Goal: Task Accomplishment & Management: Use online tool/utility

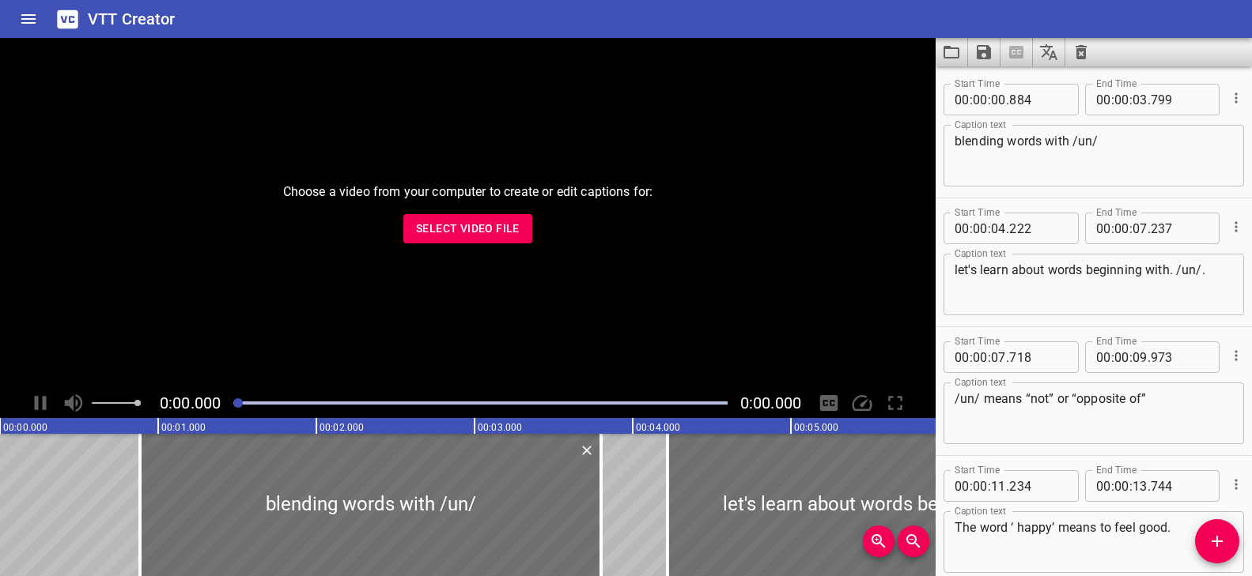
scroll to position [3947, 0]
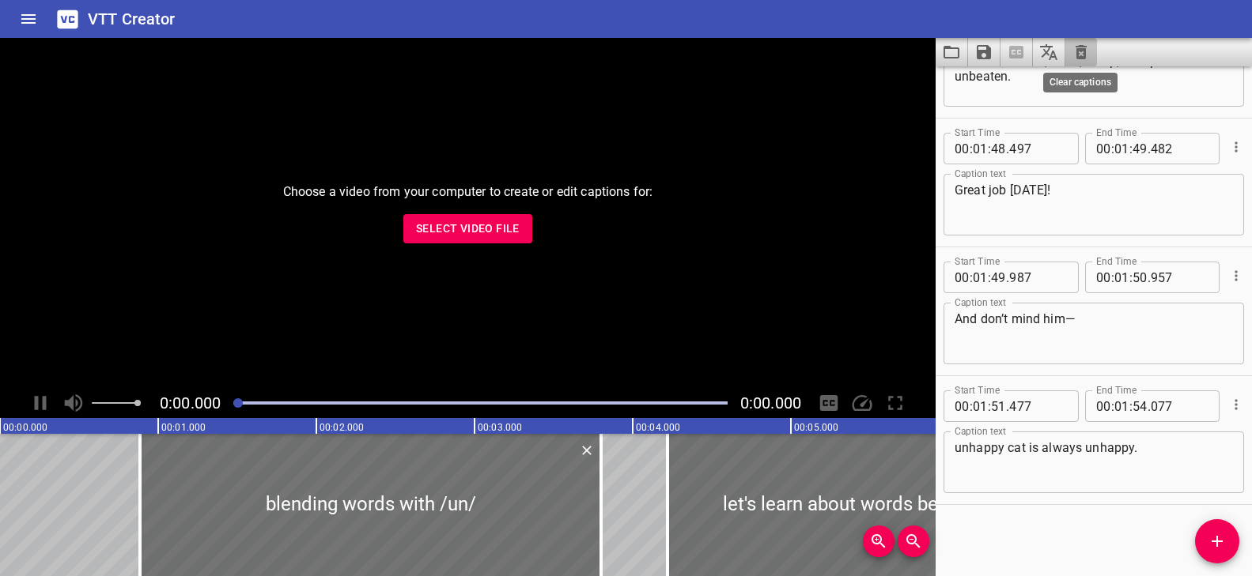
click at [1076, 51] on icon "Clear captions" at bounding box center [1080, 52] width 11 height 14
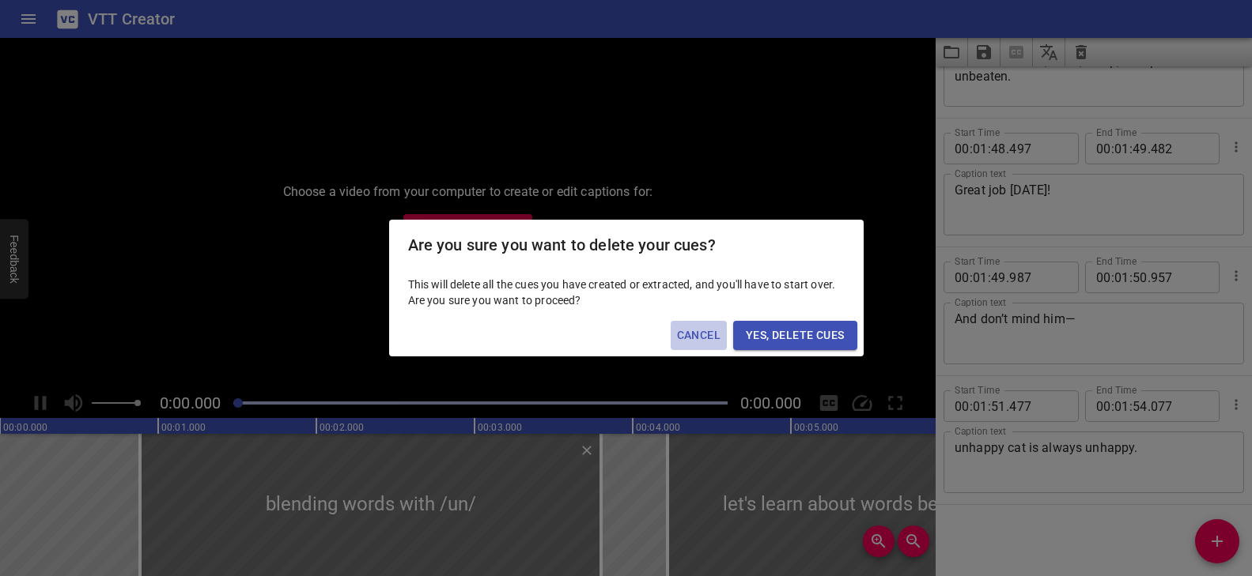
drag, startPoint x: 703, startPoint y: 332, endPoint x: 695, endPoint y: 338, distance: 9.7
click at [703, 332] on span "Cancel" at bounding box center [698, 336] width 43 height 20
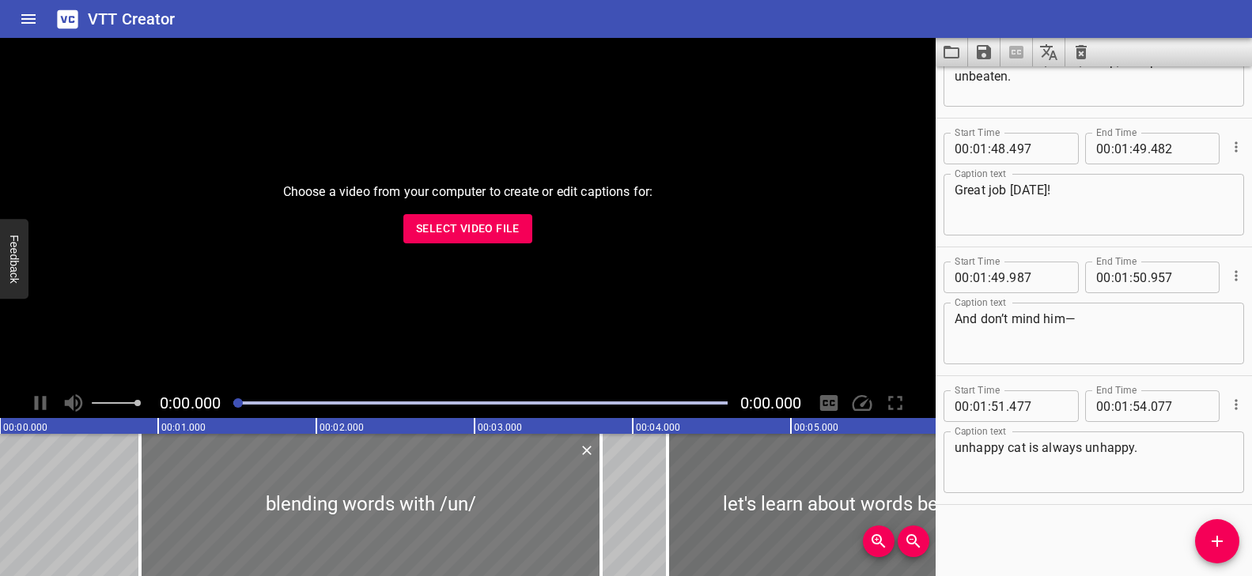
click at [311, 520] on div at bounding box center [370, 505] width 461 height 142
click at [950, 53] on icon "Load captions from file" at bounding box center [951, 52] width 19 height 19
click at [509, 222] on span "Select Video File" at bounding box center [468, 229] width 104 height 20
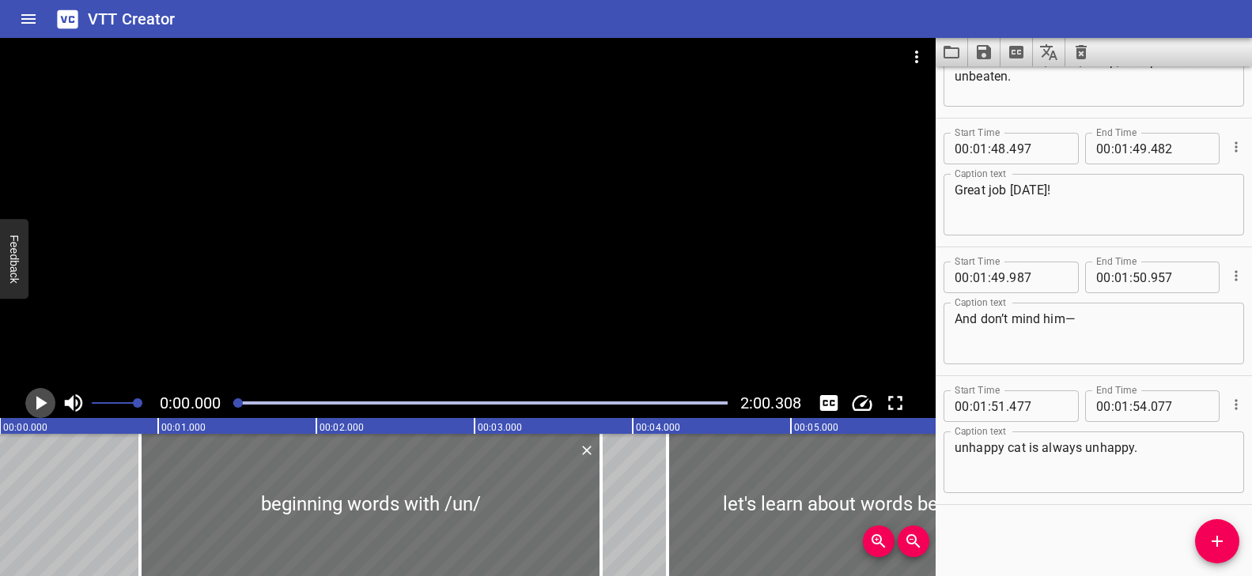
click at [36, 399] on icon "Play/Pause" at bounding box center [40, 403] width 24 height 24
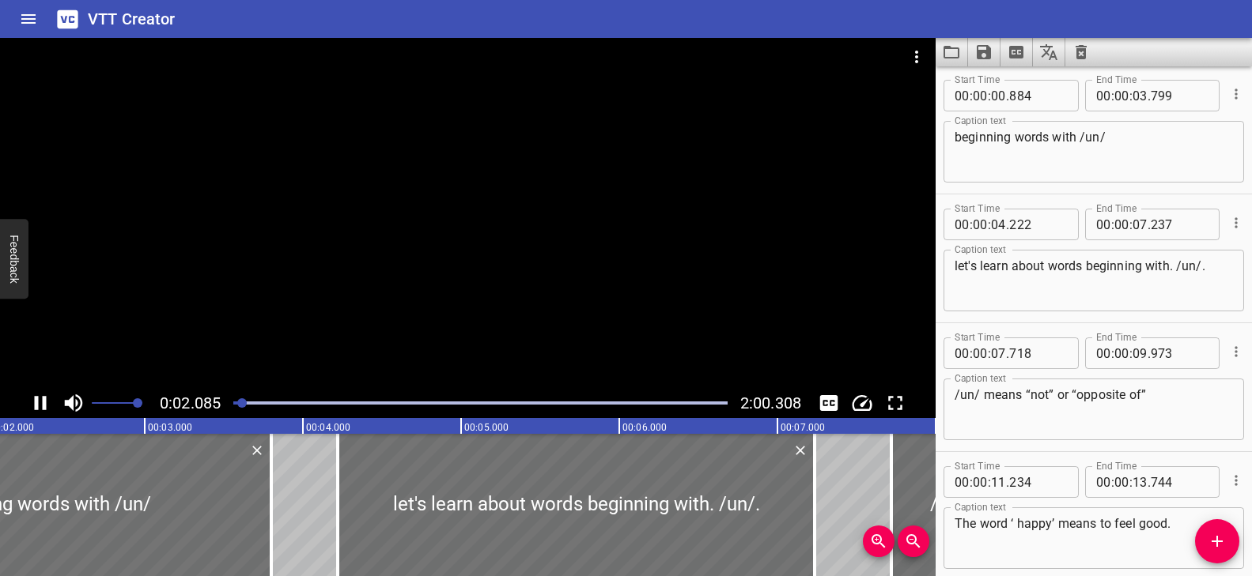
scroll to position [0, 0]
click at [532, 333] on div at bounding box center [467, 213] width 935 height 350
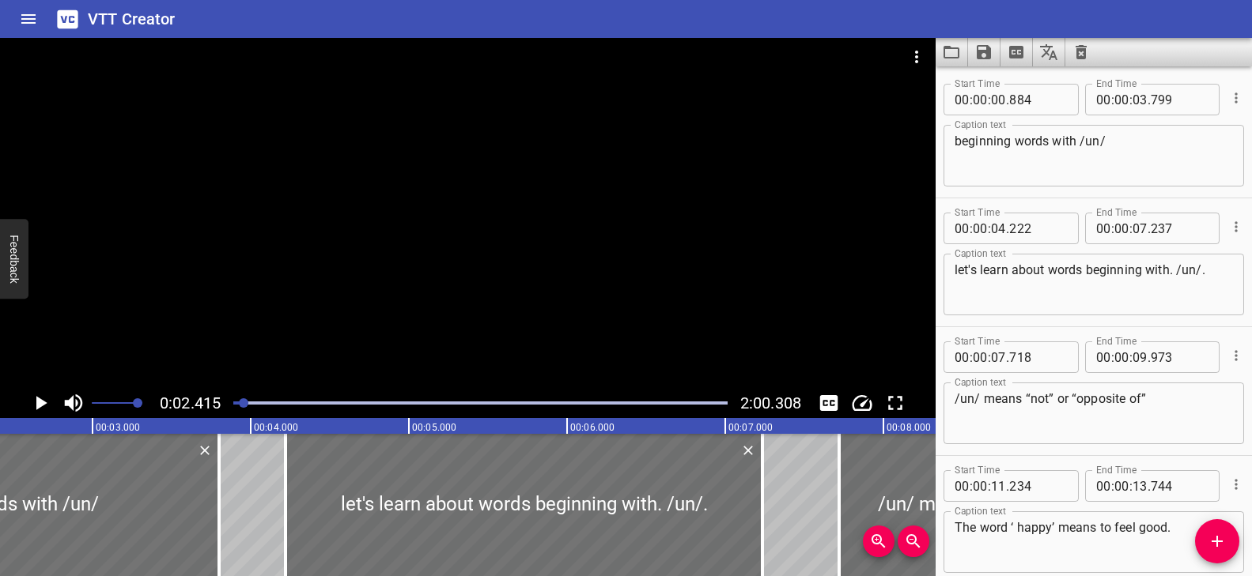
click at [531, 332] on div at bounding box center [467, 213] width 935 height 350
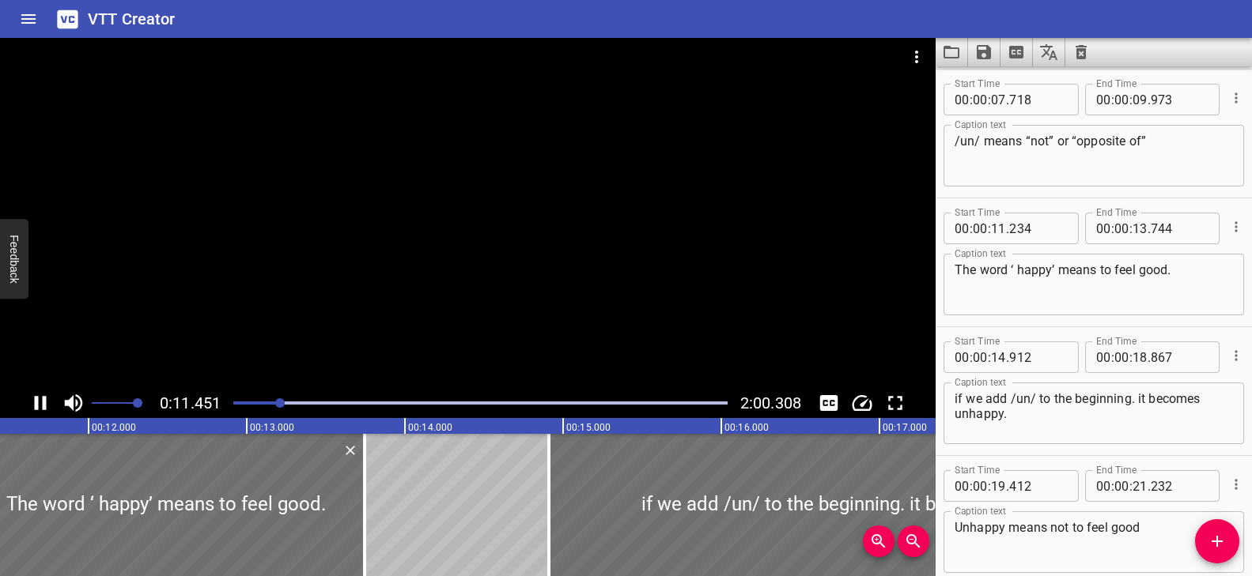
scroll to position [387, 0]
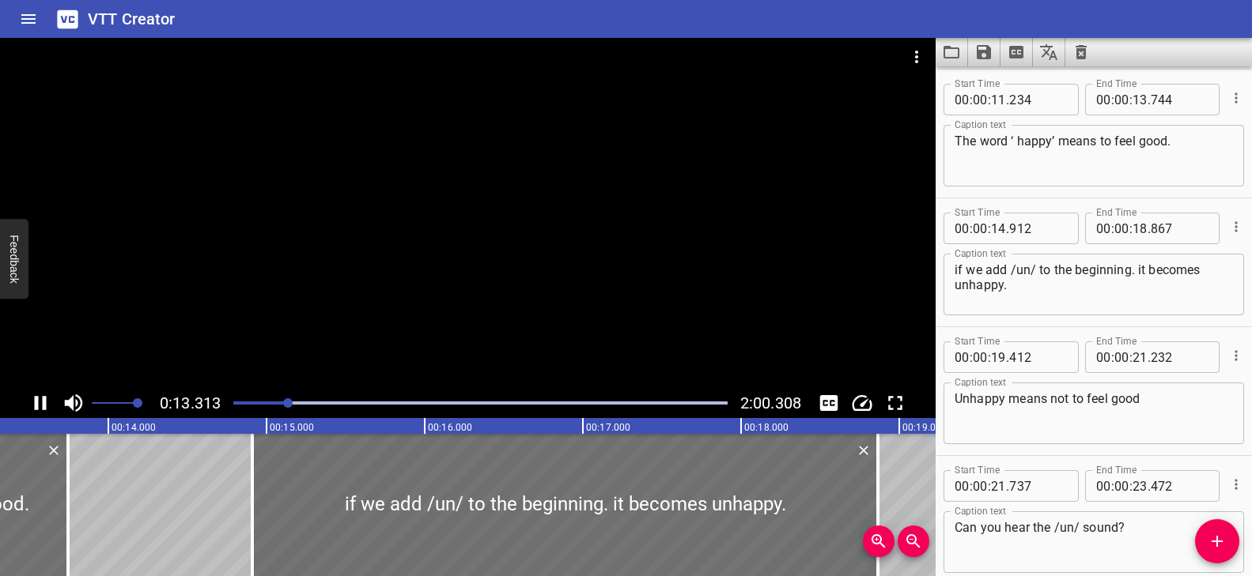
click at [507, 292] on div at bounding box center [467, 213] width 935 height 350
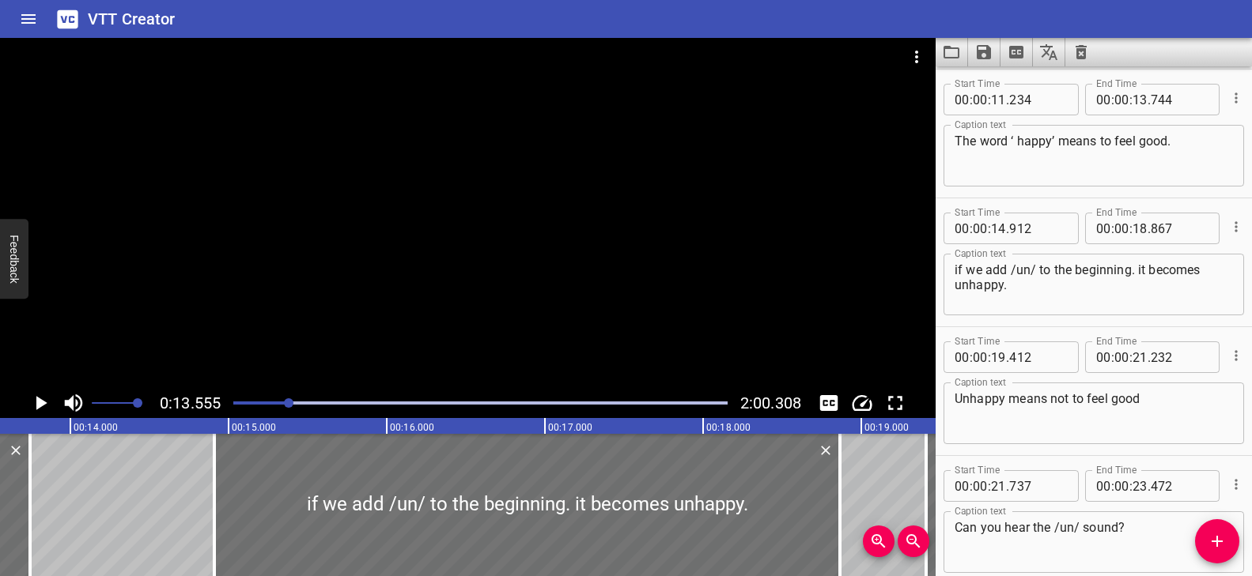
click at [282, 403] on div "Play progress" at bounding box center [42, 403] width 494 height 3
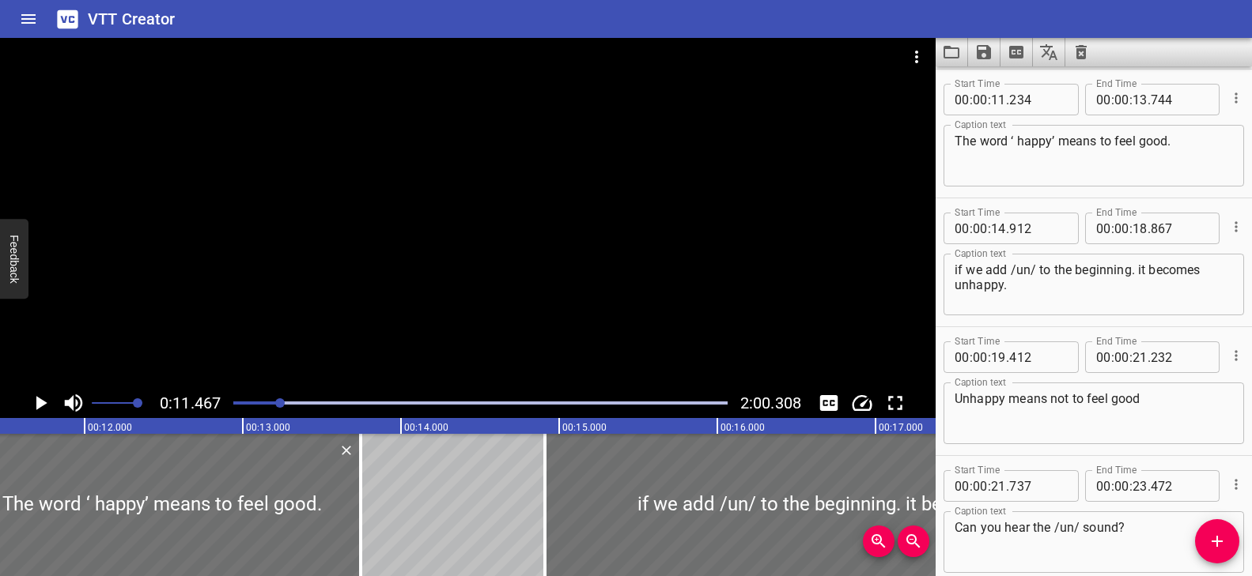
click at [453, 307] on div at bounding box center [467, 213] width 935 height 350
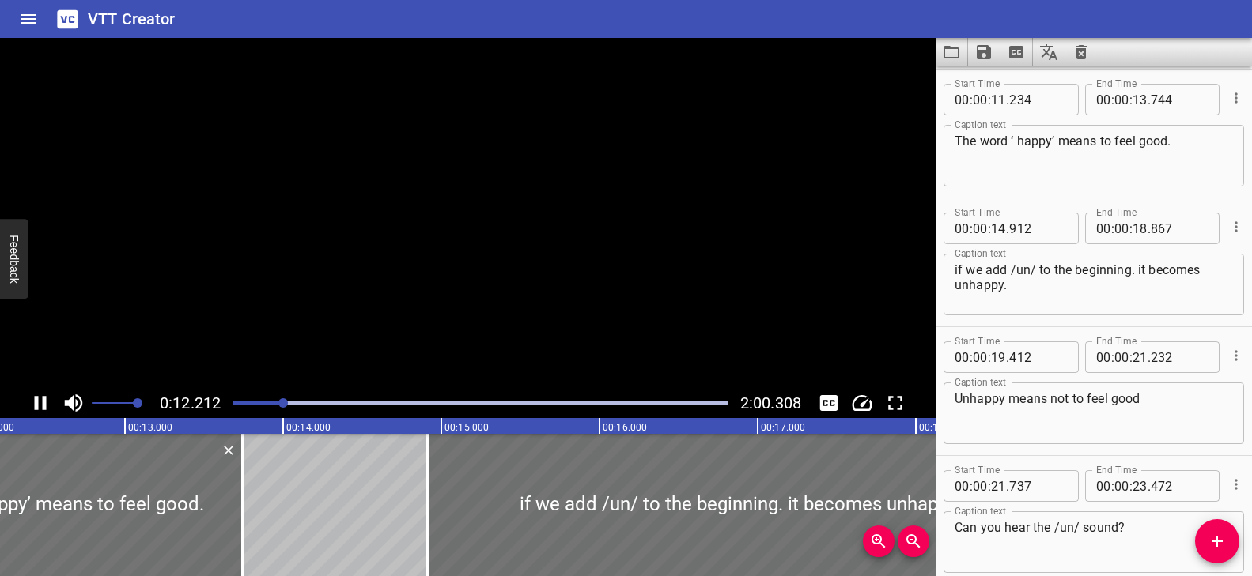
click at [452, 307] on video at bounding box center [467, 213] width 935 height 350
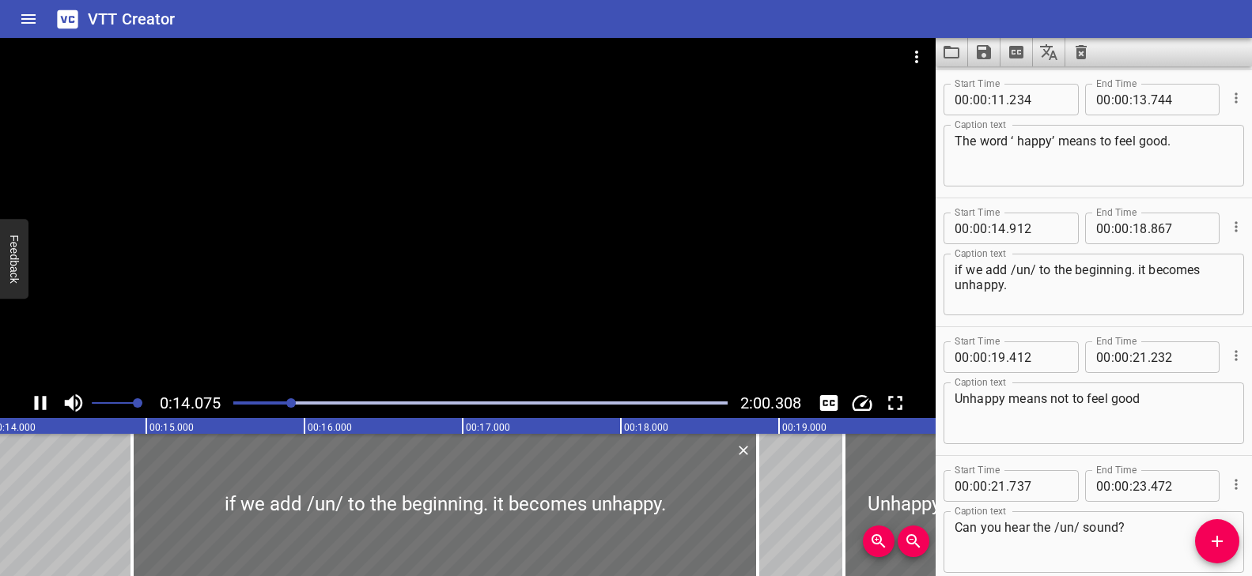
click at [271, 399] on div at bounding box center [480, 403] width 513 height 22
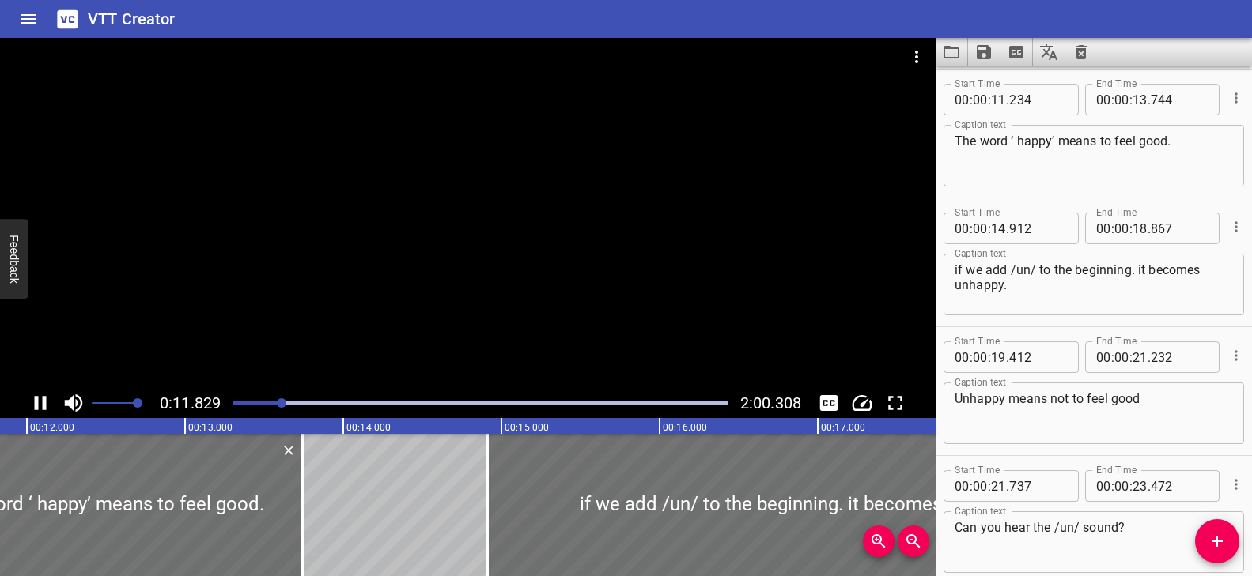
click at [360, 346] on div at bounding box center [467, 213] width 935 height 350
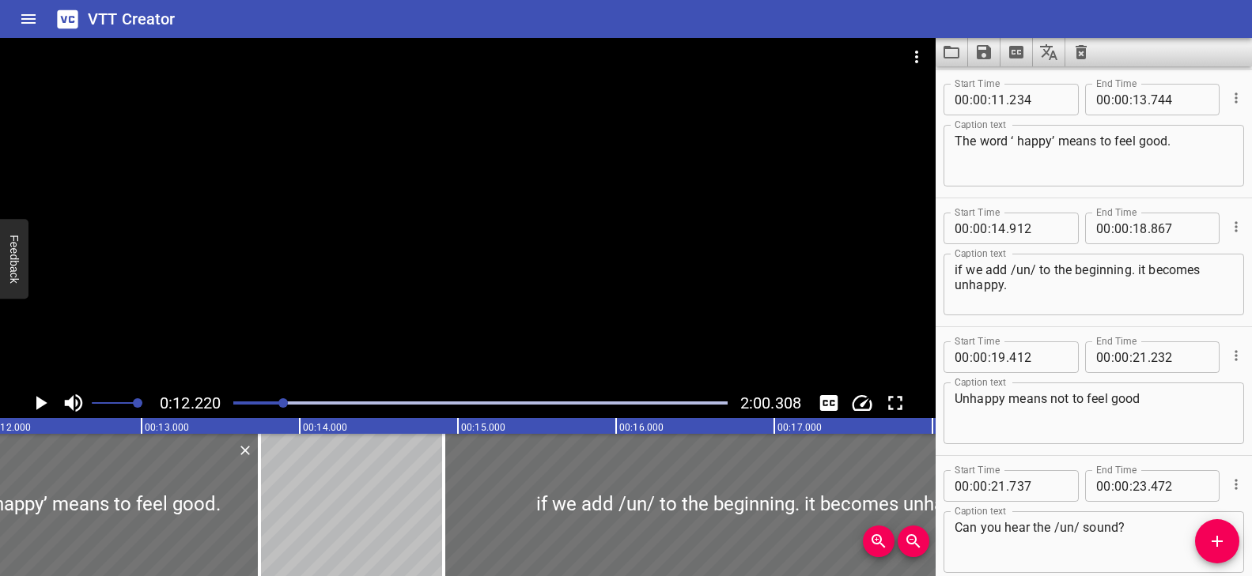
scroll to position [0, 1933]
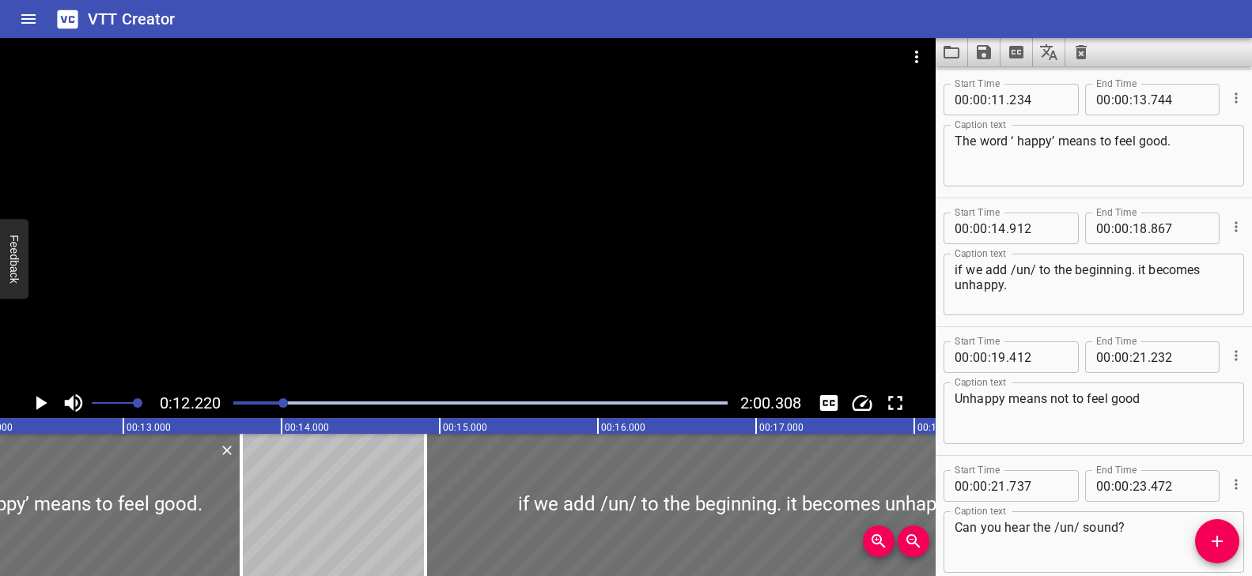
click at [495, 297] on div at bounding box center [467, 213] width 935 height 350
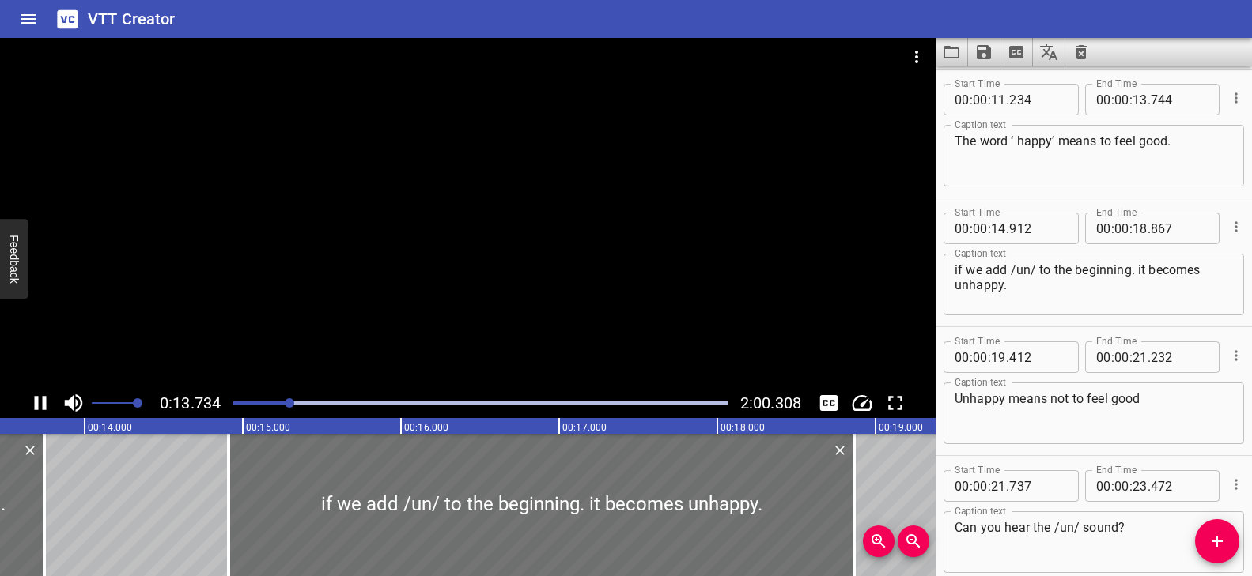
click at [264, 402] on div "Play progress" at bounding box center [43, 403] width 494 height 3
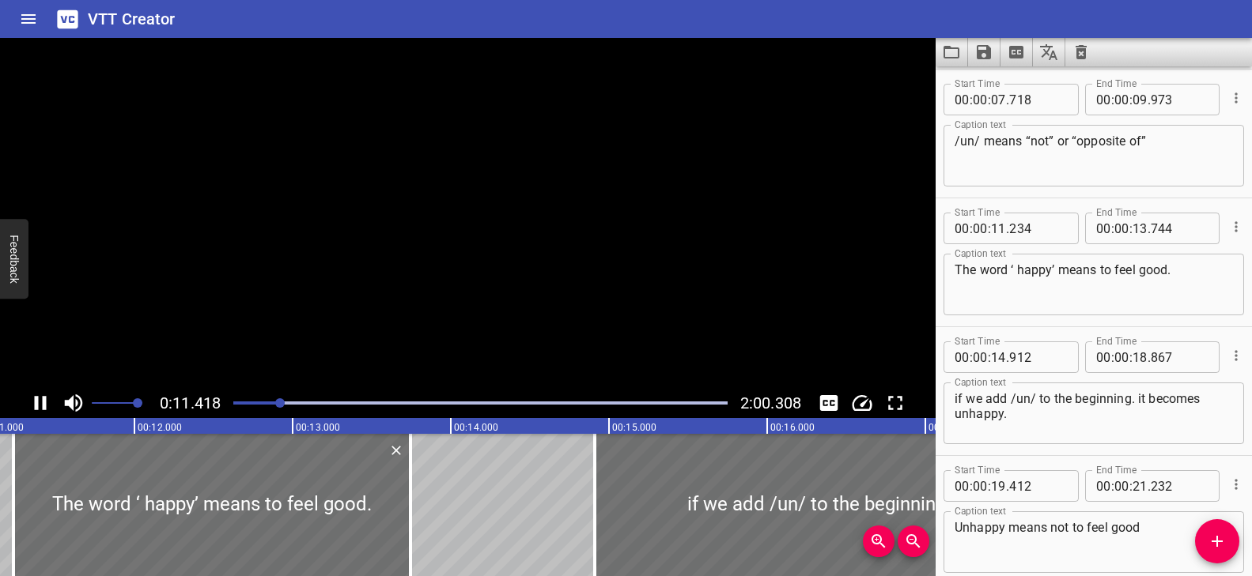
scroll to position [387, 0]
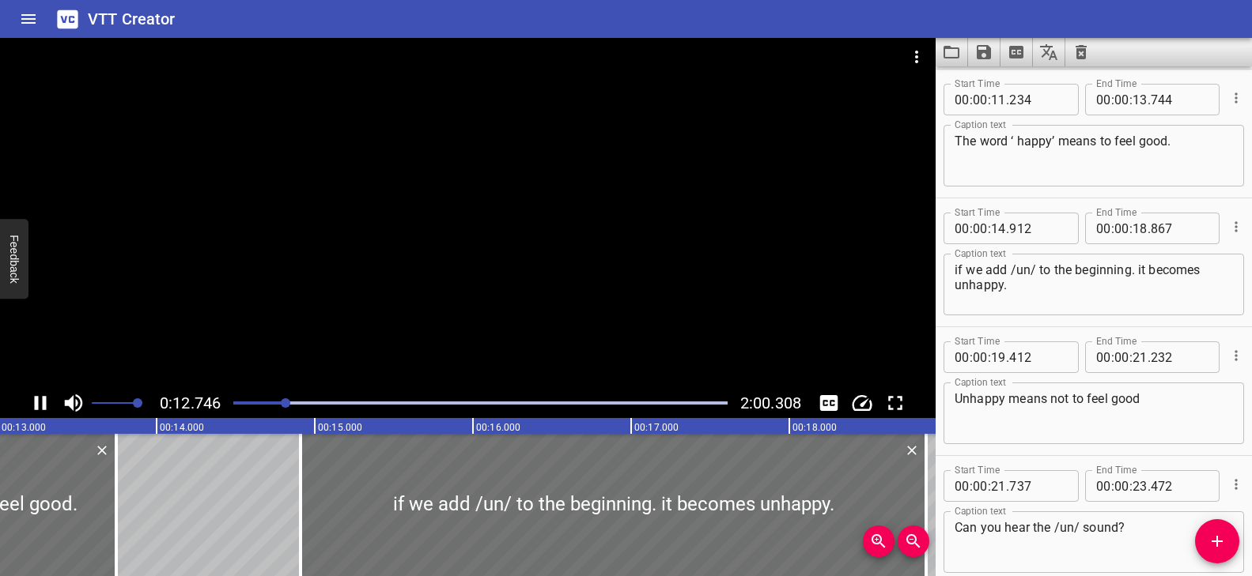
click at [408, 282] on div at bounding box center [467, 213] width 935 height 350
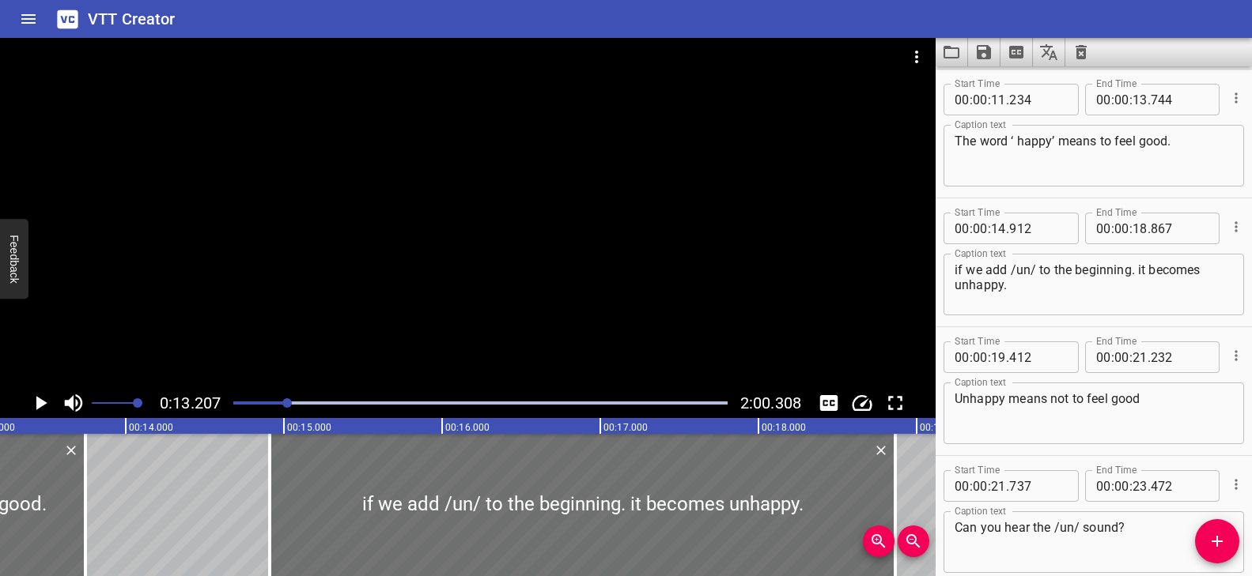
click at [508, 265] on div at bounding box center [467, 213] width 935 height 350
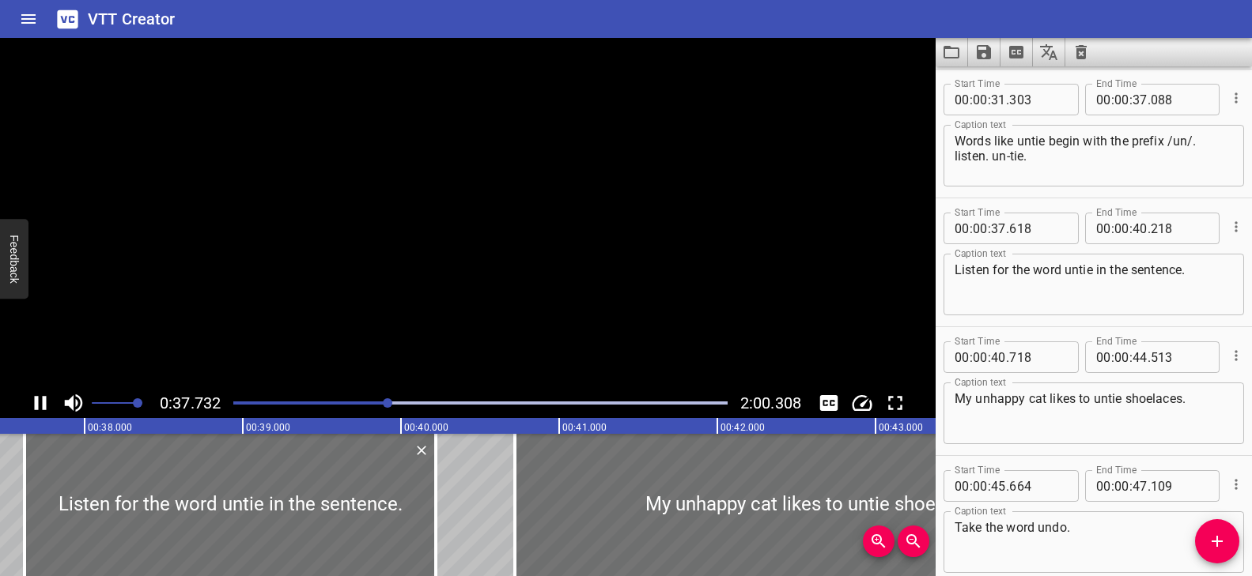
scroll to position [1418, 0]
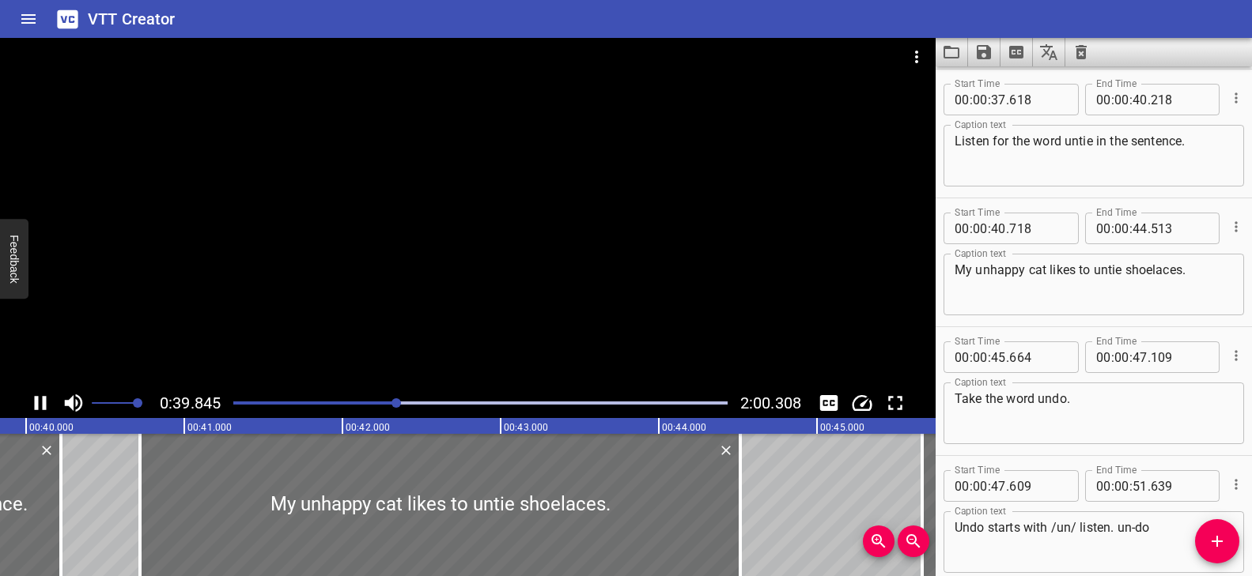
click at [564, 327] on div at bounding box center [467, 213] width 935 height 350
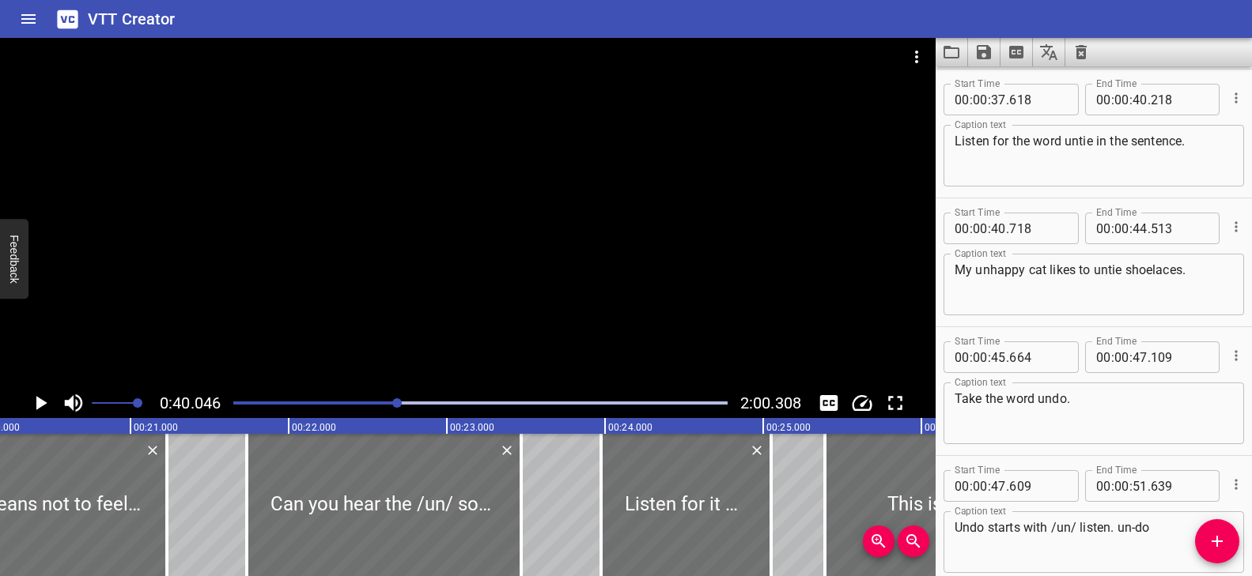
scroll to position [0, 0]
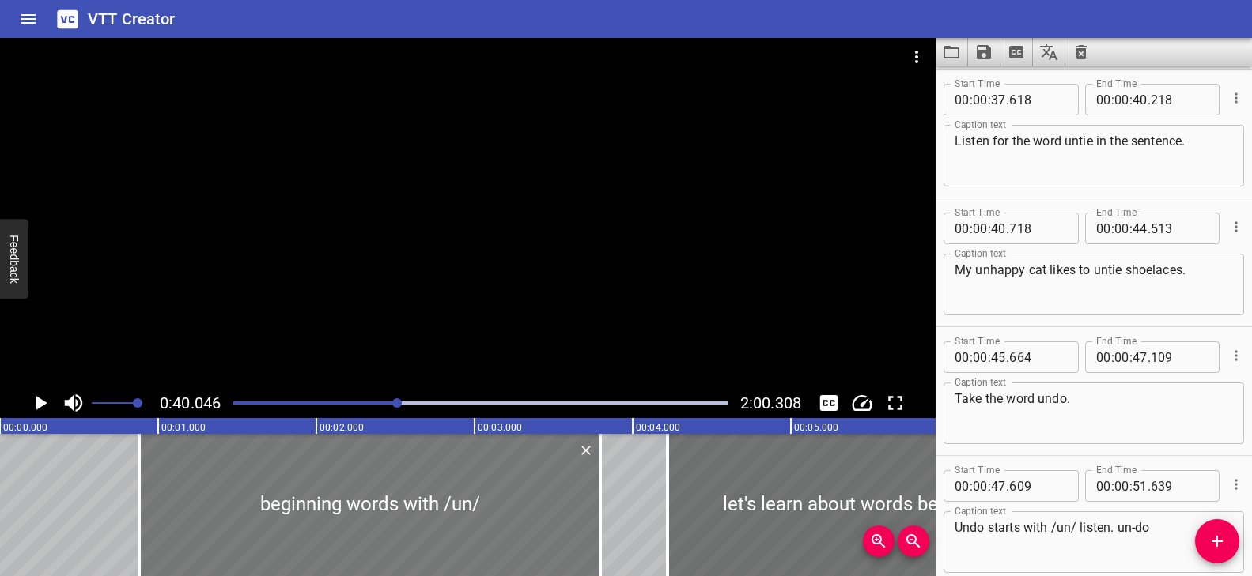
click at [500, 505] on div at bounding box center [369, 505] width 461 height 142
type input "879"
type input "794"
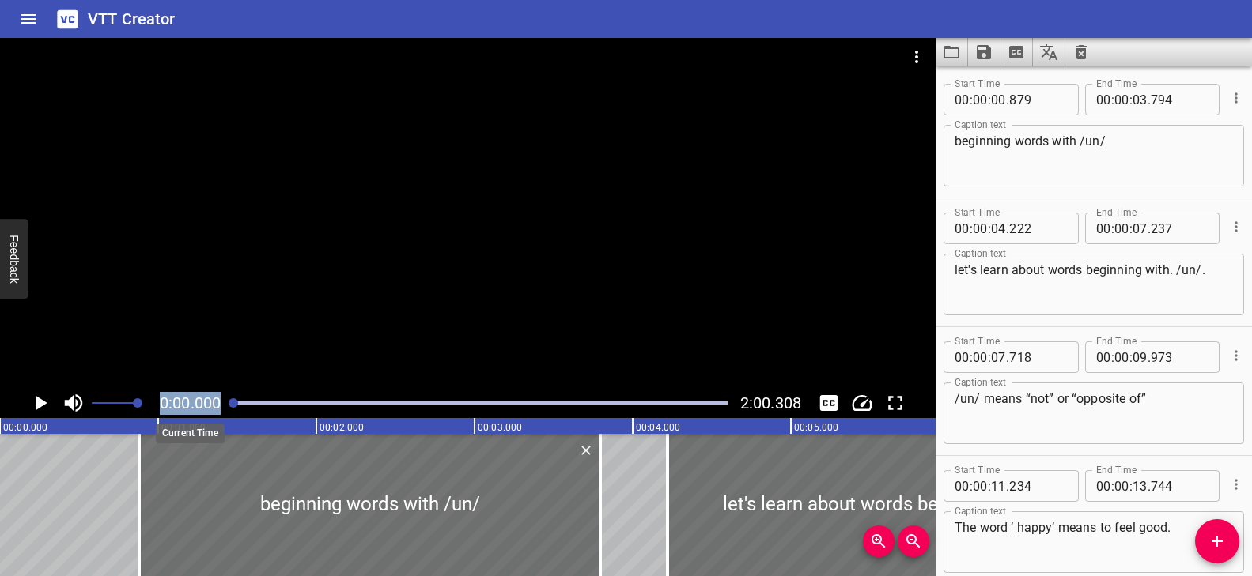
drag, startPoint x: 400, startPoint y: 402, endPoint x: 168, endPoint y: 410, distance: 231.9
click at [168, 410] on div "0:00.000 2:00.308" at bounding box center [467, 403] width 935 height 30
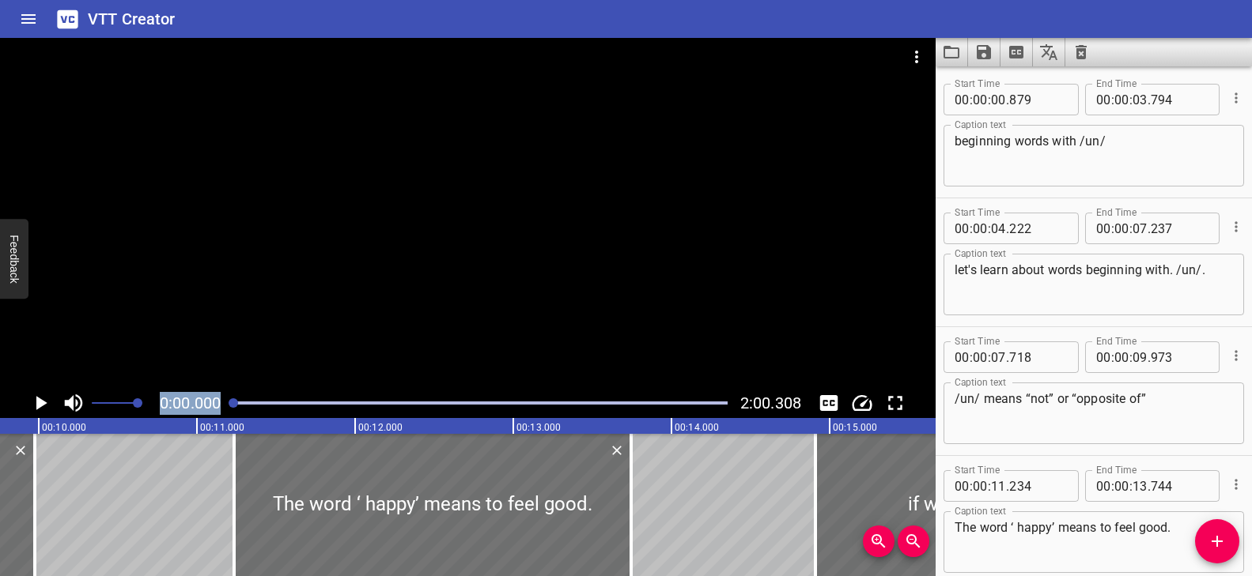
scroll to position [0, 1518]
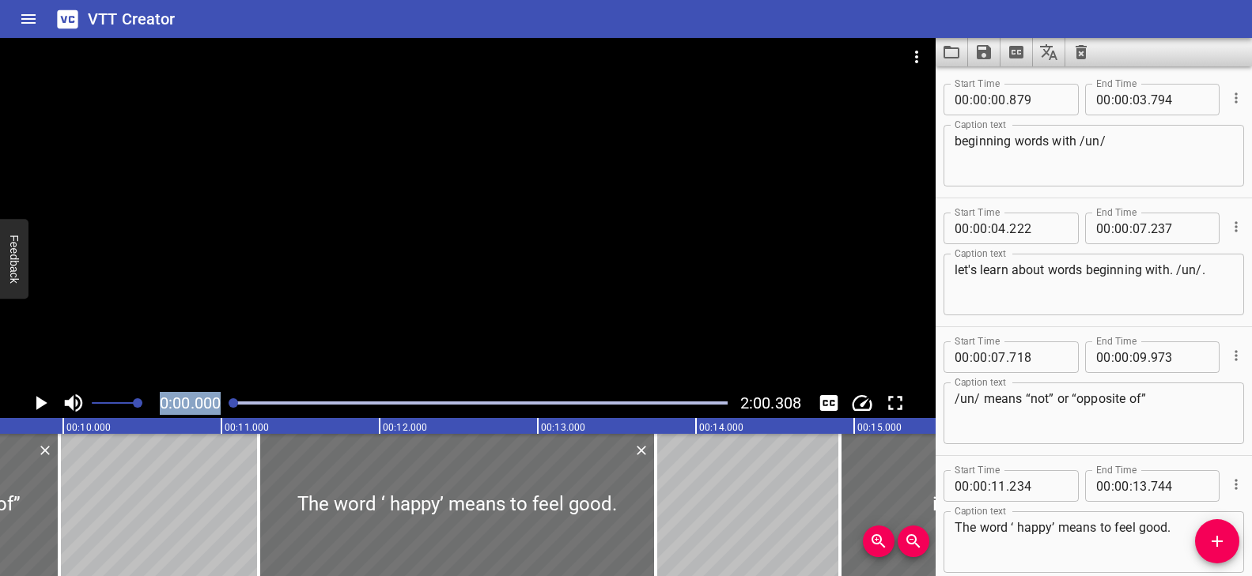
click at [191, 399] on span "0:00.000" at bounding box center [190, 403] width 61 height 19
click at [245, 403] on div "Play progress" at bounding box center [480, 403] width 494 height 3
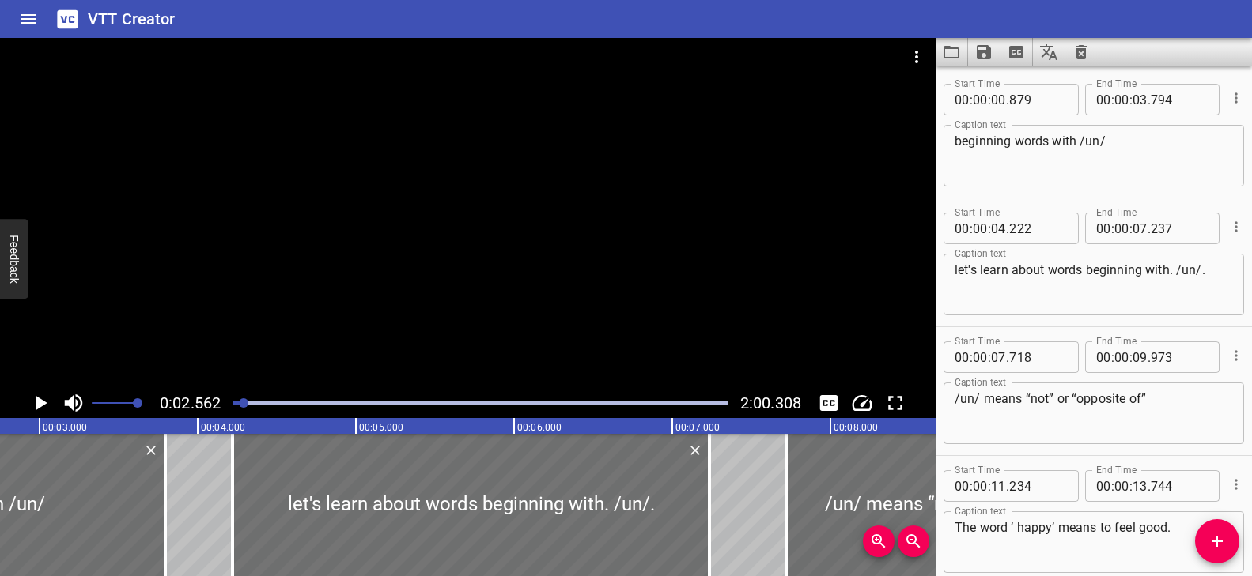
scroll to position [0, 405]
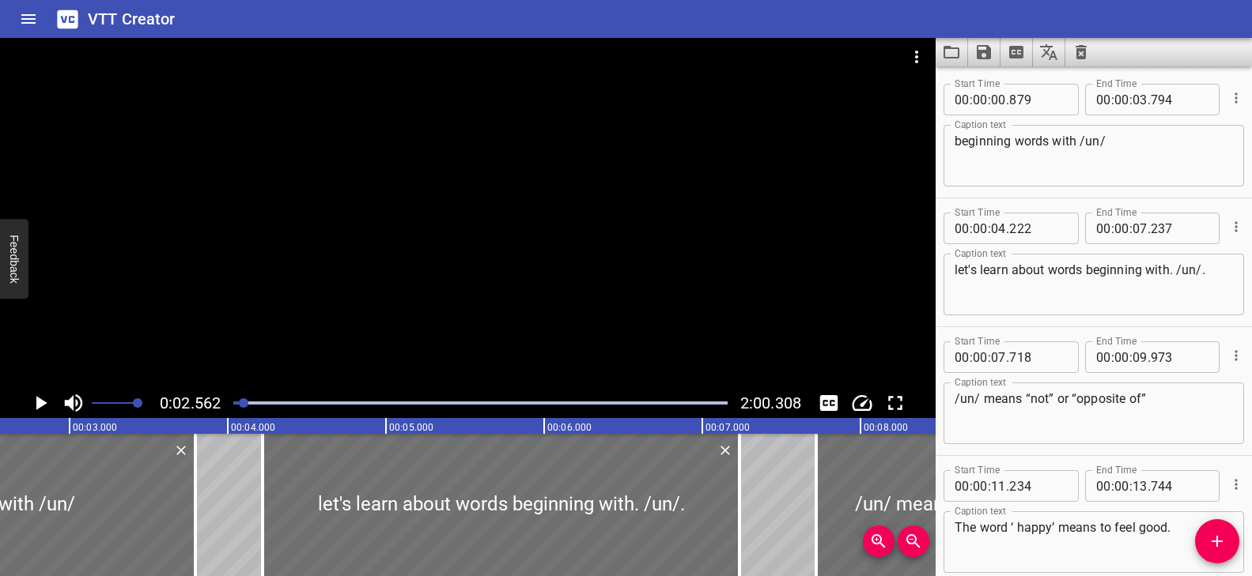
click at [444, 330] on div at bounding box center [467, 213] width 935 height 350
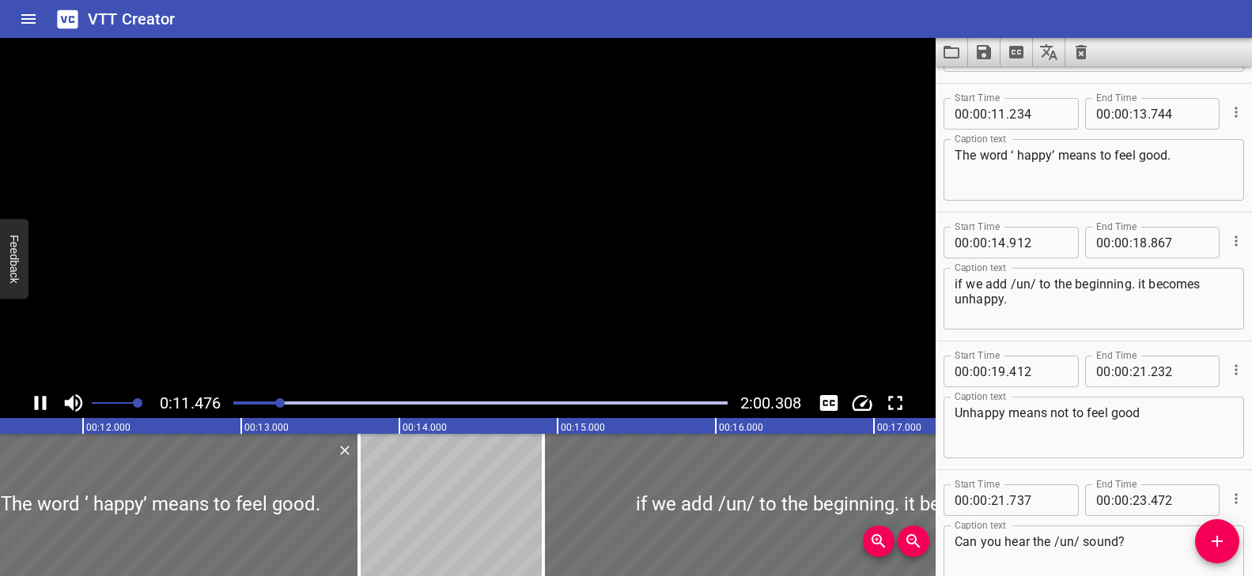
scroll to position [387, 0]
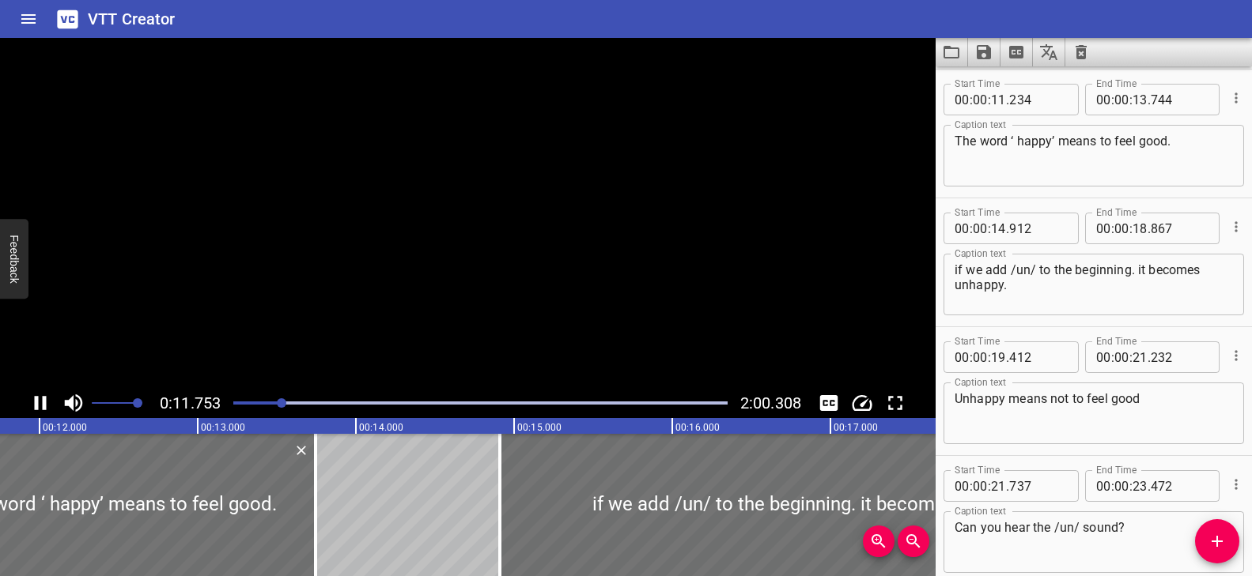
click at [441, 330] on video at bounding box center [467, 213] width 935 height 350
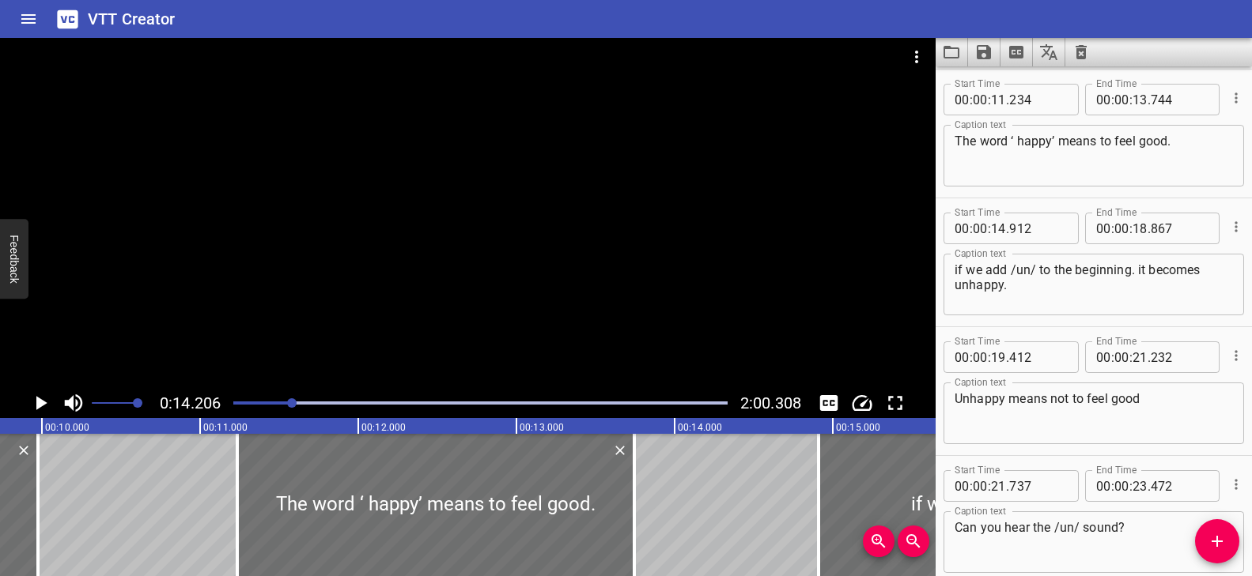
scroll to position [0, 1708]
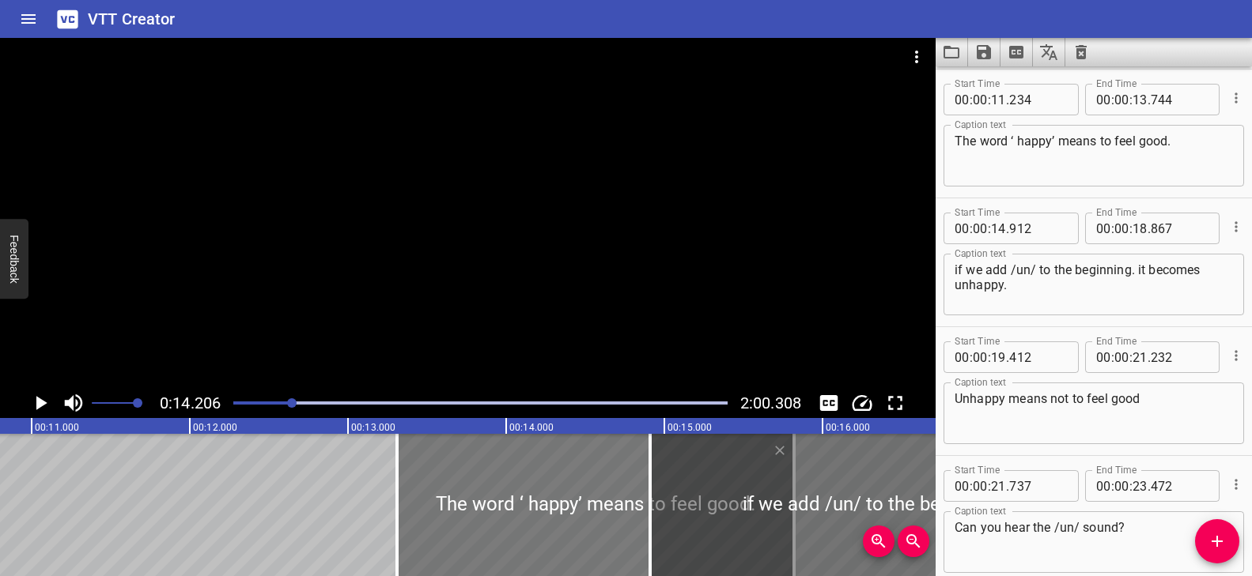
drag, startPoint x: 280, startPoint y: 483, endPoint x: 608, endPoint y: 505, distance: 328.9
click at [608, 505] on div at bounding box center [595, 505] width 397 height 142
type input "13"
type input "309"
type input "15"
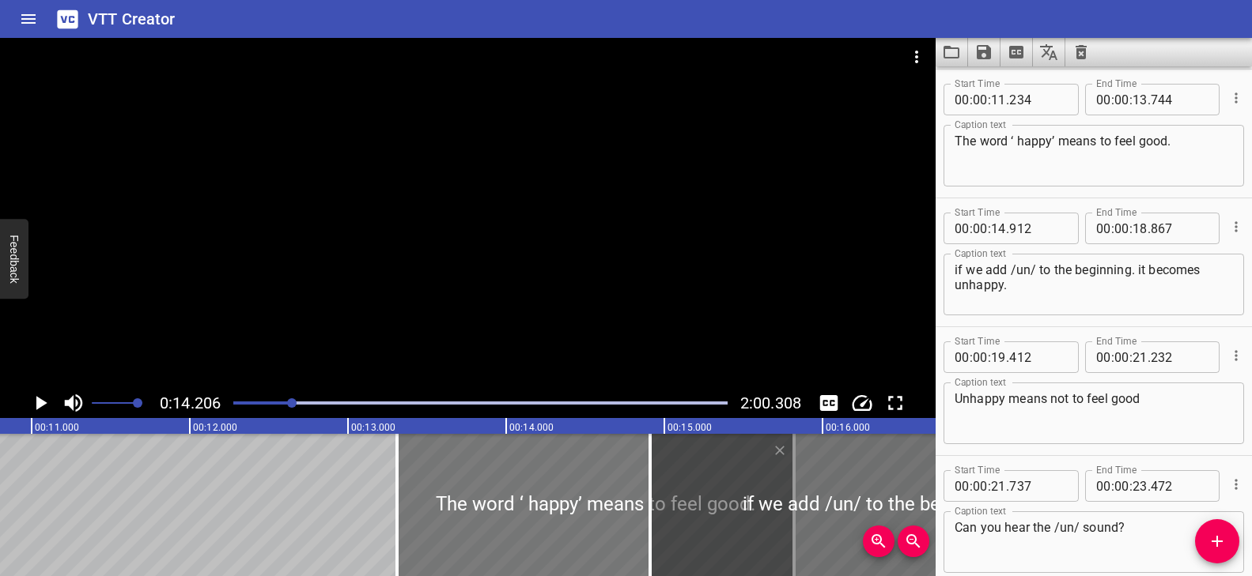
type input "819"
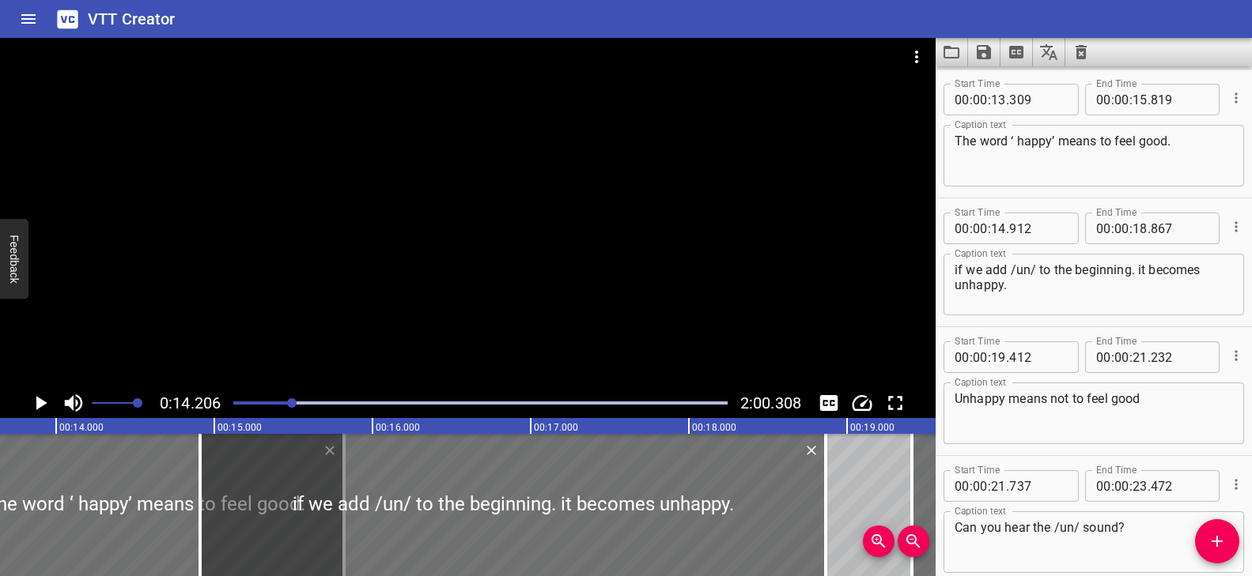
scroll to position [0, 2134]
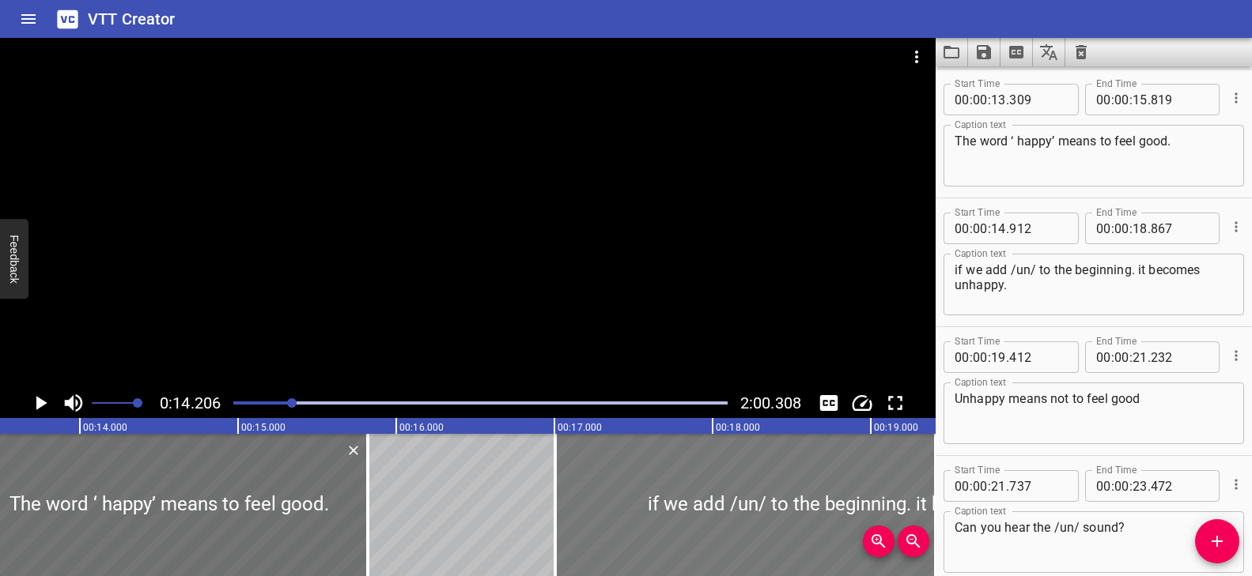
drag, startPoint x: 325, startPoint y: 504, endPoint x: 656, endPoint y: 502, distance: 331.3
click at [656, 502] on div at bounding box center [867, 505] width 625 height 142
type input "17"
type input "007"
type input "20"
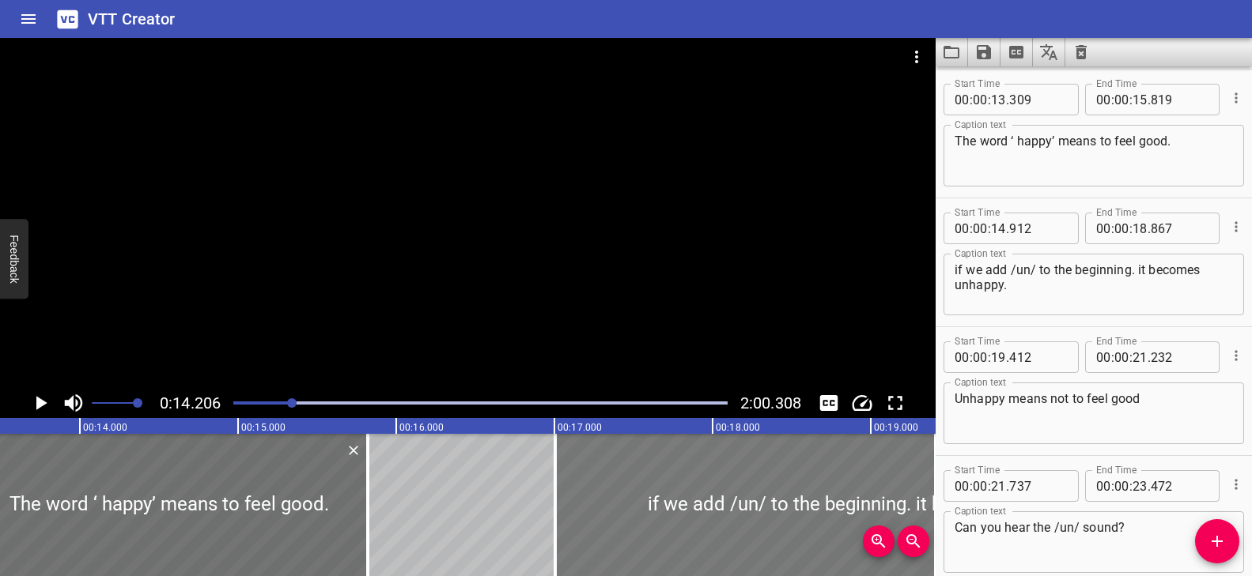
type input "962"
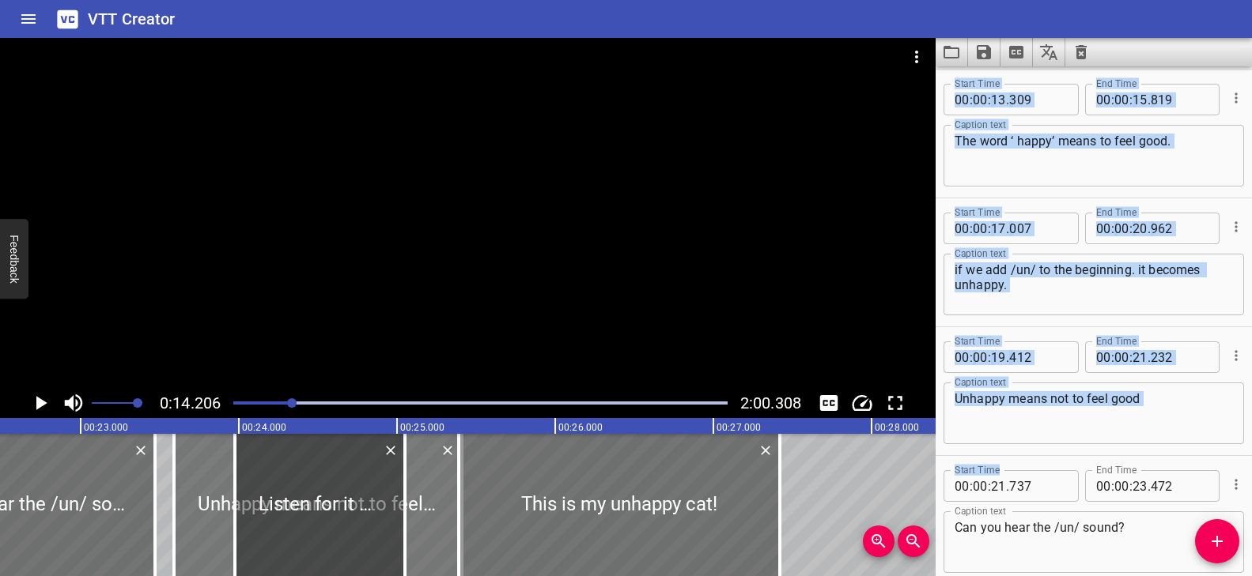
scroll to position [0, 3626]
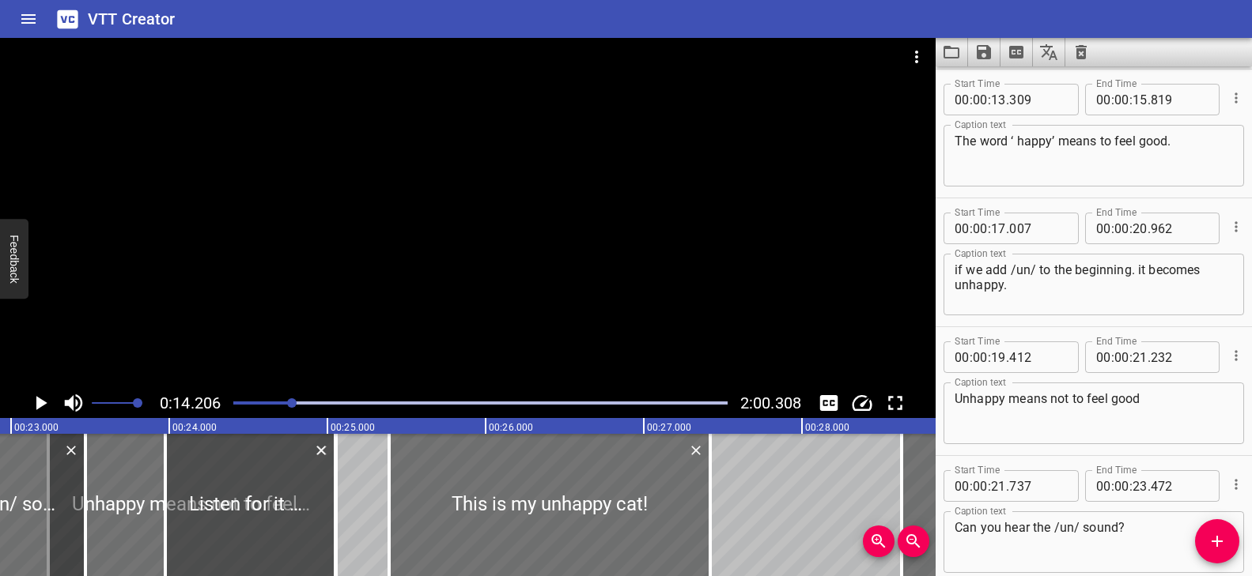
drag, startPoint x: 633, startPoint y: 508, endPoint x: 318, endPoint y: 527, distance: 316.0
type input "23"
type input "237"
type input "25"
type input "057"
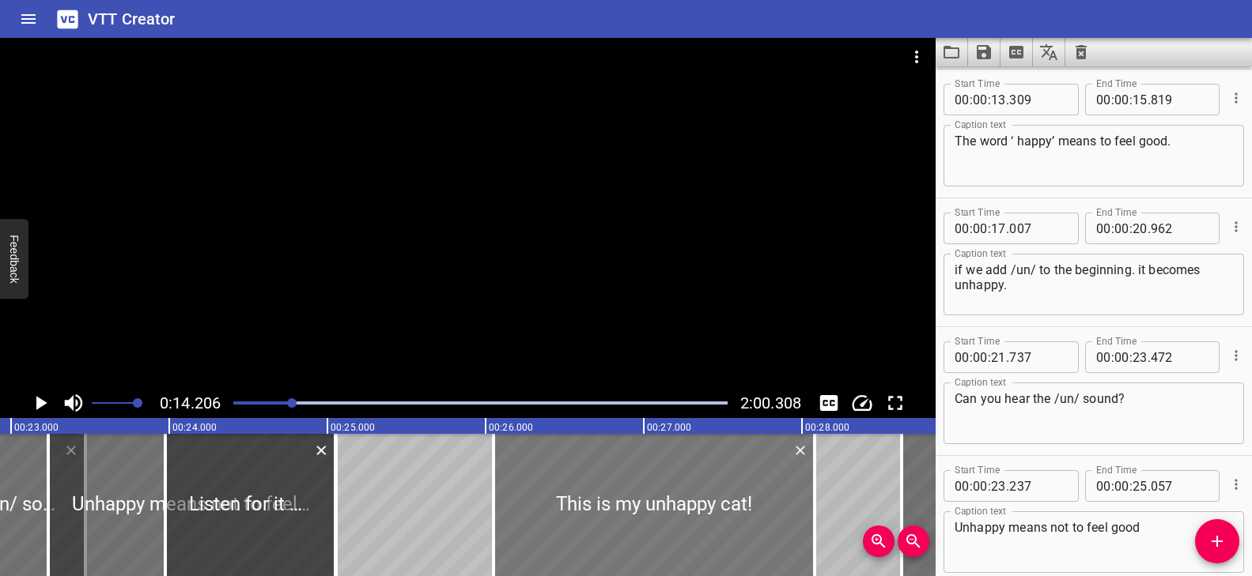
drag, startPoint x: 495, startPoint y: 512, endPoint x: 546, endPoint y: 510, distance: 51.4
click at [546, 510] on div at bounding box center [653, 505] width 321 height 142
type input "26"
type input "051"
type input "28"
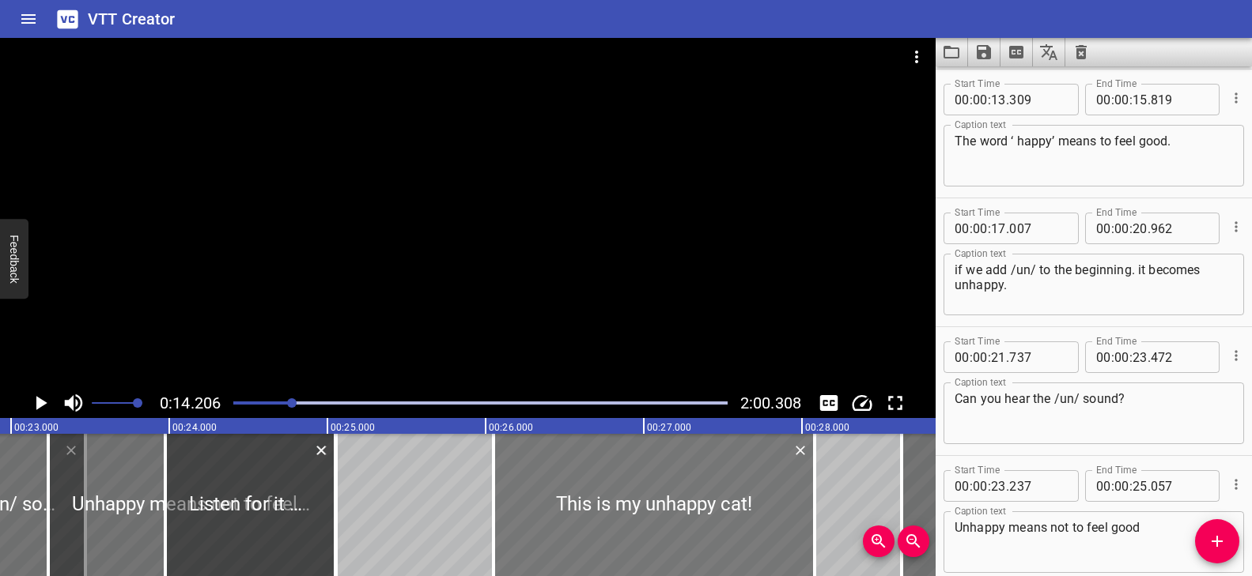
type input "081"
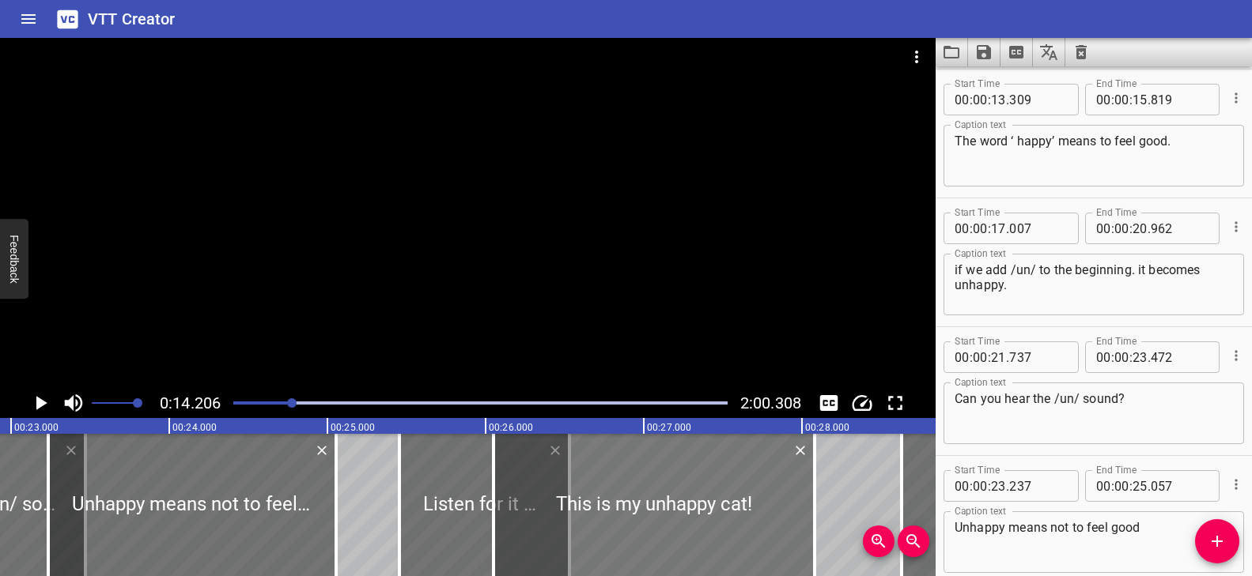
drag, startPoint x: 335, startPoint y: 501, endPoint x: 548, endPoint y: 509, distance: 212.9
type input "25"
type input "456"
type input "26"
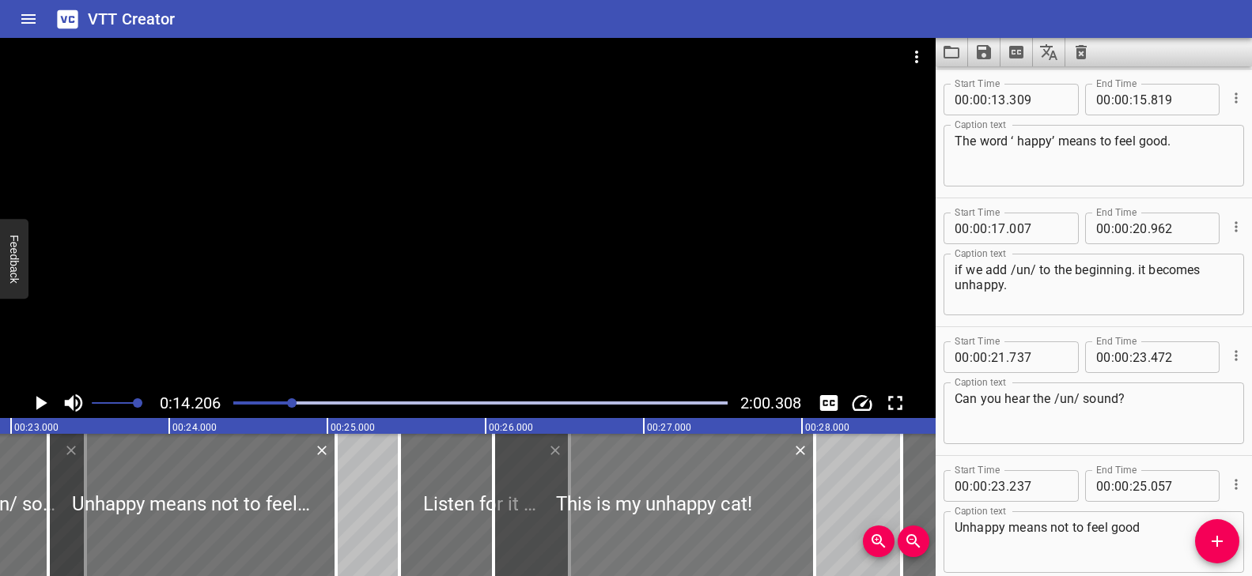
type input "531"
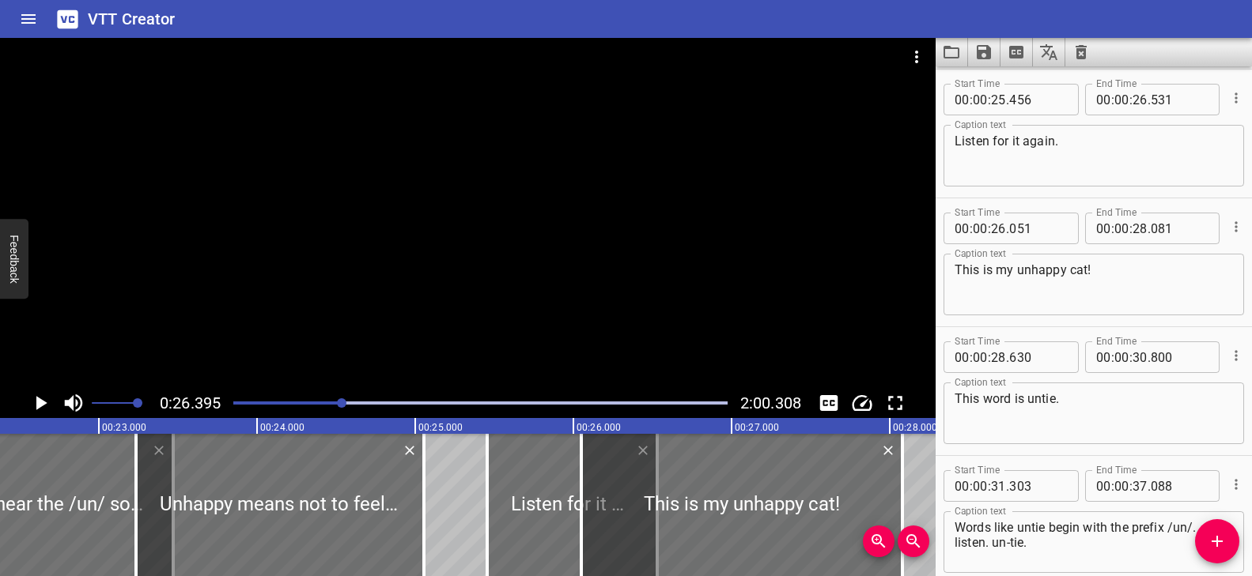
scroll to position [0, 3515]
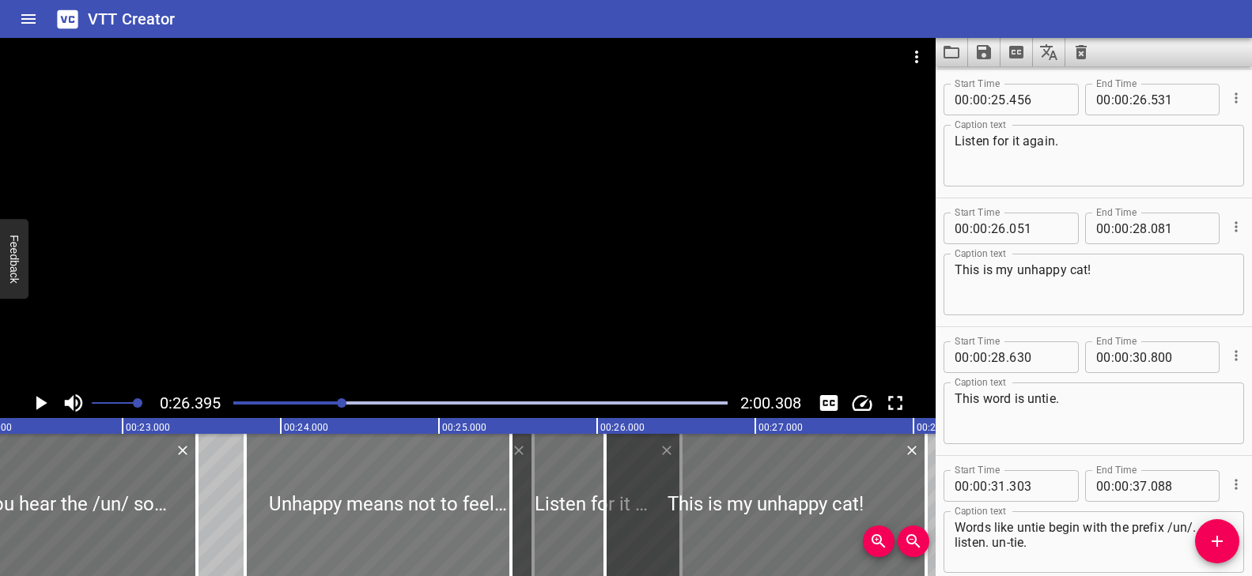
drag, startPoint x: 291, startPoint y: 535, endPoint x: 369, endPoint y: 539, distance: 78.4
click at [369, 539] on div at bounding box center [389, 505] width 288 height 142
type input "777"
type input "597"
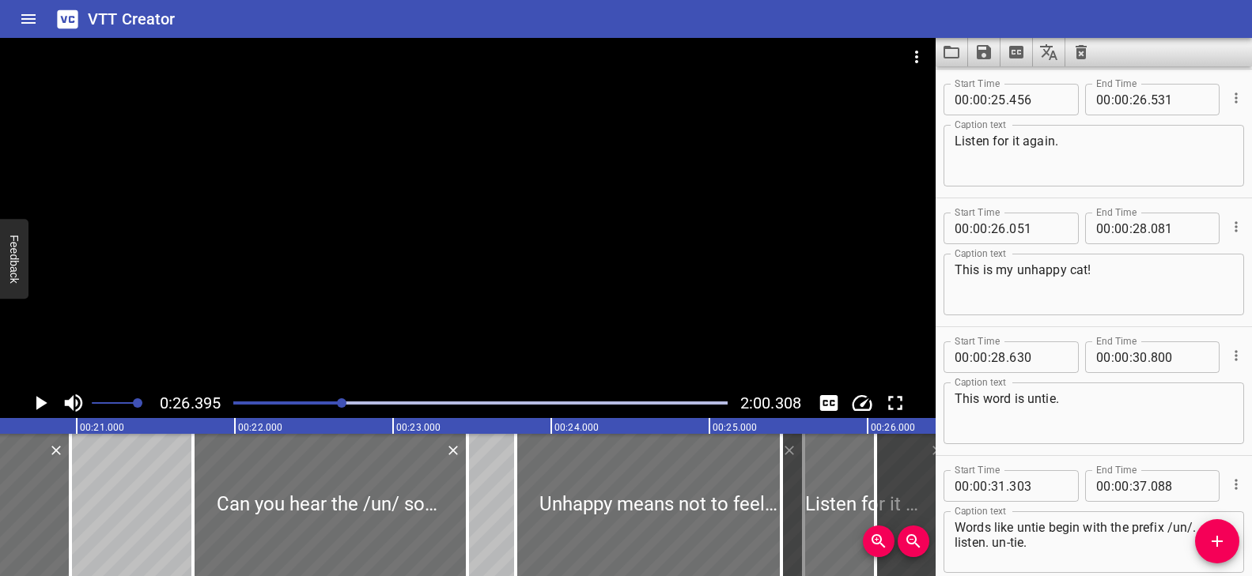
scroll to position [0, 3220]
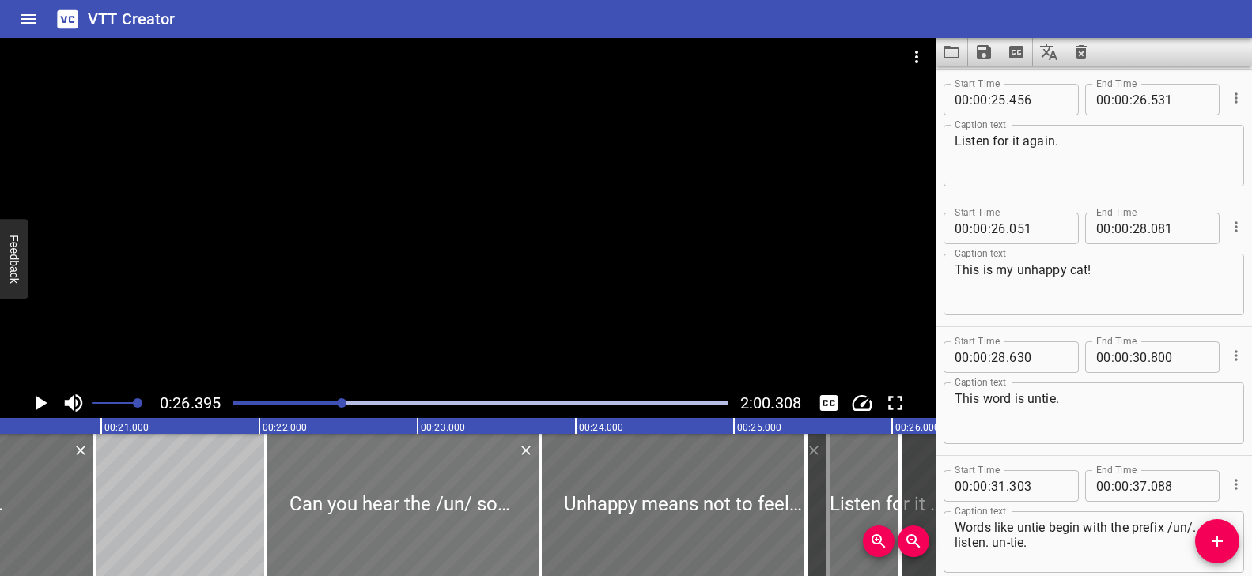
drag, startPoint x: 335, startPoint y: 526, endPoint x: 384, endPoint y: 531, distance: 49.3
click at [384, 531] on div at bounding box center [403, 505] width 274 height 142
type input "22"
type input "047"
type input "782"
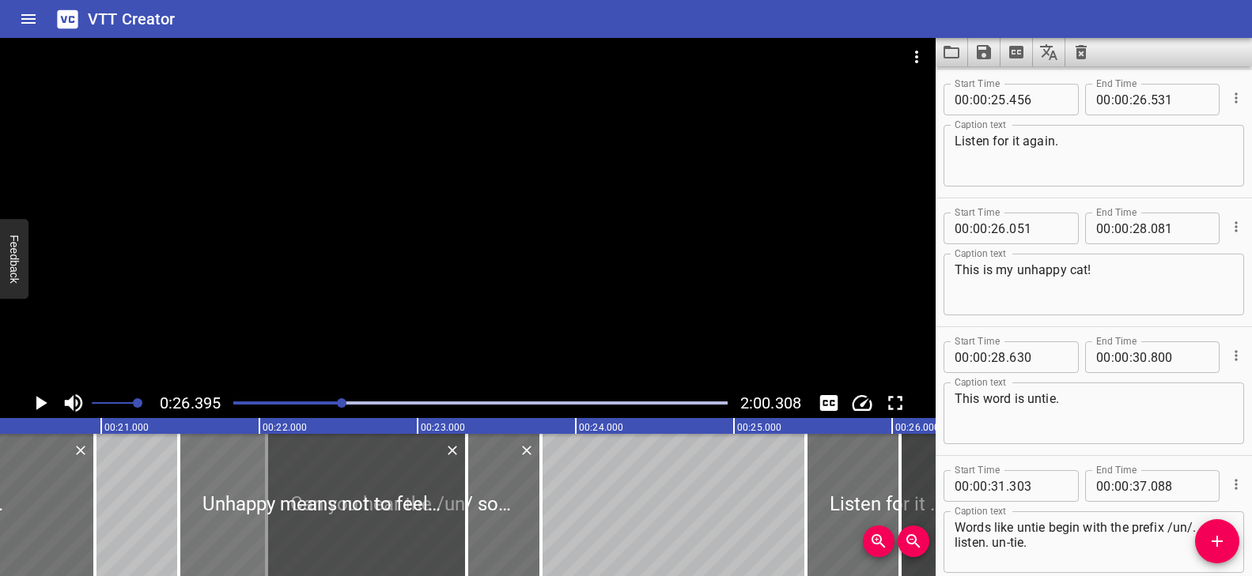
drag, startPoint x: 623, startPoint y: 492, endPoint x: 271, endPoint y: 518, distance: 352.9
click at [271, 518] on div at bounding box center [323, 505] width 288 height 142
type input "21"
type input "492"
type input "23"
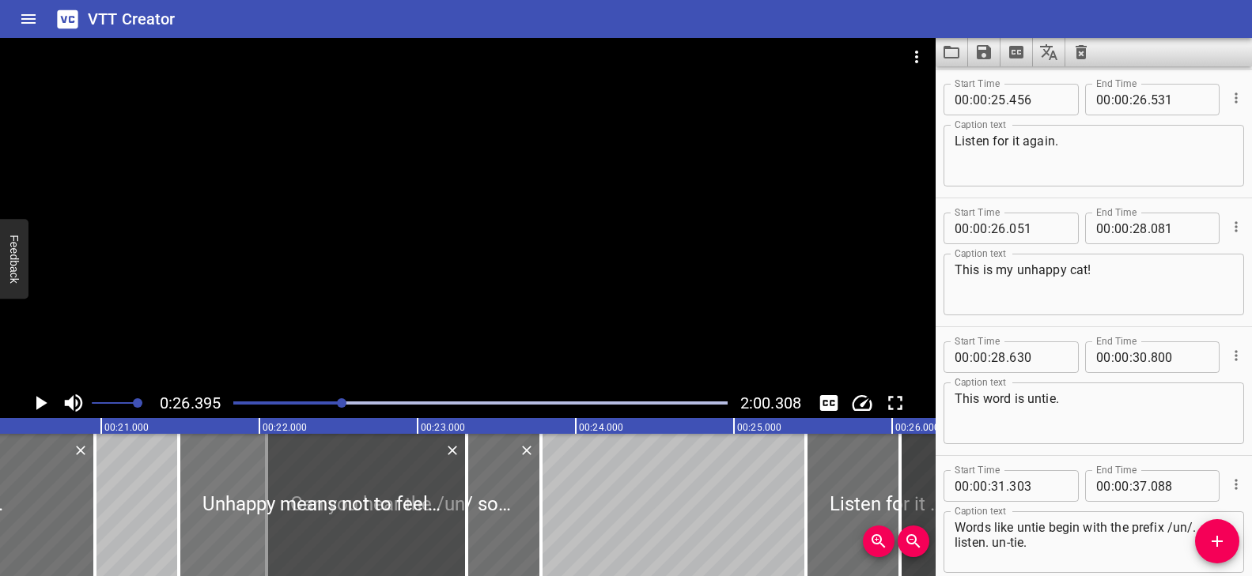
type input "312"
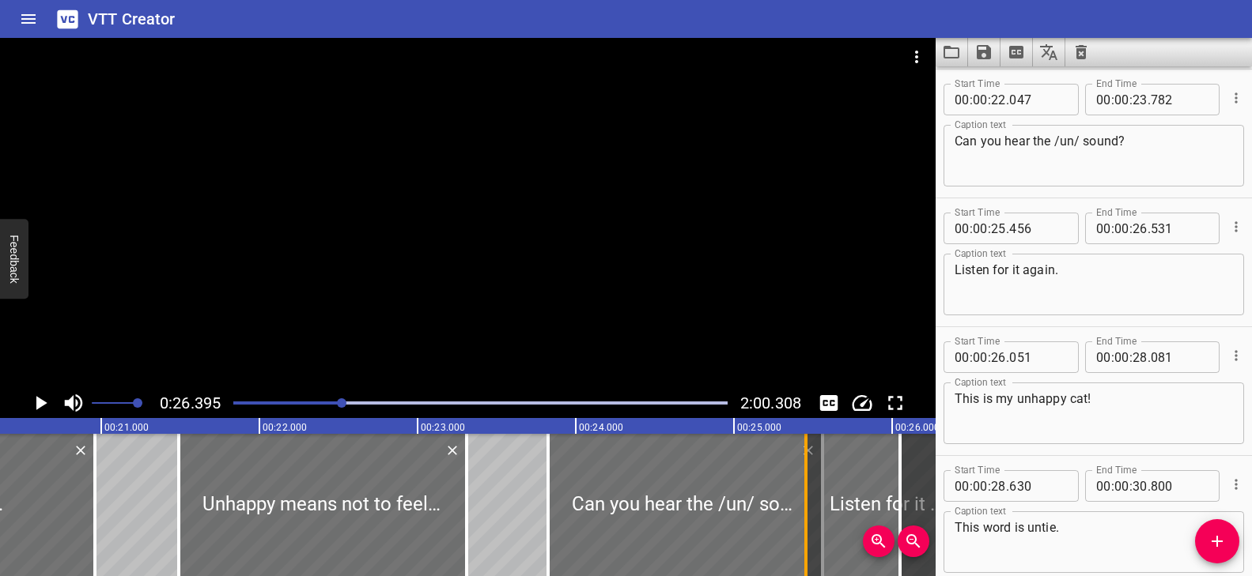
drag, startPoint x: 565, startPoint y: 496, endPoint x: 807, endPoint y: 483, distance: 241.5
type input "23"
type input "827"
type input "25"
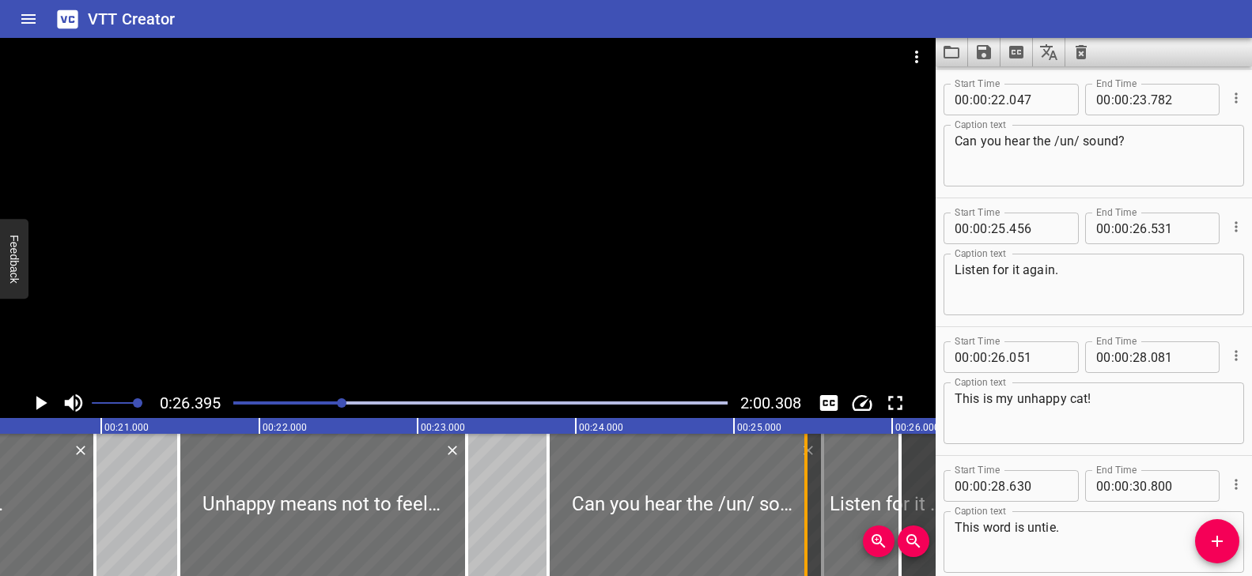
type input "562"
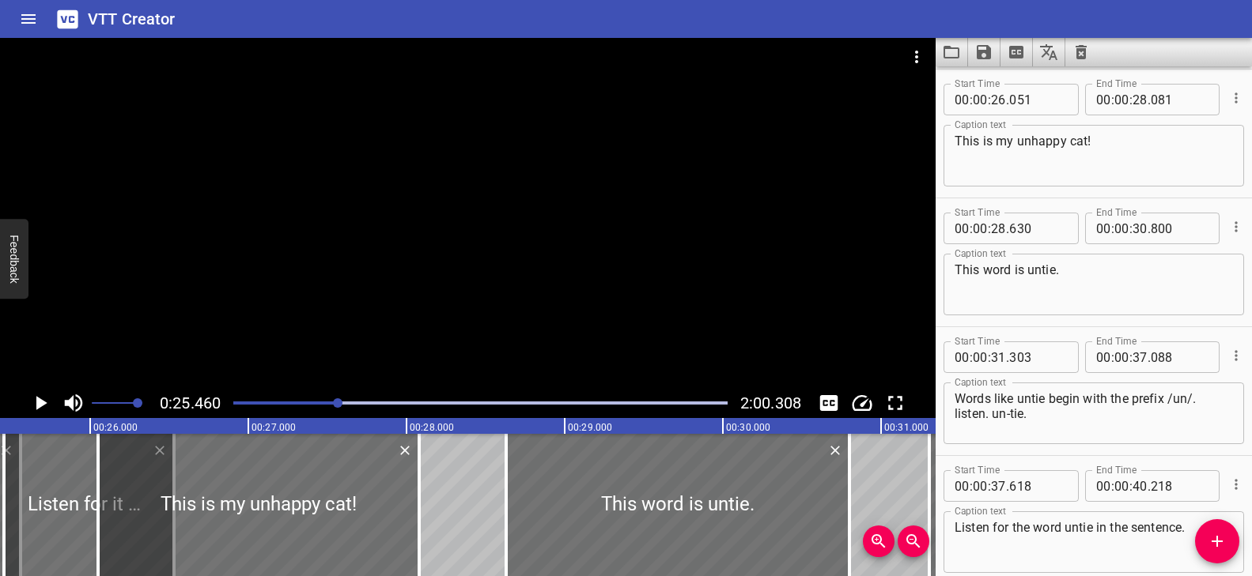
scroll to position [0, 4027]
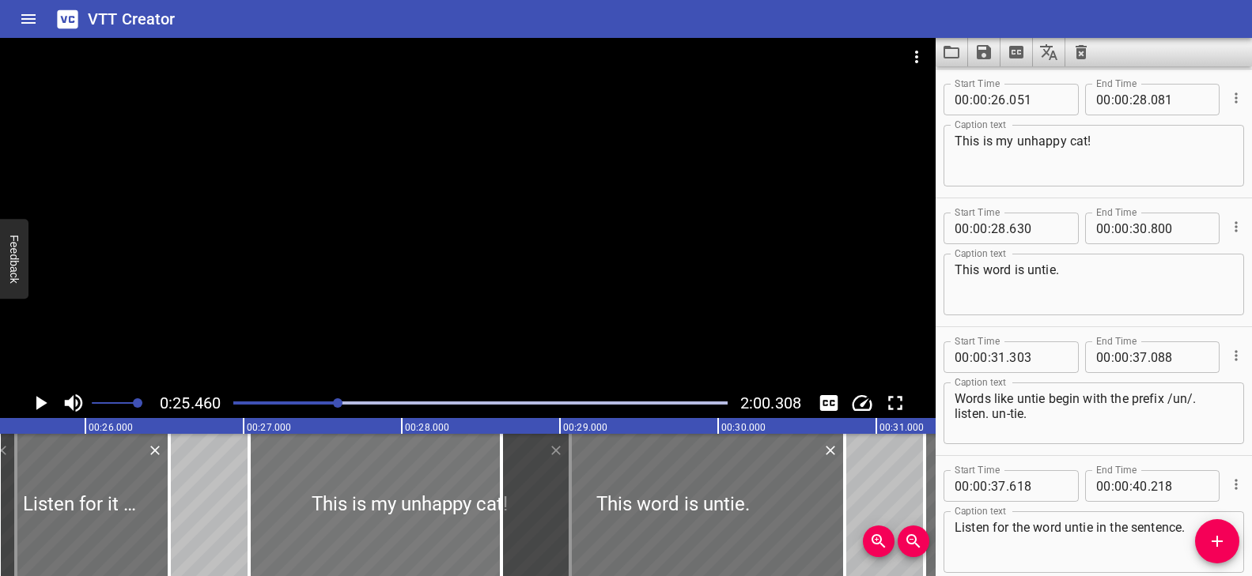
drag, startPoint x: 232, startPoint y: 534, endPoint x: 385, endPoint y: 535, distance: 153.4
click at [385, 535] on div at bounding box center [409, 505] width 321 height 142
type input "27"
type input "036"
type input "29"
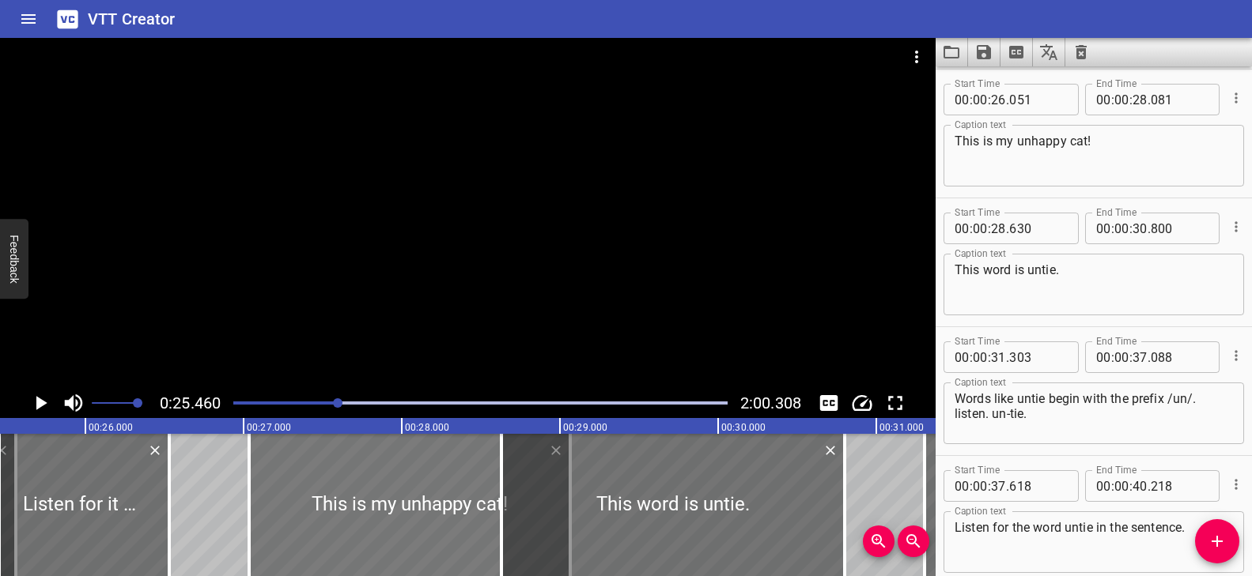
type input "066"
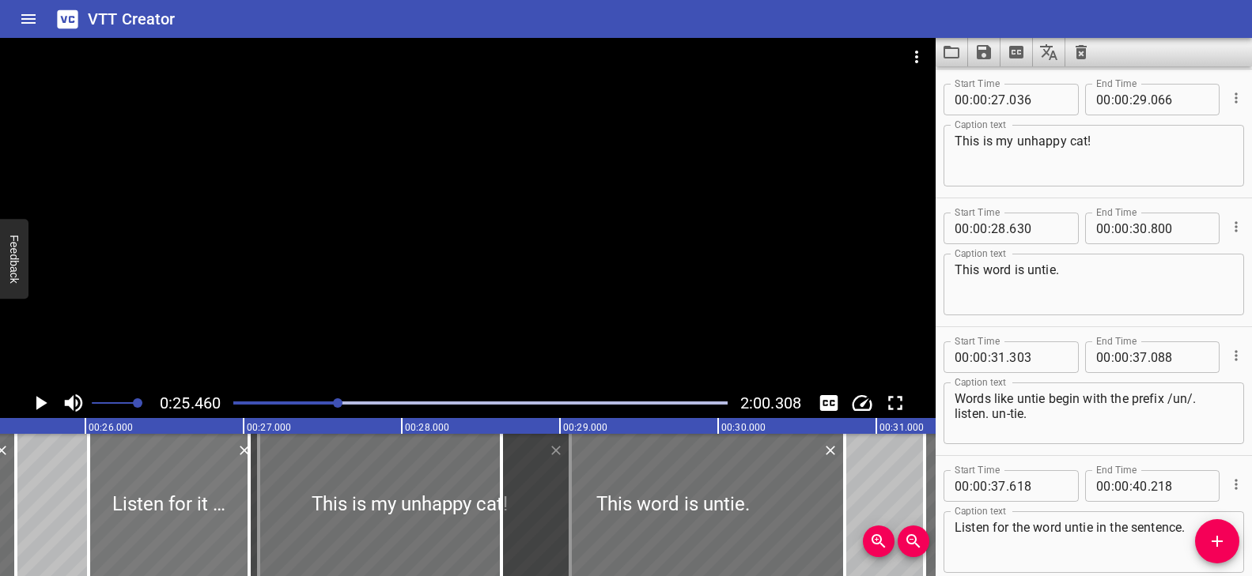
drag, startPoint x: 149, startPoint y: 533, endPoint x: 209, endPoint y: 539, distance: 59.6
click at [209, 539] on div at bounding box center [174, 505] width 170 height 142
type input "26"
type input "011"
type input "27"
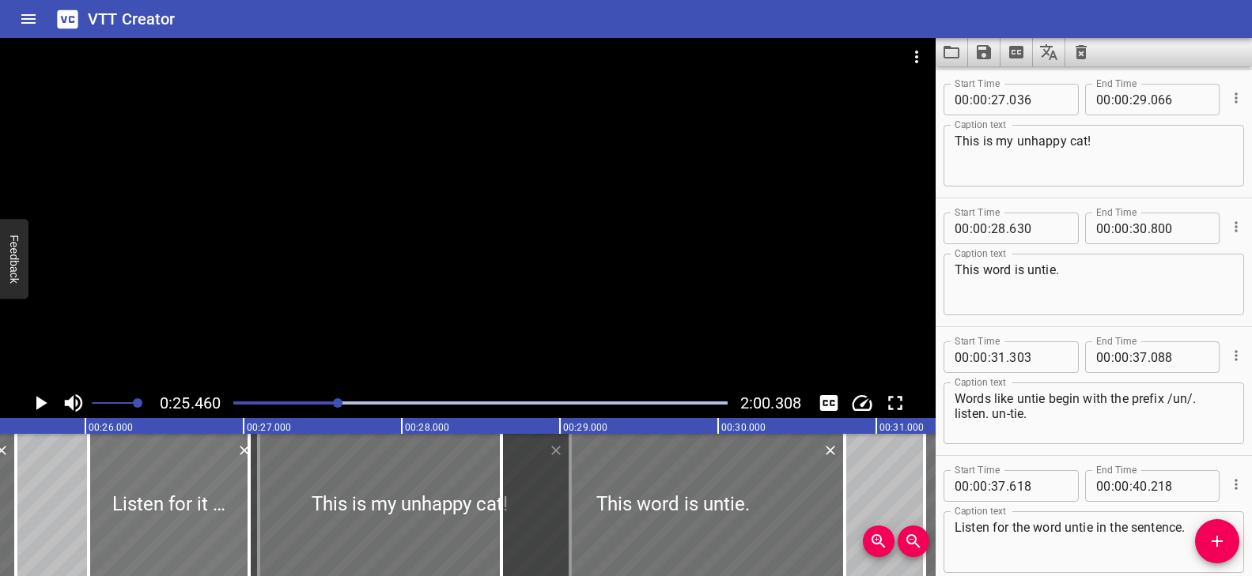
type input "086"
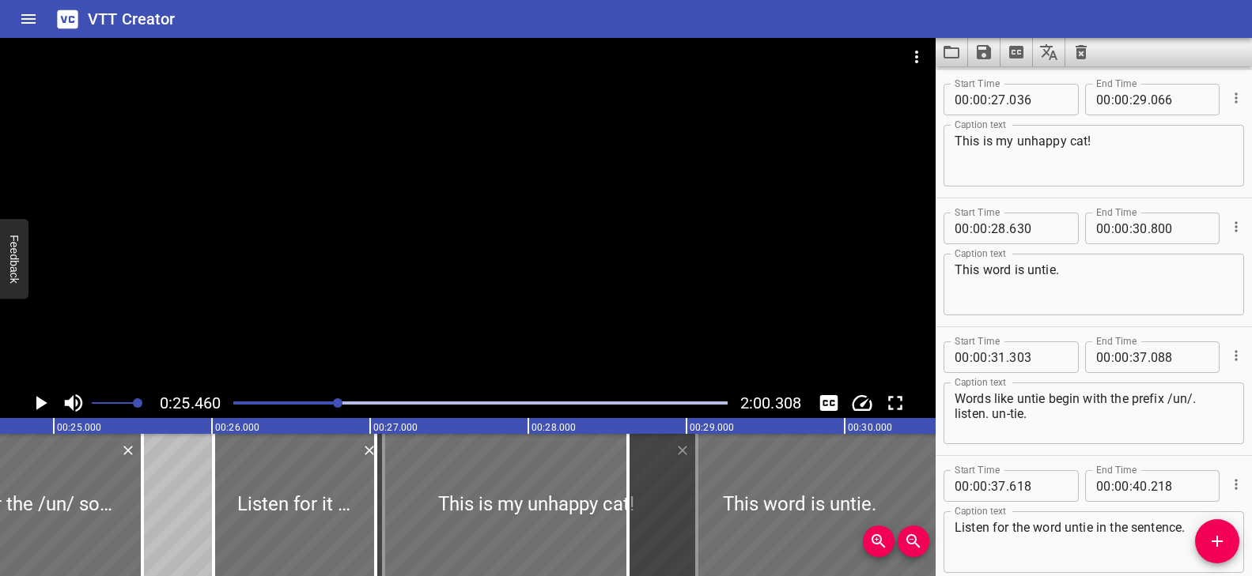
scroll to position [0, 3924]
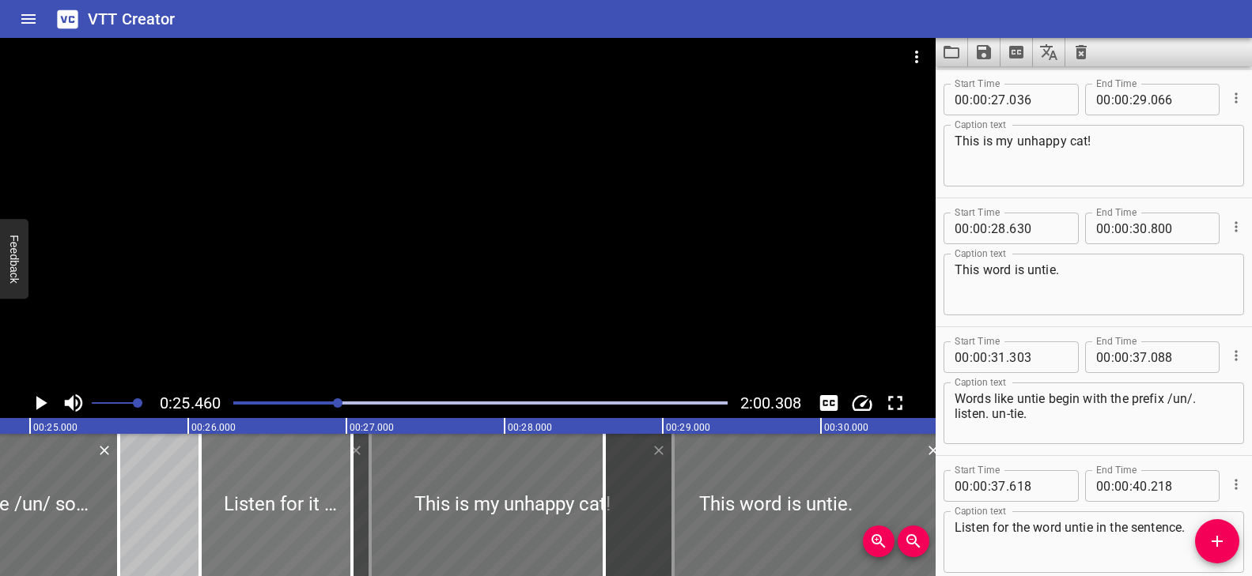
click at [268, 516] on div at bounding box center [285, 505] width 170 height 142
type input "076"
type input "151"
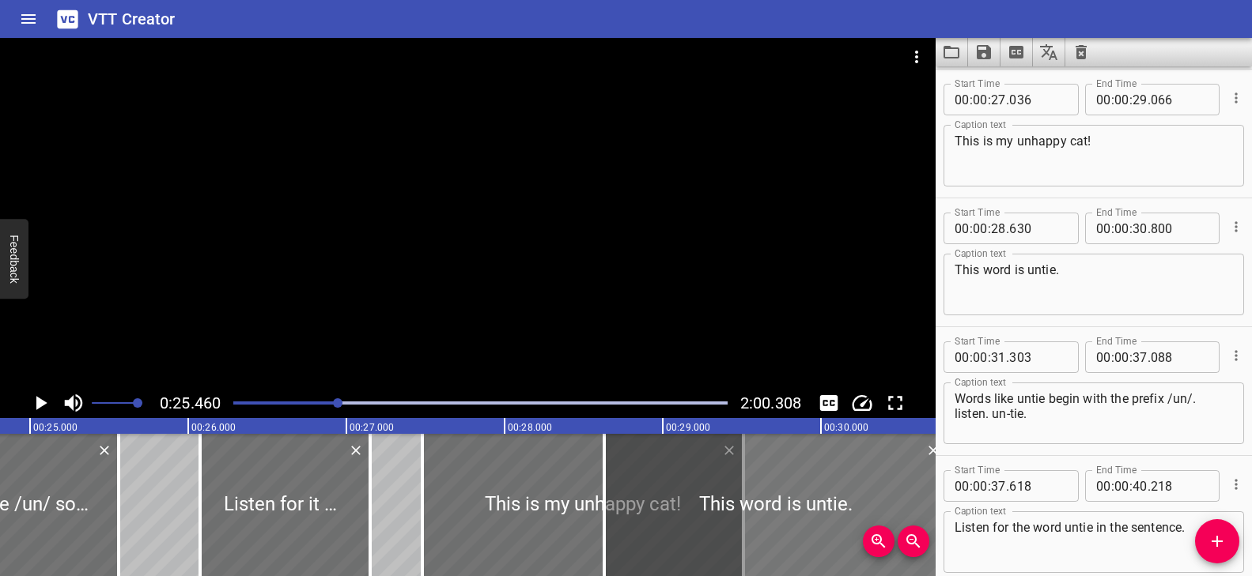
drag, startPoint x: 572, startPoint y: 494, endPoint x: 642, endPoint y: 498, distance: 70.5
type input "481"
type input "511"
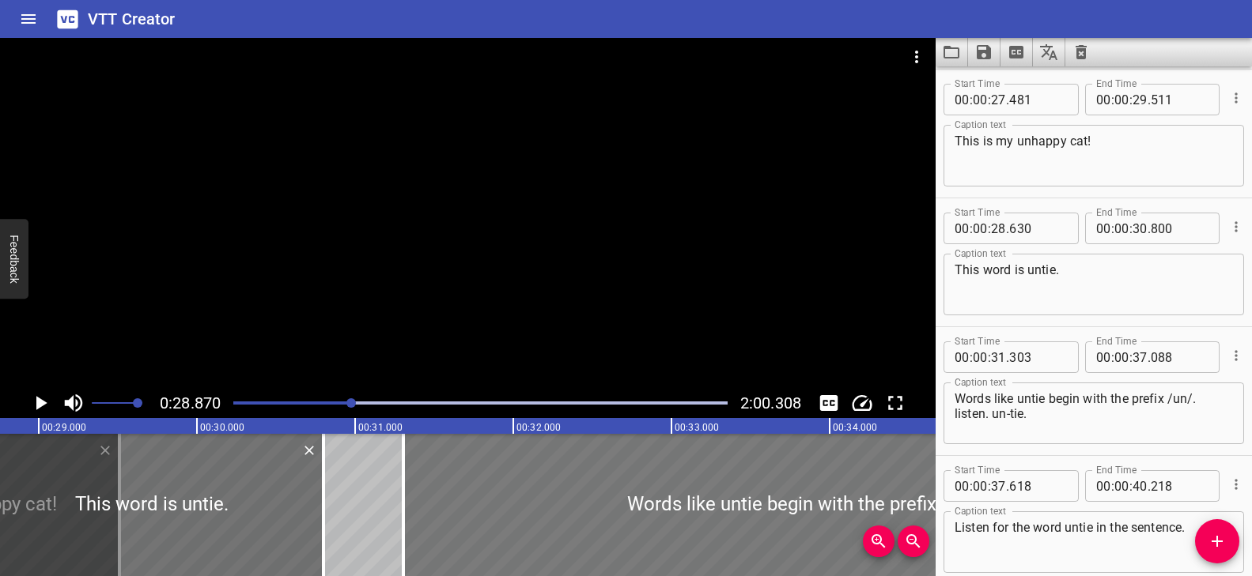
scroll to position [0, 4566]
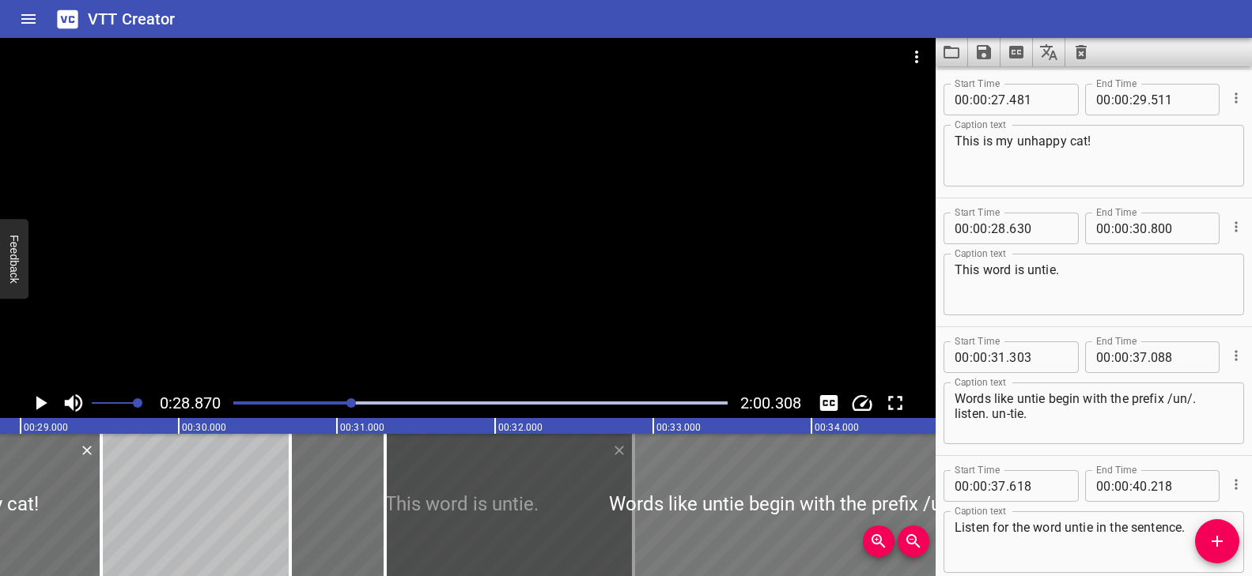
drag, startPoint x: 223, startPoint y: 501, endPoint x: 551, endPoint y: 508, distance: 328.2
type input "30"
type input "705"
type input "32"
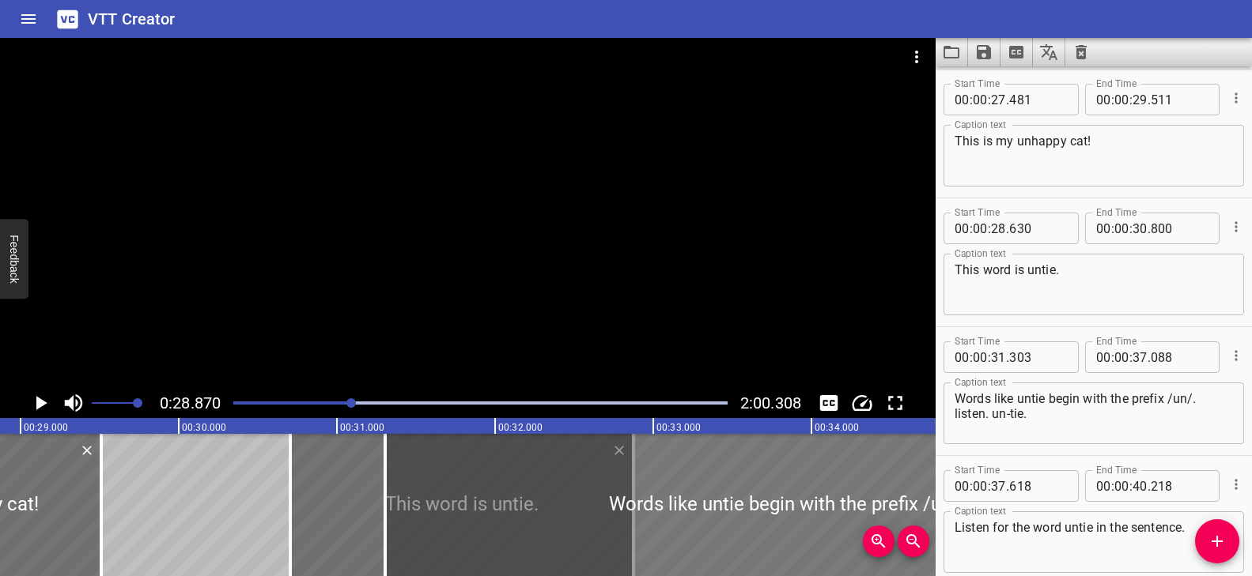
type input "875"
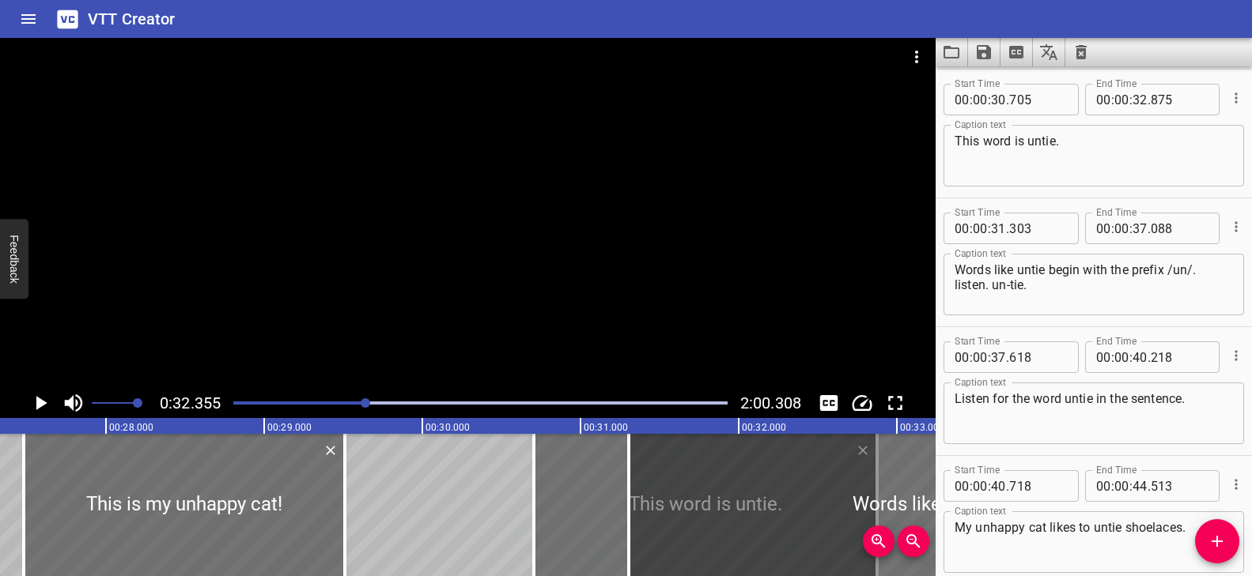
scroll to position [0, 4299]
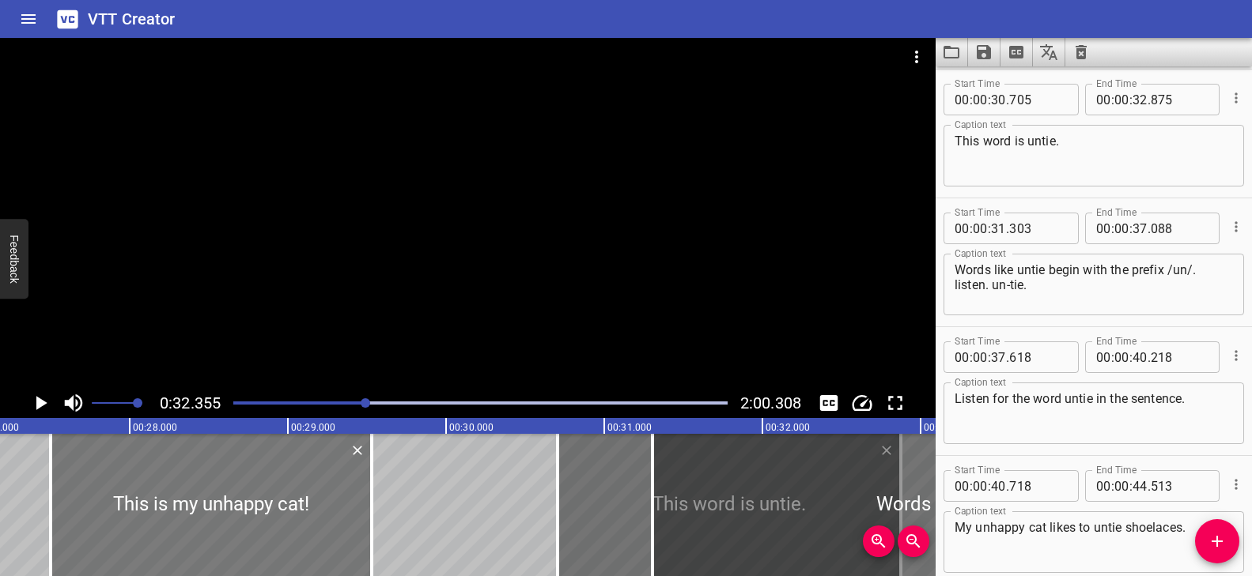
click at [174, 488] on div at bounding box center [211, 505] width 321 height 142
type input "496"
type input "526"
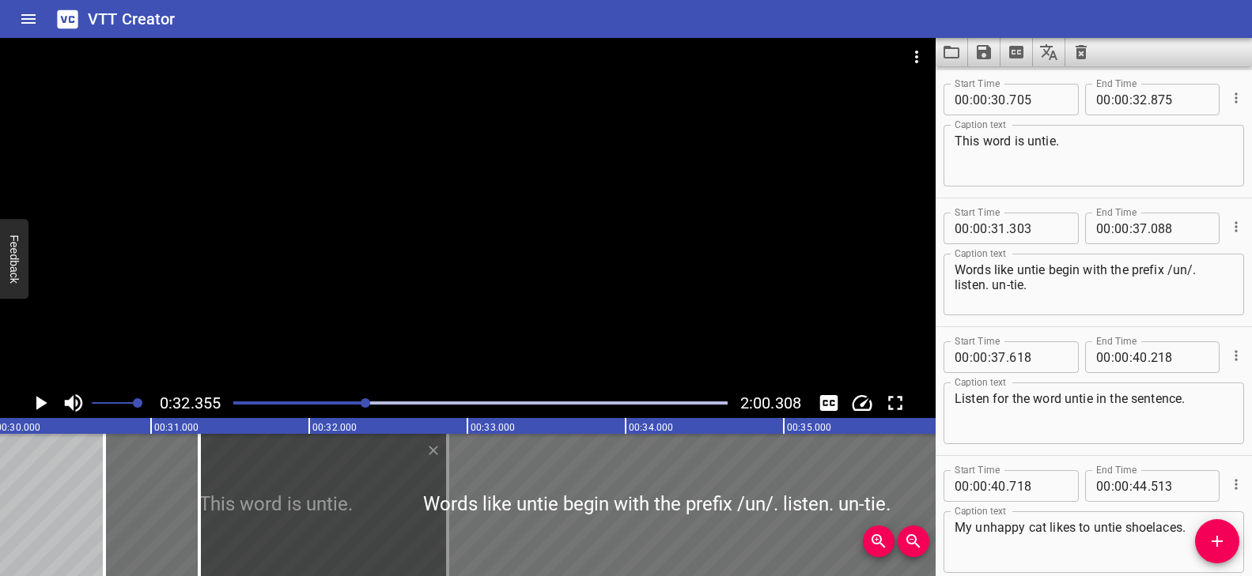
scroll to position [0, 4776]
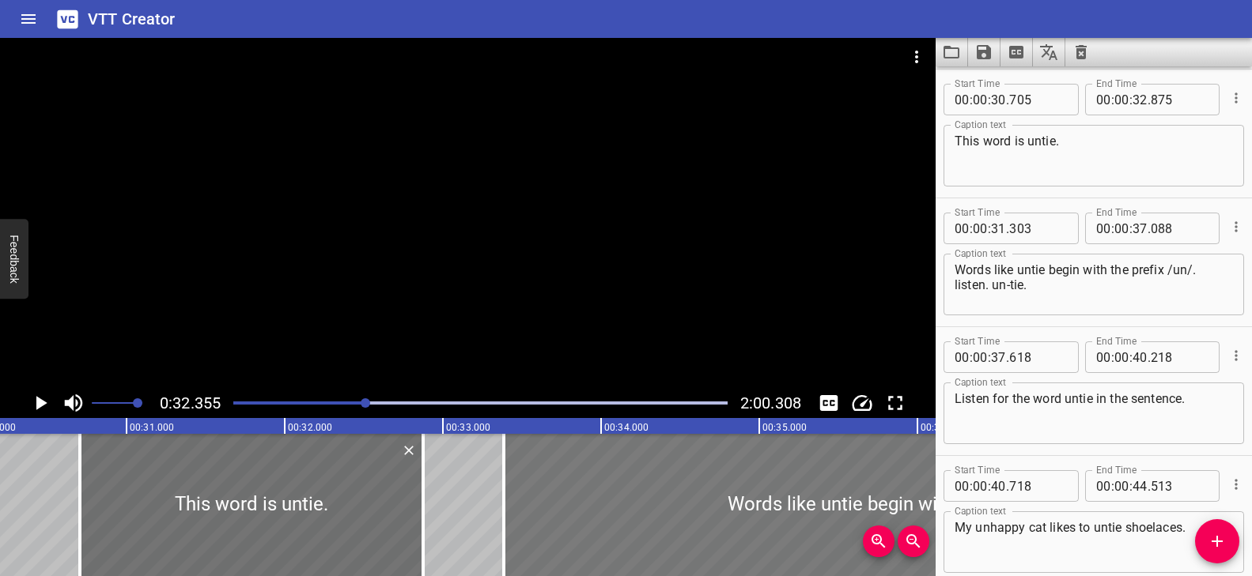
drag, startPoint x: 497, startPoint y: 519, endPoint x: 822, endPoint y: 515, distance: 325.8
click at [822, 515] on div at bounding box center [961, 505] width 915 height 142
type input "33"
type input "383"
type input "39"
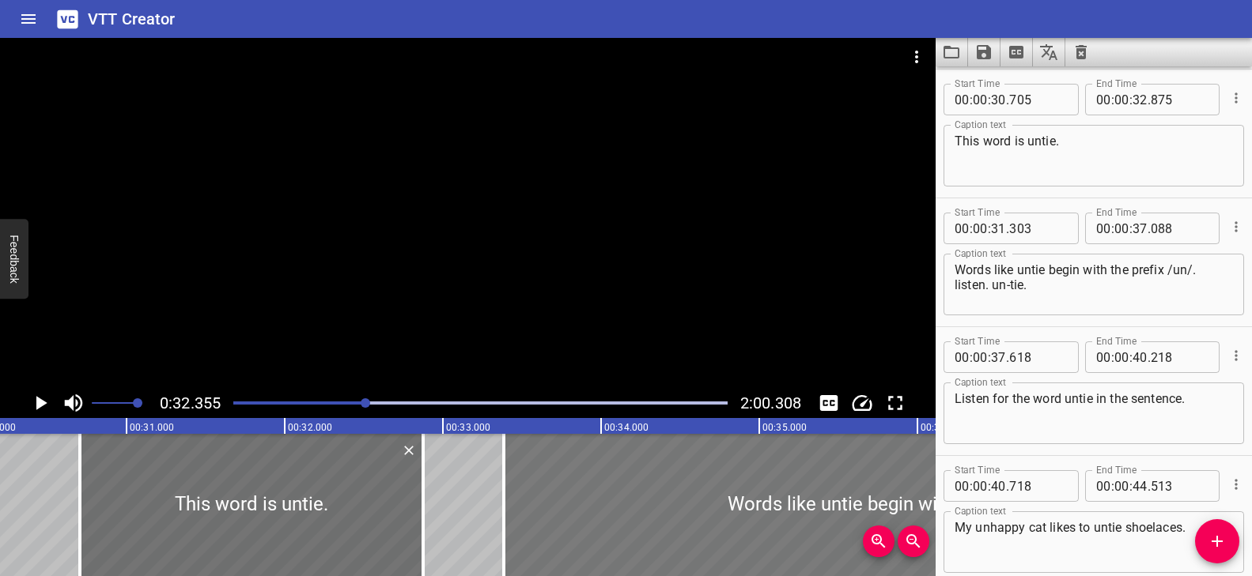
type input "168"
click at [823, 513] on div at bounding box center [963, 505] width 915 height 142
type input "403"
type input "188"
click at [332, 524] on div at bounding box center [252, 505] width 343 height 142
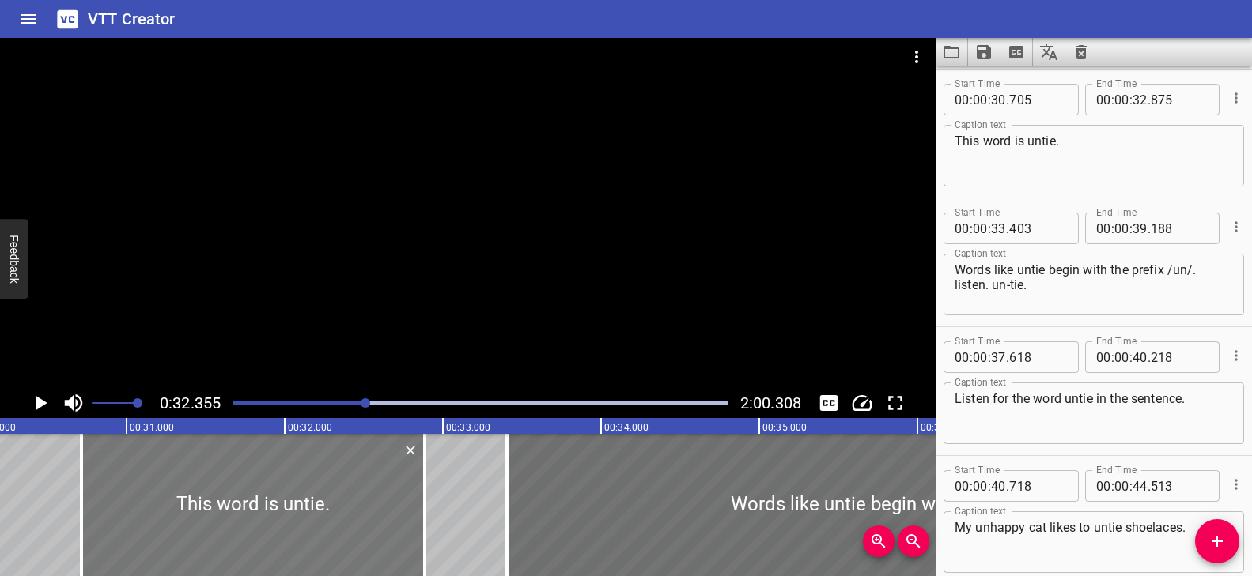
type input "715"
type input "885"
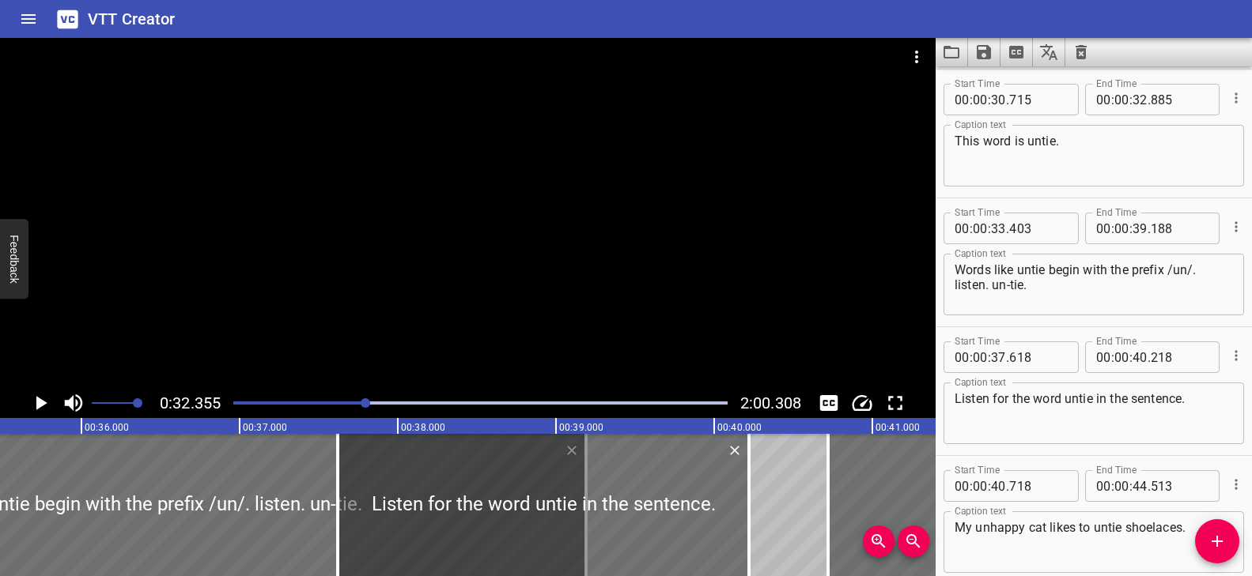
scroll to position [0, 5636]
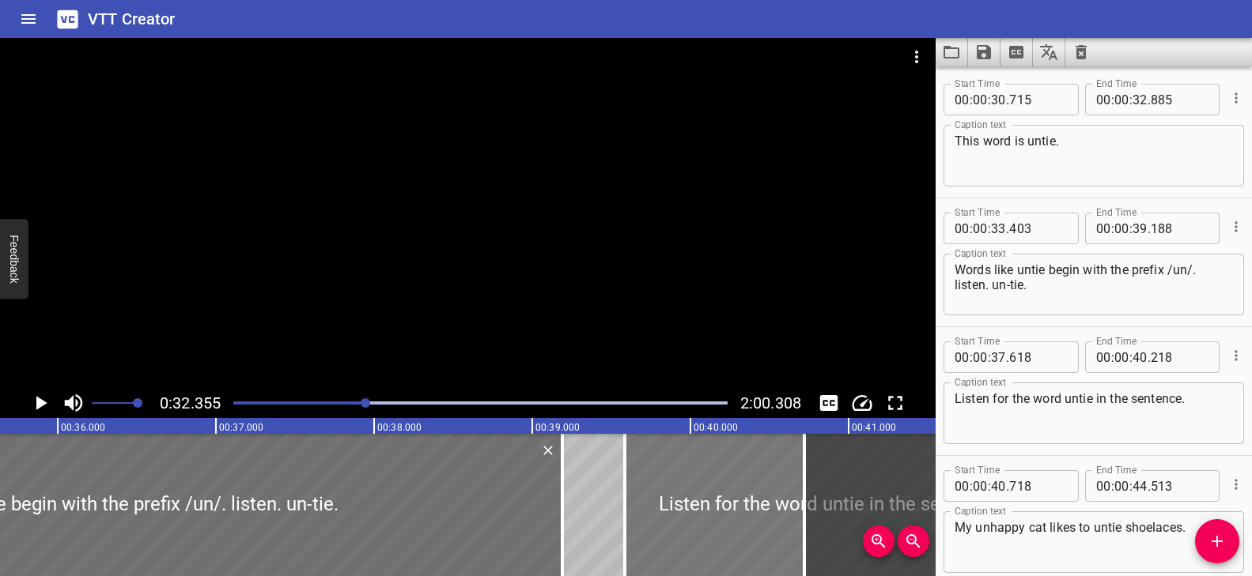
drag, startPoint x: 420, startPoint y: 523, endPoint x: 731, endPoint y: 527, distance: 310.8
click at [731, 527] on div at bounding box center [830, 505] width 411 height 142
type input "39"
type input "583"
type input "42"
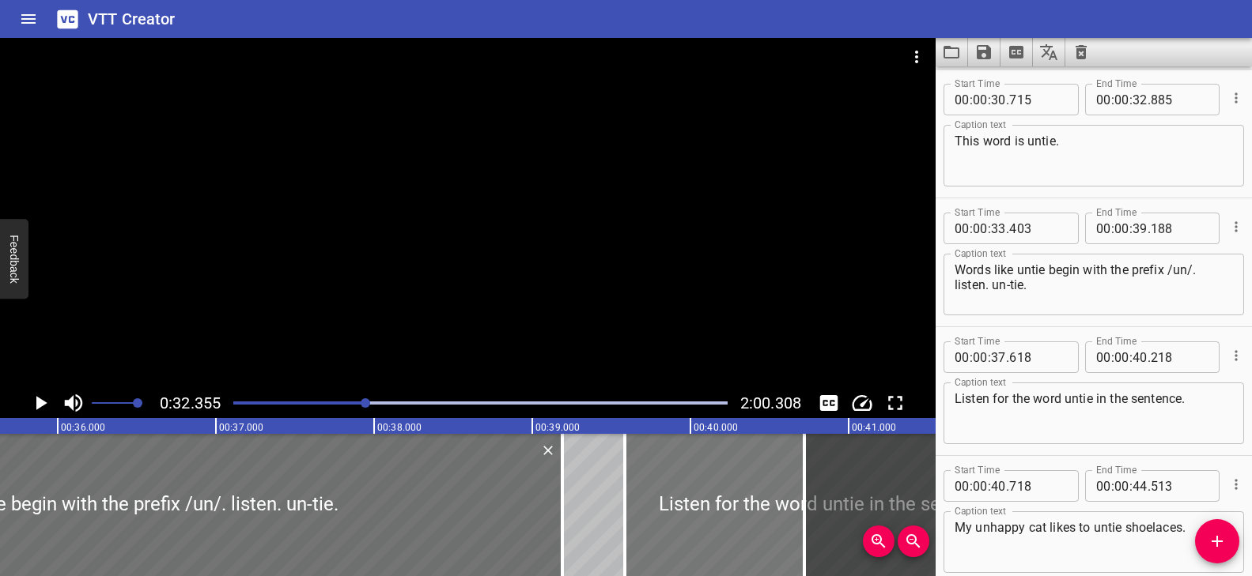
type input "183"
click at [746, 526] on div at bounding box center [846, 505] width 411 height 142
type input "688"
type input "288"
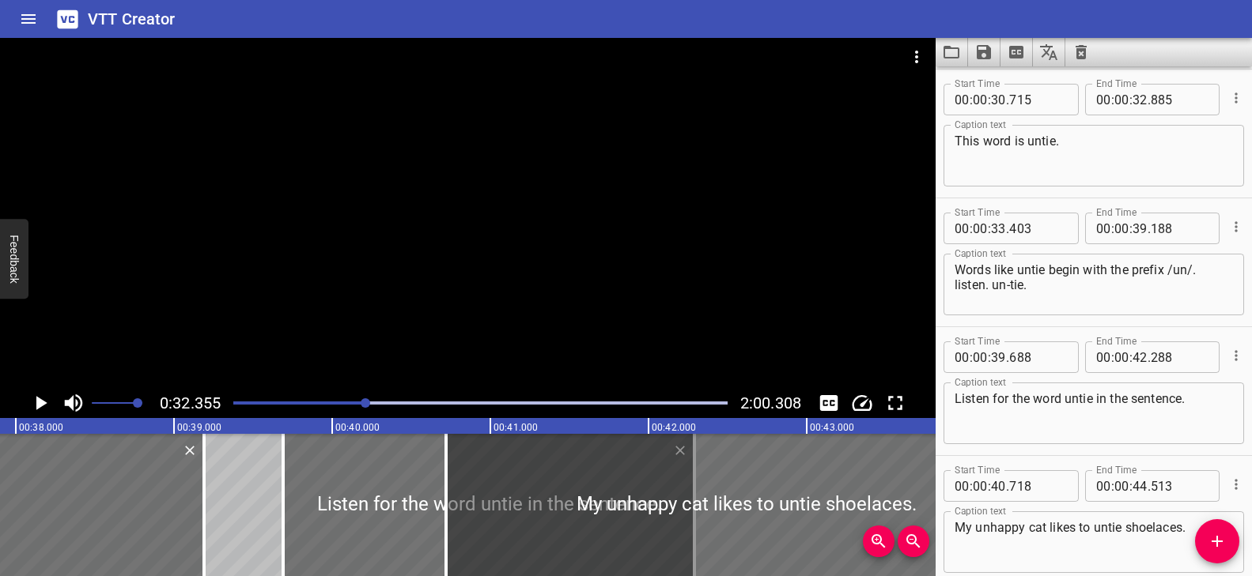
scroll to position [0, 6018]
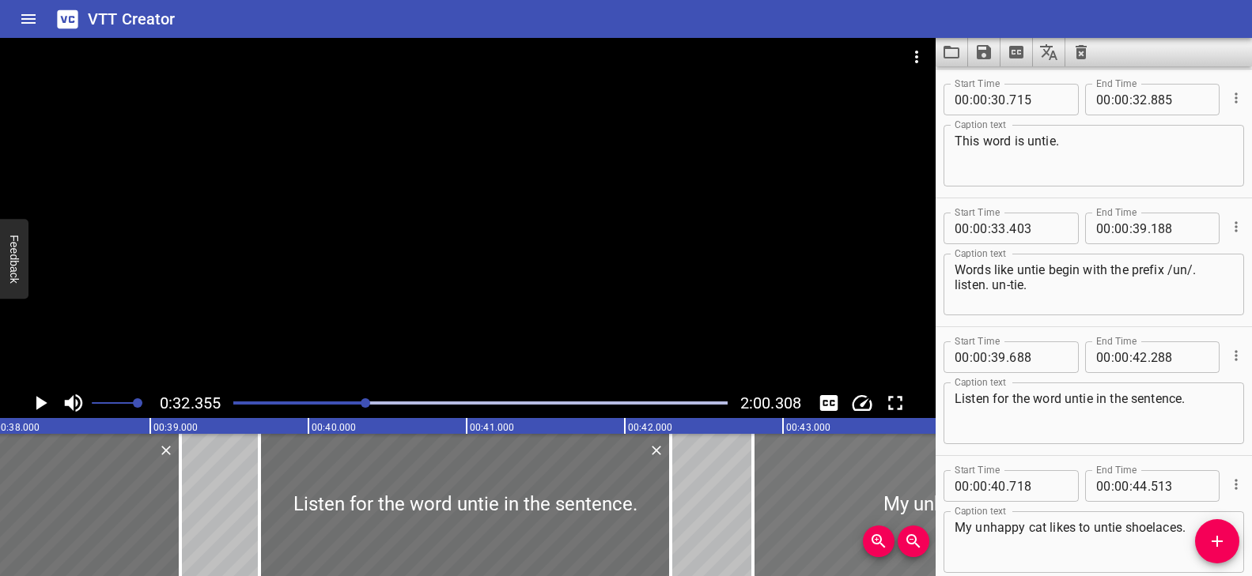
drag, startPoint x: 546, startPoint y: 510, endPoint x: 880, endPoint y: 495, distance: 334.0
click at [880, 495] on div at bounding box center [1053, 505] width 600 height 142
type input "42"
type input "808"
type input "46"
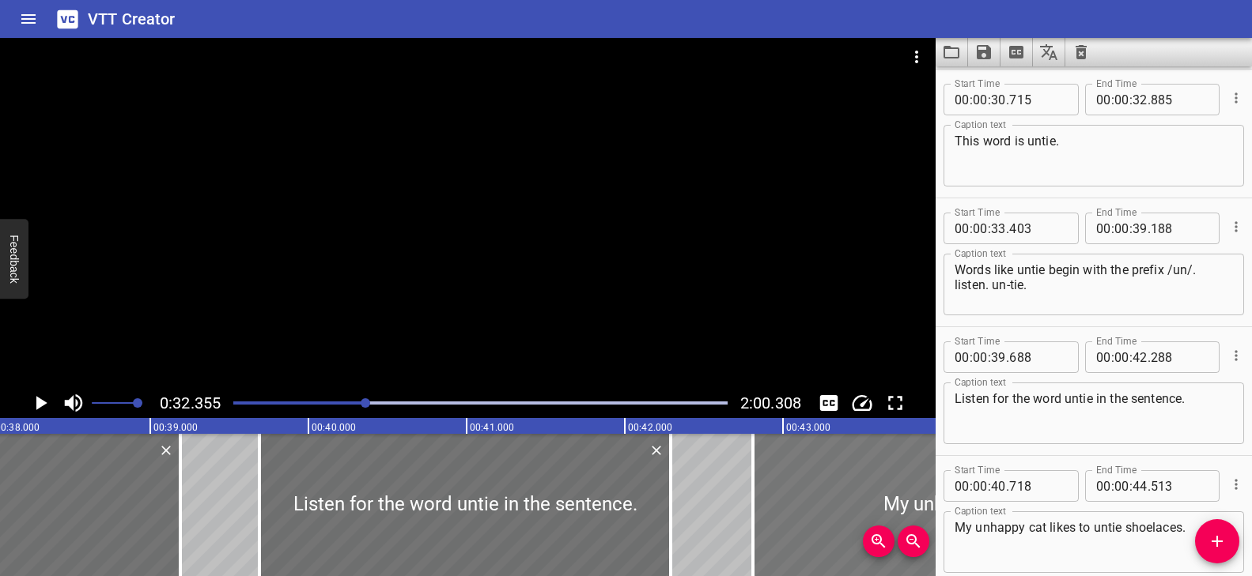
type input "603"
click at [623, 503] on div at bounding box center [469, 505] width 411 height 142
type input "718"
type input "318"
click at [789, 501] on div at bounding box center [1056, 505] width 600 height 142
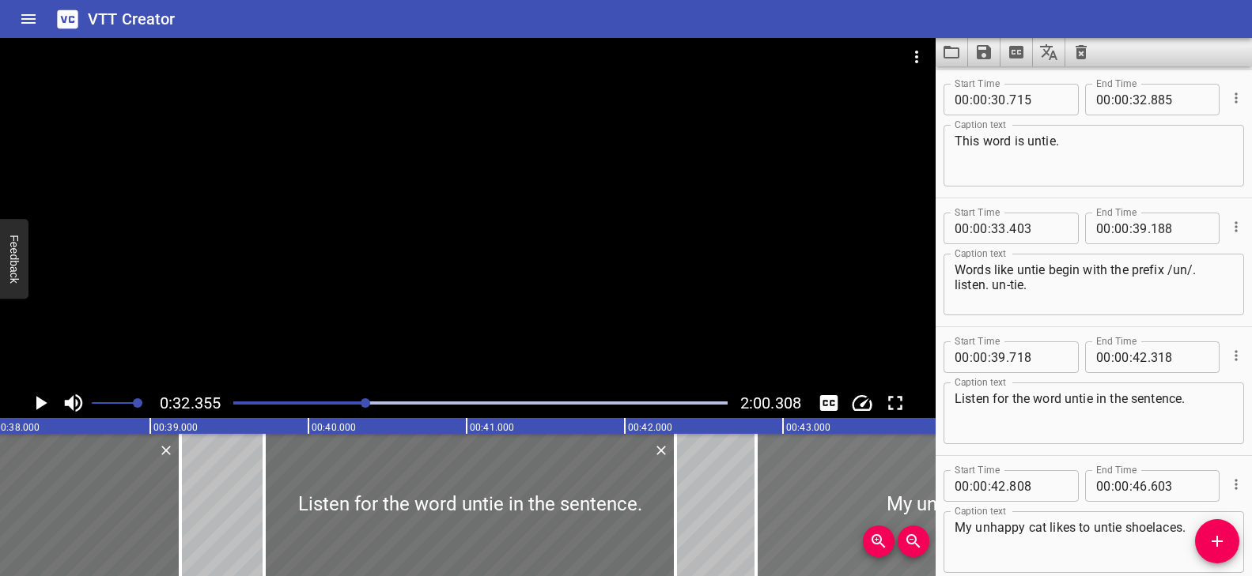
type input "828"
type input "623"
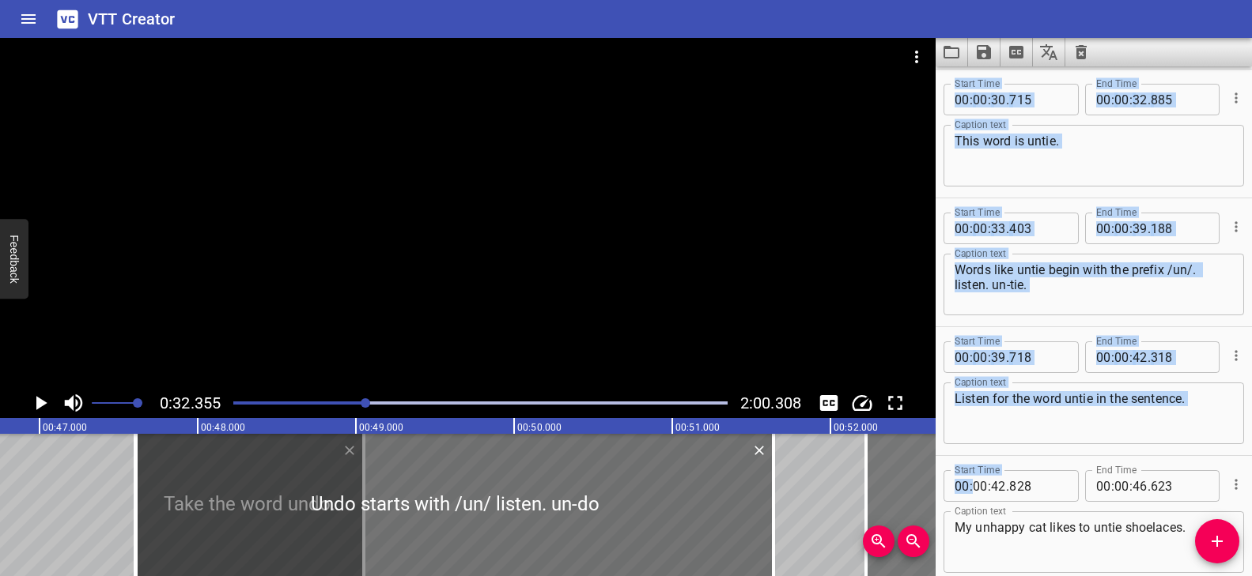
scroll to position [0, 7672]
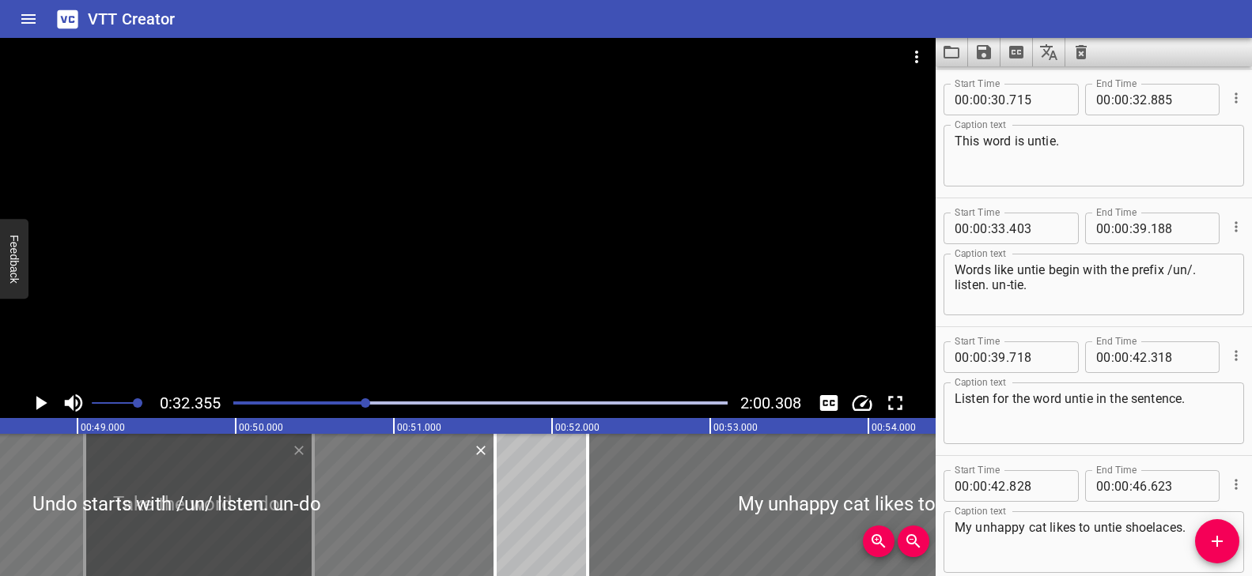
drag, startPoint x: 740, startPoint y: 517, endPoint x: 278, endPoint y: 529, distance: 462.0
type input "49"
type input "044"
type input "50"
type input "489"
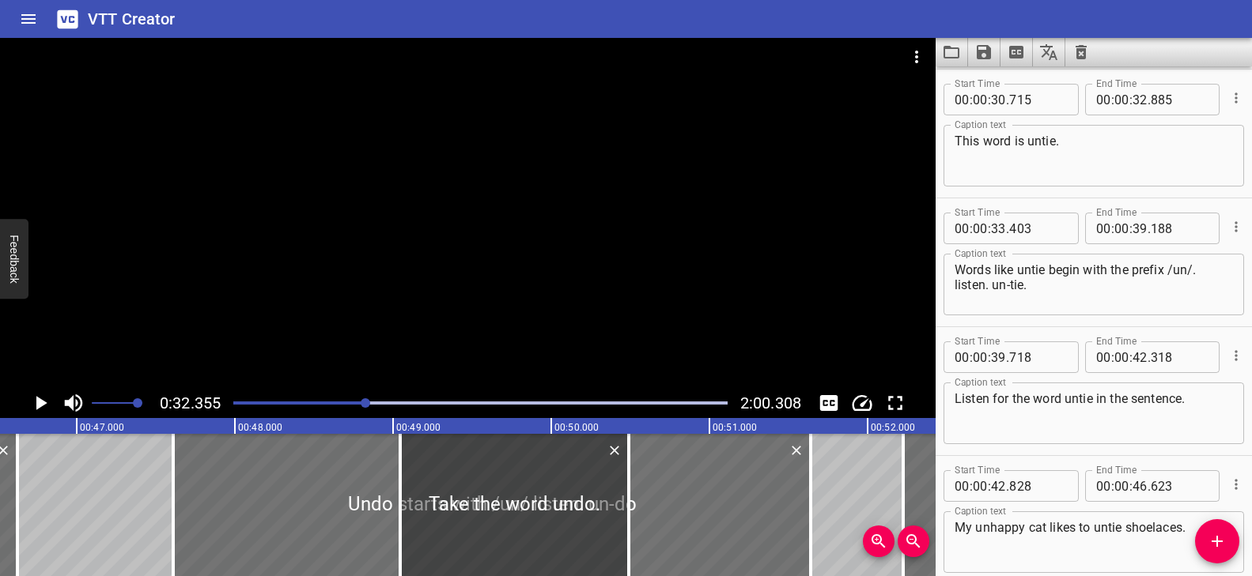
scroll to position [0, 7380]
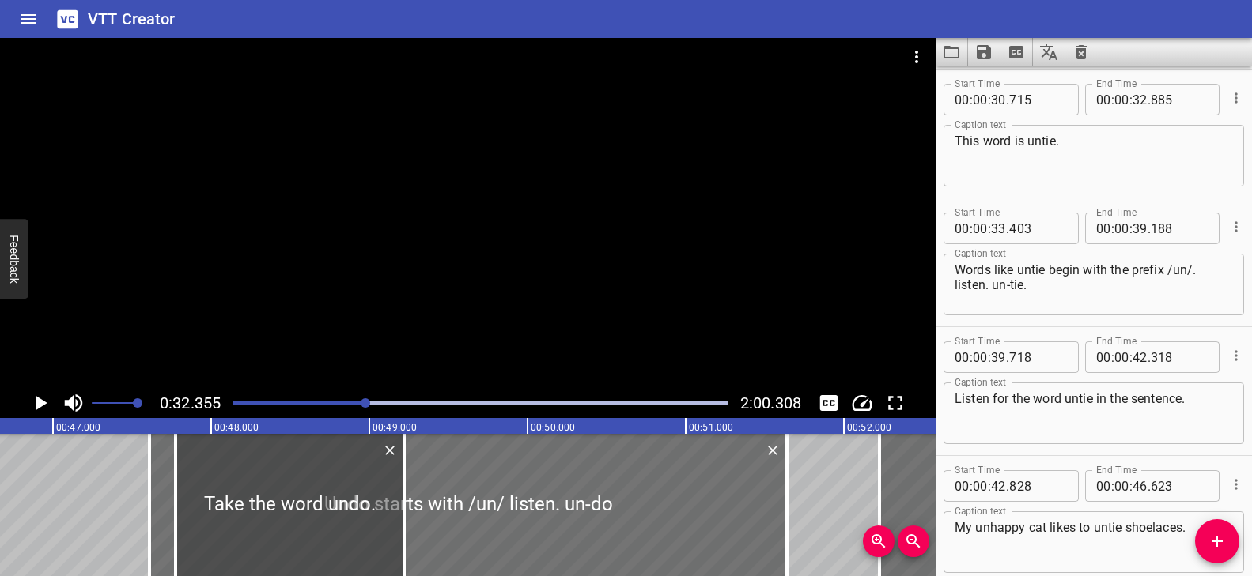
drag, startPoint x: 474, startPoint y: 521, endPoint x: 274, endPoint y: 549, distance: 202.8
click at [274, 549] on div at bounding box center [290, 505] width 229 height 142
type input "47"
type input "774"
type input "49"
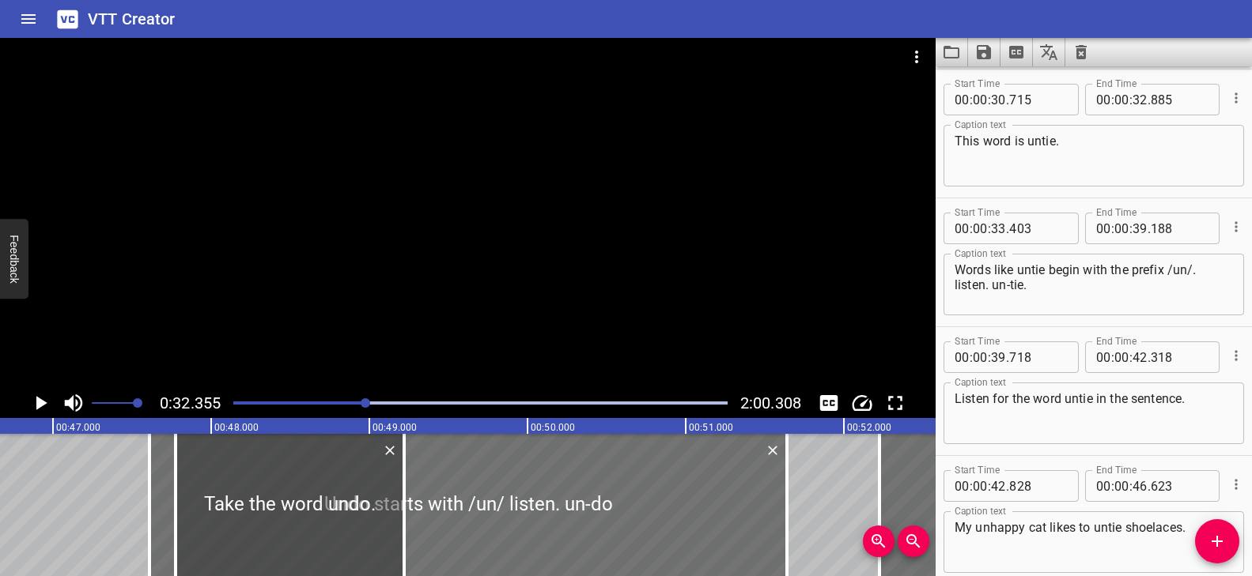
type input "219"
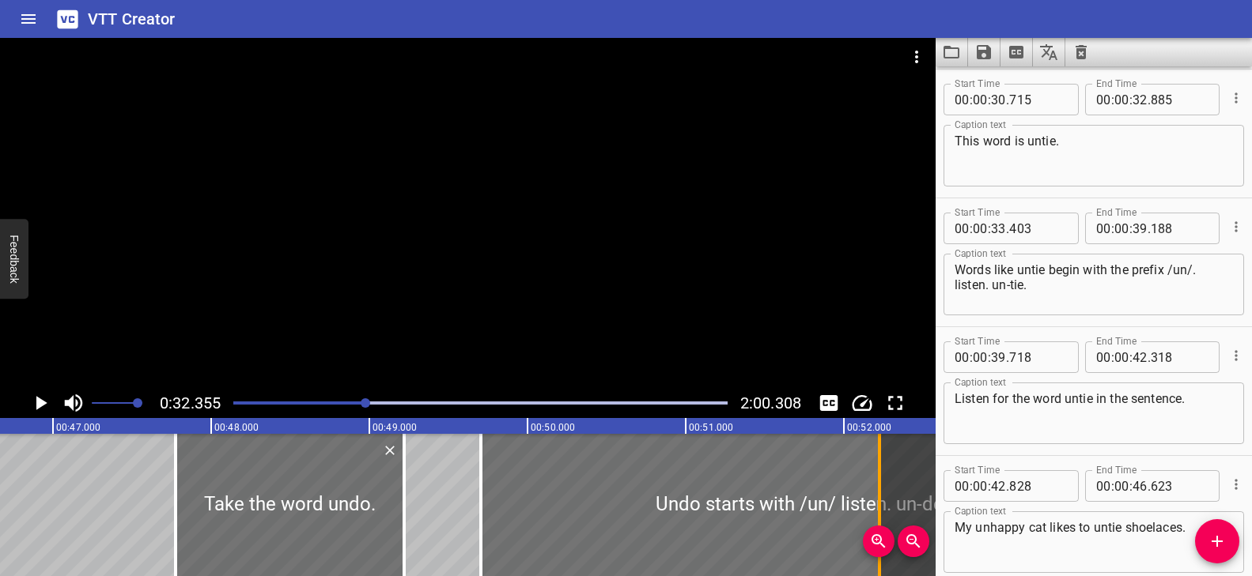
drag, startPoint x: 544, startPoint y: 521, endPoint x: 875, endPoint y: 509, distance: 330.8
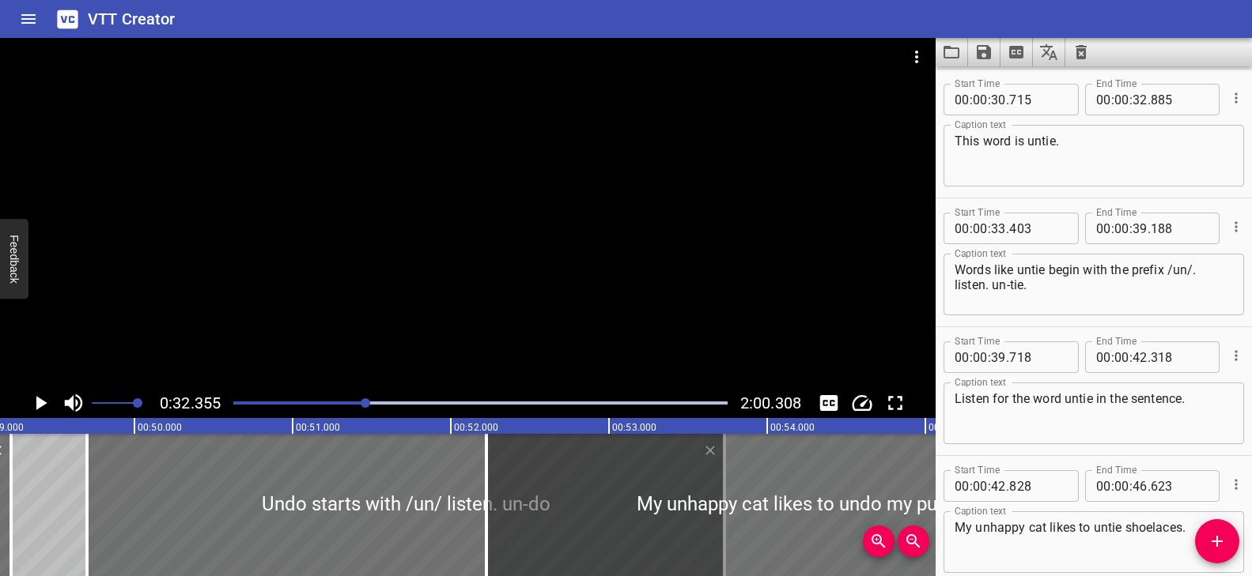
scroll to position [0, 7845]
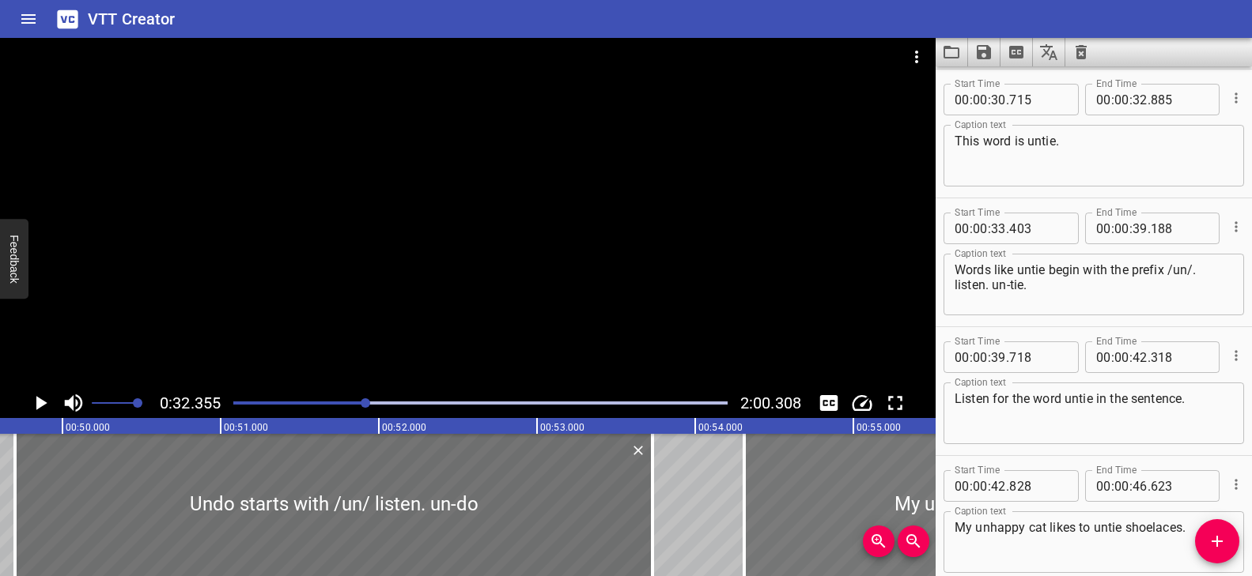
drag, startPoint x: 569, startPoint y: 512, endPoint x: 898, endPoint y: 507, distance: 329.0
click at [898, 507] on div at bounding box center [1068, 505] width 648 height 142
type input "54"
type input "307"
type input "58"
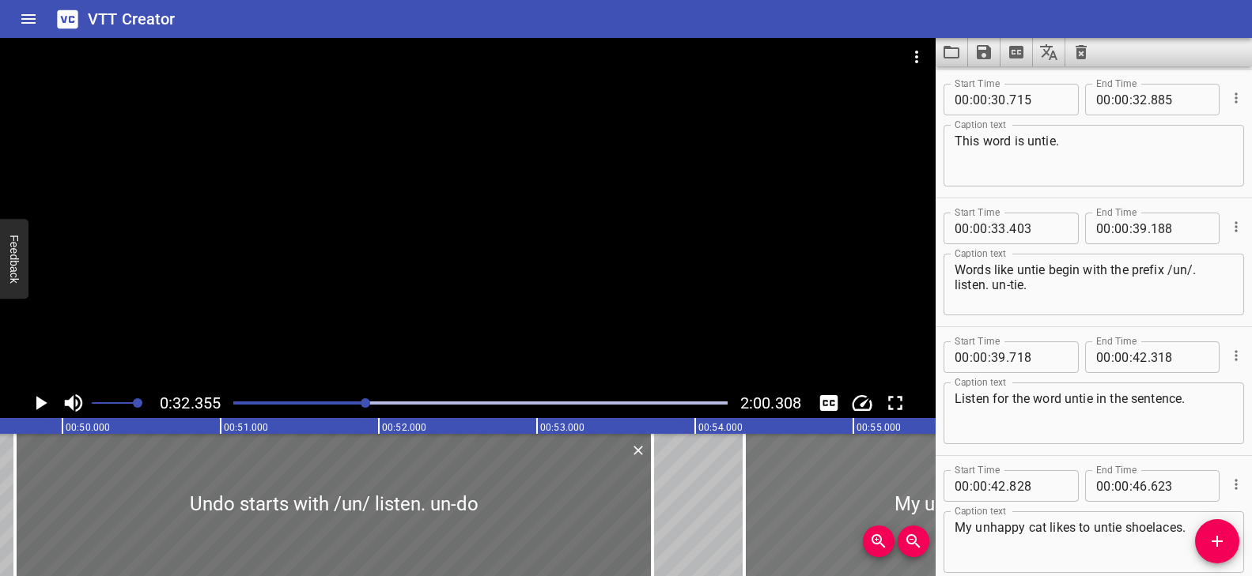
type input "407"
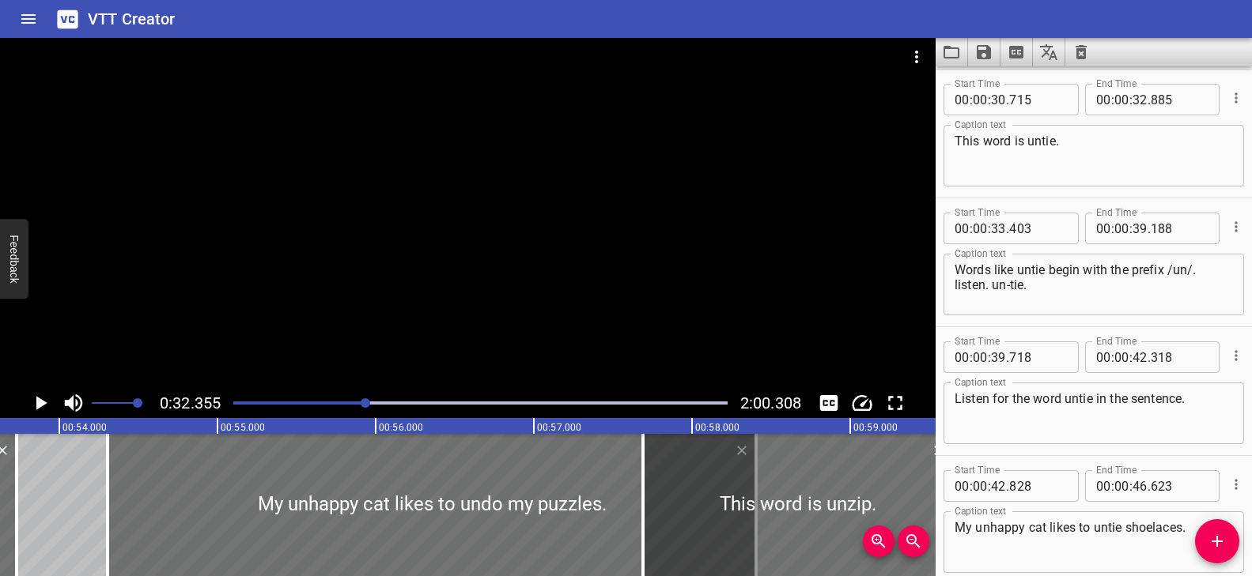
scroll to position [0, 8505]
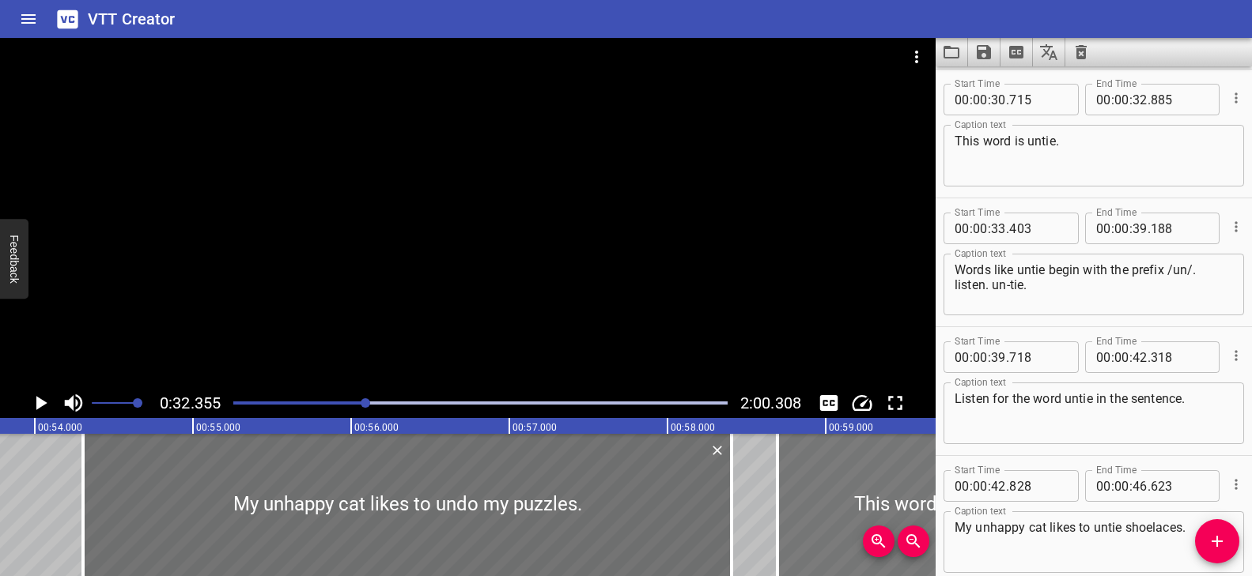
drag, startPoint x: 694, startPoint y: 519, endPoint x: 855, endPoint y: 514, distance: 161.4
click at [855, 514] on div at bounding box center [932, 505] width 310 height 142
type input "58"
type input "709"
type input "01"
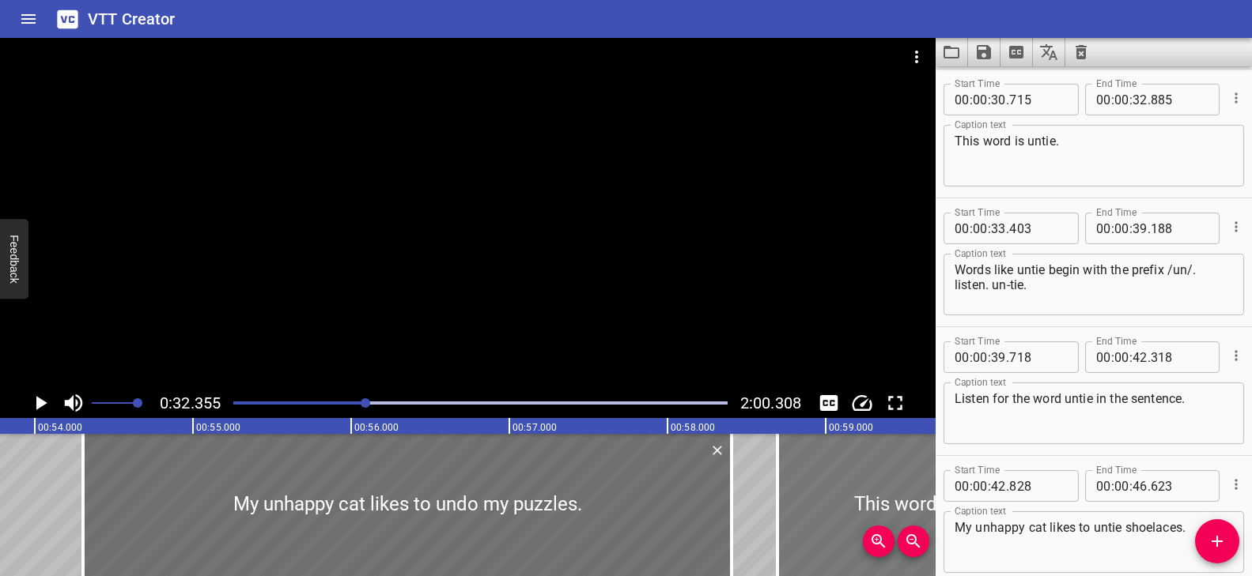
type input "00"
type input "669"
click at [464, 517] on div at bounding box center [410, 505] width 648 height 142
type input "332"
type input "432"
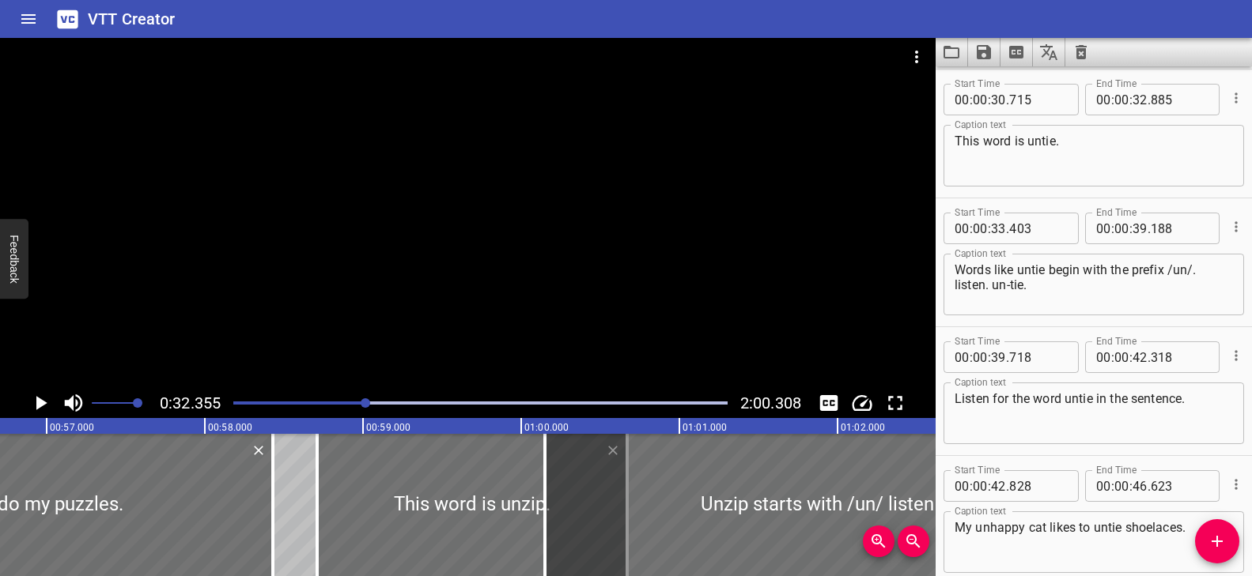
scroll to position [0, 8944]
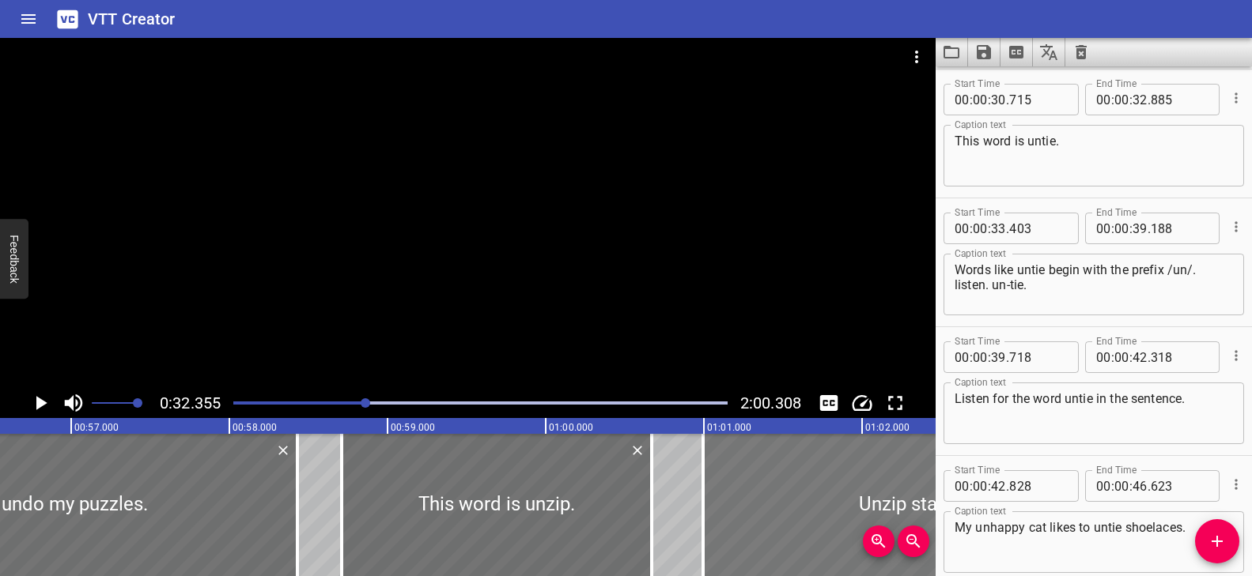
drag, startPoint x: 617, startPoint y: 517, endPoint x: 750, endPoint y: 509, distance: 133.9
click at [750, 509] on div at bounding box center [1000, 505] width 595 height 142
type input "994"
type input "04"
type input "754"
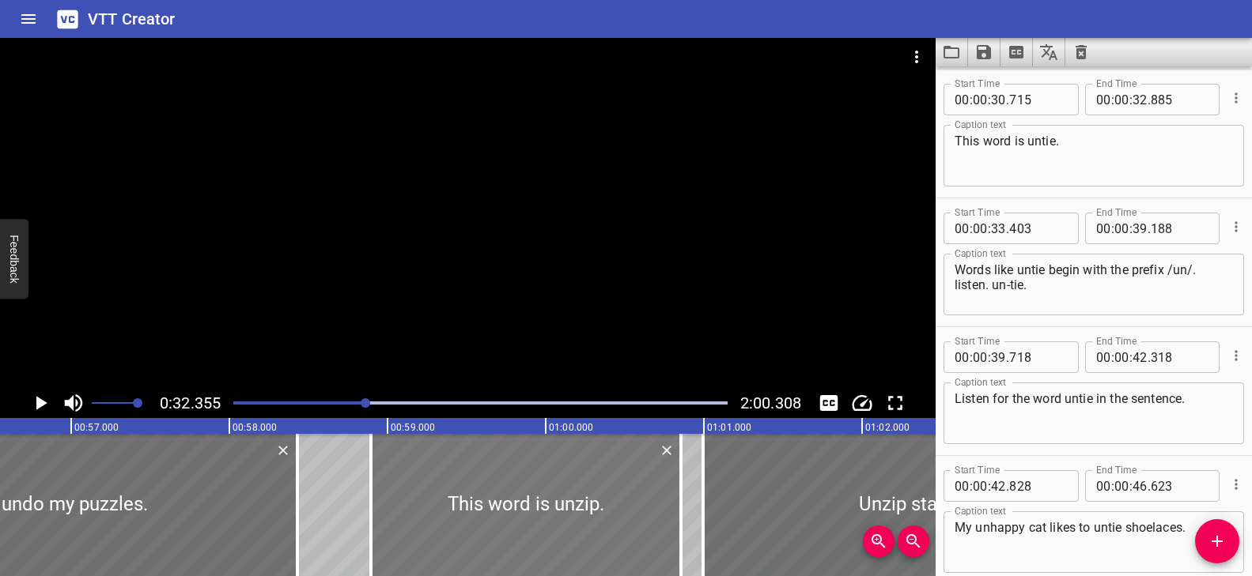
drag, startPoint x: 514, startPoint y: 517, endPoint x: 532, endPoint y: 517, distance: 18.2
click at [532, 517] on div at bounding box center [526, 505] width 310 height 142
type input "894"
type input "854"
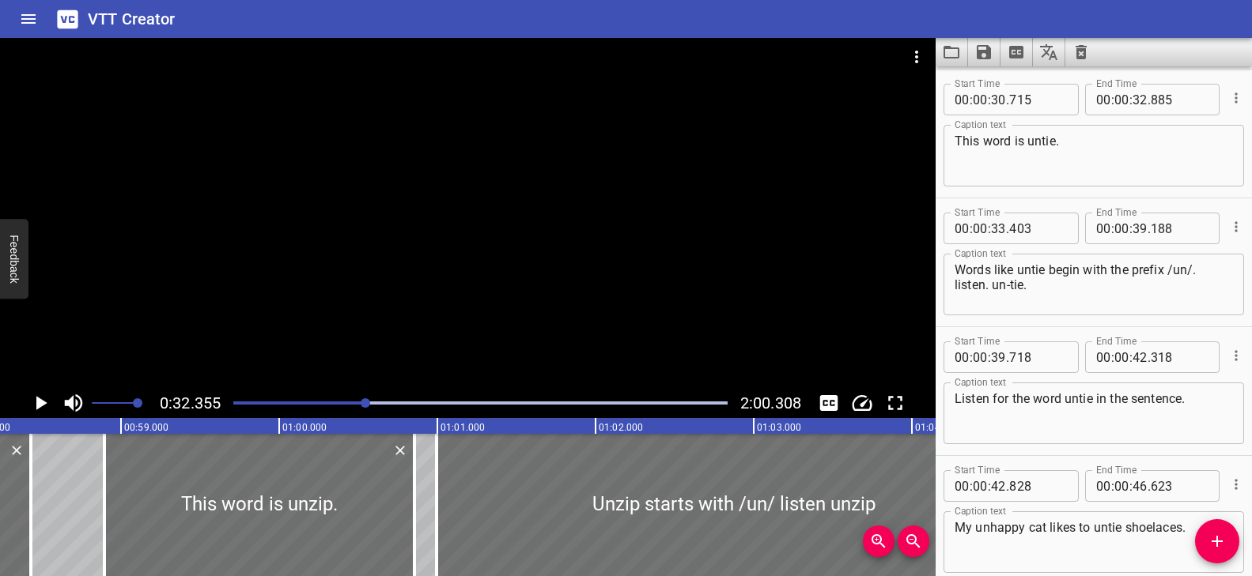
scroll to position [0, 9234]
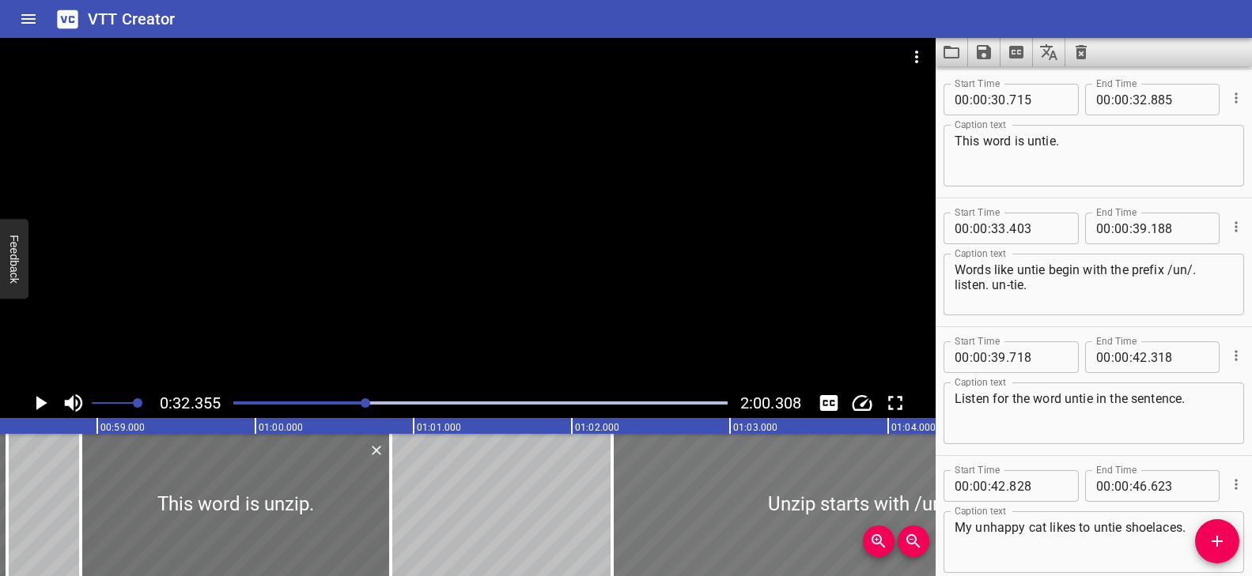
drag, startPoint x: 515, startPoint y: 523, endPoint x: 712, endPoint y: 517, distance: 197.8
click at [712, 517] on div at bounding box center [909, 505] width 595 height 142
type input "02"
type input "254"
type input "06"
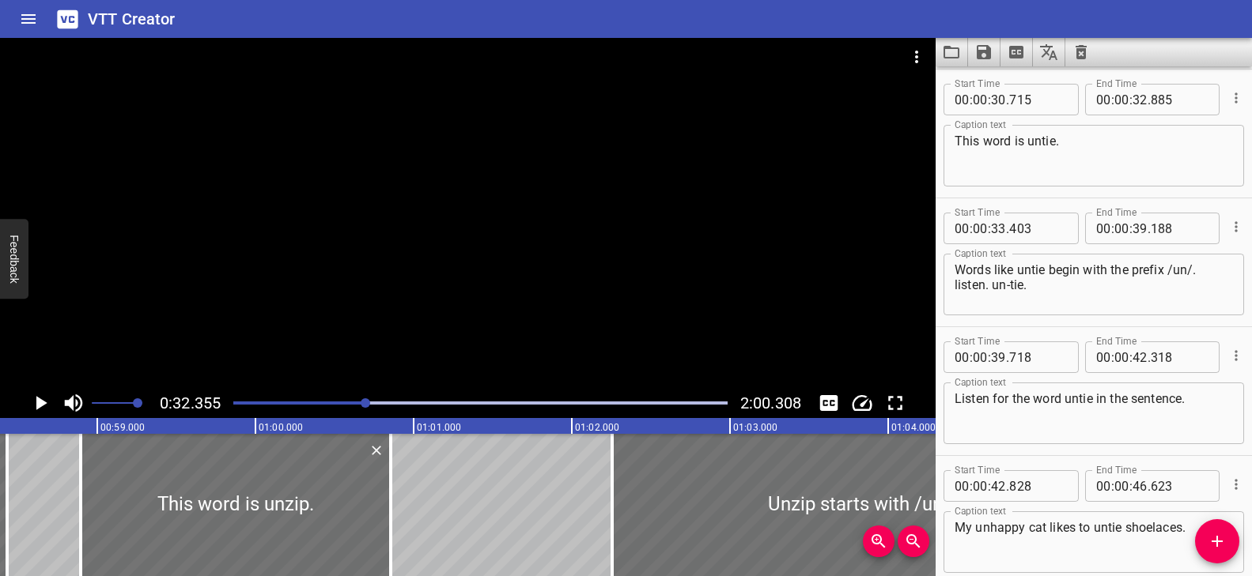
type input "014"
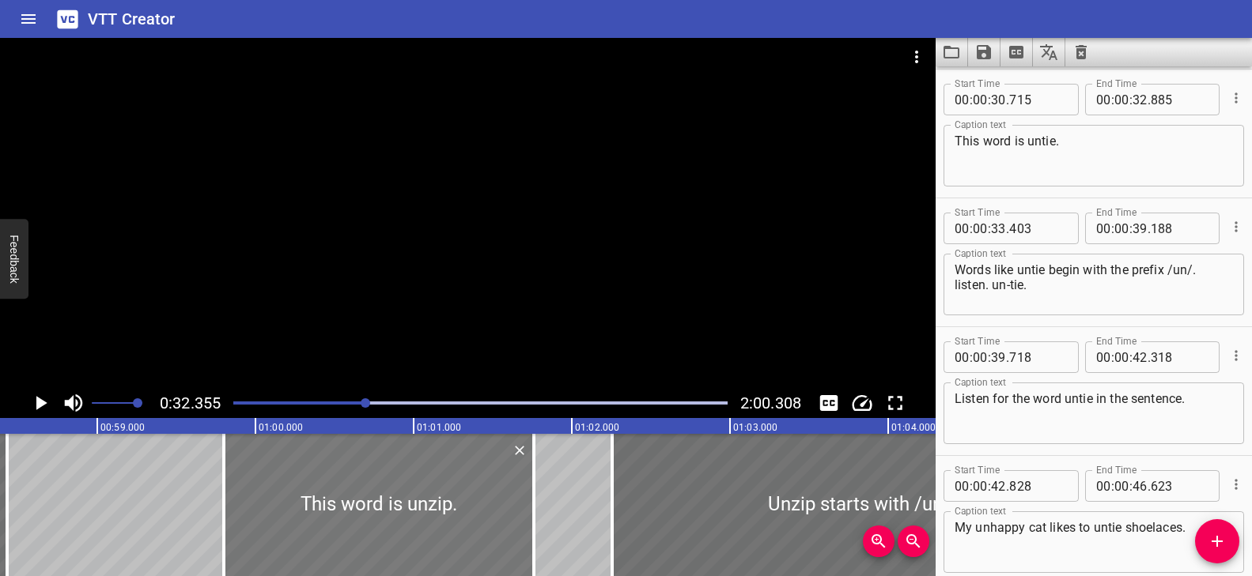
drag, startPoint x: 336, startPoint y: 518, endPoint x: 479, endPoint y: 523, distance: 143.2
click at [479, 523] on div at bounding box center [379, 505] width 310 height 142
type input "59"
type input "799"
type input "01"
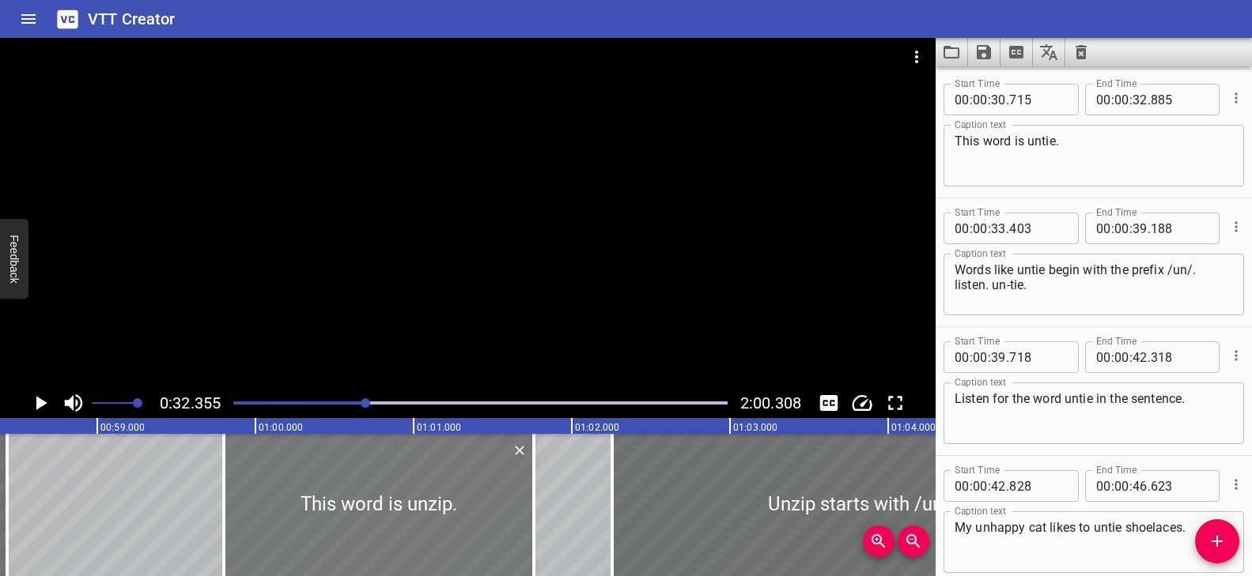
type input "759"
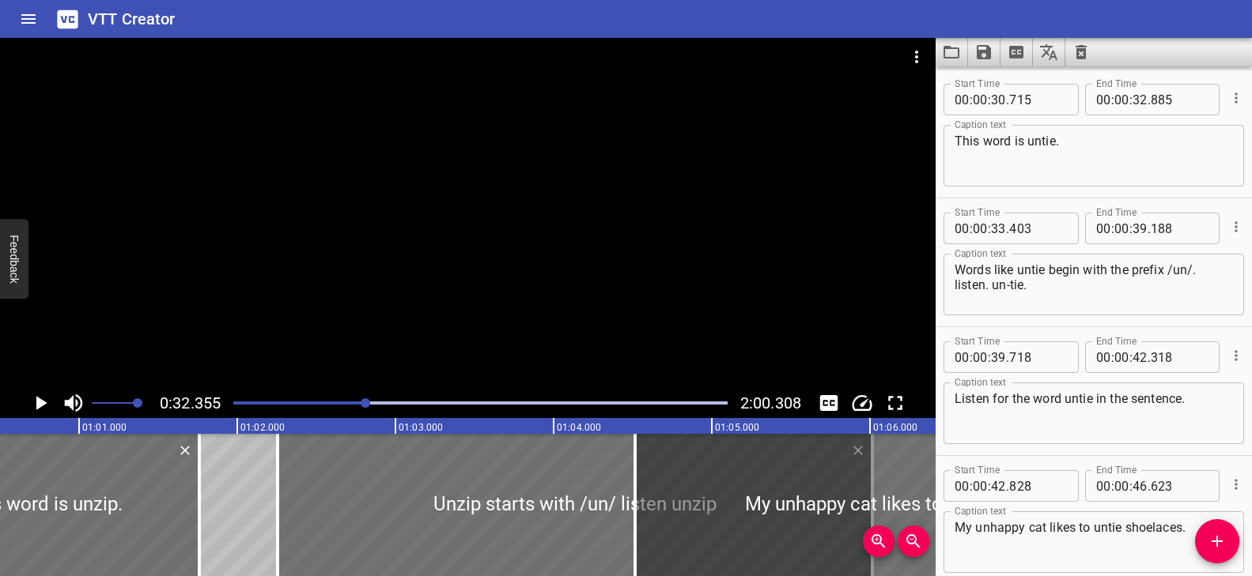
scroll to position [0, 9617]
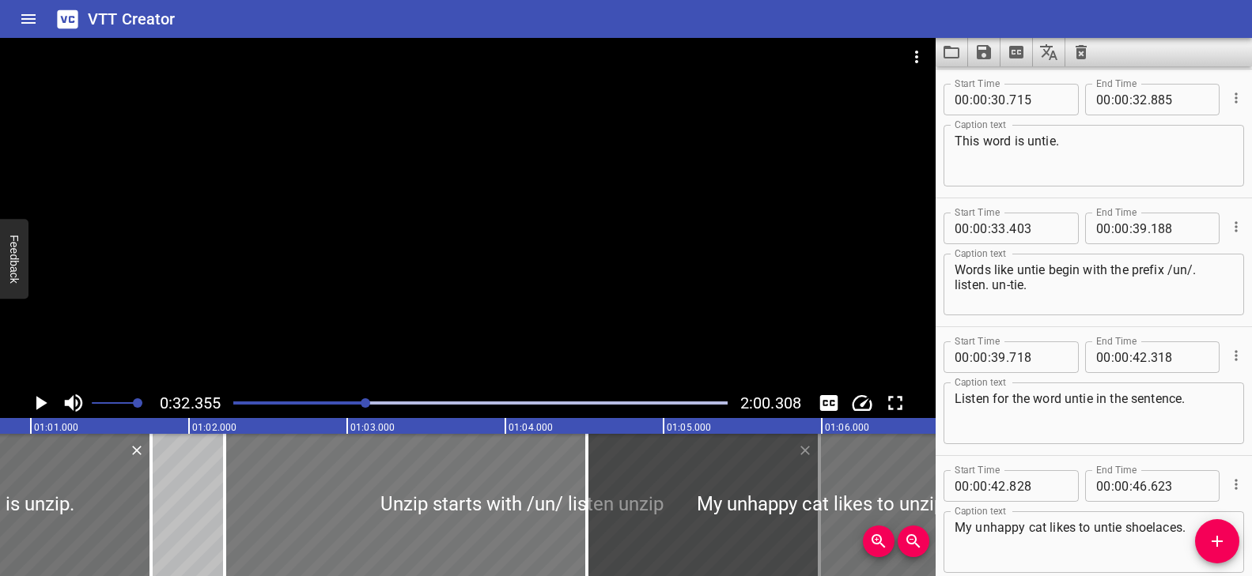
click at [393, 535] on div at bounding box center [522, 505] width 595 height 142
type input "224"
type input "05"
type input "984"
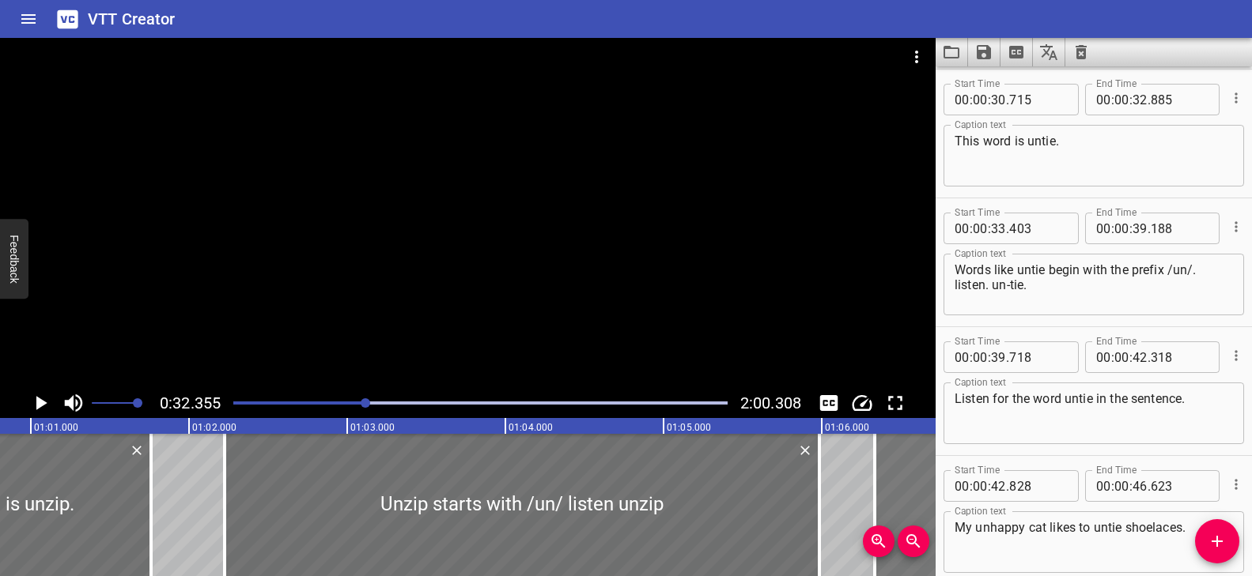
drag, startPoint x: 651, startPoint y: 509, endPoint x: 927, endPoint y: 496, distance: 276.3
click at [932, 497] on div at bounding box center [1164, 505] width 579 height 142
type input "06"
type input "333"
type input "09"
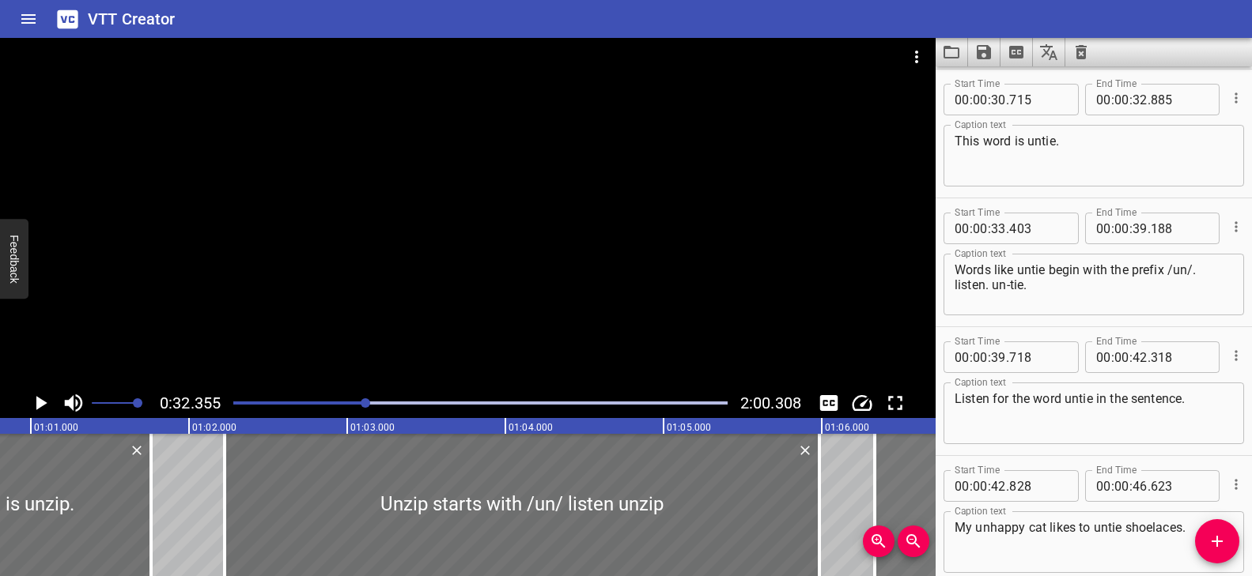
type input "993"
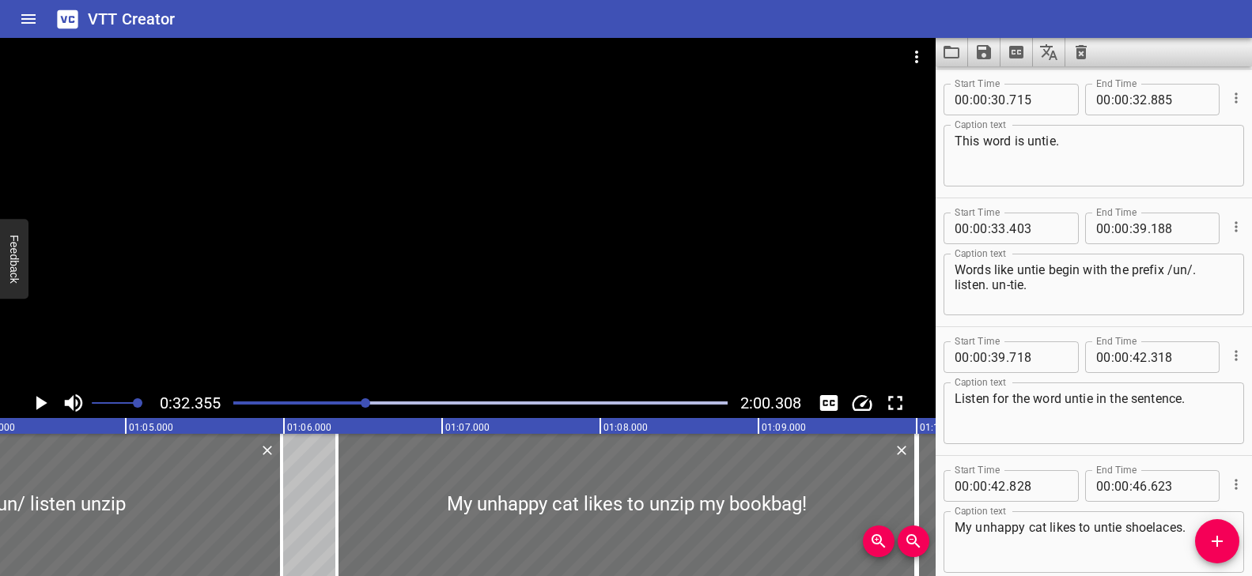
scroll to position [0, 10179]
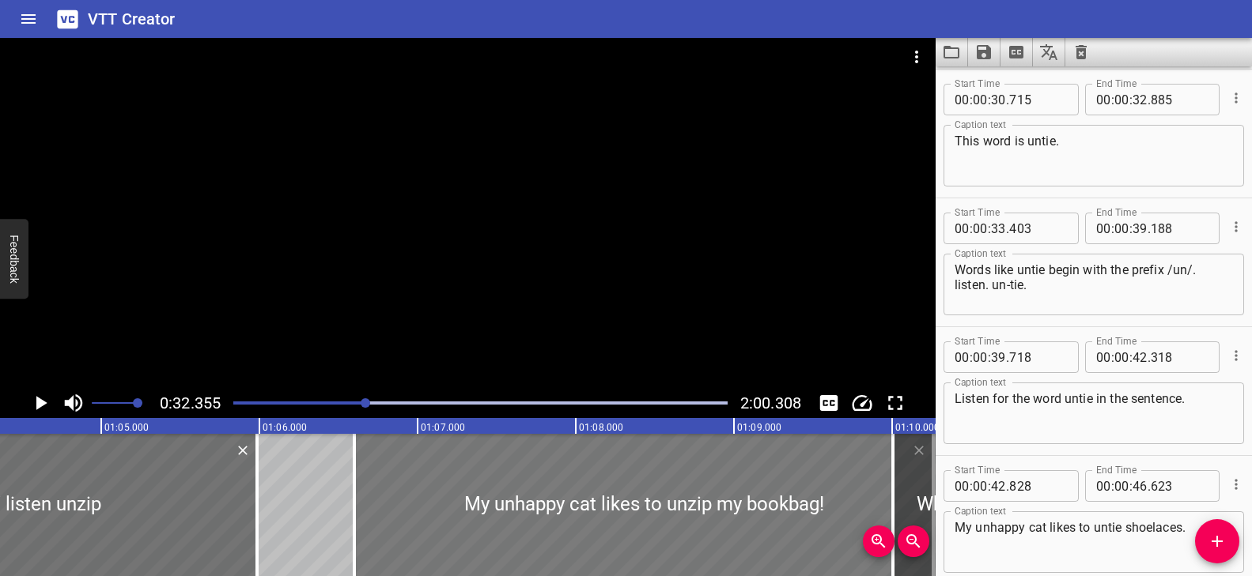
drag, startPoint x: 430, startPoint y: 527, endPoint x: 471, endPoint y: 529, distance: 41.2
click at [471, 529] on div at bounding box center [643, 505] width 579 height 142
type input "593"
type input "10"
type input "253"
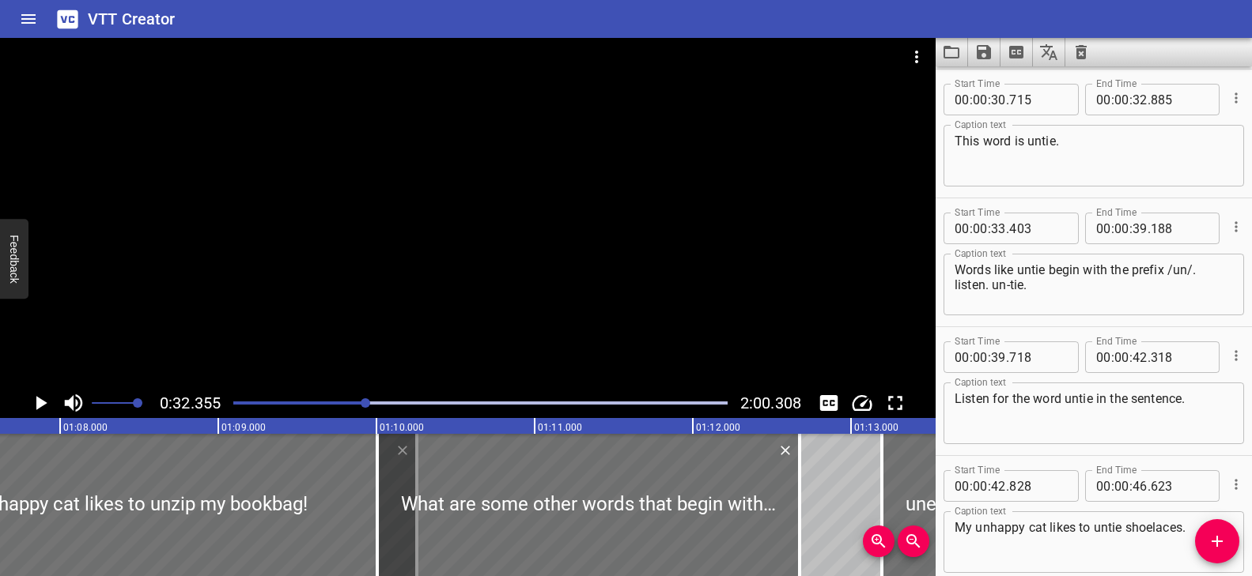
scroll to position [0, 10718]
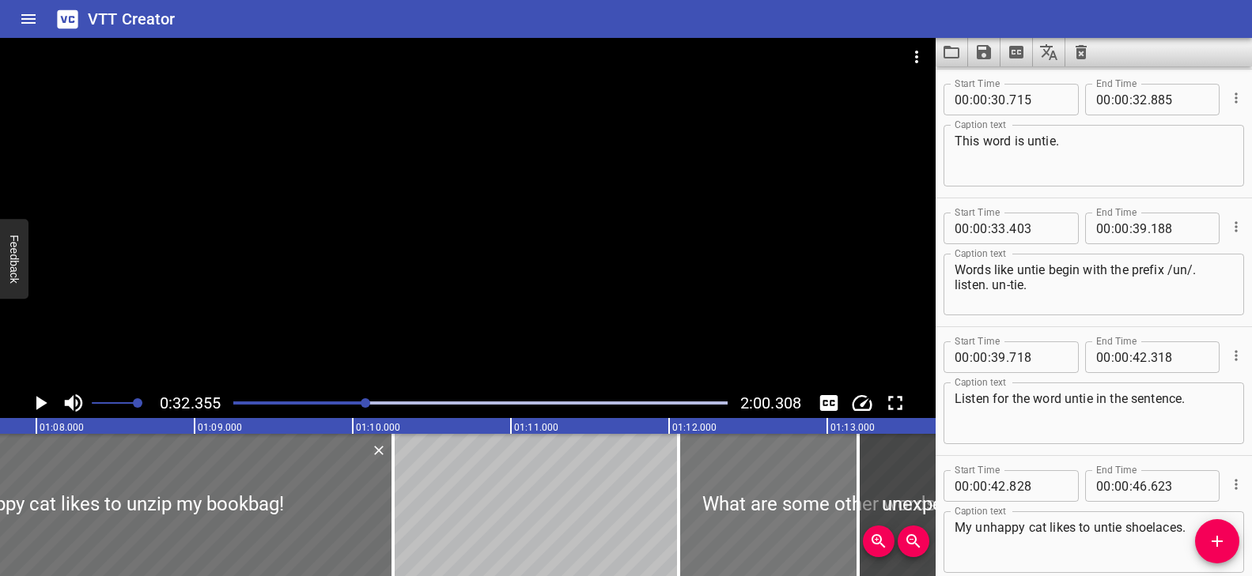
drag, startPoint x: 442, startPoint y: 521, endPoint x: 760, endPoint y: 462, distance: 323.4
click at [760, 462] on div at bounding box center [889, 505] width 422 height 142
type input "12"
type input "058"
type input "14"
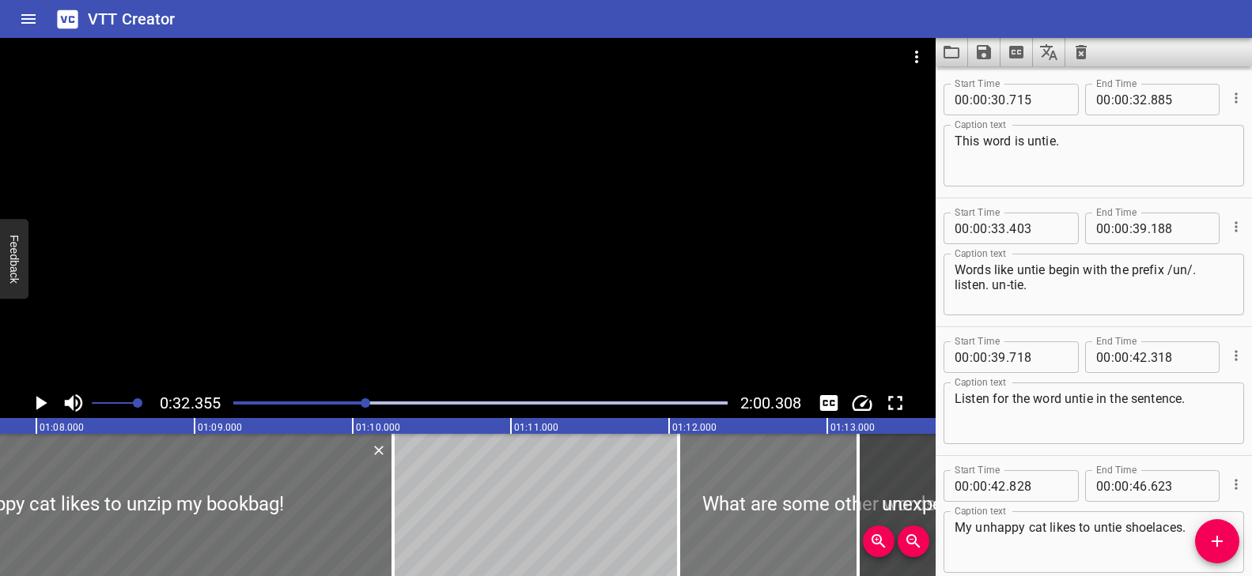
type input "728"
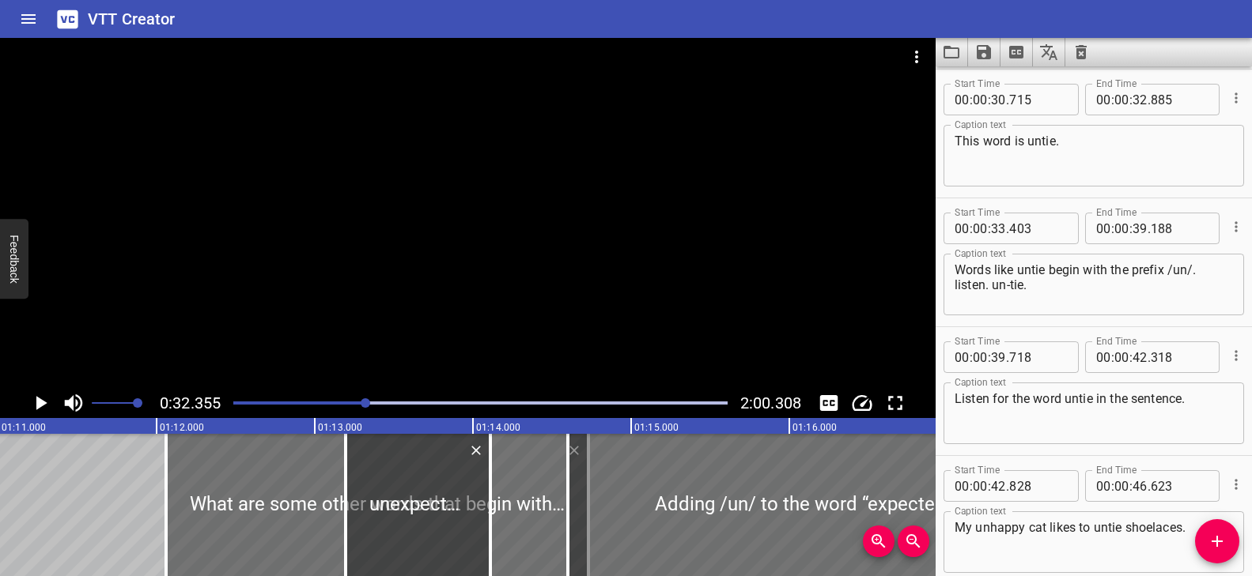
scroll to position [0, 11279]
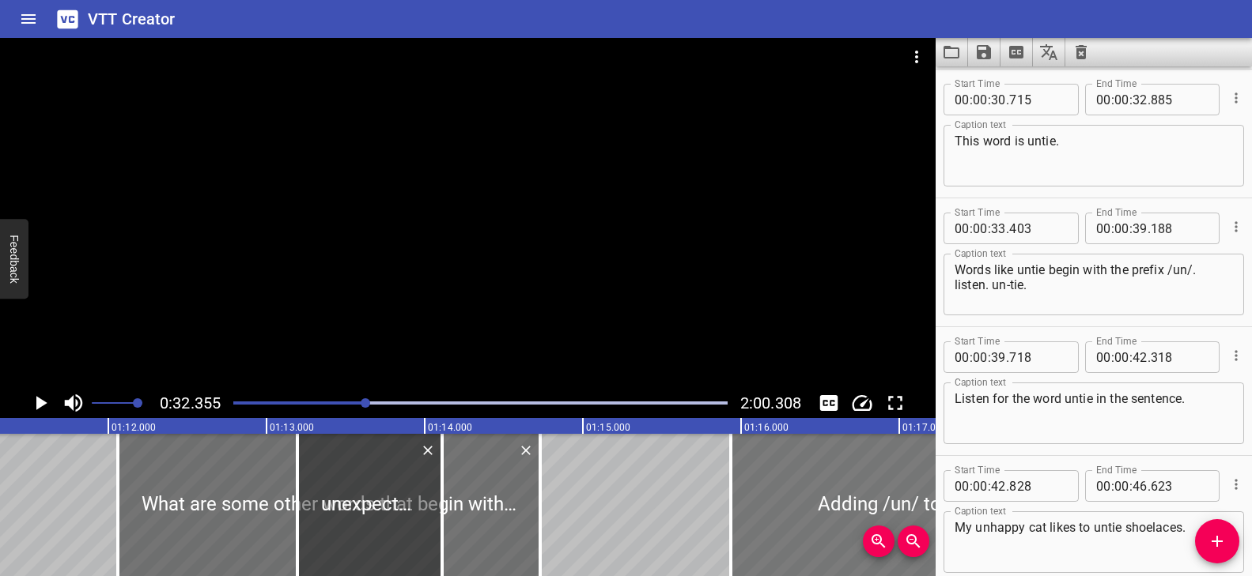
drag, startPoint x: 539, startPoint y: 504, endPoint x: 761, endPoint y: 496, distance: 222.3
click at [761, 496] on div at bounding box center [1091, 505] width 720 height 142
type input "16"
type input "005"
type input "20"
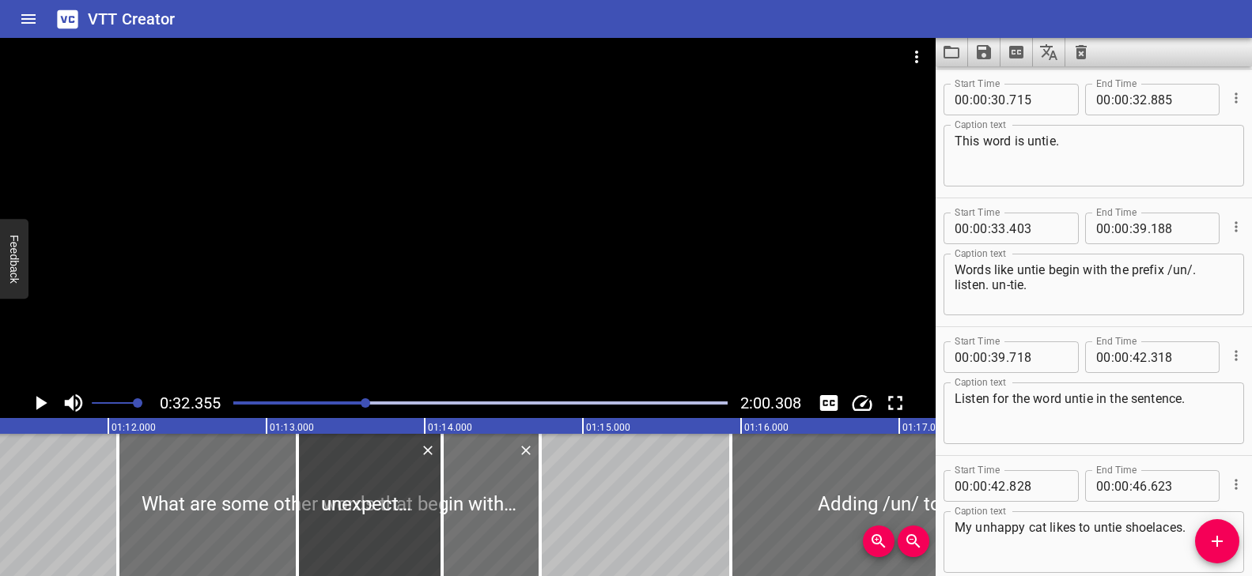
type input "560"
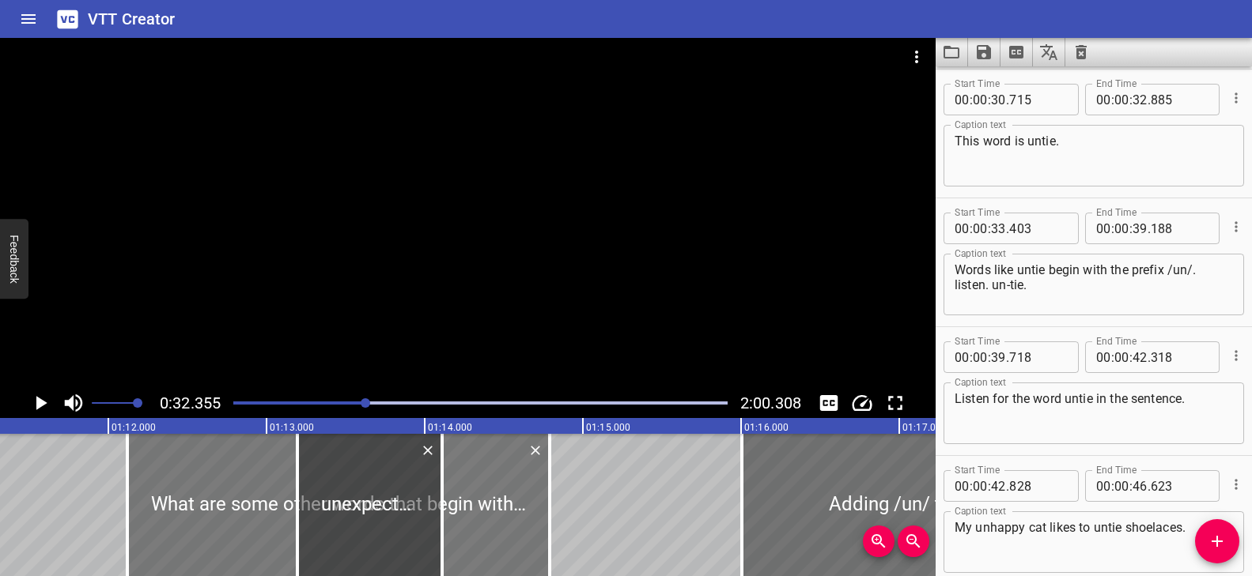
drag, startPoint x: 486, startPoint y: 507, endPoint x: 496, endPoint y: 508, distance: 9.6
click at [496, 508] on div at bounding box center [338, 505] width 422 height 142
type input "118"
type input "788"
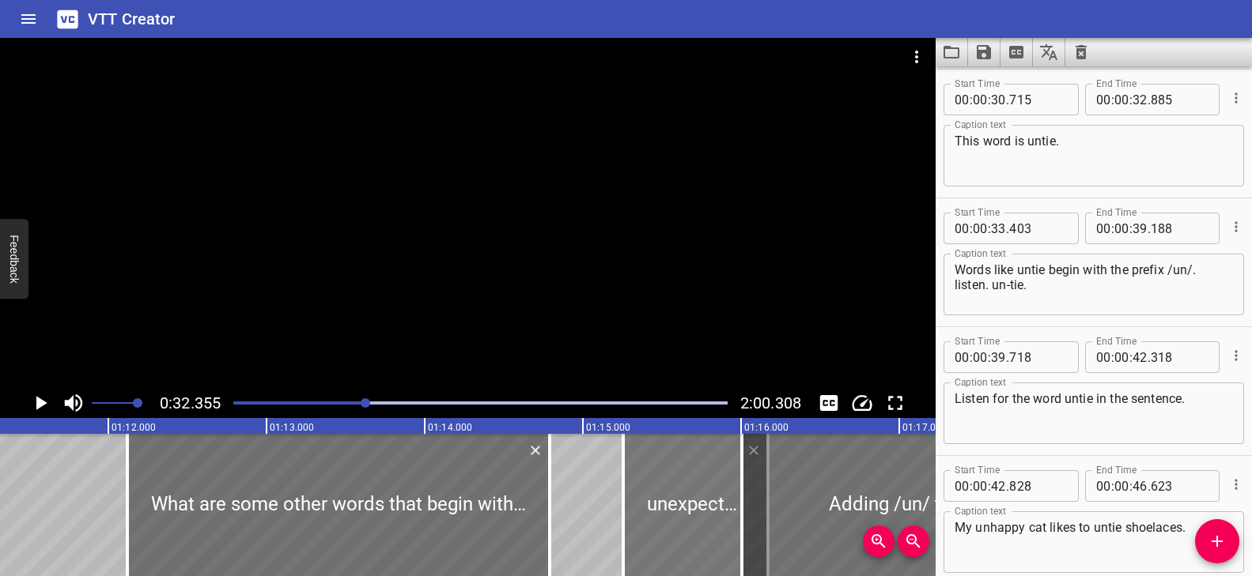
drag, startPoint x: 376, startPoint y: 461, endPoint x: 702, endPoint y: 489, distance: 327.0
click at [702, 489] on div at bounding box center [695, 505] width 145 height 142
type input "15"
type input "257"
type input "16"
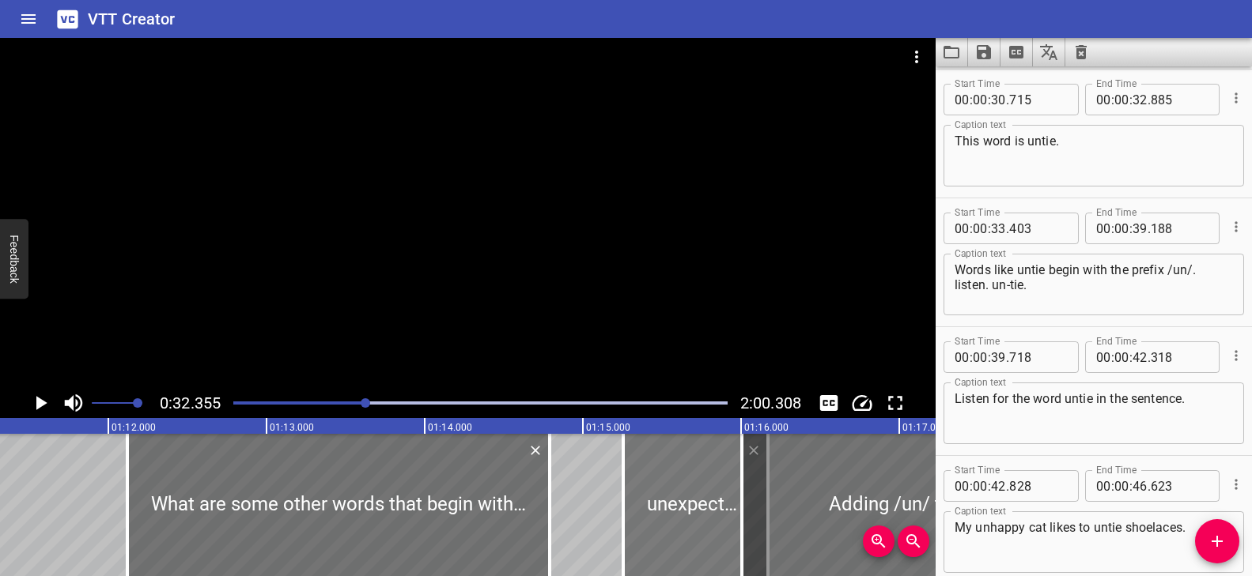
type input "172"
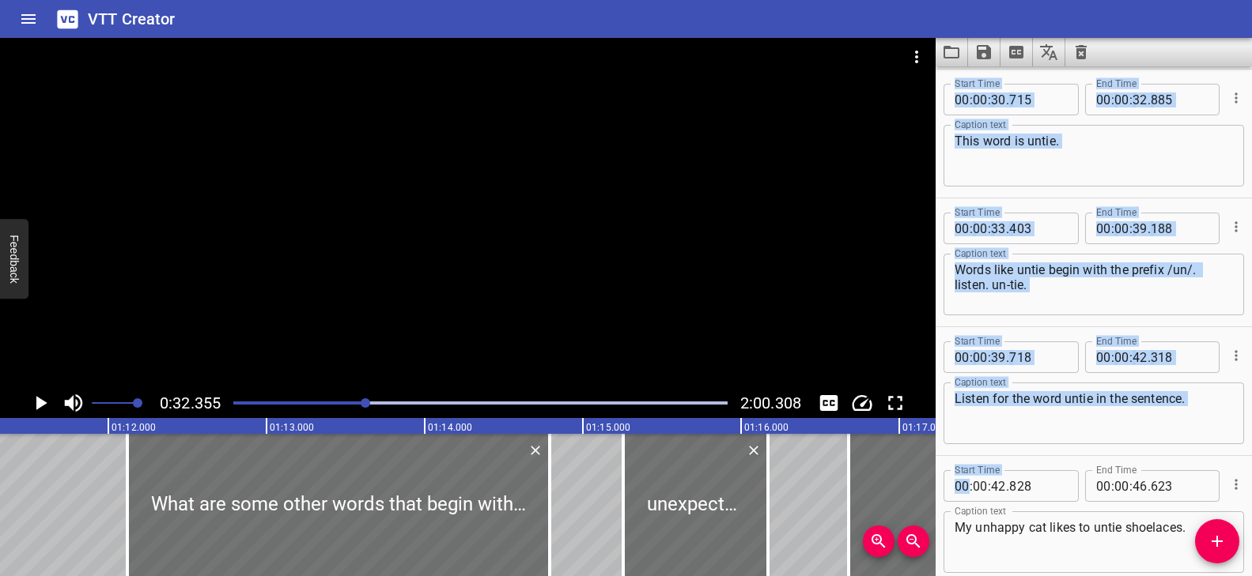
drag, startPoint x: 909, startPoint y: 485, endPoint x: 958, endPoint y: 478, distance: 49.5
click at [965, 478] on main "0:32.355 2:00.308 00:00.000 00:01.000 00:02.000 00:03.000 00:04.000 00:05.000 0…" at bounding box center [626, 307] width 1252 height 539
type input "780"
type input "21"
type input "335"
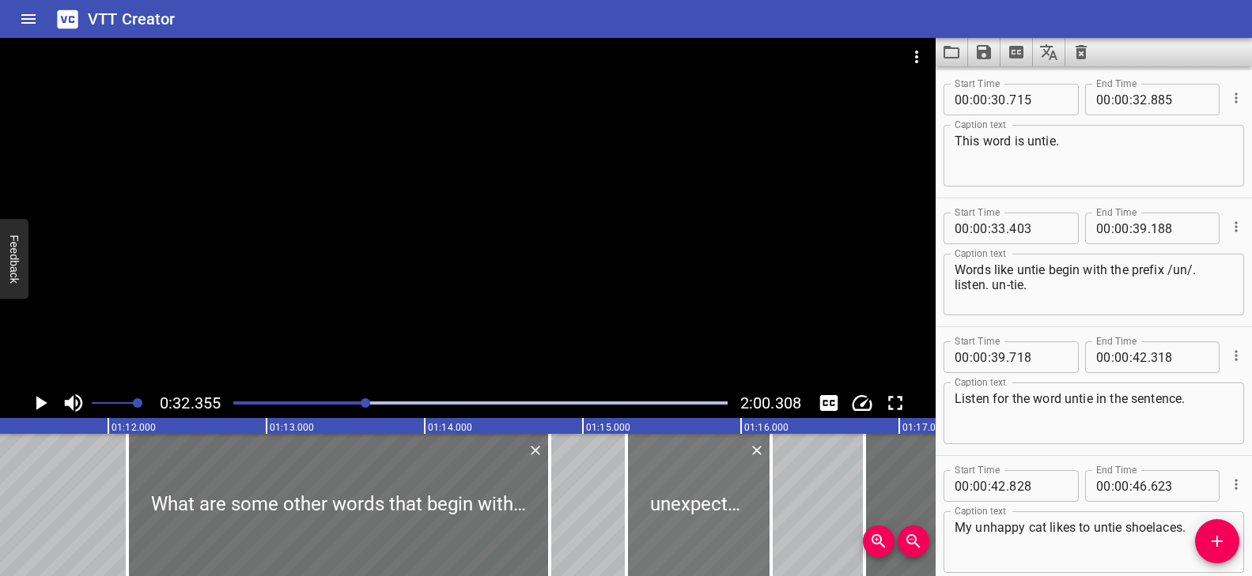
click at [743, 503] on div at bounding box center [698, 505] width 145 height 142
type input "292"
type input "207"
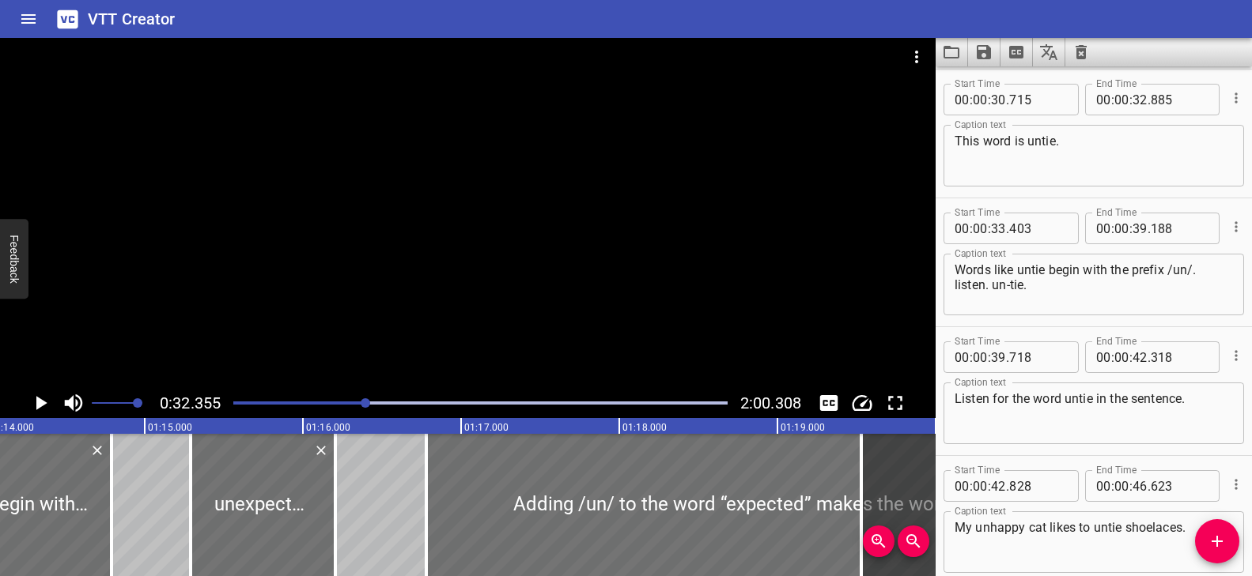
scroll to position [0, 11741]
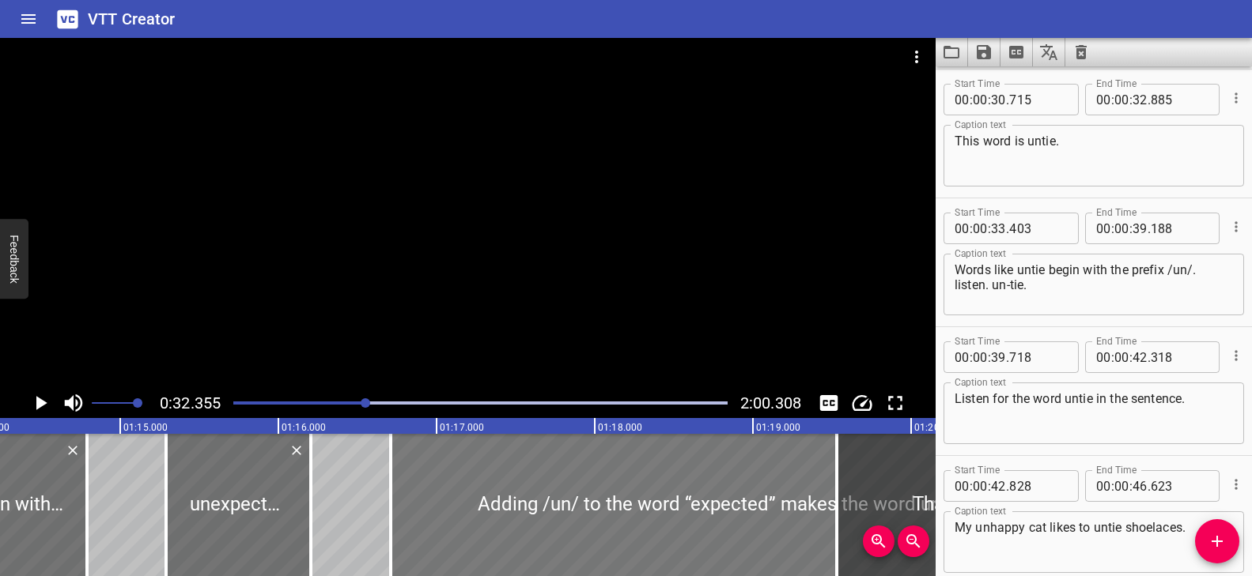
drag, startPoint x: 576, startPoint y: 504, endPoint x: 565, endPoint y: 516, distance: 16.8
click at [565, 516] on div at bounding box center [751, 505] width 720 height 142
type input "710"
type input "265"
click at [561, 516] on div at bounding box center [748, 505] width 720 height 142
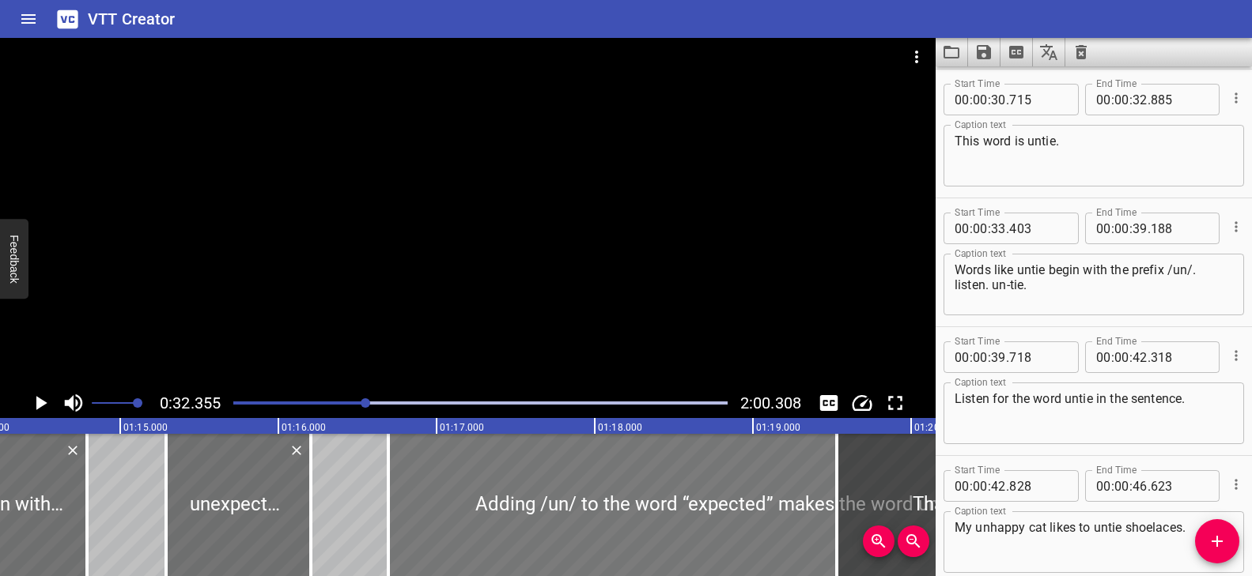
type input "695"
type input "250"
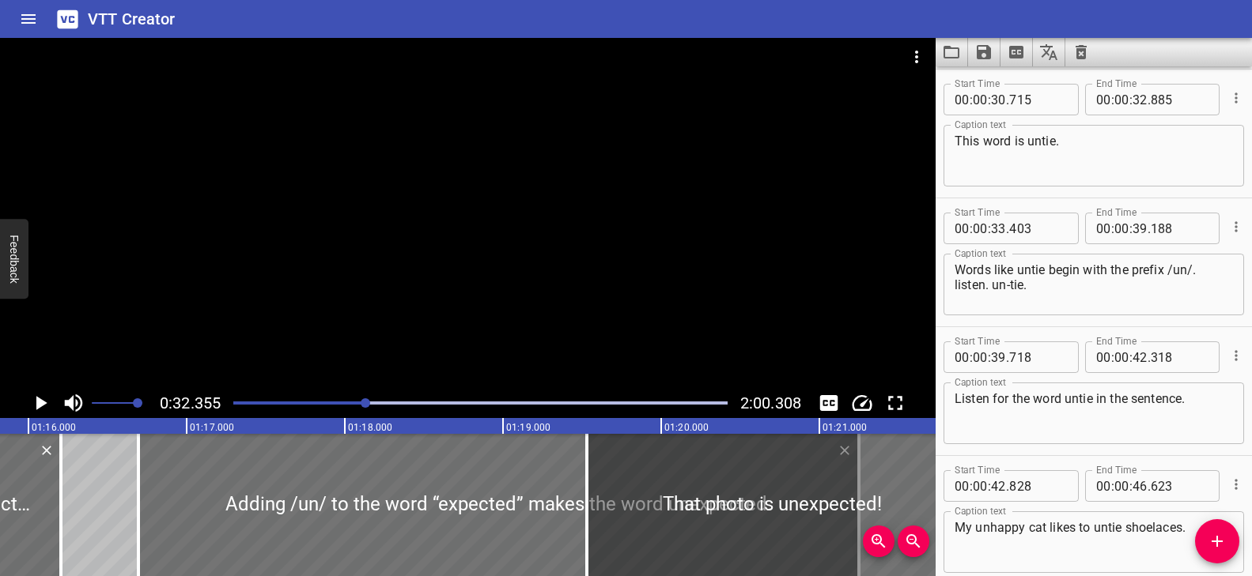
scroll to position [0, 12015]
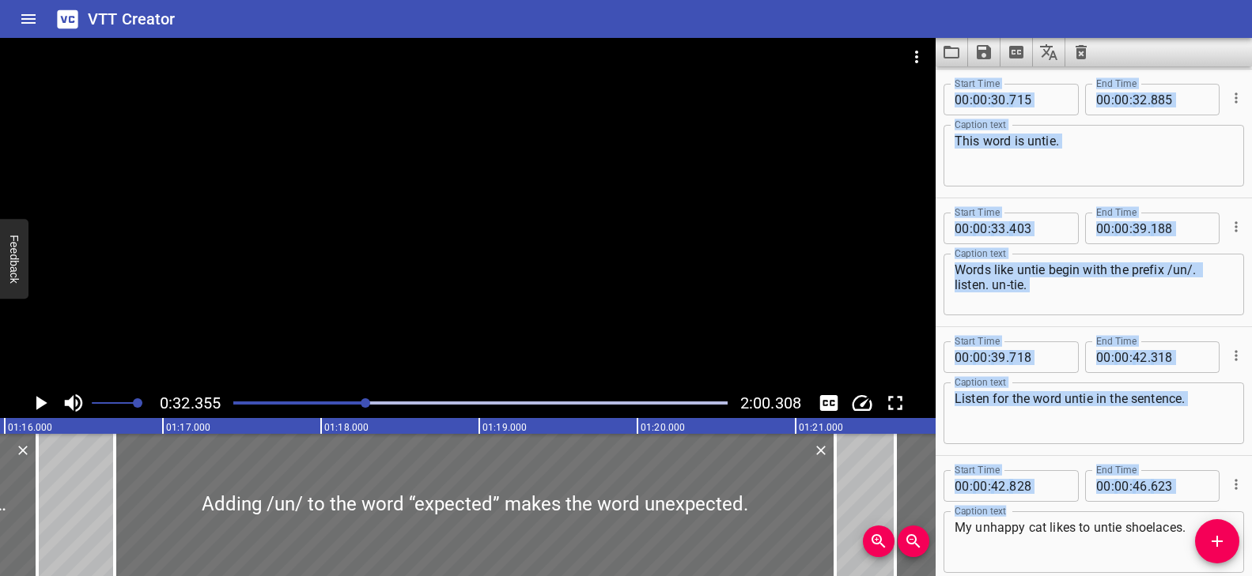
drag, startPoint x: 716, startPoint y: 503, endPoint x: 1048, endPoint y: 518, distance: 332.5
click at [1048, 518] on main "0:32.355 2:00.308 00:00.000 00:01.000 00:02.000 00:03.000 00:04.000 00:05.000 0…" at bounding box center [626, 307] width 1252 height 539
type input "21"
type input "631"
type input "23"
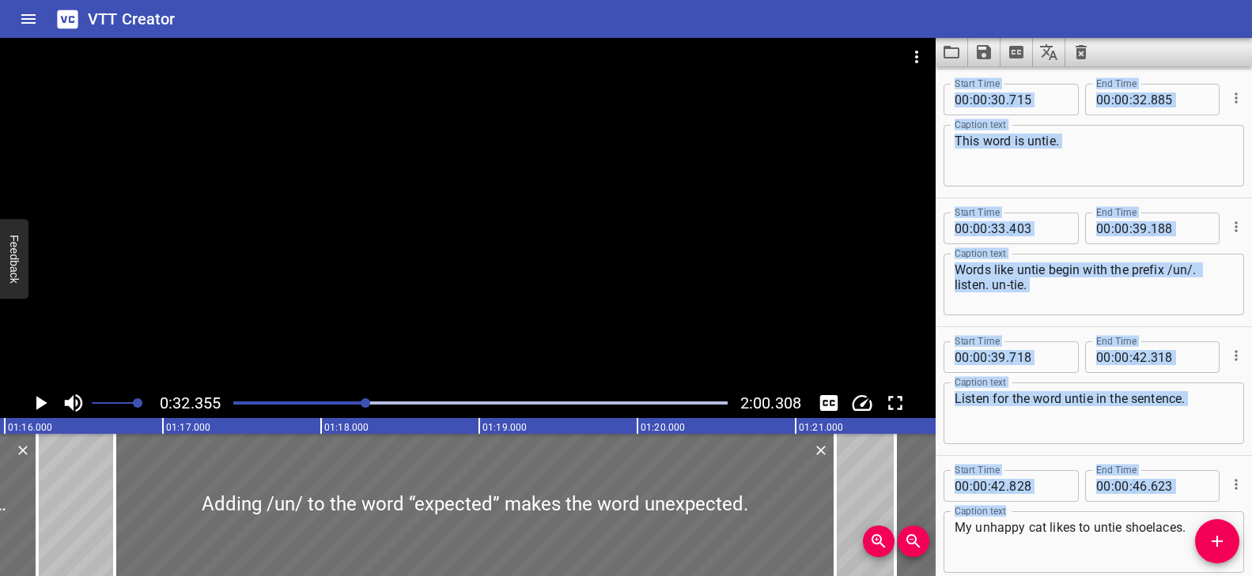
type input "976"
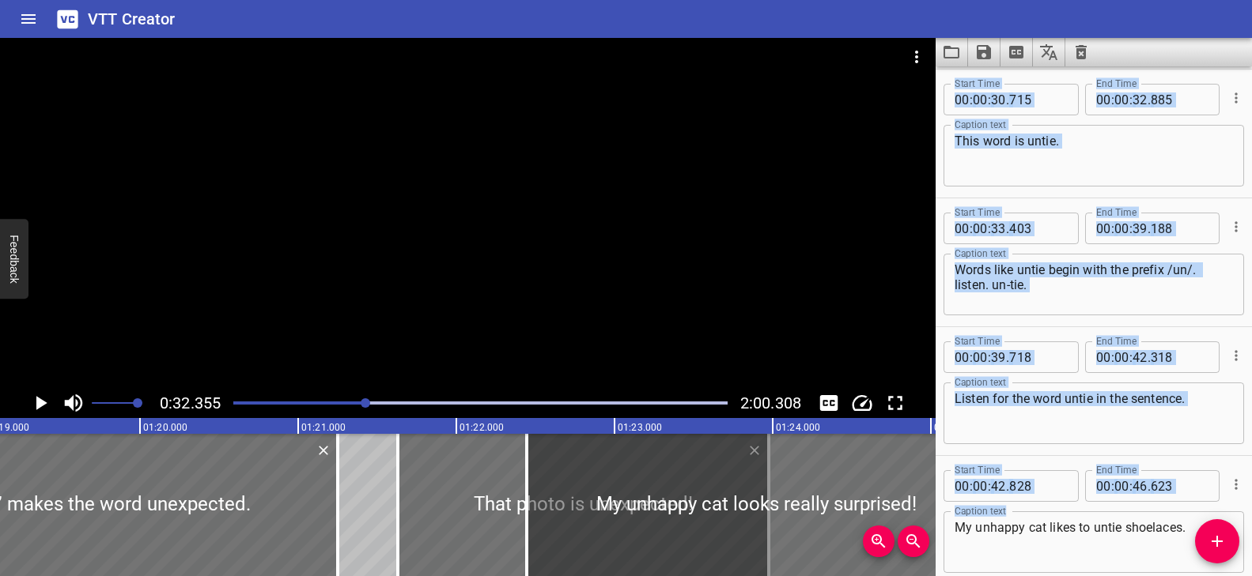
scroll to position [0, 12561]
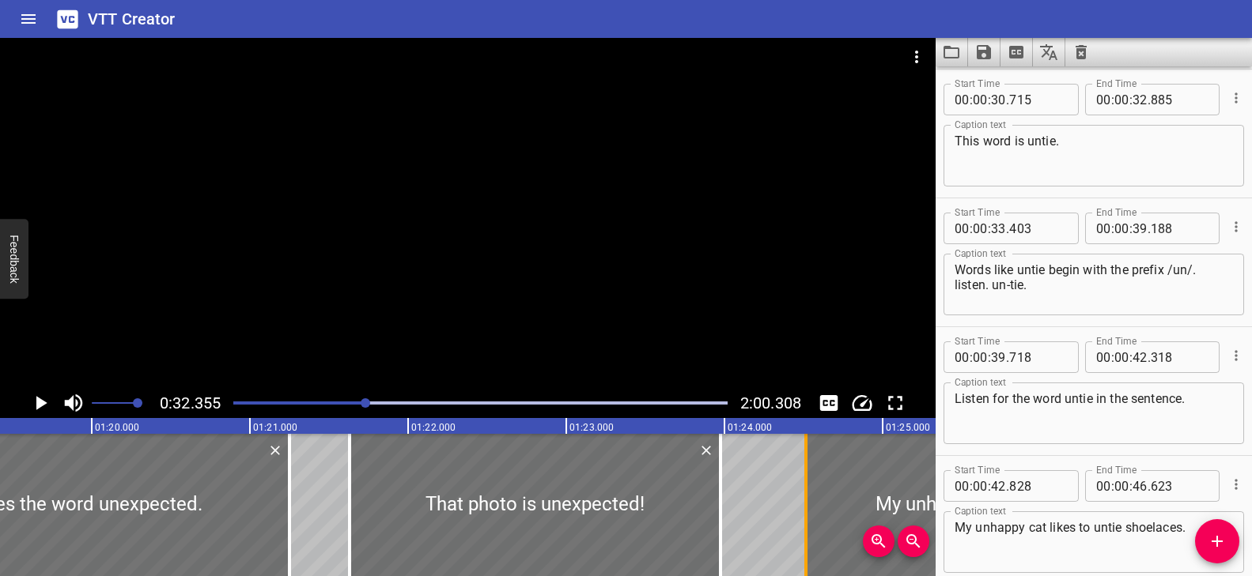
drag, startPoint x: 527, startPoint y: 521, endPoint x: 799, endPoint y: 539, distance: 271.8
click at [855, 525] on div at bounding box center [1035, 505] width 459 height 142
type input "24"
type input "513"
type input "27"
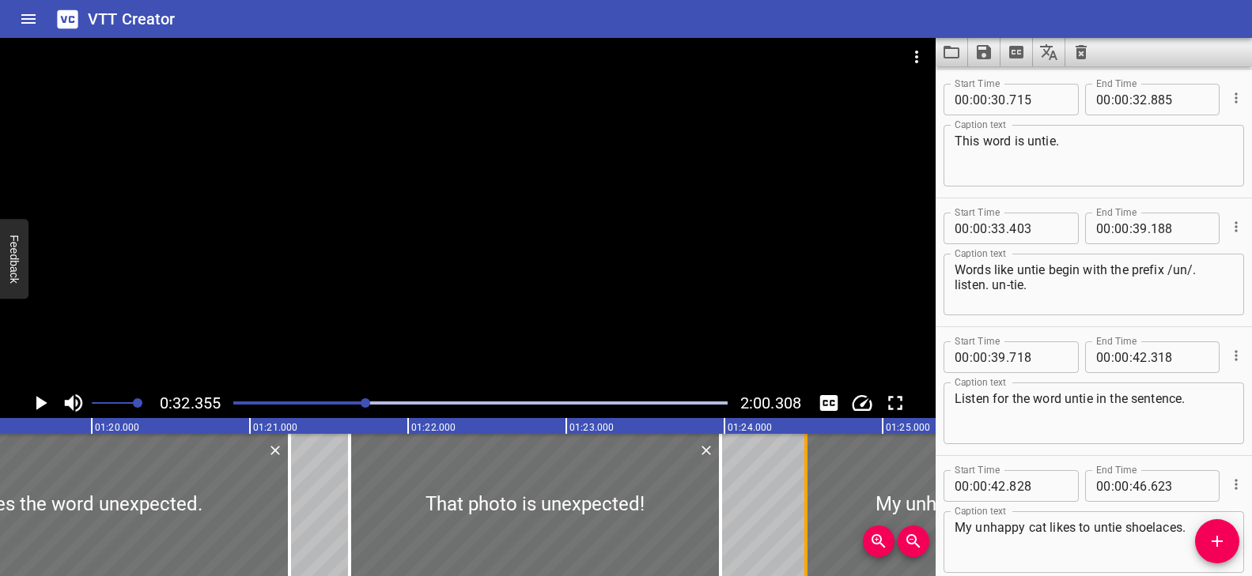
type input "418"
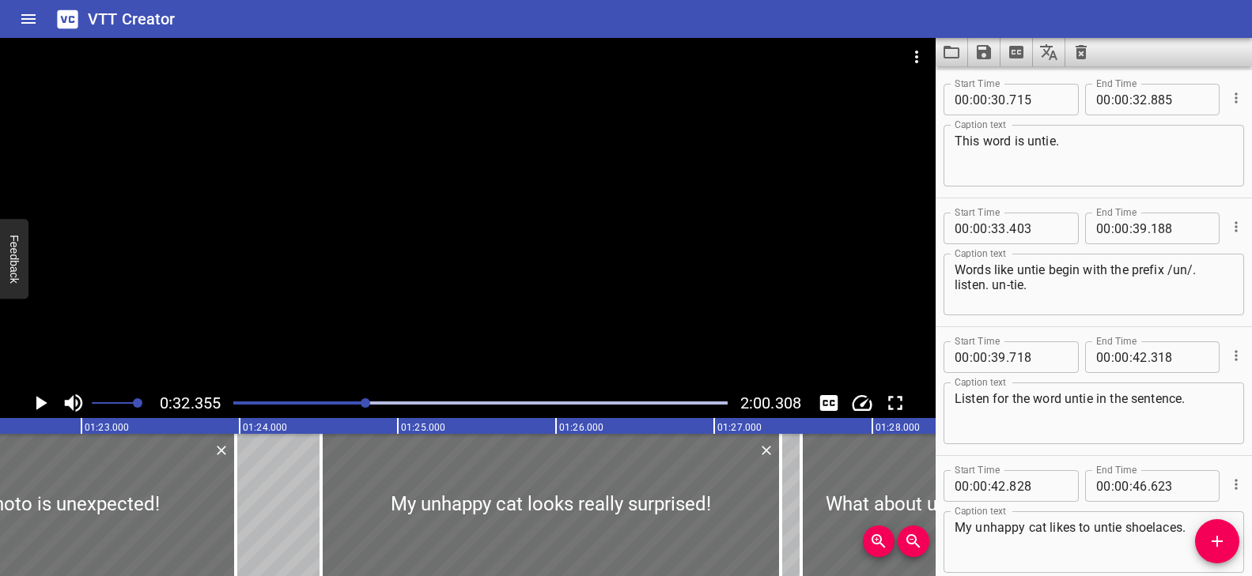
scroll to position [0, 13094]
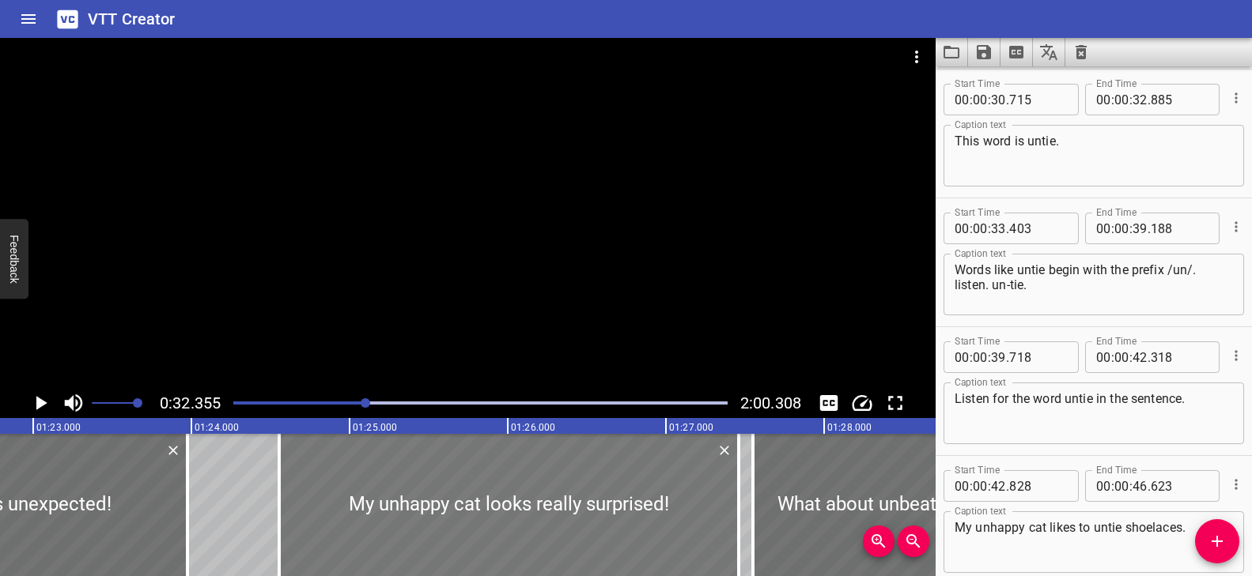
click at [508, 535] on div at bounding box center [508, 505] width 459 height 142
type input "553"
type input "458"
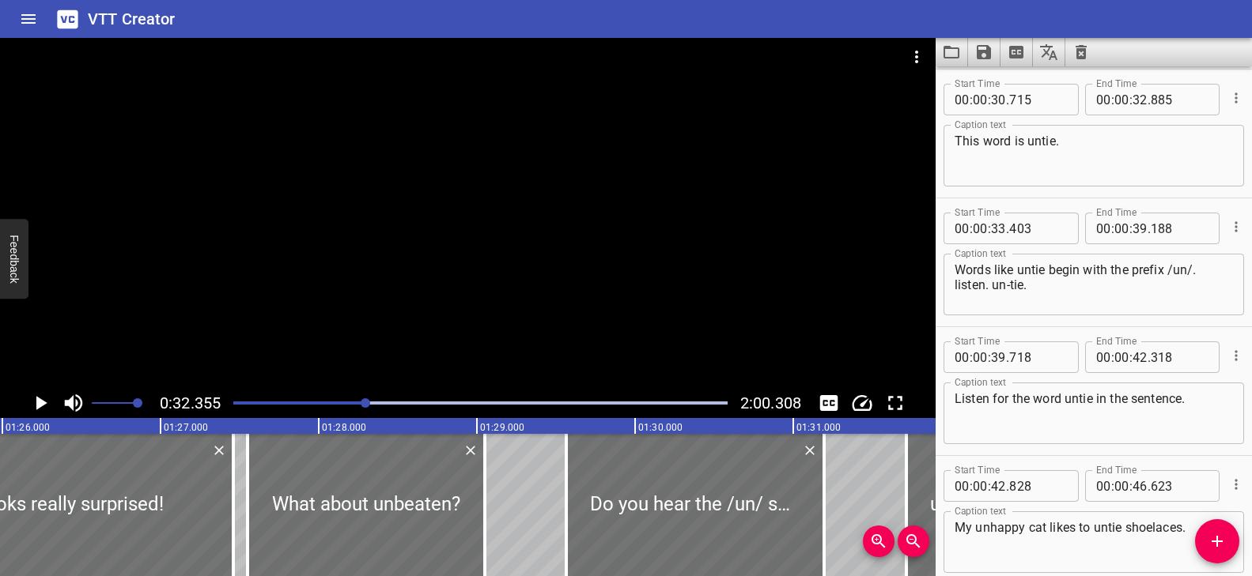
scroll to position [0, 13647]
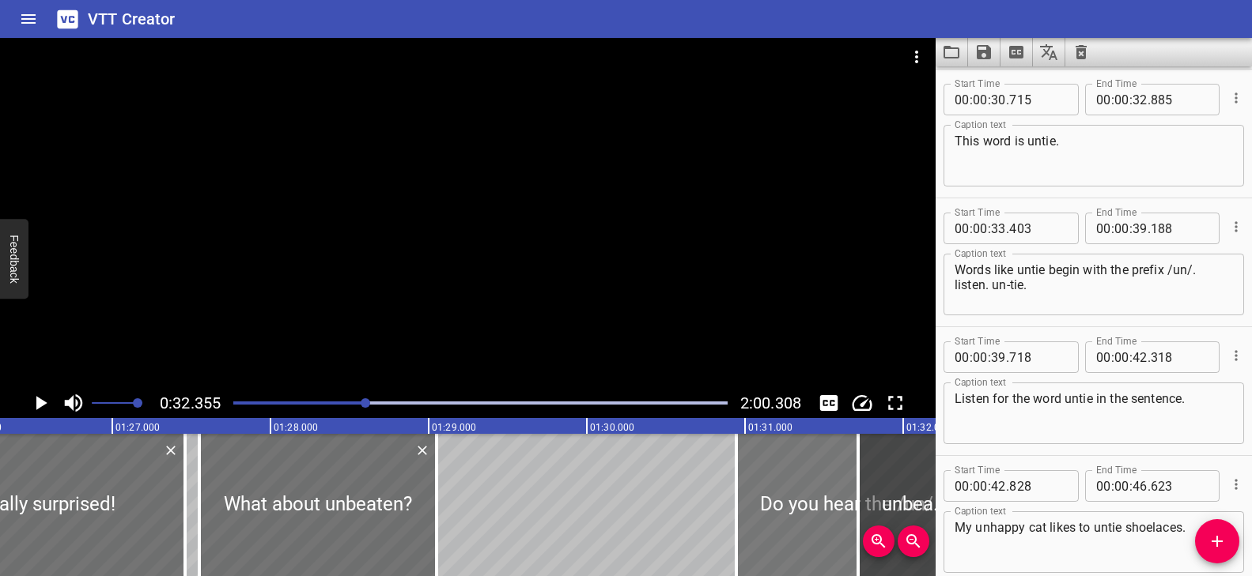
drag, startPoint x: 607, startPoint y: 536, endPoint x: 825, endPoint y: 533, distance: 218.3
click at [826, 533] on div at bounding box center [865, 505] width 258 height 142
type input "30"
type input "952"
type input "32"
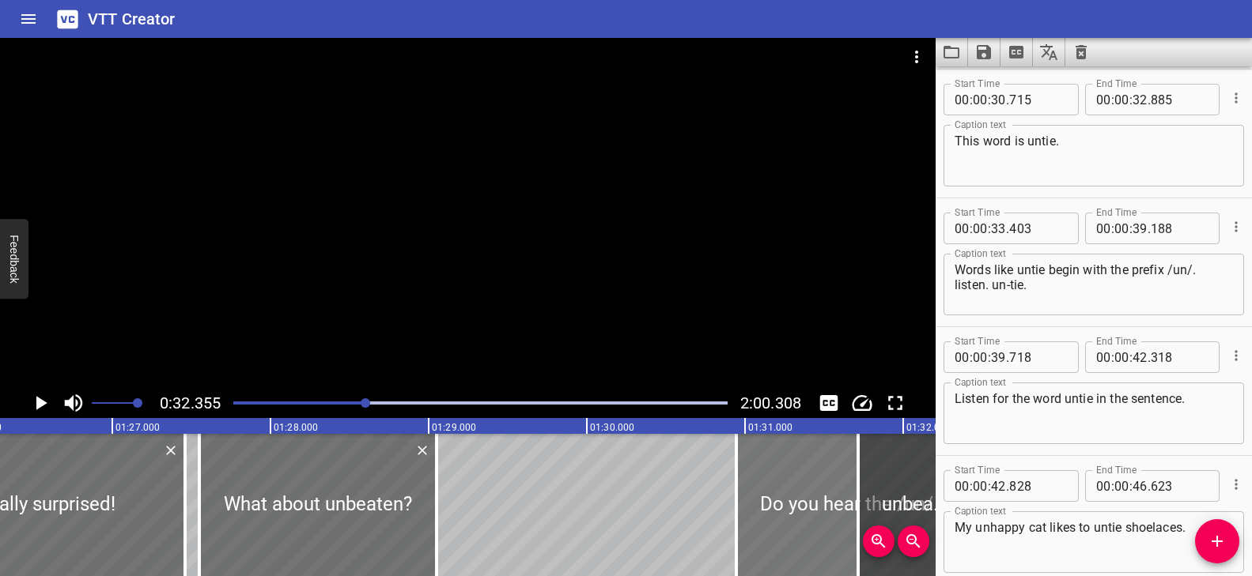
type input "582"
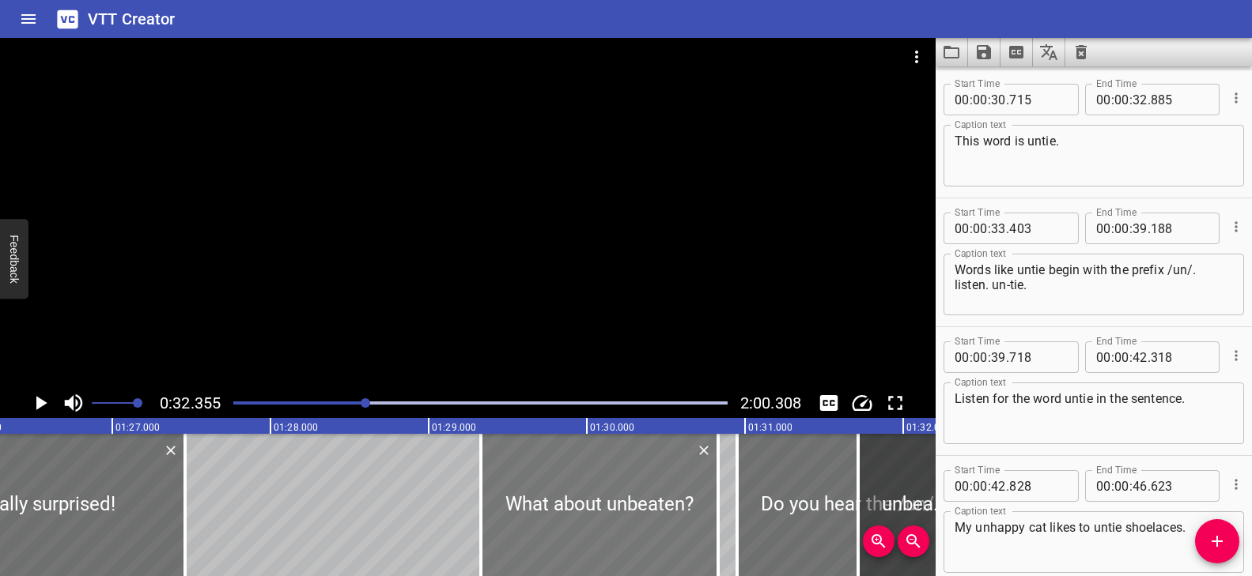
drag, startPoint x: 357, startPoint y: 521, endPoint x: 631, endPoint y: 532, distance: 274.6
click at [631, 532] on div at bounding box center [599, 505] width 237 height 142
type input "29"
type input "328"
type input "30"
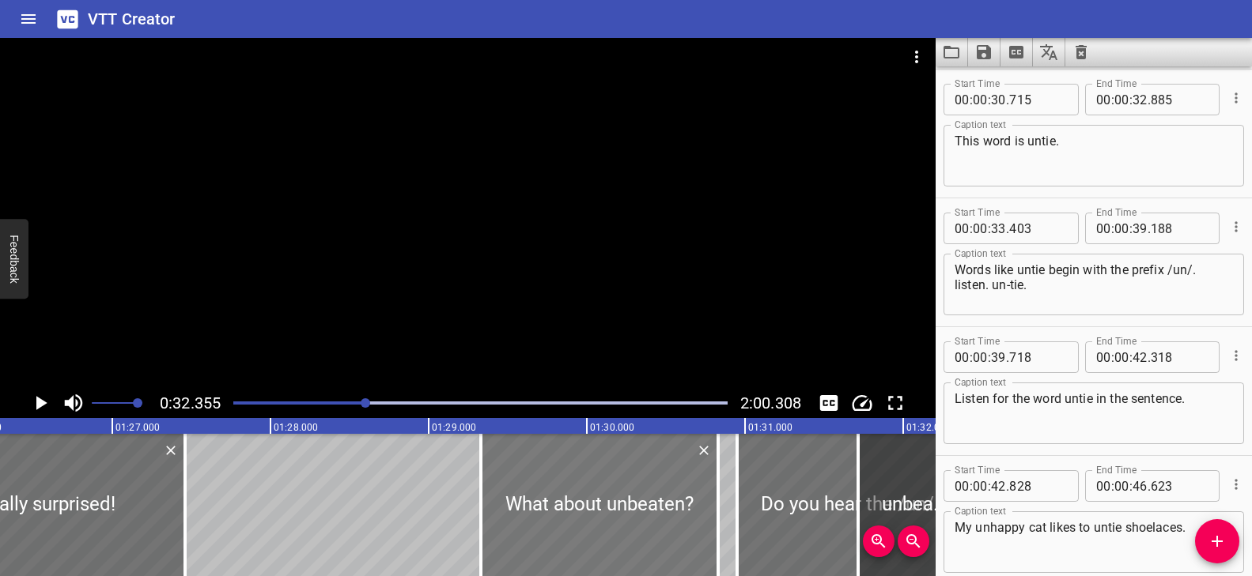
type input "828"
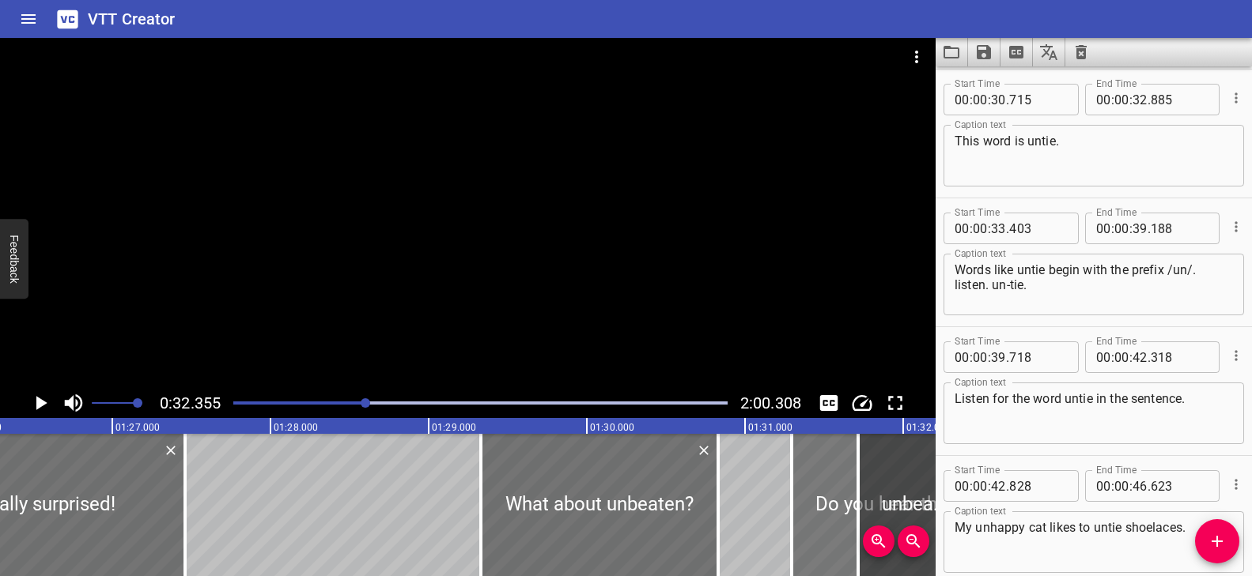
drag, startPoint x: 785, startPoint y: 518, endPoint x: 841, endPoint y: 517, distance: 56.1
click at [842, 517] on div at bounding box center [921, 505] width 258 height 142
type input "31"
type input "382"
type input "33"
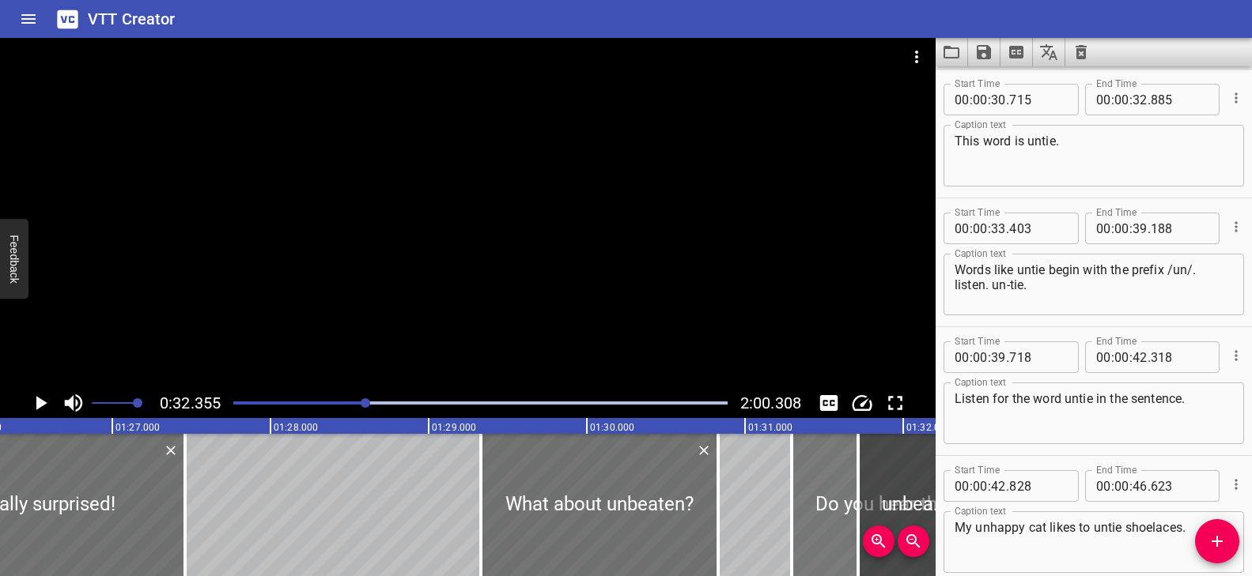
type input "012"
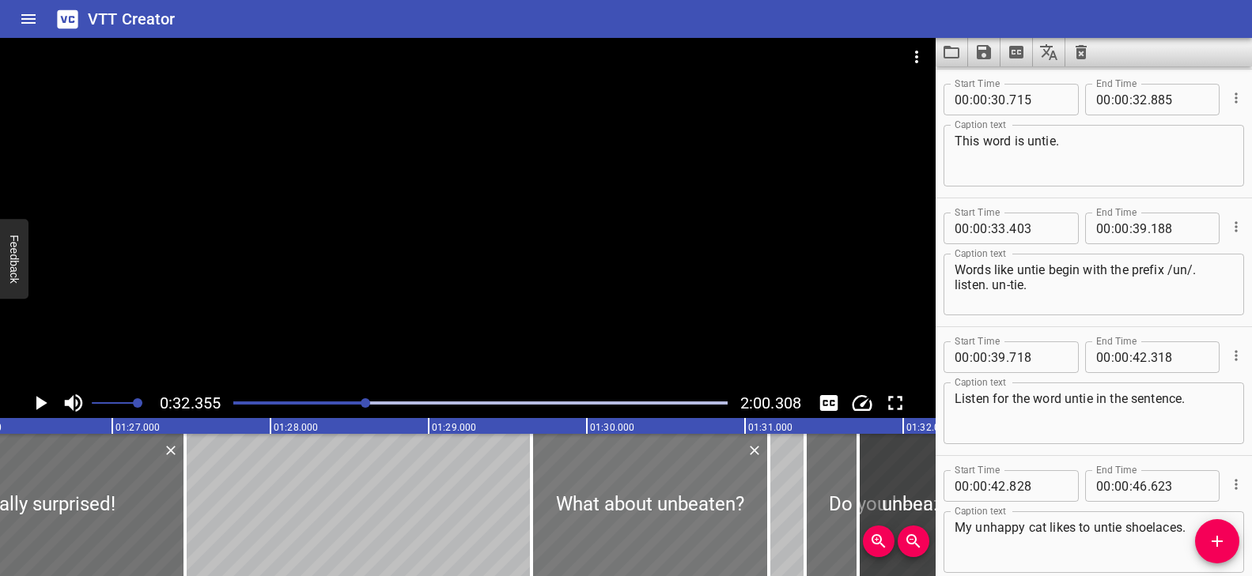
drag, startPoint x: 678, startPoint y: 508, endPoint x: 728, endPoint y: 513, distance: 50.8
click at [728, 513] on div at bounding box center [649, 505] width 237 height 142
type input "648"
type input "31"
type input "148"
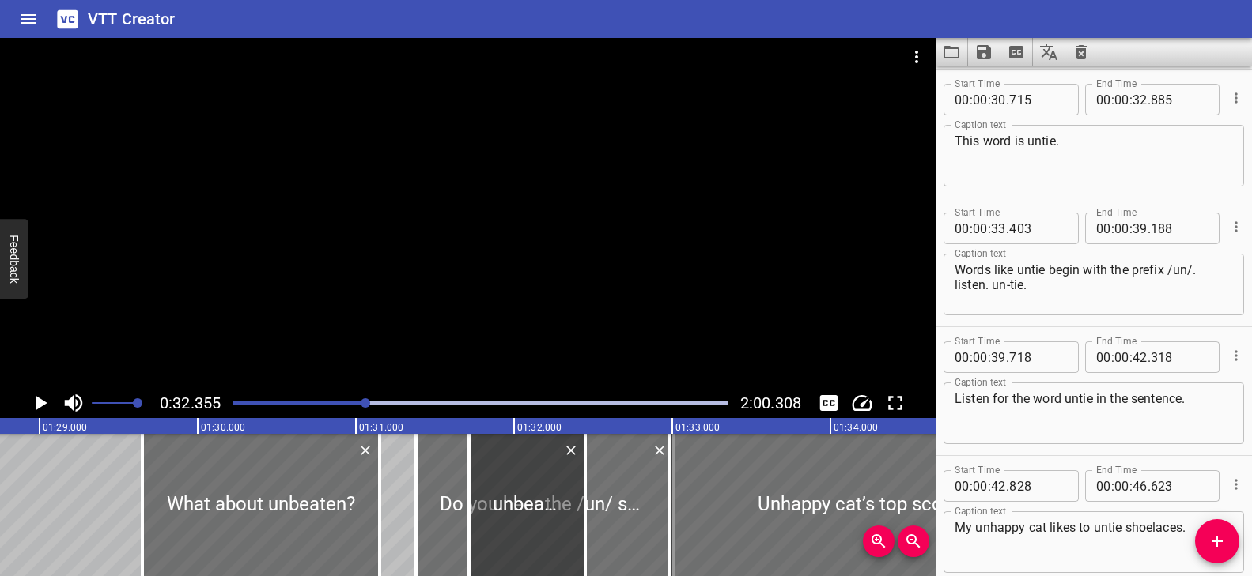
scroll to position [0, 14061]
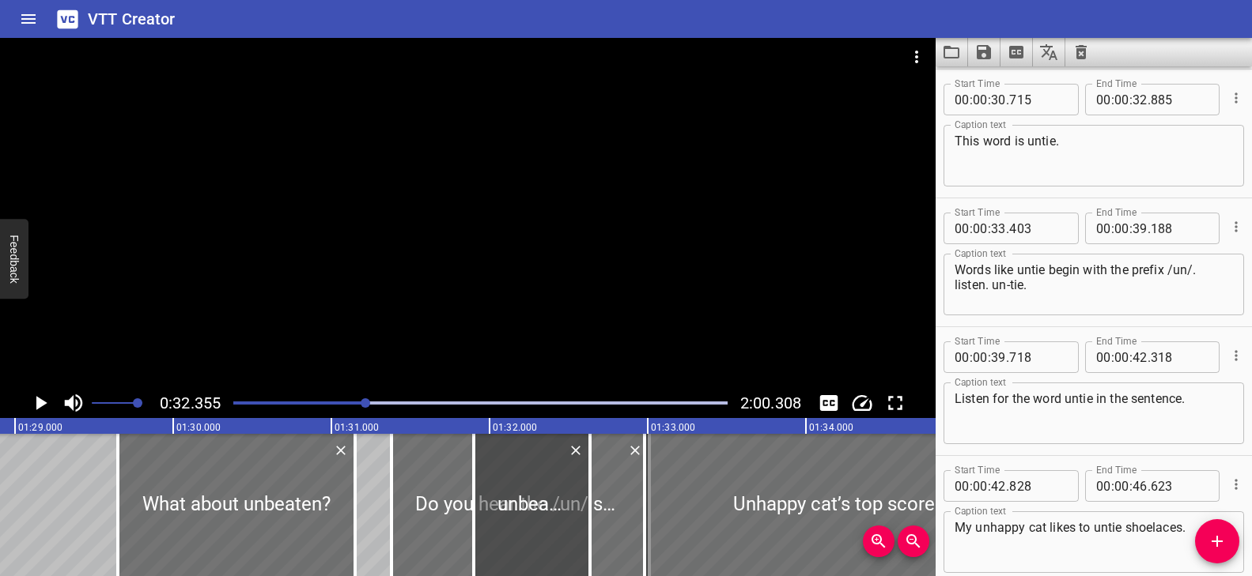
drag, startPoint x: 516, startPoint y: 521, endPoint x: 549, endPoint y: 523, distance: 32.5
click at [549, 523] on div at bounding box center [532, 505] width 116 height 142
type input "918"
type input "653"
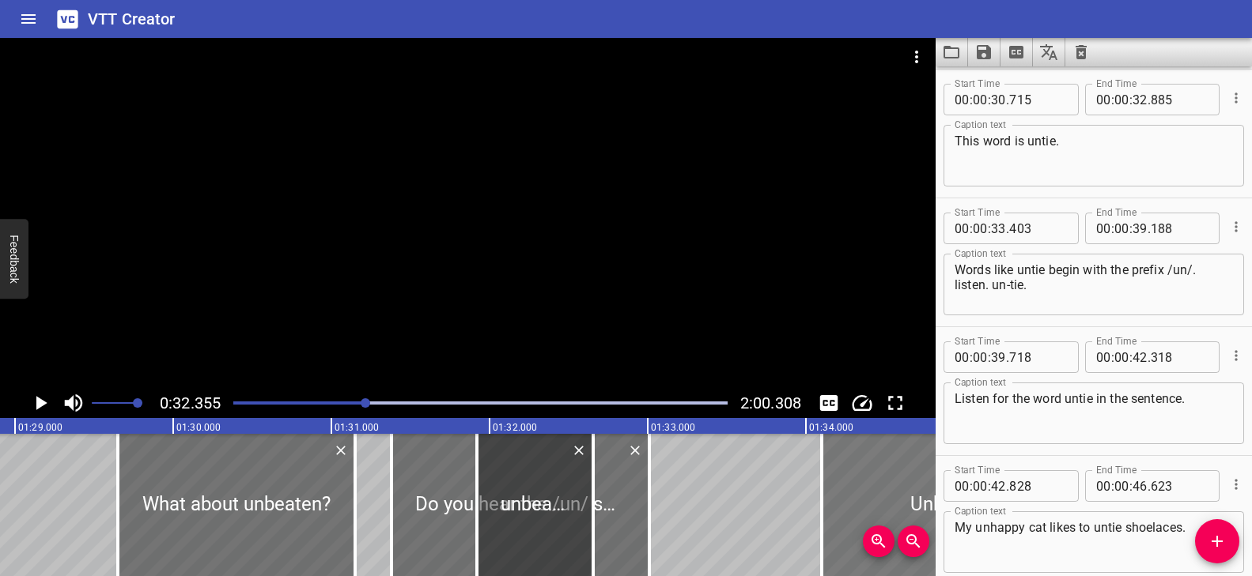
drag, startPoint x: 704, startPoint y: 508, endPoint x: 881, endPoint y: 511, distance: 177.2
click at [881, 511] on div at bounding box center [1065, 505] width 486 height 142
type input "34"
type input "098"
type input "37"
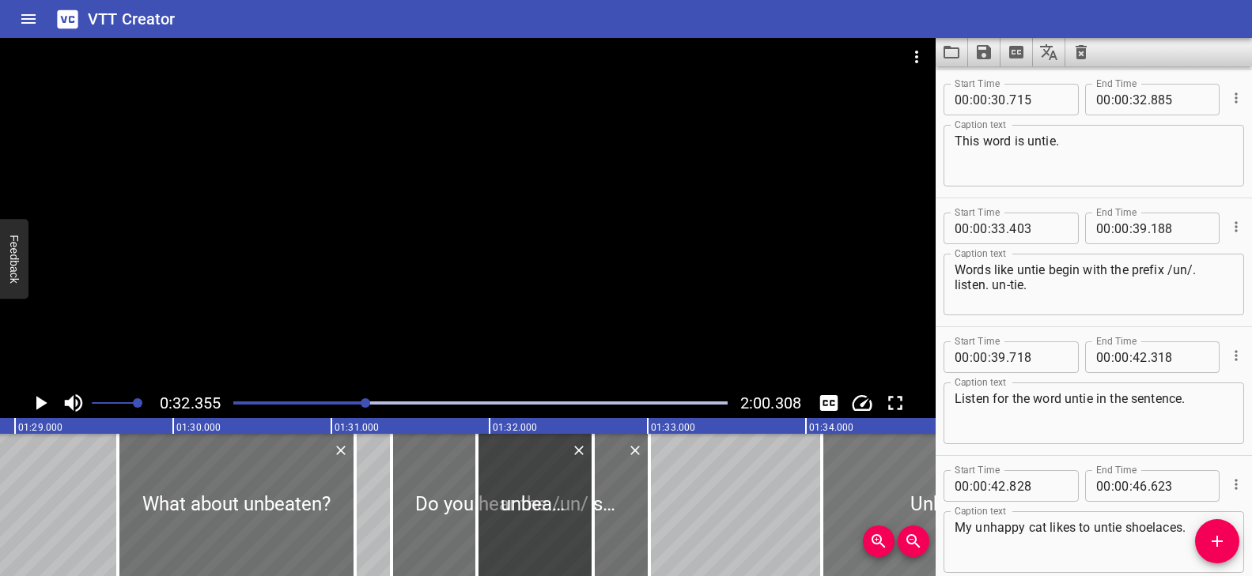
type input "168"
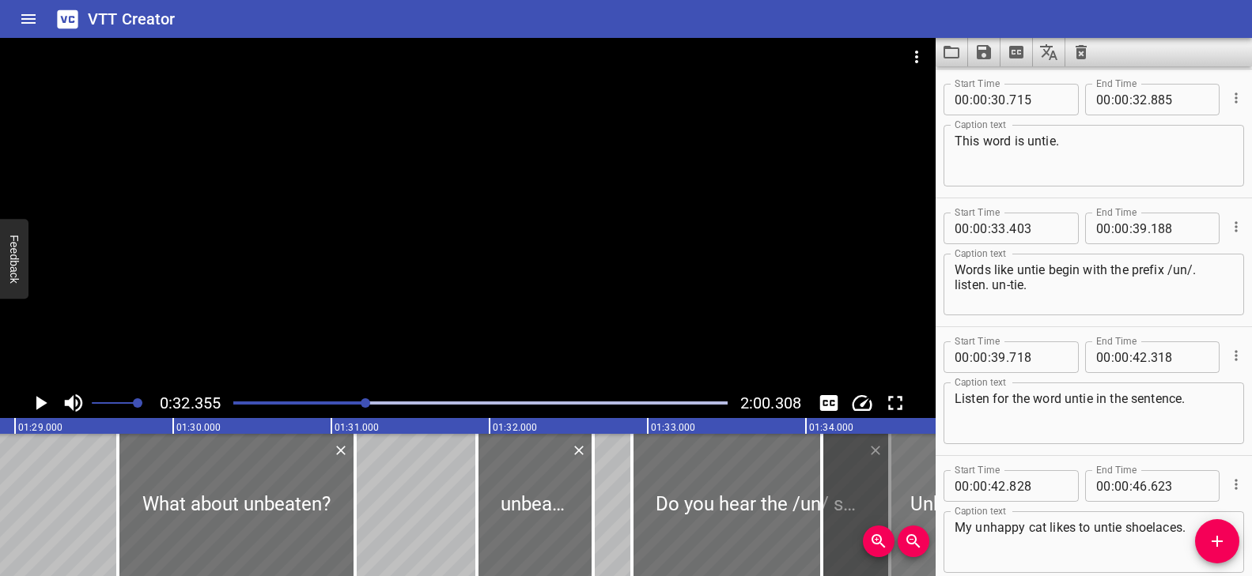
drag, startPoint x: 724, startPoint y: 503, endPoint x: 883, endPoint y: 502, distance: 158.9
type input "33"
type input "012"
type input "34"
type input "642"
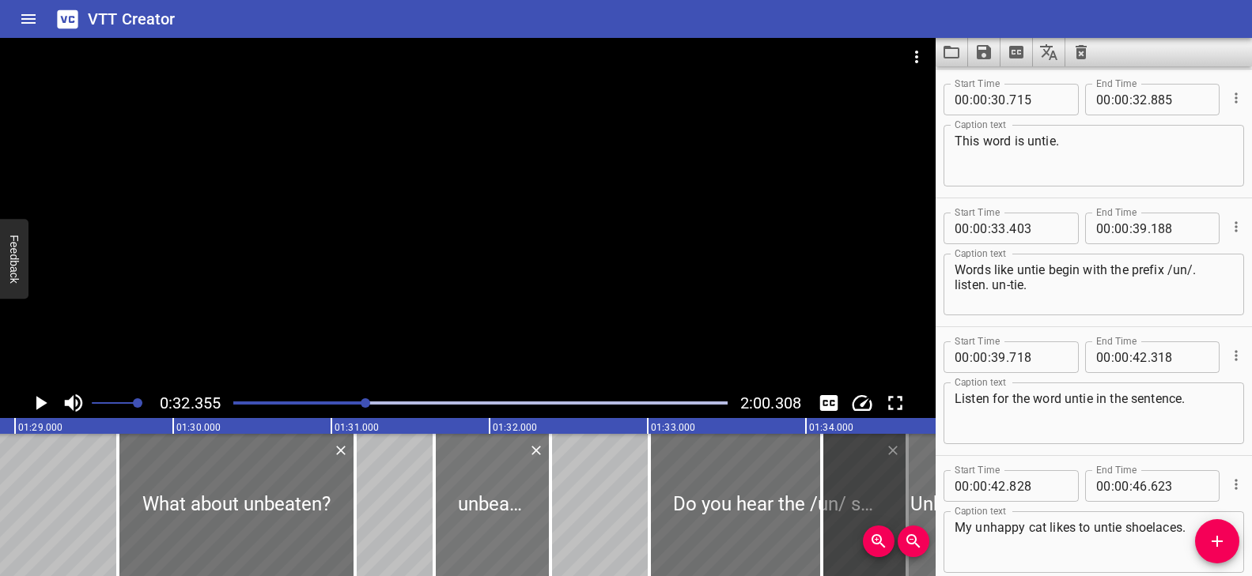
drag, startPoint x: 494, startPoint y: 503, endPoint x: 452, endPoint y: 506, distance: 42.8
click at [452, 506] on div at bounding box center [492, 505] width 116 height 142
type input "648"
type input "383"
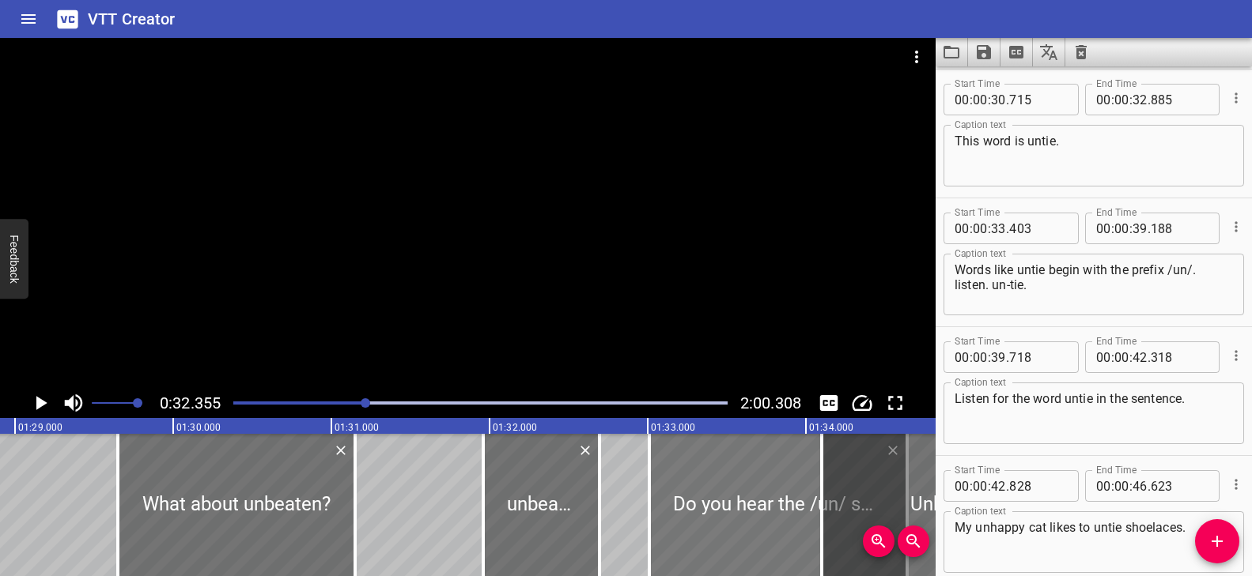
drag, startPoint x: 457, startPoint y: 505, endPoint x: 671, endPoint y: 496, distance: 214.5
click at [494, 509] on div at bounding box center [541, 505] width 116 height 142
type input "893"
type input "628"
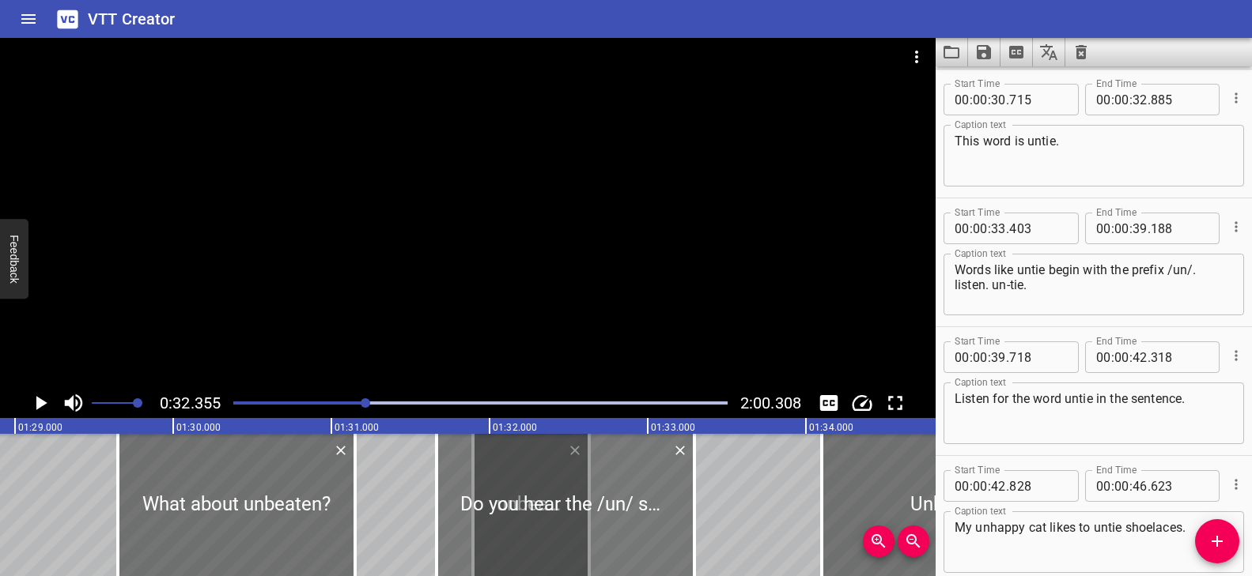
drag, startPoint x: 675, startPoint y: 495, endPoint x: 463, endPoint y: 510, distance: 213.2
click at [463, 510] on div at bounding box center [566, 505] width 258 height 142
type input "31"
type input "667"
type input "33"
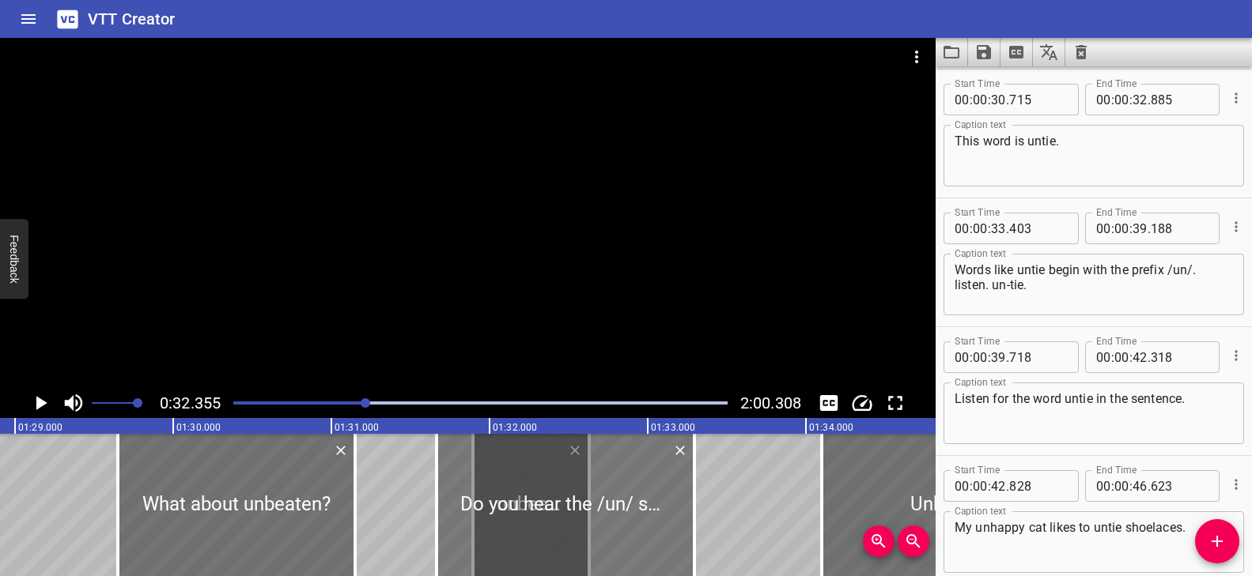
type input "297"
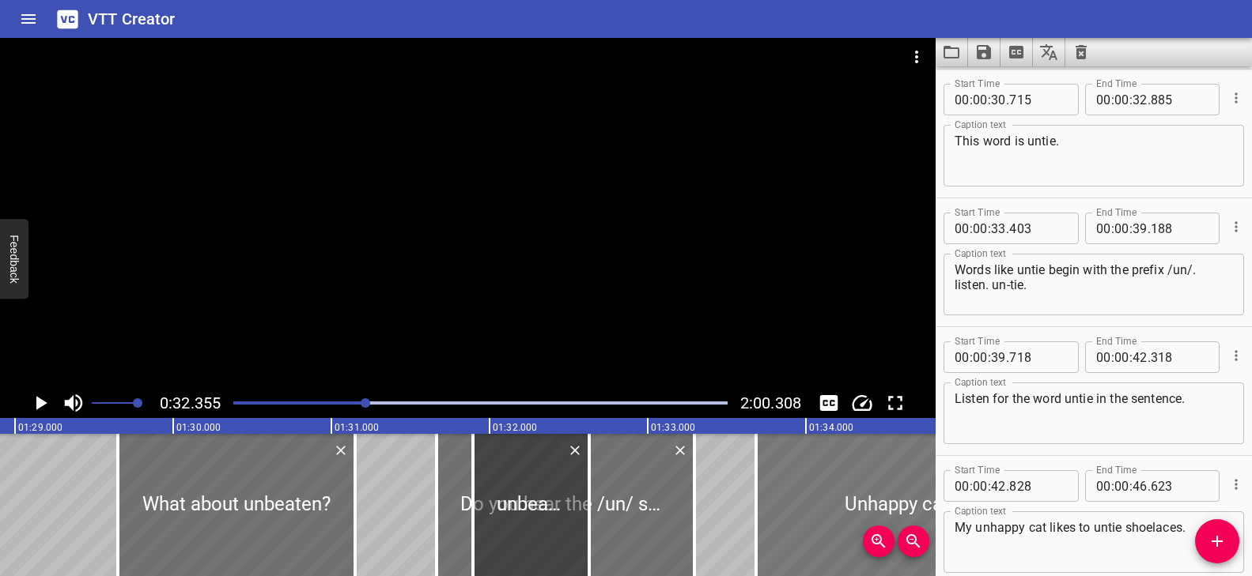
click at [773, 518] on div at bounding box center [999, 505] width 486 height 142
type input "33"
type input "683"
type input "36"
type input "753"
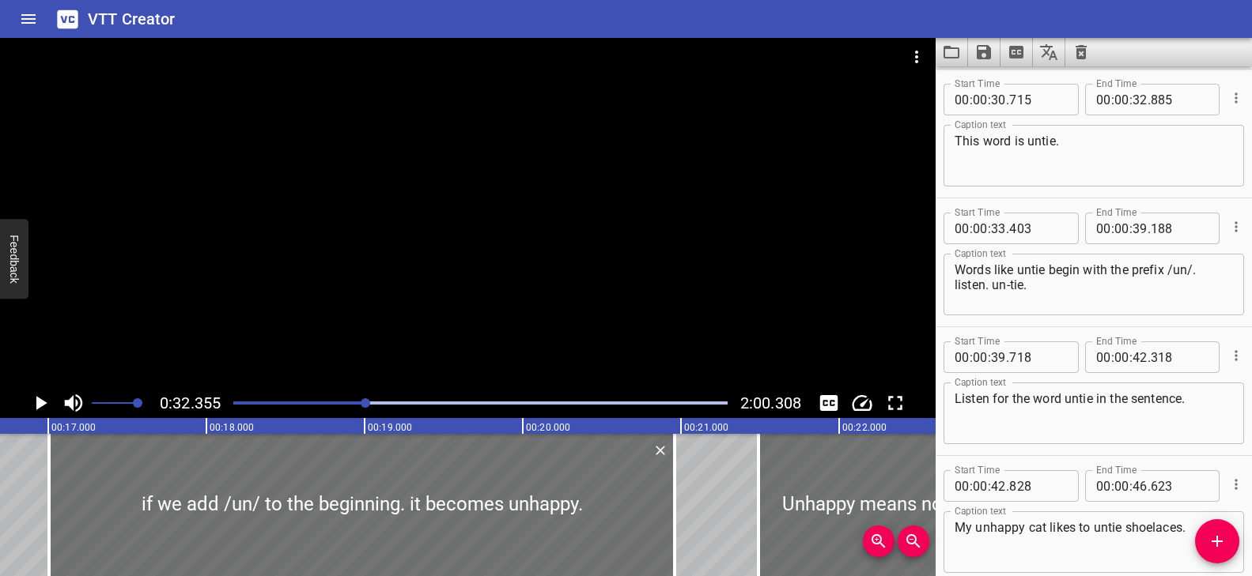
scroll to position [0, 0]
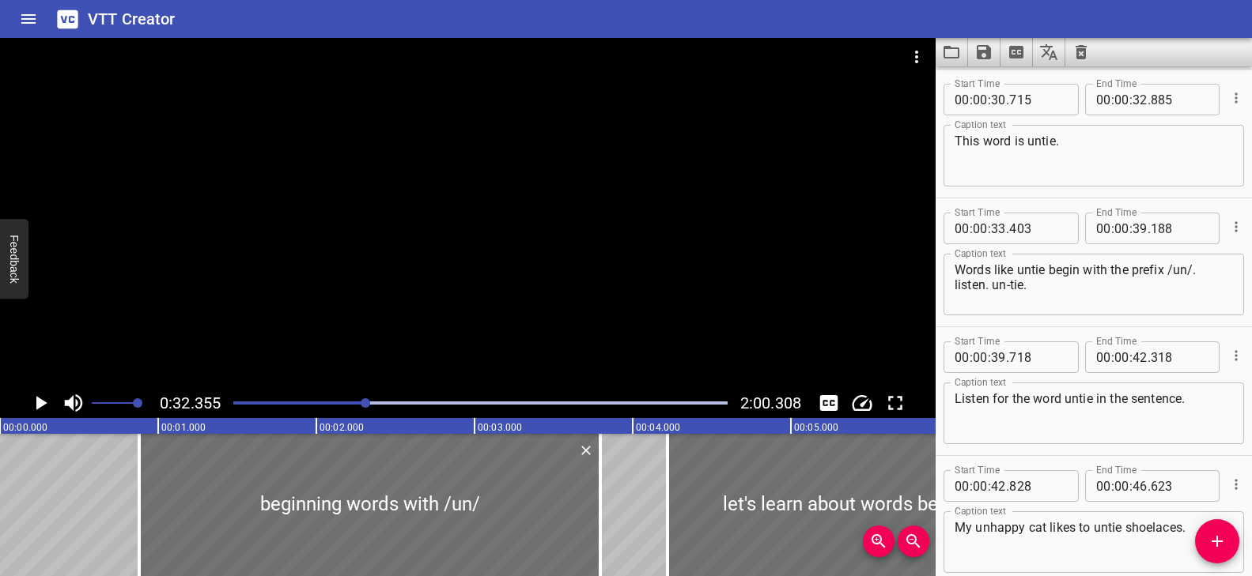
click at [320, 340] on div at bounding box center [467, 213] width 935 height 350
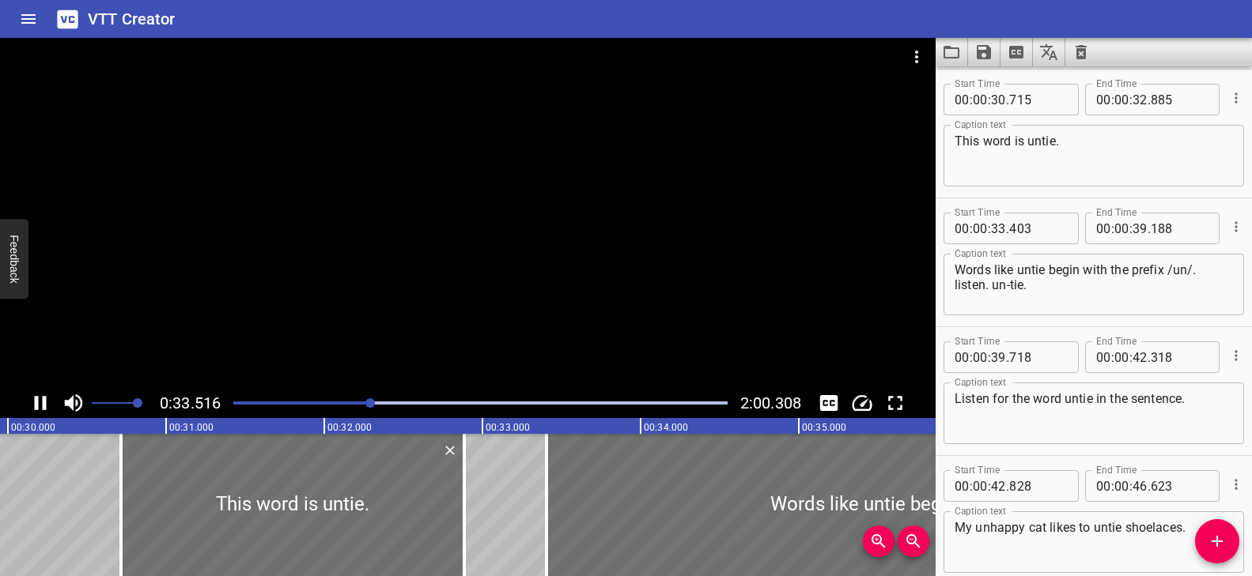
scroll to position [1289, 0]
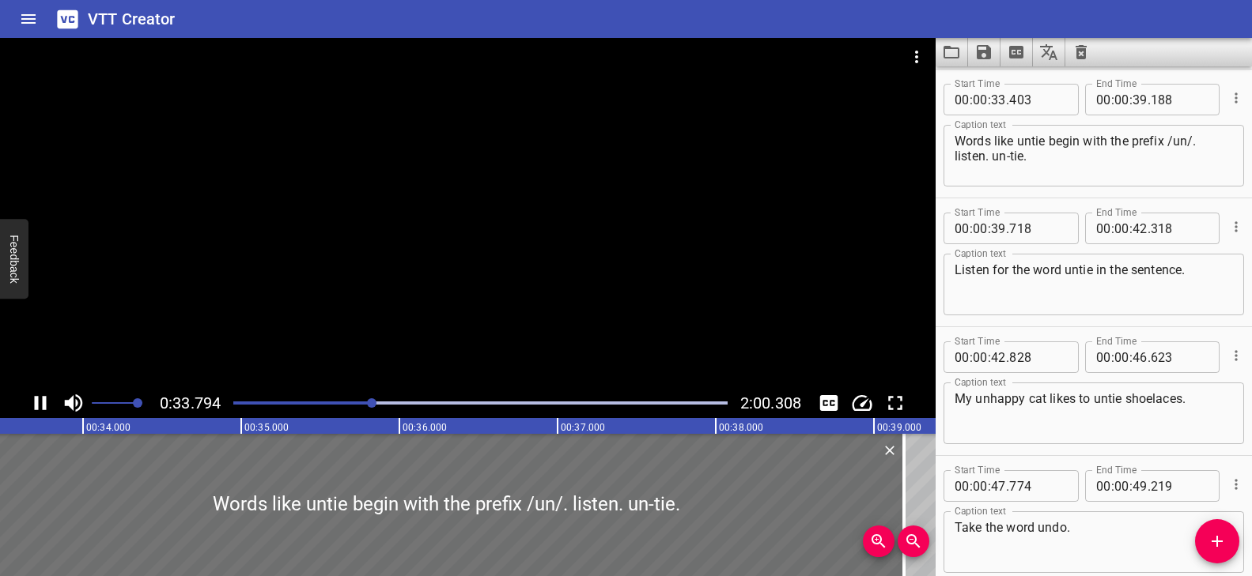
click at [236, 403] on div "Play progress" at bounding box center [125, 403] width 494 height 3
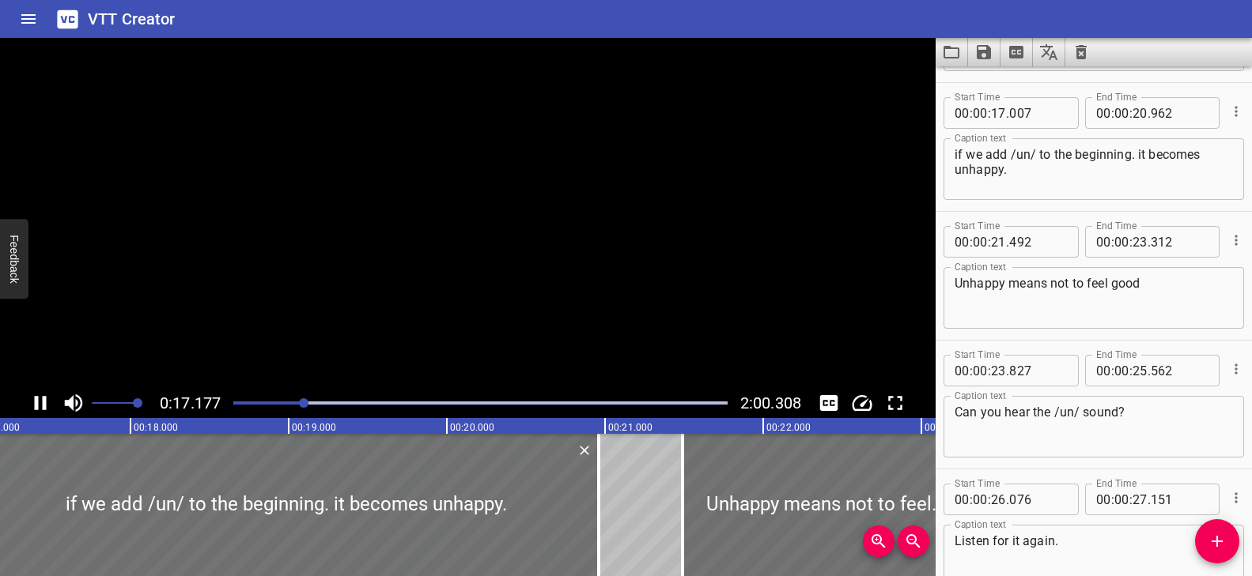
scroll to position [0, 0]
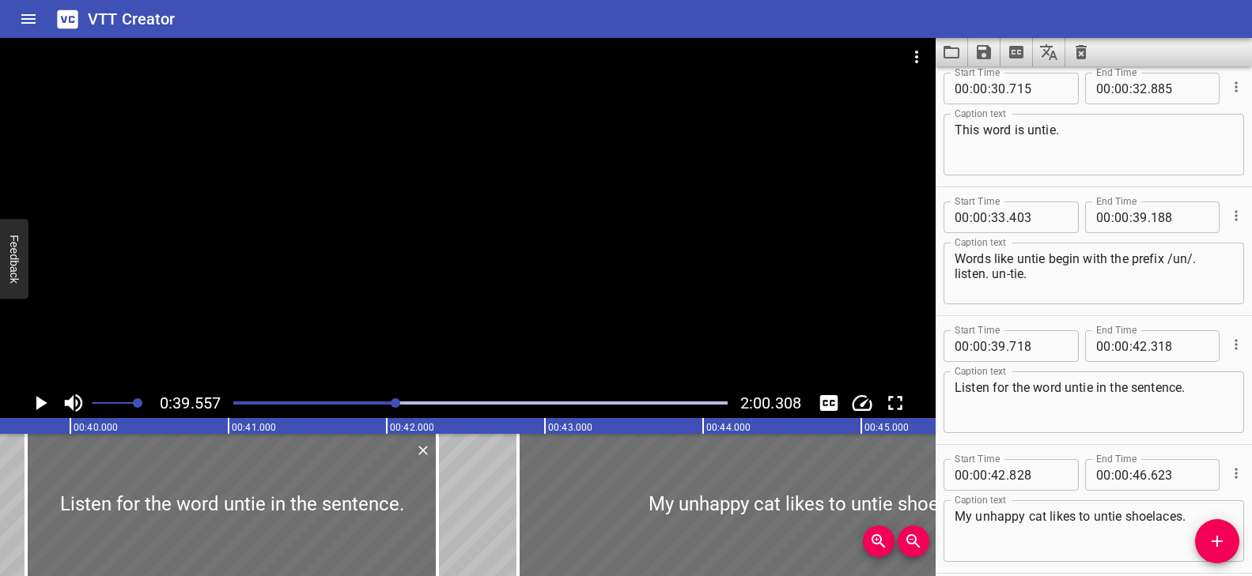
click at [954, 277] on textarea "Words like untie begin with the prefix /un/. listen. un-tie." at bounding box center [1093, 273] width 278 height 45
click at [993, 277] on textarea "Words like untie begin with the prefix /un/. listen. un-tie." at bounding box center [1093, 273] width 278 height 45
type textarea "Words like untie begin with the prefix /un/. listen. un-tie."
click at [391, 402] on div at bounding box center [395, 403] width 9 height 9
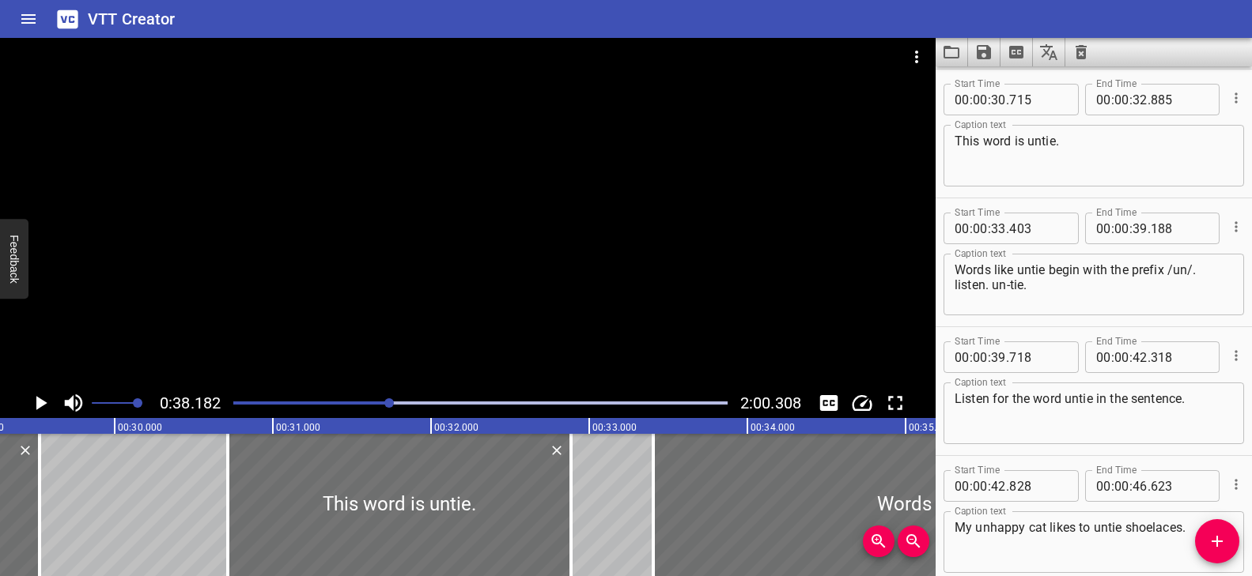
click at [486, 333] on div at bounding box center [467, 213] width 935 height 350
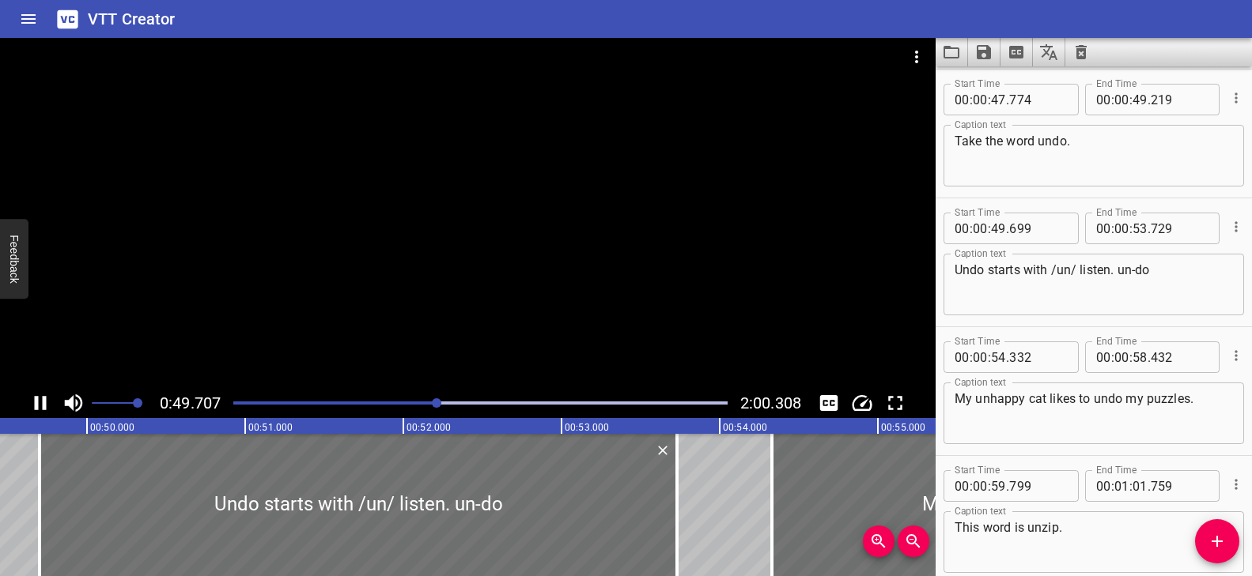
scroll to position [1805, 0]
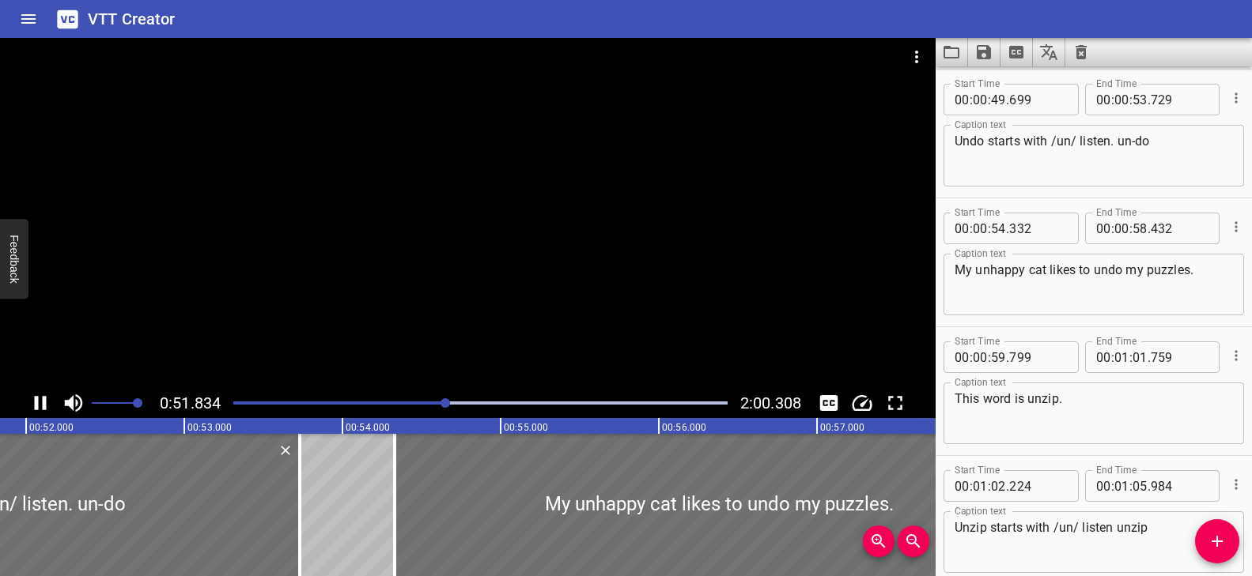
click at [434, 403] on div "Play progress" at bounding box center [200, 403] width 494 height 3
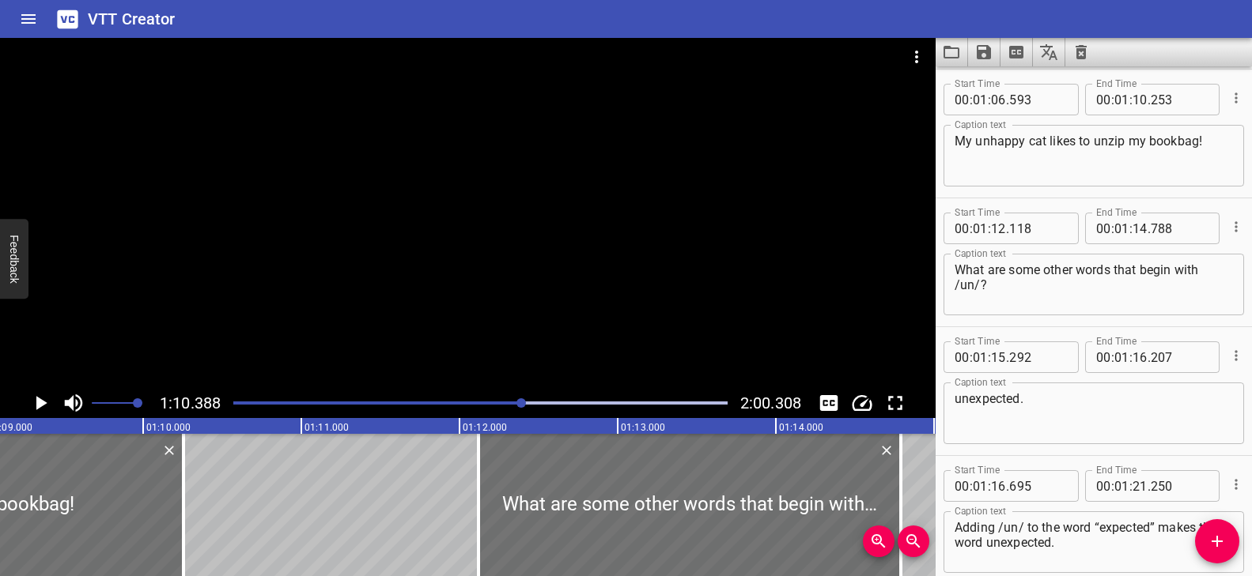
scroll to position [0, 10807]
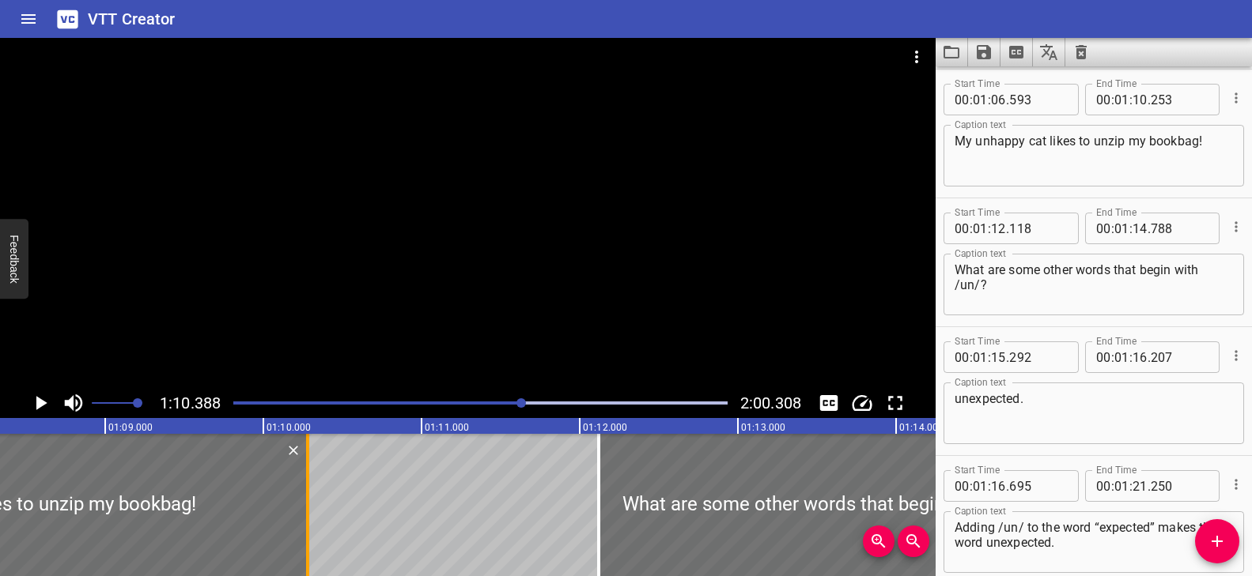
click at [306, 501] on div at bounding box center [307, 505] width 3 height 142
type input "278"
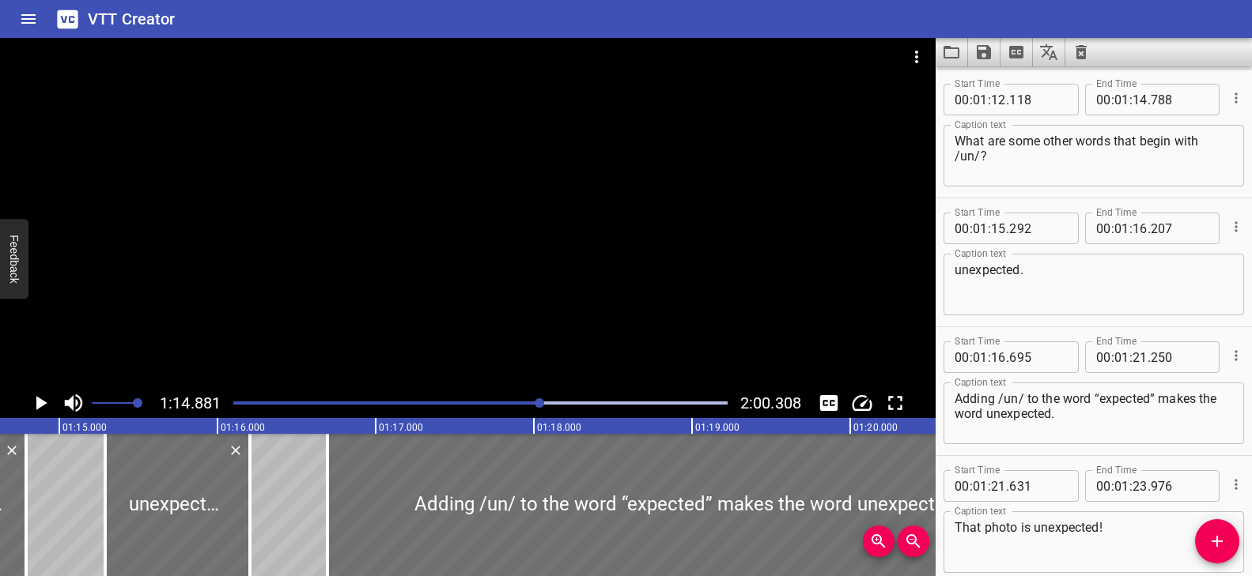
scroll to position [0, 11843]
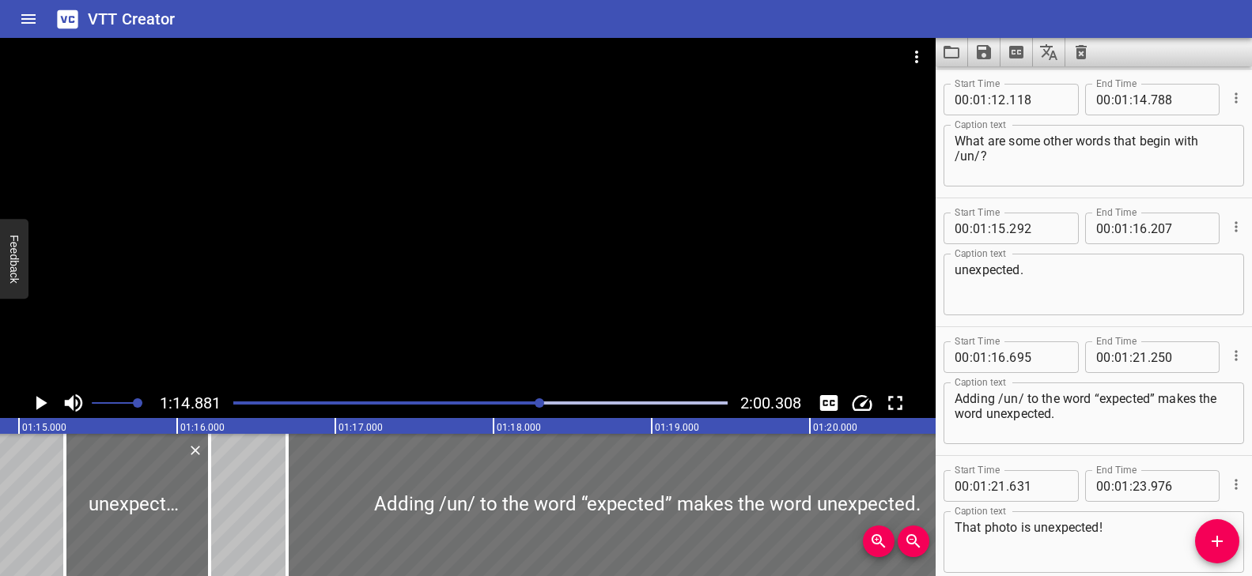
click at [535, 402] on div at bounding box center [539, 403] width 9 height 9
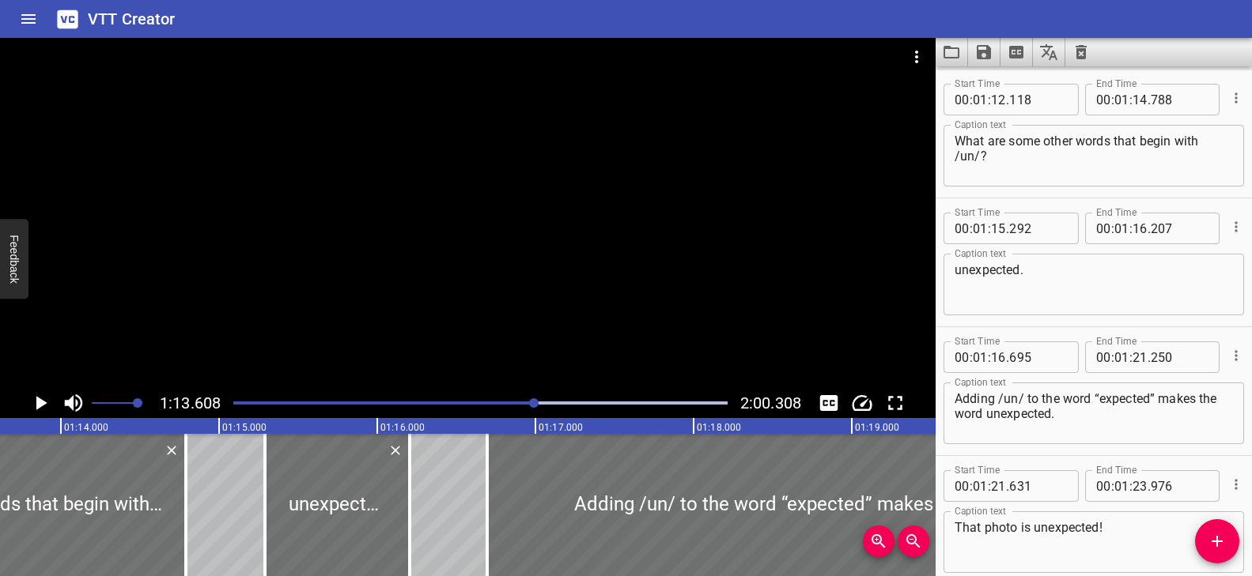
scroll to position [0, 11642]
click at [516, 339] on div at bounding box center [467, 213] width 935 height 350
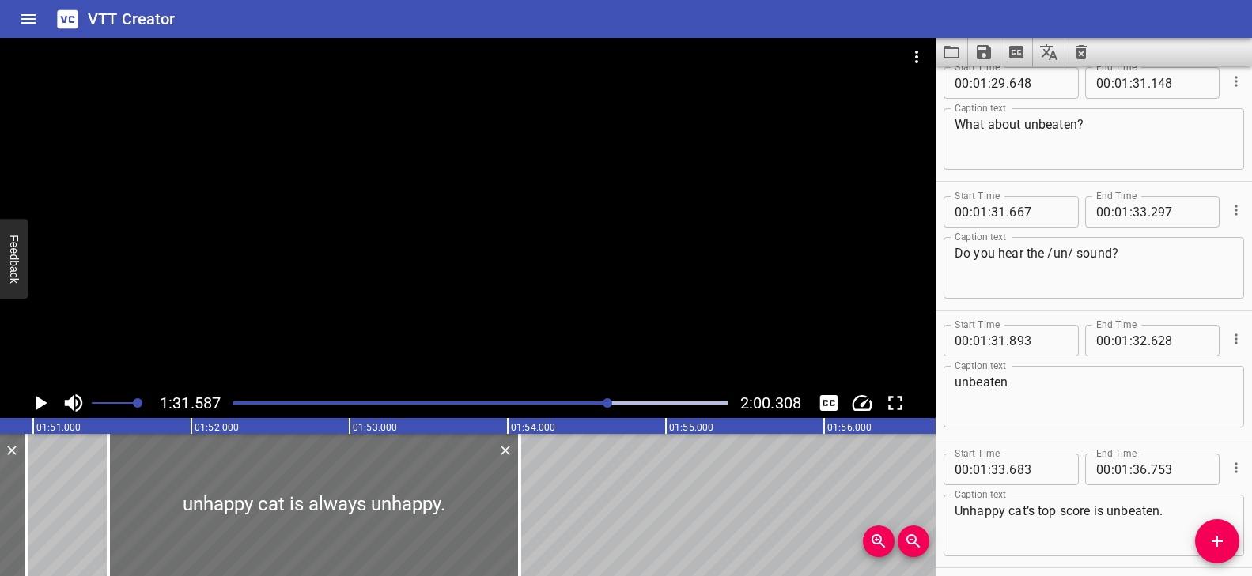
scroll to position [0, 17497]
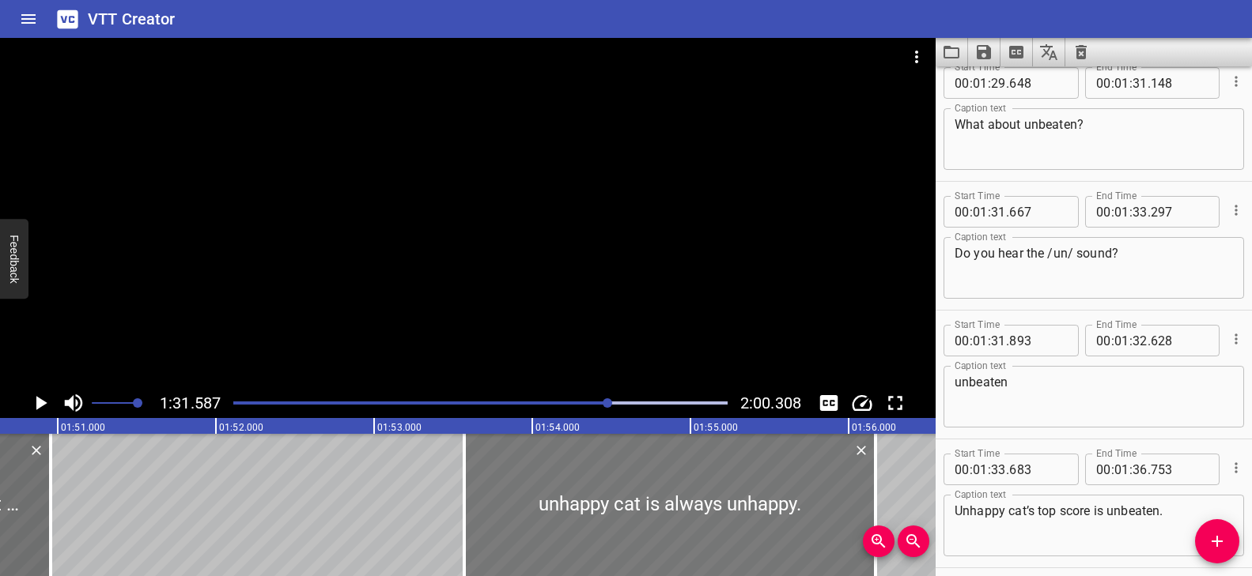
drag, startPoint x: 421, startPoint y: 502, endPoint x: 750, endPoint y: 509, distance: 329.8
click at [751, 509] on div at bounding box center [669, 505] width 411 height 142
type input "53"
type input "567"
type input "56"
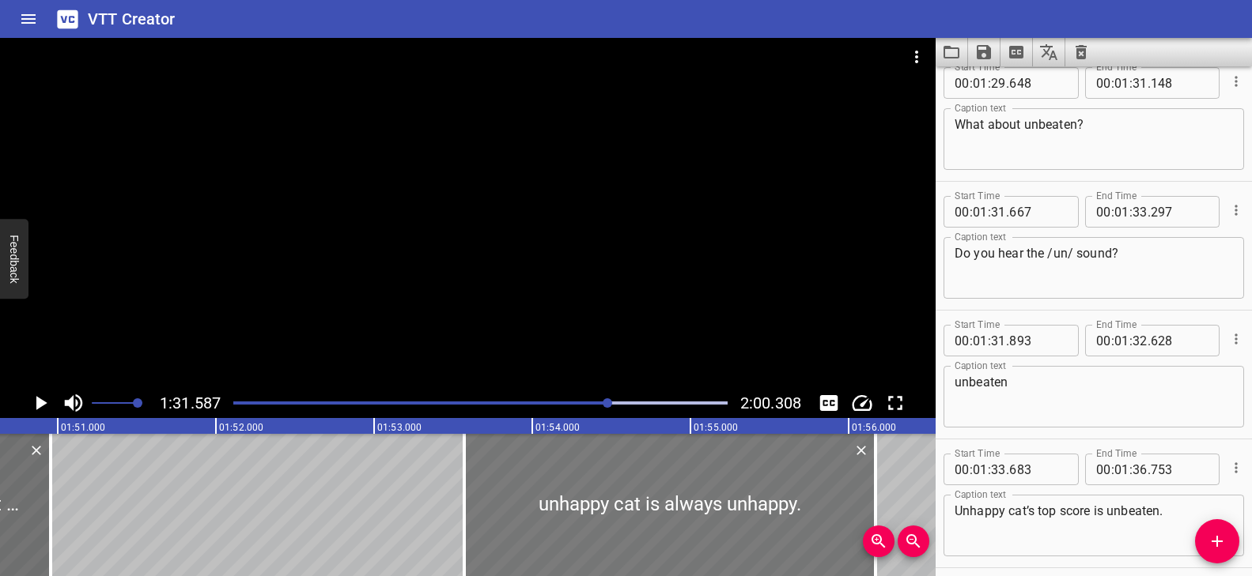
type input "167"
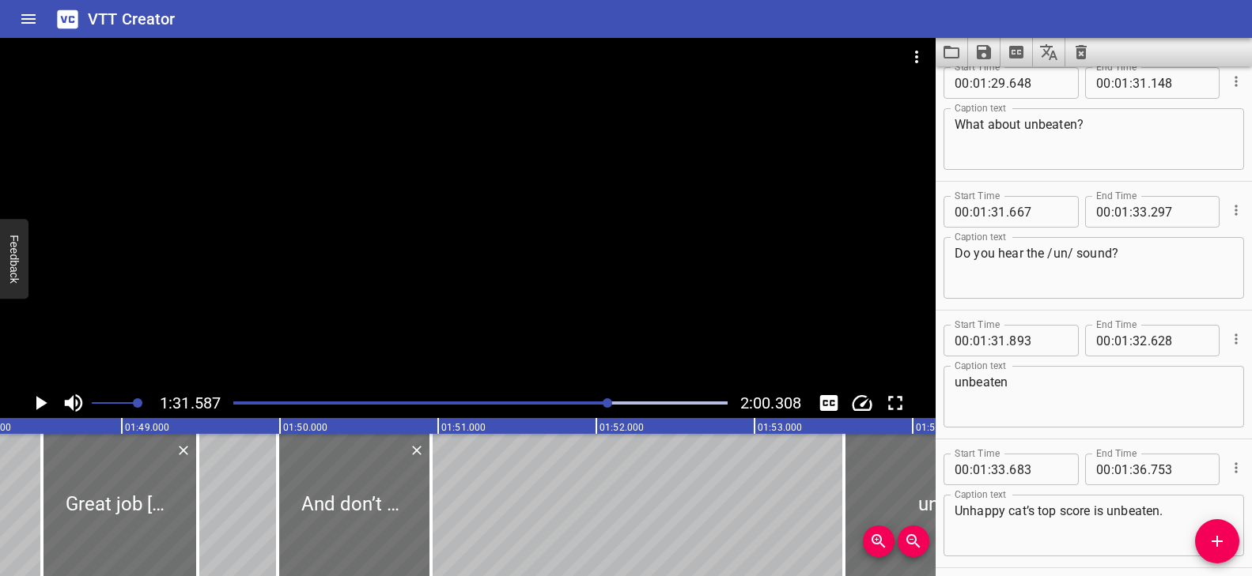
scroll to position [0, 17164]
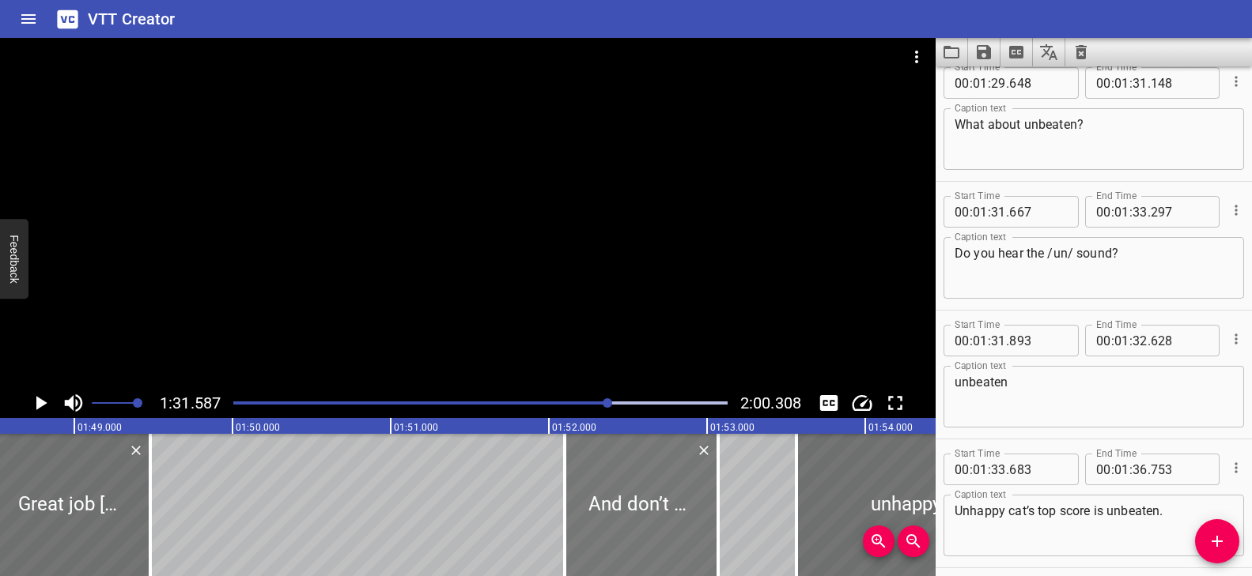
drag, startPoint x: 282, startPoint y: 521, endPoint x: 616, endPoint y: 527, distance: 334.5
click at [616, 527] on div at bounding box center [641, 505] width 153 height 142
type input "52"
type input "102"
type input "53"
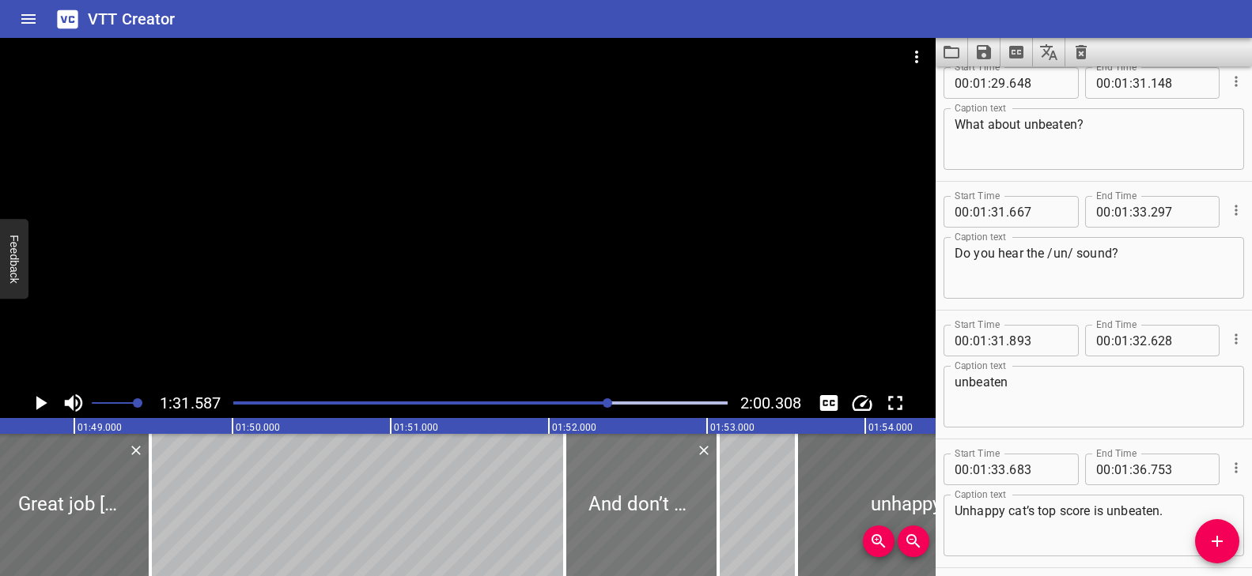
type input "072"
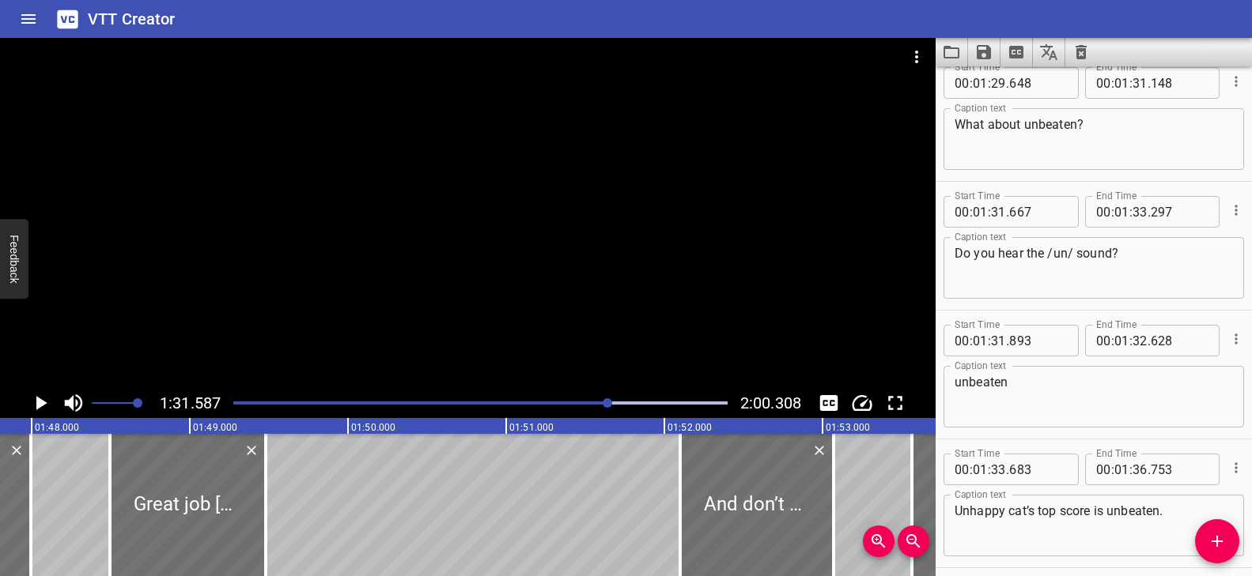
scroll to position [0, 17025]
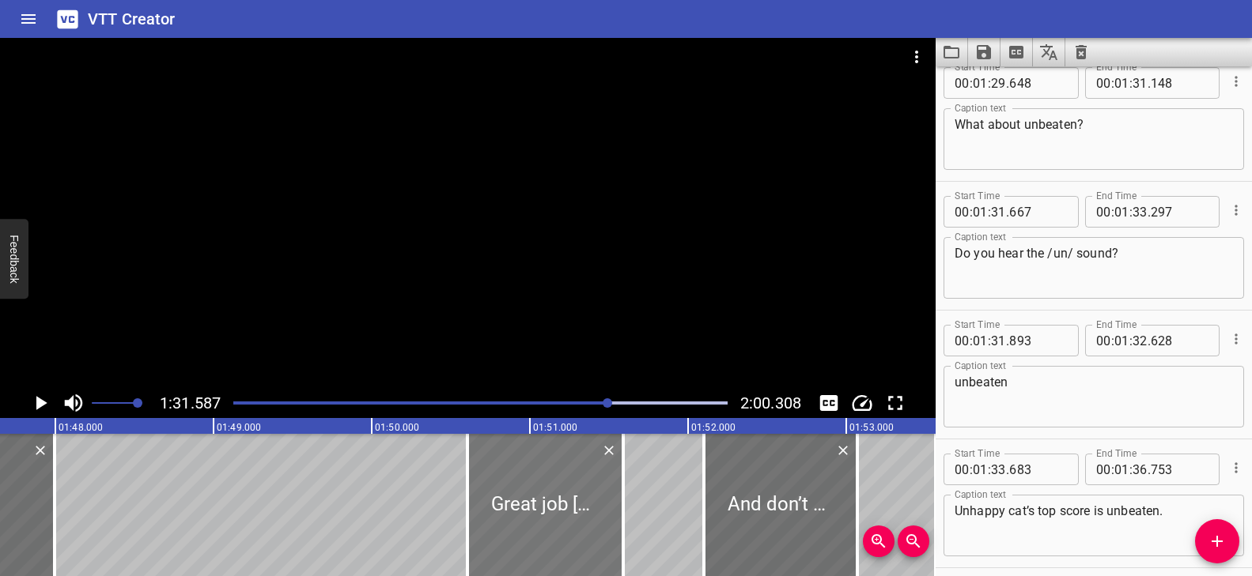
drag, startPoint x: 249, startPoint y: 510, endPoint x: 582, endPoint y: 506, distance: 332.9
click at [582, 506] on div at bounding box center [545, 505] width 156 height 142
type input "50"
type input "607"
type input "51"
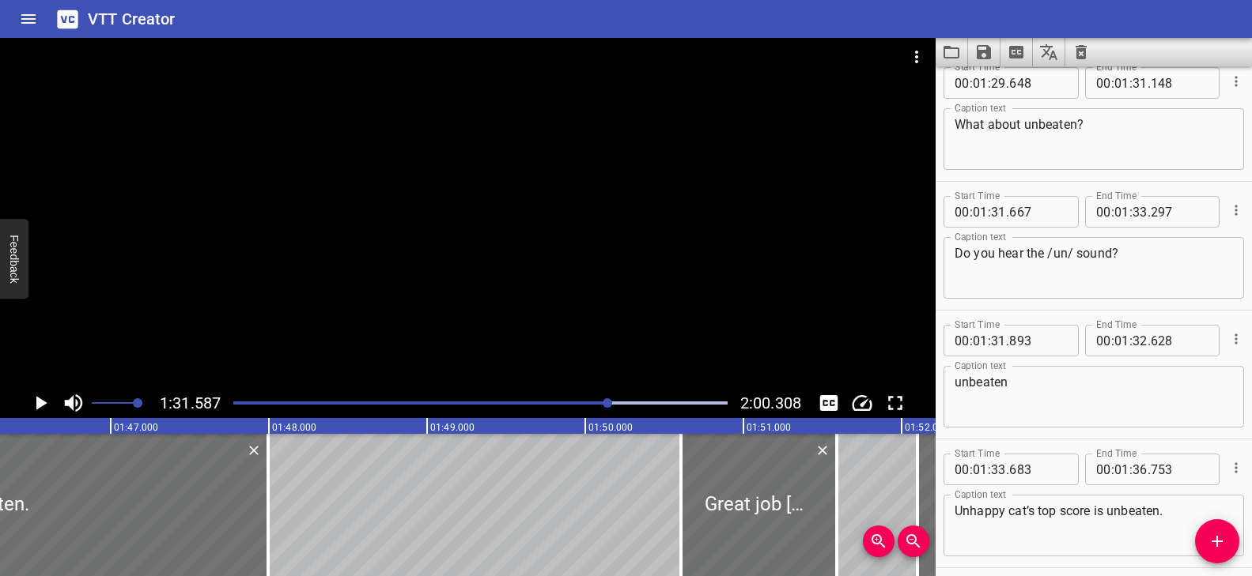
scroll to position [0, 16740]
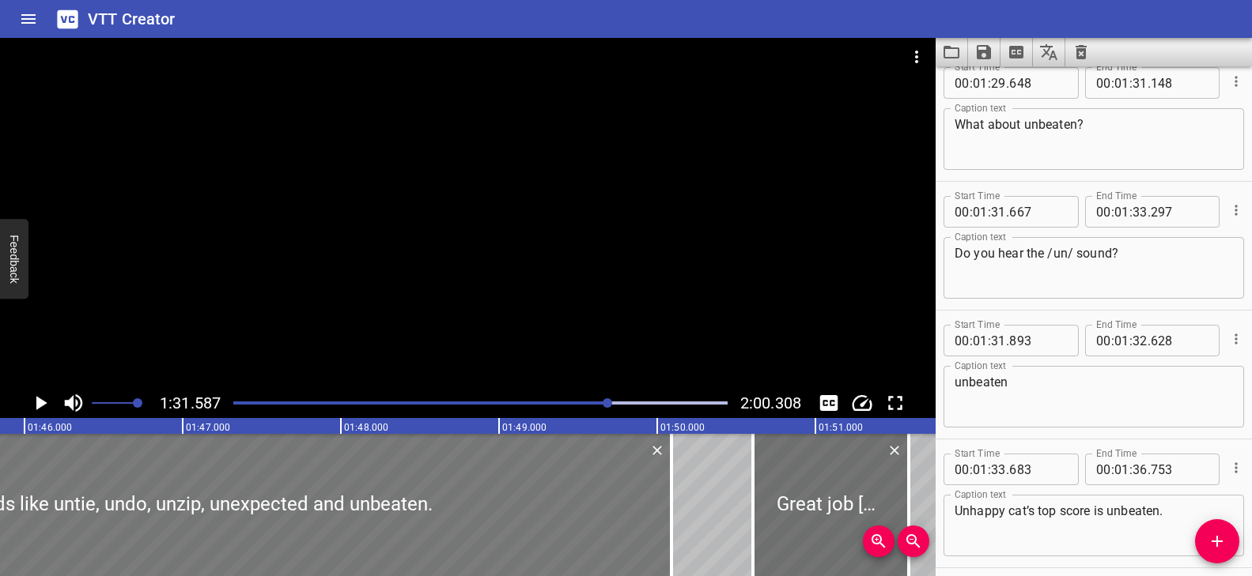
drag, startPoint x: 249, startPoint y: 513, endPoint x: 584, endPoint y: 546, distance: 336.9
click at [580, 526] on div at bounding box center [196, 505] width 951 height 142
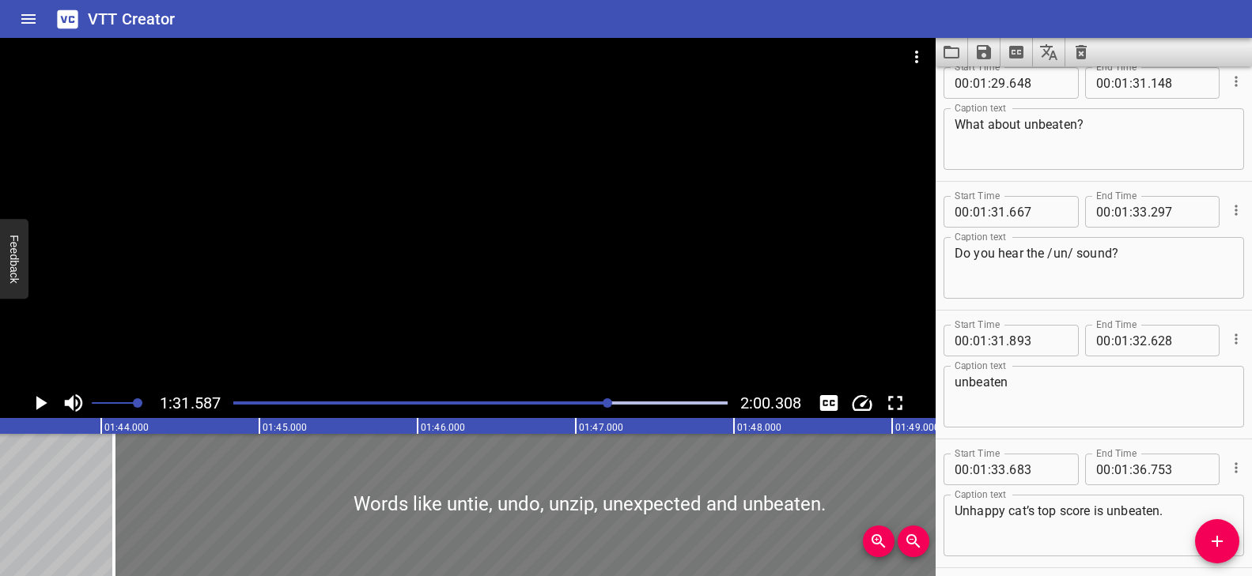
scroll to position [0, 16370]
click at [475, 518] on div at bounding box center [567, 505] width 951 height 142
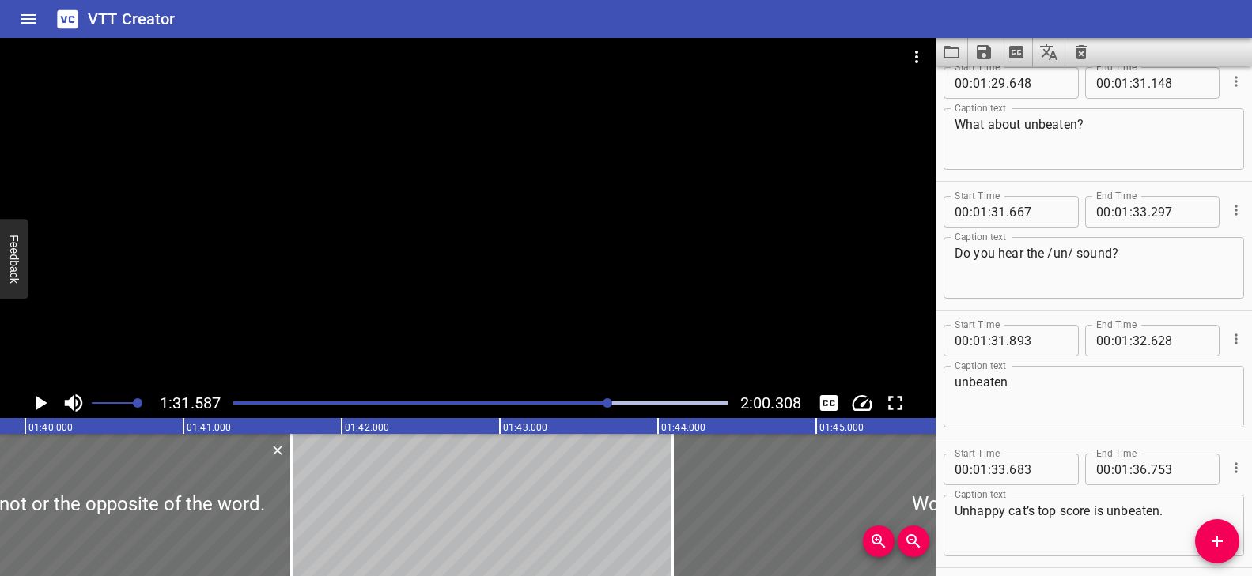
scroll to position [0, 15766]
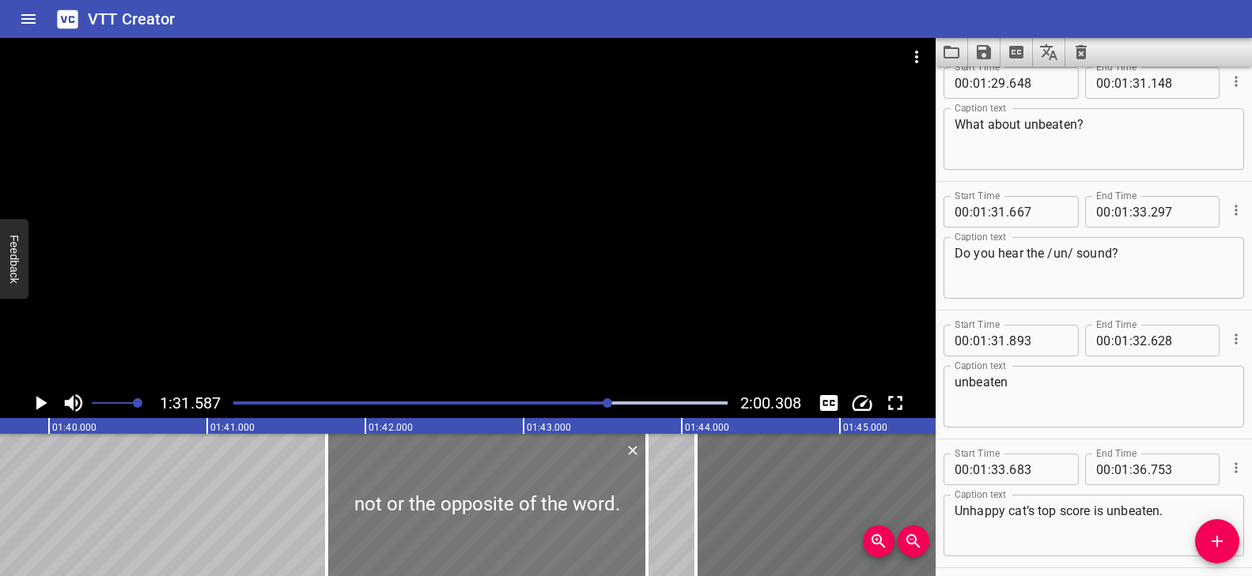
drag, startPoint x: 315, startPoint y: 516, endPoint x: 562, endPoint y: 527, distance: 247.8
click at [562, 527] on div at bounding box center [487, 505] width 320 height 142
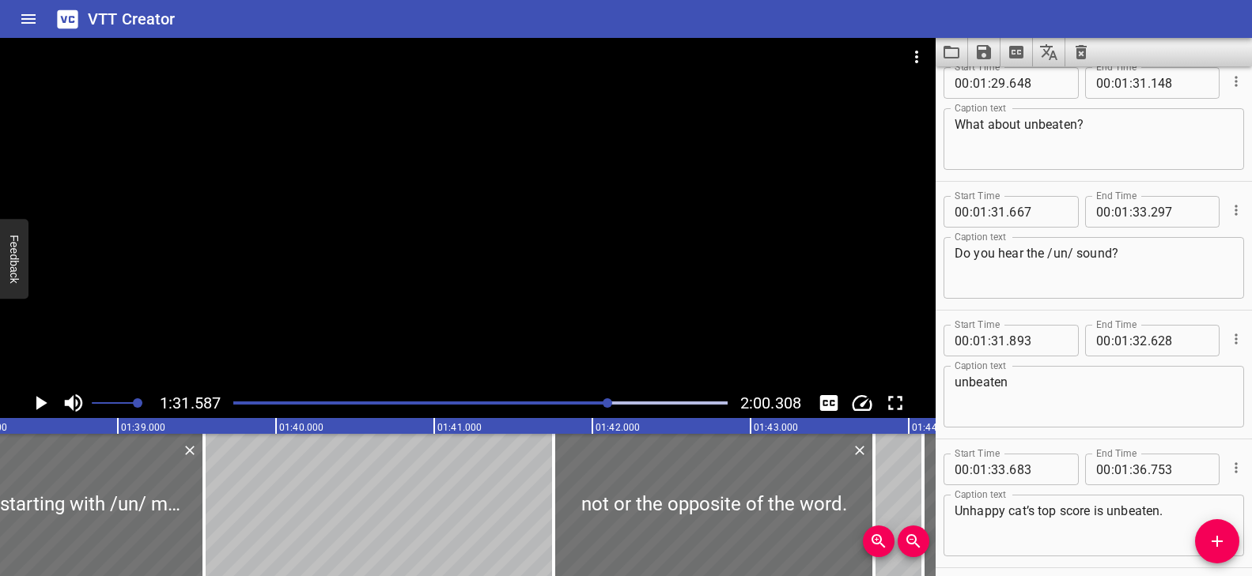
scroll to position [0, 15467]
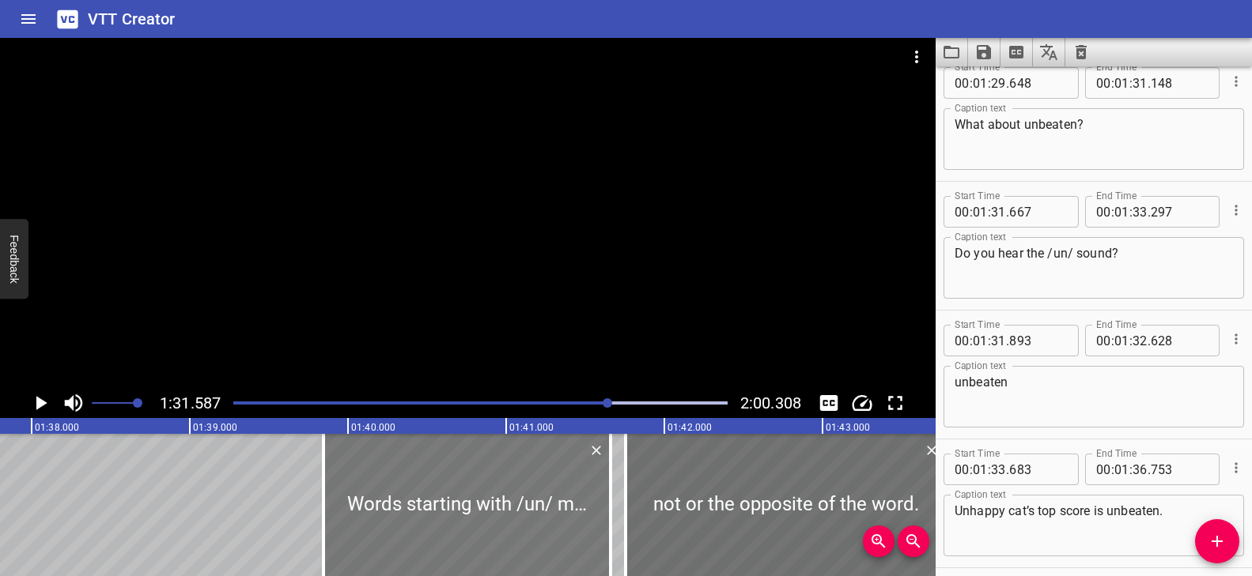
drag, startPoint x: 338, startPoint y: 515, endPoint x: 506, endPoint y: 521, distance: 168.6
click at [506, 521] on div at bounding box center [466, 505] width 287 height 142
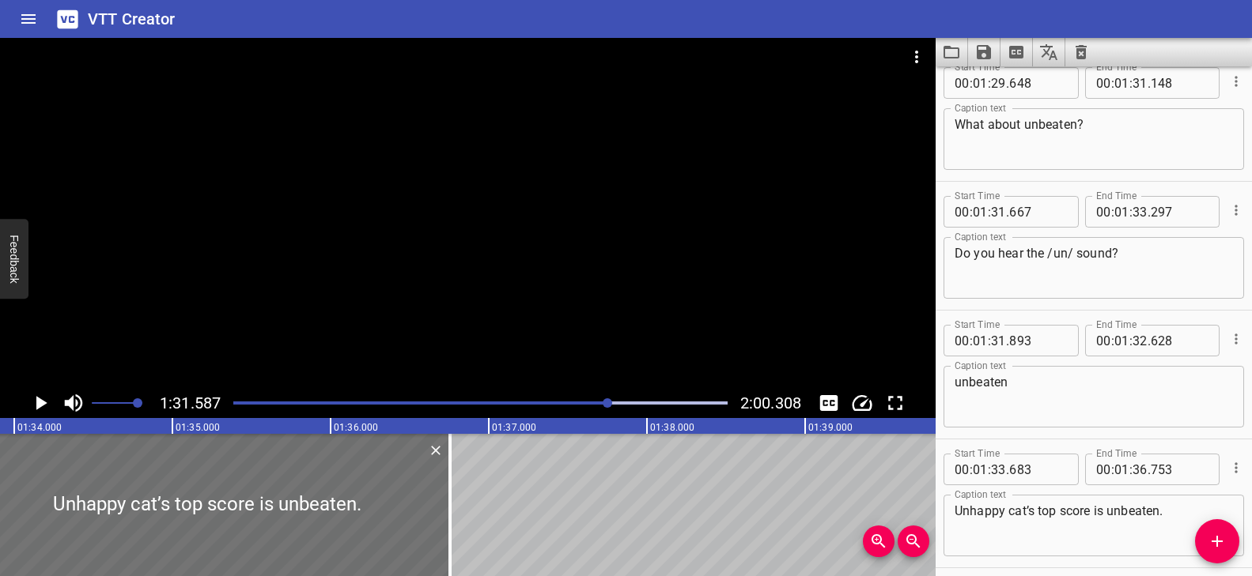
scroll to position [0, 14756]
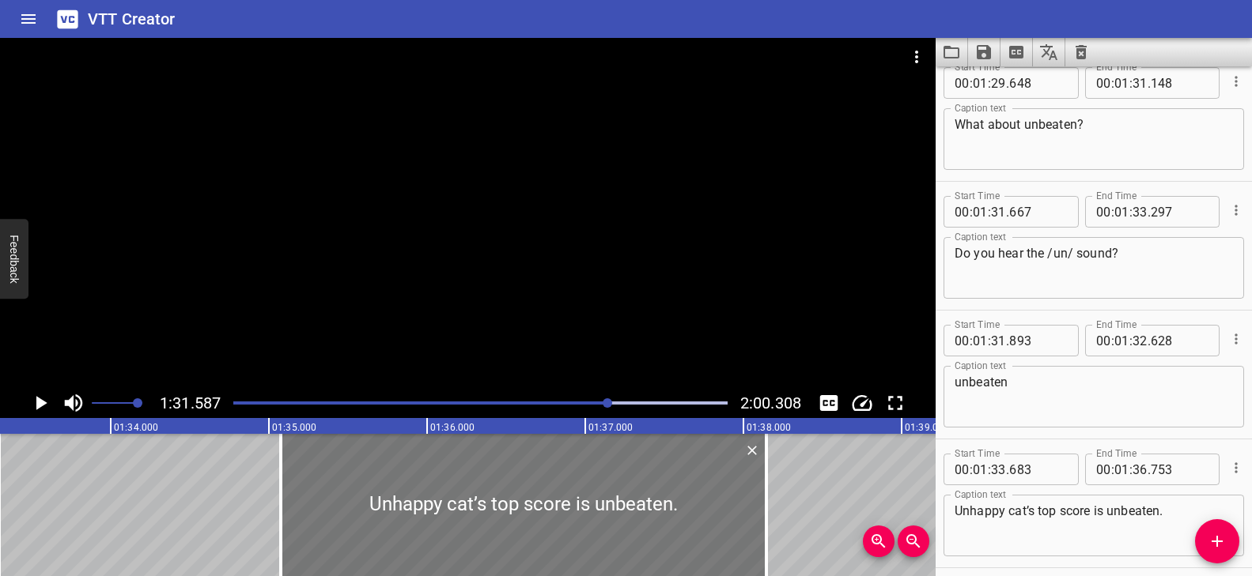
drag, startPoint x: 342, startPoint y: 523, endPoint x: 561, endPoint y: 532, distance: 220.0
click at [561, 532] on div at bounding box center [524, 505] width 486 height 142
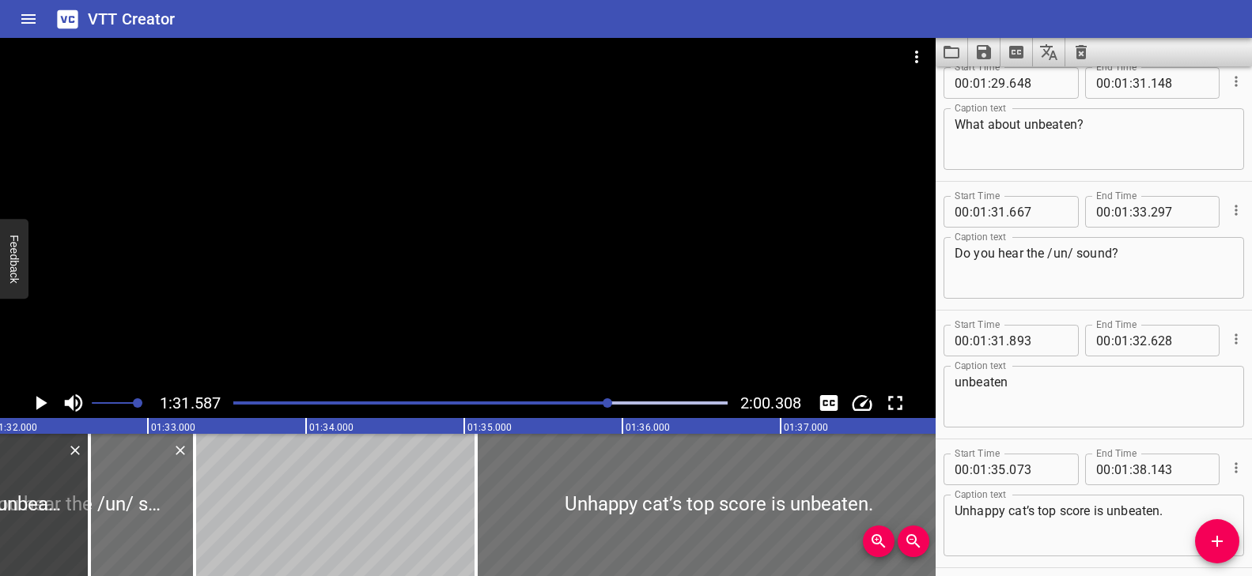
scroll to position [0, 14440]
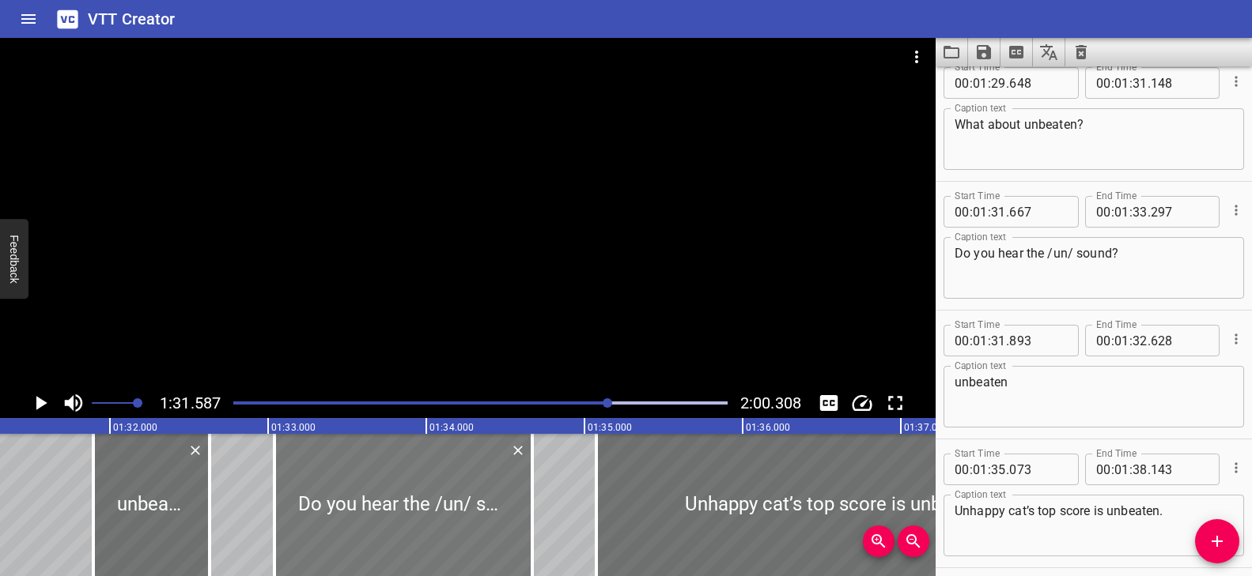
drag, startPoint x: 273, startPoint y: 542, endPoint x: 482, endPoint y: 542, distance: 209.6
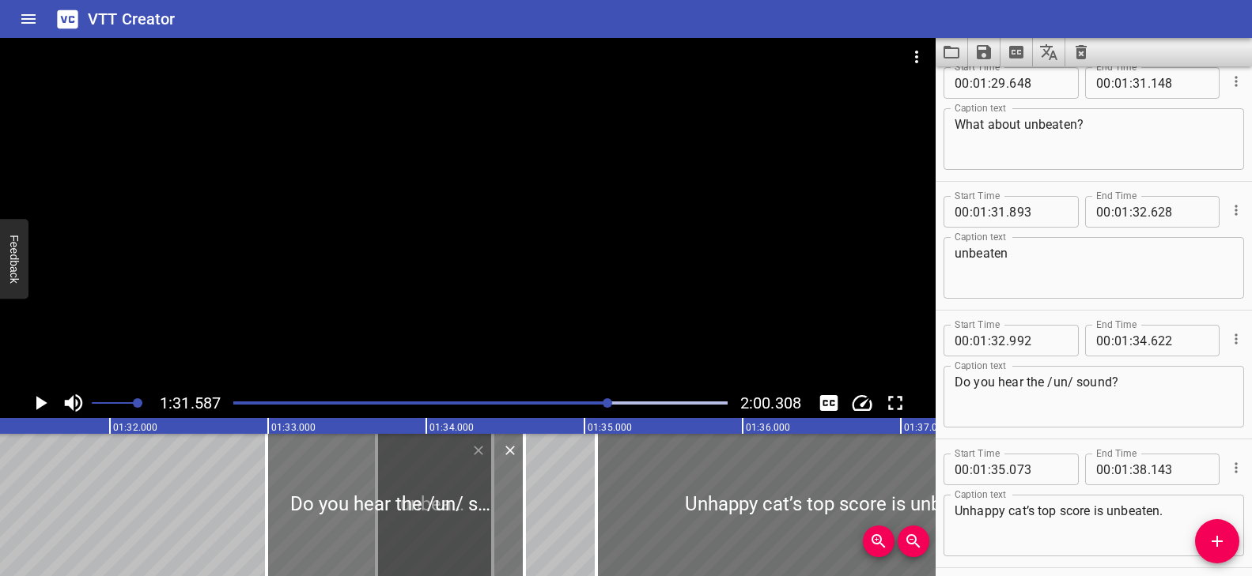
drag, startPoint x: 179, startPoint y: 523, endPoint x: 462, endPoint y: 536, distance: 283.4
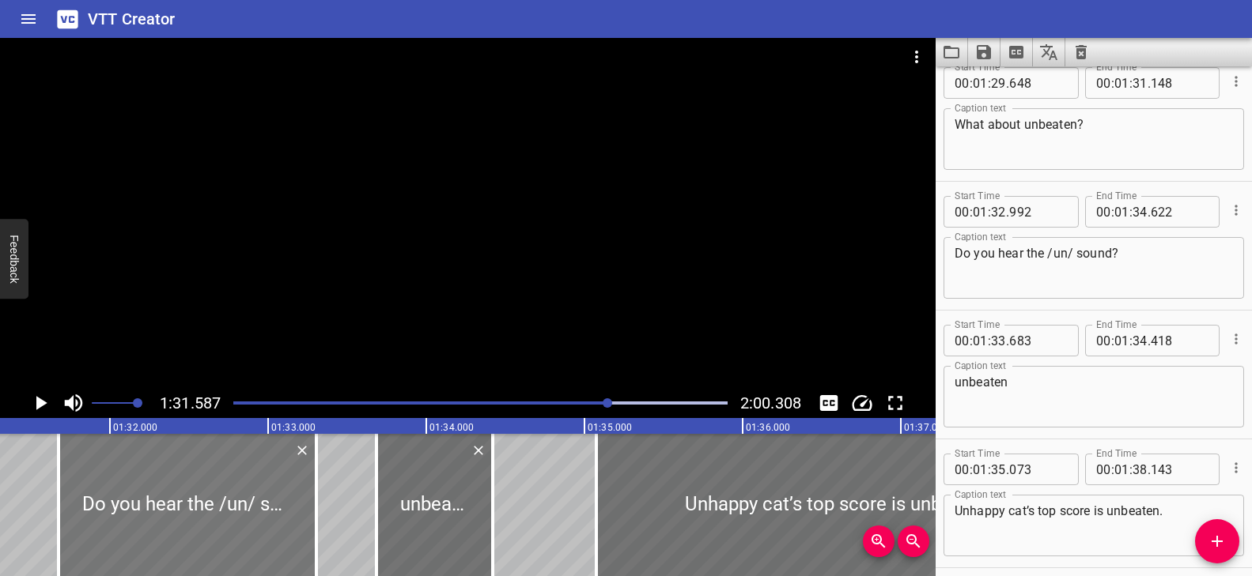
drag, startPoint x: 325, startPoint y: 523, endPoint x: 118, endPoint y: 523, distance: 207.2
click at [118, 523] on div at bounding box center [188, 505] width 258 height 142
drag, startPoint x: 394, startPoint y: 502, endPoint x: 406, endPoint y: 505, distance: 12.1
click at [406, 505] on div at bounding box center [451, 505] width 116 height 142
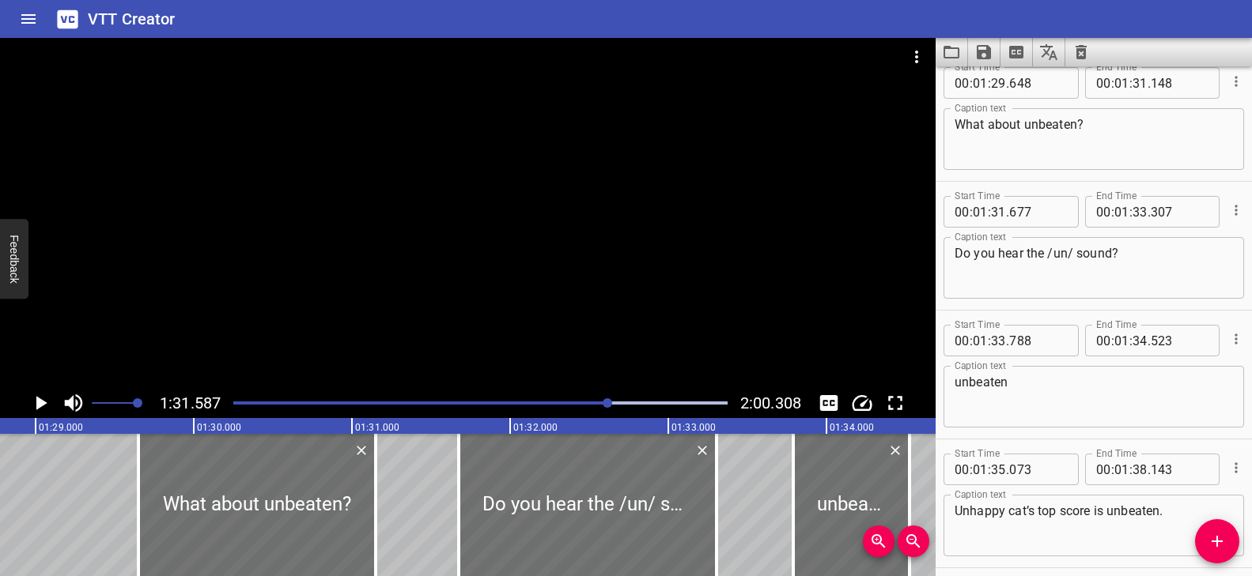
scroll to position [0, 14016]
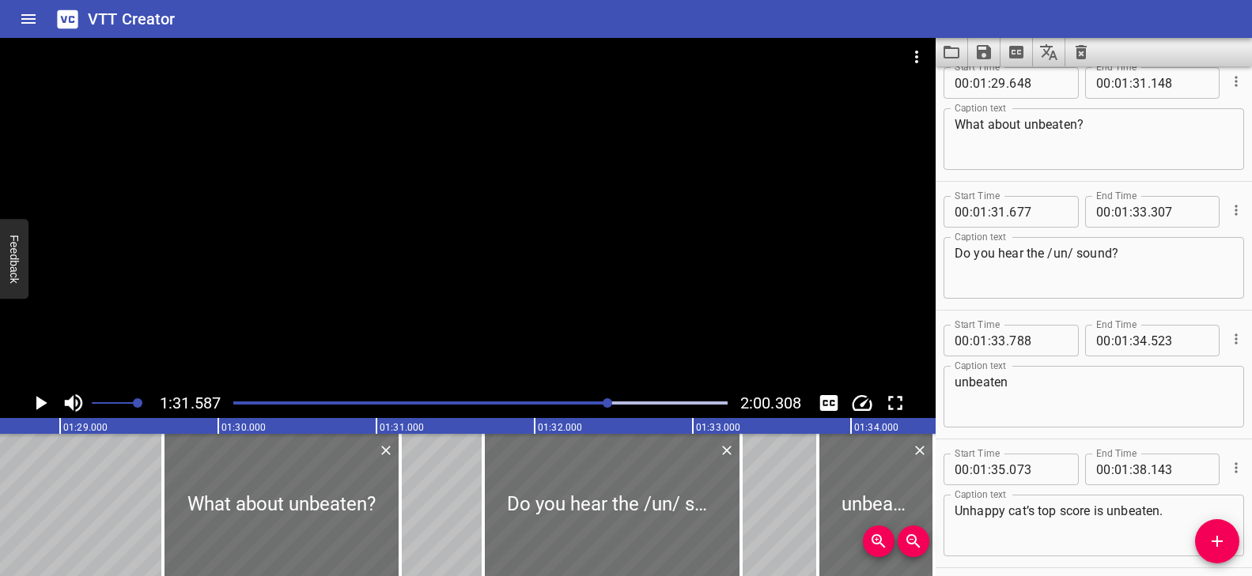
click at [594, 400] on div at bounding box center [480, 403] width 513 height 22
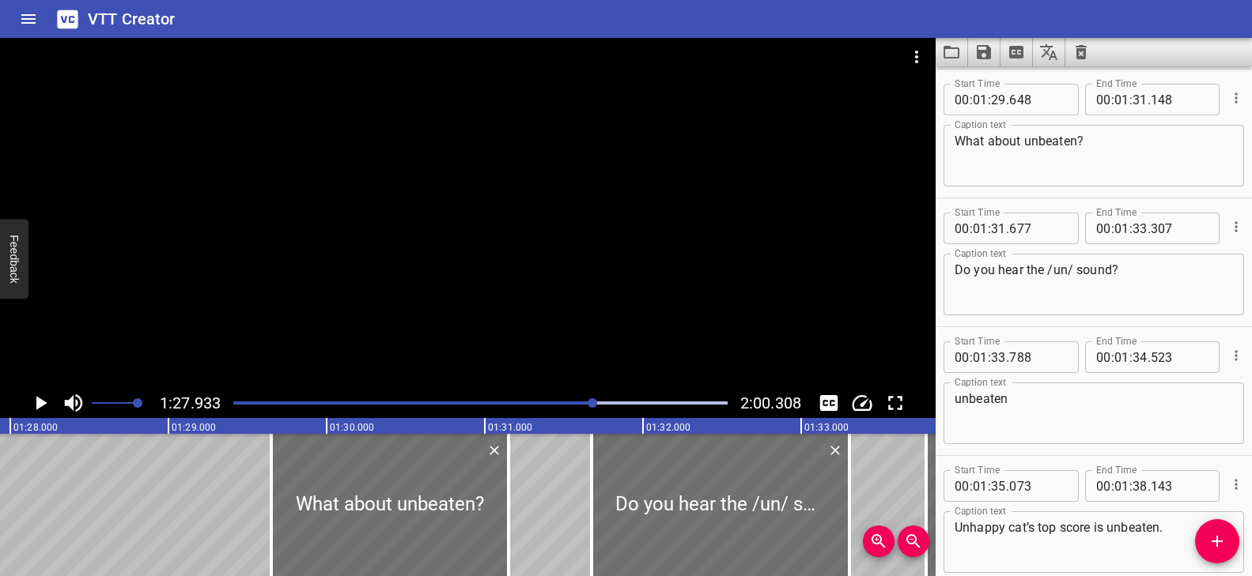
click at [501, 320] on div at bounding box center [467, 213] width 935 height 350
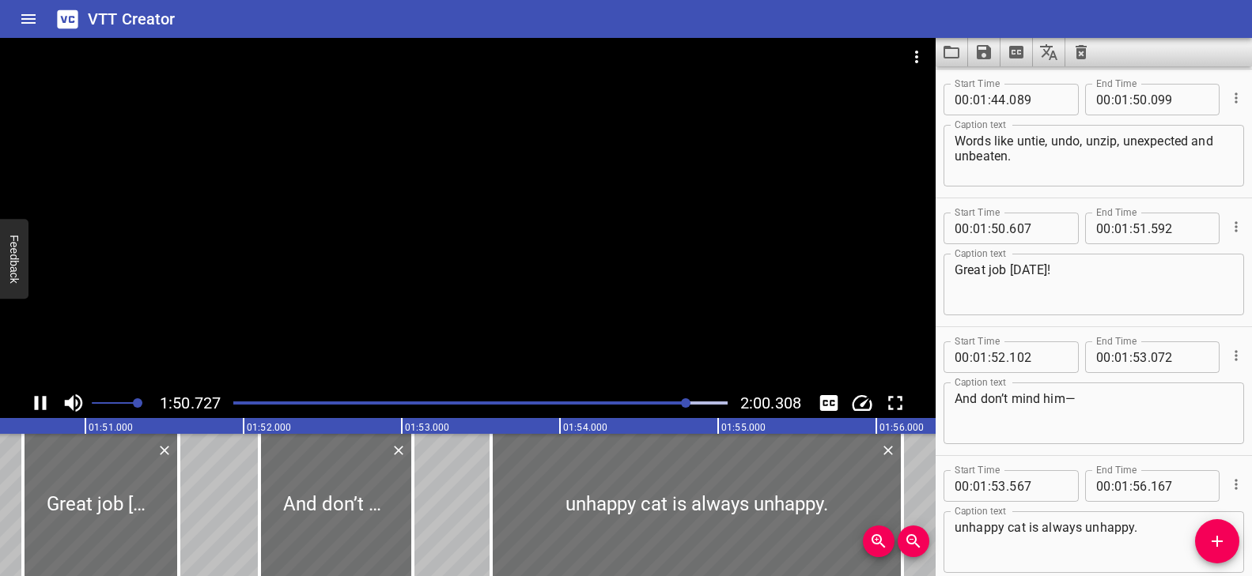
scroll to position [3947, 0]
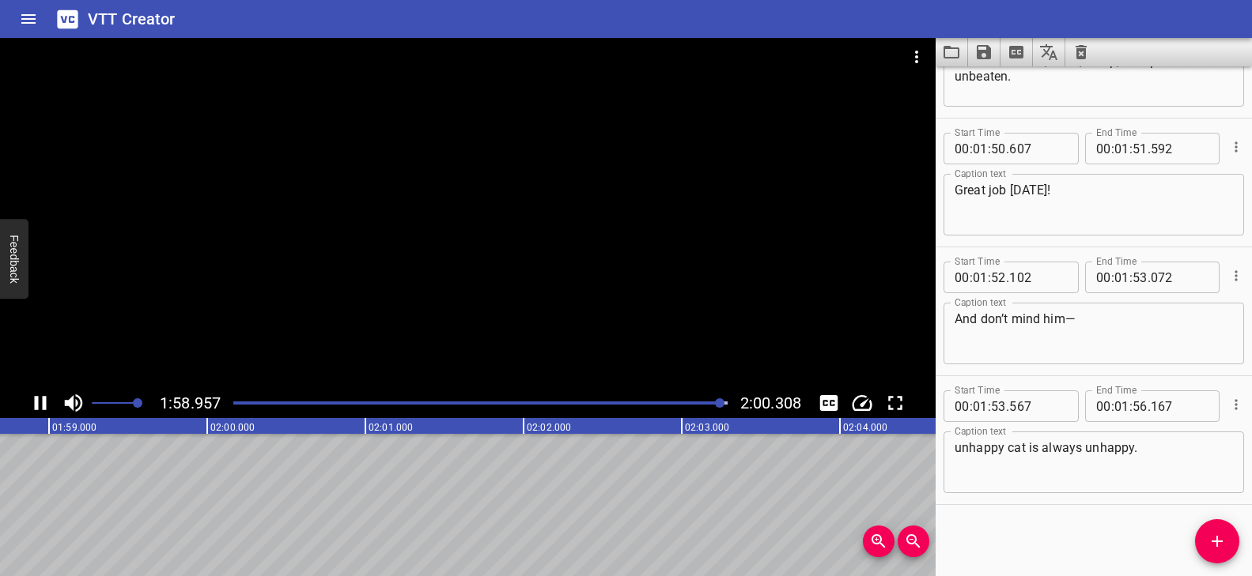
click at [251, 400] on div at bounding box center [480, 403] width 513 height 22
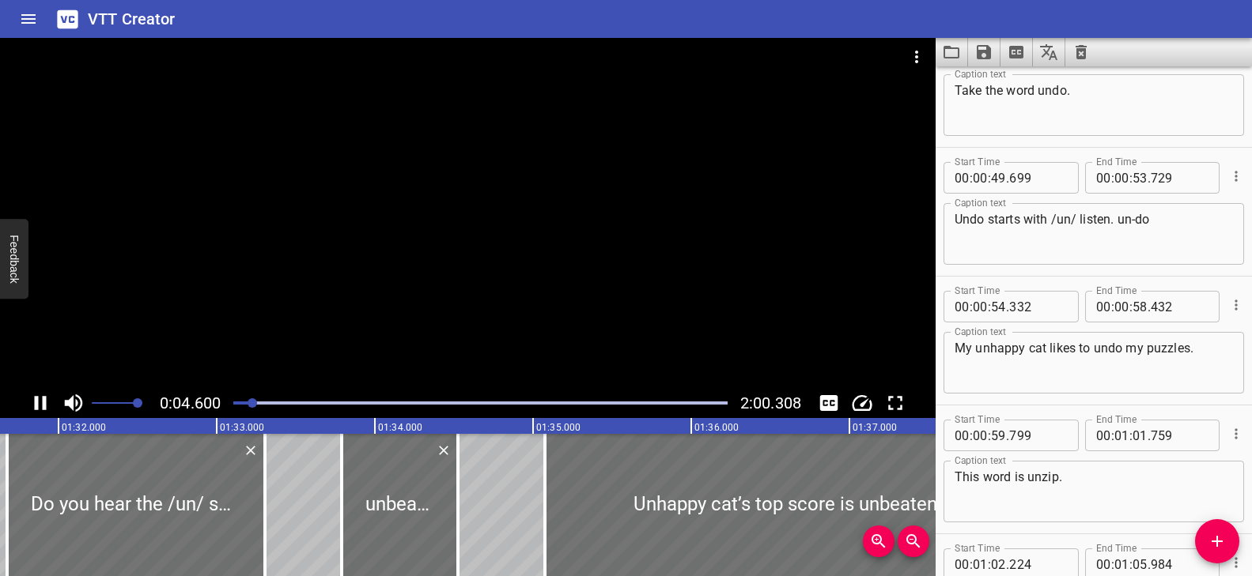
scroll to position [593, 0]
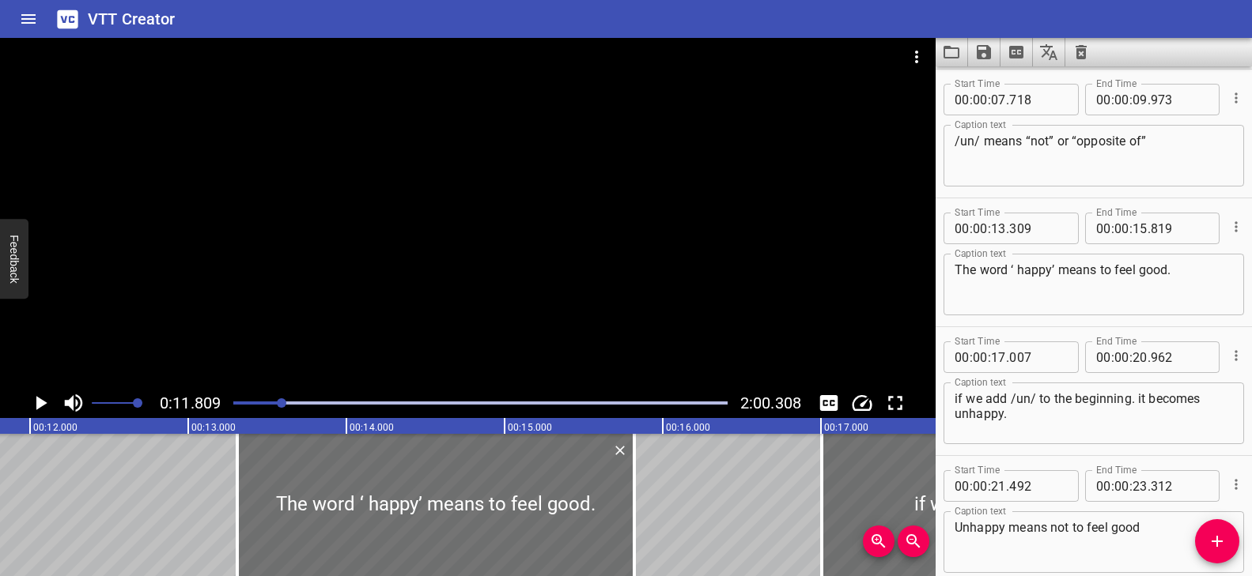
click at [274, 403] on div "Play progress" at bounding box center [35, 403] width 494 height 3
click at [386, 336] on div at bounding box center [467, 213] width 935 height 350
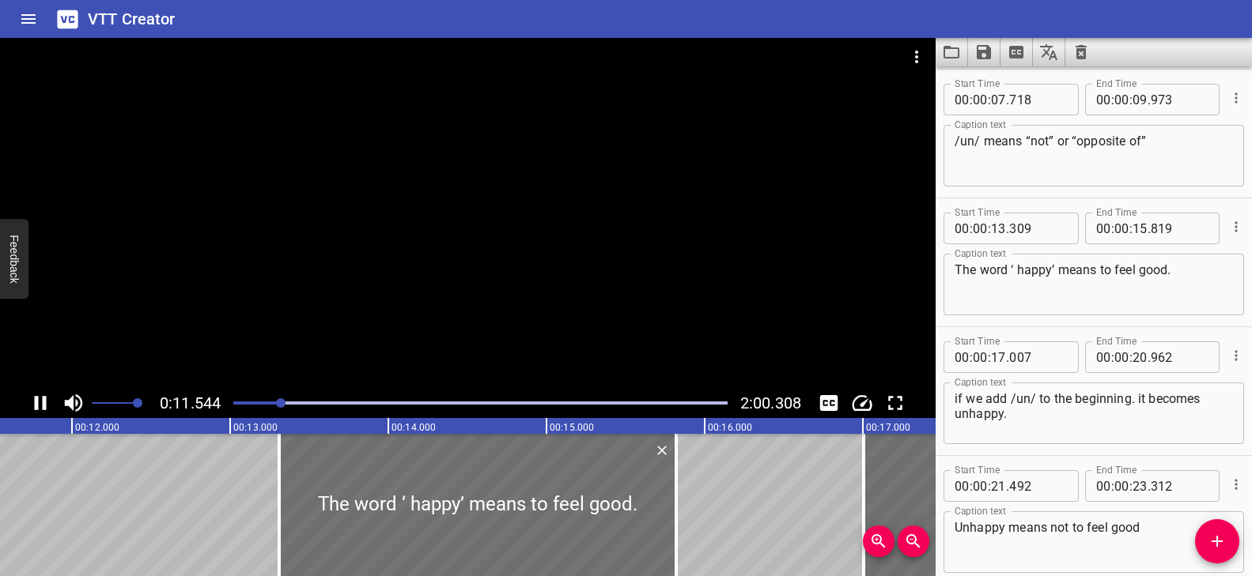
click at [274, 403] on div "Play progress" at bounding box center [34, 403] width 494 height 3
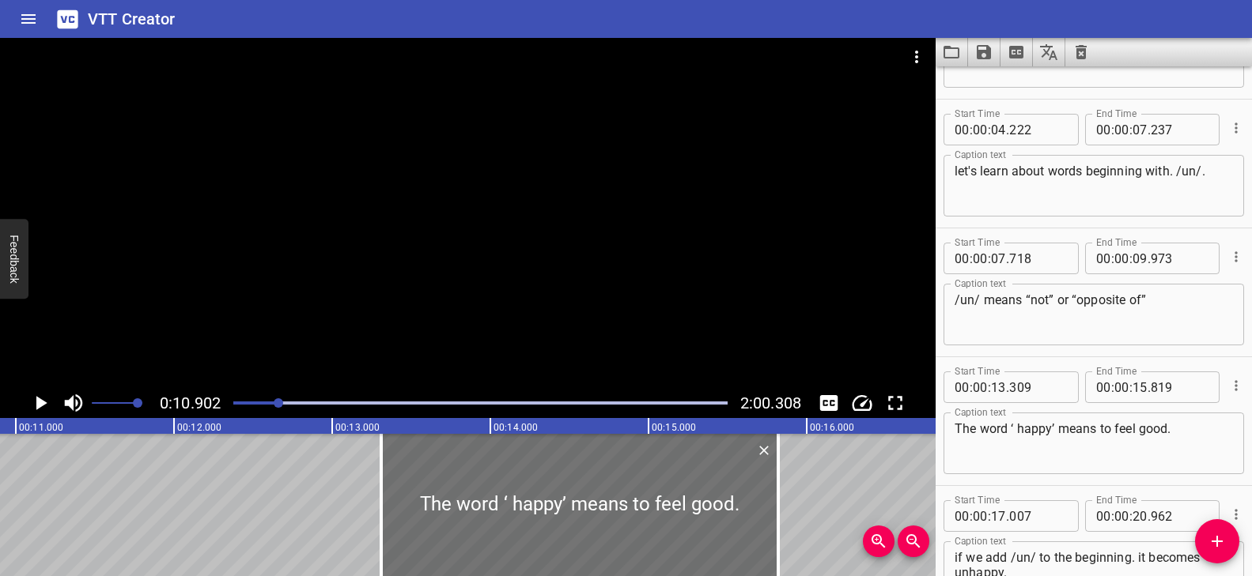
scroll to position [116, 0]
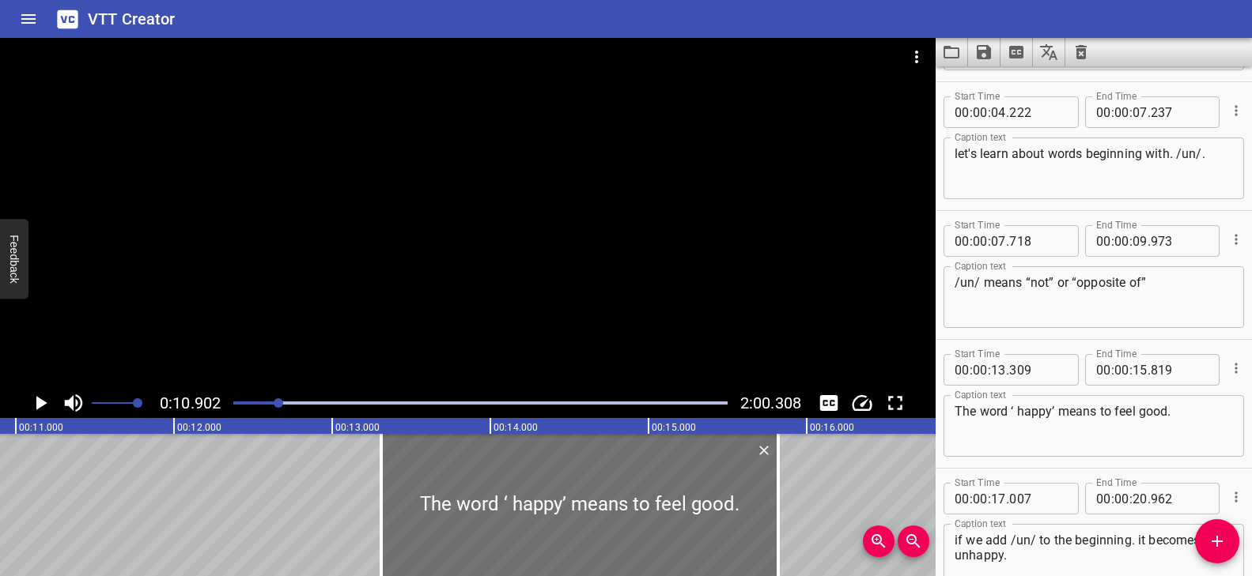
click at [954, 410] on textarea "The word ‘ happy’ means to feel good." at bounding box center [1093, 426] width 278 height 45
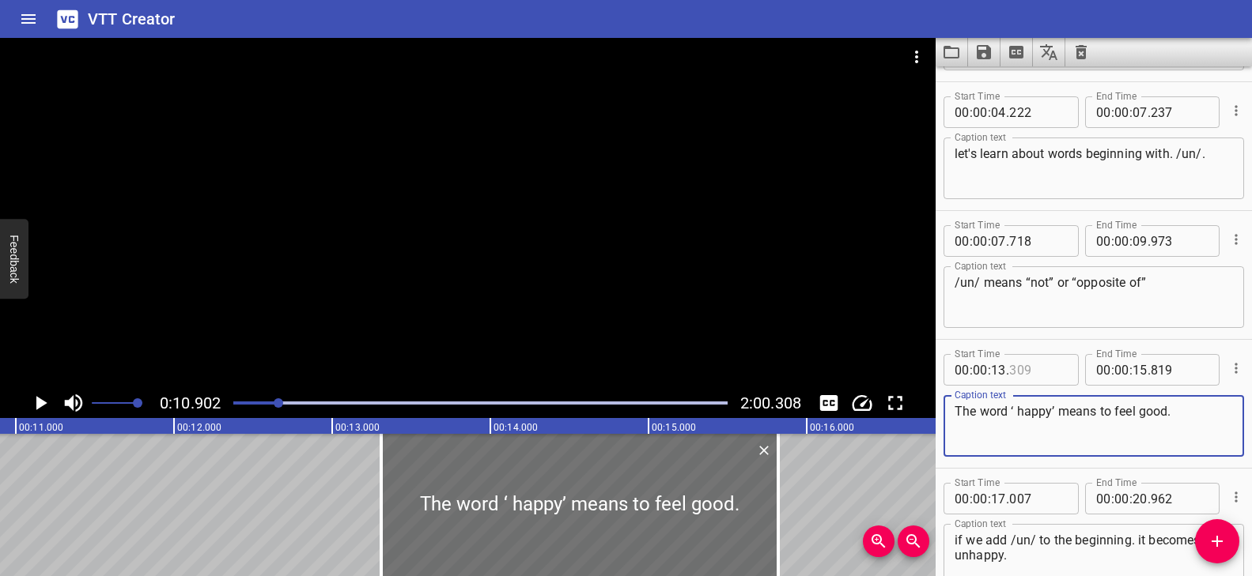
click at [1042, 368] on input "number" at bounding box center [1038, 370] width 58 height 32
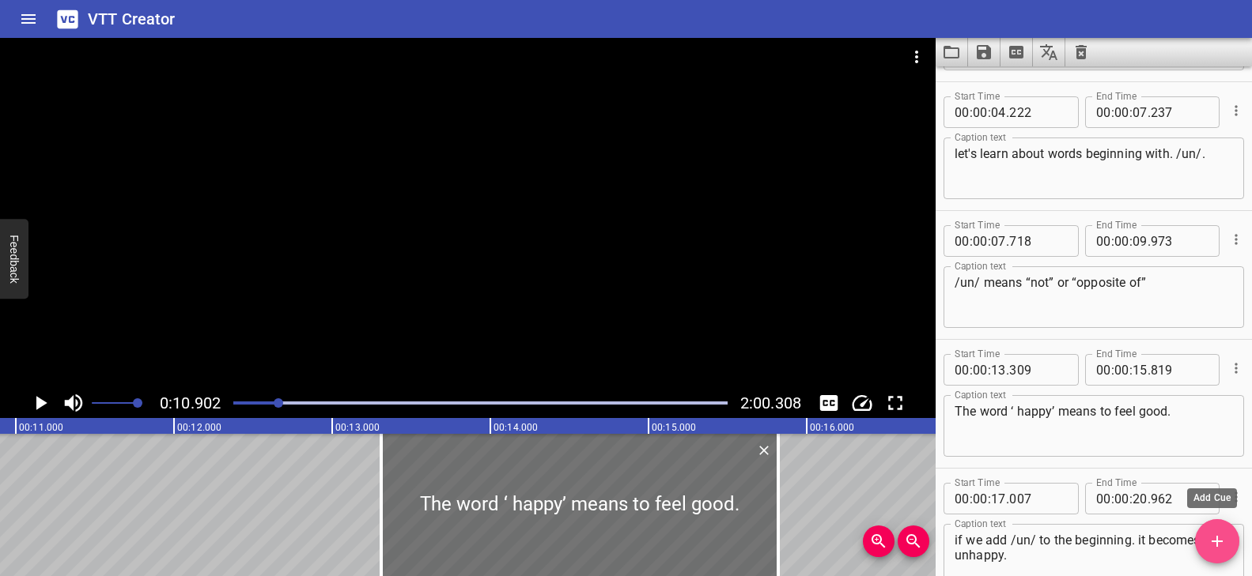
click at [1219, 546] on icon "Add Cue" at bounding box center [1217, 541] width 19 height 19
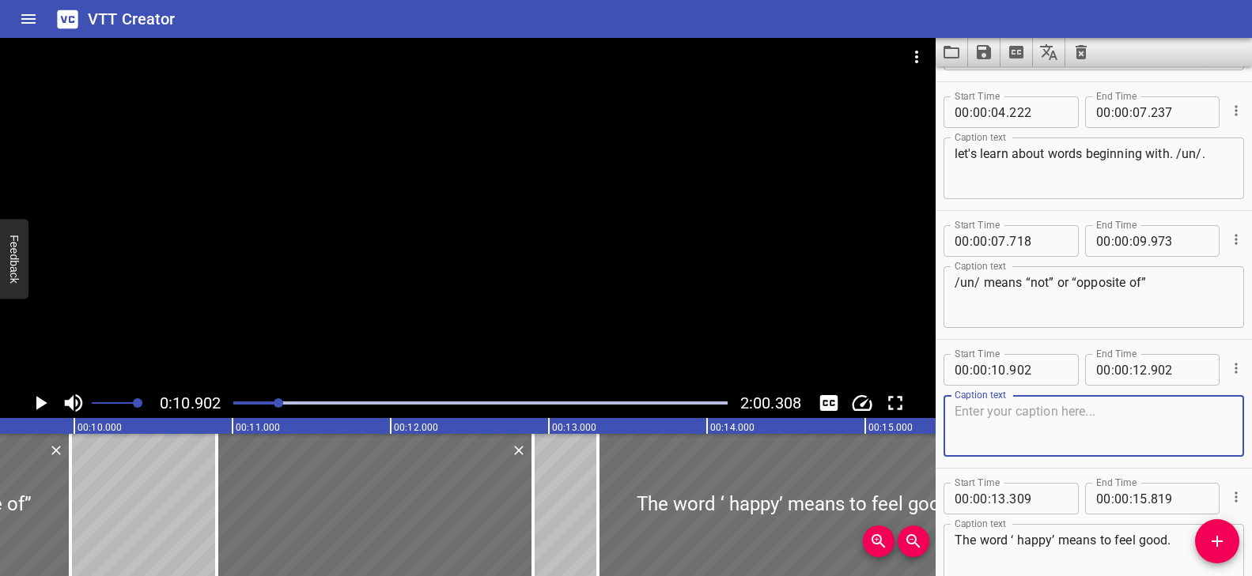
scroll to position [0, 1483]
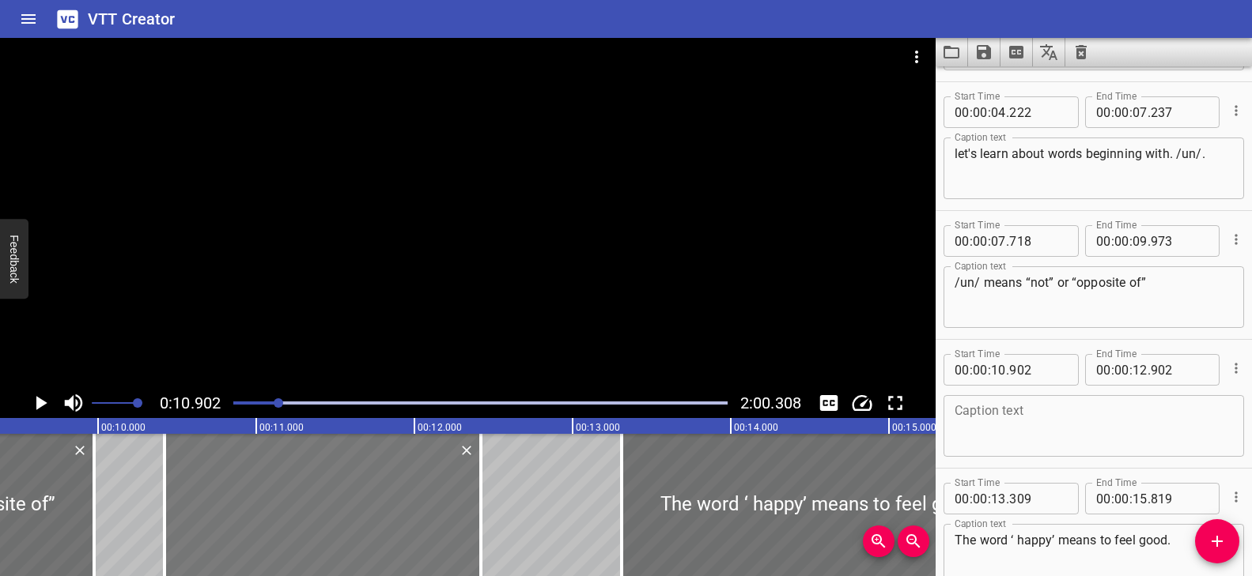
drag, startPoint x: 390, startPoint y: 513, endPoint x: 314, endPoint y: 512, distance: 75.9
click at [314, 512] on div at bounding box center [322, 505] width 316 height 142
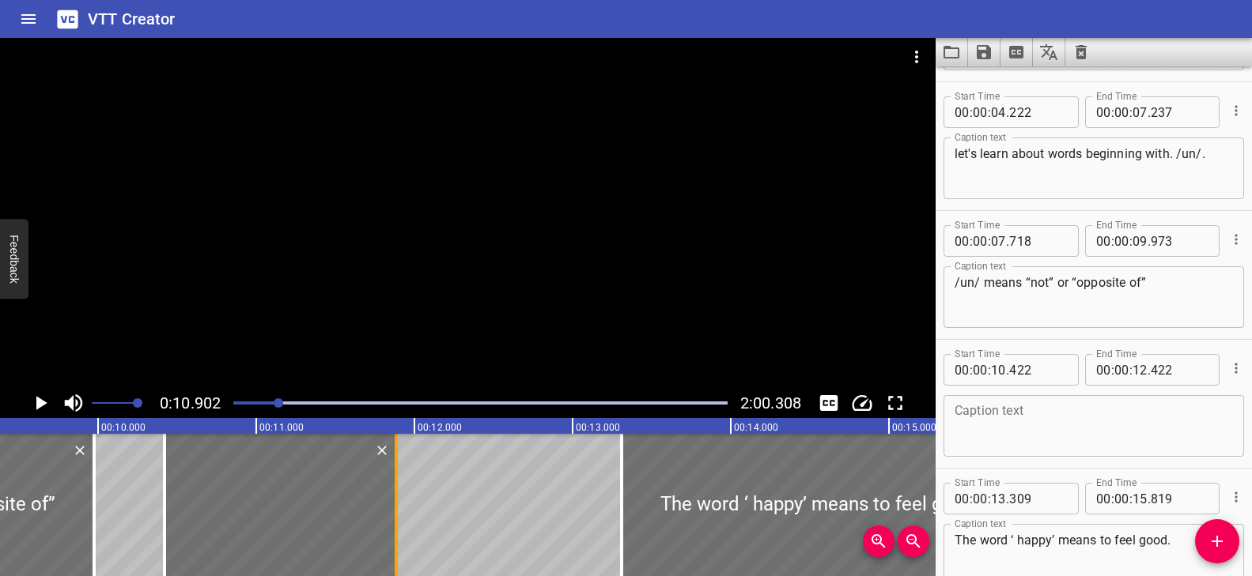
drag, startPoint x: 481, startPoint y: 486, endPoint x: 396, endPoint y: 492, distance: 84.8
click at [396, 492] on div at bounding box center [396, 505] width 3 height 142
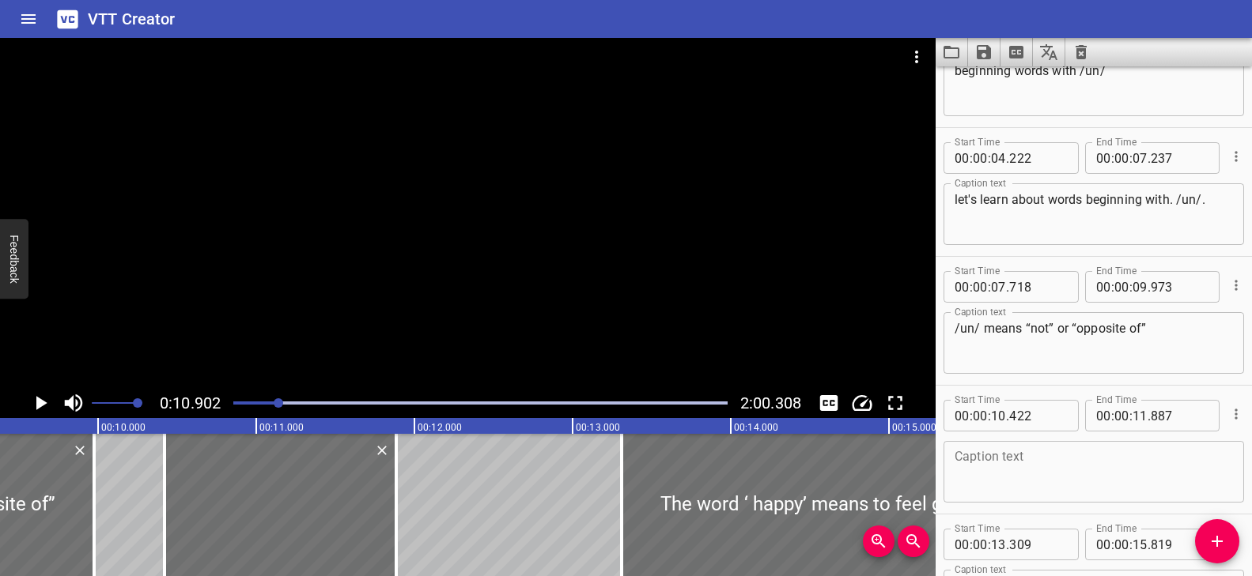
scroll to position [0, 0]
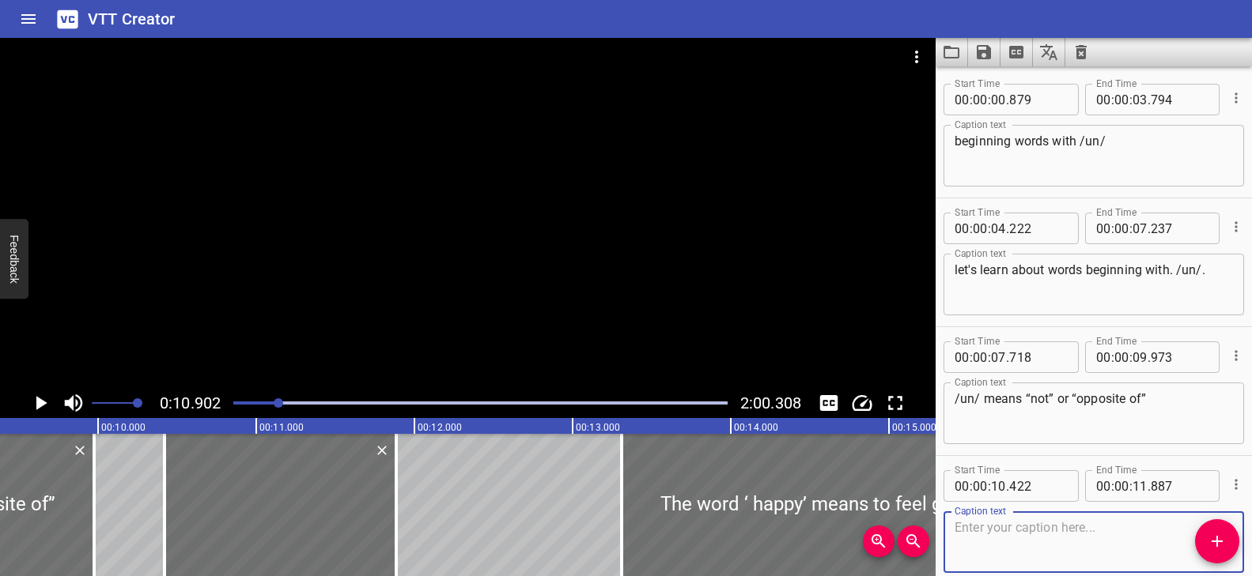
click at [1006, 520] on textarea at bounding box center [1093, 542] width 278 height 45
paste textarea "cat is unclean."
click at [236, 403] on div "Play progress" at bounding box center [31, 403] width 494 height 3
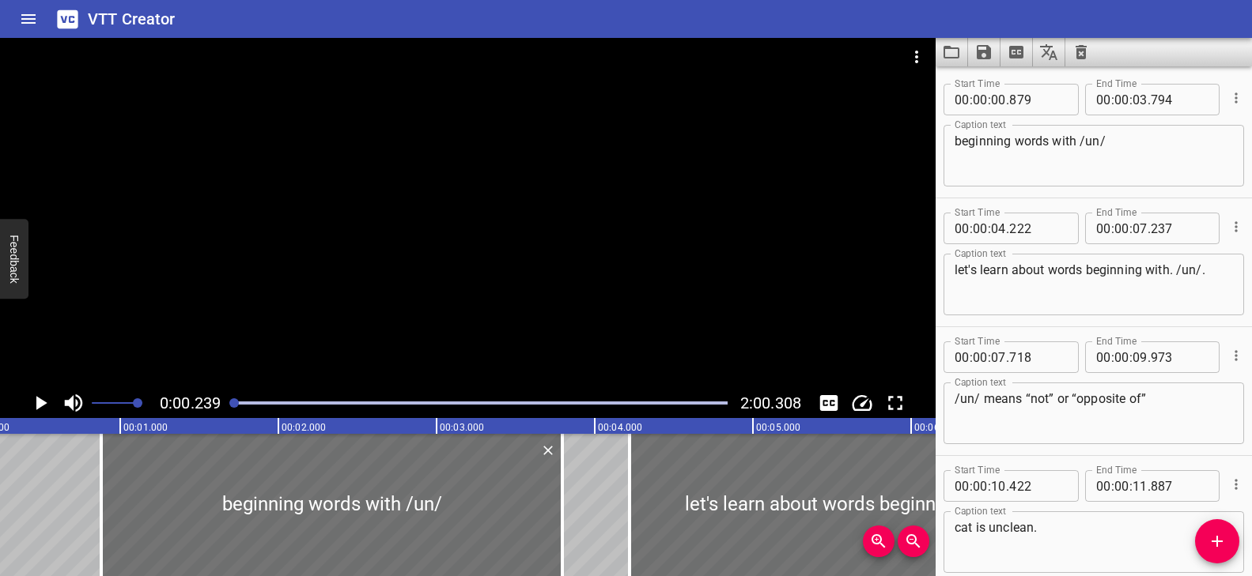
click at [411, 306] on div at bounding box center [467, 213] width 935 height 350
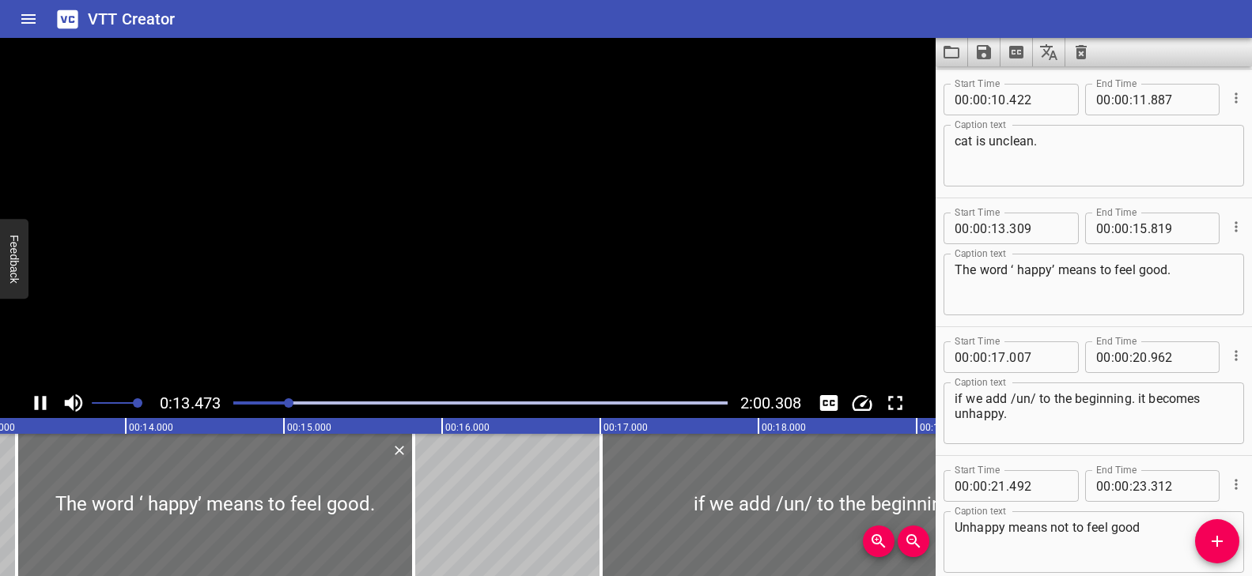
scroll to position [516, 0]
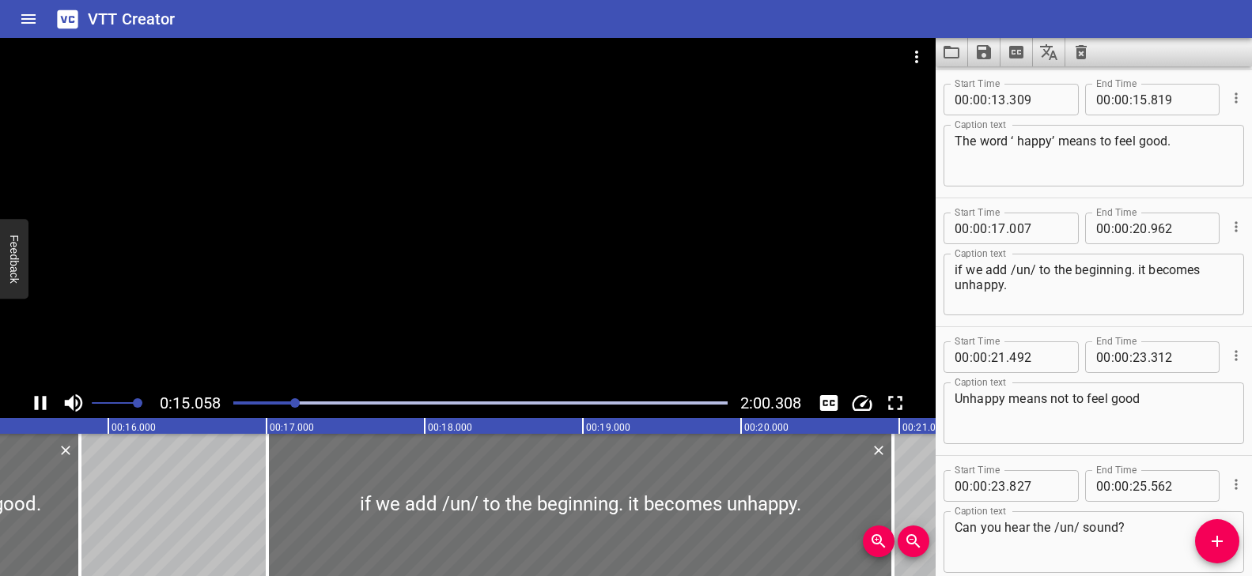
click at [280, 400] on div at bounding box center [480, 403] width 513 height 22
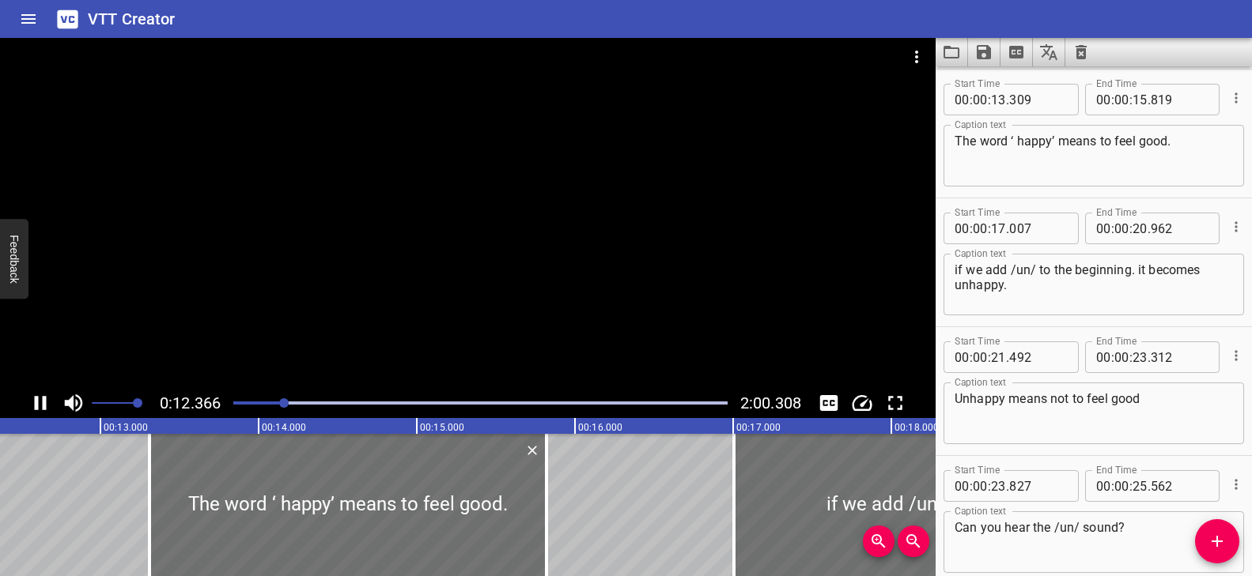
click at [267, 404] on div "Play progress" at bounding box center [37, 403] width 494 height 3
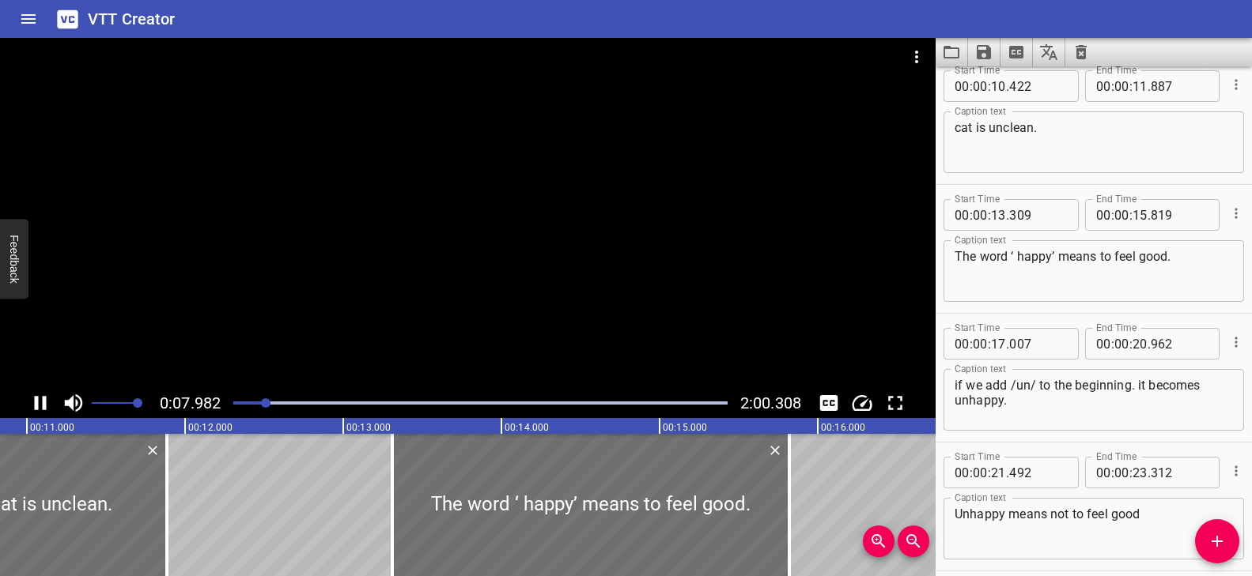
scroll to position [387, 0]
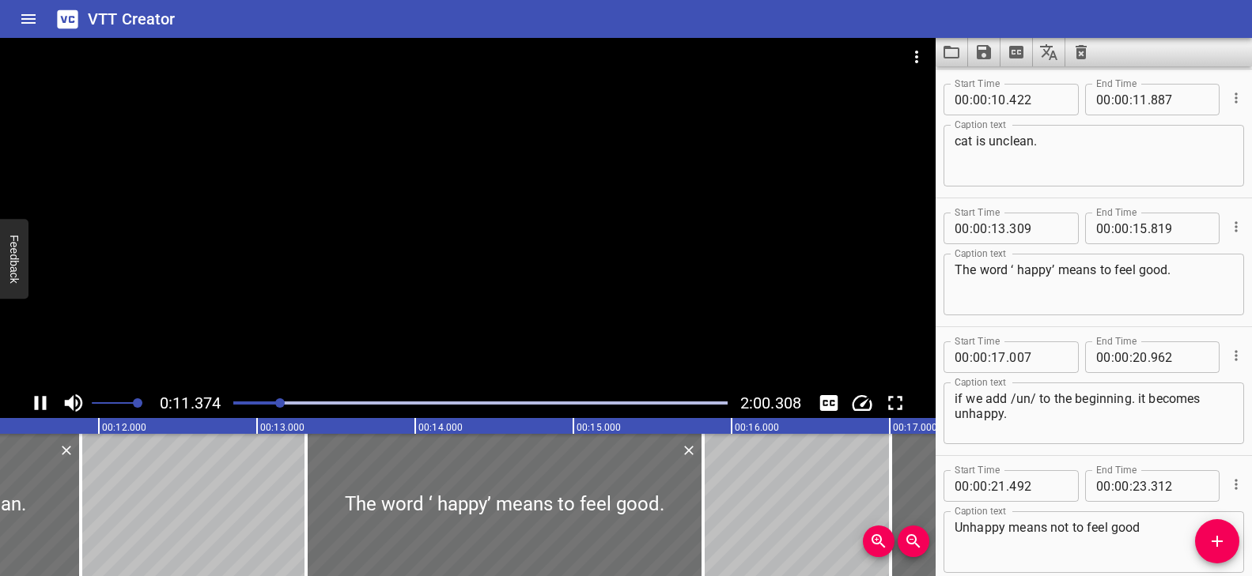
click at [382, 311] on div at bounding box center [467, 213] width 935 height 350
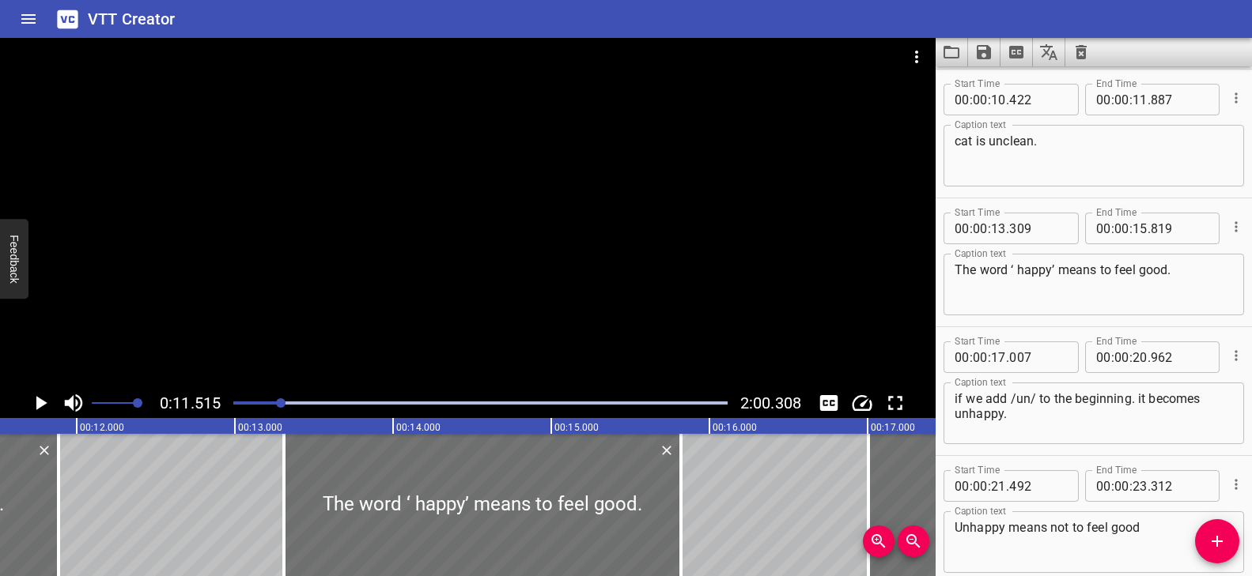
click at [457, 170] on div at bounding box center [467, 213] width 935 height 350
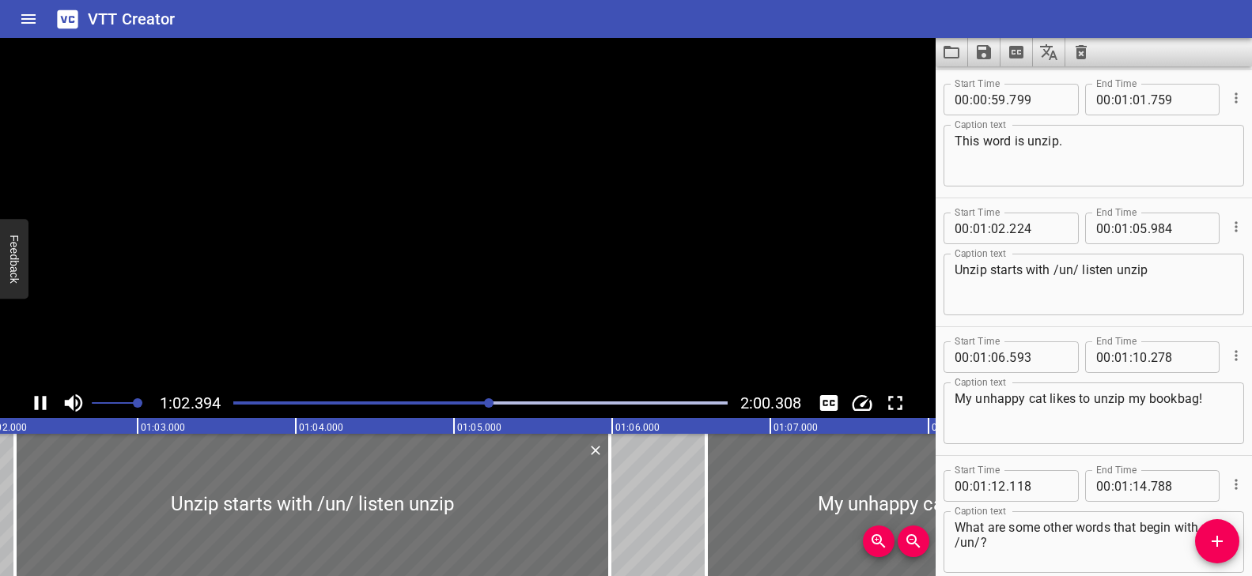
scroll to position [2320, 0]
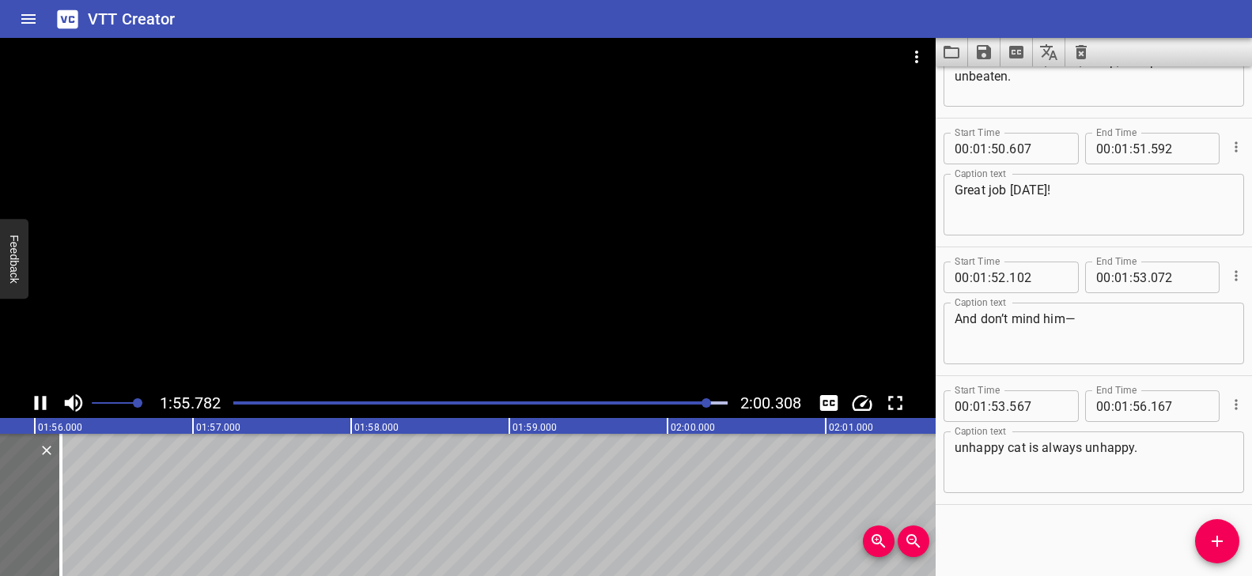
click at [448, 269] on div at bounding box center [467, 213] width 935 height 350
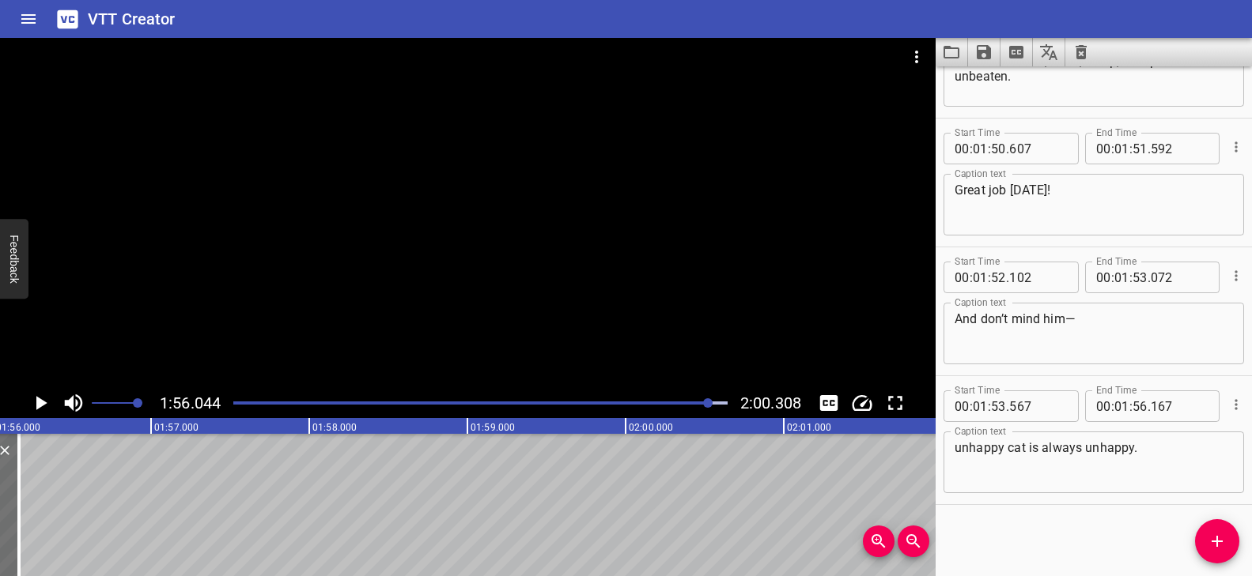
click at [984, 52] on icon "Save captions to file" at bounding box center [984, 52] width 14 height 14
click at [1000, 86] on li "Save to VTT file" at bounding box center [1026, 87] width 116 height 28
click at [947, 51] on icon "Load captions from file" at bounding box center [951, 52] width 19 height 19
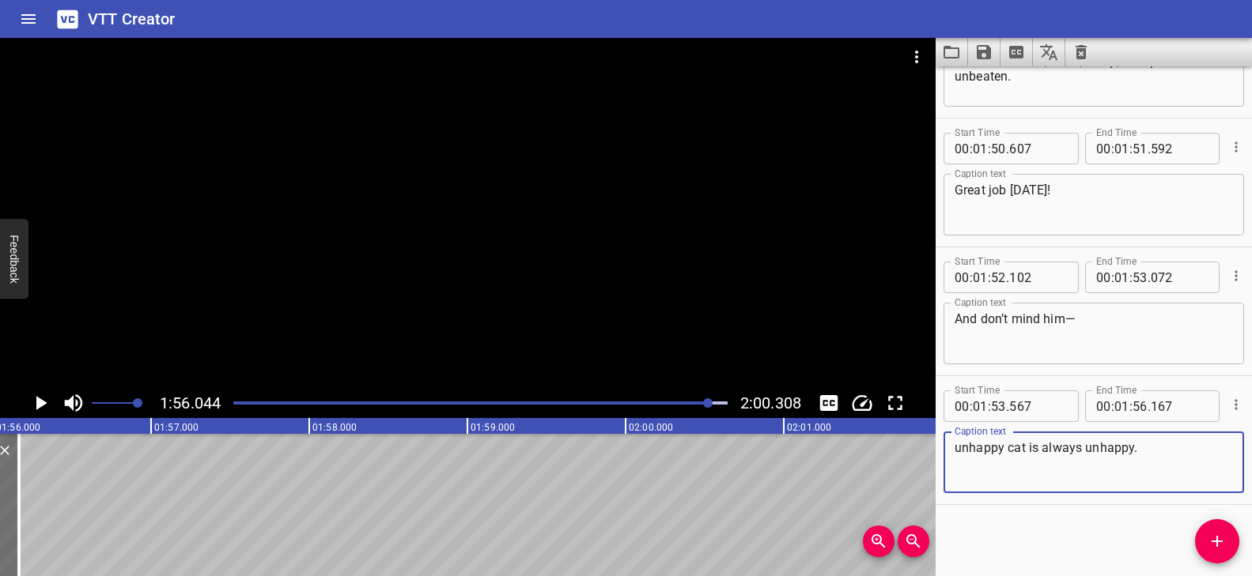
click at [236, 403] on div "Play progress" at bounding box center [463, 403] width 494 height 3
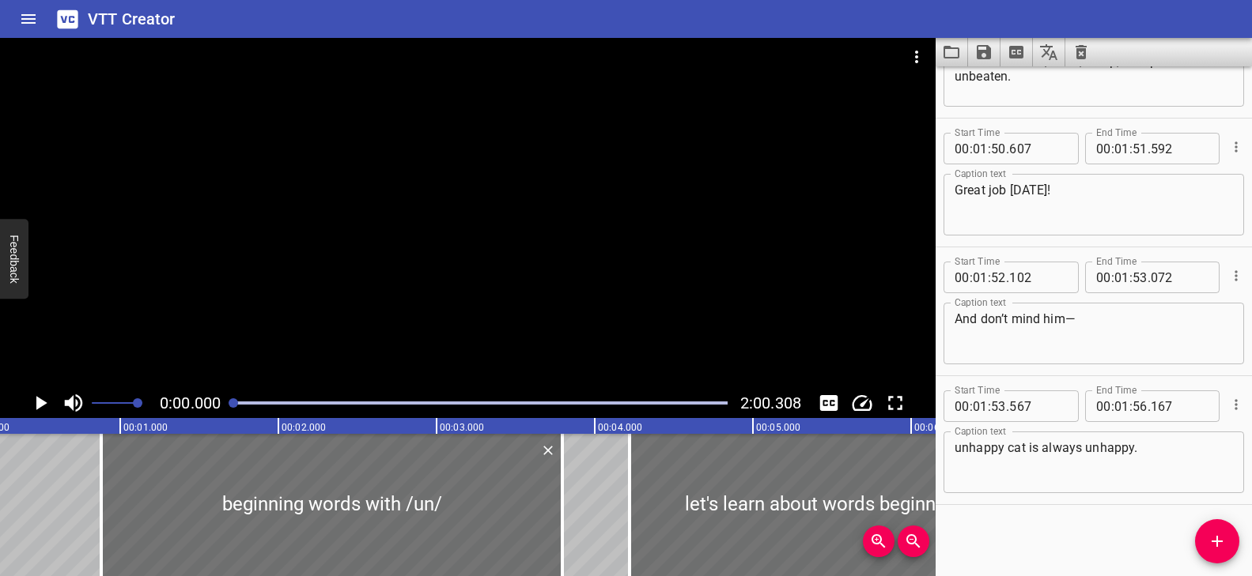
scroll to position [0, 2]
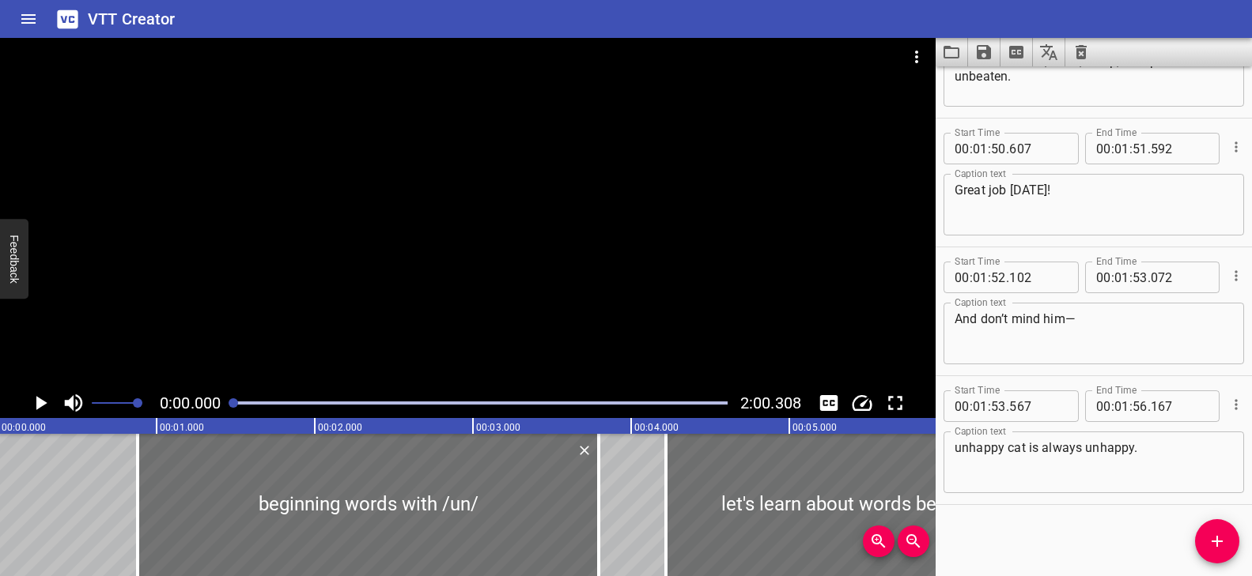
drag, startPoint x: 236, startPoint y: 403, endPoint x: 225, endPoint y: 403, distance: 11.1
click at [225, 403] on div at bounding box center [480, 403] width 513 height 22
click at [251, 266] on div at bounding box center [467, 213] width 935 height 350
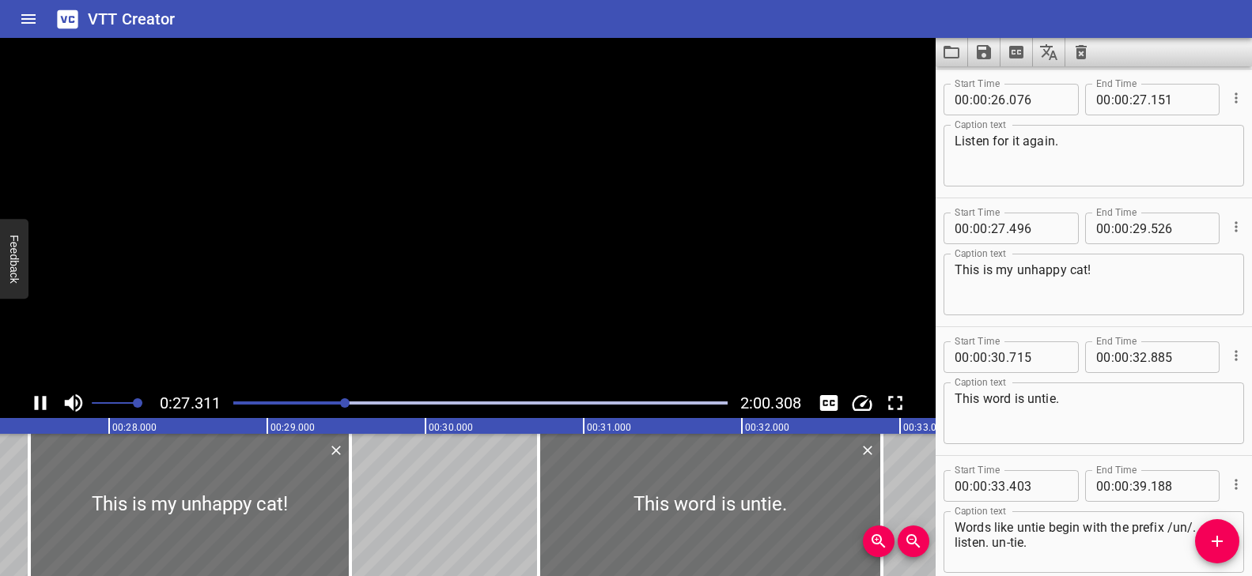
scroll to position [0, 4361]
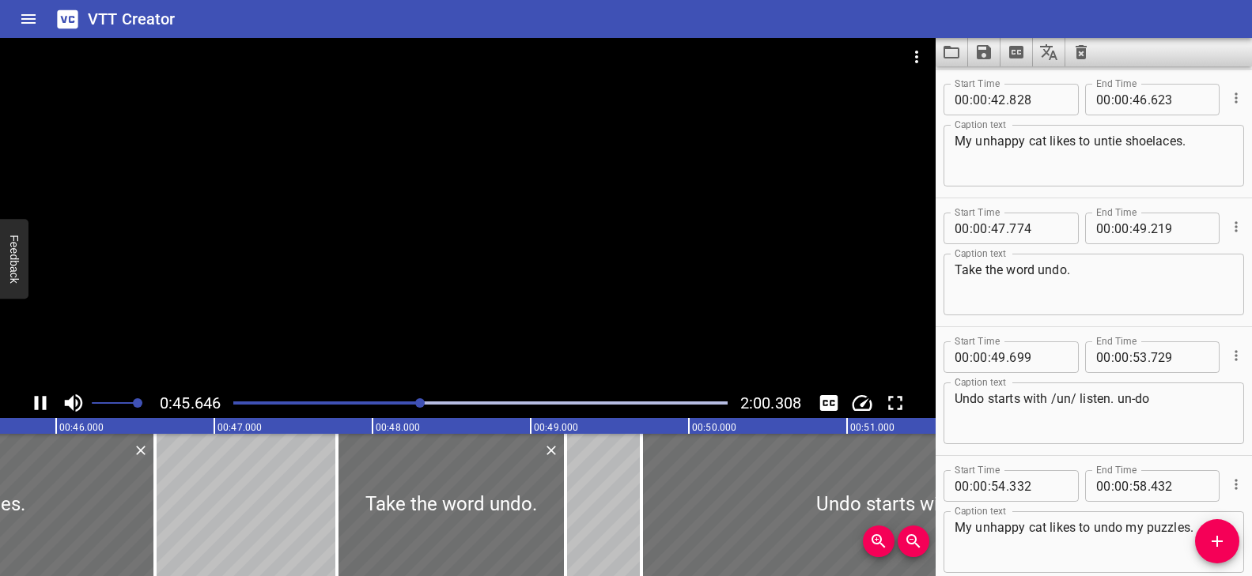
click at [617, 400] on div at bounding box center [480, 403] width 513 height 22
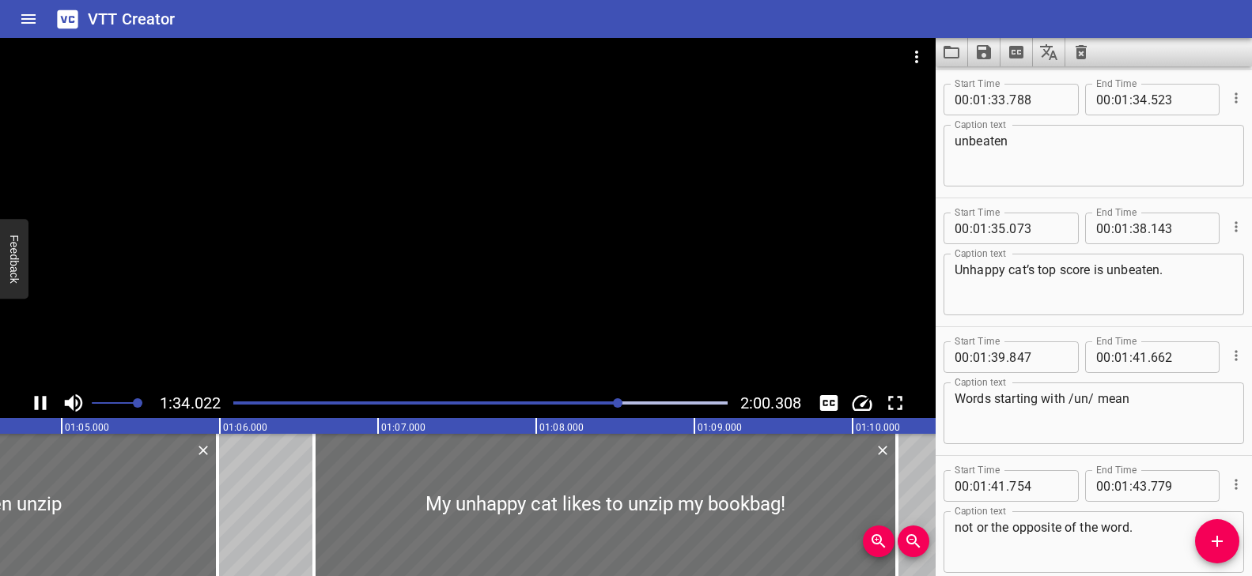
click at [664, 400] on div at bounding box center [480, 403] width 513 height 22
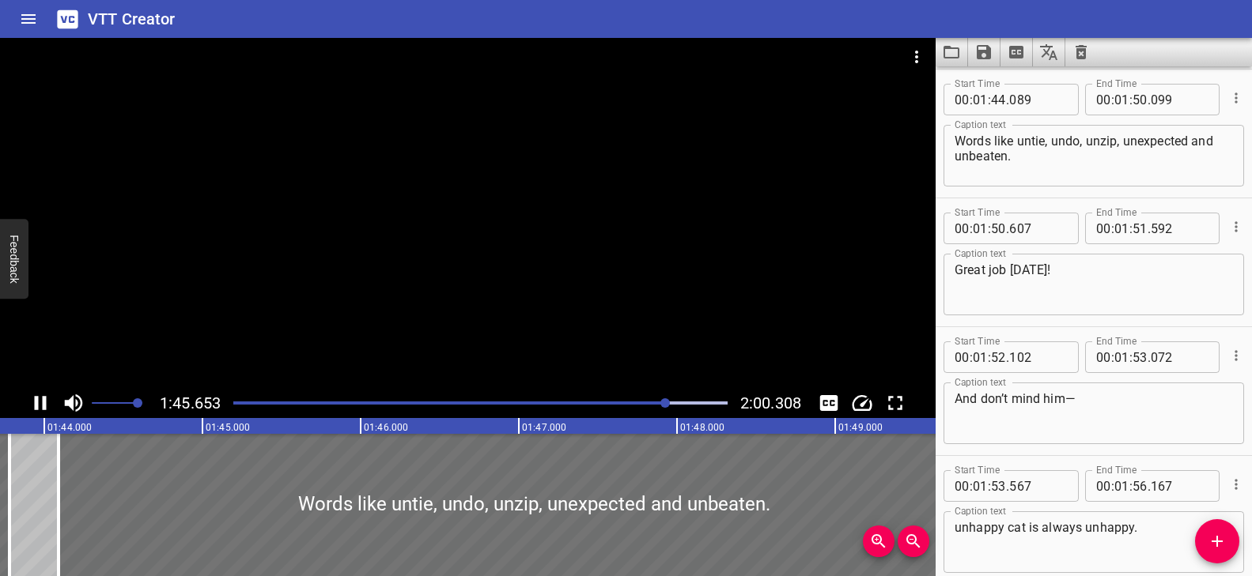
click at [433, 321] on div at bounding box center [467, 213] width 935 height 350
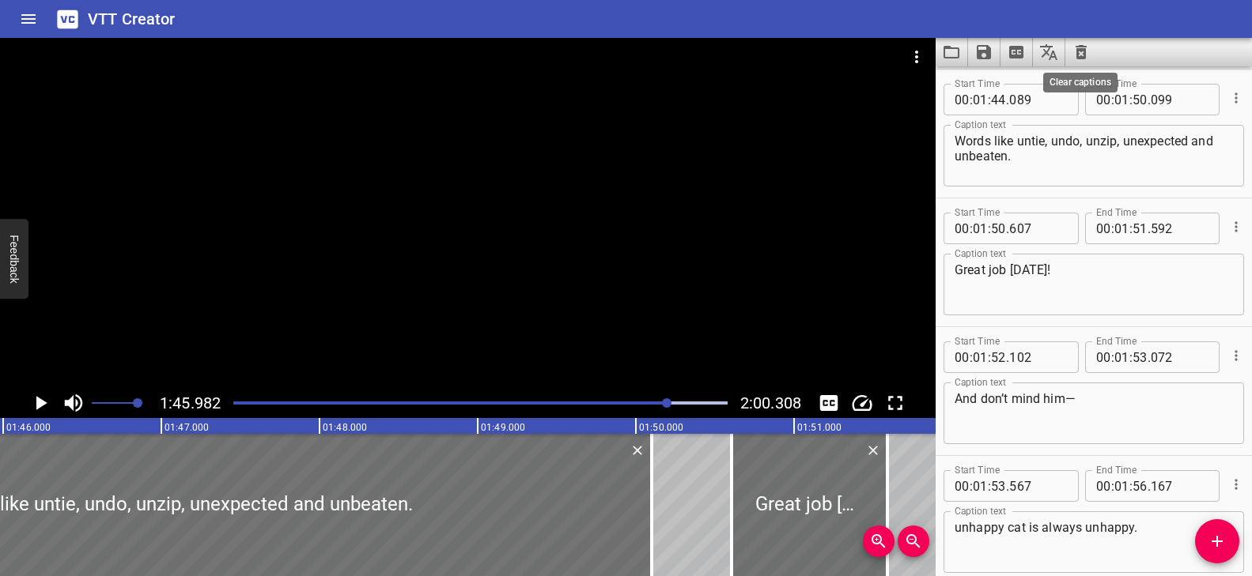
click at [1082, 49] on icon "Clear captions" at bounding box center [1080, 52] width 11 height 14
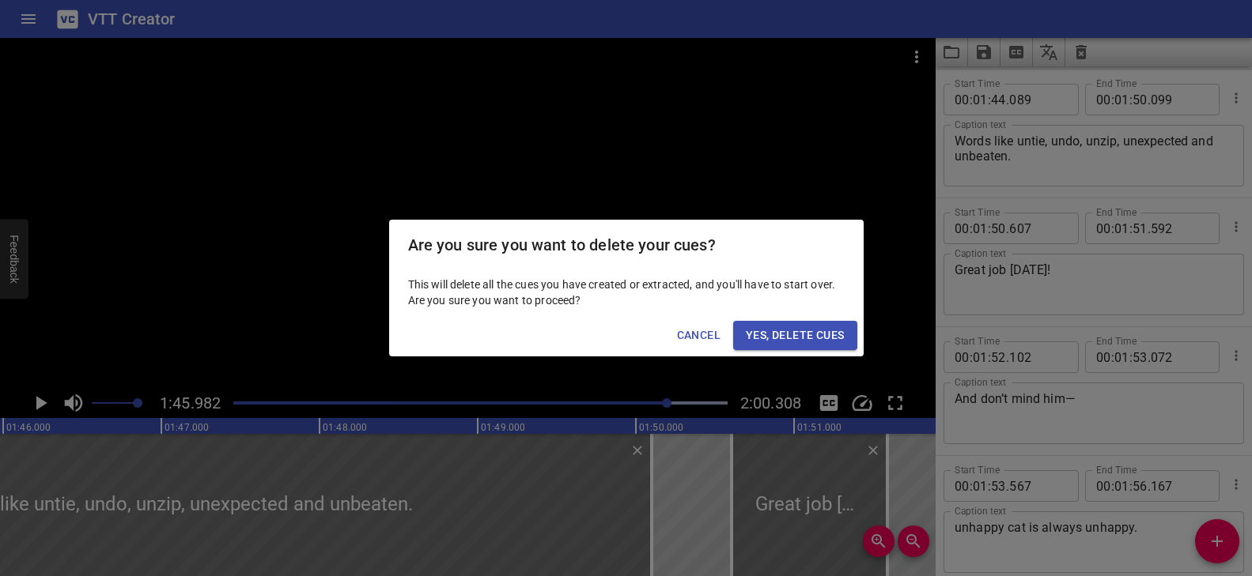
click at [851, 331] on button "Yes, Delete Cues" at bounding box center [794, 335] width 123 height 29
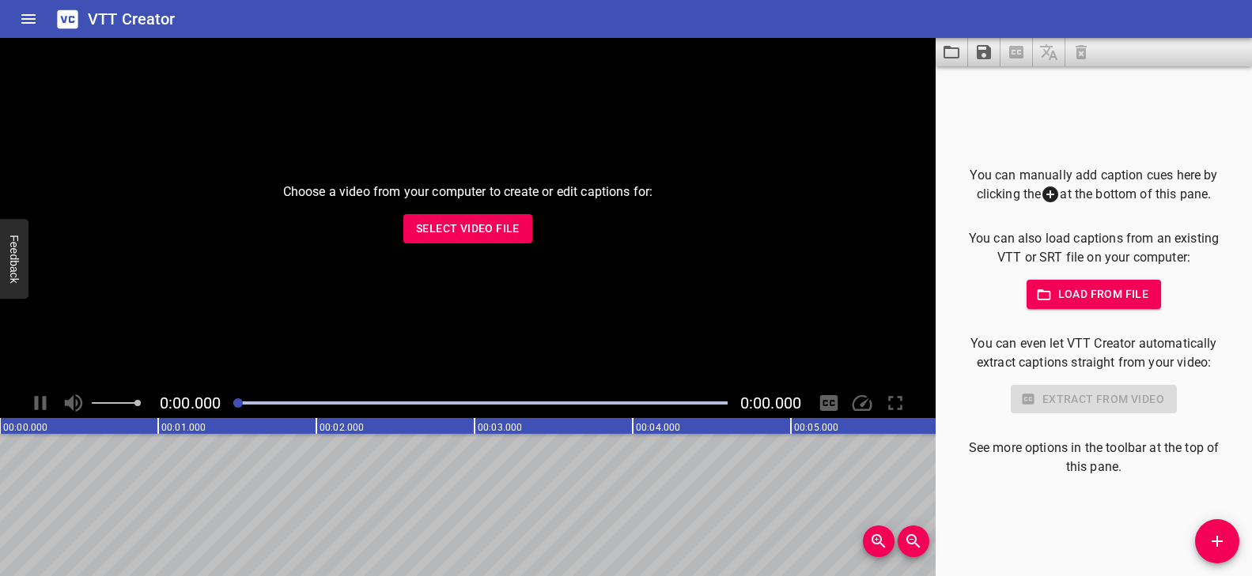
click at [429, 229] on span "Select Video File" at bounding box center [468, 229] width 104 height 20
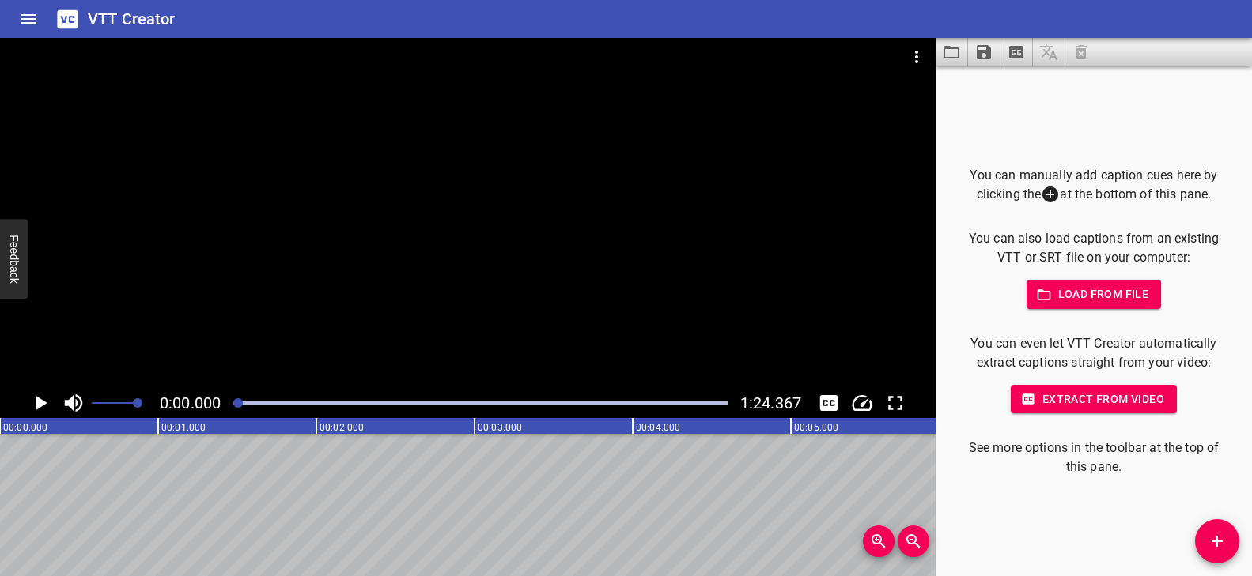
click at [429, 278] on div at bounding box center [467, 213] width 935 height 350
click at [1221, 537] on icon "Add Cue" at bounding box center [1217, 541] width 19 height 19
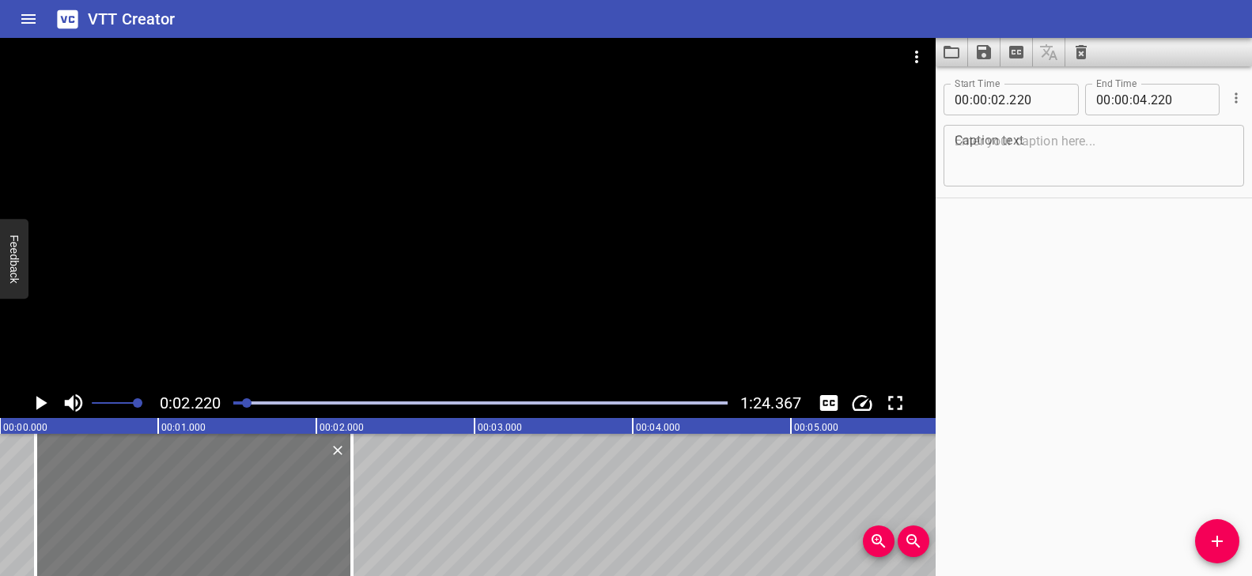
drag, startPoint x: 625, startPoint y: 509, endPoint x: 166, endPoint y: 503, distance: 459.5
click at [166, 503] on div at bounding box center [194, 505] width 316 height 142
type input "00"
type input "000"
type input "02"
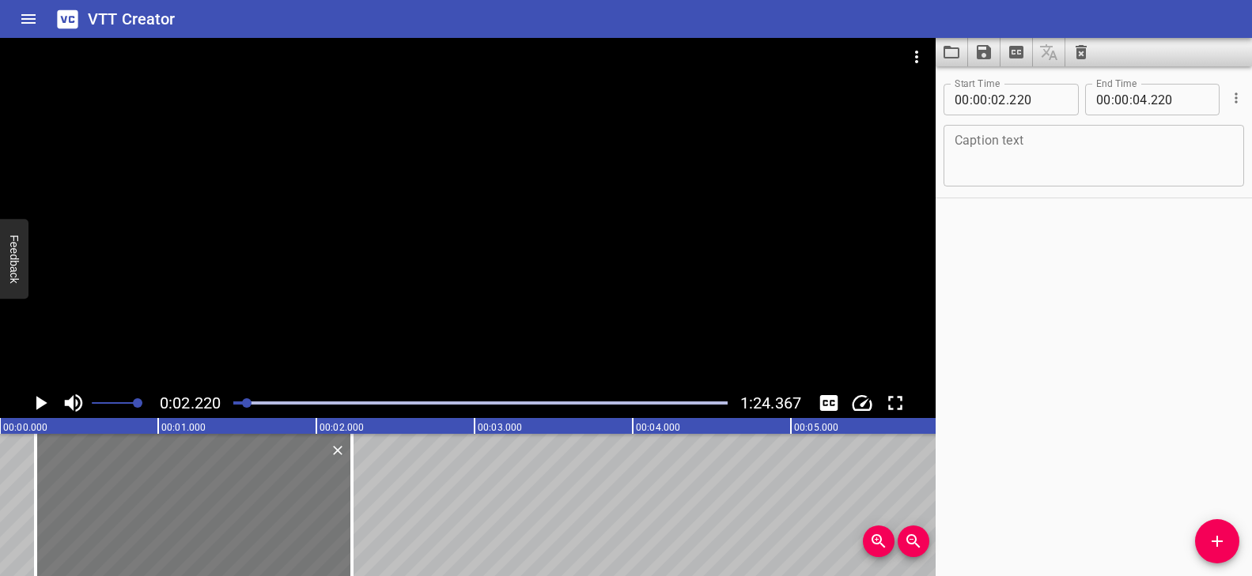
type input "000"
drag, startPoint x: 282, startPoint y: 497, endPoint x: 296, endPoint y: 498, distance: 13.5
click at [296, 498] on div at bounding box center [195, 505] width 316 height 142
type input "235"
drag, startPoint x: 352, startPoint y: 488, endPoint x: 326, endPoint y: 488, distance: 26.1
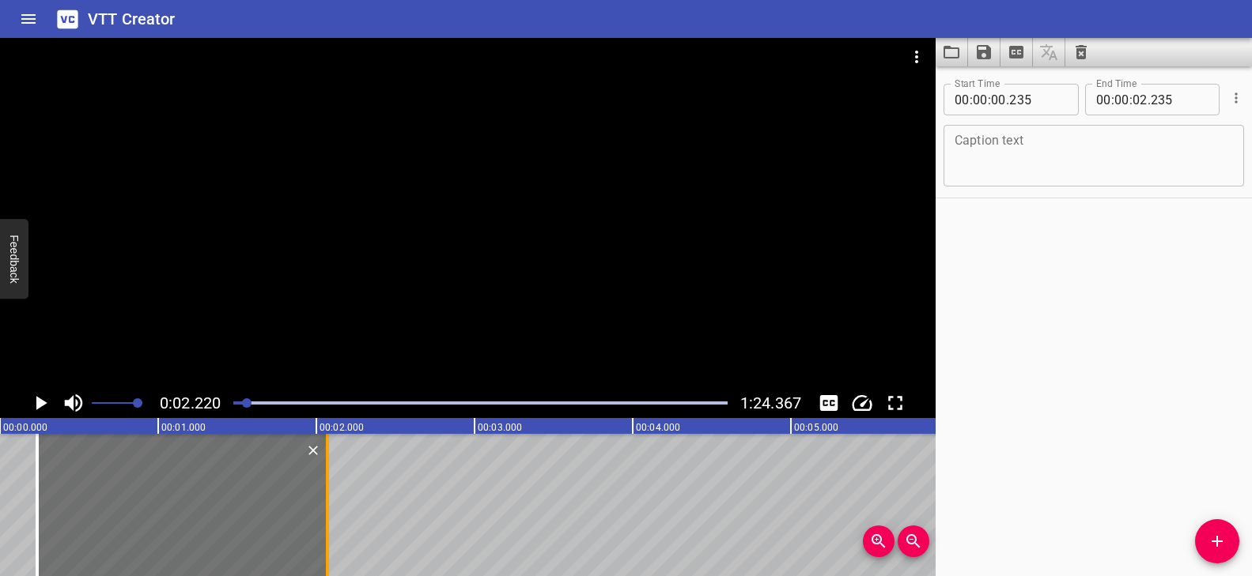
click at [326, 488] on div at bounding box center [327, 505] width 3 height 142
type input "070"
click at [1078, 142] on textarea at bounding box center [1093, 156] width 278 height 45
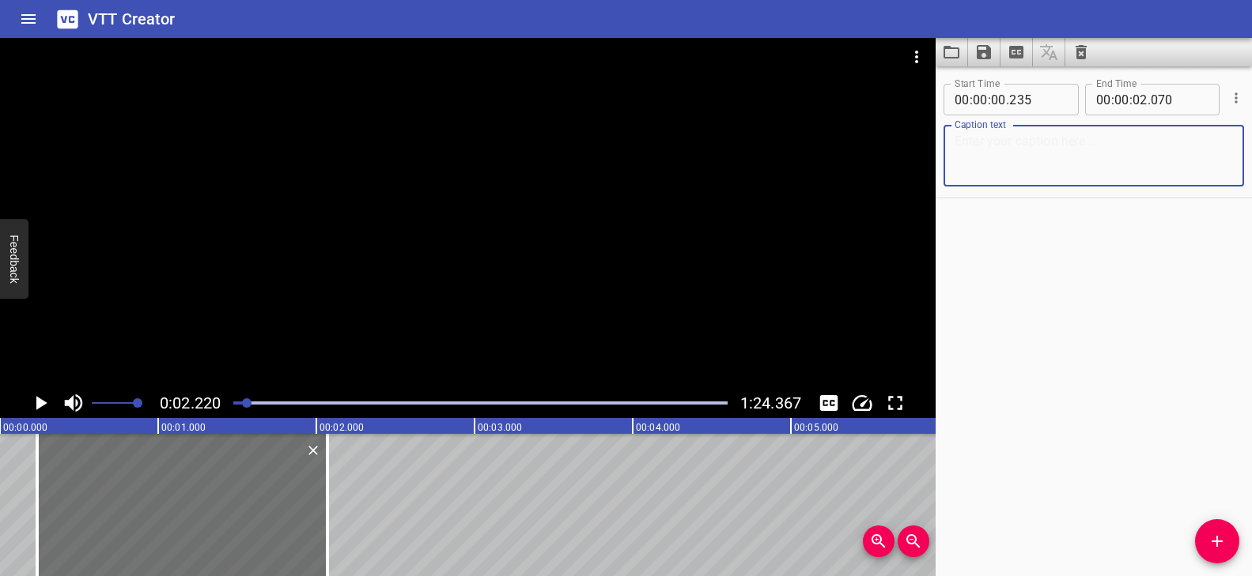
paste textarea "Reading after school fun."
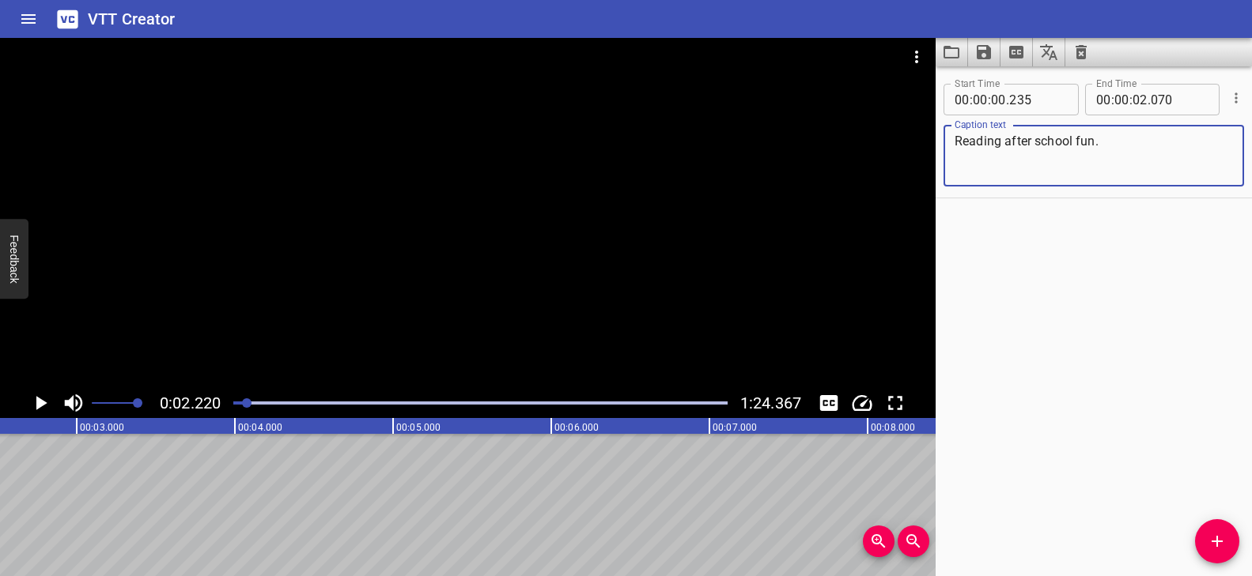
scroll to position [0, 430]
type textarea "Reading after school fun."
click at [402, 208] on div at bounding box center [467, 213] width 935 height 350
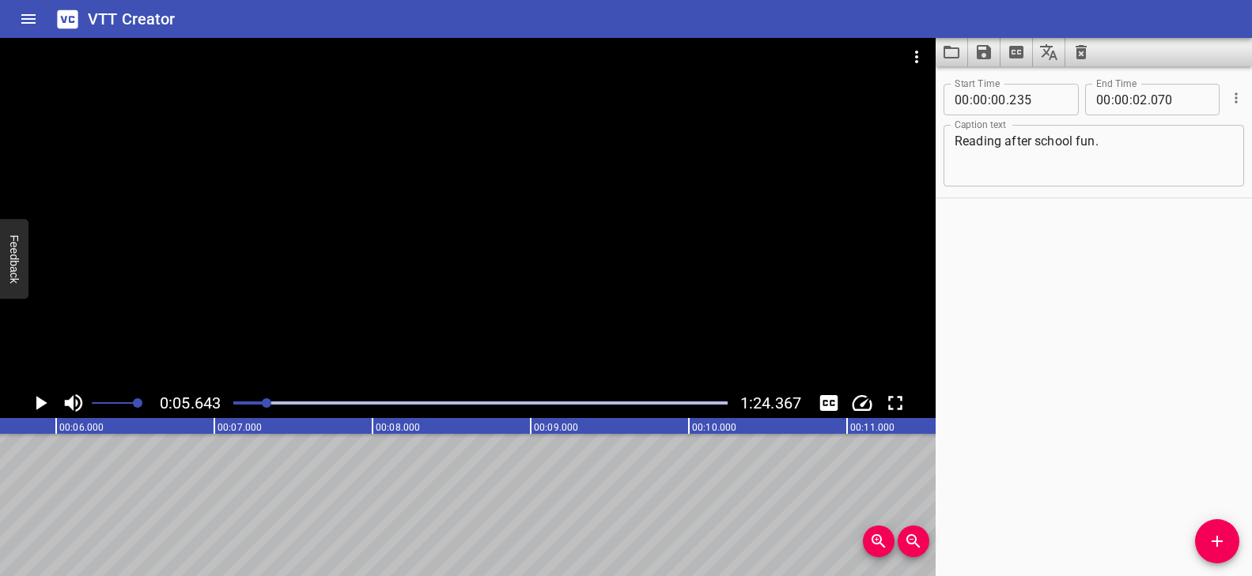
click at [259, 402] on div "Play progress" at bounding box center [19, 403] width 494 height 3
click at [412, 326] on div at bounding box center [467, 213] width 935 height 350
click at [1226, 536] on icon "Add Cue" at bounding box center [1217, 541] width 19 height 19
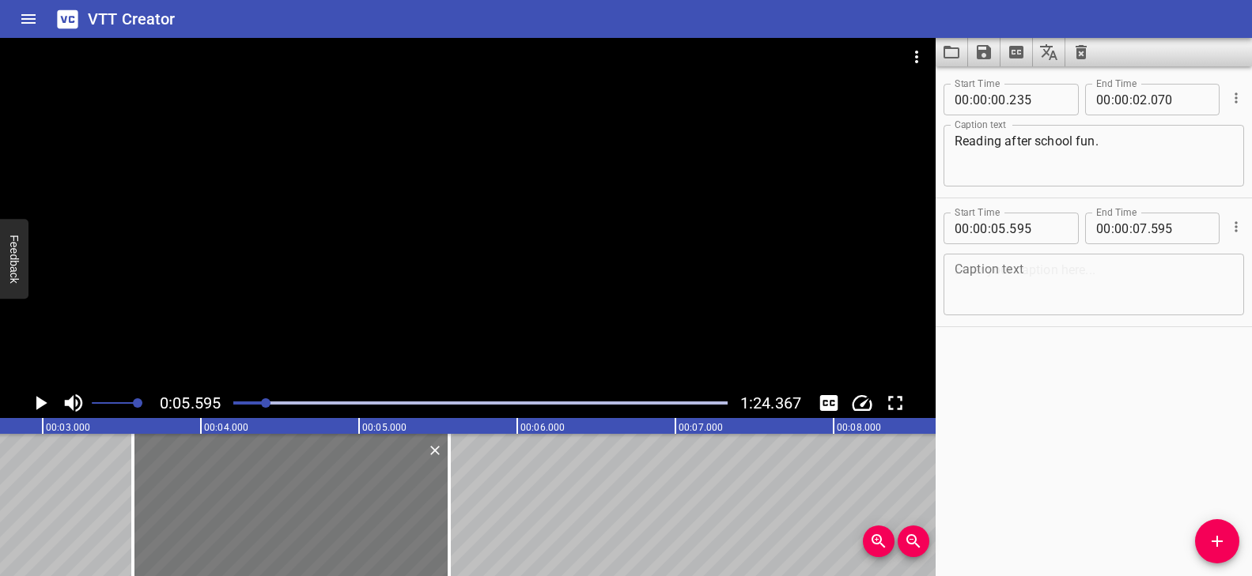
drag, startPoint x: 580, startPoint y: 508, endPoint x: 268, endPoint y: 504, distance: 312.4
click at [268, 504] on div at bounding box center [291, 505] width 316 height 142
type input "03"
type input "570"
type input "05"
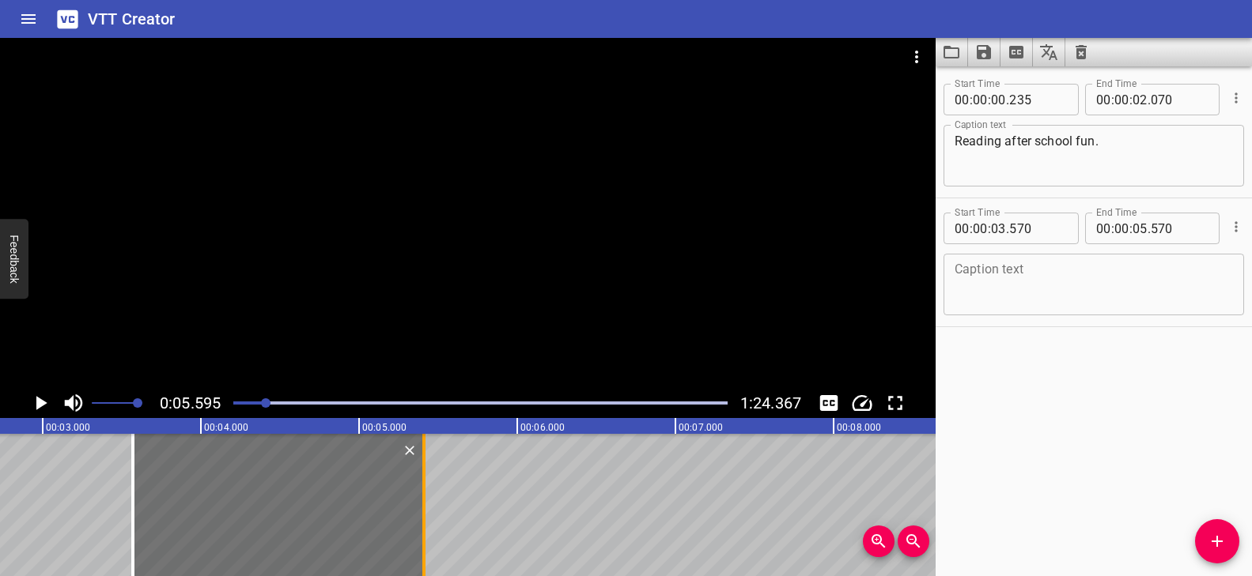
drag, startPoint x: 448, startPoint y: 489, endPoint x: 423, endPoint y: 489, distance: 25.3
click at [423, 489] on div at bounding box center [423, 505] width 3 height 142
type input "410"
click at [310, 501] on div at bounding box center [279, 505] width 291 height 142
type input "580"
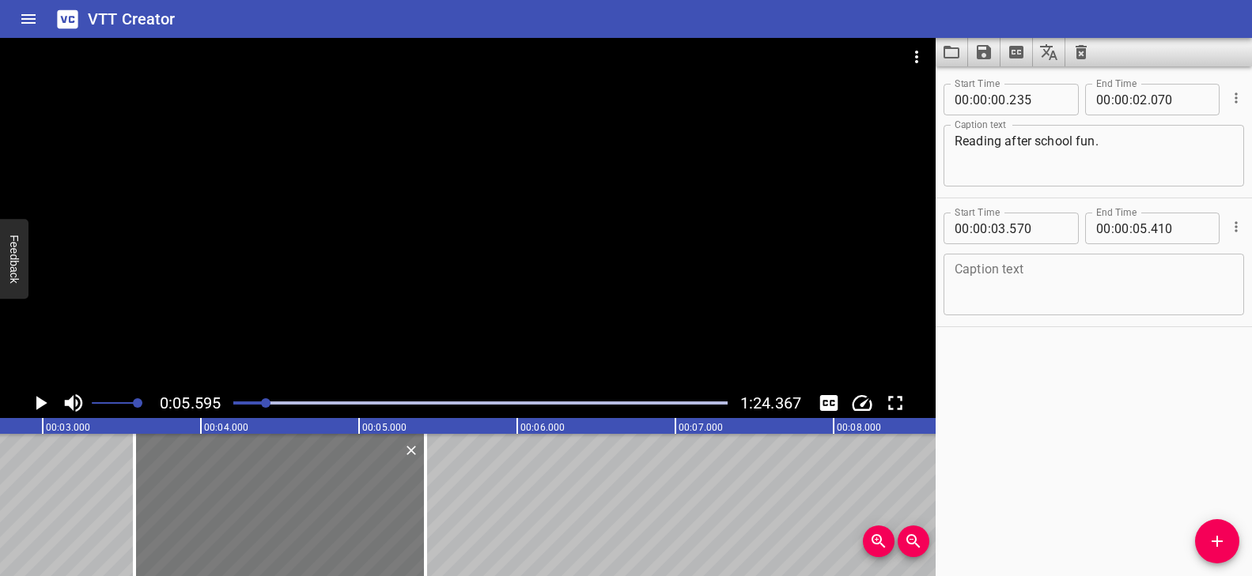
type input "420"
click at [1056, 281] on textarea at bounding box center [1093, 285] width 278 height 45
paste textarea "Here are Jamar and Sara."
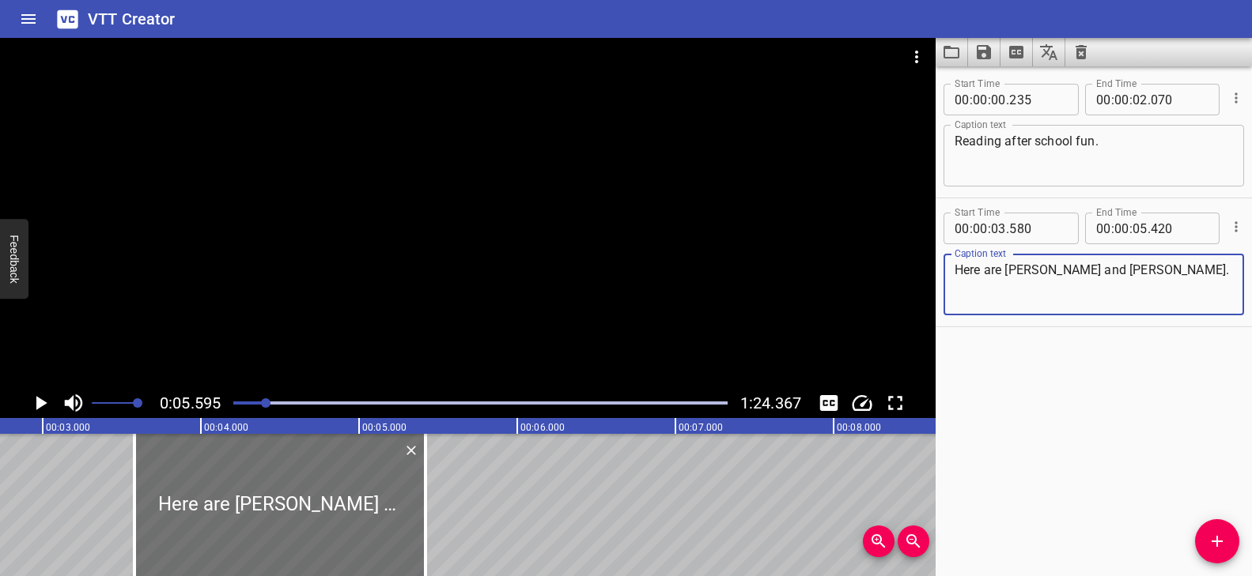
click at [1080, 269] on textarea "Here are Jamar and Sara." at bounding box center [1093, 285] width 278 height 45
drag, startPoint x: 1090, startPoint y: 286, endPoint x: 1092, endPoint y: 278, distance: 8.3
click at [1090, 286] on textarea "Here are Jamar and Sara." at bounding box center [1093, 285] width 278 height 45
click at [1087, 272] on textarea "Here are Jamar and Sara." at bounding box center [1093, 285] width 278 height 45
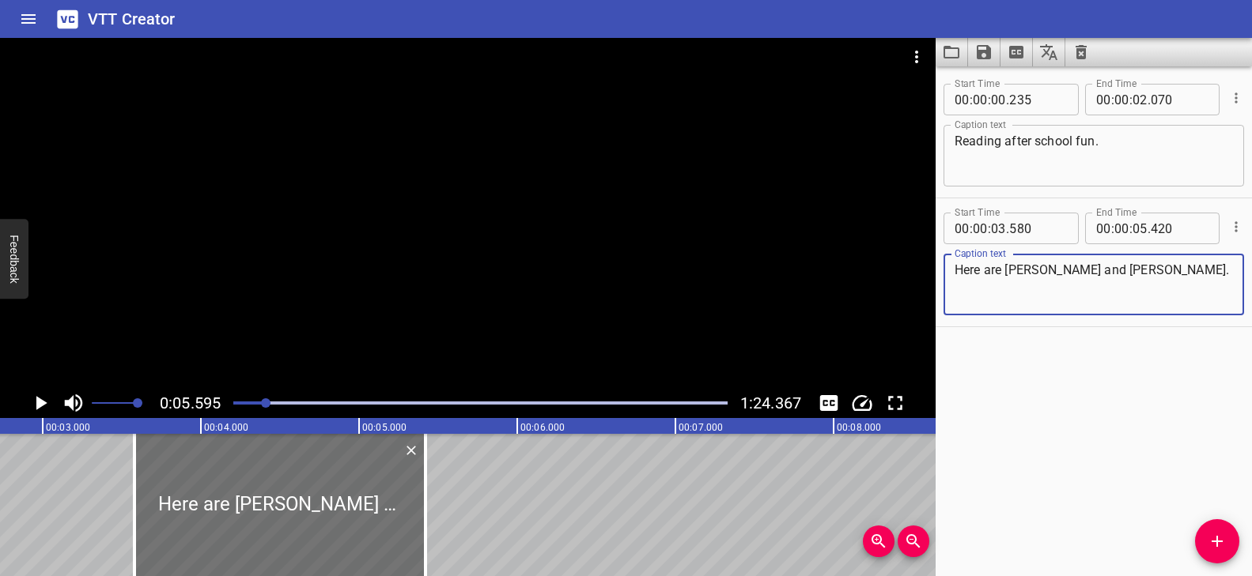
type textarea "Here are Jamar and Sam."
click at [437, 167] on div at bounding box center [467, 213] width 935 height 350
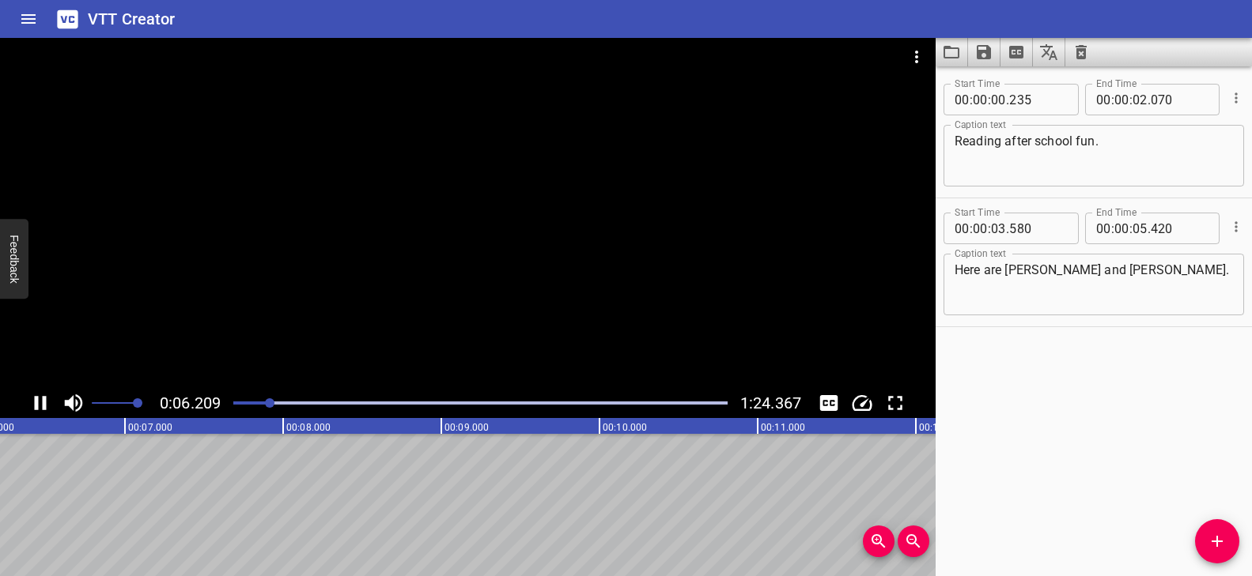
click at [444, 182] on div at bounding box center [467, 213] width 935 height 350
click at [507, 148] on div at bounding box center [467, 213] width 935 height 350
click at [516, 164] on div at bounding box center [467, 213] width 935 height 350
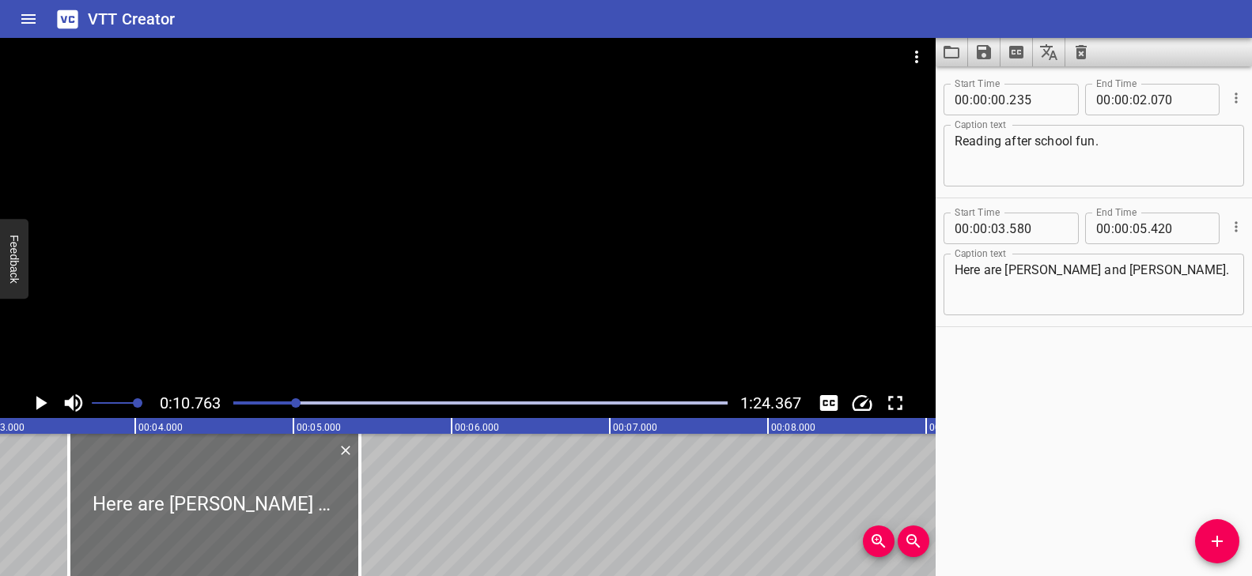
scroll to position [0, 610]
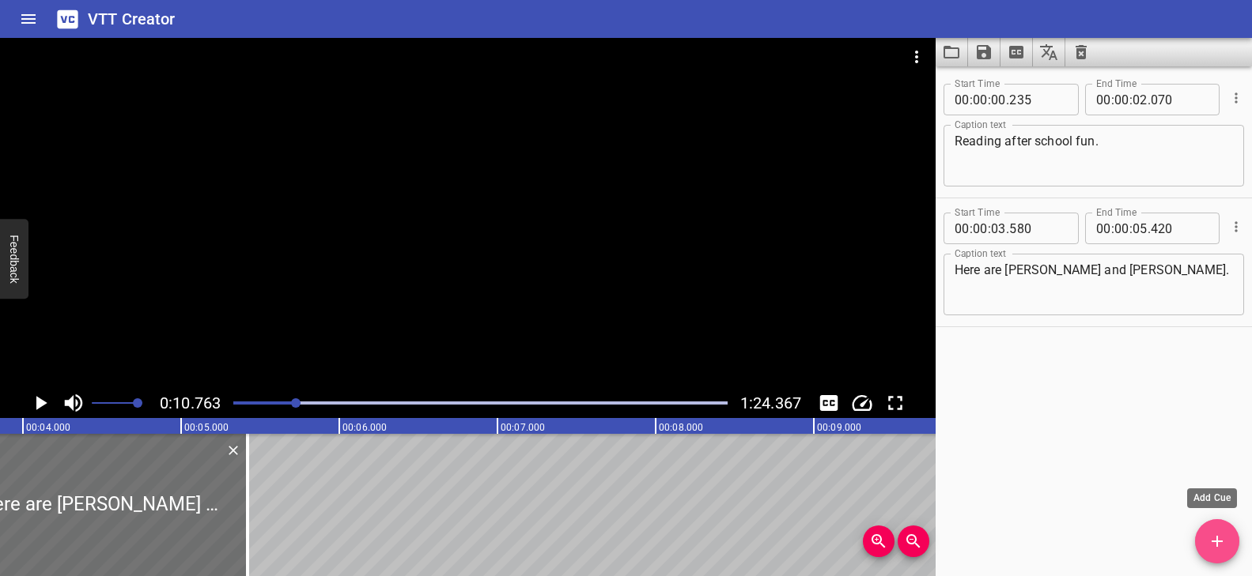
click at [1212, 535] on icon "Add Cue" at bounding box center [1217, 541] width 19 height 19
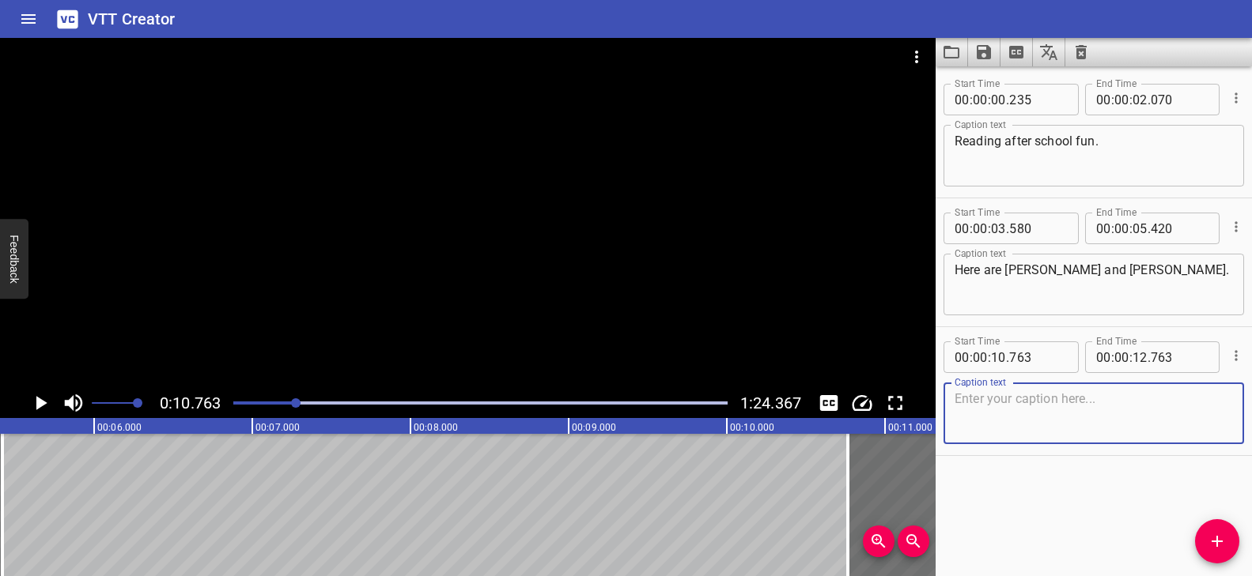
scroll to position [0, 871]
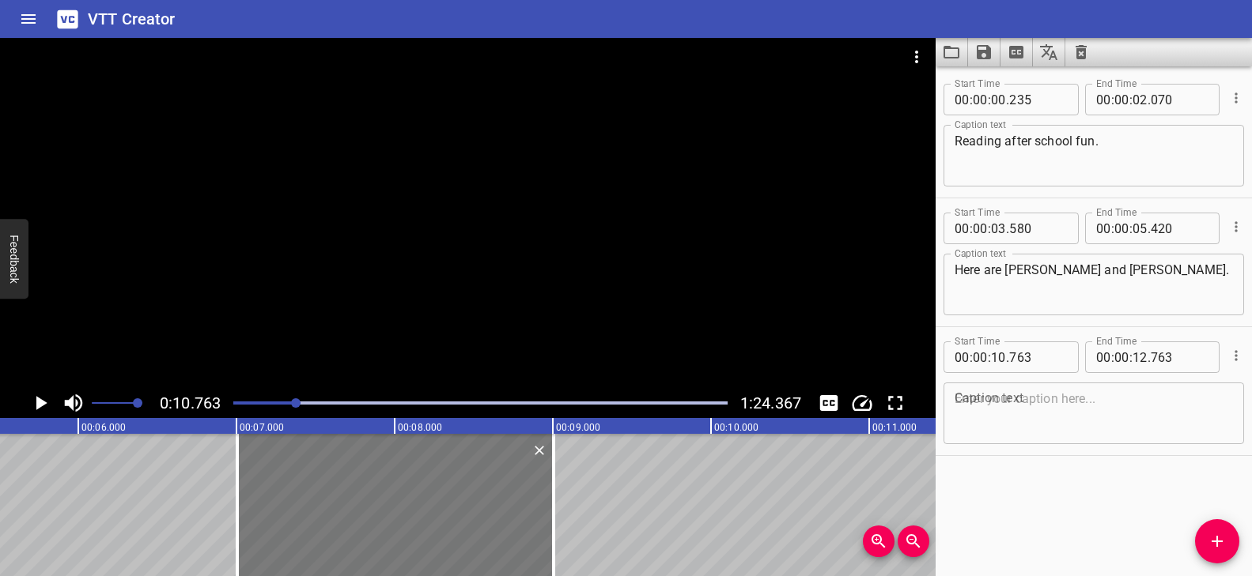
drag, startPoint x: 877, startPoint y: 471, endPoint x: 157, endPoint y: 482, distance: 720.5
click at [237, 482] on div at bounding box center [395, 505] width 316 height 142
type input "06"
type input "193"
type input "08"
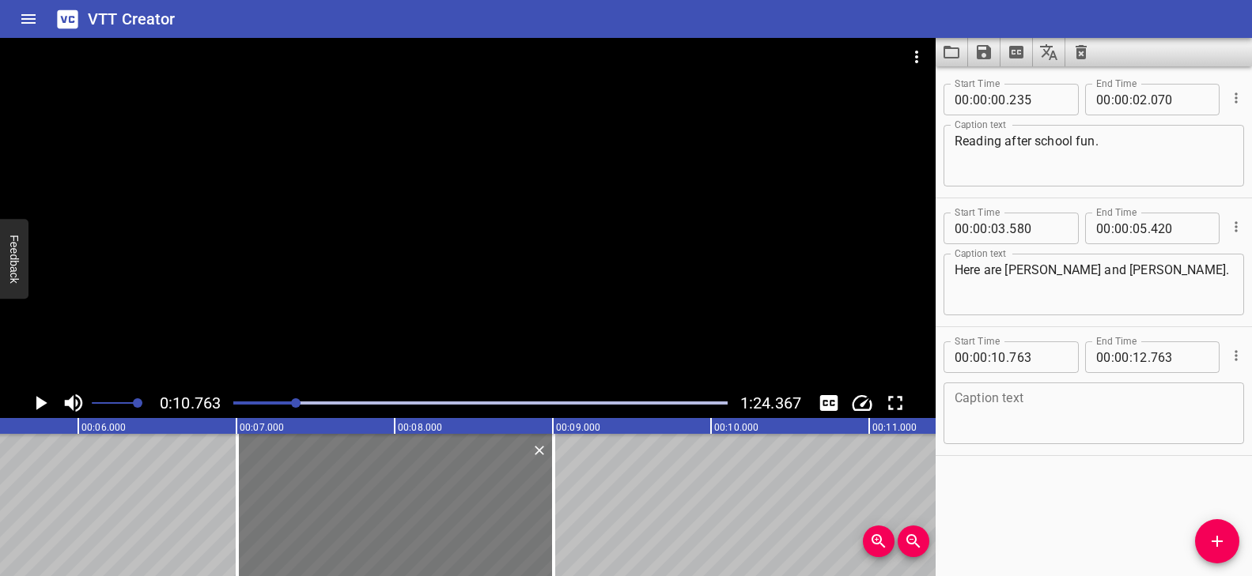
type input "193"
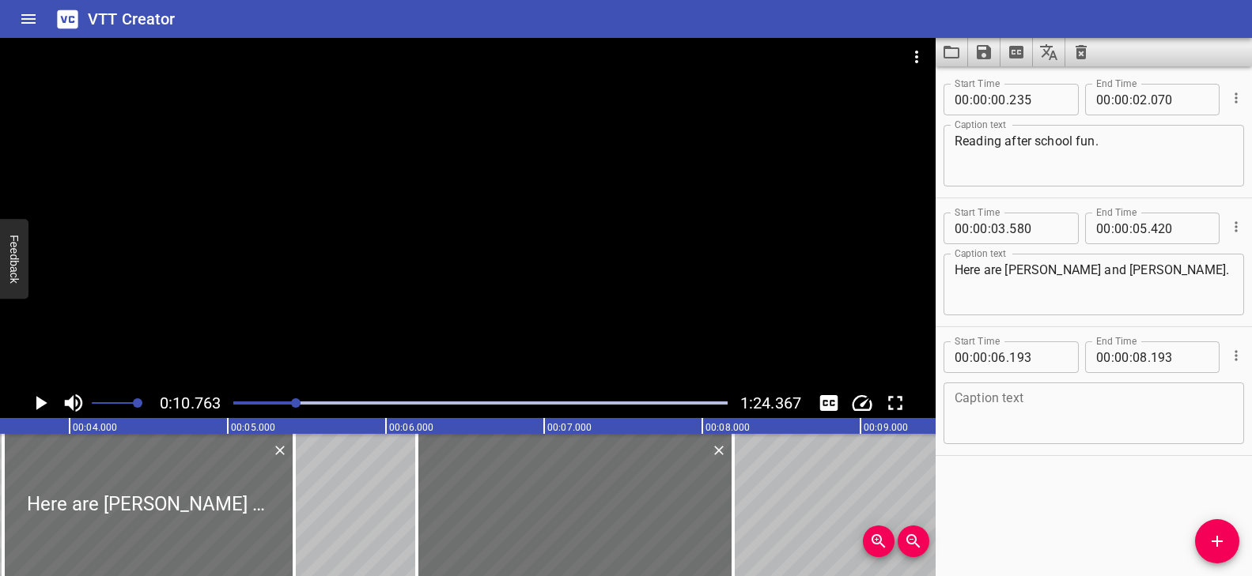
scroll to position [0, 531]
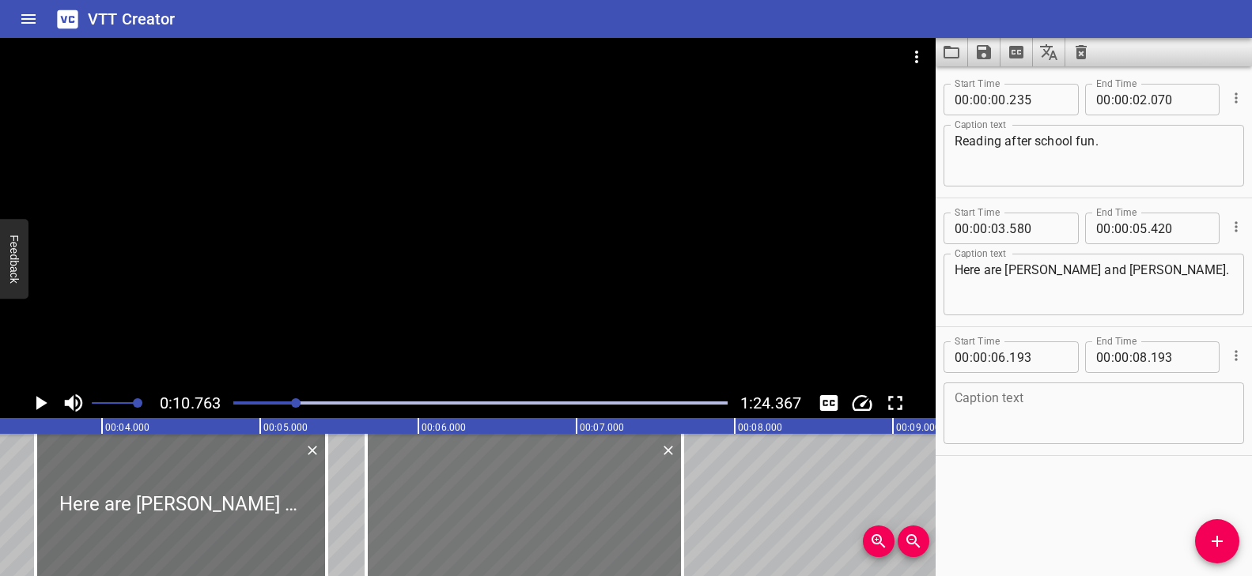
drag, startPoint x: 540, startPoint y: 500, endPoint x: 517, endPoint y: 501, distance: 22.9
click at [517, 501] on div at bounding box center [524, 505] width 316 height 142
type input "05"
type input "668"
type input "07"
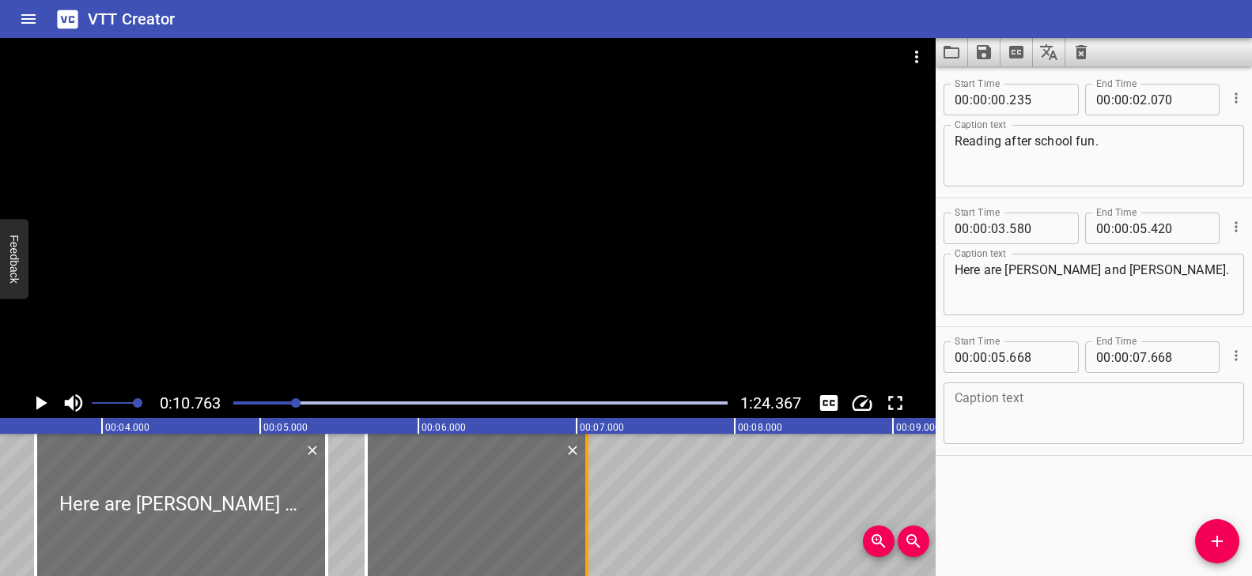
drag, startPoint x: 679, startPoint y: 470, endPoint x: 583, endPoint y: 477, distance: 96.7
click at [583, 477] on div at bounding box center [587, 505] width 16 height 142
type input "058"
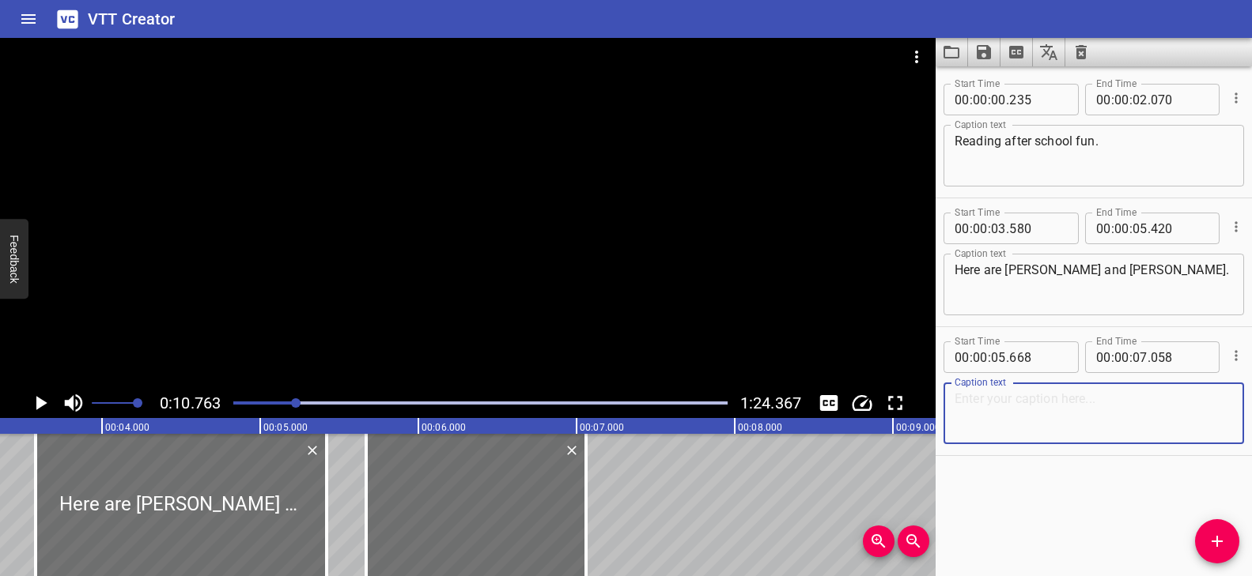
click at [1056, 410] on textarea at bounding box center [1093, 413] width 278 height 45
paste textarea "They want to do something."
type textarea "They want to do something."
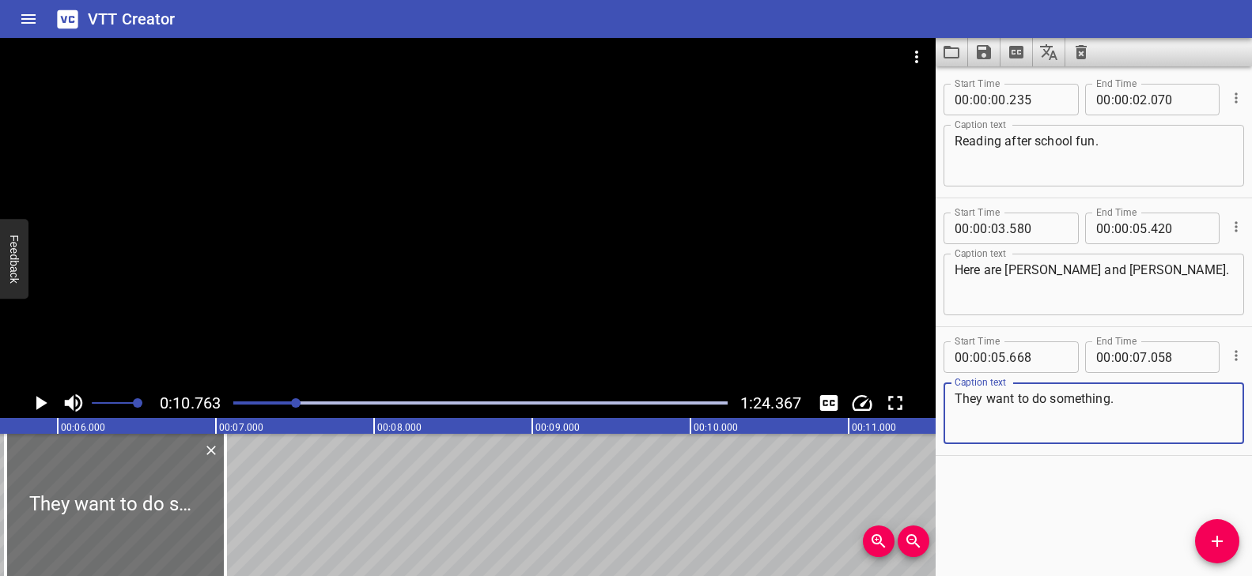
scroll to position [0, 939]
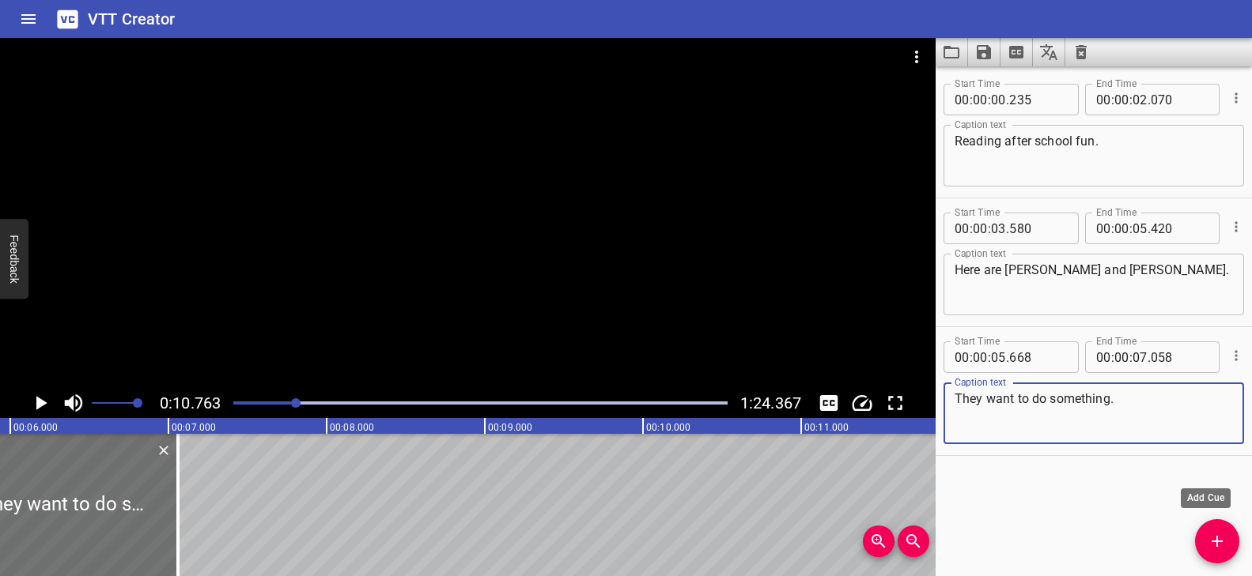
click at [1221, 539] on icon "Add Cue" at bounding box center [1217, 541] width 19 height 19
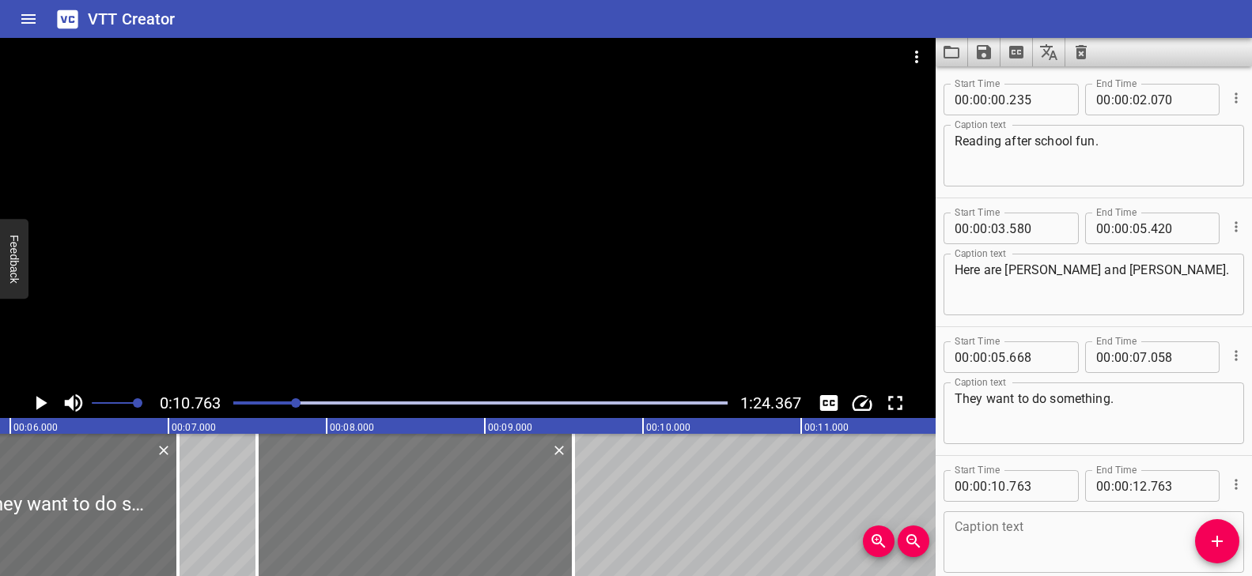
drag, startPoint x: 861, startPoint y: 501, endPoint x: 354, endPoint y: 507, distance: 506.9
click at [354, 507] on div at bounding box center [415, 505] width 316 height 142
type input "07"
type input "558"
type input "09"
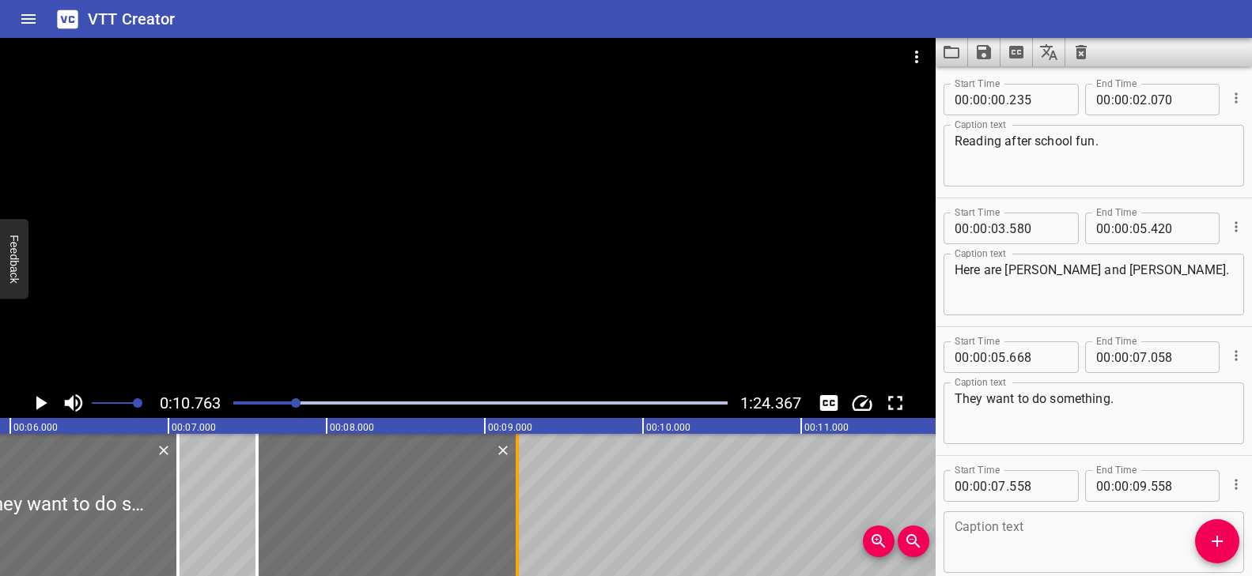
drag, startPoint x: 565, startPoint y: 484, endPoint x: 519, endPoint y: 493, distance: 46.8
click at [519, 493] on div at bounding box center [517, 505] width 16 height 142
type input "203"
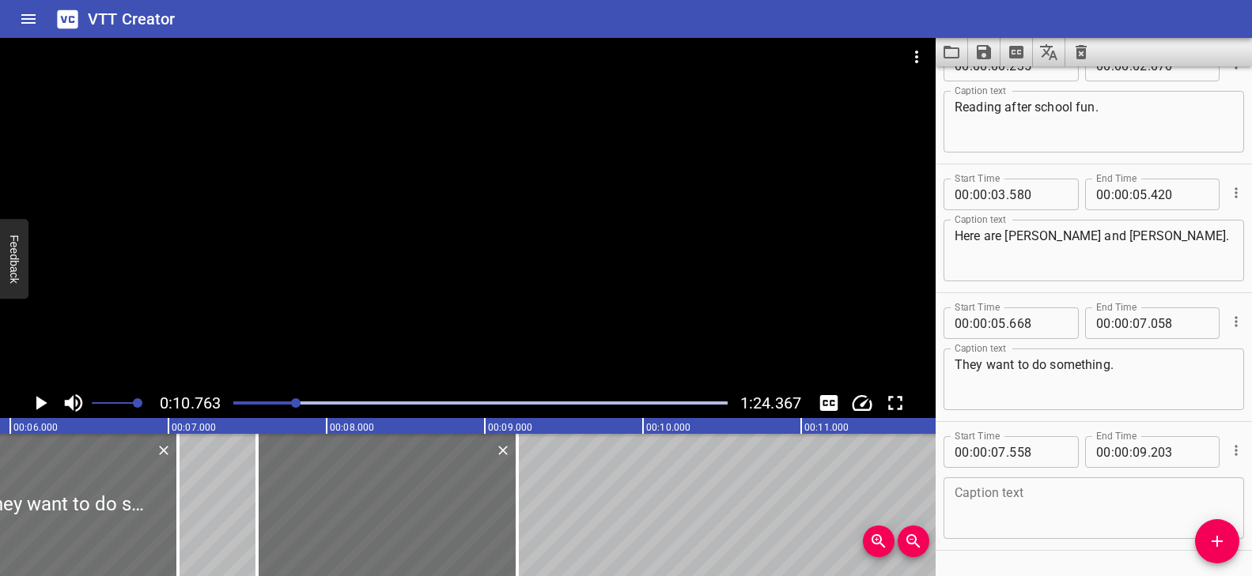
scroll to position [80, 0]
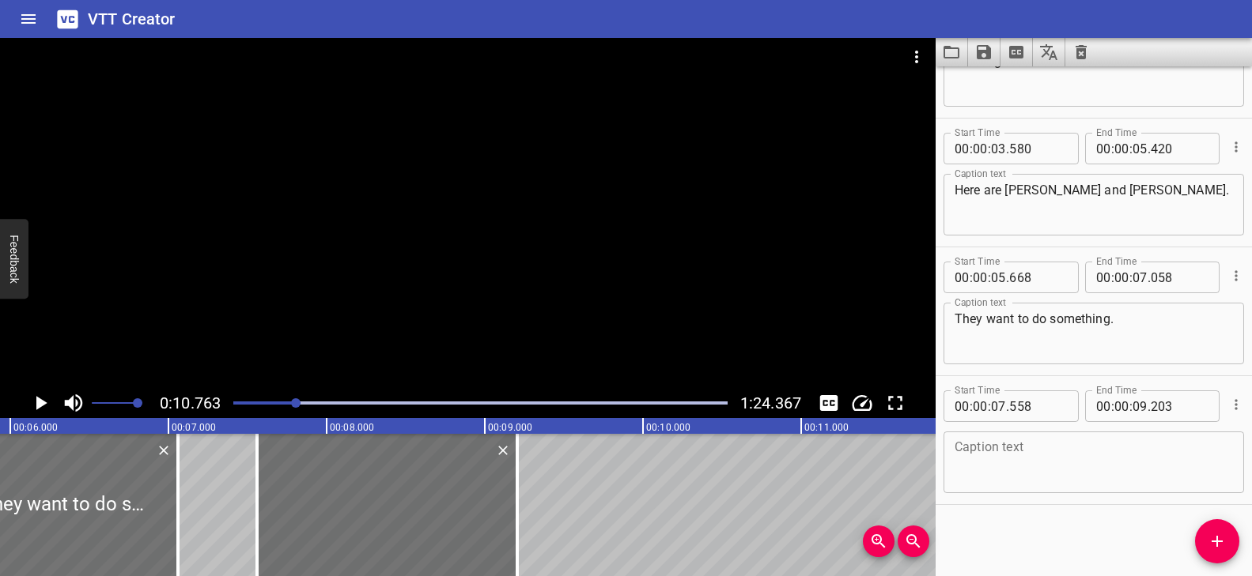
click at [1087, 455] on textarea at bounding box center [1093, 462] width 278 height 45
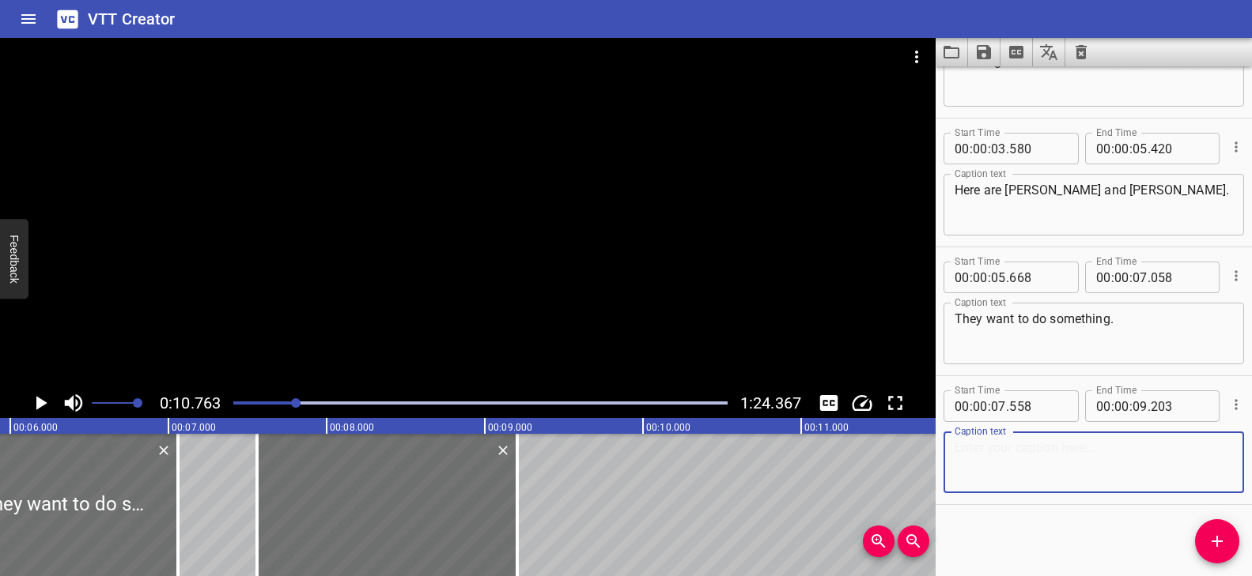
paste textarea "What do they both like to do?"
type textarea "What do they both like to do?"
click at [1210, 531] on button "Add Cue" at bounding box center [1217, 542] width 44 height 44
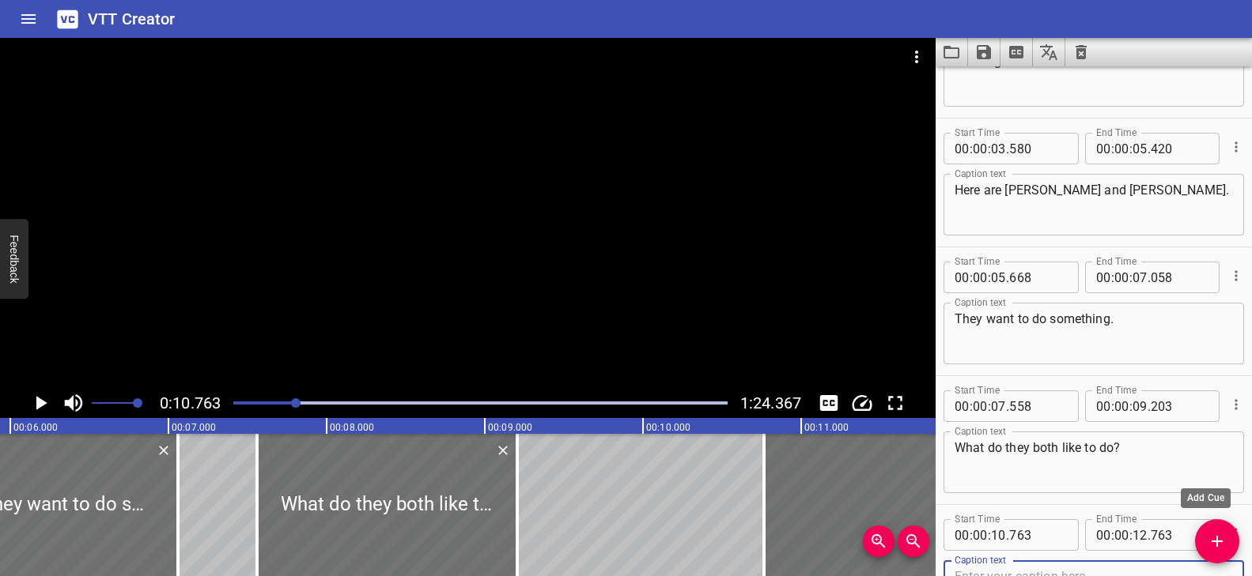
scroll to position [88, 0]
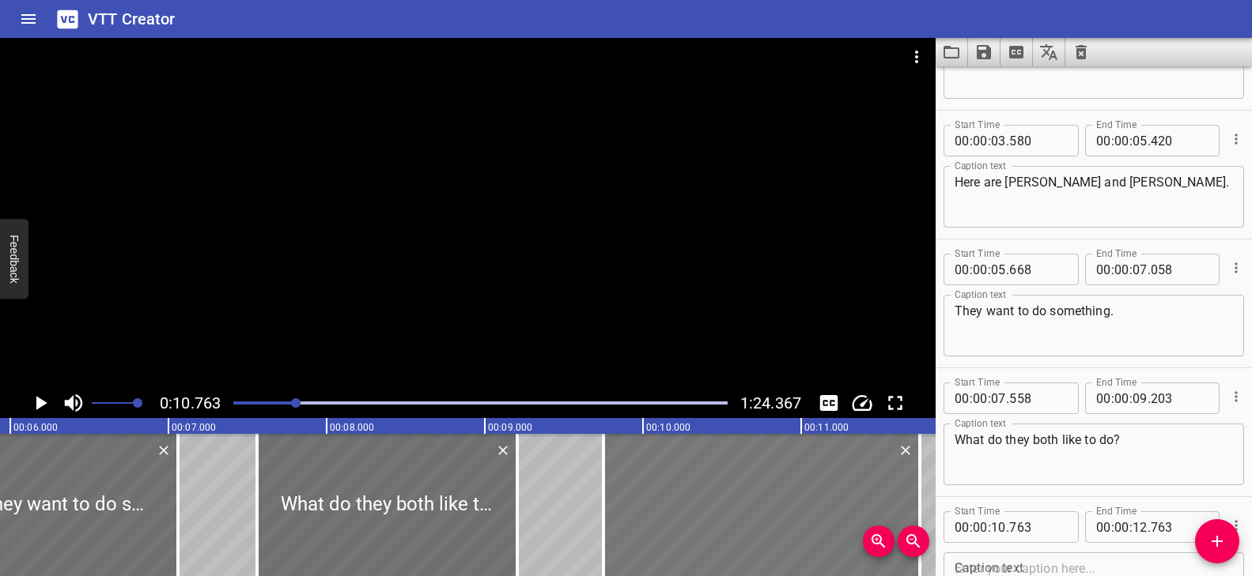
drag, startPoint x: 867, startPoint y: 500, endPoint x: 707, endPoint y: 497, distance: 159.8
click at [707, 497] on div at bounding box center [761, 505] width 316 height 142
type input "09"
type input "748"
type input "11"
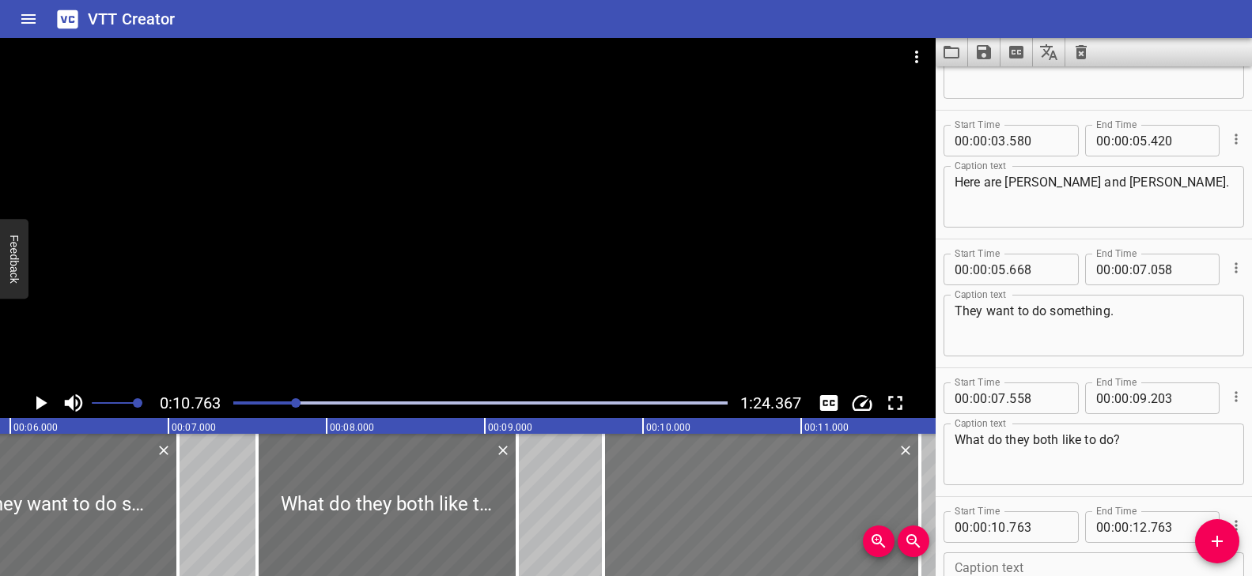
type input "748"
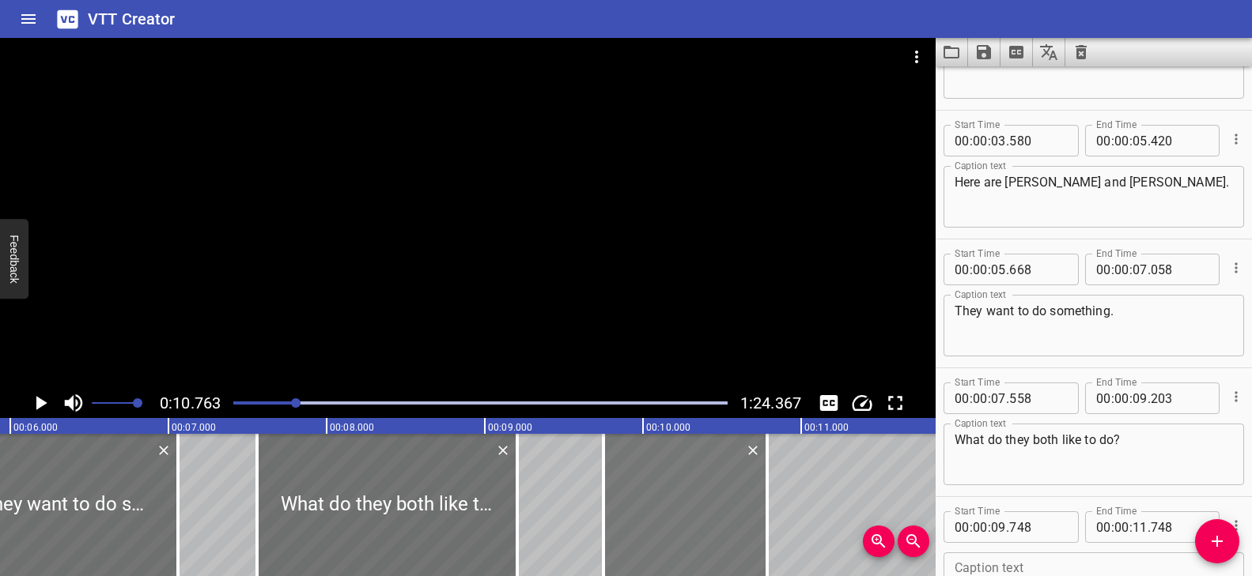
drag, startPoint x: 918, startPoint y: 499, endPoint x: 756, endPoint y: 504, distance: 162.2
click at [765, 504] on div at bounding box center [766, 505] width 3 height 142
type input "10"
type input "778"
click at [705, 502] on div at bounding box center [687, 505] width 163 height 142
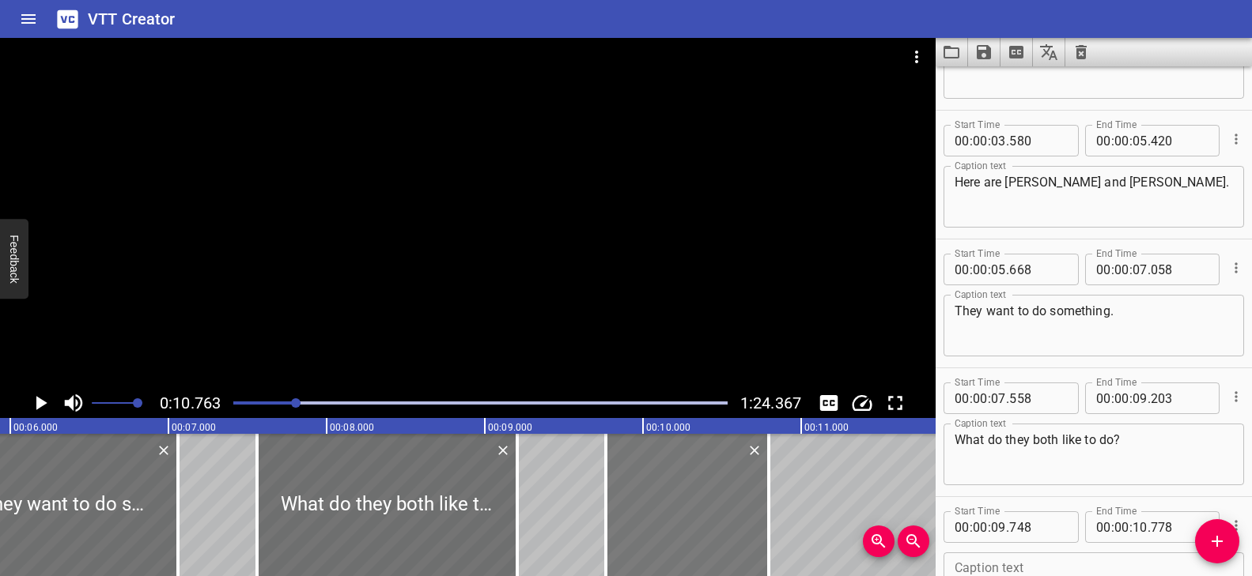
type input "763"
type input "793"
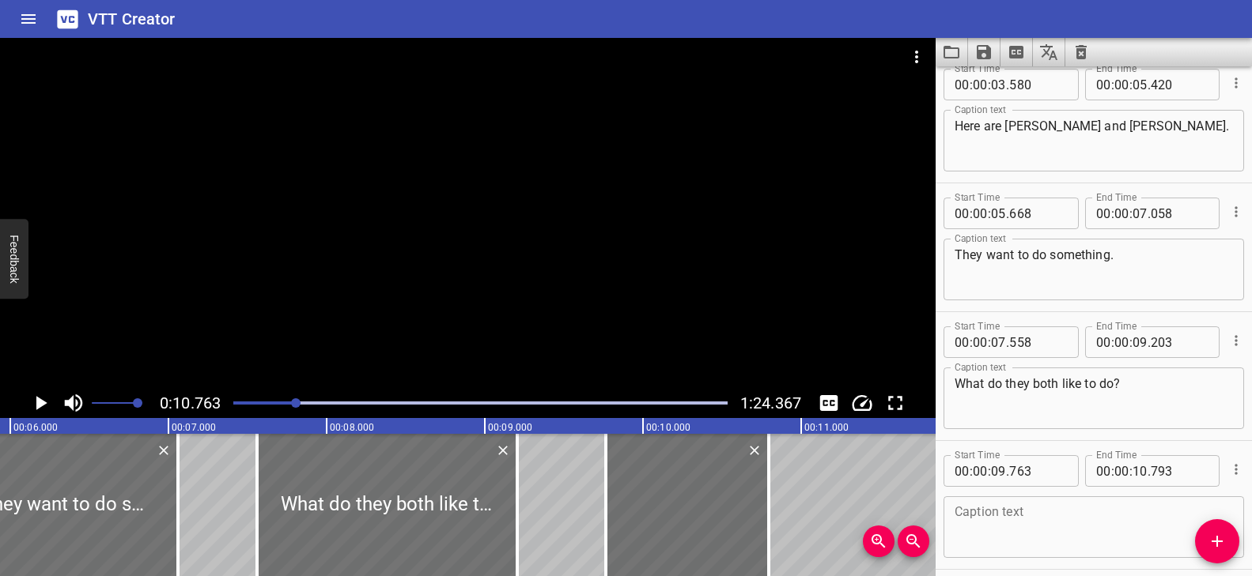
scroll to position [209, 0]
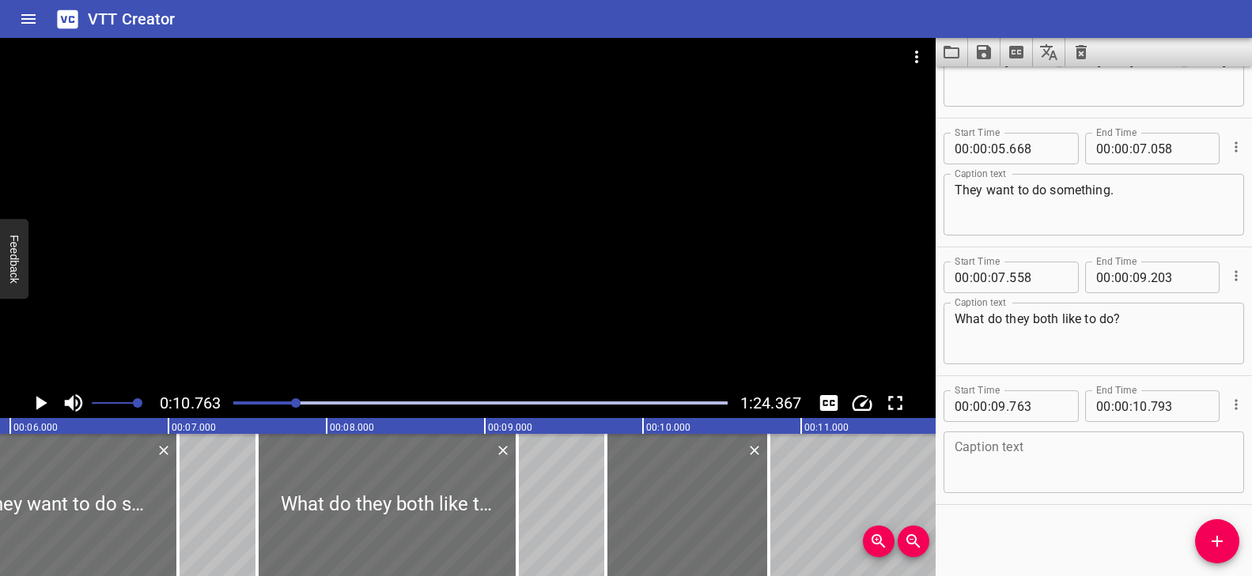
click at [1017, 456] on textarea at bounding box center [1093, 462] width 278 height 45
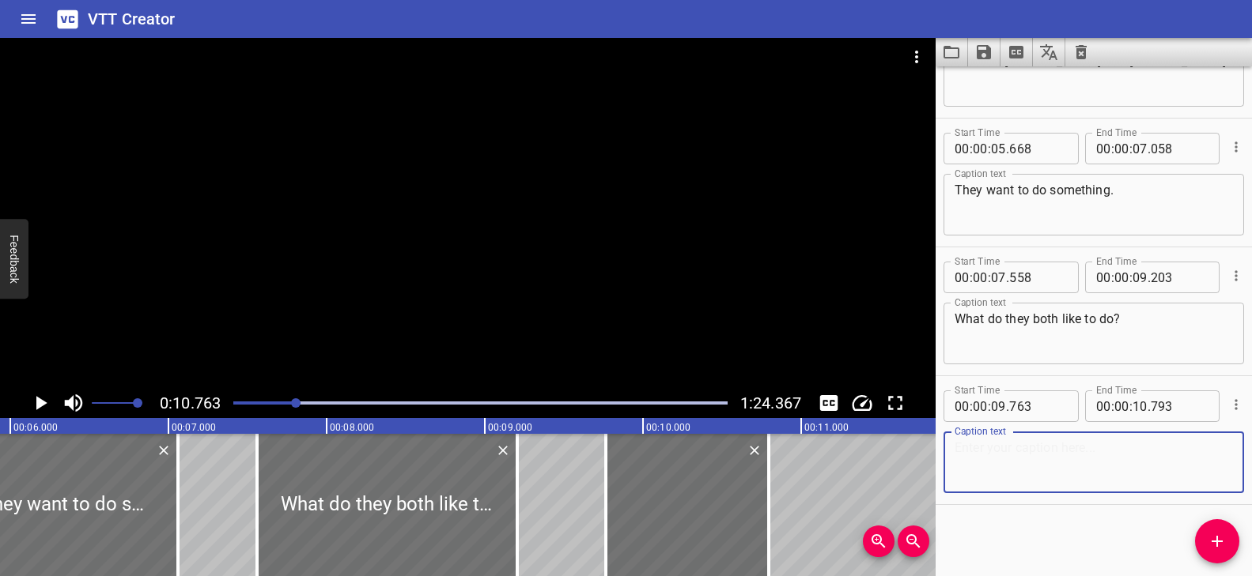
paste textarea "Let’s watch!"
type textarea "Let’s watch!"
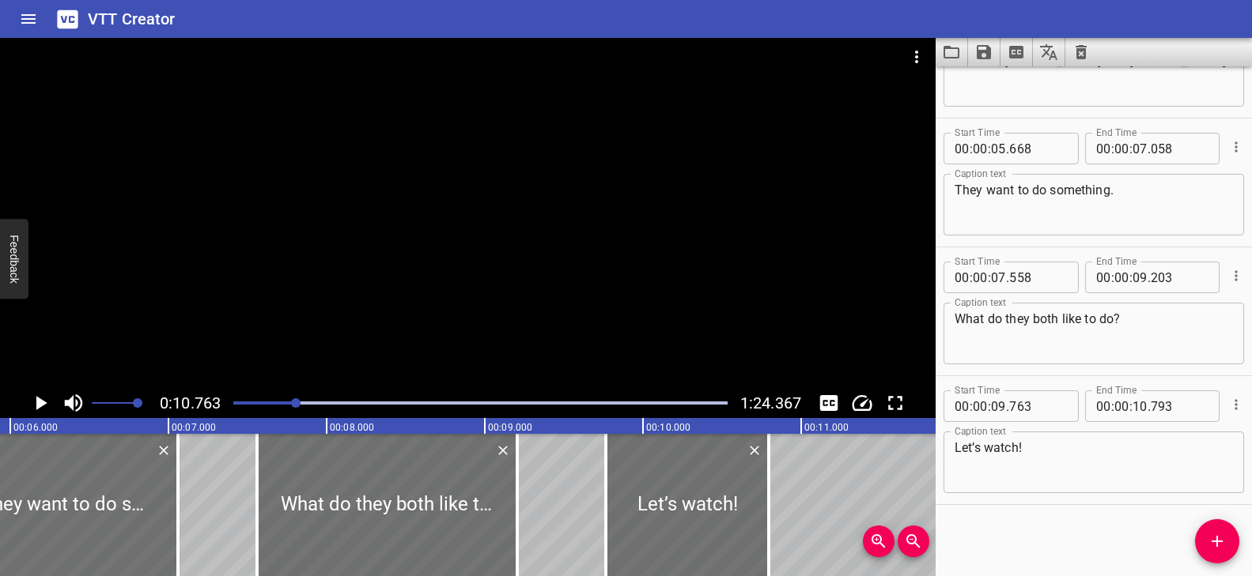
click at [501, 240] on div at bounding box center [467, 213] width 935 height 350
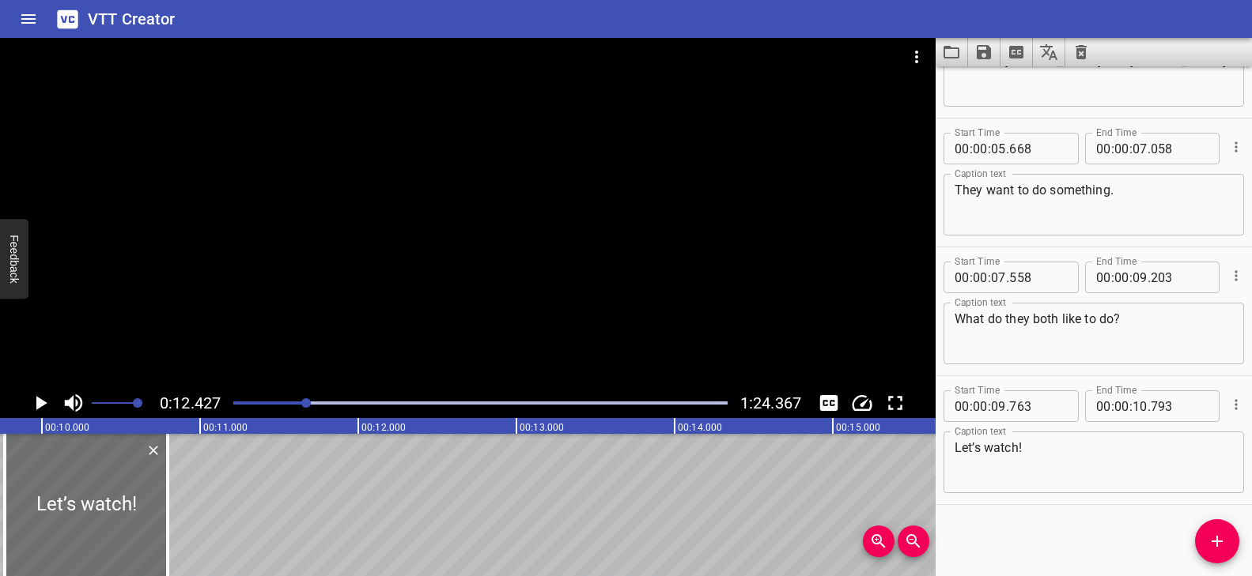
scroll to position [0, 1555]
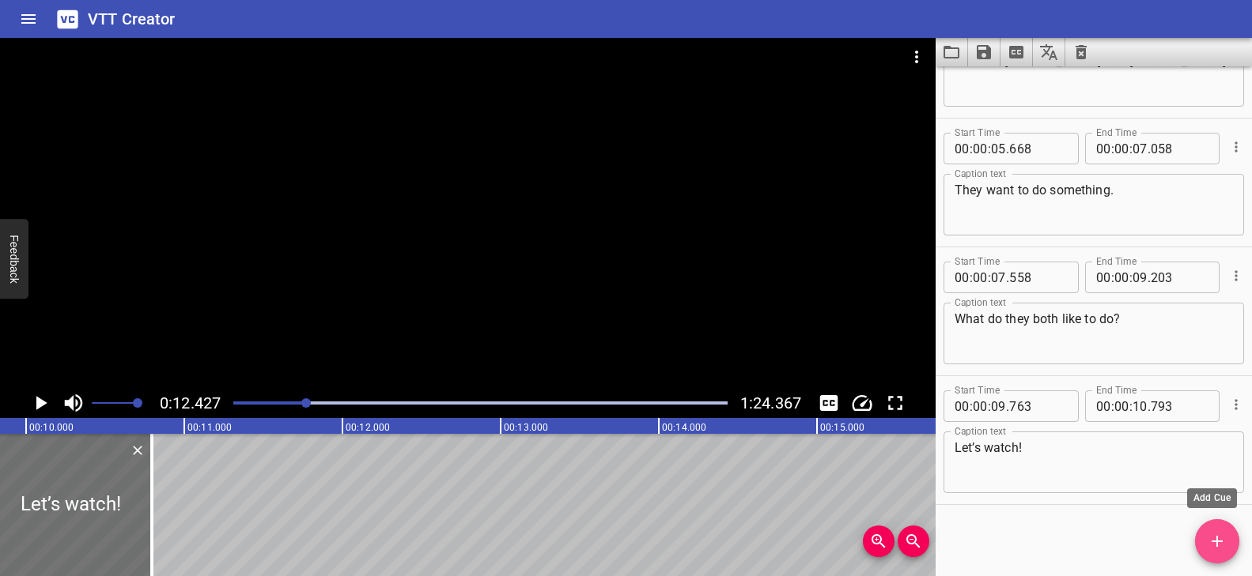
click at [1214, 539] on icon "Add Cue" at bounding box center [1217, 541] width 19 height 19
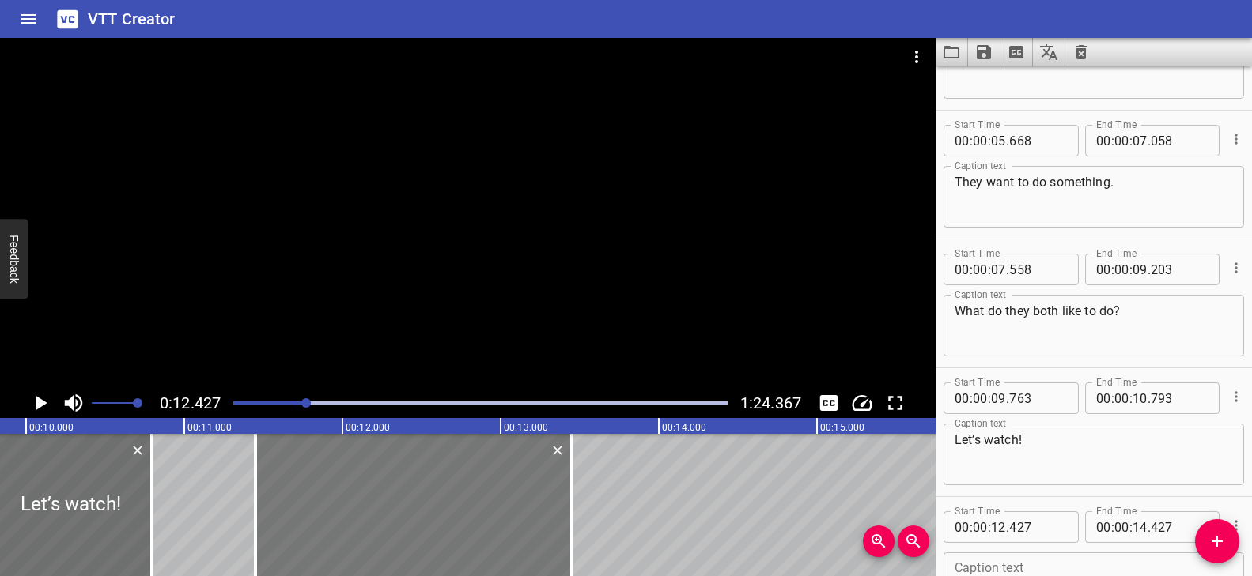
drag, startPoint x: 563, startPoint y: 509, endPoint x: 410, endPoint y: 504, distance: 153.5
click at [410, 504] on div at bounding box center [413, 505] width 316 height 142
type input "11"
type input "452"
type input "13"
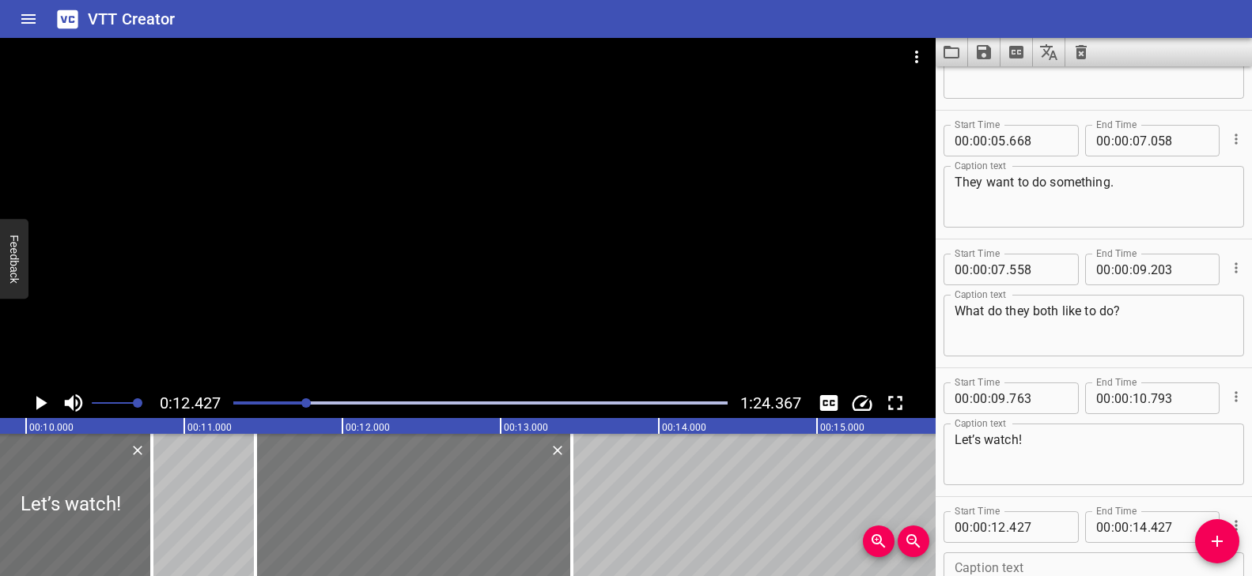
type input "452"
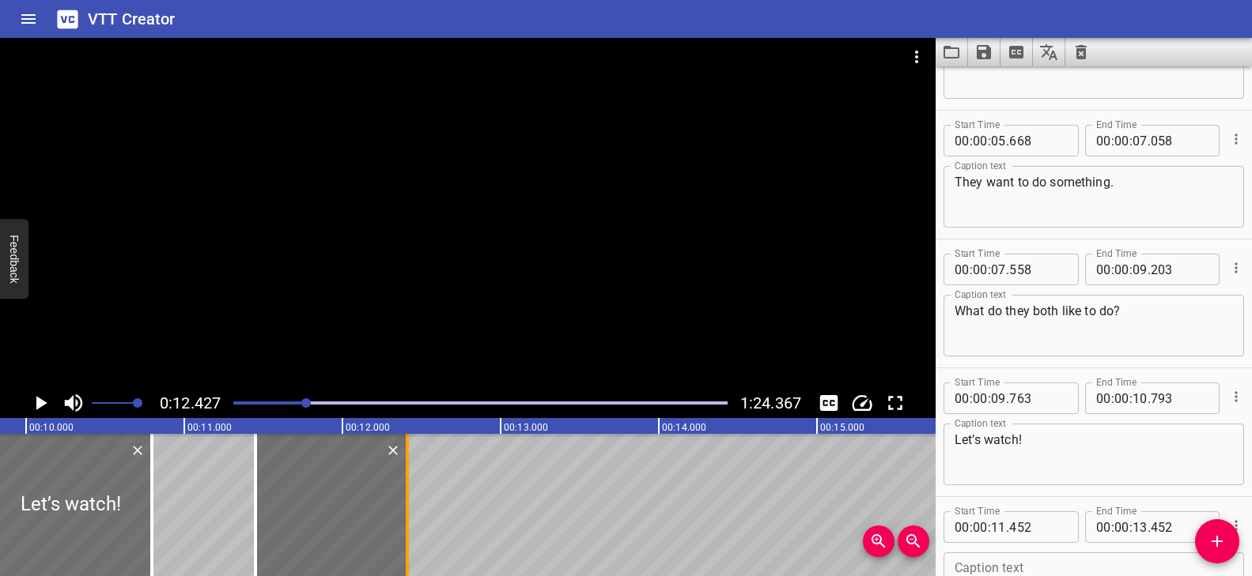
drag, startPoint x: 572, startPoint y: 486, endPoint x: 407, endPoint y: 491, distance: 164.5
click at [407, 491] on div at bounding box center [407, 505] width 3 height 142
type input "12"
type input "412"
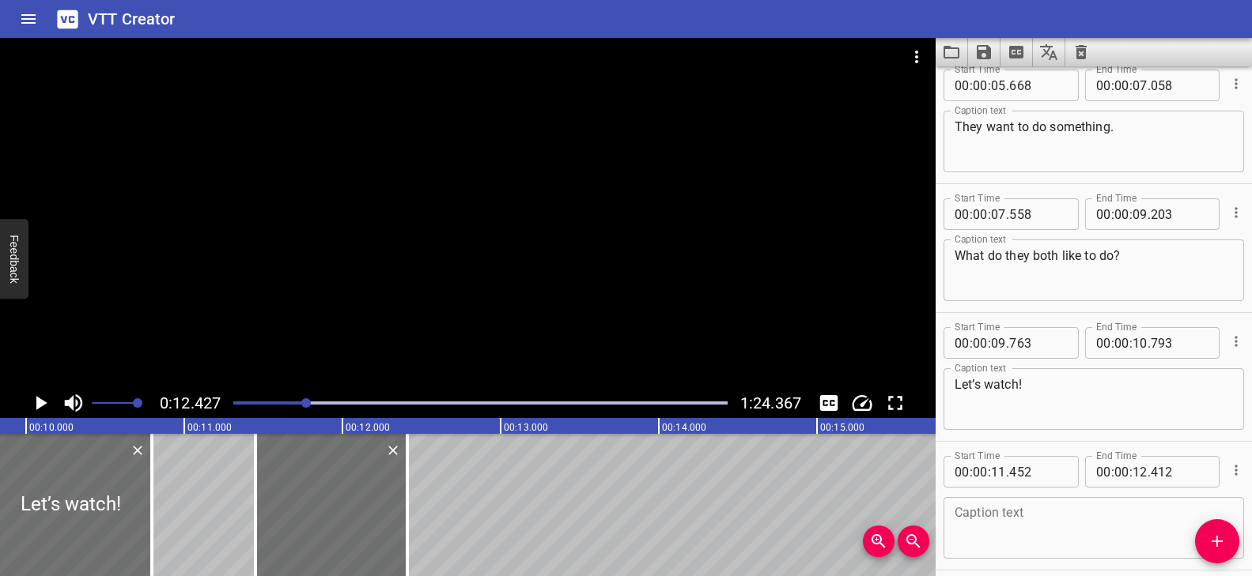
scroll to position [338, 0]
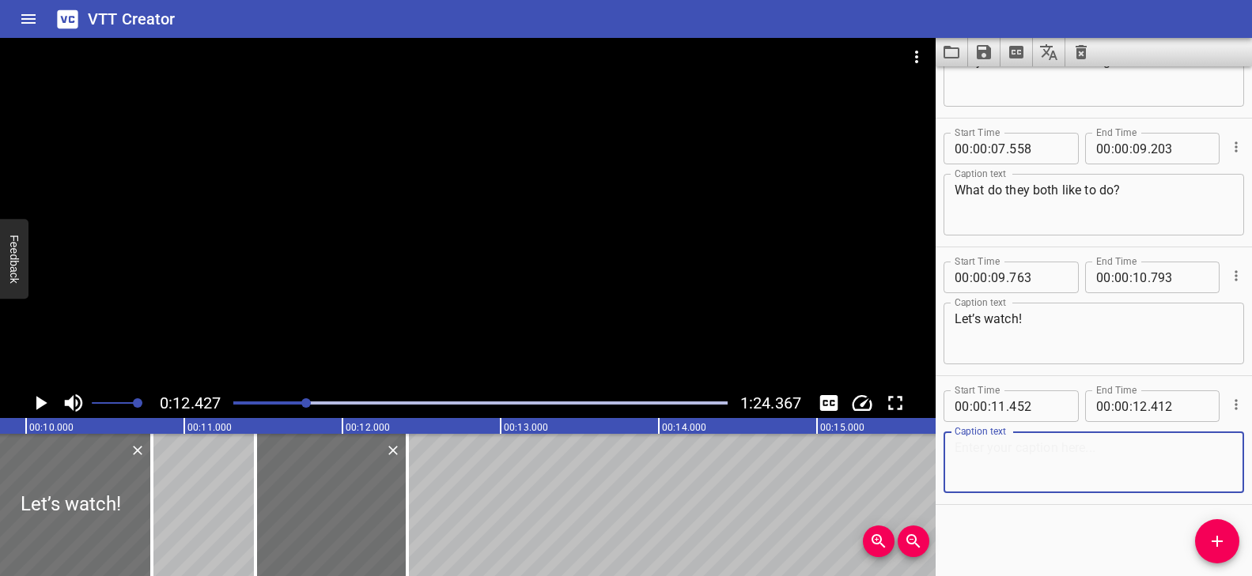
click at [1070, 448] on textarea at bounding box center [1093, 462] width 278 height 45
paste textarea "Hi Sara!"
drag, startPoint x: 996, startPoint y: 449, endPoint x: 985, endPoint y: 448, distance: 11.1
click at [985, 448] on textarea "Hi Sara!" at bounding box center [1093, 462] width 278 height 45
type textarea "Hi Sam!"
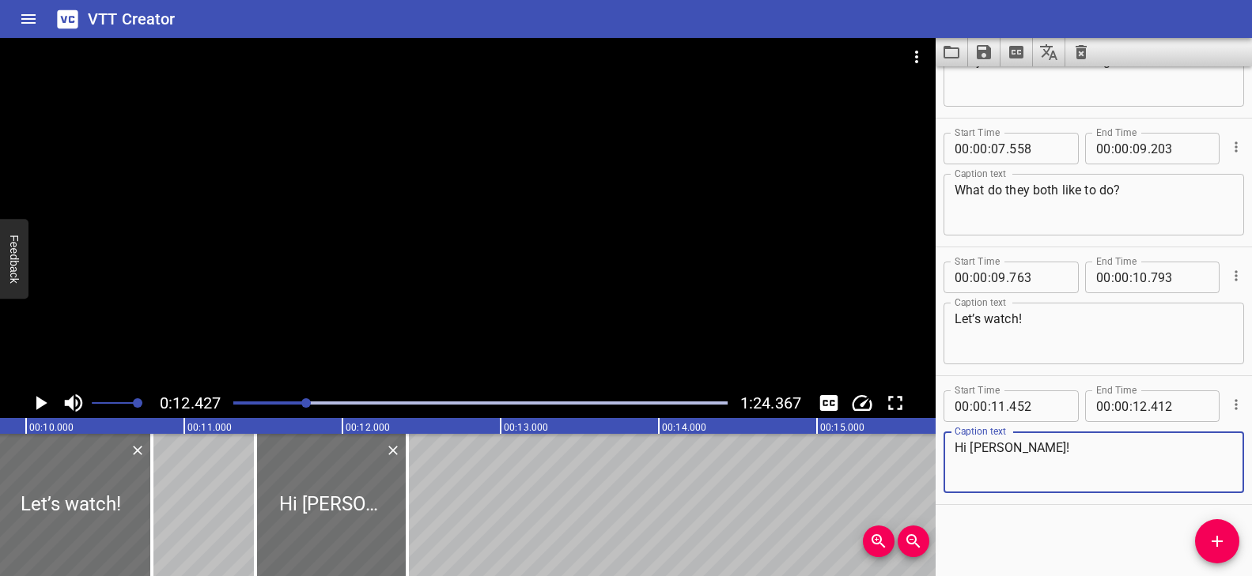
click at [462, 266] on div at bounding box center [467, 213] width 935 height 350
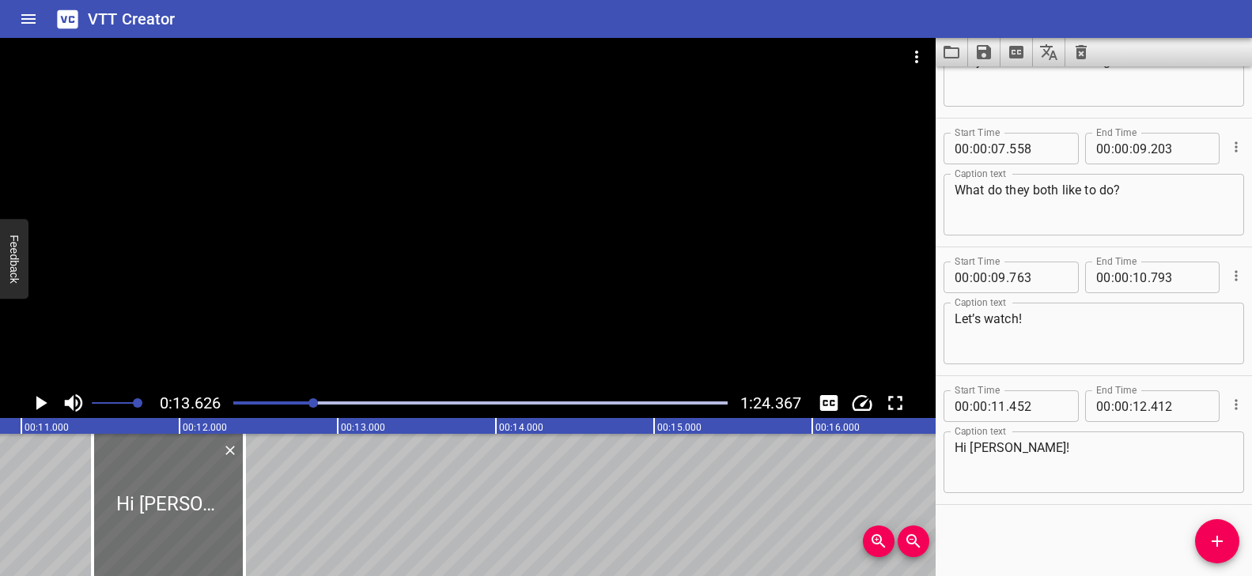
scroll to position [0, 1703]
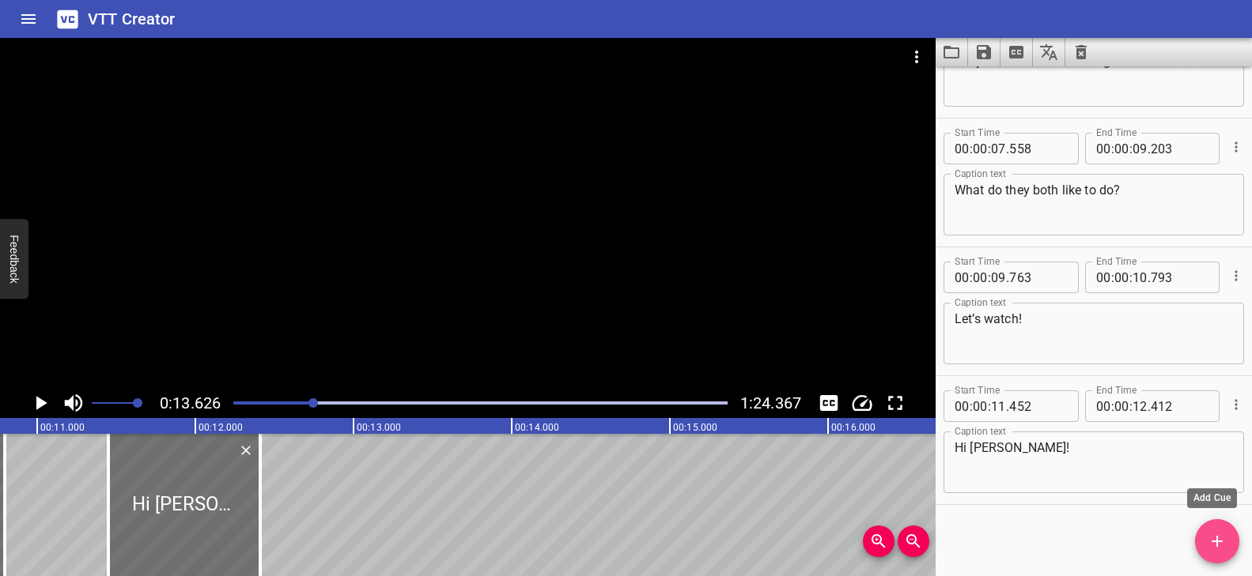
click at [1209, 532] on icon "Add Cue" at bounding box center [1217, 541] width 19 height 19
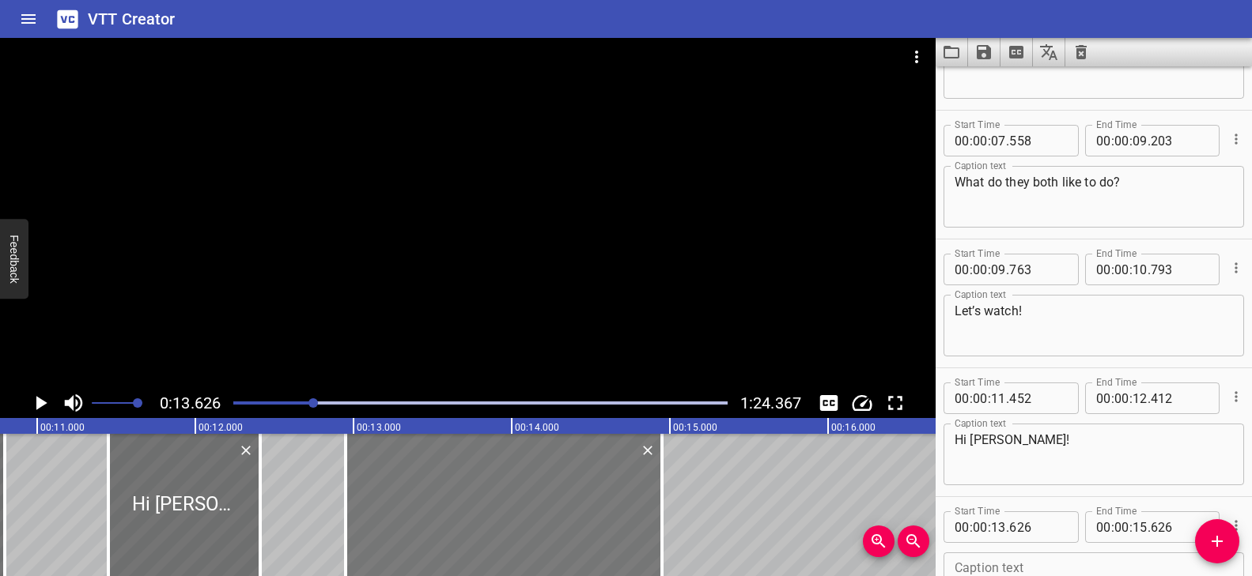
drag, startPoint x: 645, startPoint y: 506, endPoint x: 539, endPoint y: 501, distance: 106.9
click at [539, 501] on div at bounding box center [504, 505] width 316 height 142
type input "12"
type input "951"
type input "14"
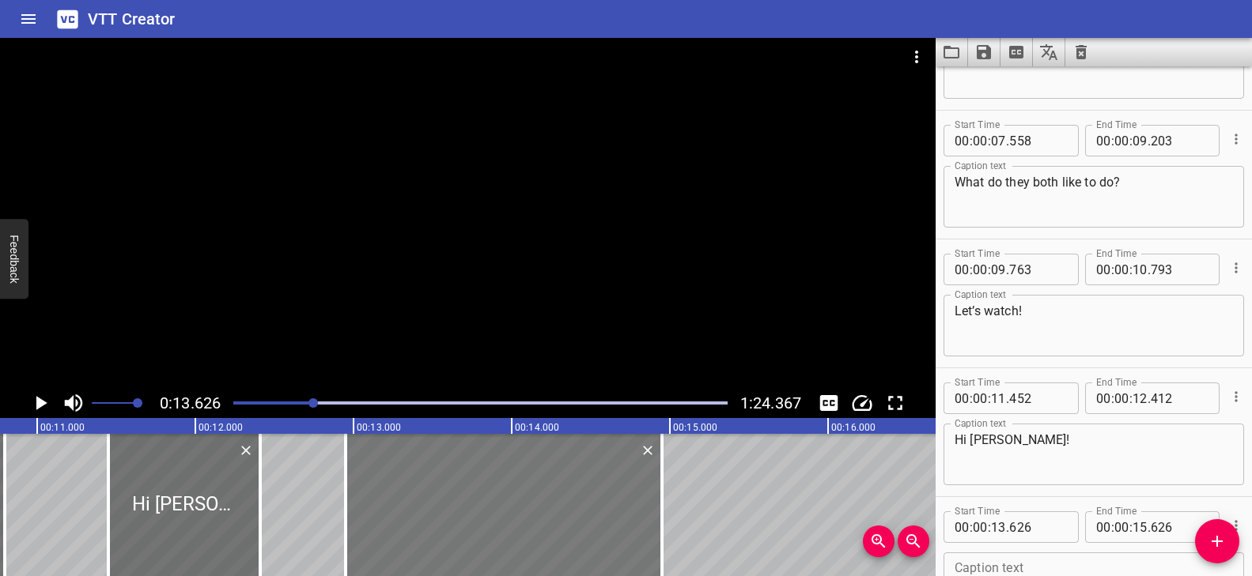
type input "951"
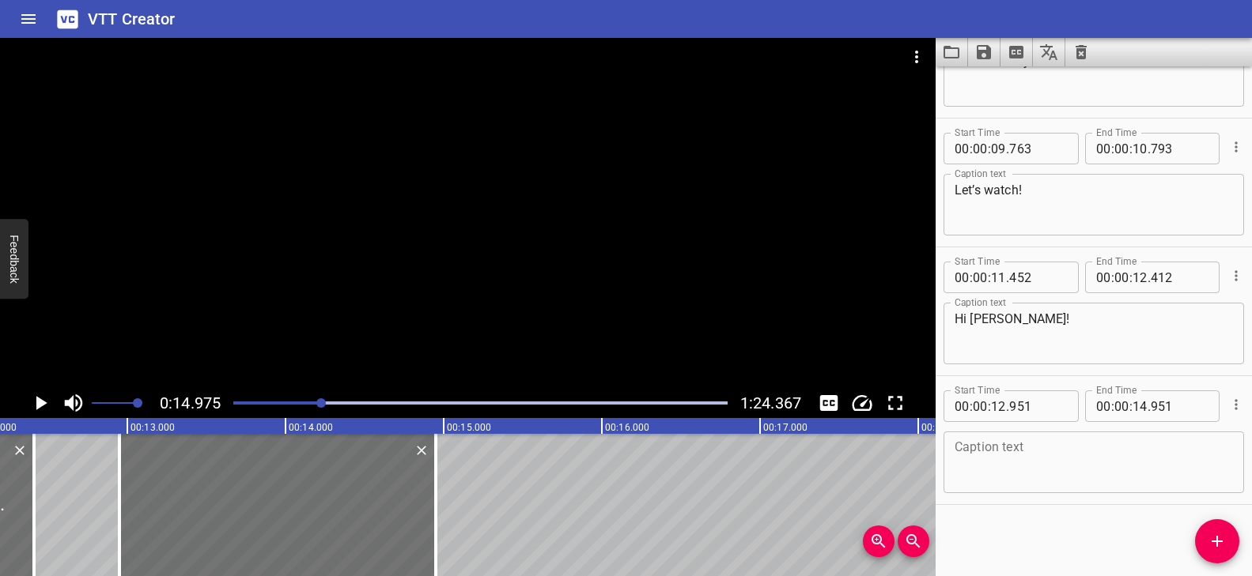
scroll to position [0, 1560]
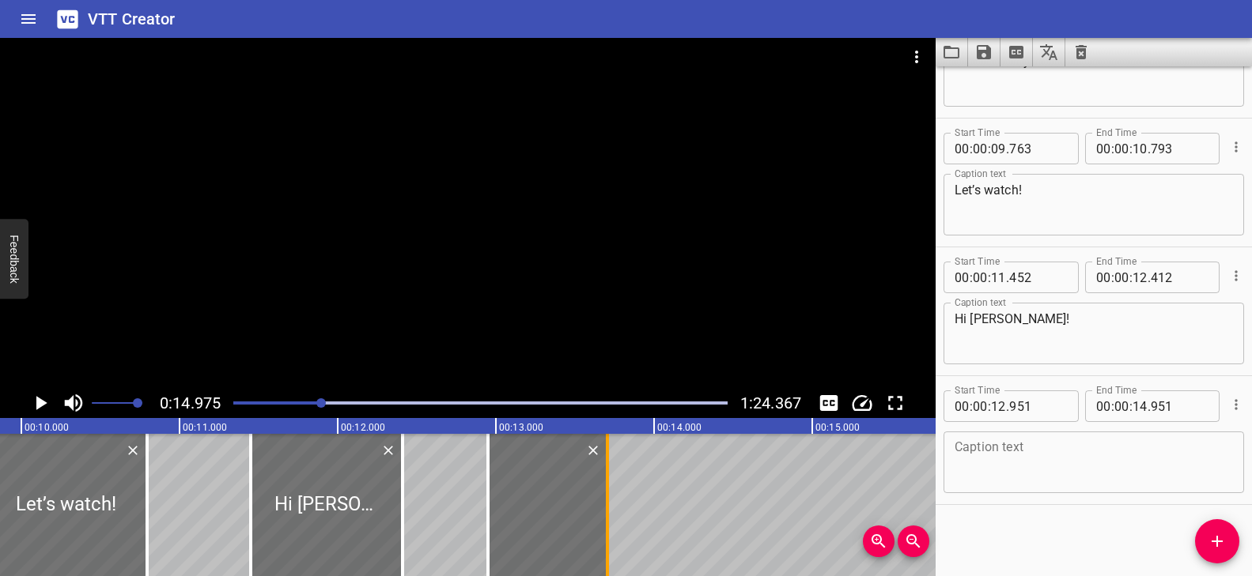
drag, startPoint x: 792, startPoint y: 489, endPoint x: 603, endPoint y: 510, distance: 190.1
click at [603, 510] on div at bounding box center [607, 505] width 16 height 142
type input "13"
type input "706"
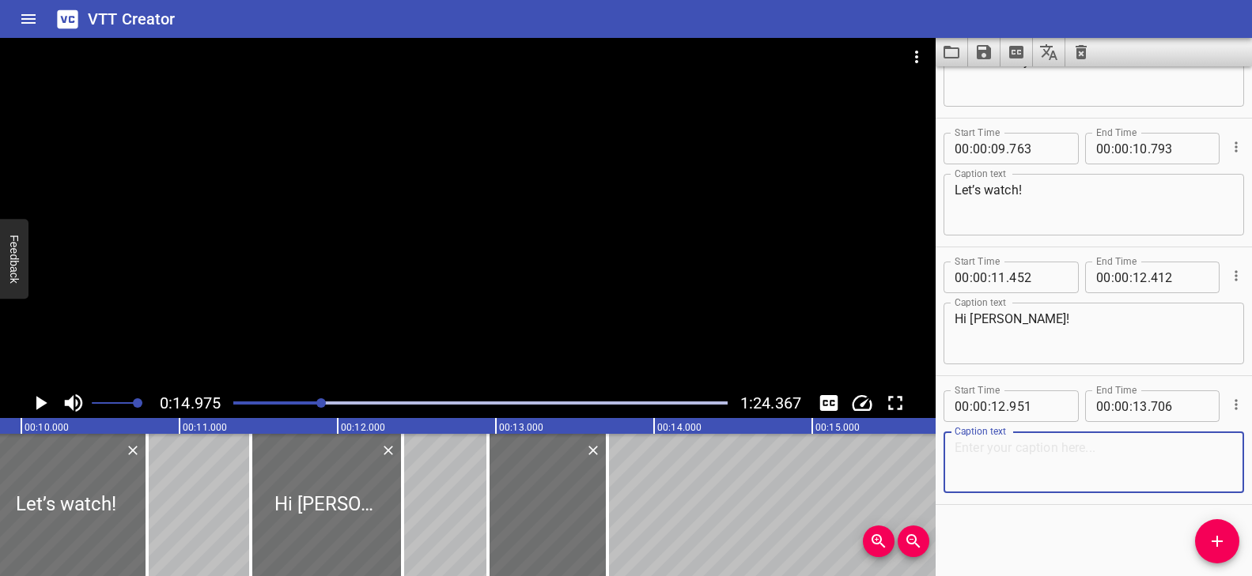
click at [1015, 456] on textarea at bounding box center [1093, 462] width 278 height 45
paste textarea "Hello, Jamar!"
type textarea "Hello, Jamar!"
click at [1210, 525] on button "Add Cue" at bounding box center [1217, 542] width 44 height 44
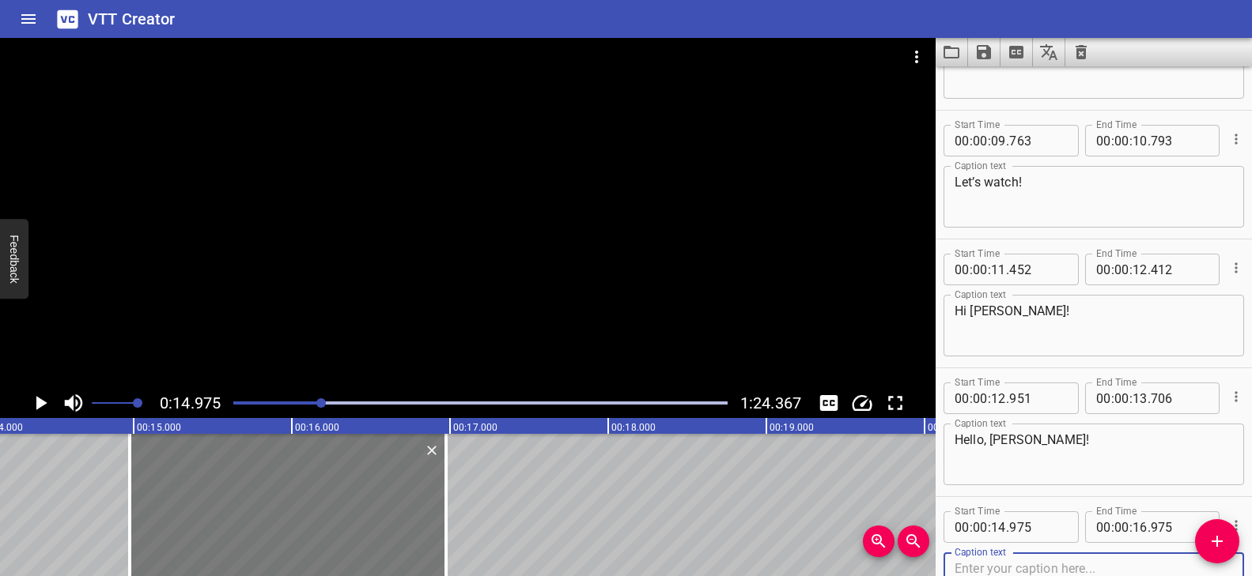
scroll to position [0, 2223]
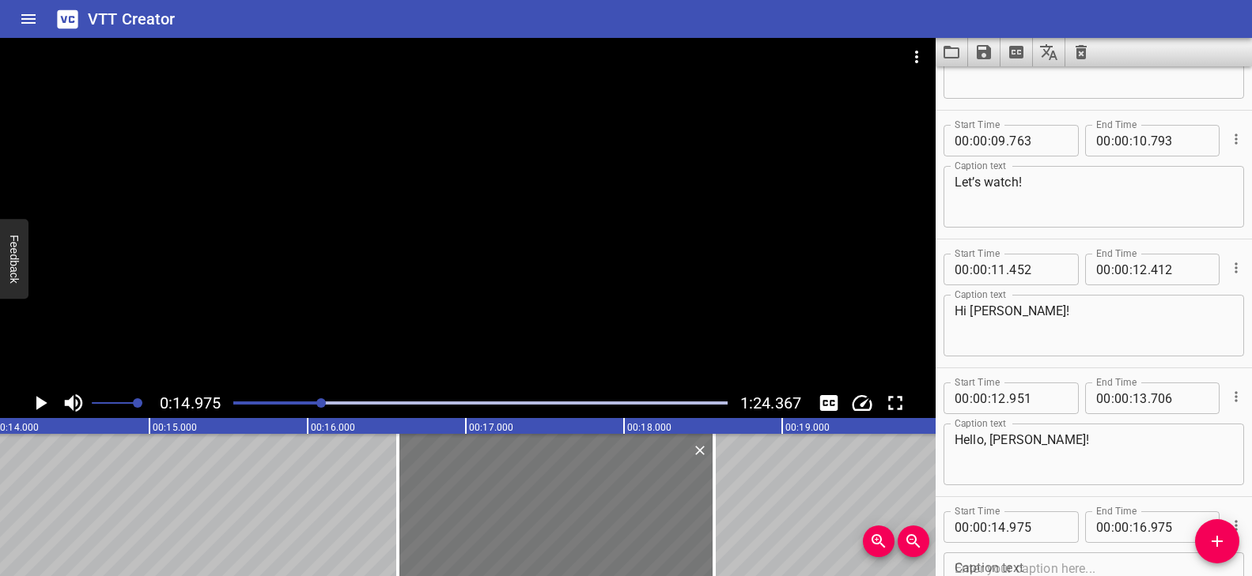
drag, startPoint x: 276, startPoint y: 521, endPoint x: 528, endPoint y: 518, distance: 252.3
click at [528, 518] on div at bounding box center [556, 505] width 316 height 142
type input "16"
type input "570"
type input "18"
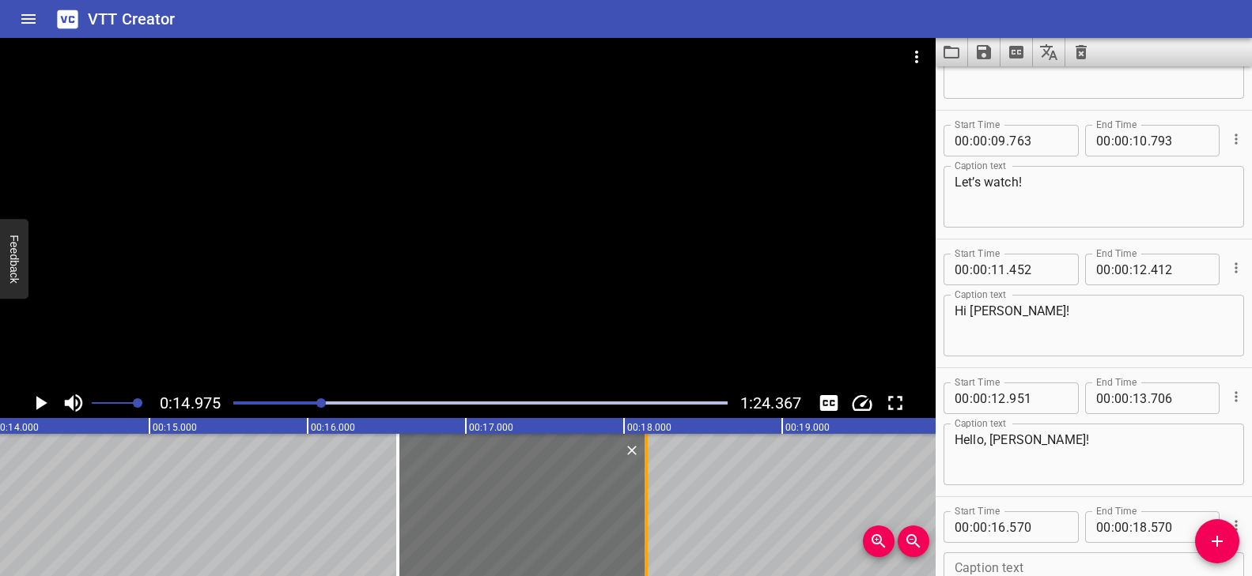
drag, startPoint x: 709, startPoint y: 488, endPoint x: 642, endPoint y: 492, distance: 67.3
click at [642, 492] on div at bounding box center [646, 505] width 16 height 142
type input "140"
click at [535, 268] on div at bounding box center [467, 213] width 935 height 350
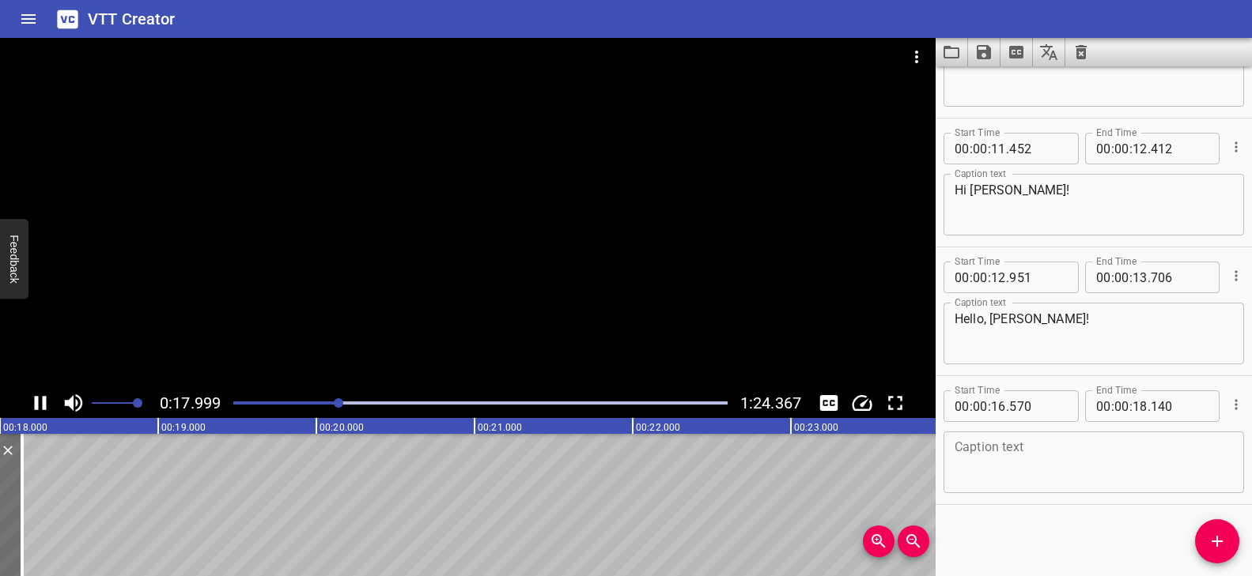
scroll to position [0, 2871]
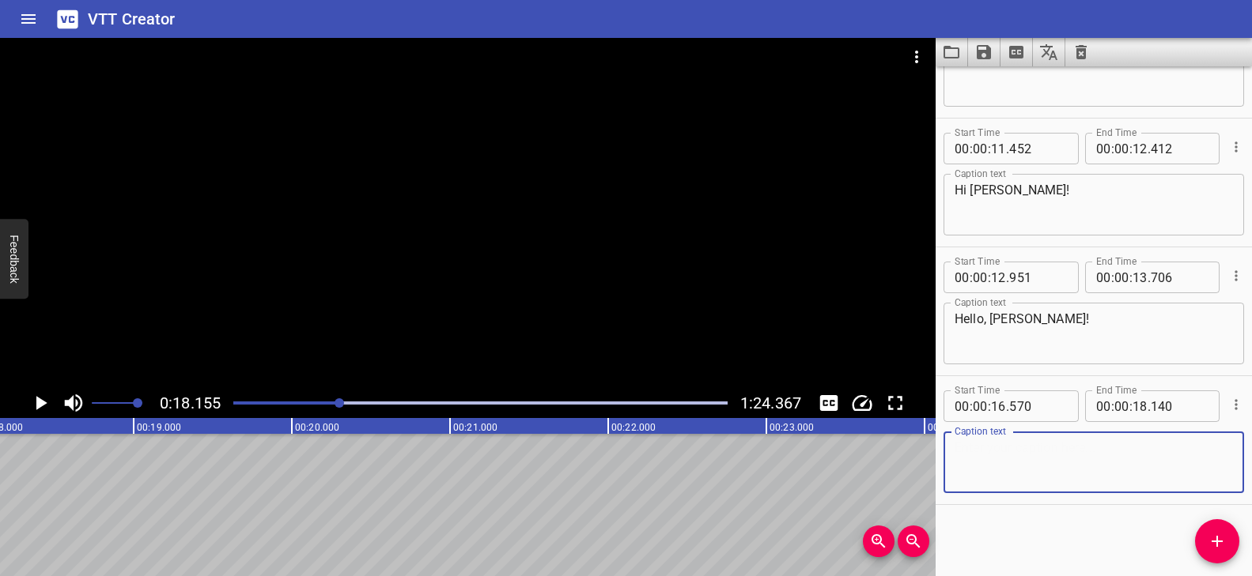
click at [978, 450] on textarea at bounding box center [1093, 462] width 278 height 45
paste textarea "Do you want to play football?"
type textarea "Do you want to play football?"
click at [1206, 536] on span "Add Cue" at bounding box center [1217, 541] width 44 height 19
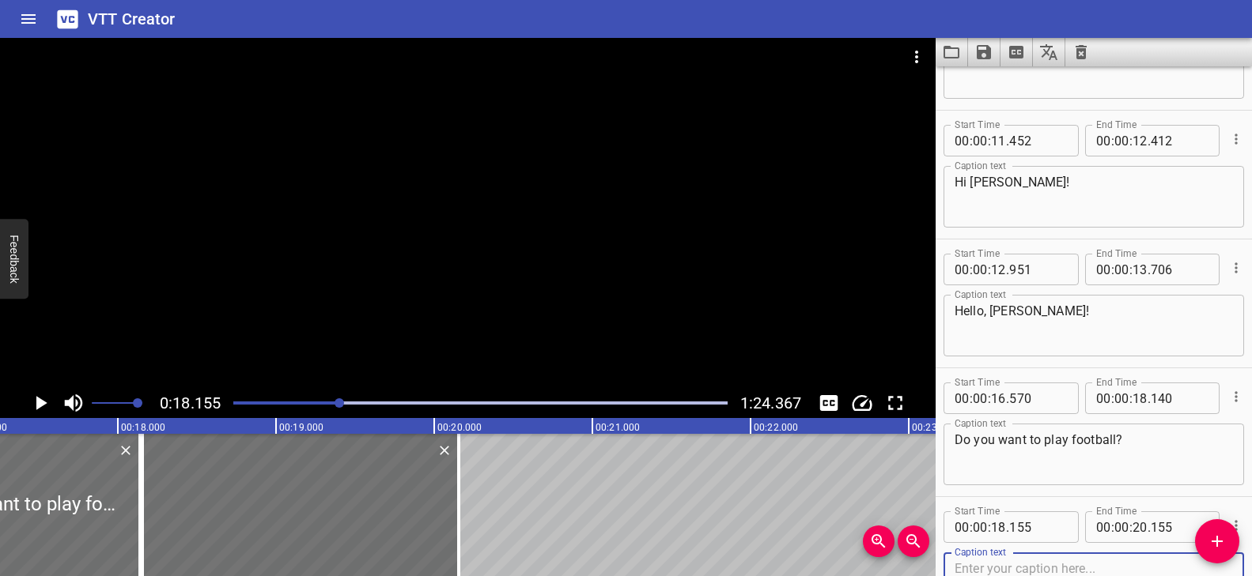
scroll to position [0, 2712]
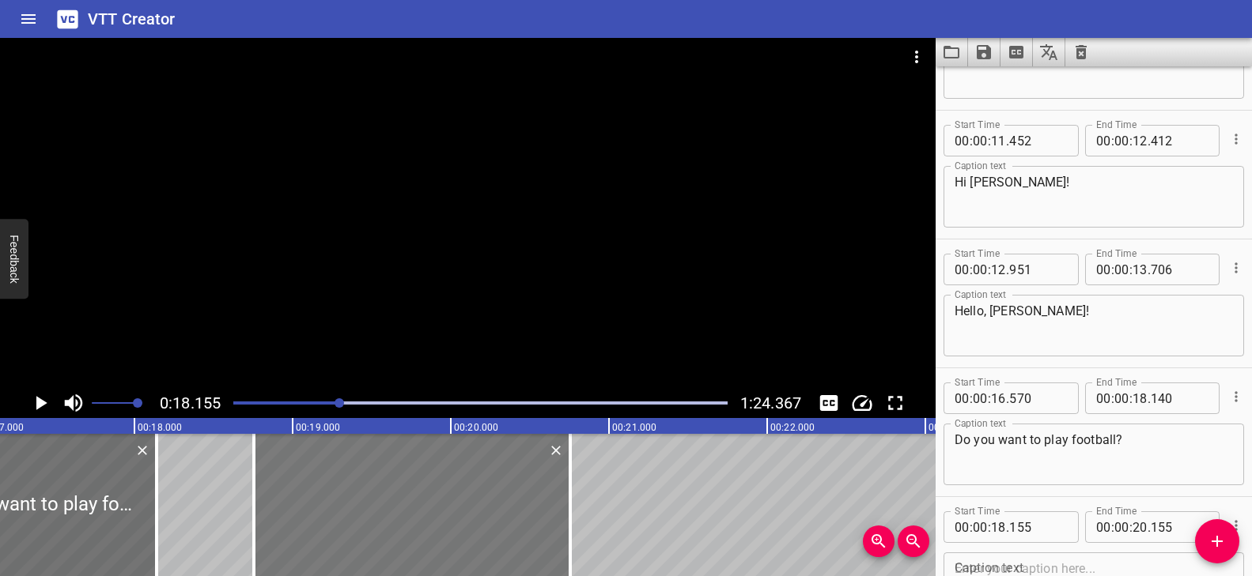
drag, startPoint x: 272, startPoint y: 527, endPoint x: 366, endPoint y: 528, distance: 94.1
click at [366, 528] on div at bounding box center [412, 505] width 316 height 142
type input "755"
click at [366, 528] on div at bounding box center [412, 505] width 316 height 142
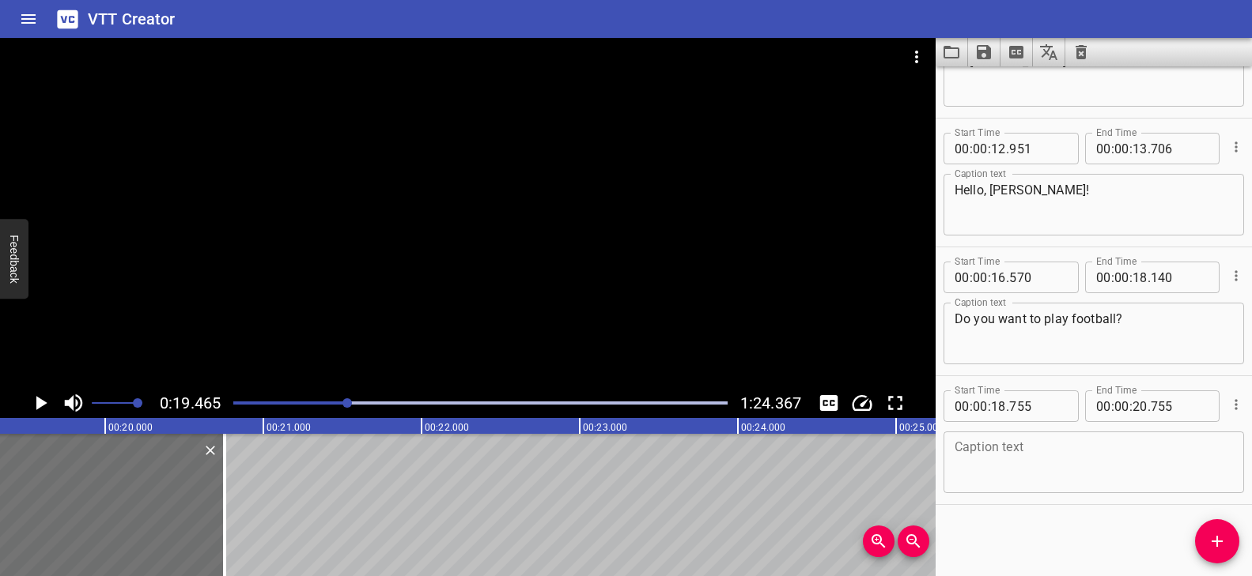
scroll to position [0, 3078]
click at [1039, 462] on textarea at bounding box center [1093, 462] width 278 height 45
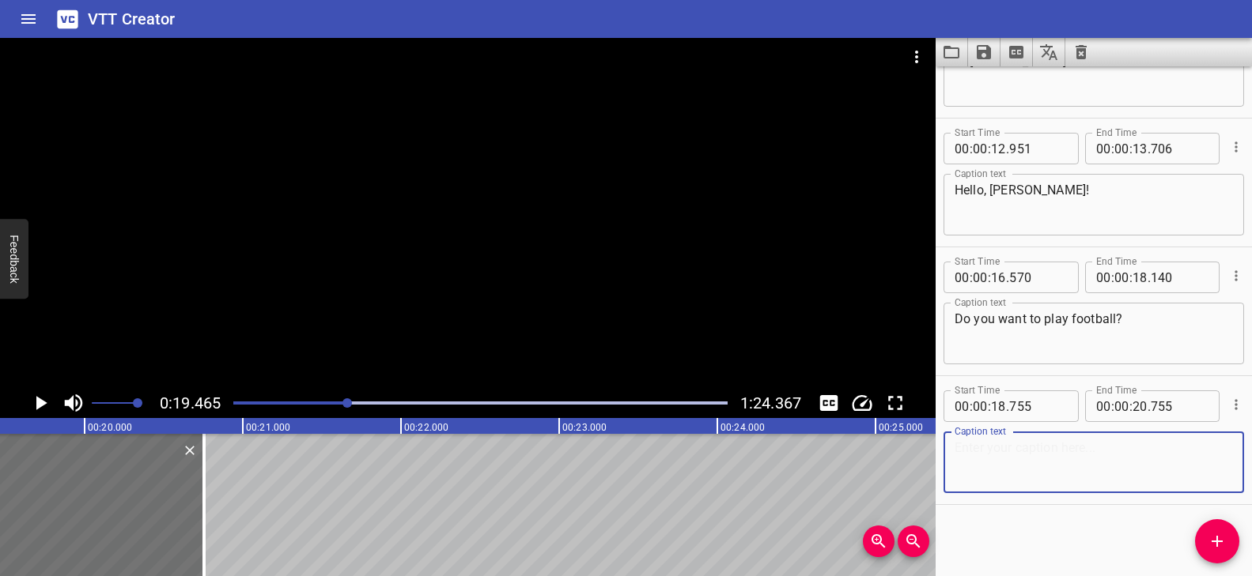
paste textarea "No, I don’t like football."
type textarea "No, I don’t like football."
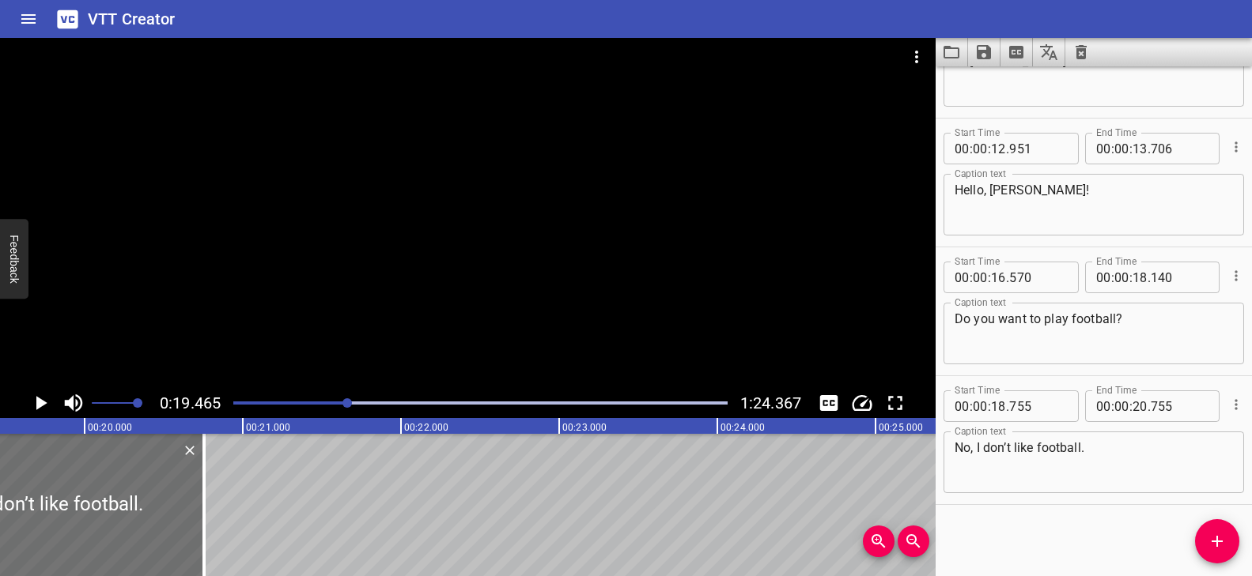
click at [521, 280] on div at bounding box center [467, 213] width 935 height 350
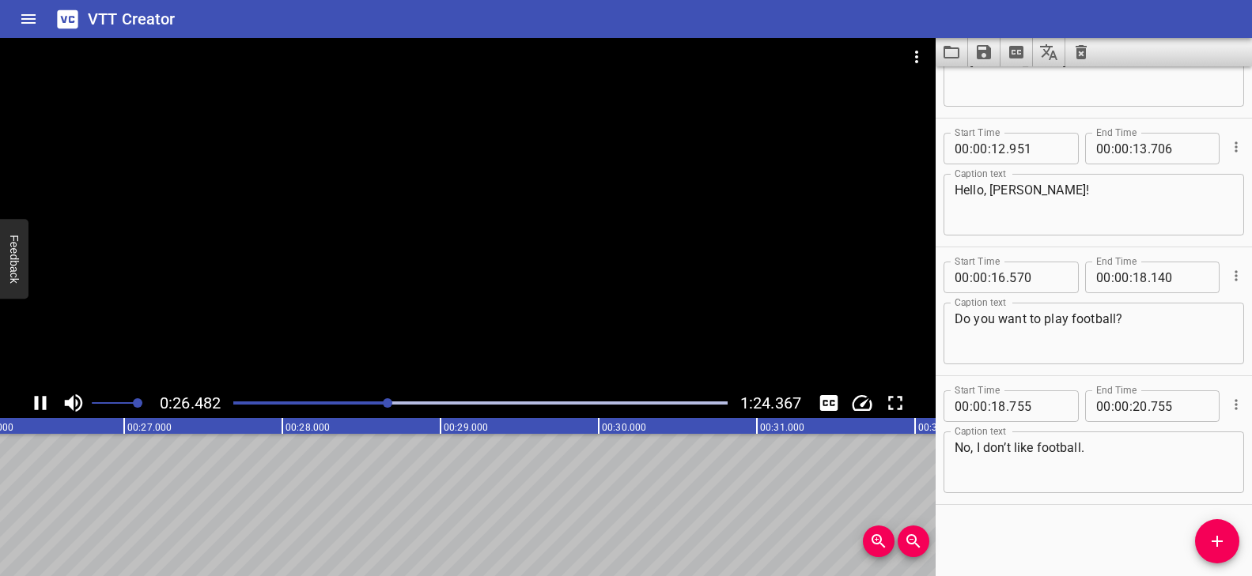
scroll to position [0, 4206]
click at [1208, 535] on icon "Add Cue" at bounding box center [1217, 541] width 19 height 19
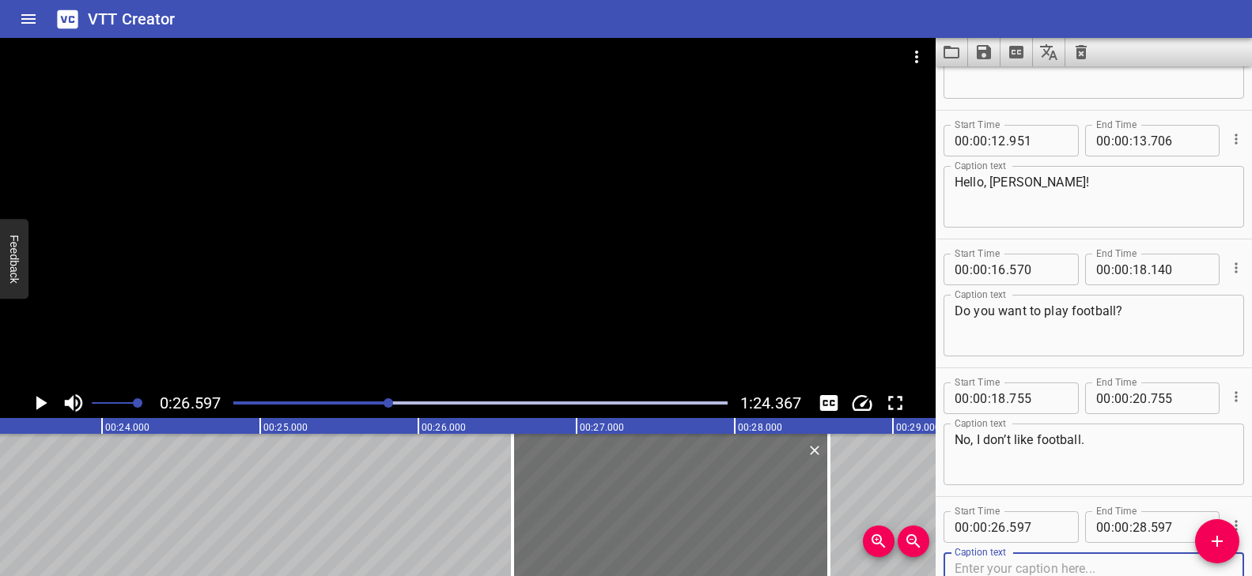
scroll to position [0, 3581]
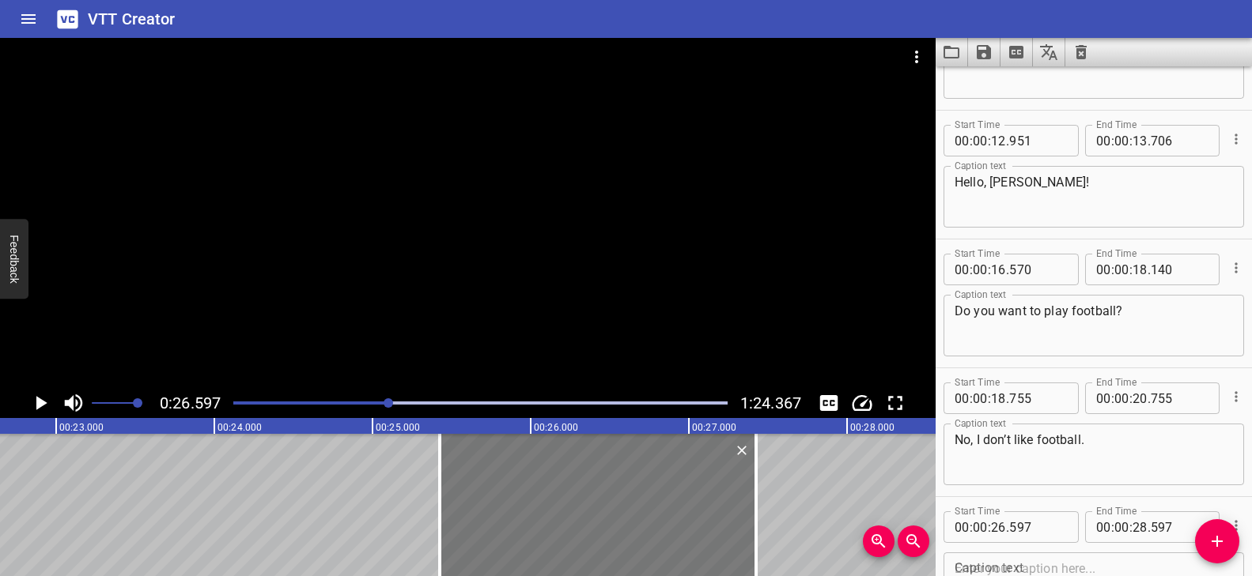
drag, startPoint x: 832, startPoint y: 514, endPoint x: 663, endPoint y: 519, distance: 169.3
click at [663, 519] on div at bounding box center [598, 505] width 316 height 142
type input "25"
type input "427"
type input "27"
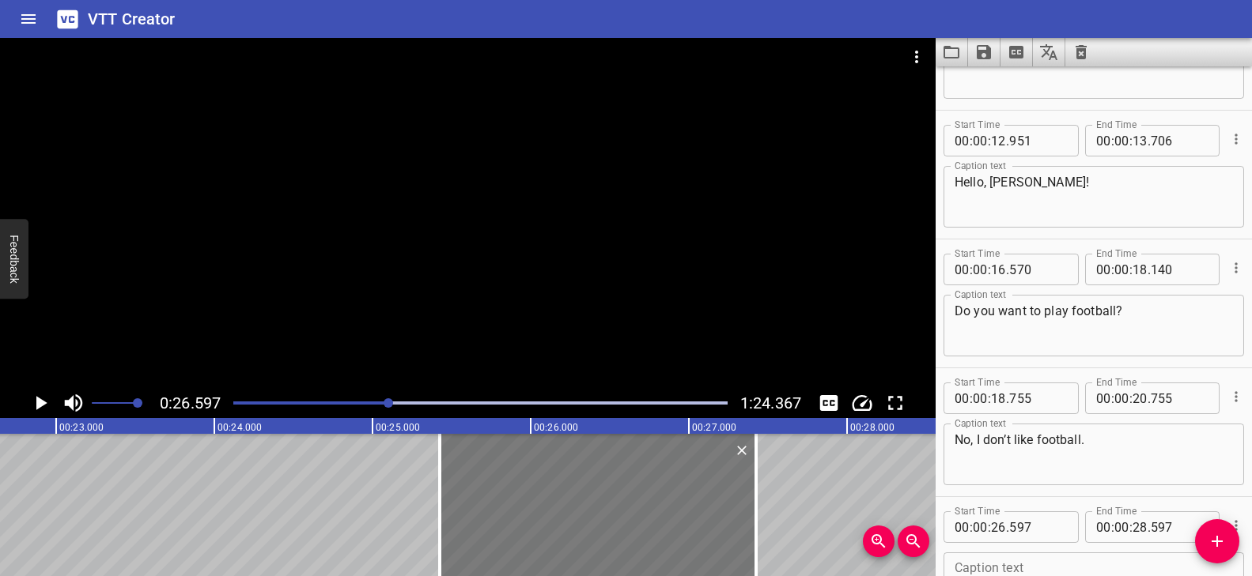
type input "427"
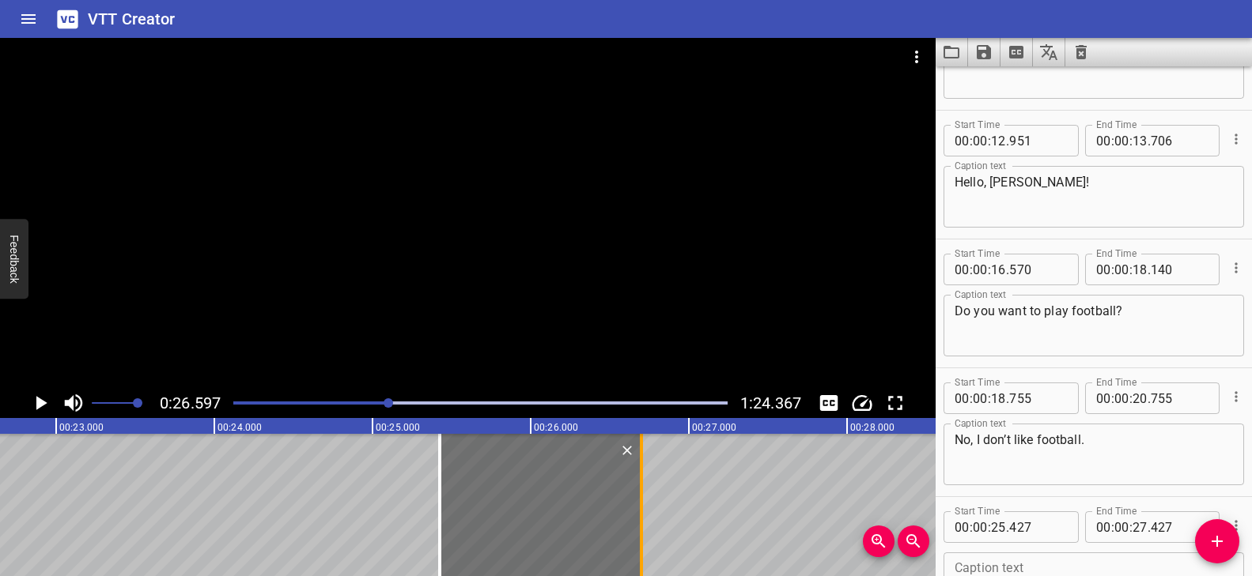
drag, startPoint x: 757, startPoint y: 501, endPoint x: 642, endPoint y: 503, distance: 114.7
click at [642, 503] on div at bounding box center [641, 505] width 3 height 142
type input "26"
type input "702"
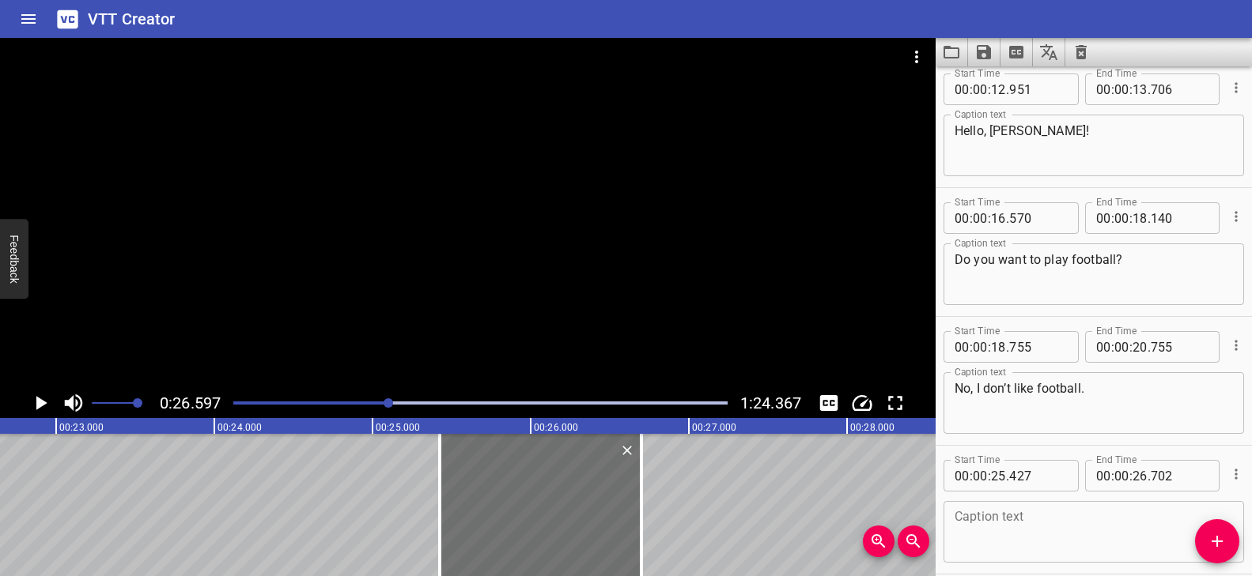
scroll to position [853, 0]
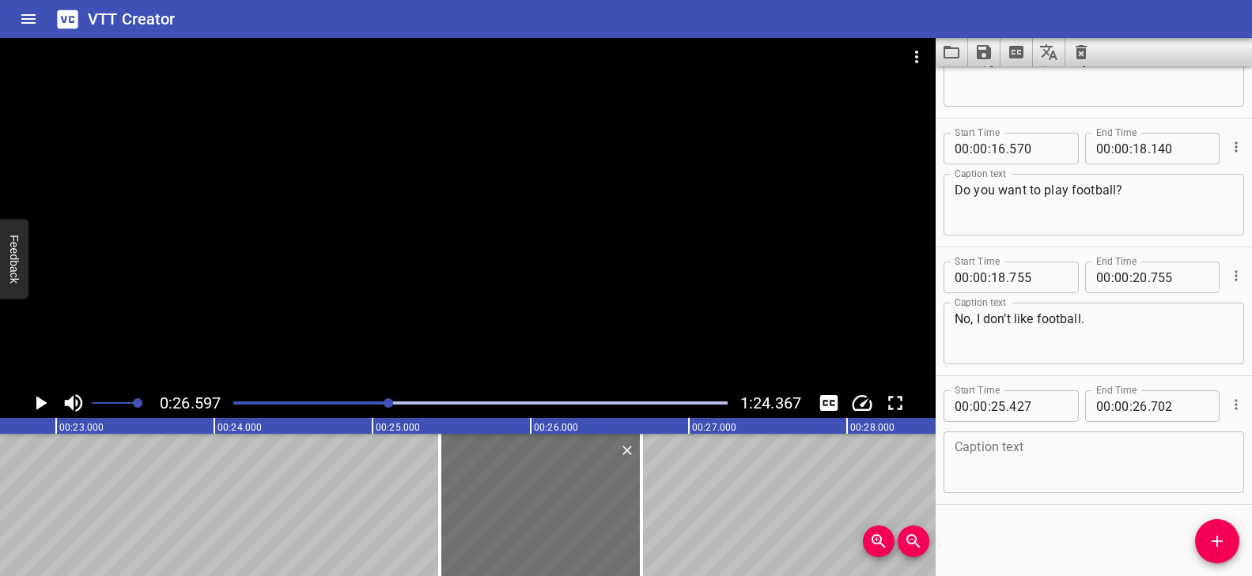
click at [1043, 460] on textarea at bounding box center [1093, 462] width 278 height 45
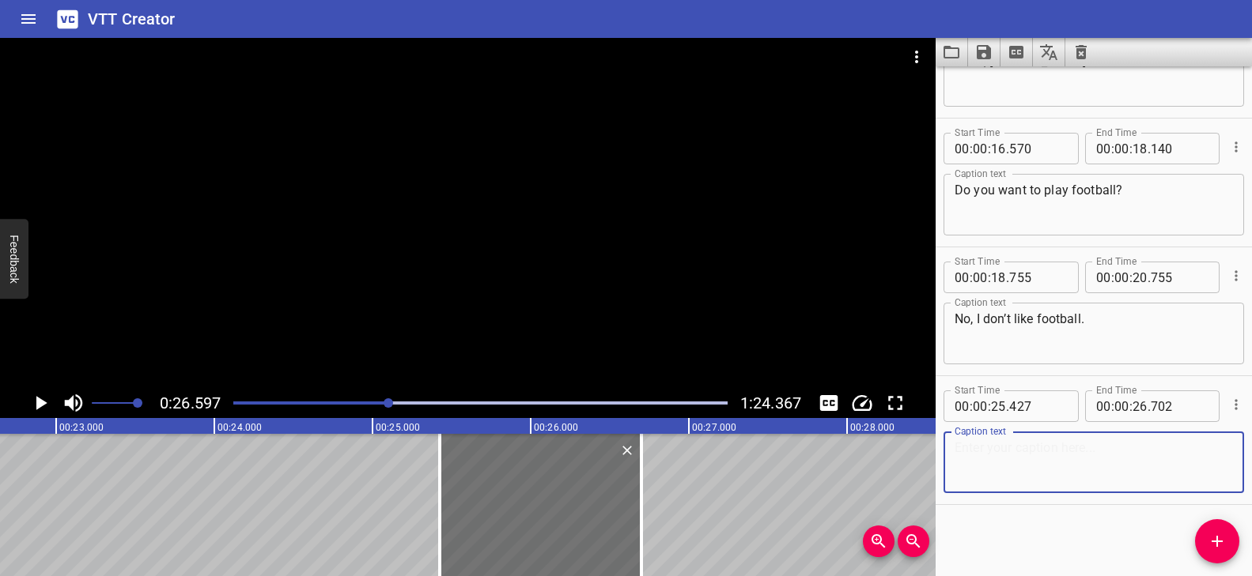
paste textarea "Do you want to watch TV?"
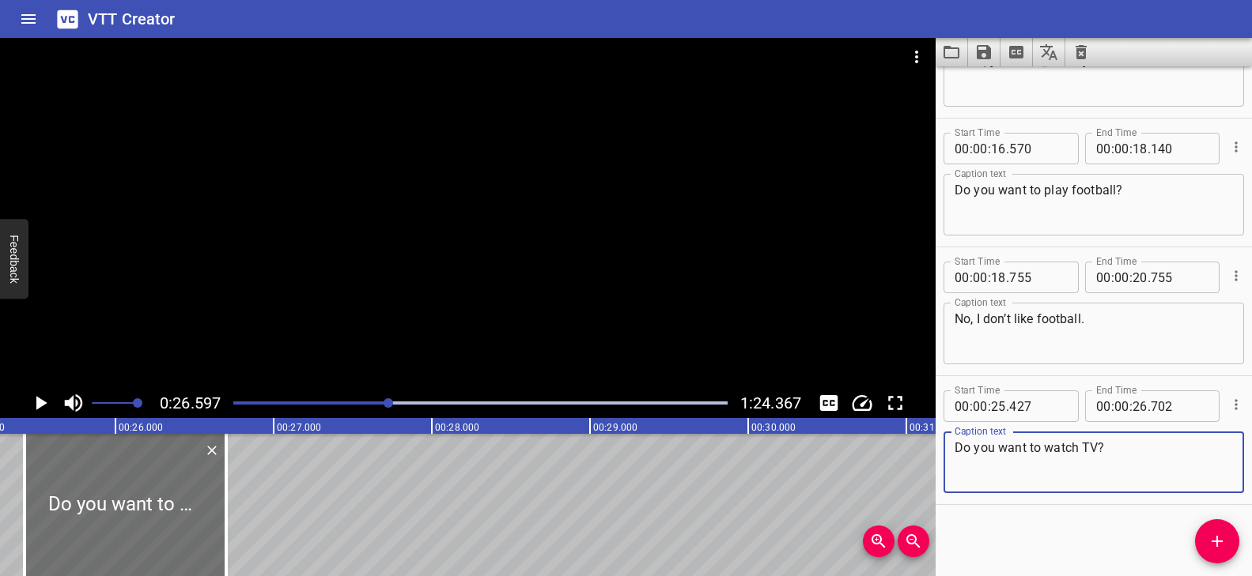
scroll to position [0, 4044]
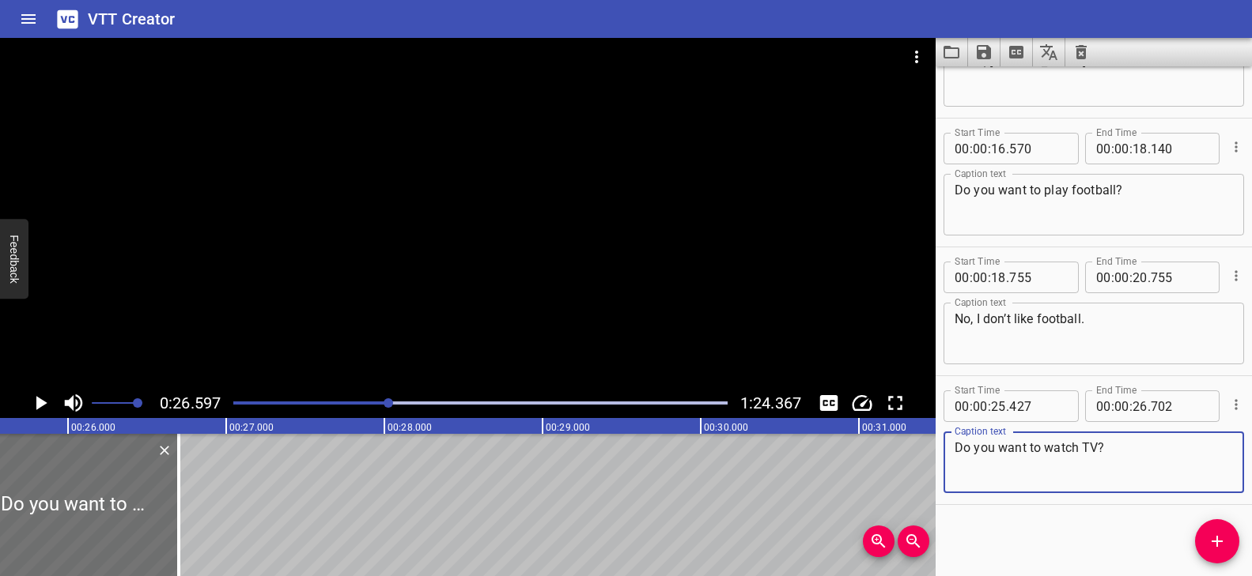
type textarea "Do you want to watch TV?"
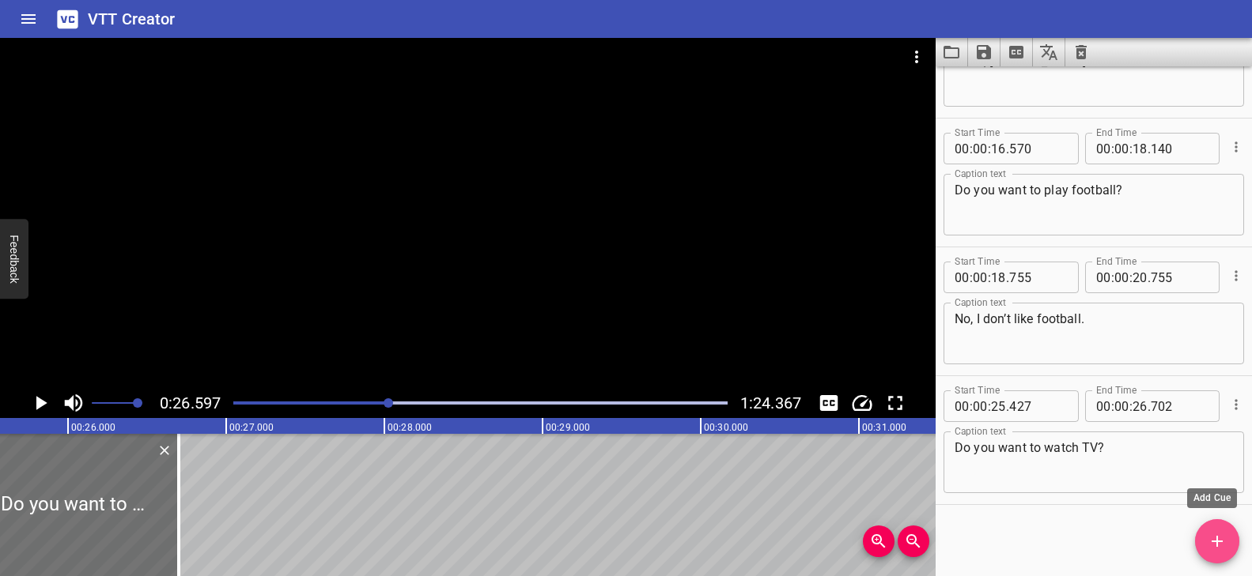
click at [1203, 540] on span "Add Cue" at bounding box center [1217, 541] width 44 height 19
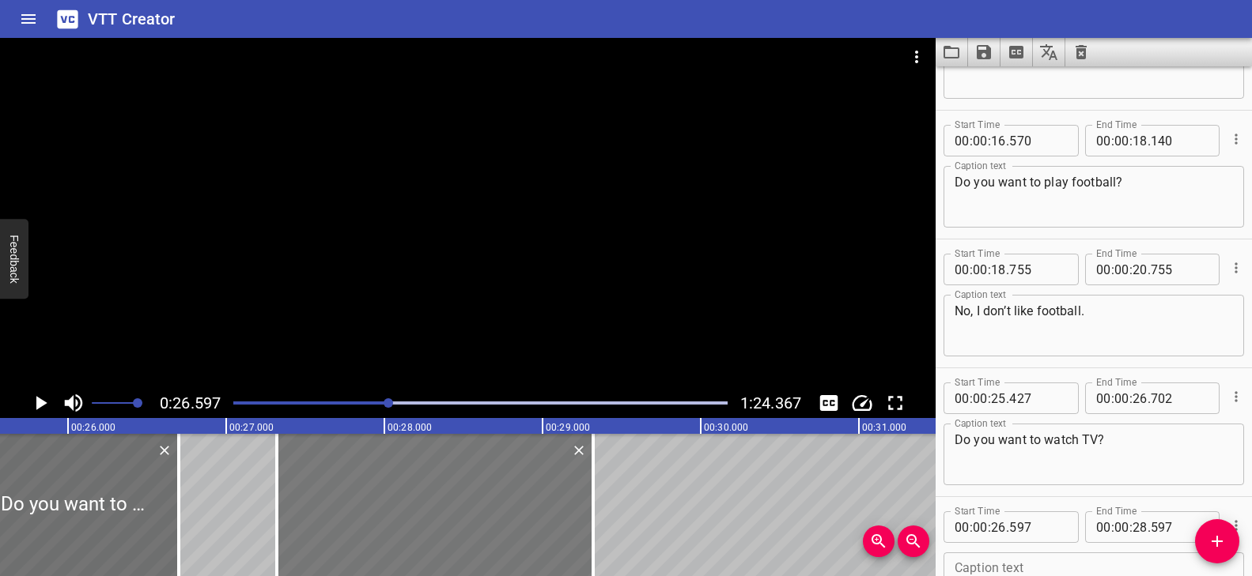
drag, startPoint x: 417, startPoint y: 520, endPoint x: 494, endPoint y: 520, distance: 77.5
click at [494, 520] on div at bounding box center [435, 505] width 316 height 142
type input "27"
type input "322"
type input "29"
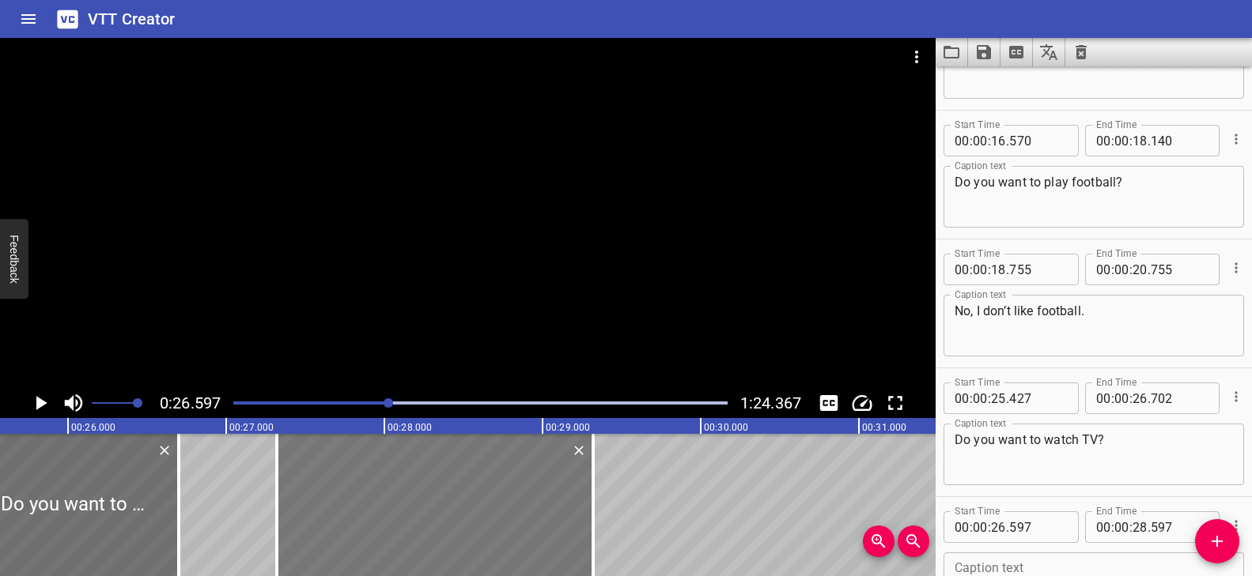
type input "322"
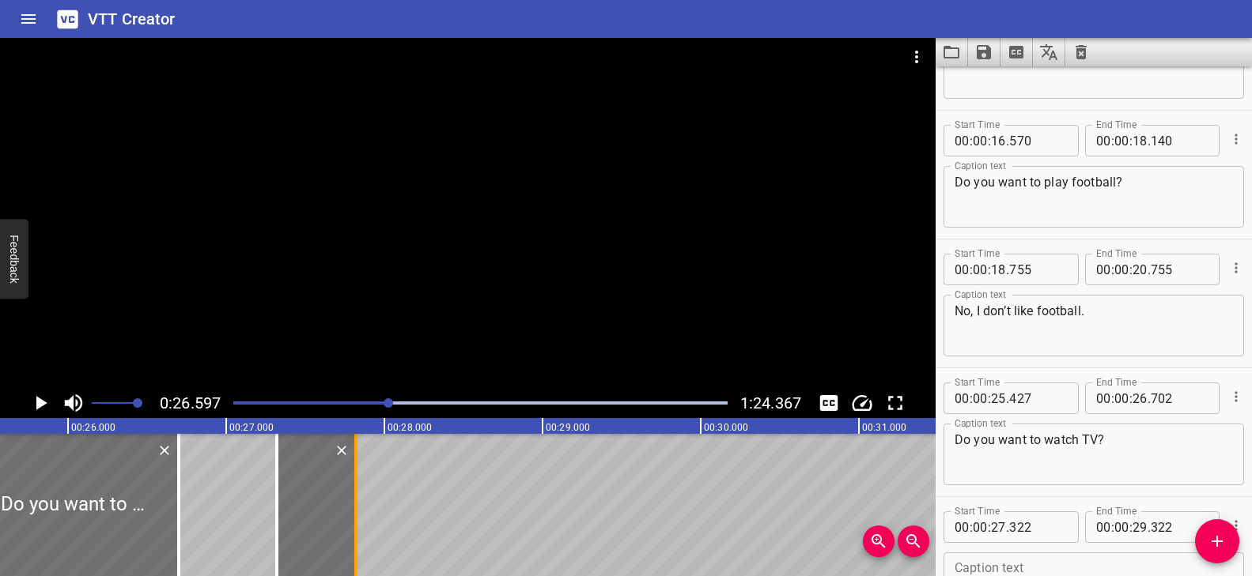
drag, startPoint x: 584, startPoint y: 496, endPoint x: 359, endPoint y: 497, distance: 225.4
click at [359, 497] on div at bounding box center [356, 505] width 16 height 142
type input "27"
type input "822"
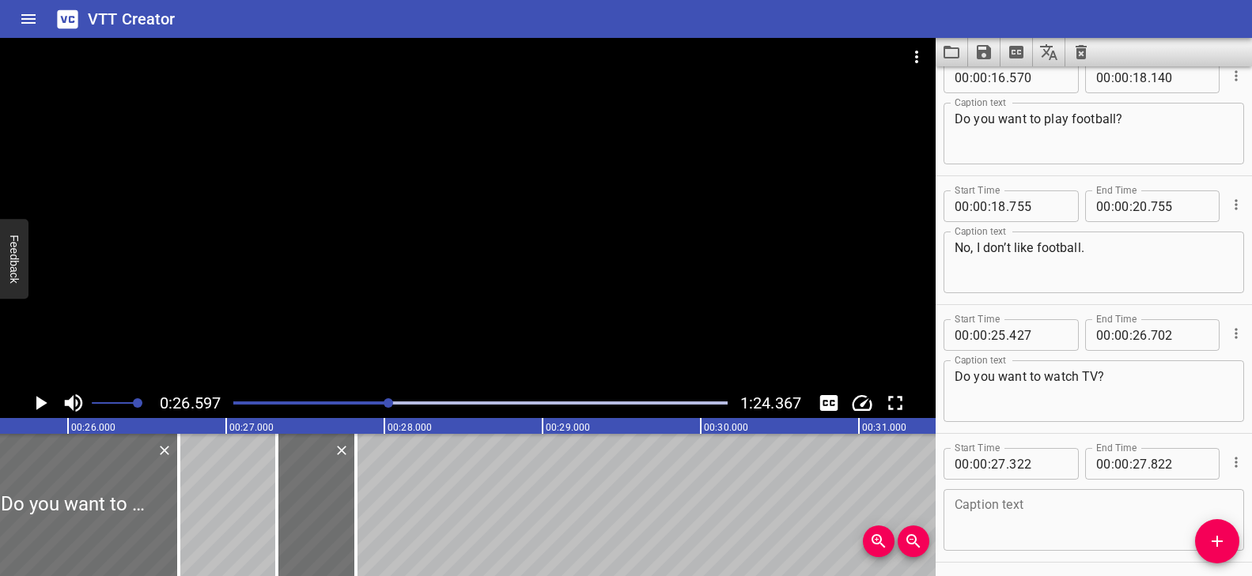
scroll to position [982, 0]
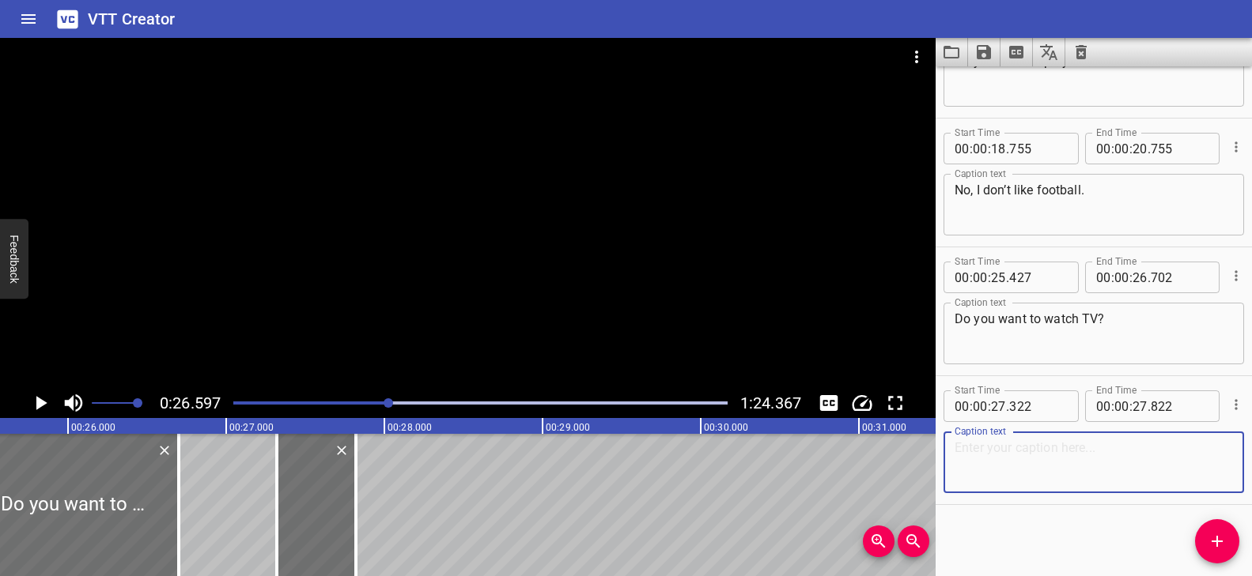
click at [1034, 466] on textarea at bounding box center [1093, 462] width 278 height 45
paste textarea "No,"
type textarea "No,"
click at [1230, 535] on span "Add Cue" at bounding box center [1217, 541] width 44 height 19
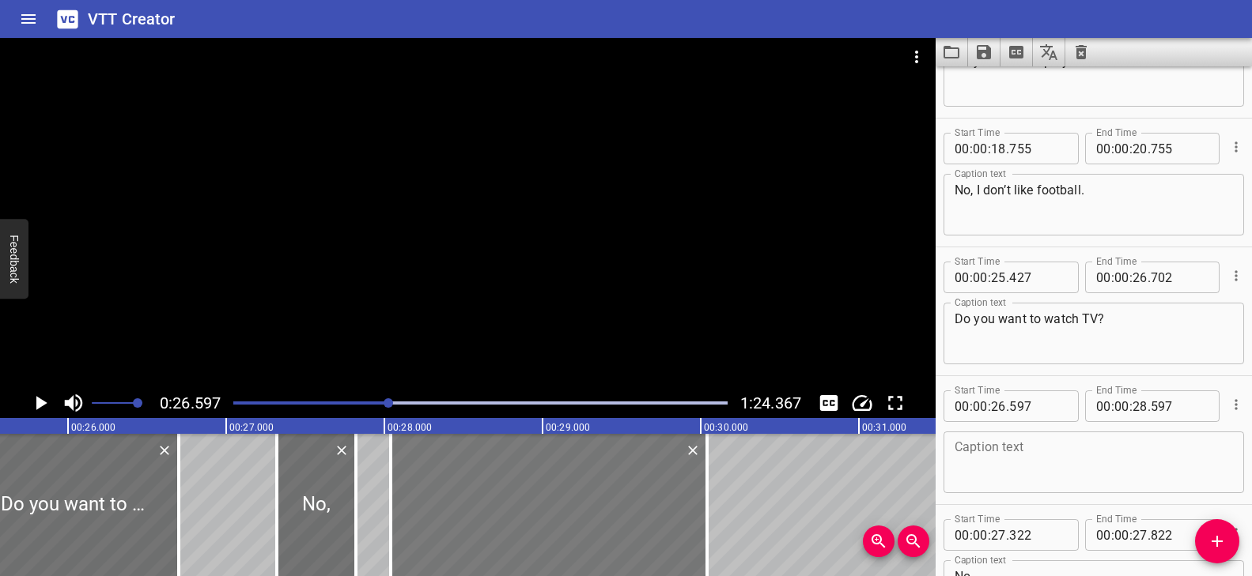
drag, startPoint x: 433, startPoint y: 508, endPoint x: 661, endPoint y: 511, distance: 228.6
type input "28"
type input "042"
type input "30"
type input "042"
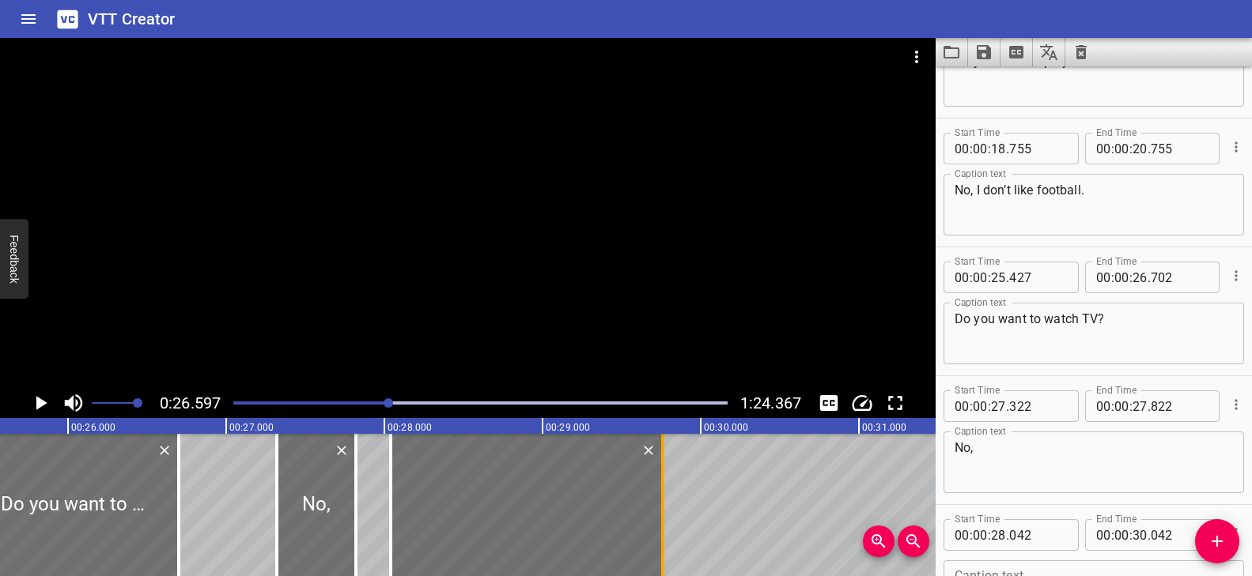
drag, startPoint x: 712, startPoint y: 496, endPoint x: 667, endPoint y: 496, distance: 44.3
click at [667, 496] on div at bounding box center [663, 505] width 16 height 142
type input "29"
type input "762"
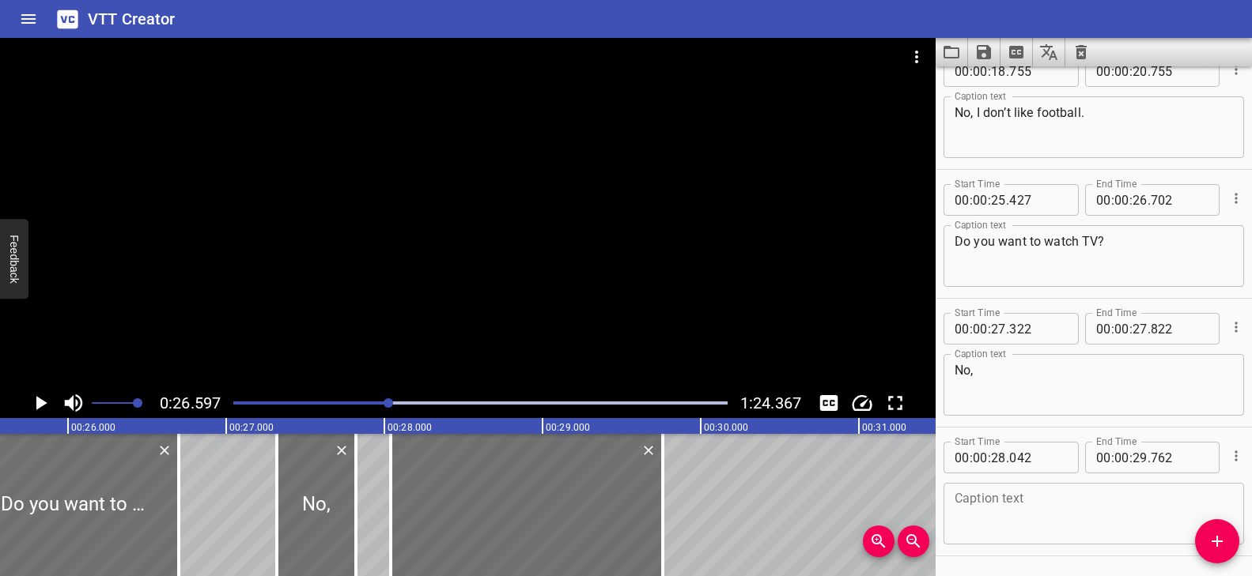
scroll to position [1111, 0]
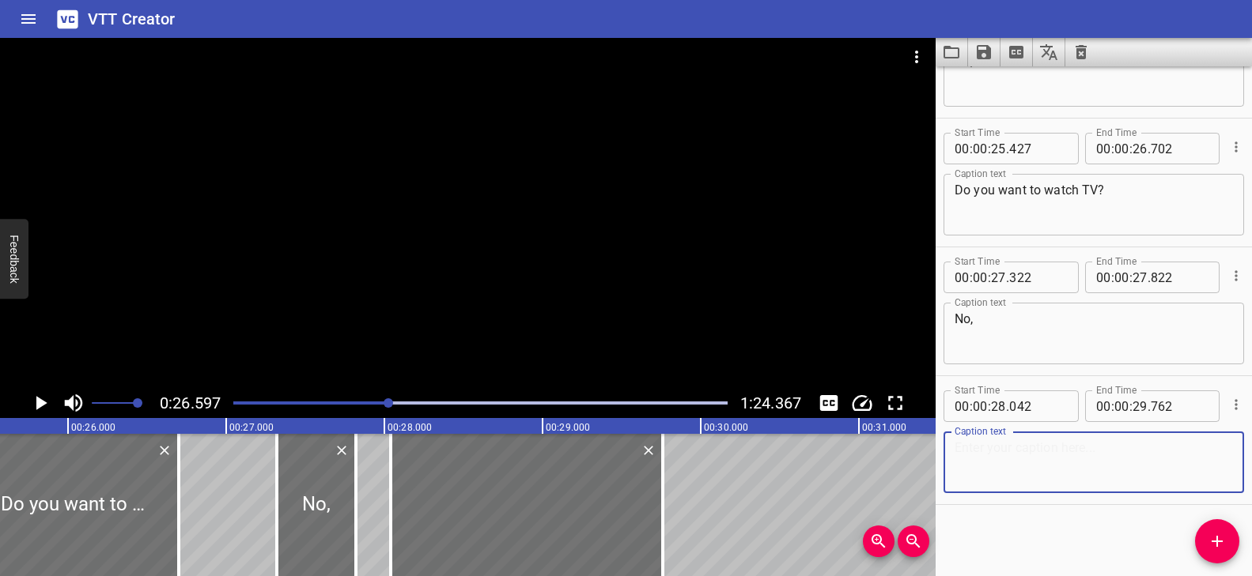
click at [1028, 473] on textarea at bounding box center [1093, 462] width 278 height 45
paste textarea "I don’t like watching TV."
type textarea "I don’t like watching TV."
click at [497, 338] on div at bounding box center [467, 213] width 935 height 350
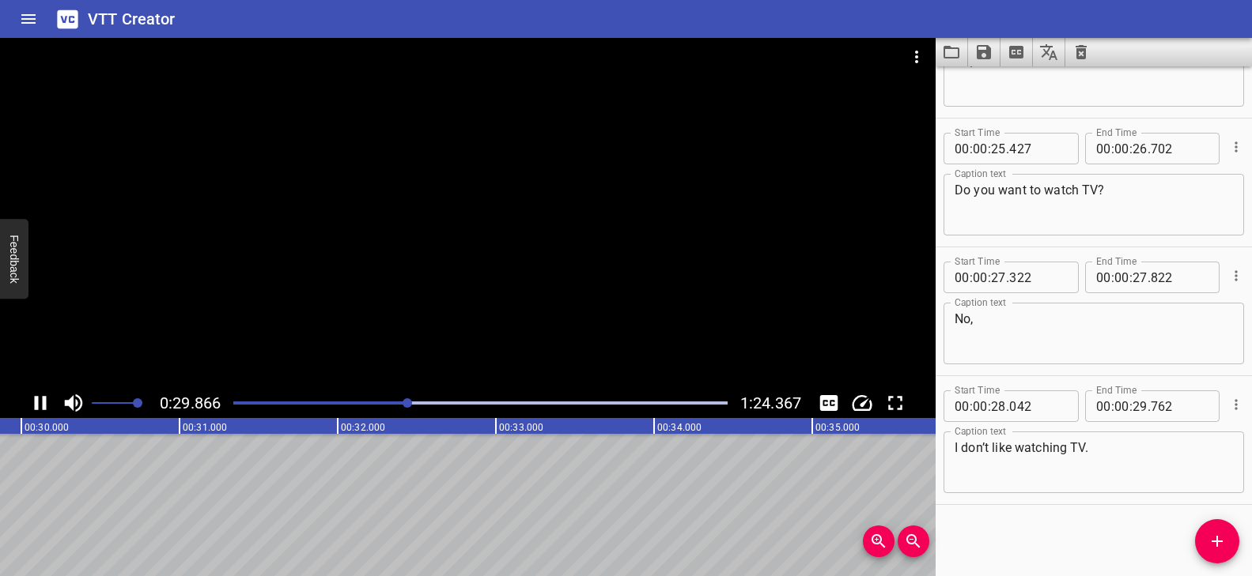
click at [483, 338] on div at bounding box center [467, 213] width 935 height 350
click at [511, 342] on div at bounding box center [467, 213] width 935 height 350
click at [1203, 546] on span "Add Cue" at bounding box center [1217, 541] width 44 height 19
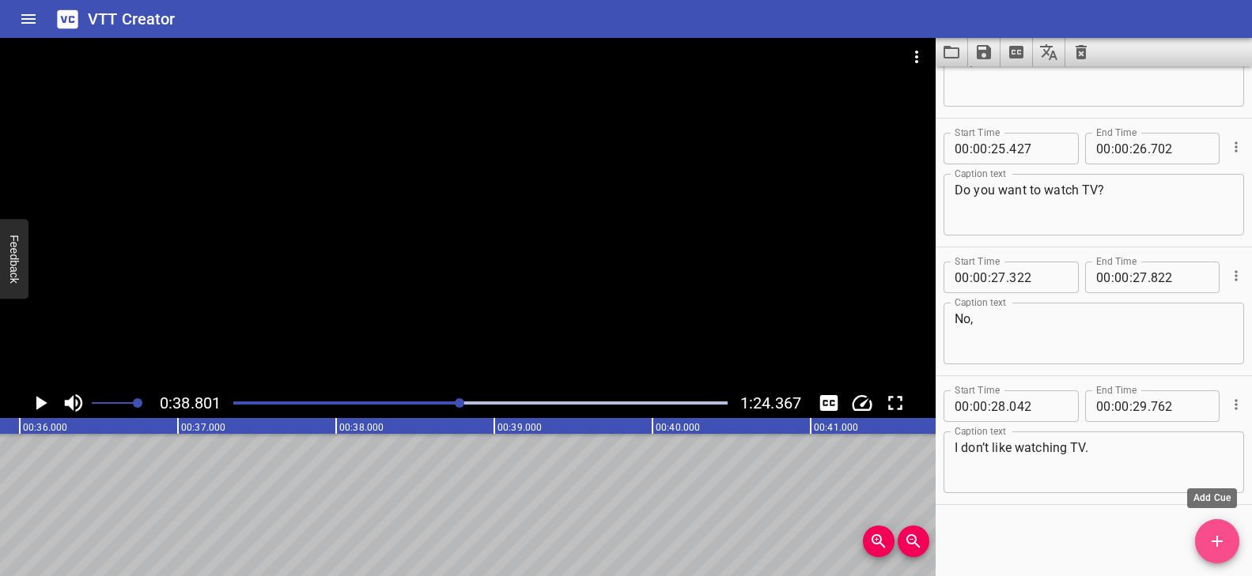
scroll to position [1119, 0]
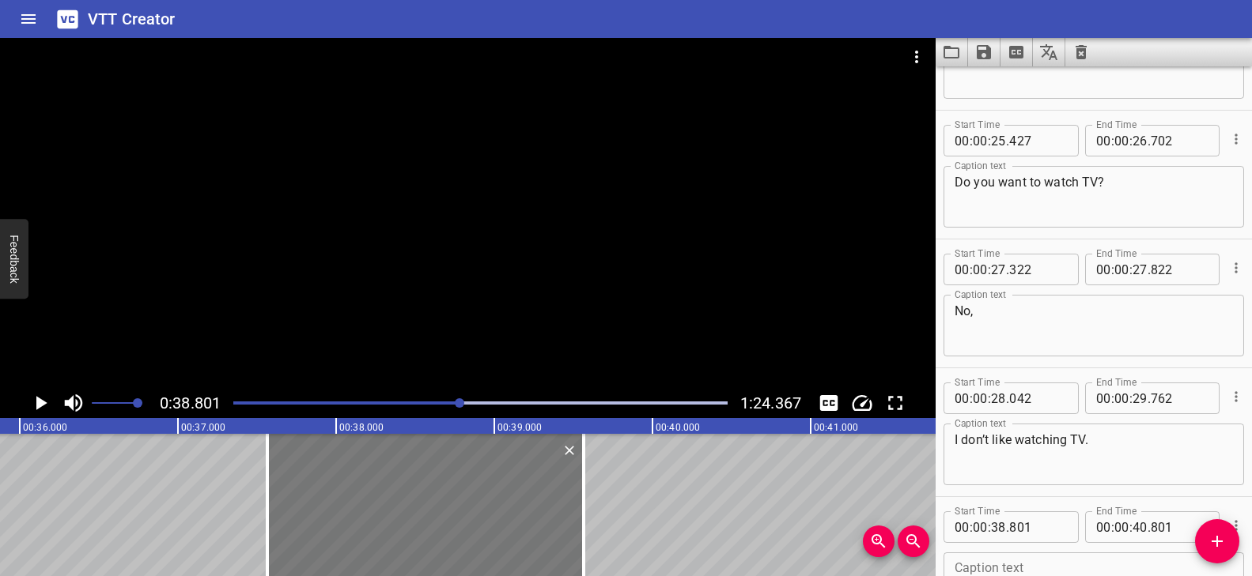
drag, startPoint x: 475, startPoint y: 468, endPoint x: 418, endPoint y: 483, distance: 58.9
click at [418, 483] on div at bounding box center [425, 505] width 316 height 142
type input "37"
type input "566"
type input "39"
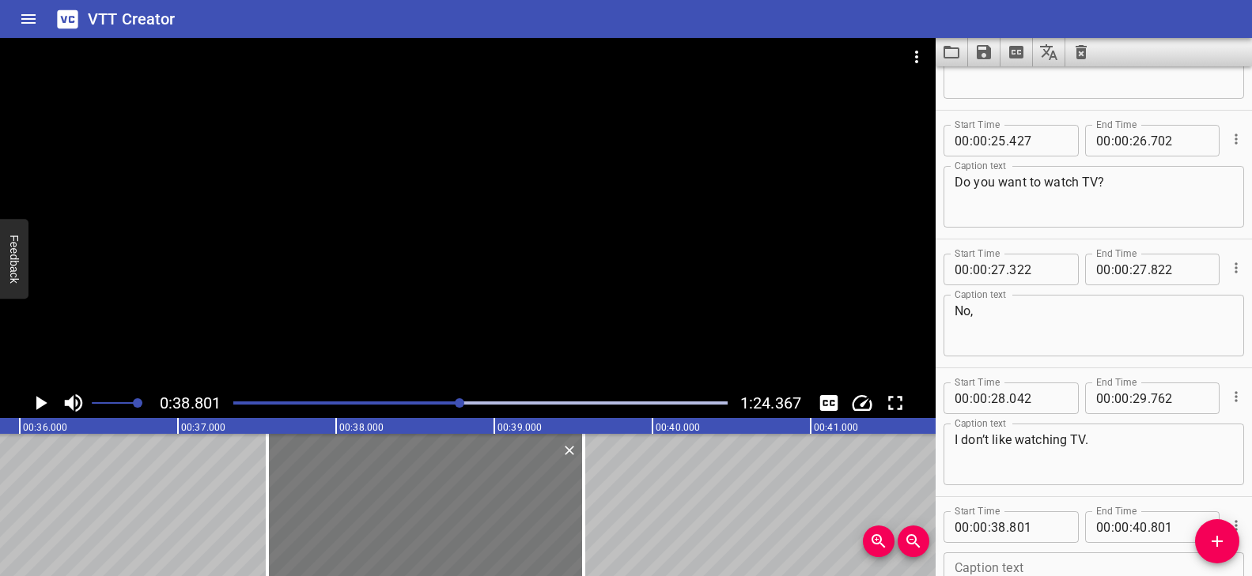
type input "566"
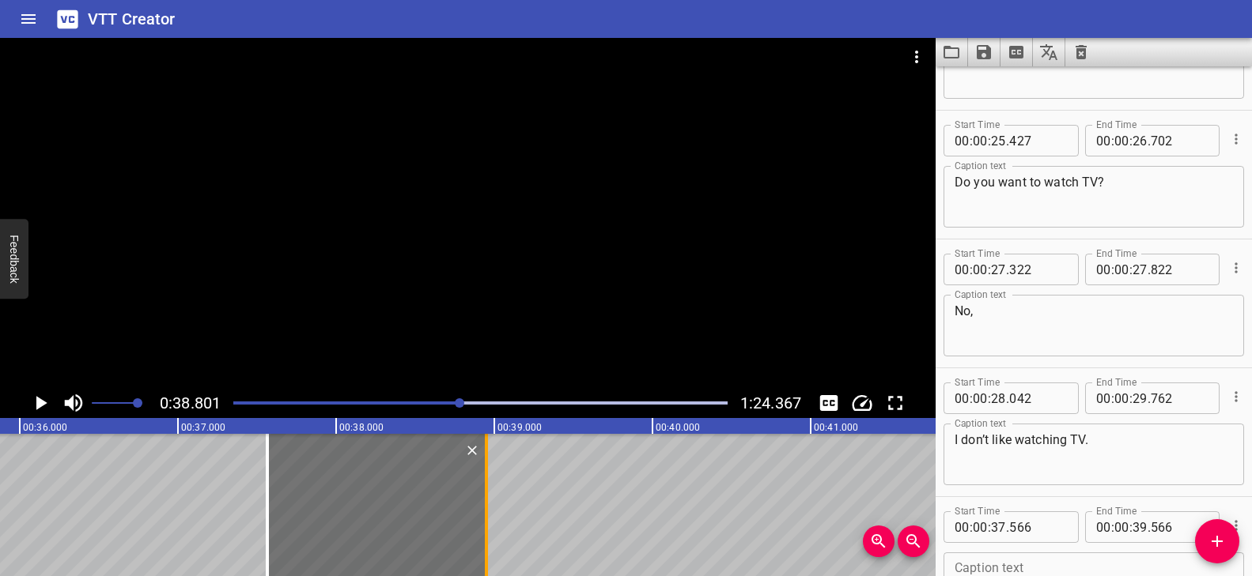
drag, startPoint x: 578, startPoint y: 478, endPoint x: 481, endPoint y: 474, distance: 97.3
click at [481, 474] on div at bounding box center [486, 505] width 16 height 142
type input "38"
type input "951"
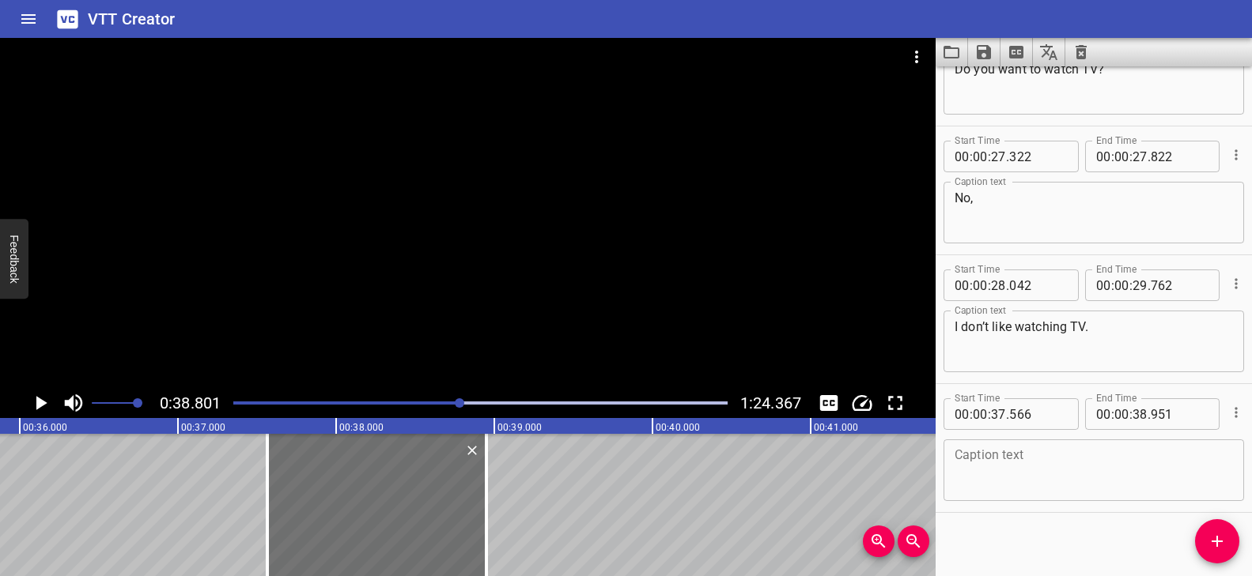
scroll to position [1240, 0]
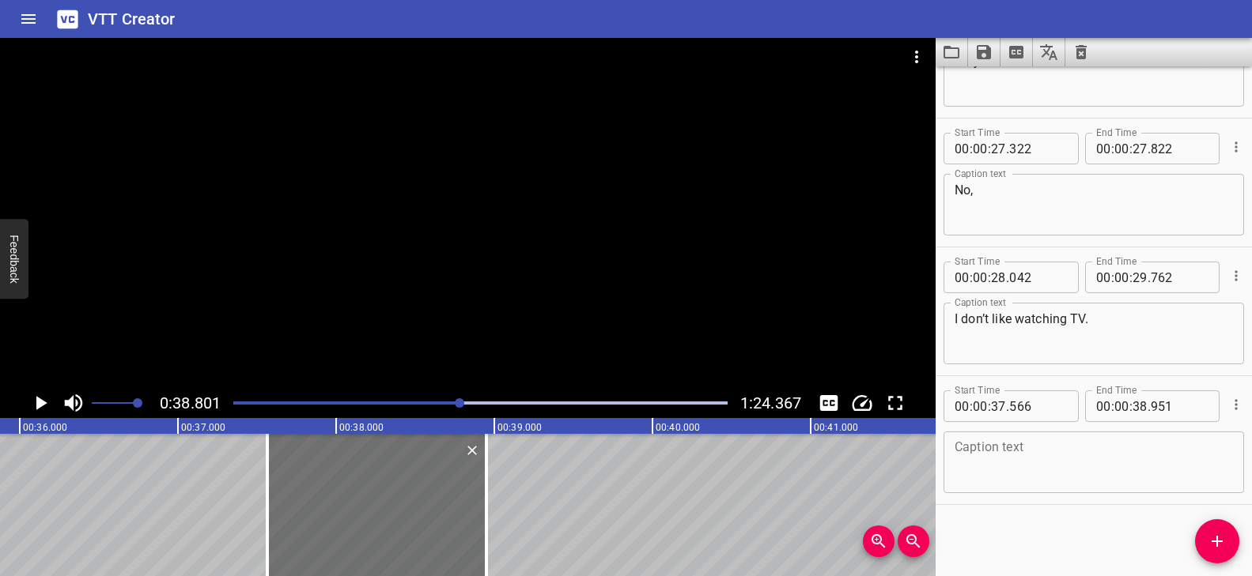
click at [1022, 462] on textarea at bounding box center [1093, 462] width 278 height 45
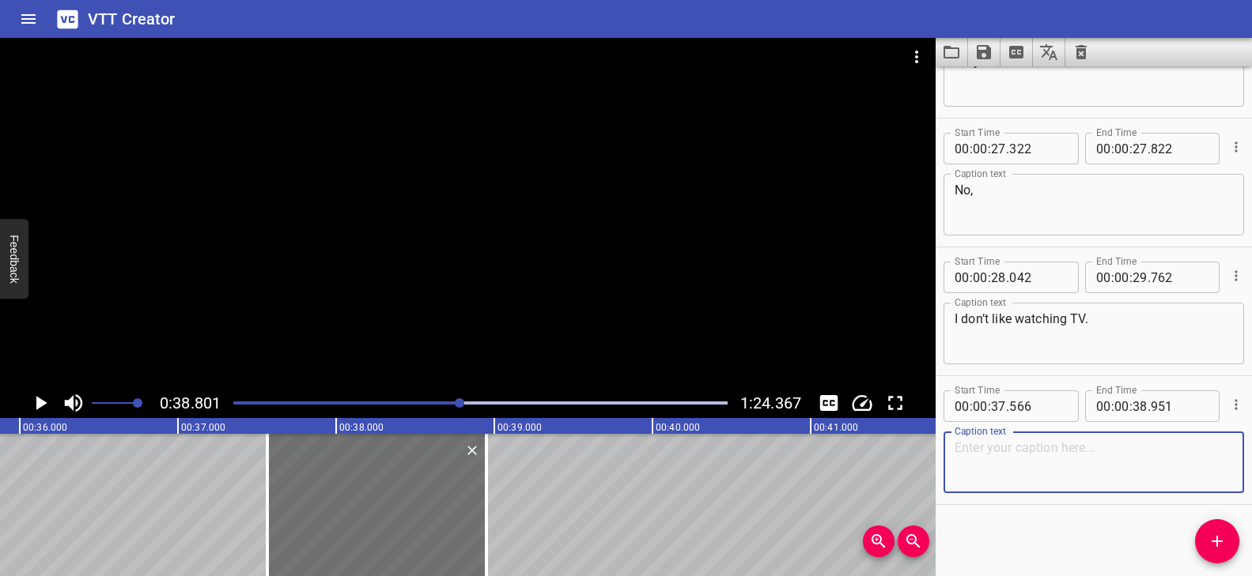
paste textarea "Do you want to work out?"
type textarea "Do you want to work out?"
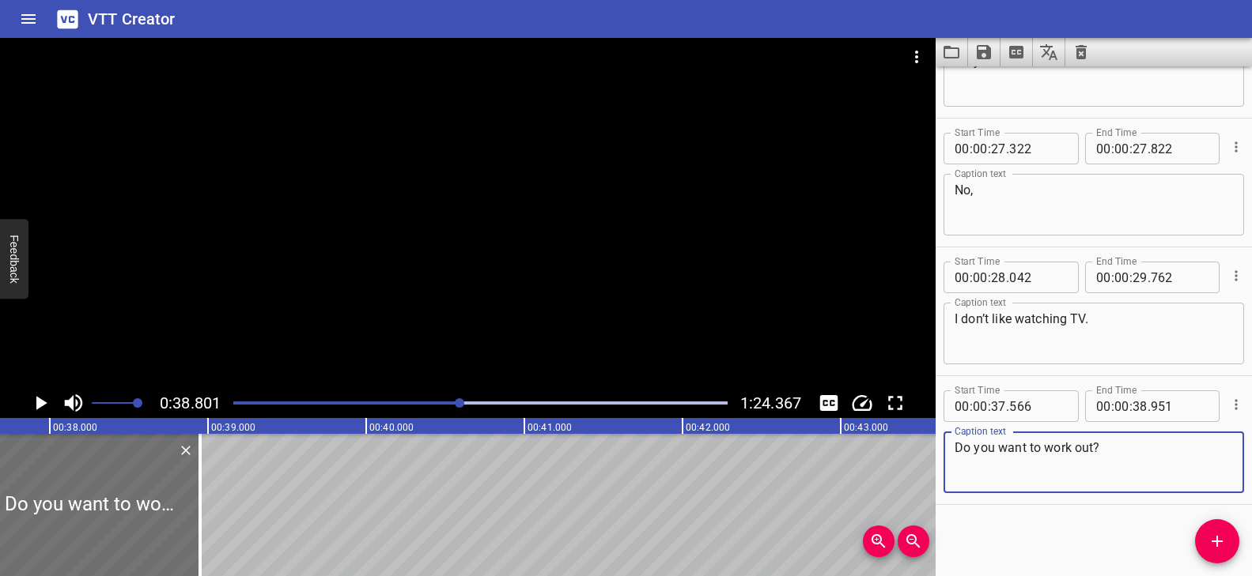
scroll to position [0, 5992]
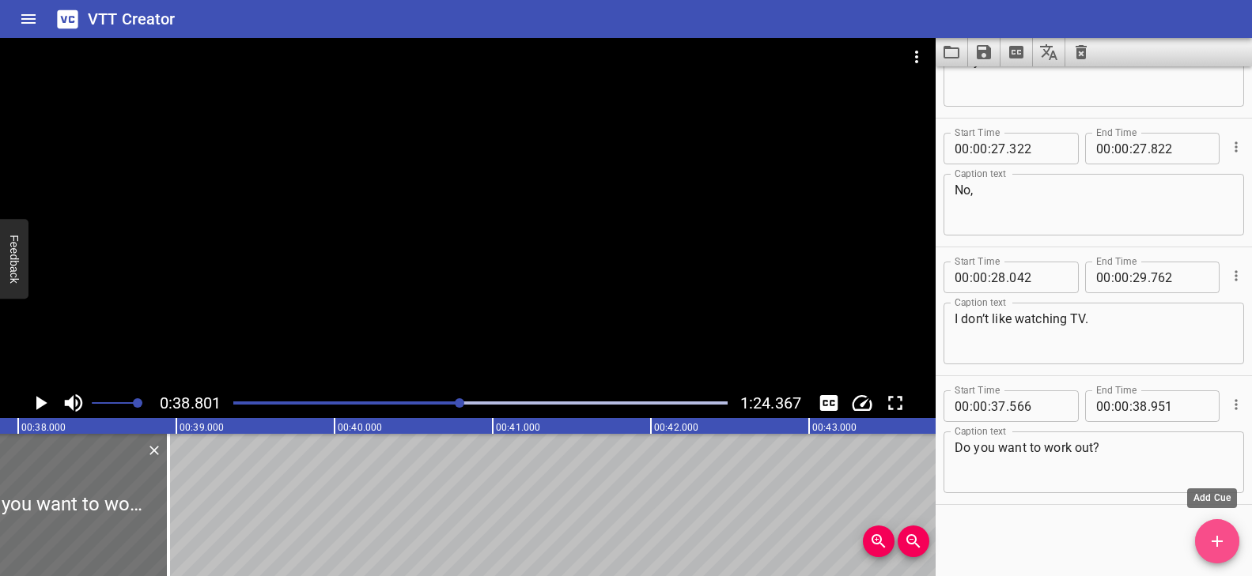
click at [1224, 539] on icon "Add Cue" at bounding box center [1217, 541] width 19 height 19
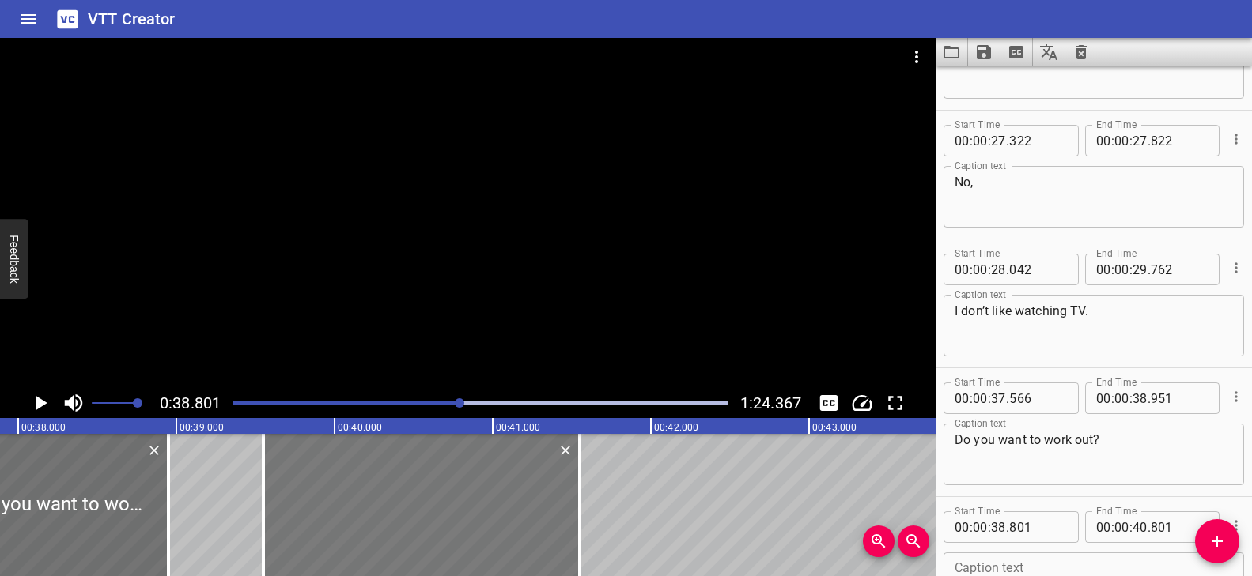
drag, startPoint x: 433, startPoint y: 512, endPoint x: 474, endPoint y: 509, distance: 41.2
click at [474, 509] on div at bounding box center [421, 505] width 316 height 142
type input "39"
type input "551"
type input "41"
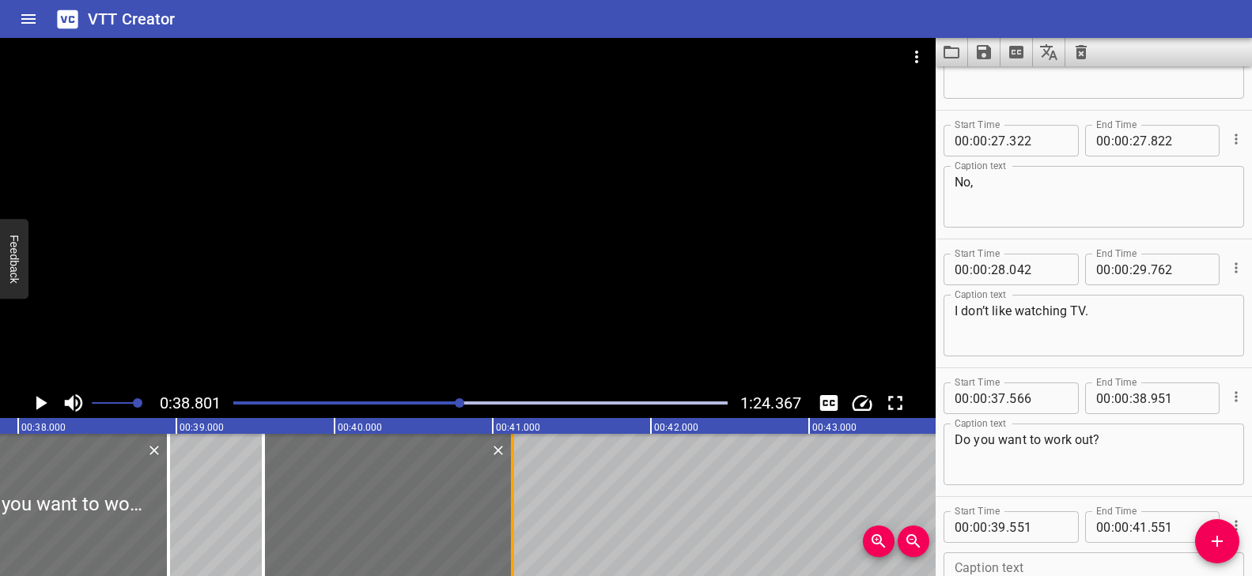
drag, startPoint x: 579, startPoint y: 489, endPoint x: 511, endPoint y: 493, distance: 68.2
click at [511, 493] on div at bounding box center [512, 505] width 3 height 142
type input "121"
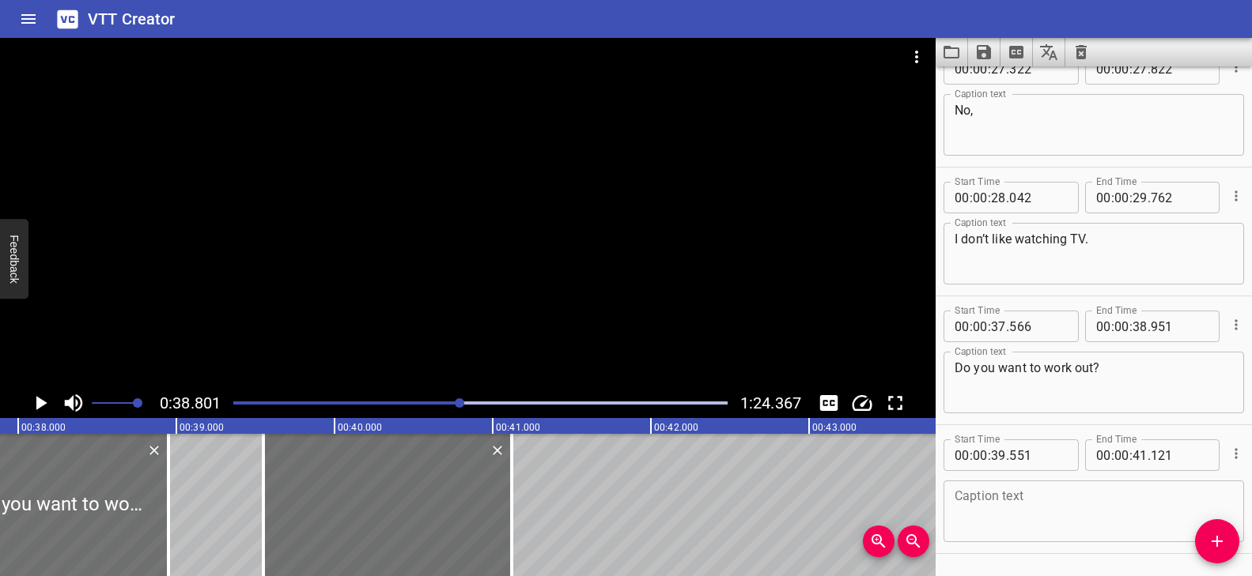
scroll to position [1369, 0]
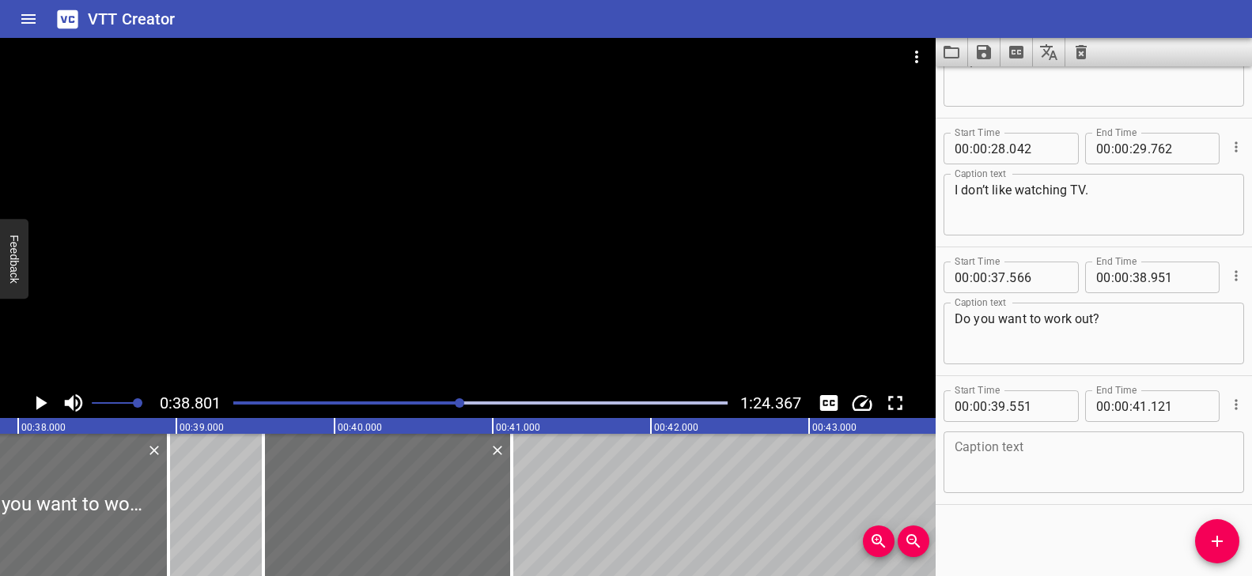
click at [1064, 436] on div "Caption text" at bounding box center [1093, 463] width 300 height 62
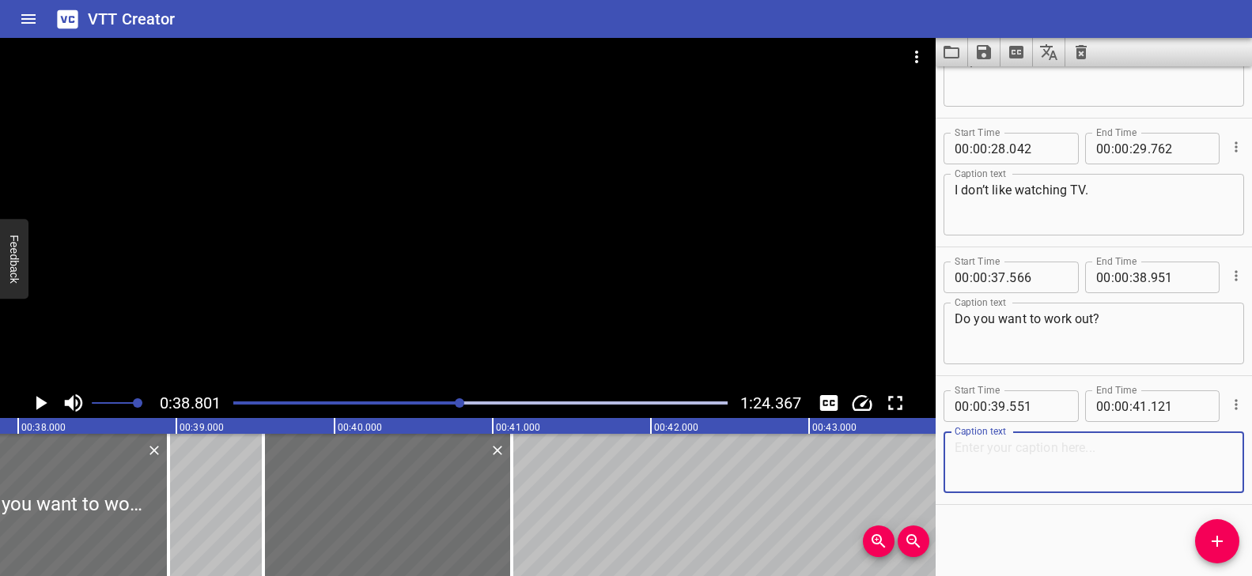
paste textarea "Hmm, yes, ok"
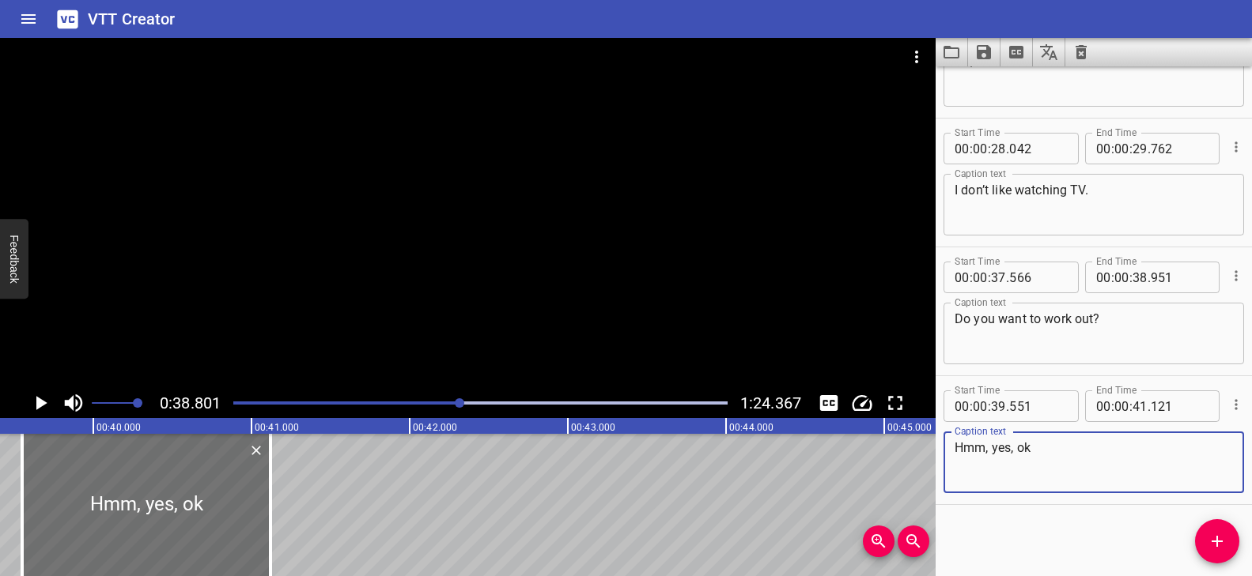
scroll to position [0, 6217]
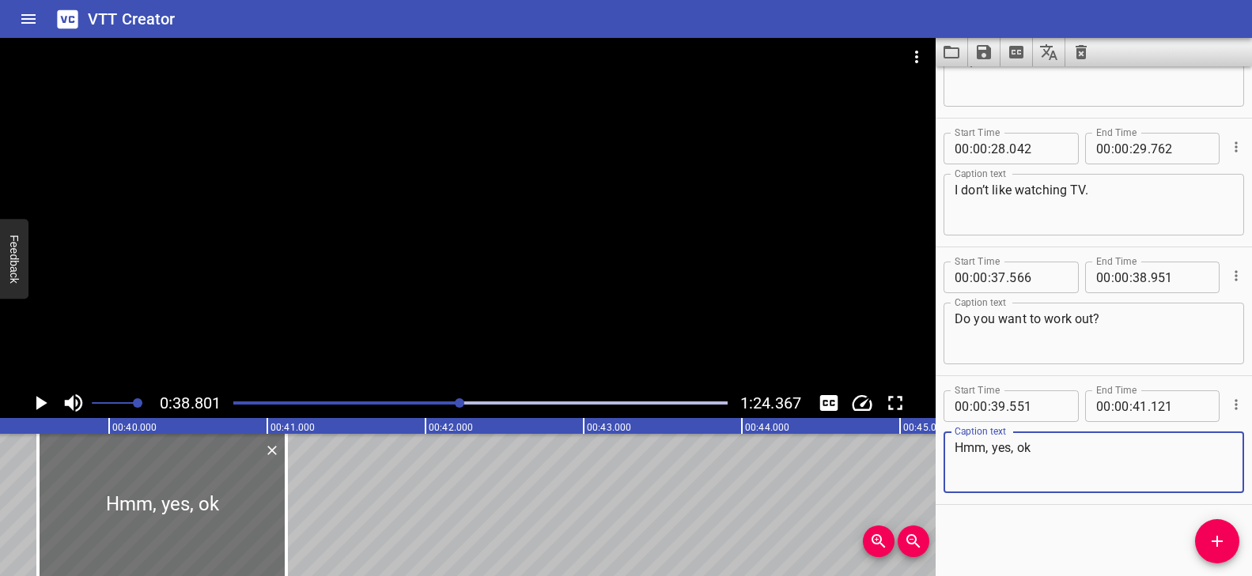
type textarea "Hmm, yes, ok"
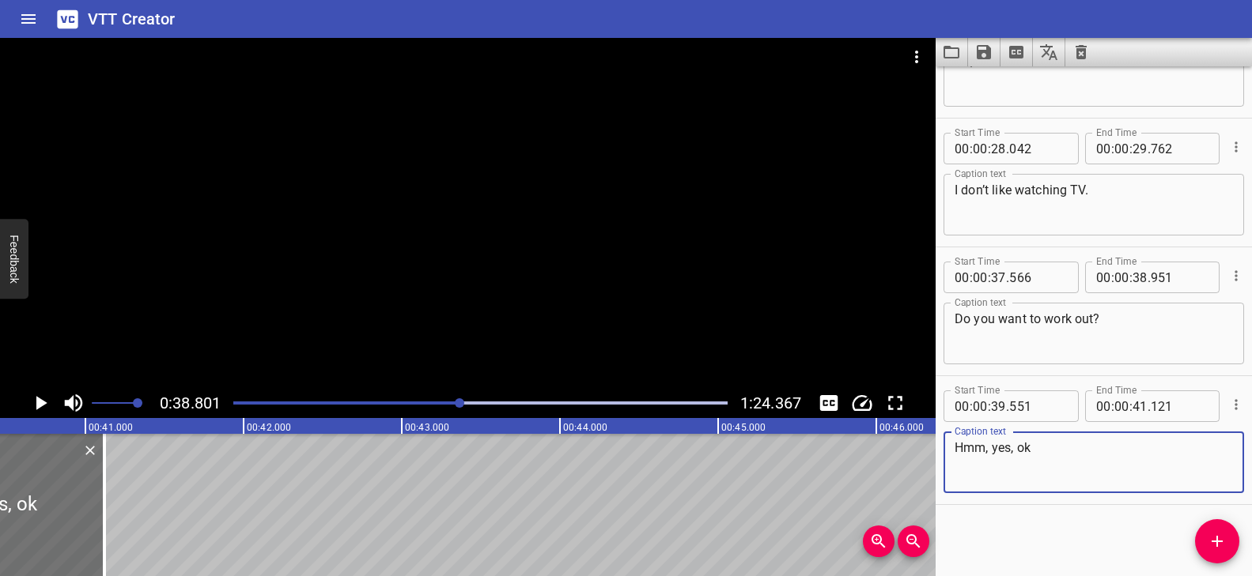
scroll to position [0, 6351]
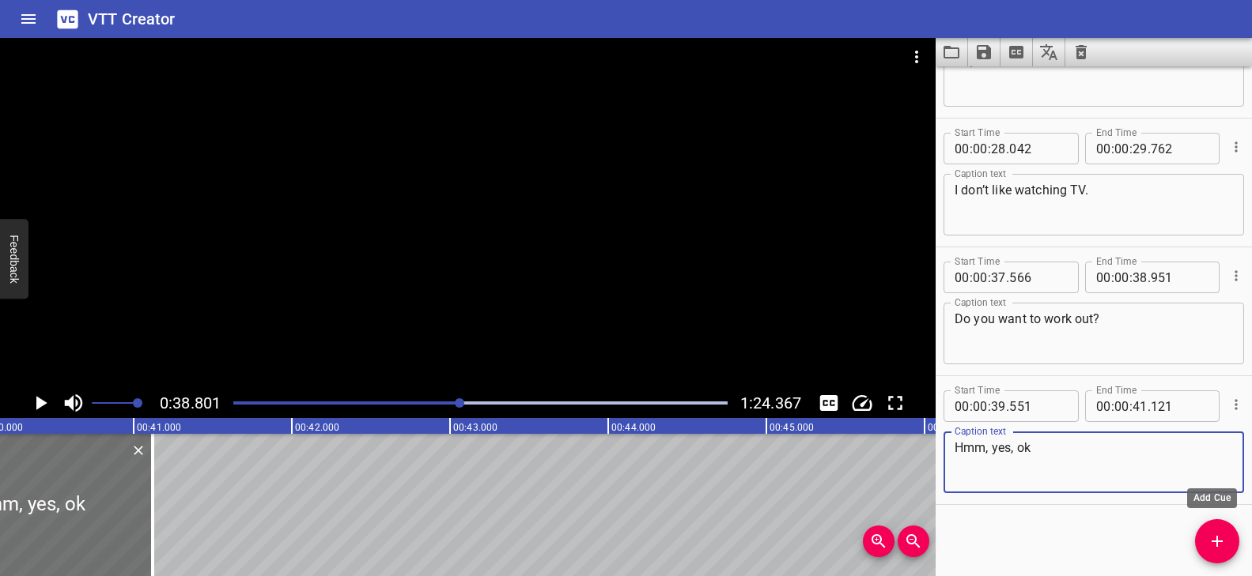
click at [1211, 539] on icon "Add Cue" at bounding box center [1217, 541] width 19 height 19
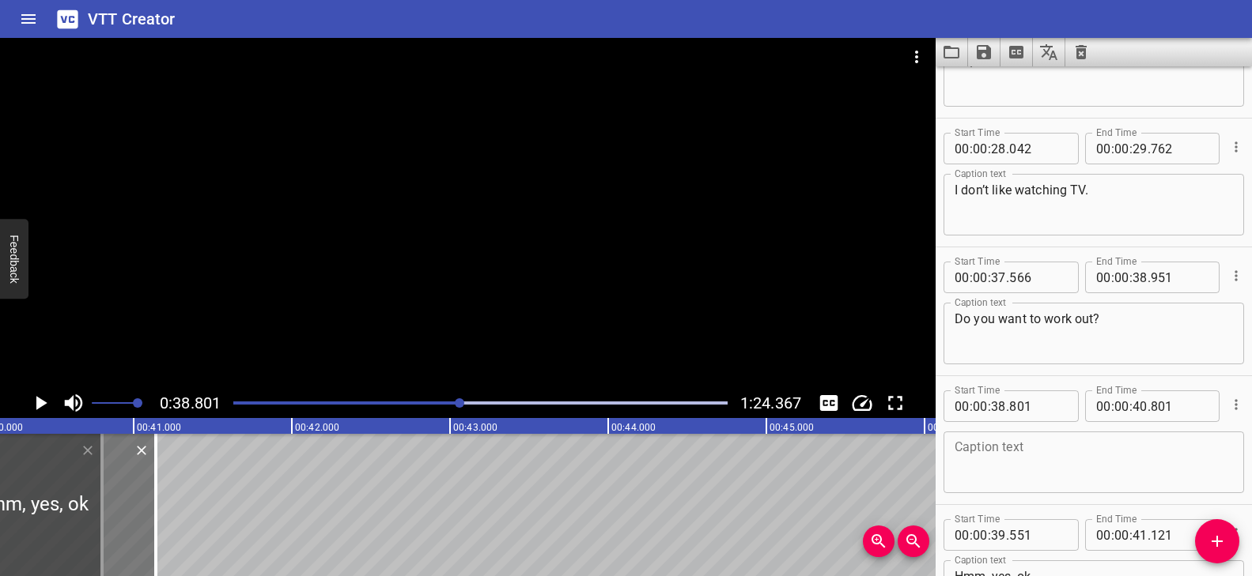
click at [66, 512] on div at bounding box center [31, 505] width 248 height 142
type input "571"
type input "141"
click at [80, 472] on div at bounding box center [33, 505] width 248 height 142
type input "576"
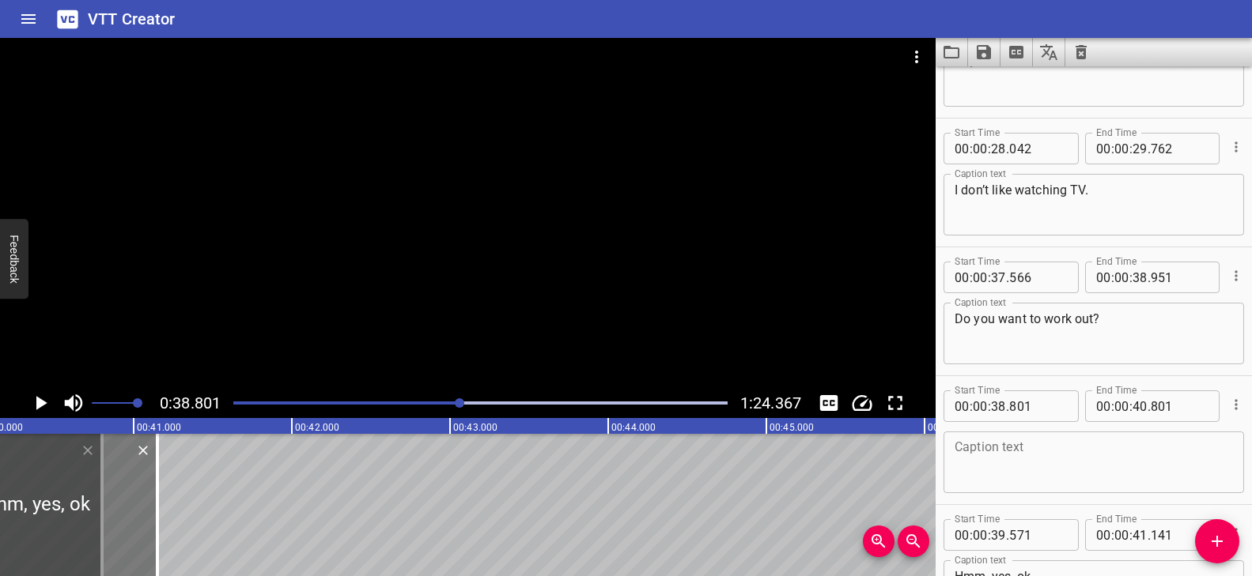
type input "146"
click at [143, 497] on div at bounding box center [33, 505] width 248 height 142
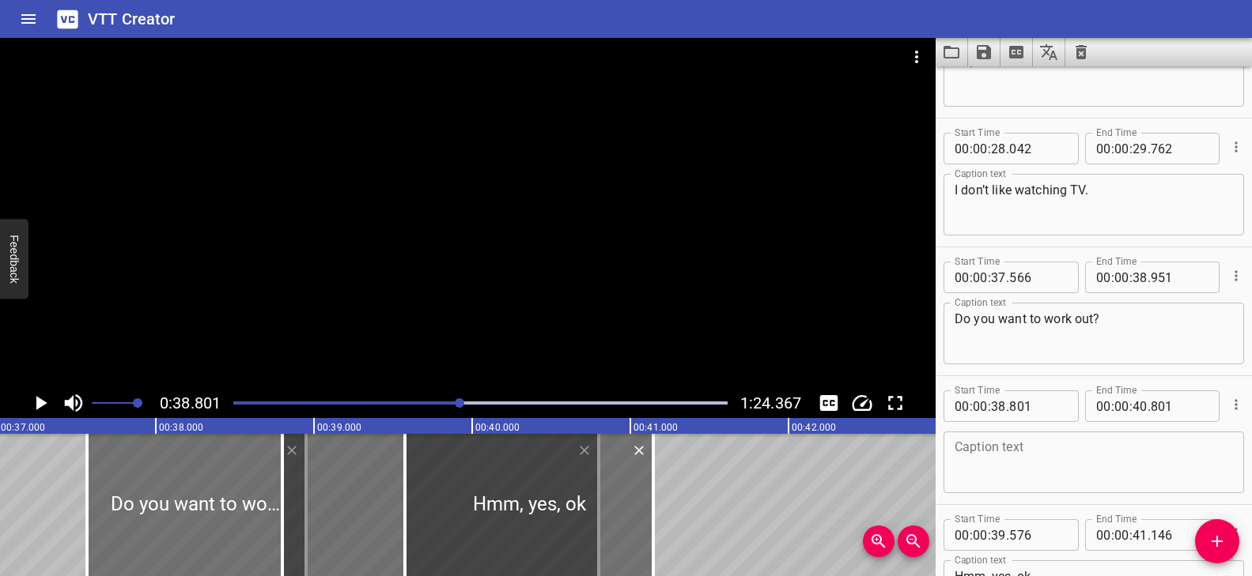
scroll to position [0, 5886]
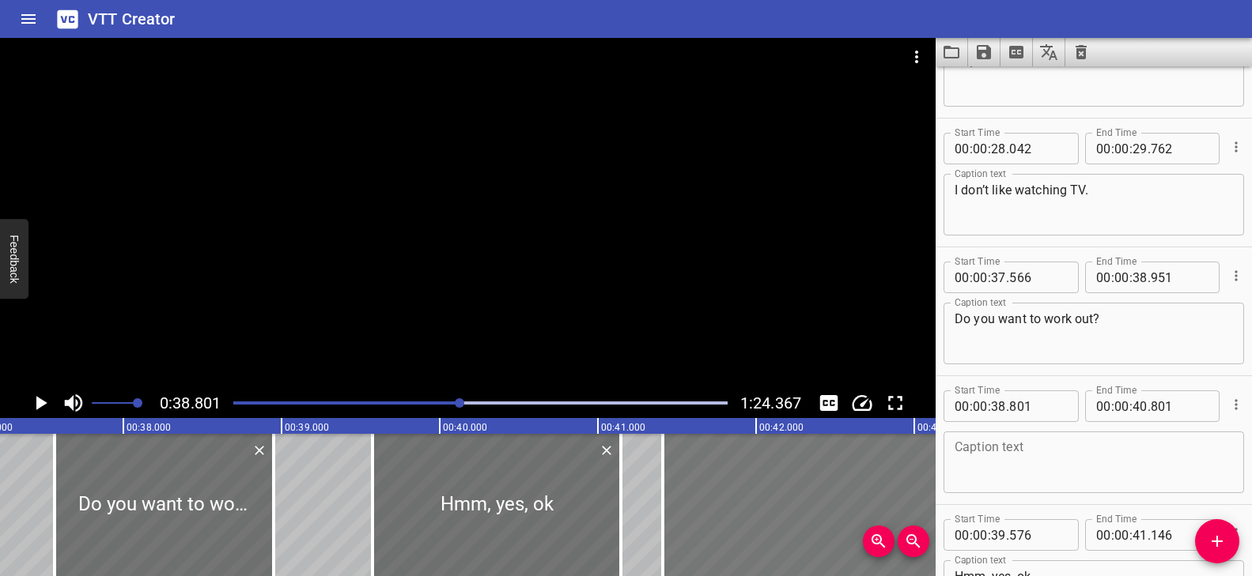
drag, startPoint x: 403, startPoint y: 521, endPoint x: 737, endPoint y: 516, distance: 334.5
type input "41"
type input "416"
type input "43"
type input "416"
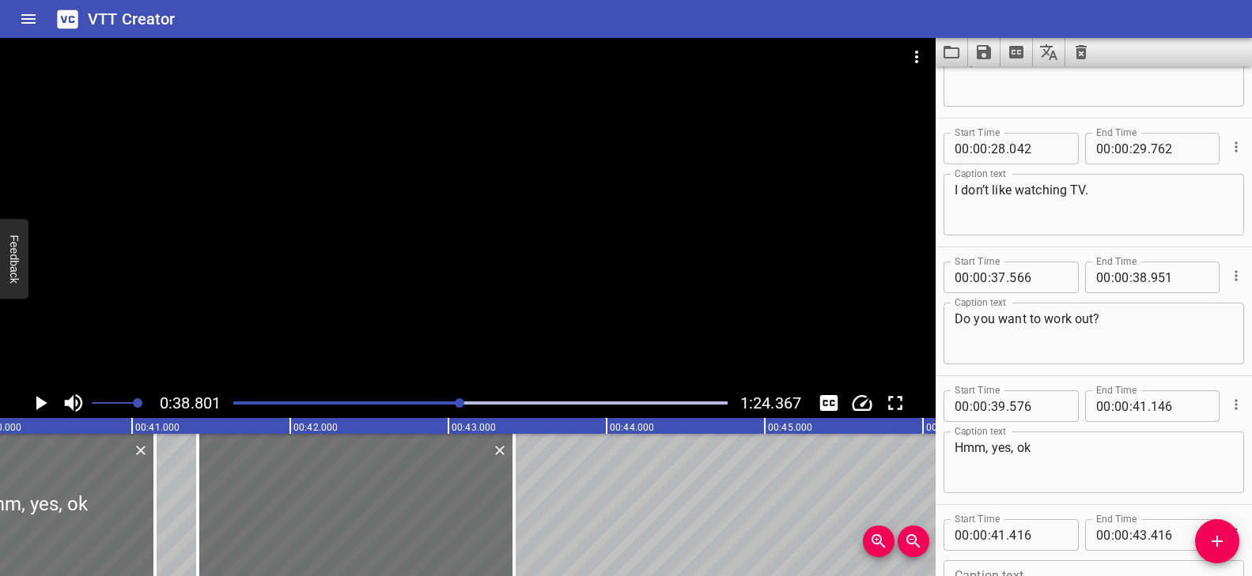
scroll to position [0, 6336]
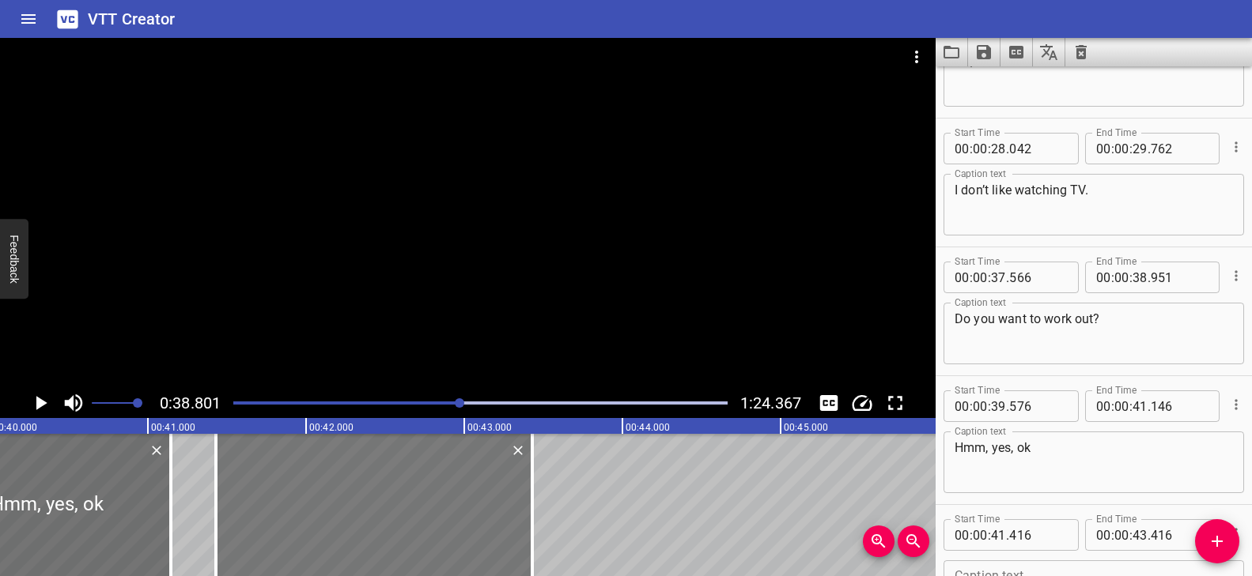
click at [377, 537] on div at bounding box center [374, 505] width 316 height 142
type input "431"
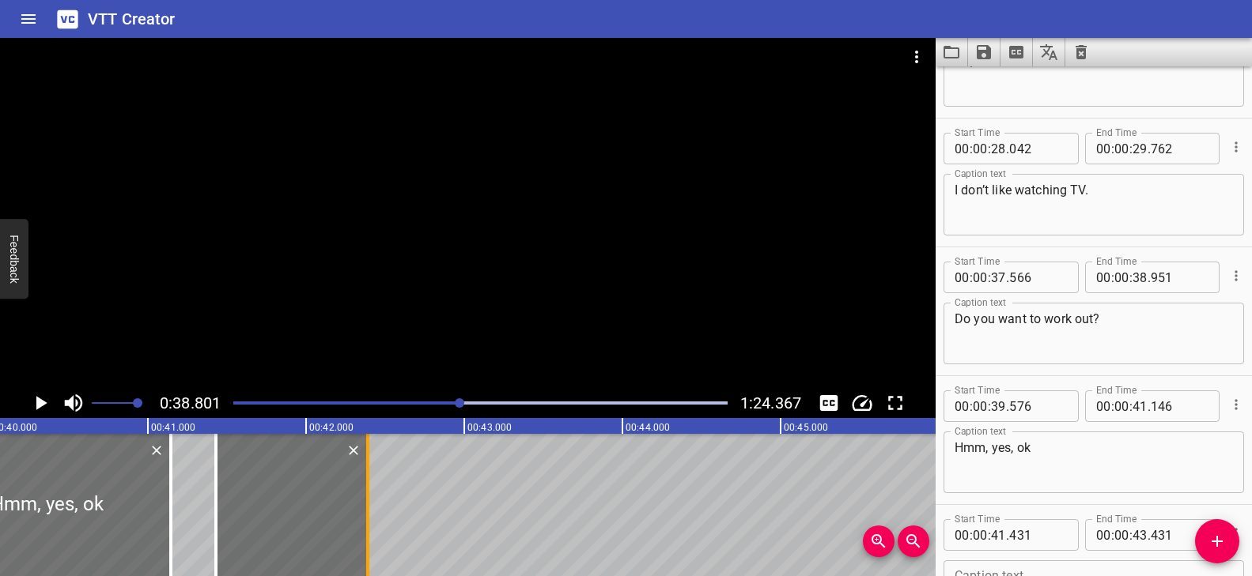
drag, startPoint x: 497, startPoint y: 509, endPoint x: 369, endPoint y: 515, distance: 127.4
click at [369, 515] on div at bounding box center [368, 505] width 16 height 142
type input "42"
type input "391"
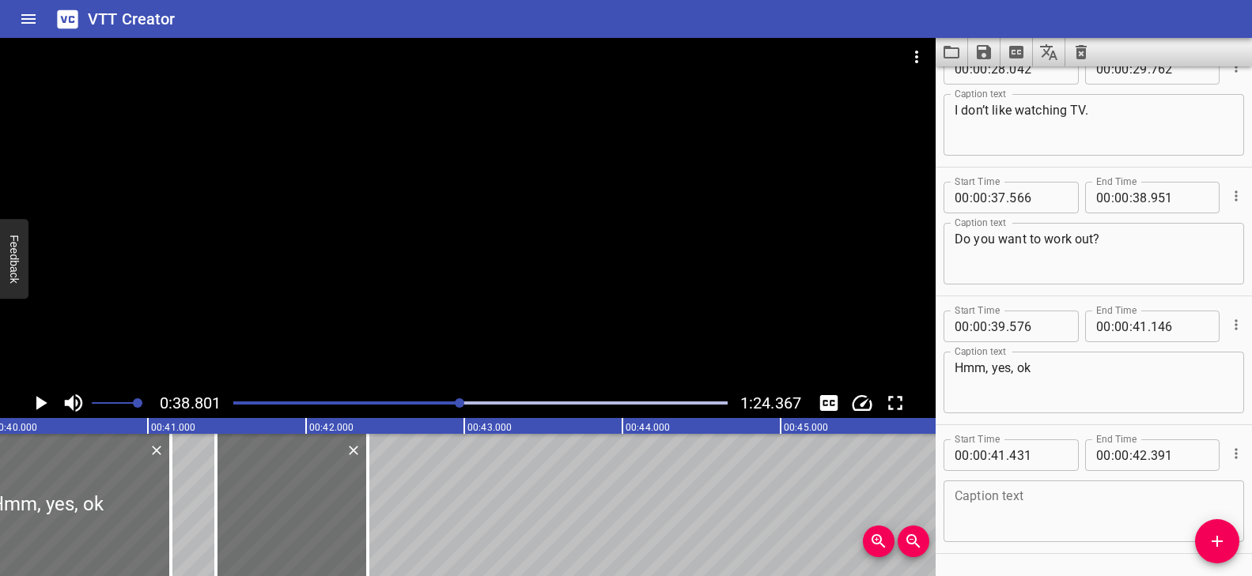
scroll to position [1498, 0]
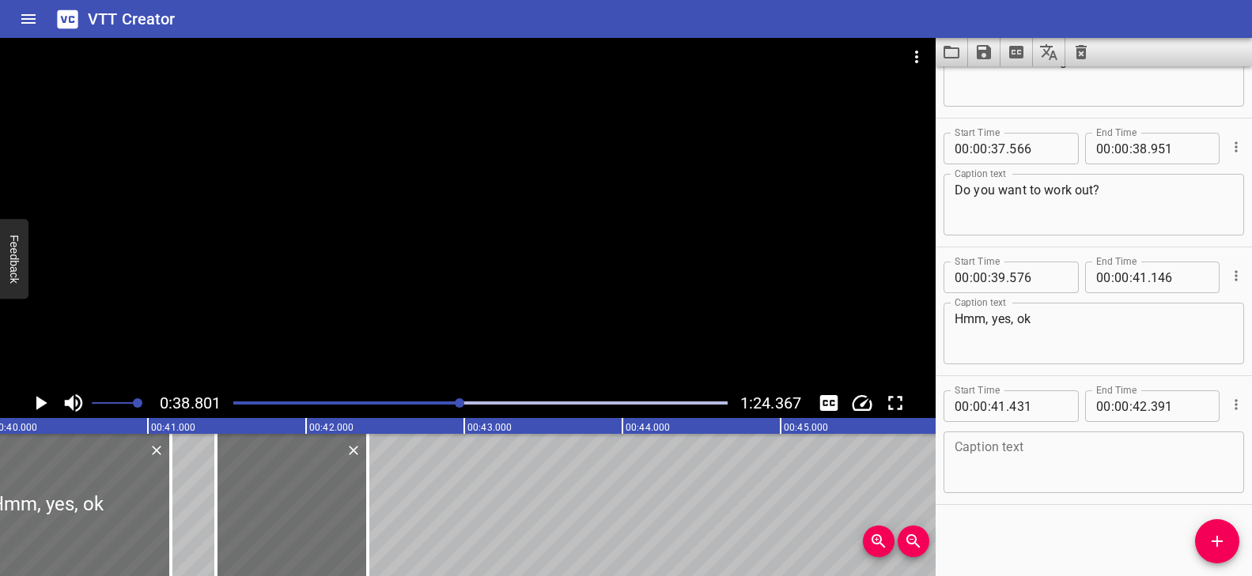
click at [1078, 450] on textarea at bounding box center [1093, 462] width 278 height 45
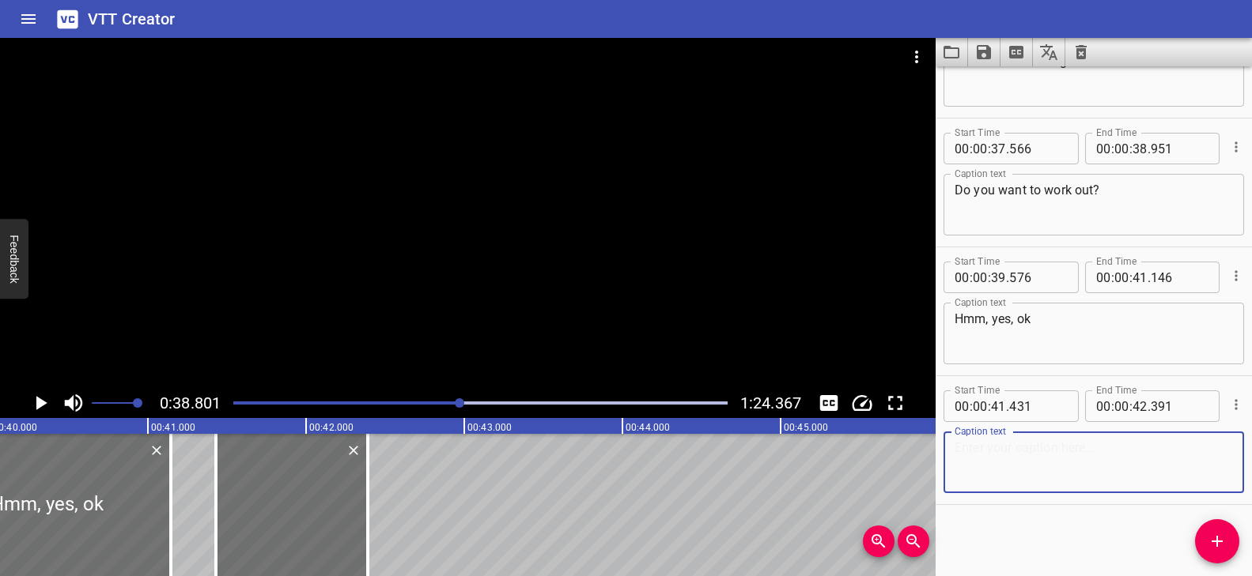
paste textarea "I like working out."
type textarea "I like working out."
click at [1221, 540] on icon "Add Cue" at bounding box center [1217, 541] width 19 height 19
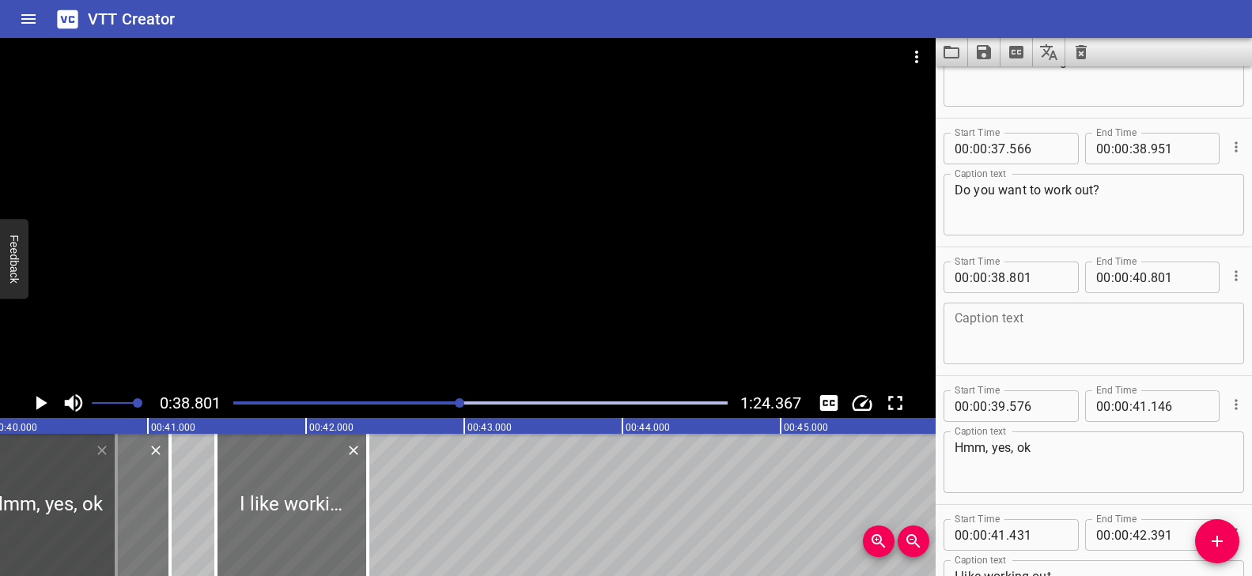
drag, startPoint x: 161, startPoint y: 501, endPoint x: 153, endPoint y: 502, distance: 8.7
click at [153, 502] on div at bounding box center [46, 505] width 248 height 142
type input "571"
type input "141"
click at [99, 471] on div at bounding box center [47, 505] width 248 height 142
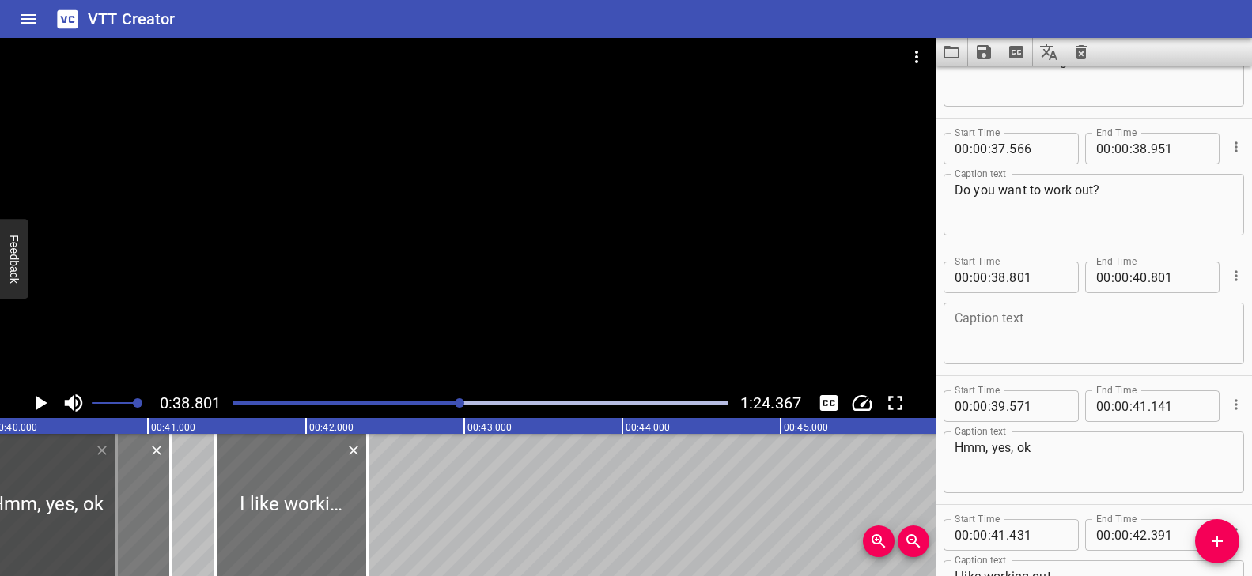
type input "576"
type input "146"
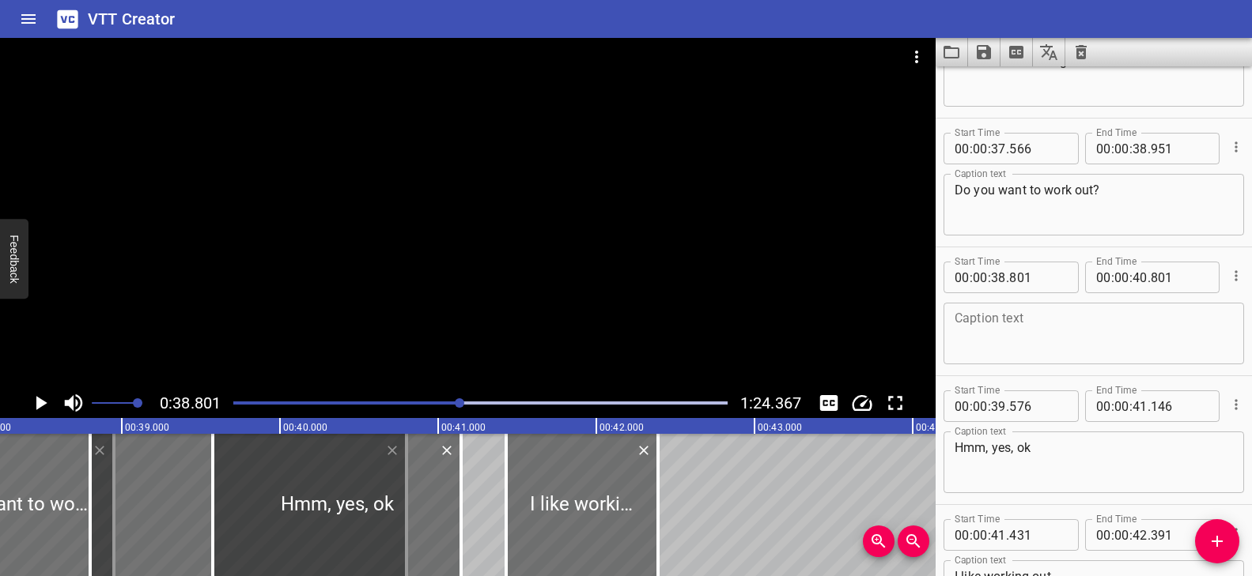
scroll to position [0, 6030]
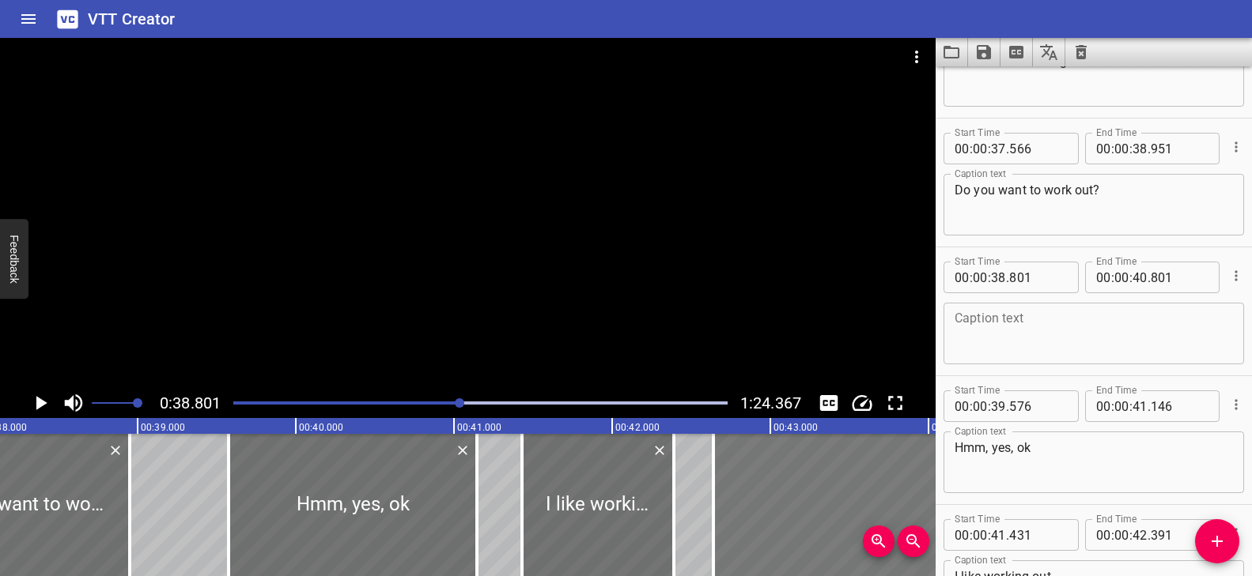
drag, startPoint x: 195, startPoint y: 505, endPoint x: 802, endPoint y: 516, distance: 606.6
type input "42"
type input "636"
type input "44"
type input "636"
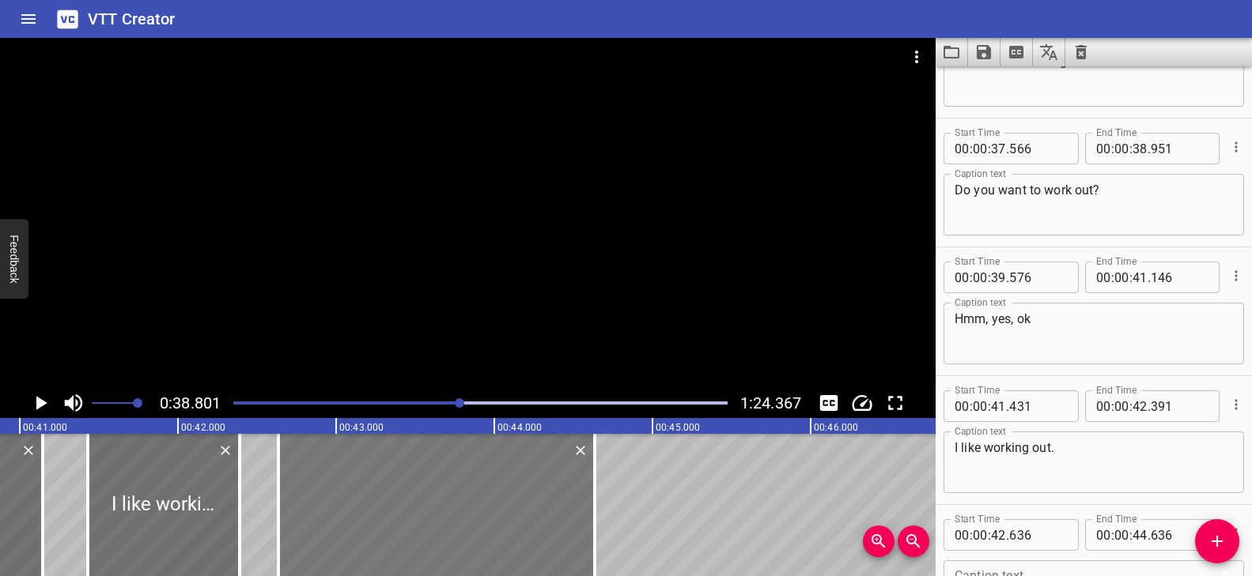
scroll to position [0, 6449]
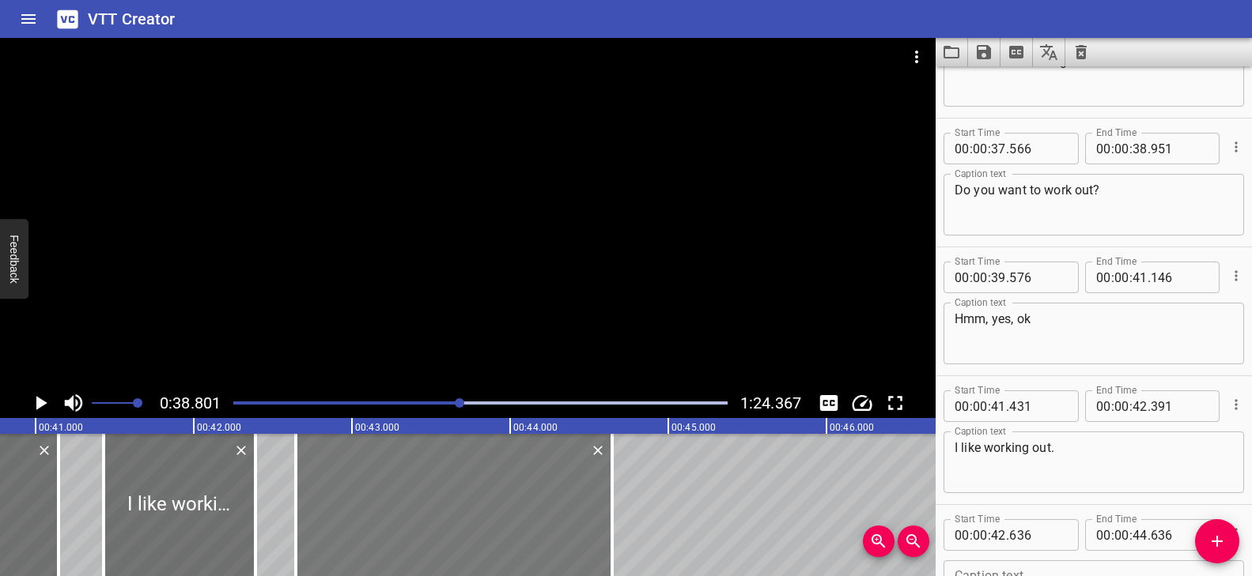
click at [449, 529] on div at bounding box center [454, 505] width 316 height 142
type input "656"
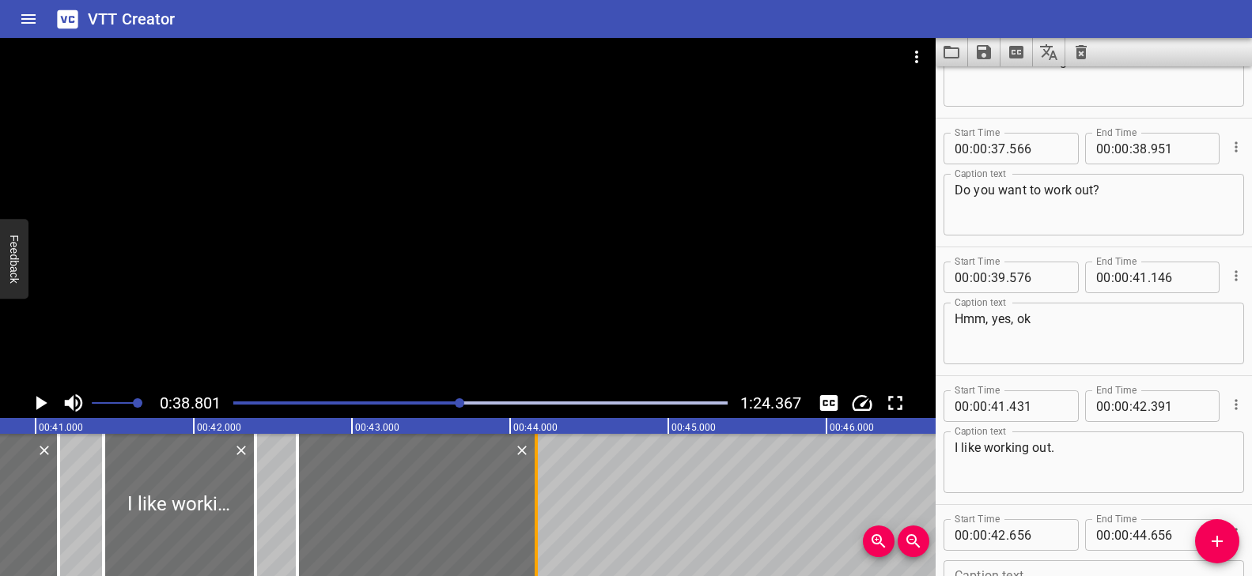
drag, startPoint x: 615, startPoint y: 507, endPoint x: 537, endPoint y: 508, distance: 78.3
click at [537, 508] on div at bounding box center [536, 505] width 16 height 142
type input "161"
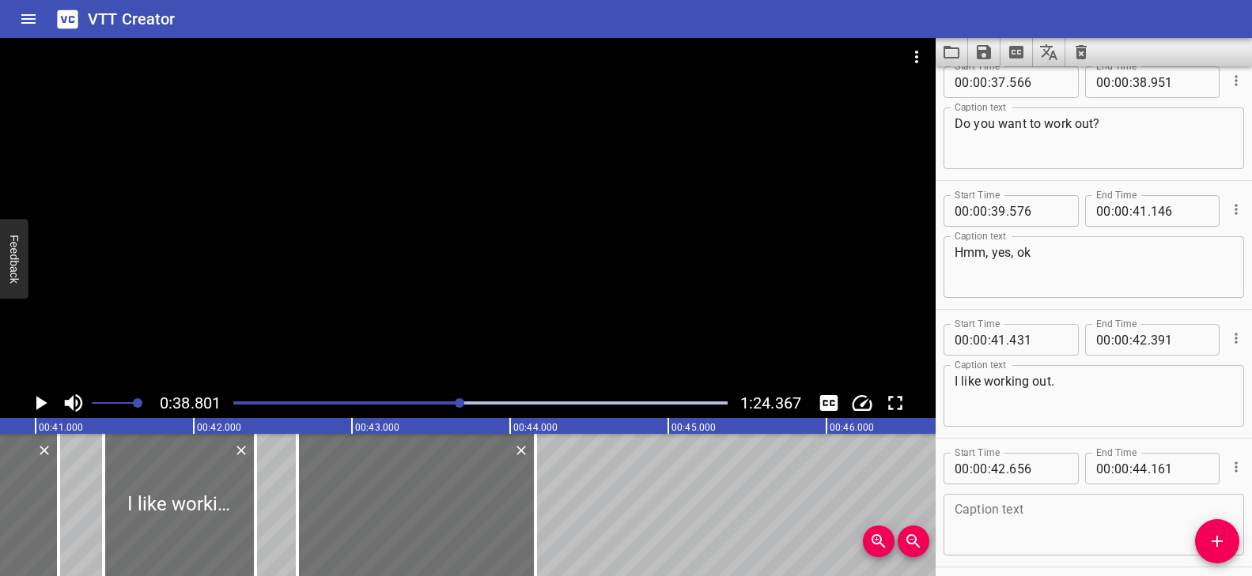
scroll to position [1627, 0]
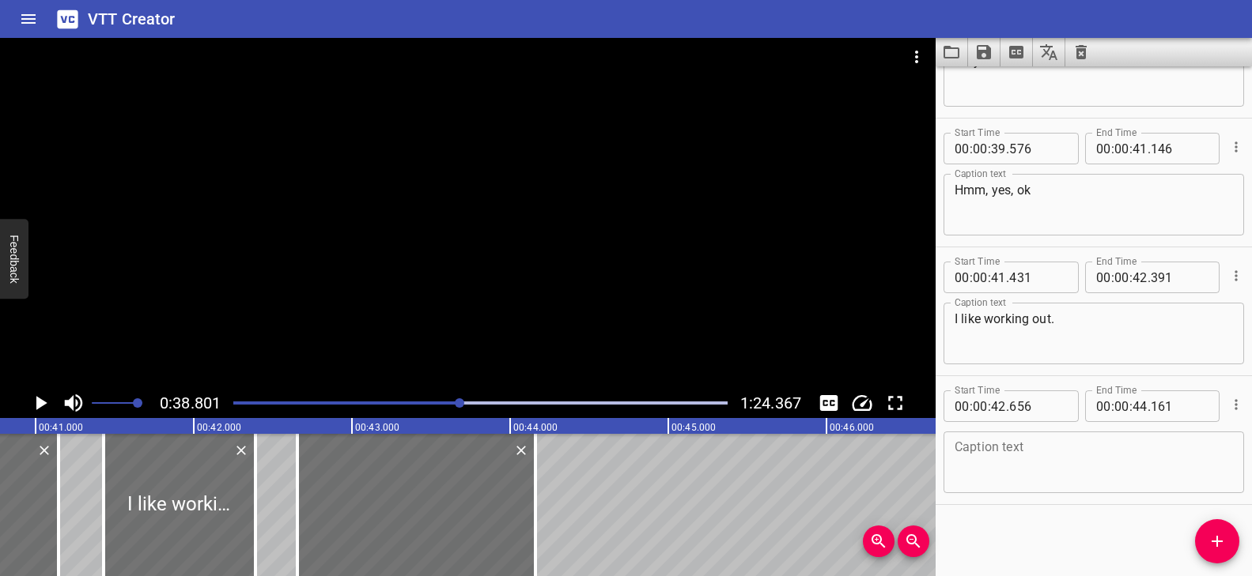
click at [1060, 464] on textarea at bounding box center [1093, 462] width 278 height 45
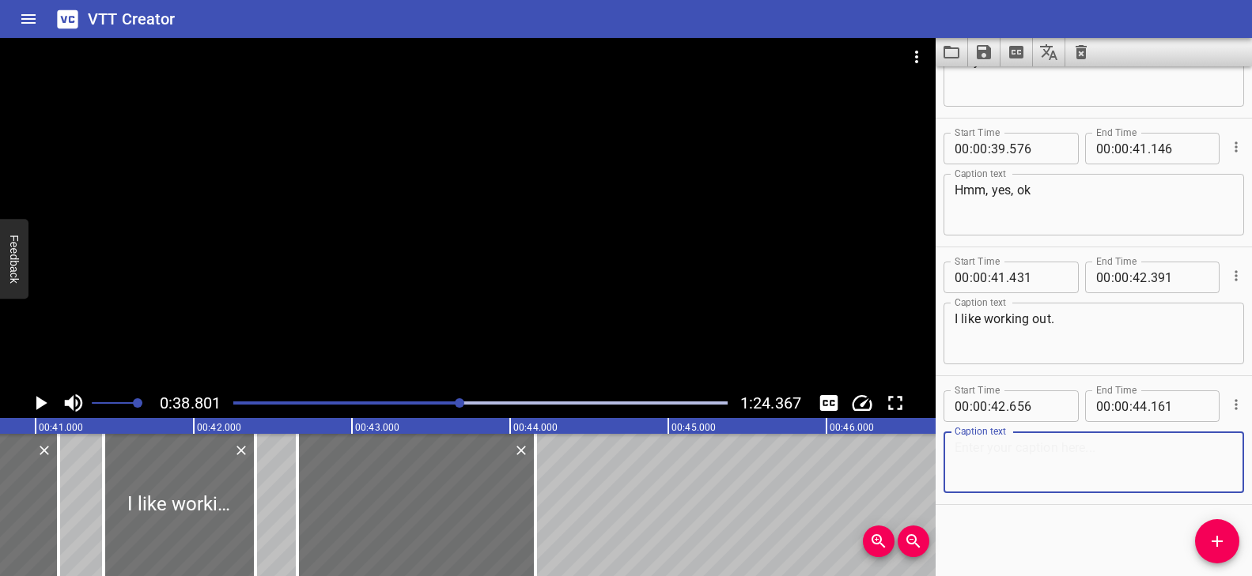
paste textarea "We can listen to music too."
type textarea "We can listen to music too."
click at [501, 303] on div at bounding box center [467, 213] width 935 height 350
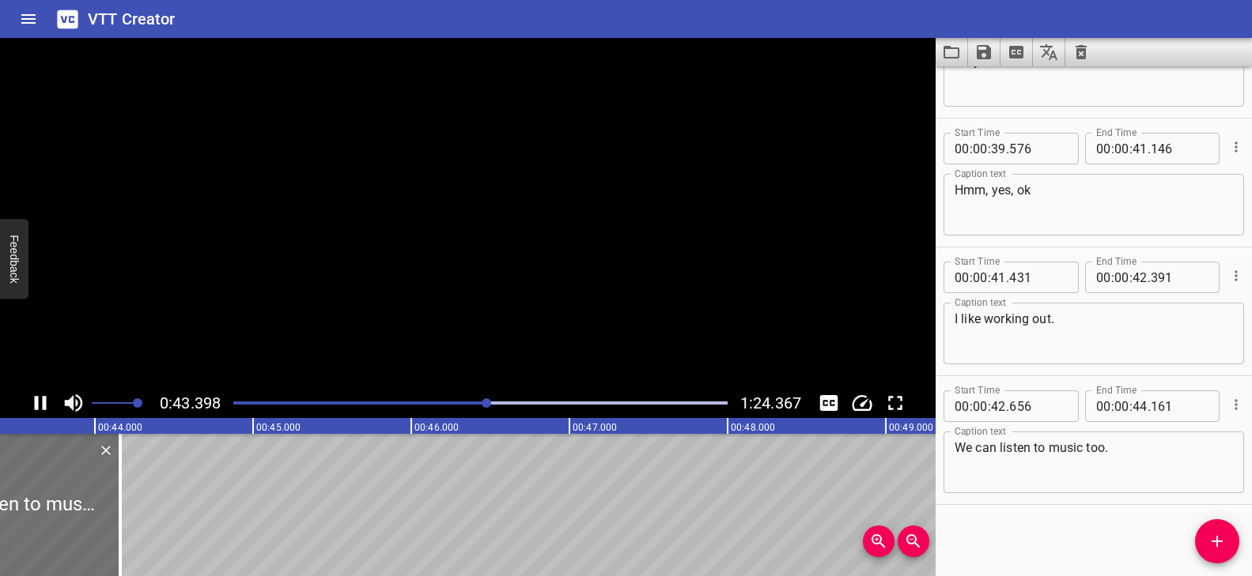
click at [505, 305] on video at bounding box center [467, 213] width 935 height 350
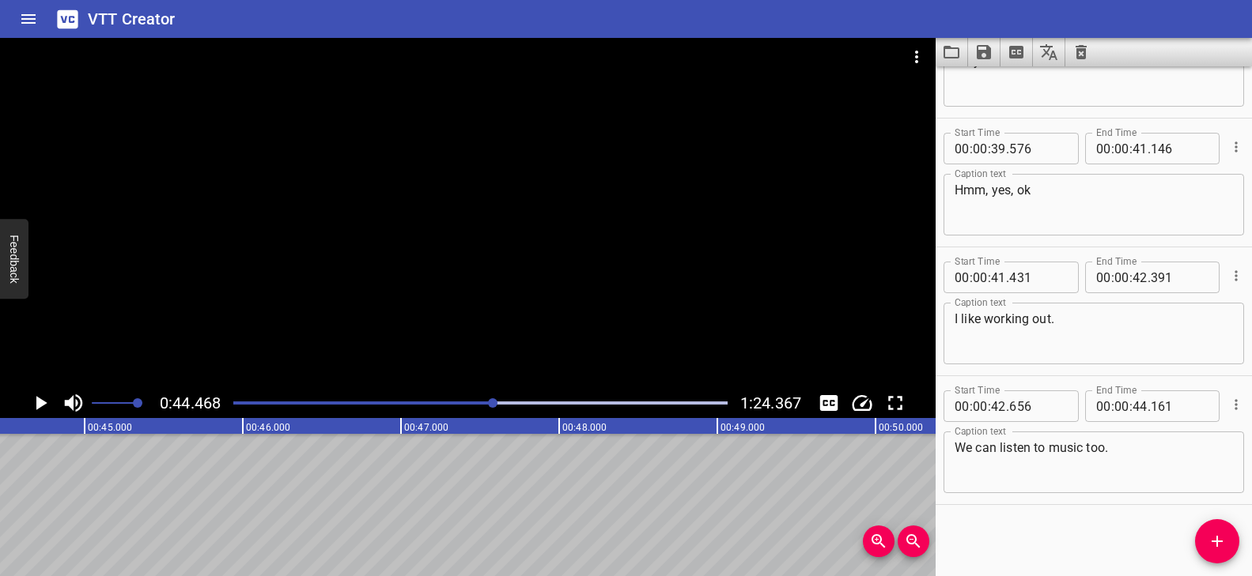
scroll to position [0, 7033]
click at [486, 404] on div "Play progress" at bounding box center [253, 403] width 494 height 3
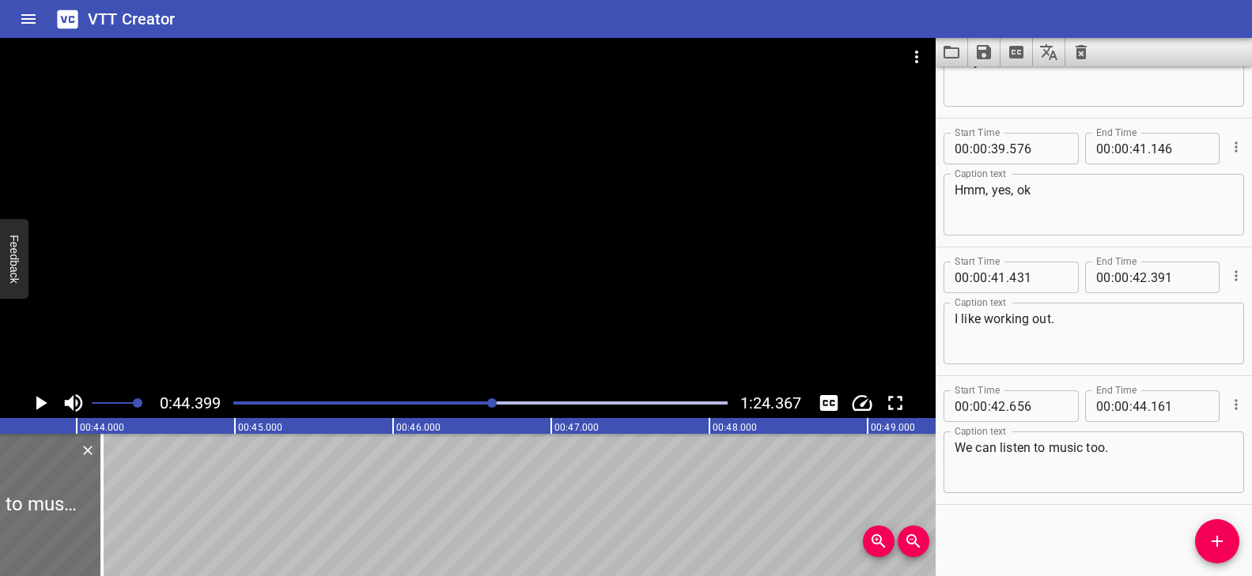
scroll to position [0, 6801]
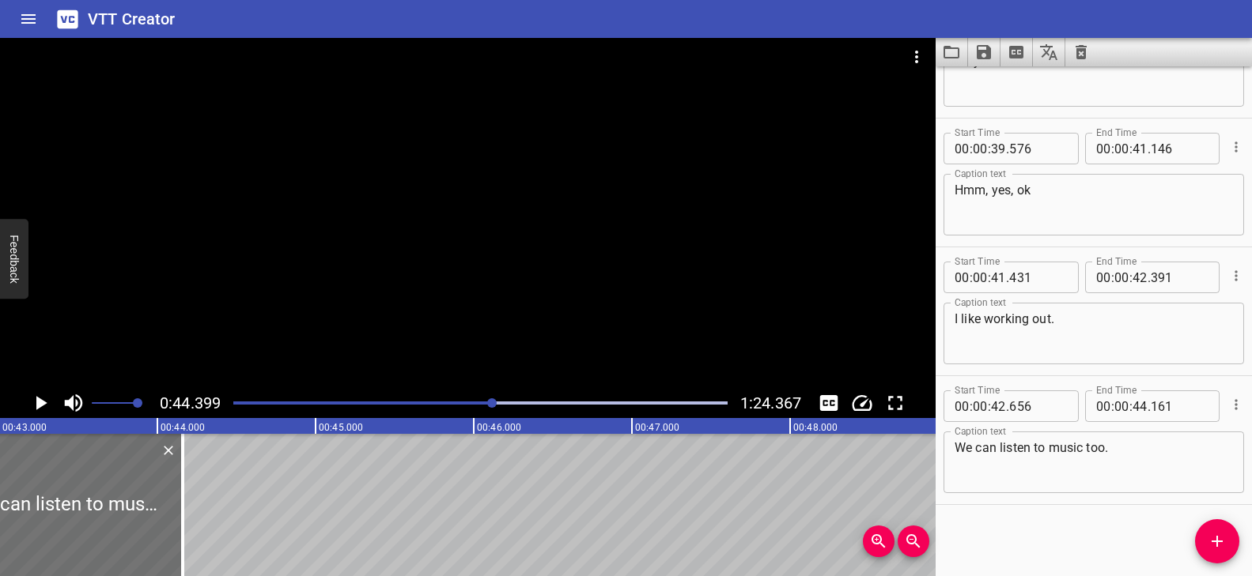
click at [1214, 541] on icon "Add Cue" at bounding box center [1216, 541] width 11 height 11
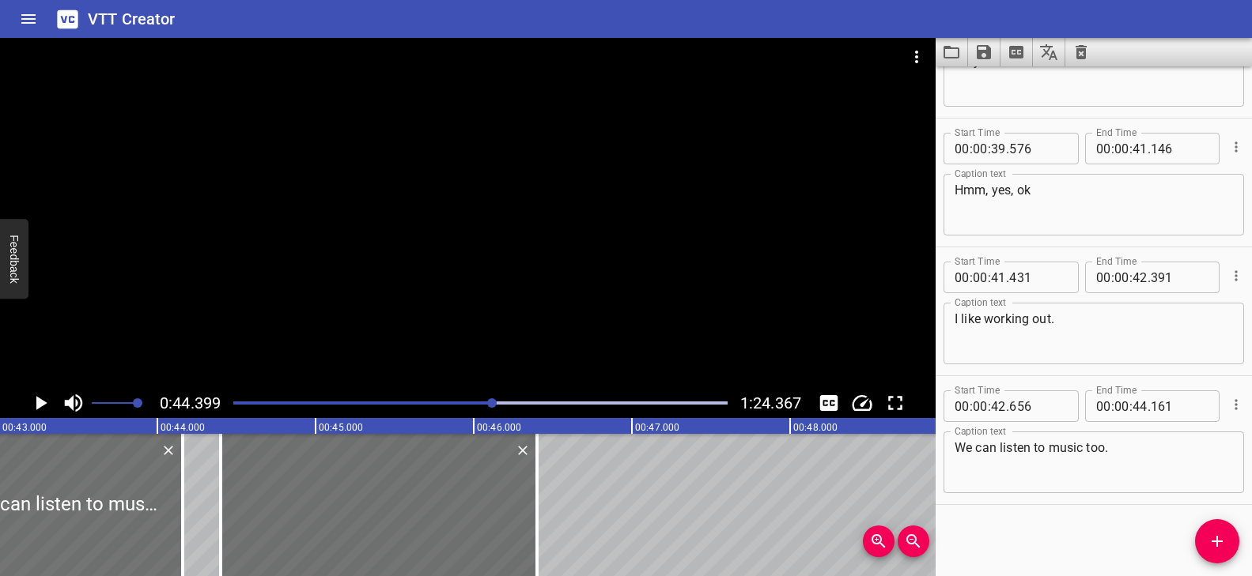
scroll to position [1635, 0]
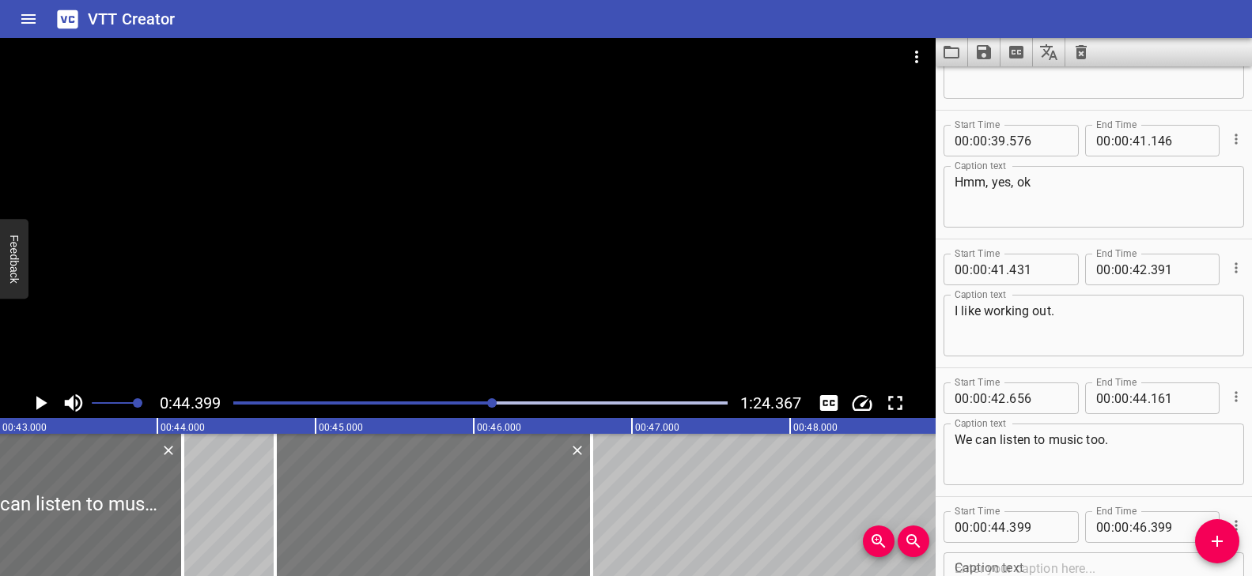
drag, startPoint x: 429, startPoint y: 495, endPoint x: 483, endPoint y: 506, distance: 54.9
click at [483, 506] on div at bounding box center [433, 505] width 316 height 142
type input "739"
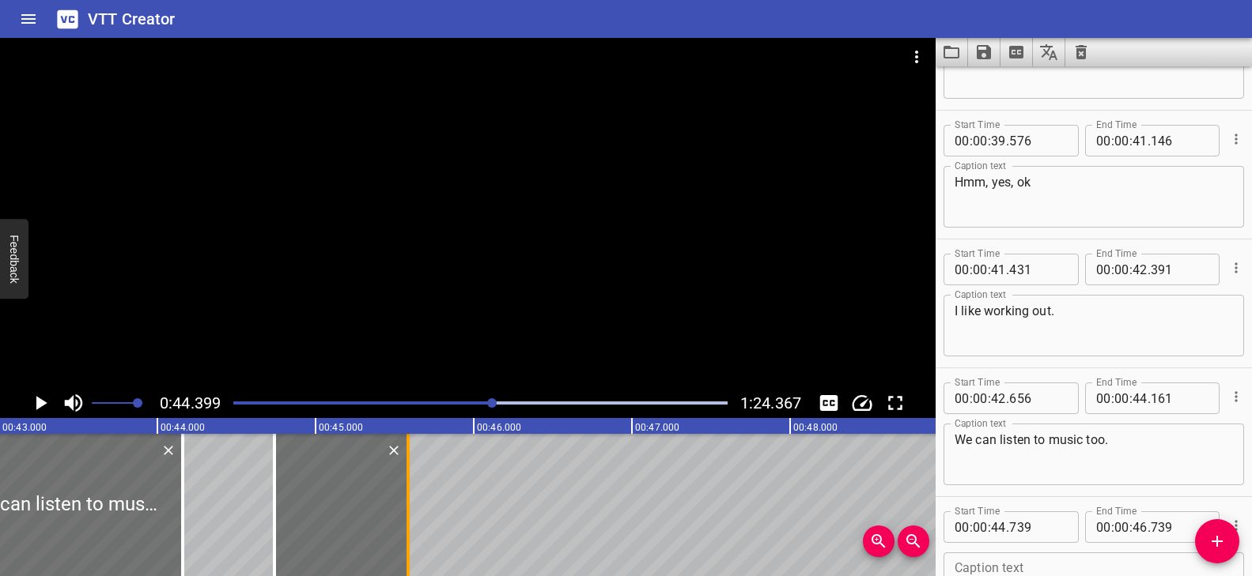
drag, startPoint x: 588, startPoint y: 482, endPoint x: 404, endPoint y: 485, distance: 183.5
click at [404, 485] on div at bounding box center [408, 505] width 16 height 142
type input "45"
type input "579"
click at [342, 490] on div at bounding box center [343, 505] width 133 height 142
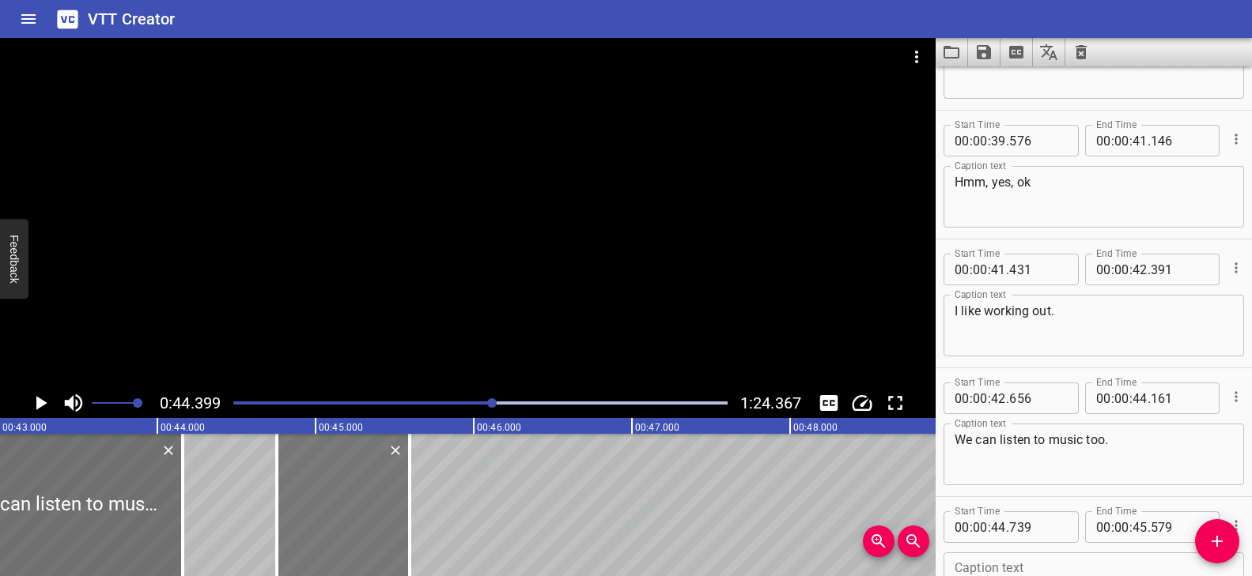
type input "759"
click at [407, 480] on div at bounding box center [406, 505] width 16 height 142
type input "569"
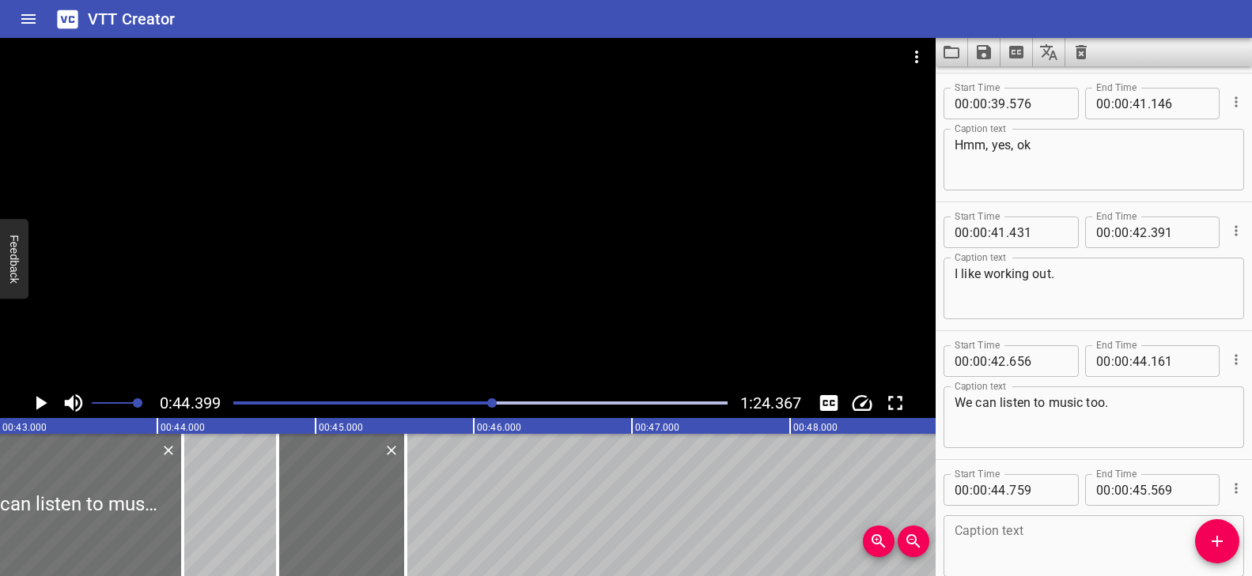
scroll to position [1756, 0]
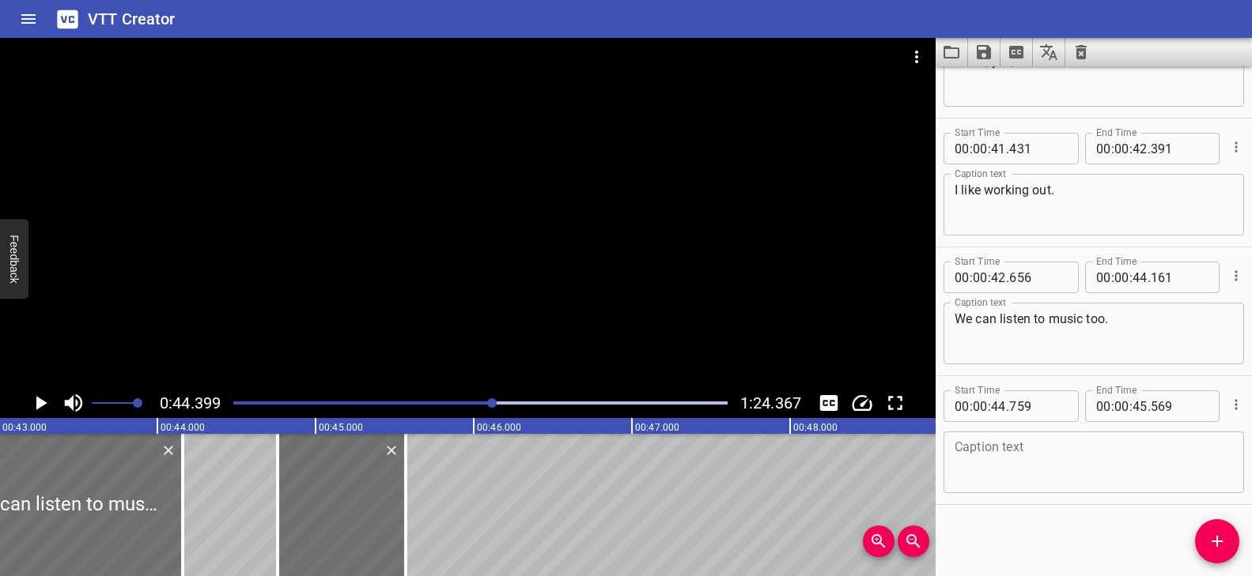
click at [1007, 455] on textarea at bounding box center [1093, 462] width 278 height 45
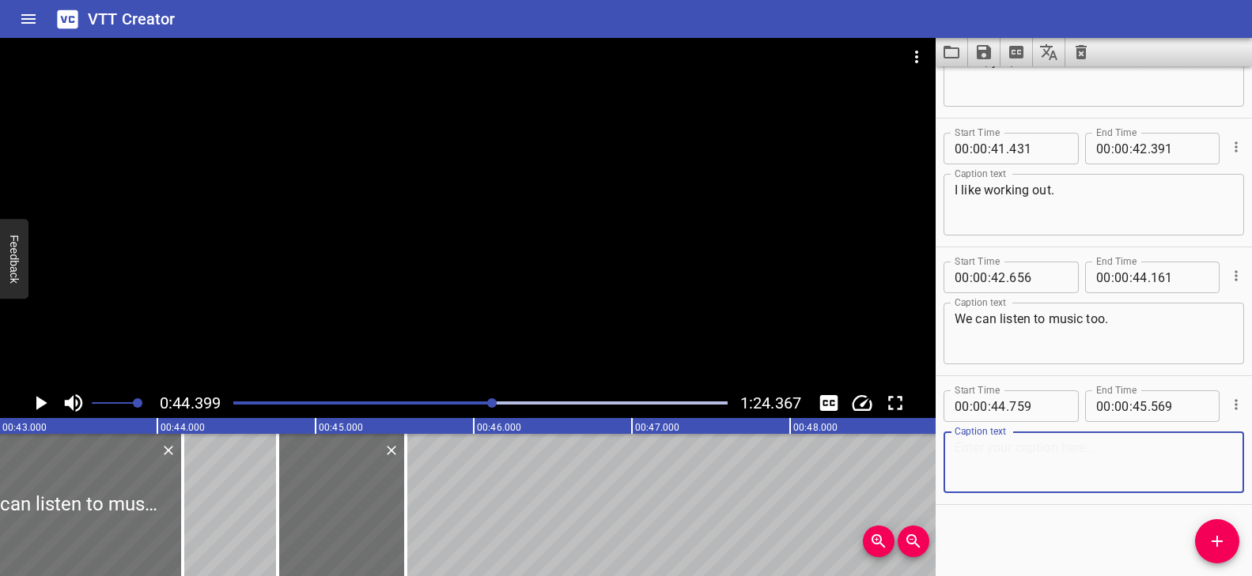
paste textarea "Good idea!"
type textarea "Good idea!"
click at [1223, 536] on icon "Add Cue" at bounding box center [1217, 541] width 19 height 19
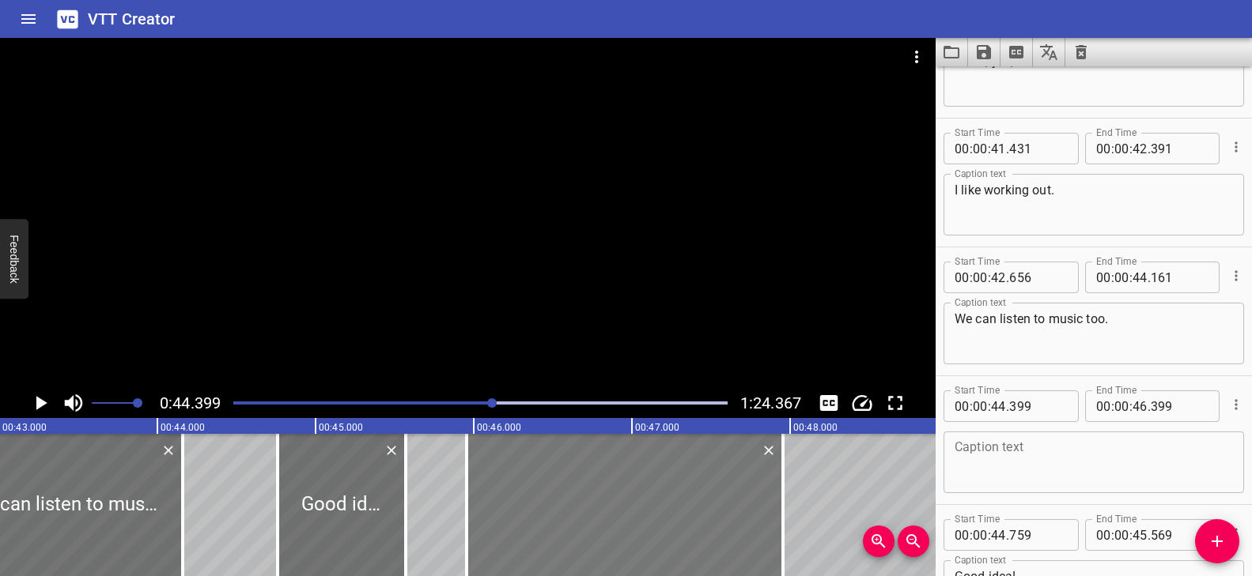
drag, startPoint x: 489, startPoint y: 508, endPoint x: 735, endPoint y: 518, distance: 246.1
click at [739, 518] on div at bounding box center [627, 505] width 316 height 142
type input "974"
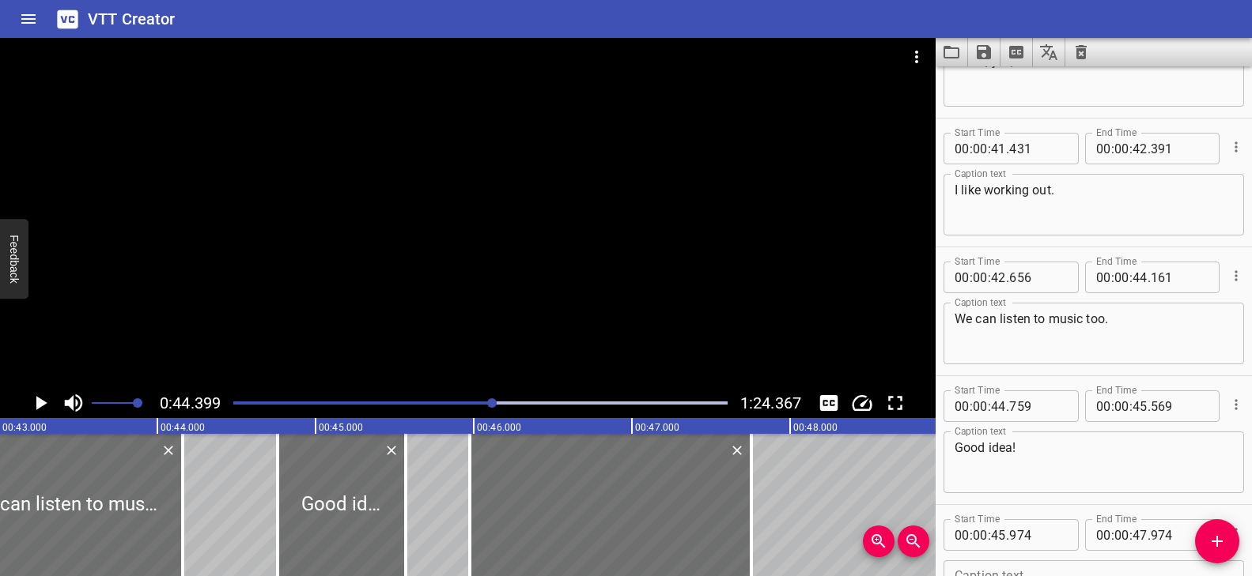
drag, startPoint x: 789, startPoint y: 489, endPoint x: 773, endPoint y: 486, distance: 16.3
click at [758, 490] on div at bounding box center [751, 505] width 16 height 142
type input "774"
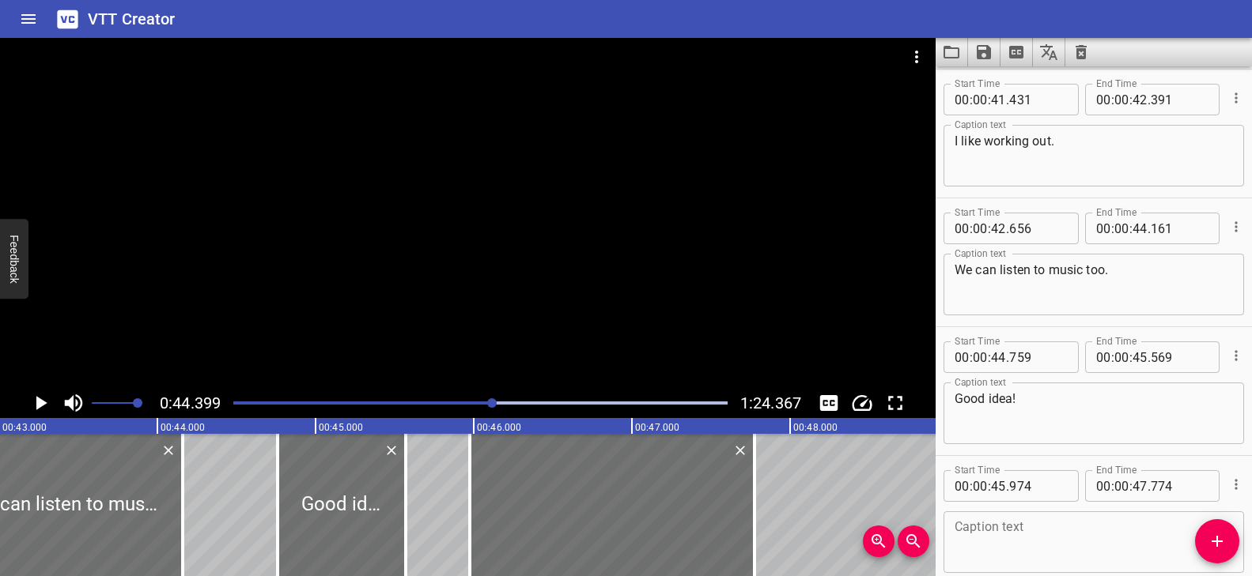
scroll to position [1884, 0]
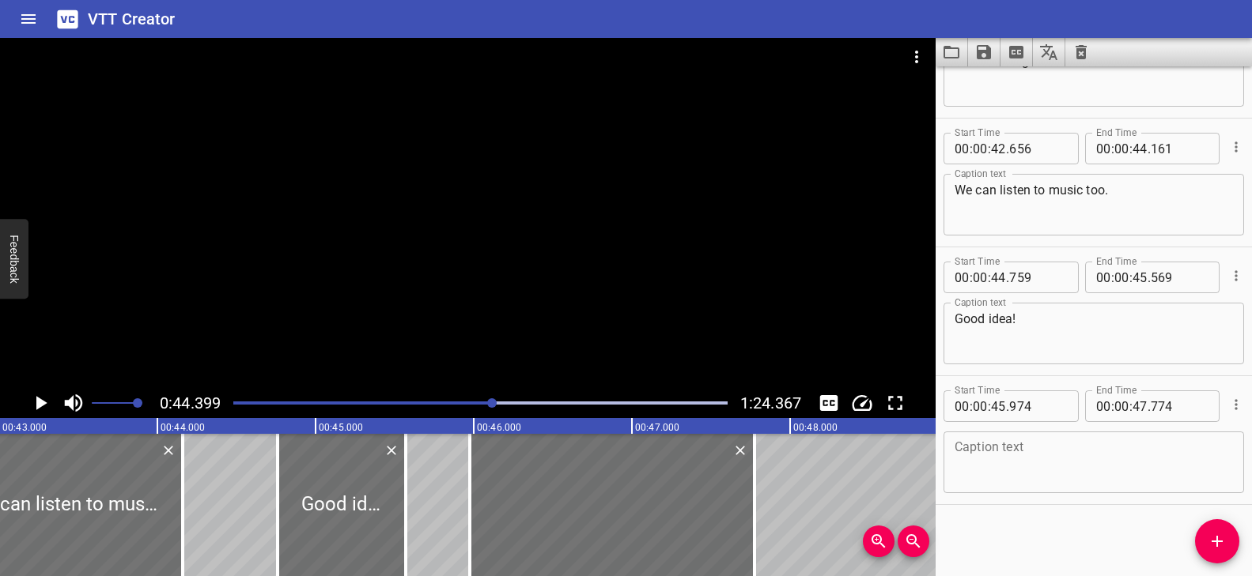
click at [1056, 475] on textarea at bounding box center [1093, 462] width 278 height 45
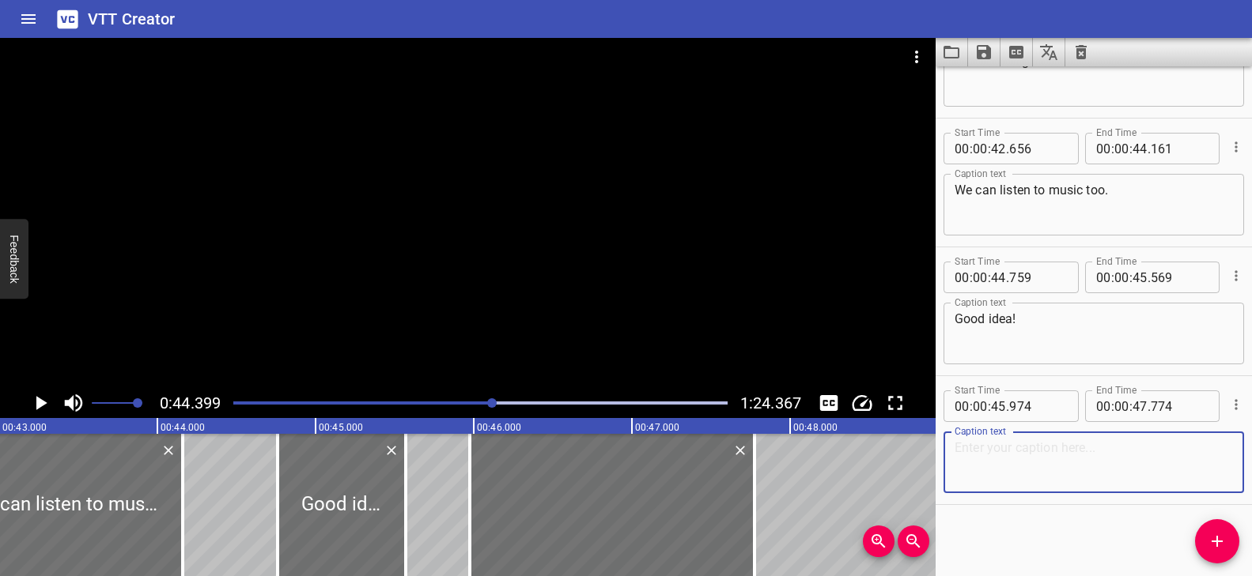
paste textarea "I like listening to music!"
type textarea "I like listening to music!"
click at [506, 342] on div at bounding box center [467, 213] width 935 height 350
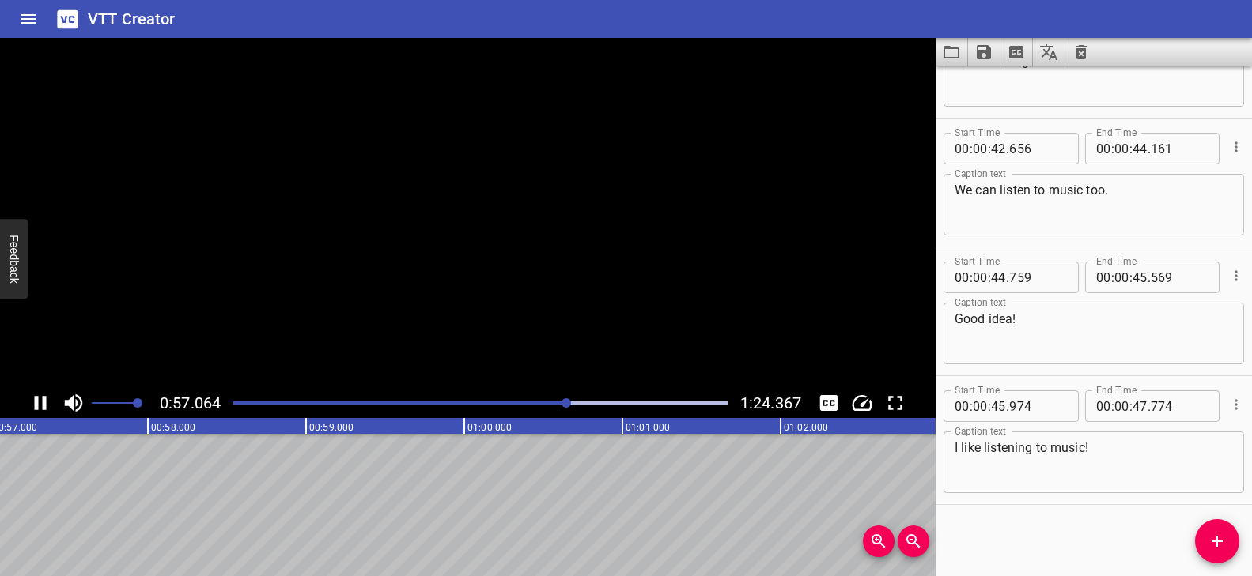
scroll to position [0, 9042]
click at [504, 250] on div at bounding box center [467, 213] width 935 height 350
click at [1211, 546] on icon "Add Cue" at bounding box center [1217, 541] width 19 height 19
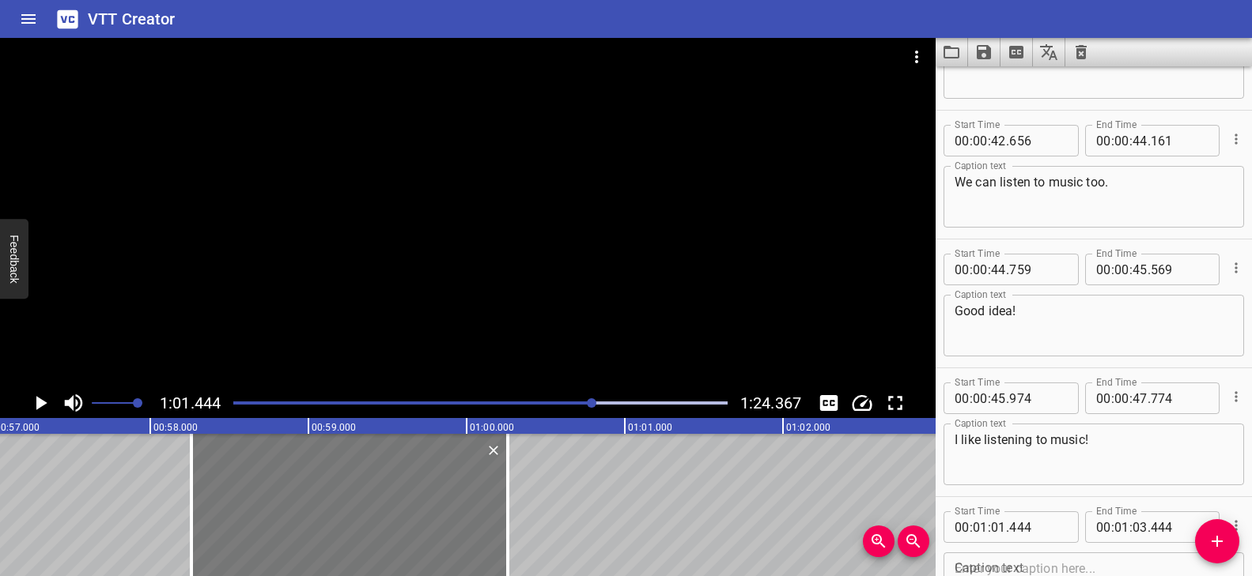
drag, startPoint x: 742, startPoint y: 506, endPoint x: 364, endPoint y: 516, distance: 378.1
click at [364, 516] on div at bounding box center [349, 505] width 316 height 142
type input "00"
type input "58"
type input "259"
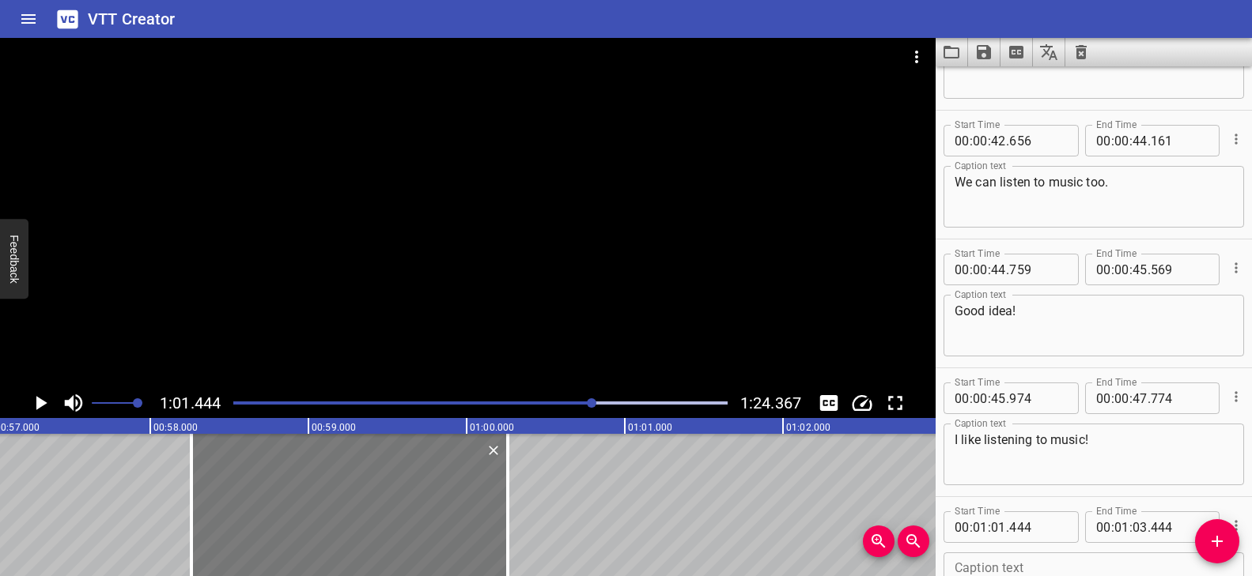
type input "00"
click at [493, 496] on div at bounding box center [494, 505] width 3 height 142
type input "164"
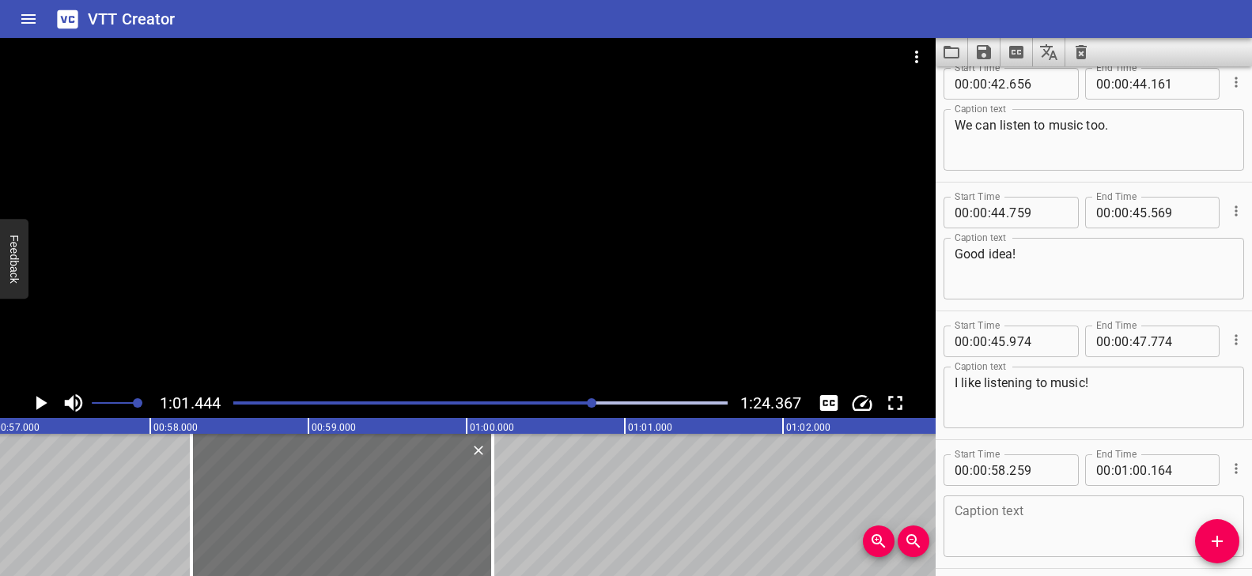
scroll to position [2013, 0]
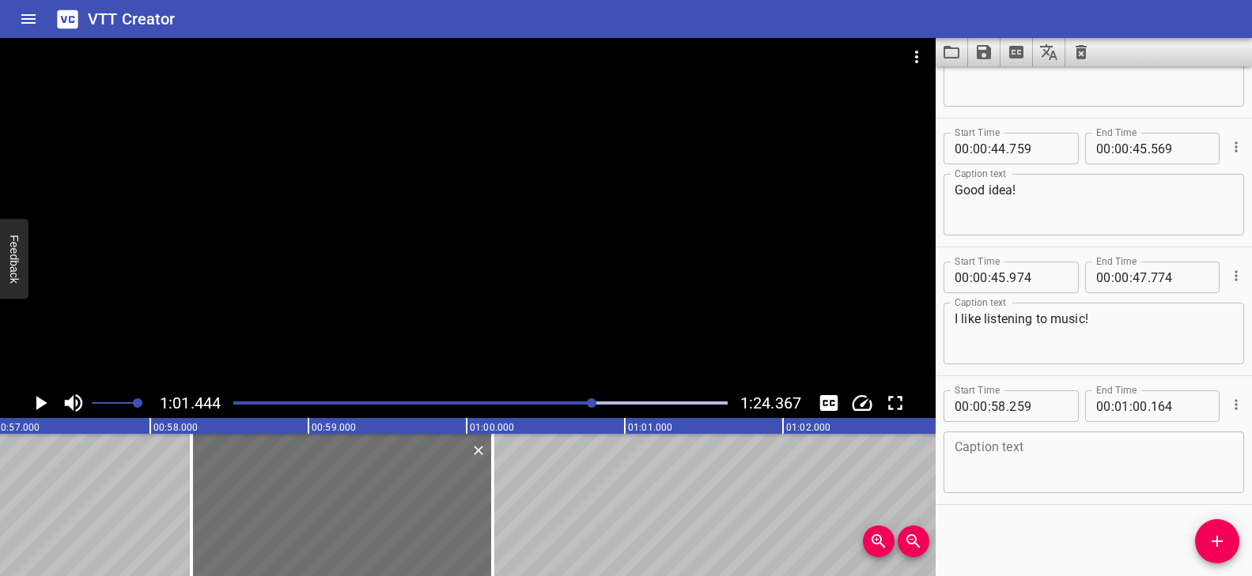
click at [1074, 459] on textarea at bounding box center [1093, 462] width 278 height 45
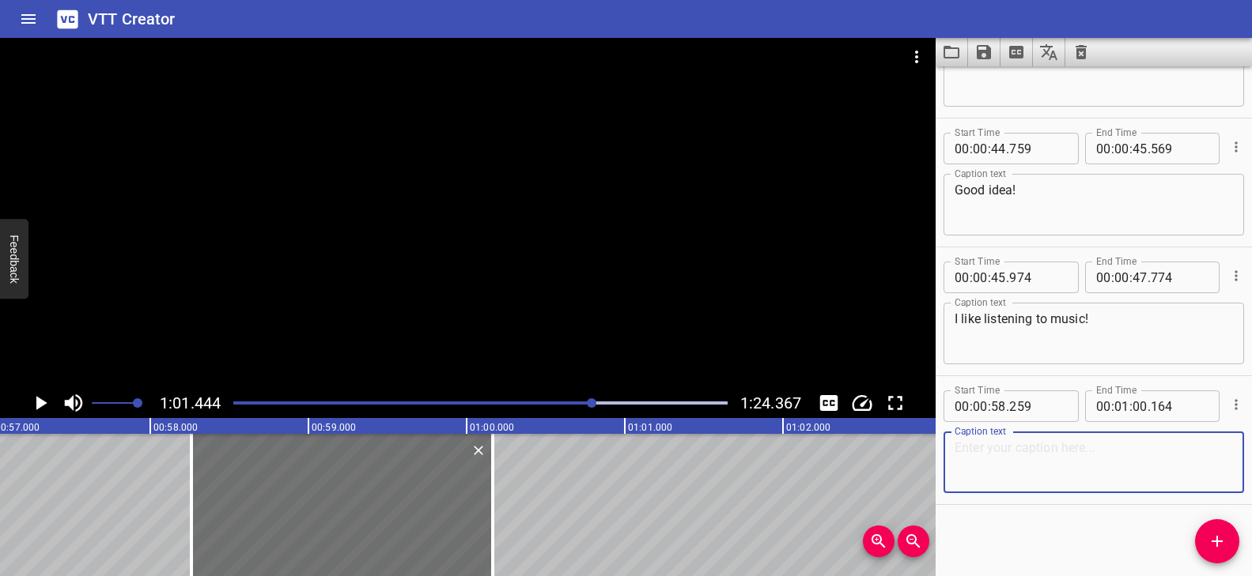
paste textarea "What do Sara and Jamar like?"
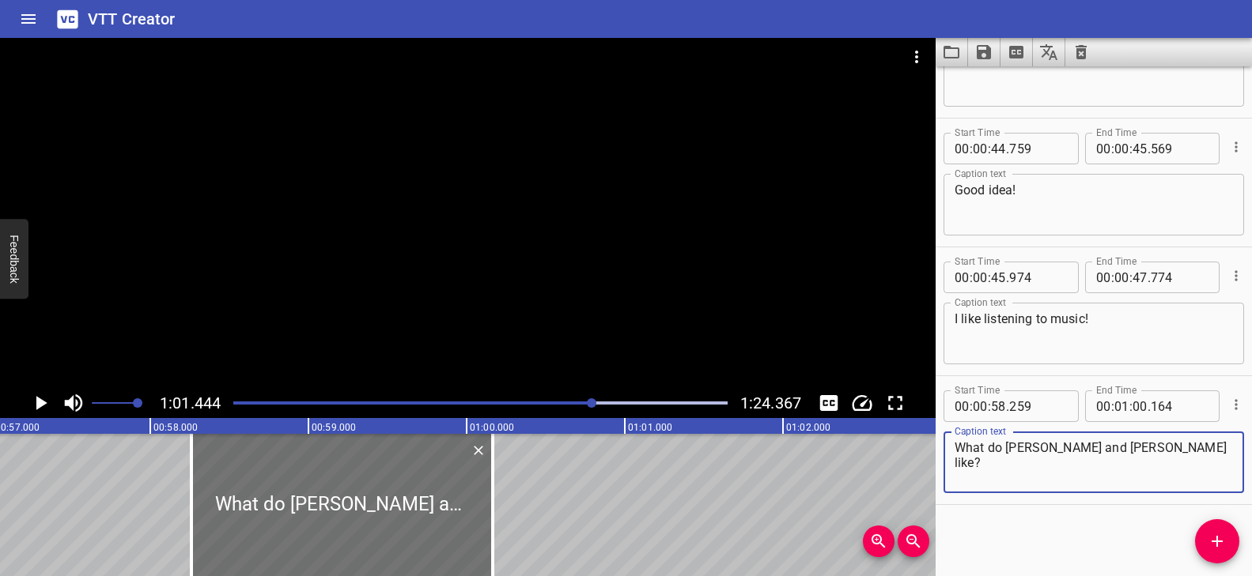
click at [1022, 448] on textarea "What do Sara and Jamar like?" at bounding box center [1093, 462] width 278 height 45
type textarea "What do Sam and Jamar like?"
click at [577, 402] on div "Play progress" at bounding box center [347, 403] width 494 height 3
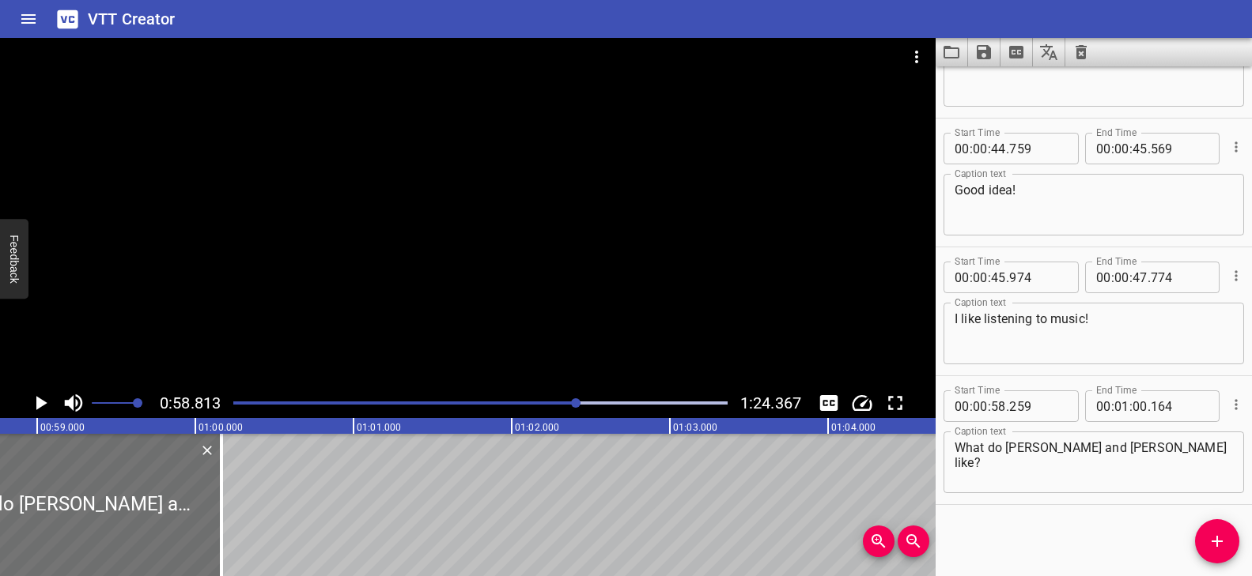
scroll to position [0, 9302]
click at [559, 402] on div "Play progress" at bounding box center [331, 403] width 494 height 3
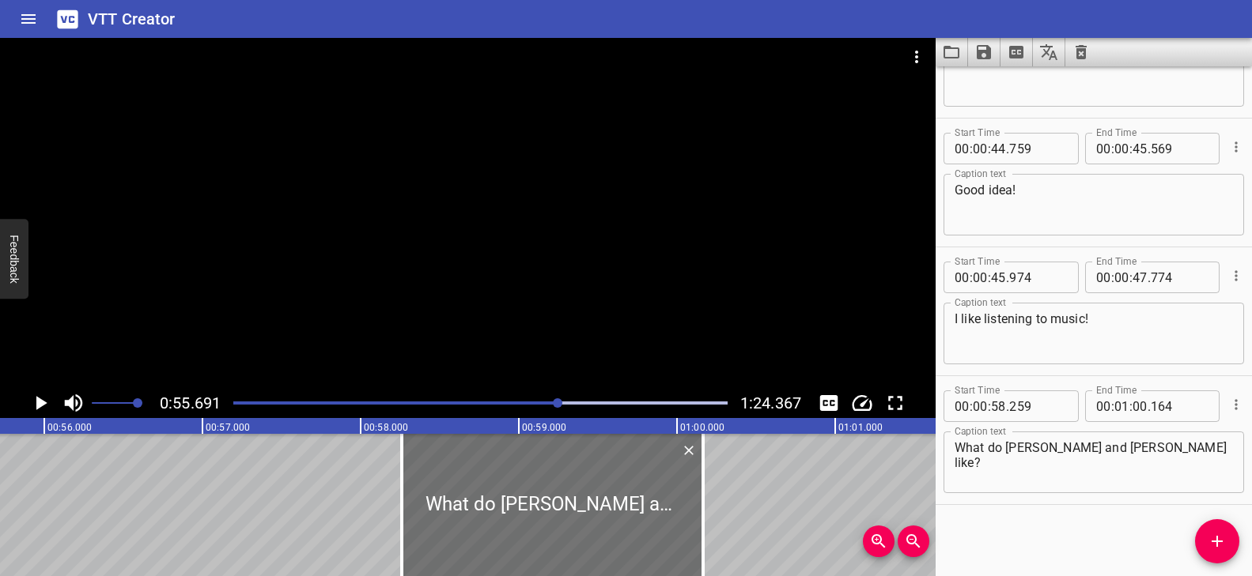
click at [568, 365] on div at bounding box center [467, 213] width 935 height 350
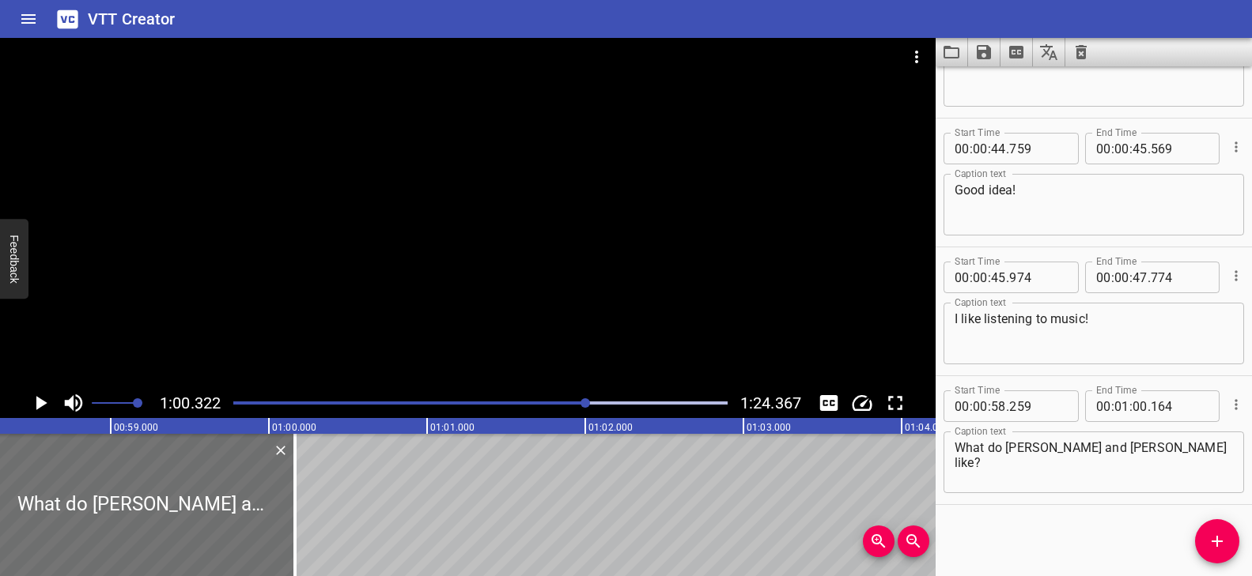
scroll to position [0, 9236]
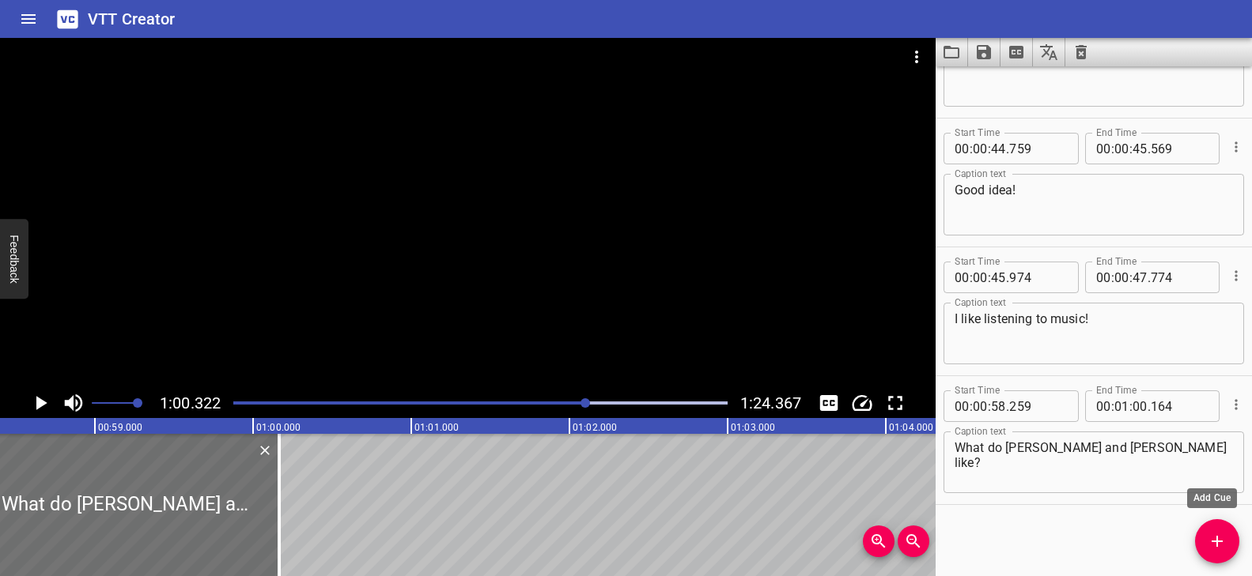
click at [1215, 550] on icon "Add Cue" at bounding box center [1217, 541] width 19 height 19
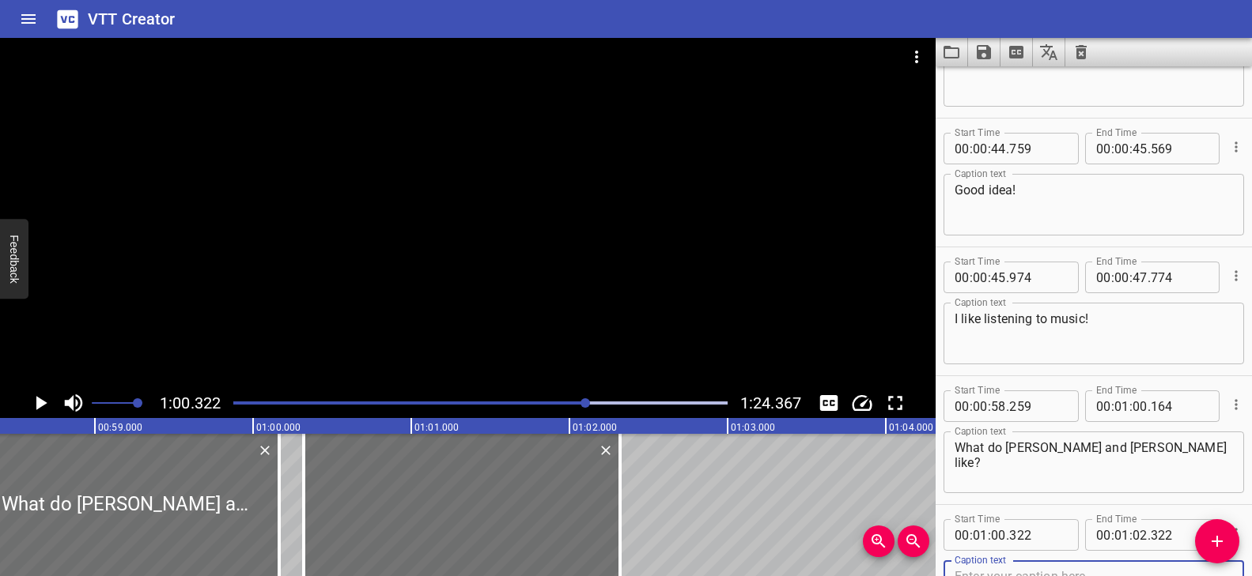
scroll to position [2021, 0]
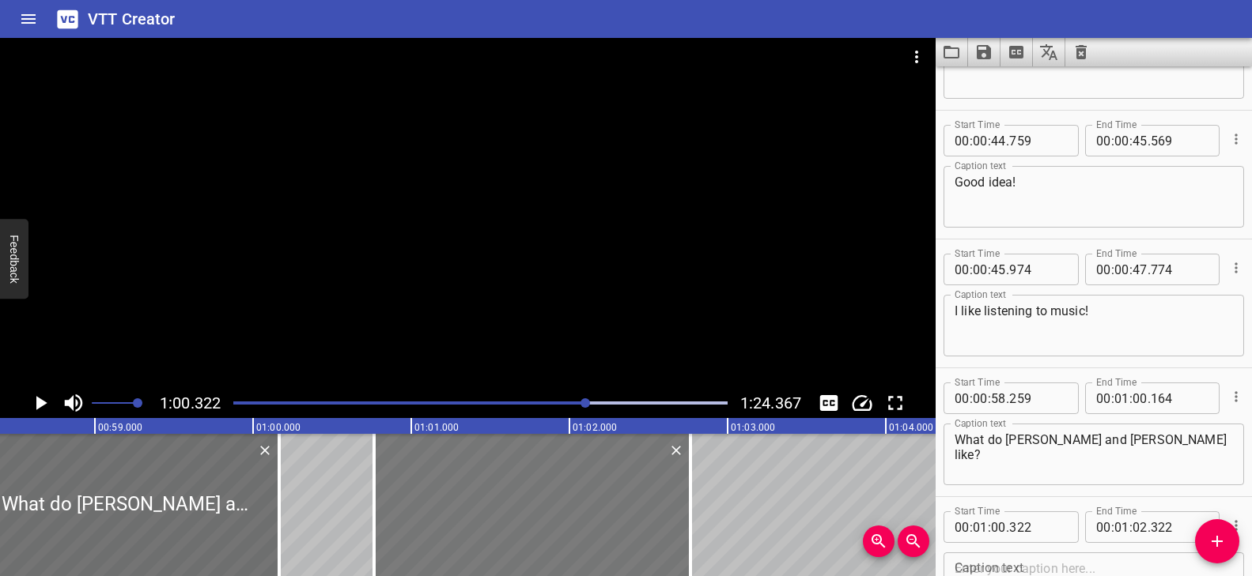
drag, startPoint x: 573, startPoint y: 497, endPoint x: 643, endPoint y: 502, distance: 70.5
click at [643, 502] on div at bounding box center [532, 505] width 316 height 142
type input "762"
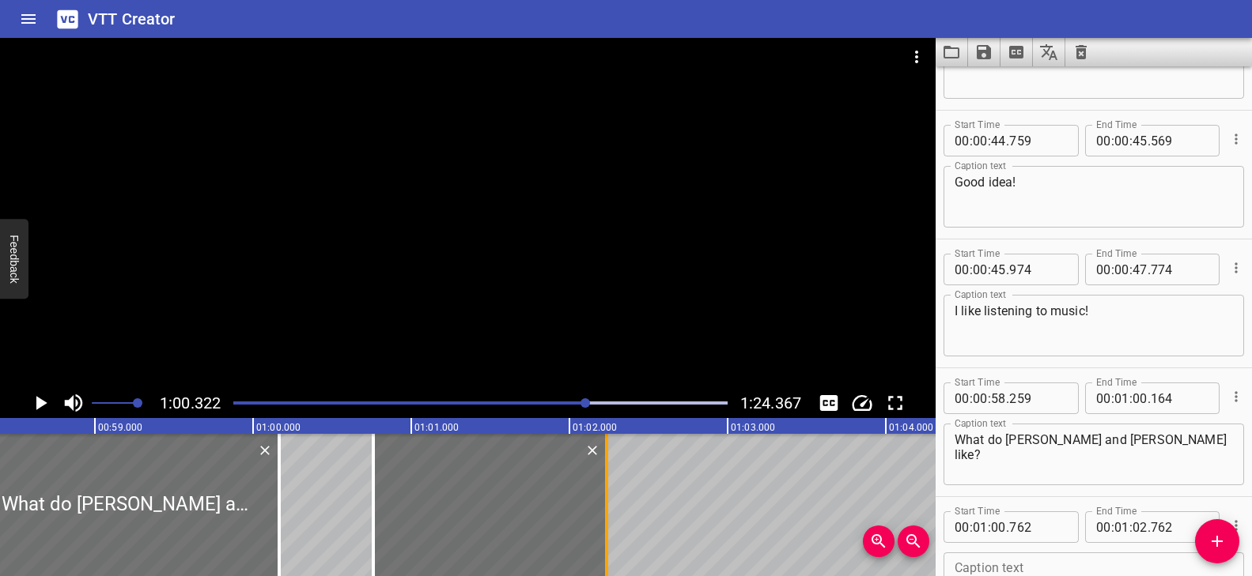
drag, startPoint x: 694, startPoint y: 498, endPoint x: 612, endPoint y: 502, distance: 81.5
click at [612, 502] on div at bounding box center [607, 505] width 16 height 142
type input "237"
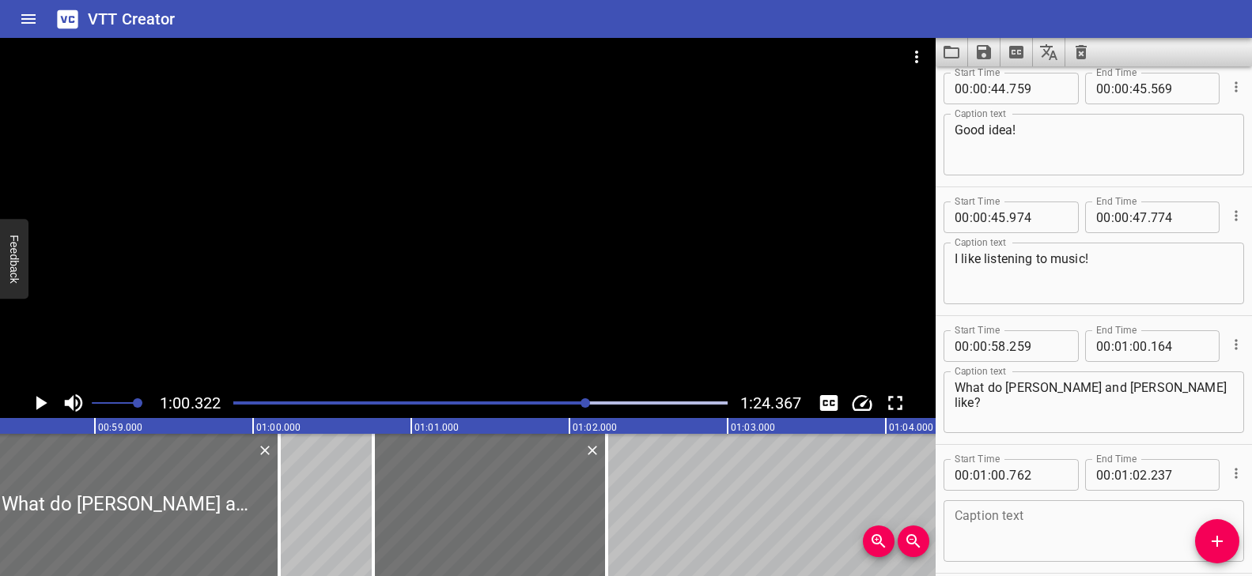
scroll to position [2142, 0]
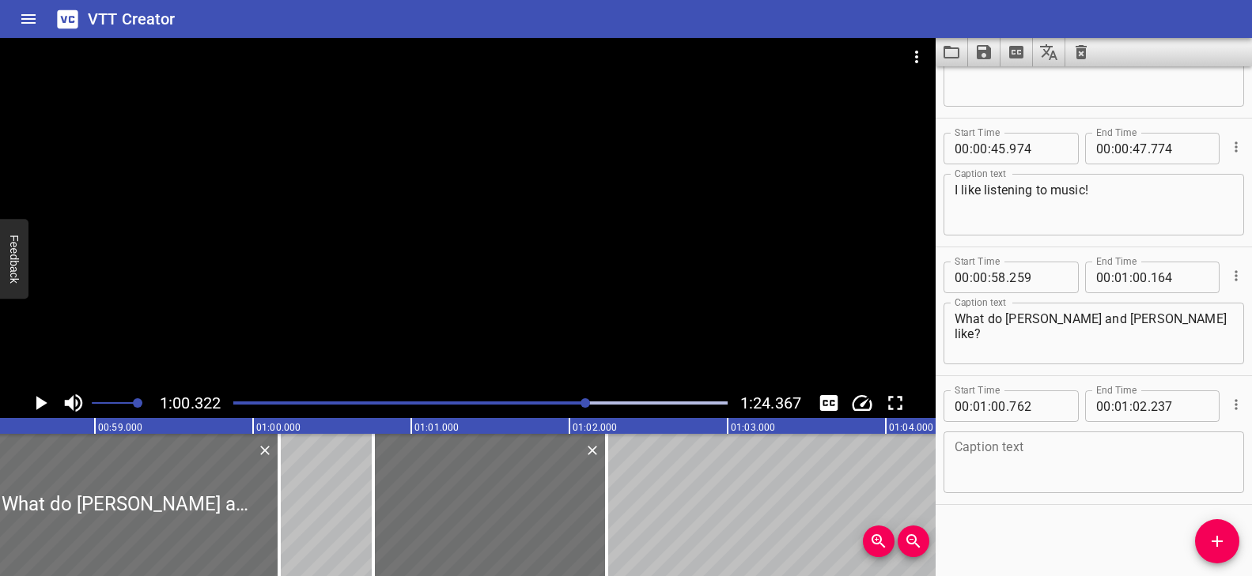
click at [1062, 471] on textarea at bounding box center [1093, 462] width 278 height 45
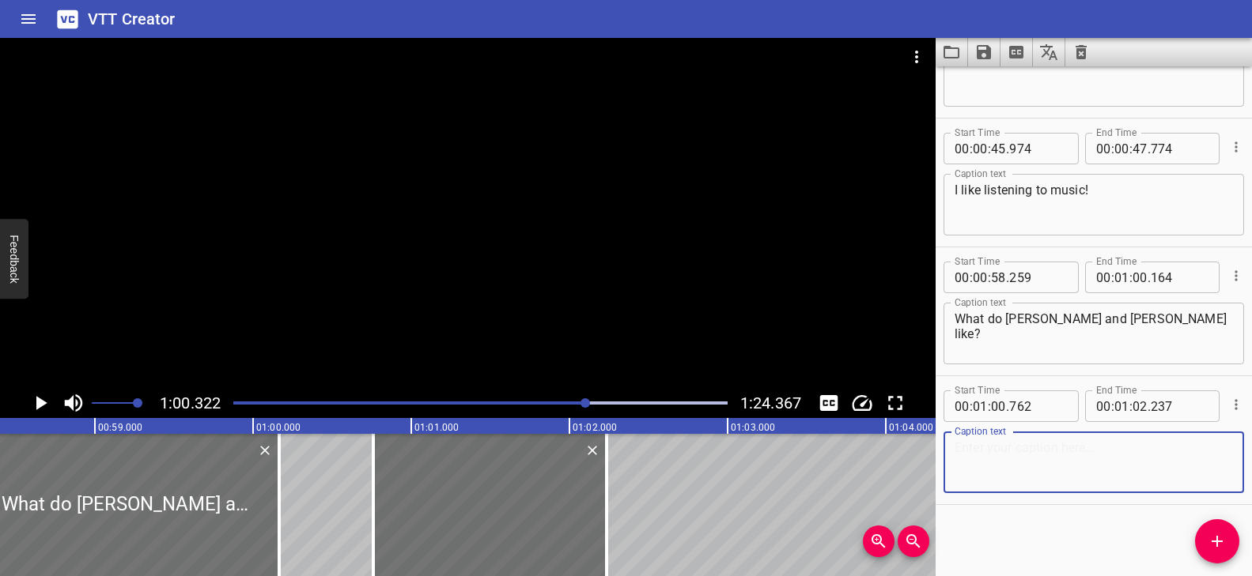
paste textarea "What don’t they like."
type textarea "What don’t they like."
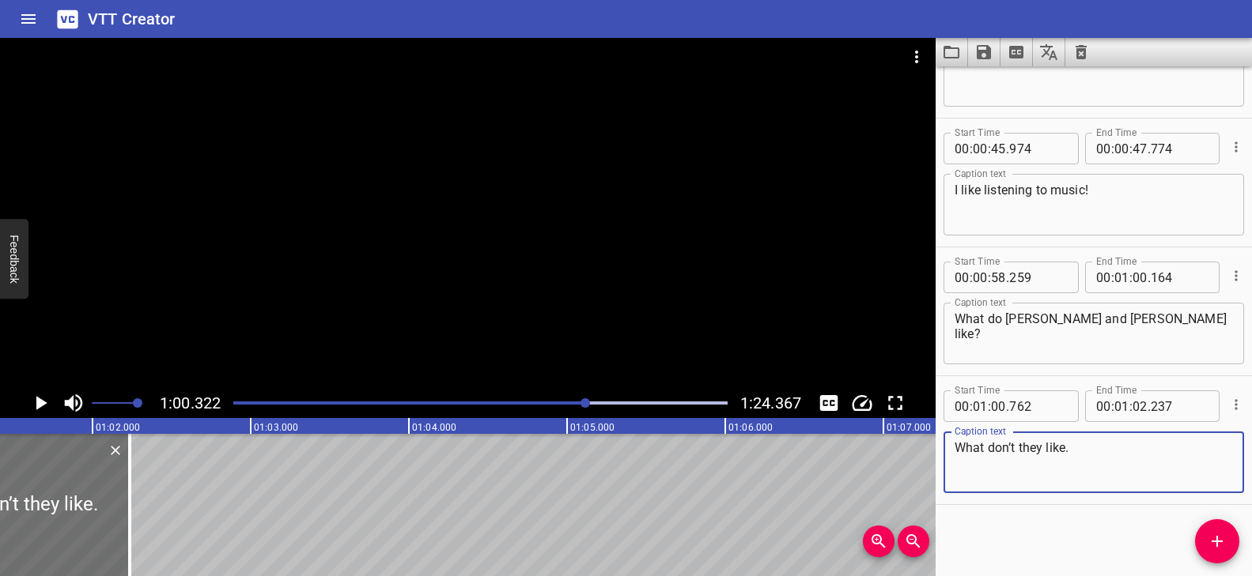
scroll to position [0, 9681]
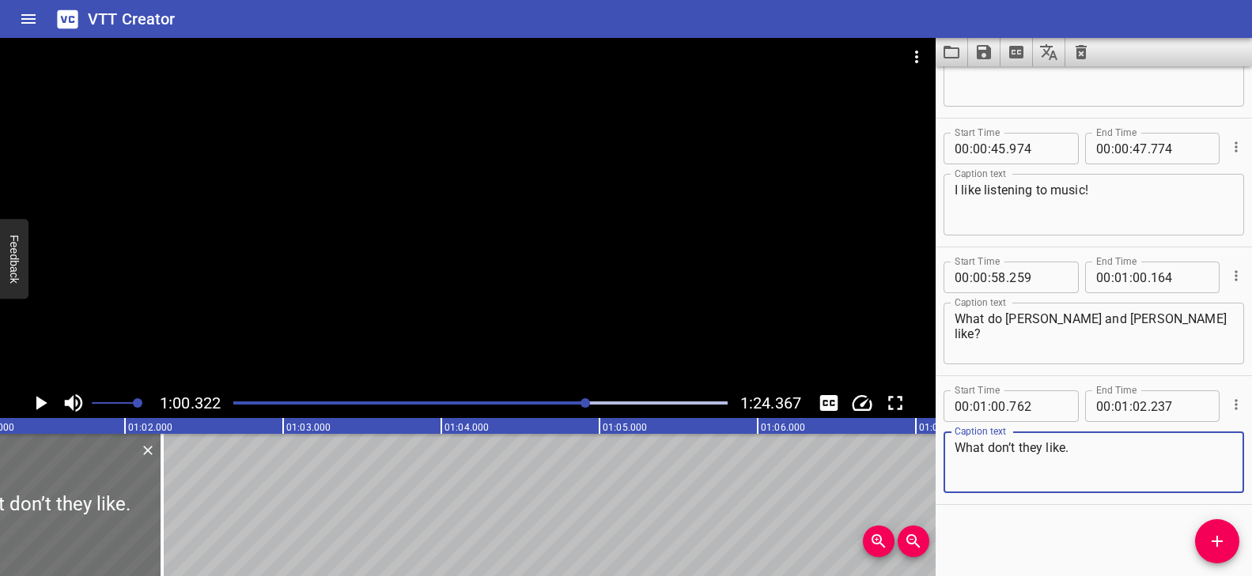
click at [1224, 539] on icon "Add Cue" at bounding box center [1217, 541] width 19 height 19
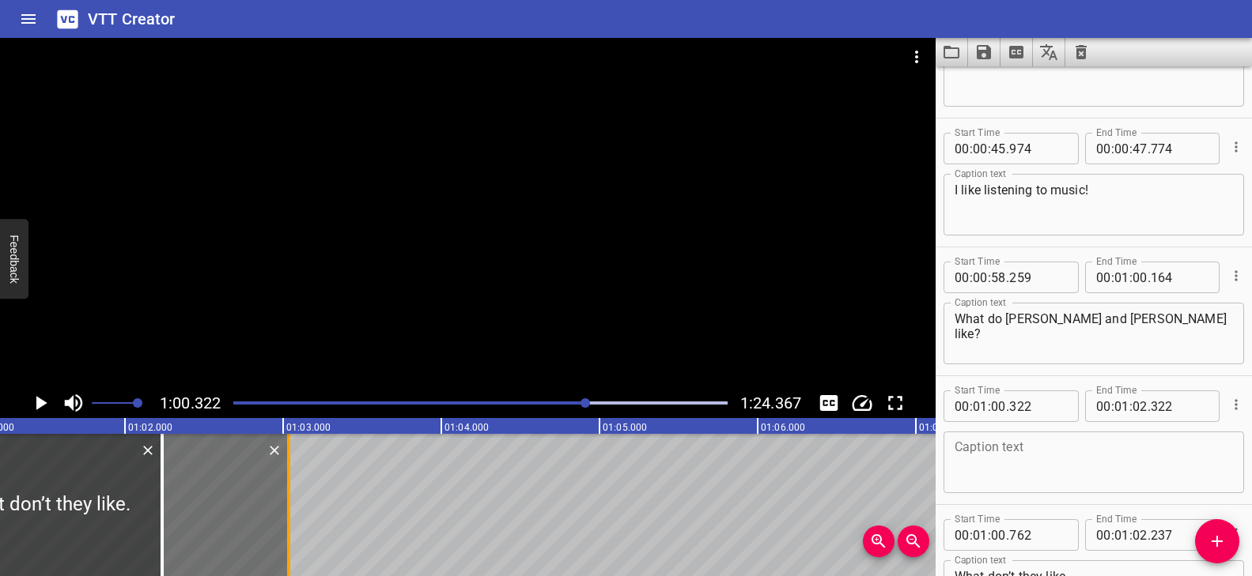
drag, startPoint x: 176, startPoint y: 505, endPoint x: 287, endPoint y: 522, distance: 112.8
click at [287, 522] on div at bounding box center [288, 505] width 3 height 142
type input "03"
type input "037"
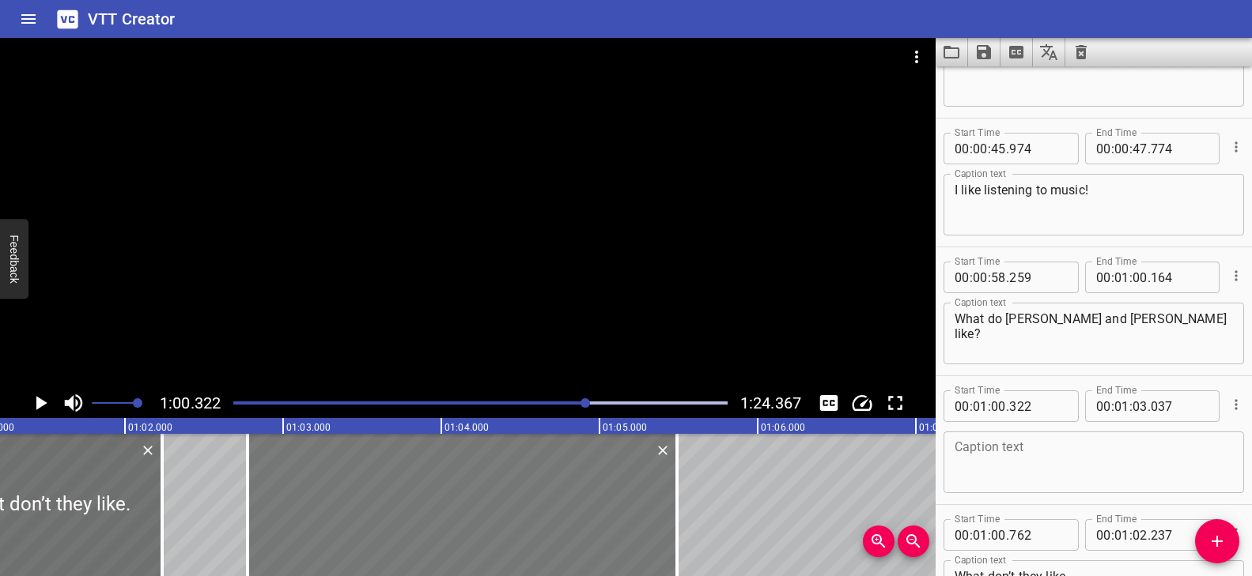
drag, startPoint x: 221, startPoint y: 515, endPoint x: 592, endPoint y: 505, distance: 371.8
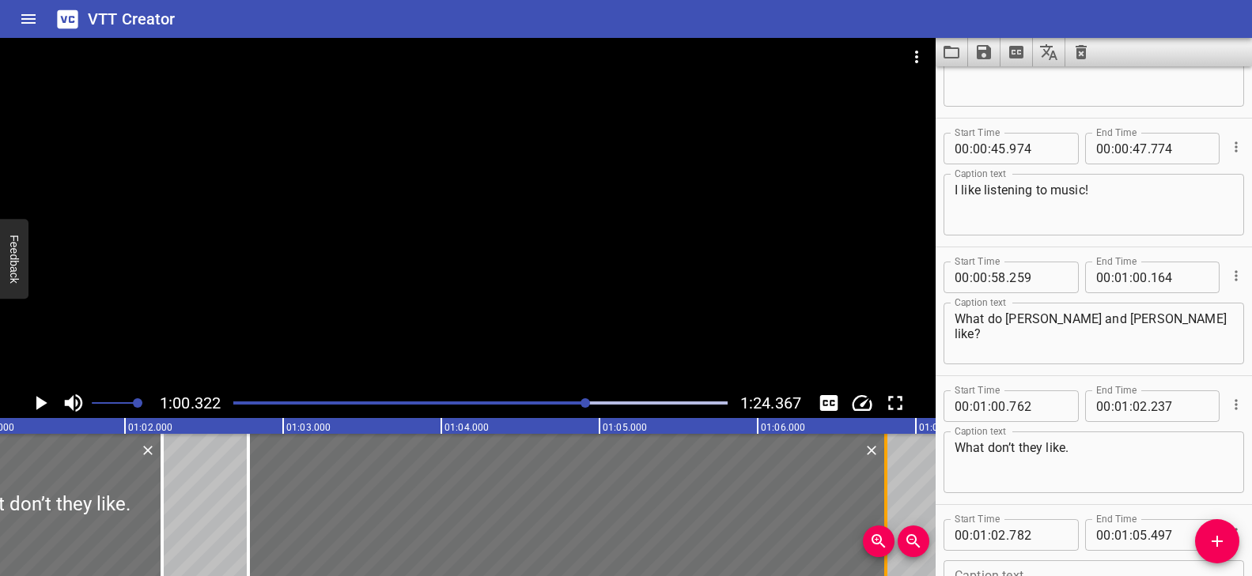
drag, startPoint x: 784, startPoint y: 493, endPoint x: 882, endPoint y: 490, distance: 98.9
click at [884, 490] on div at bounding box center [885, 505] width 3 height 142
type input "06"
type input "797"
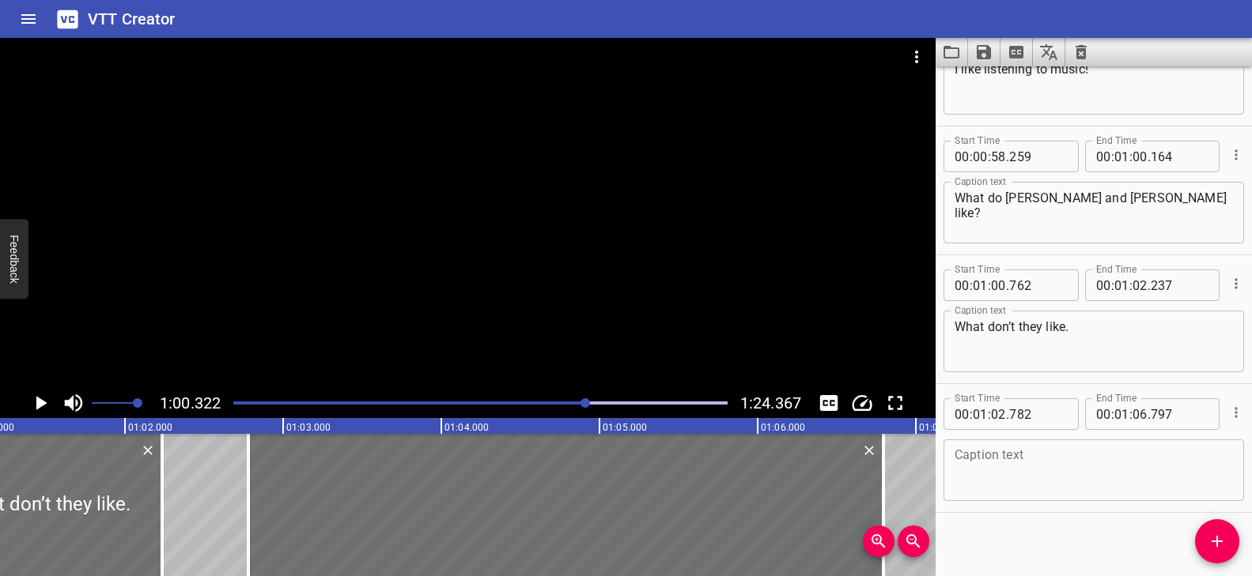
scroll to position [2271, 0]
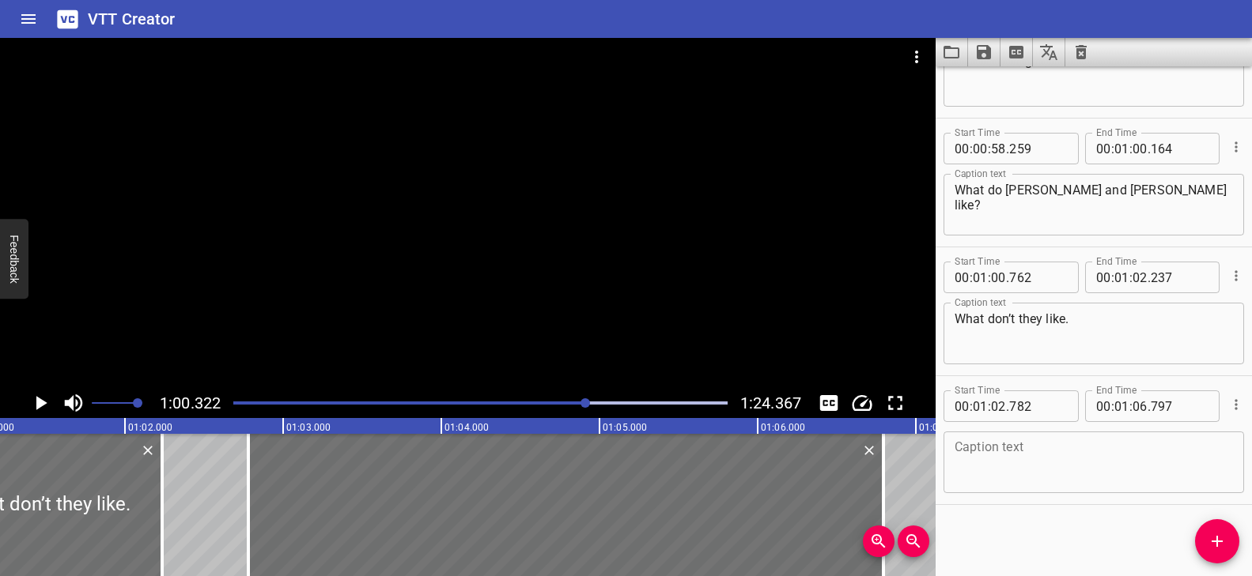
click at [1043, 473] on textarea at bounding box center [1093, 462] width 278 height 45
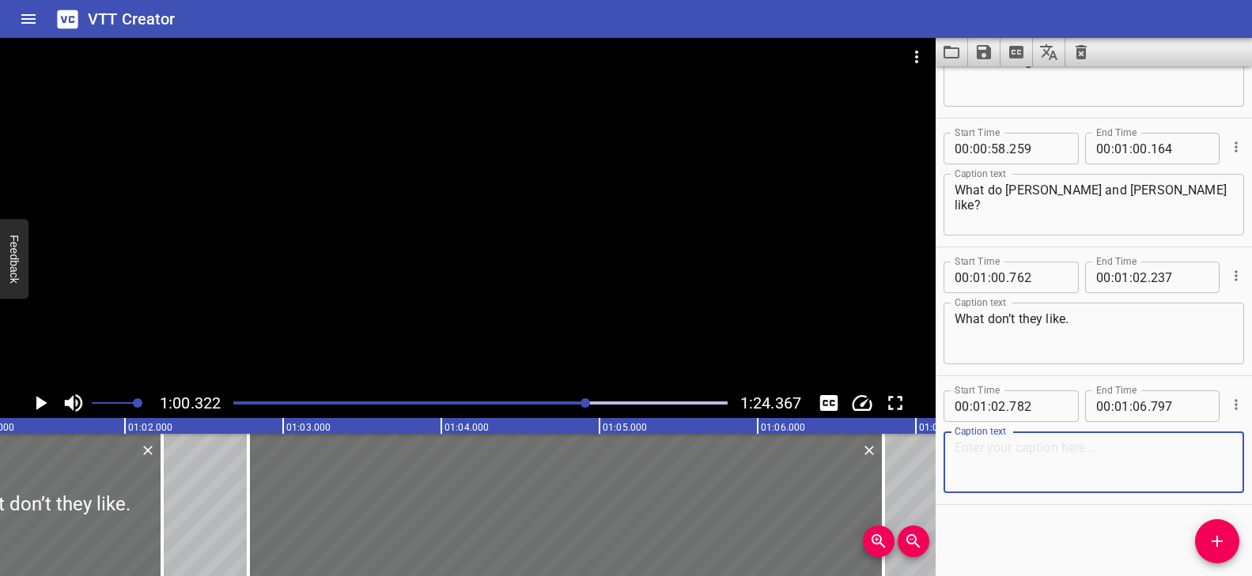
paste textarea "Listen for the keywords ‘like’ and ‘doesn’t like’."
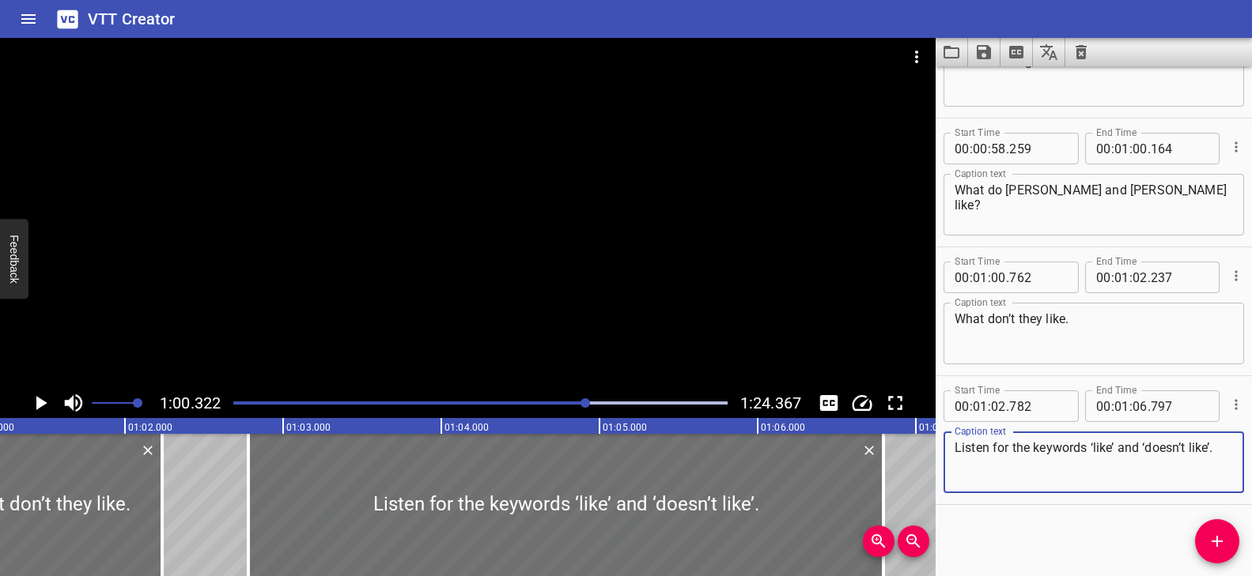
type textarea "Listen for the keywords ‘like’ and ‘doesn’t like’."
click at [351, 300] on div at bounding box center [467, 213] width 935 height 350
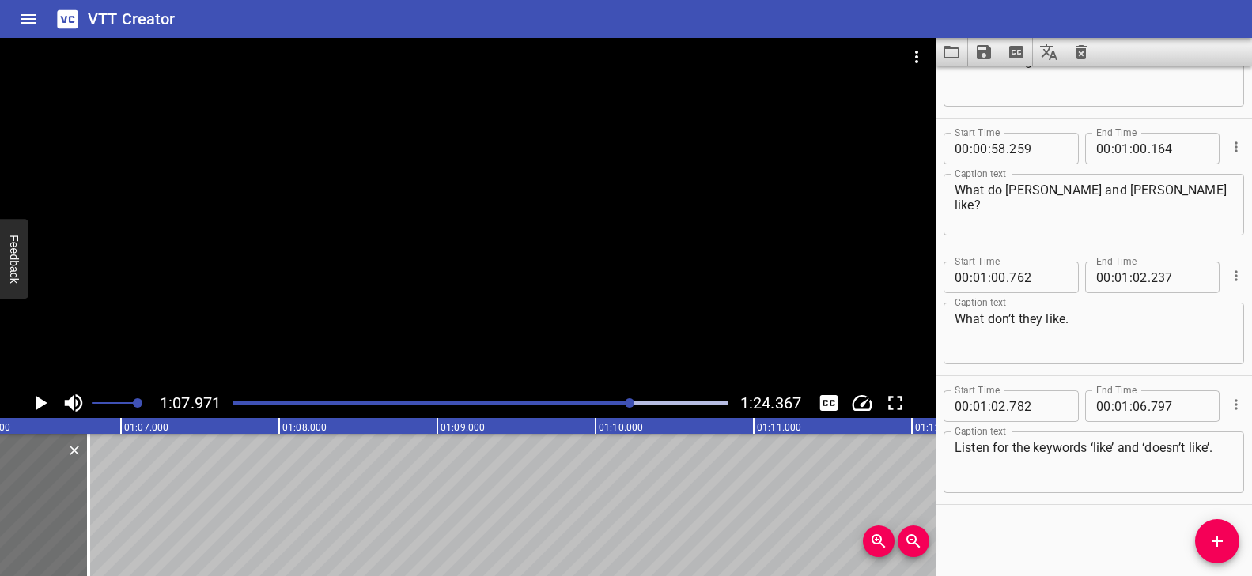
scroll to position [0, 10539]
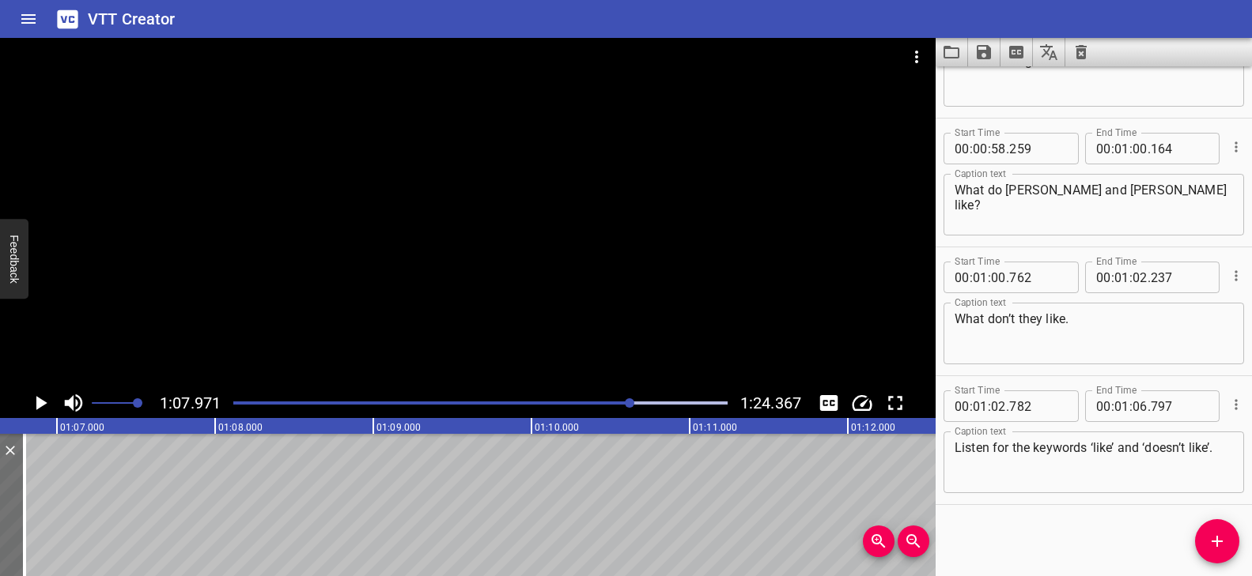
click at [508, 270] on div at bounding box center [467, 213] width 935 height 350
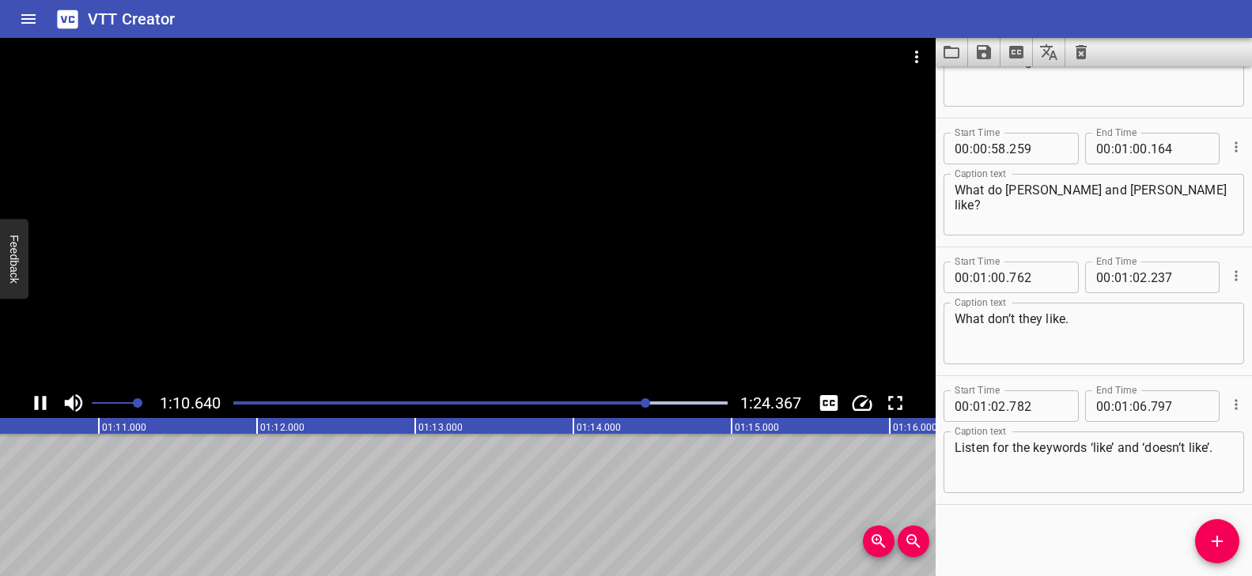
click at [496, 289] on div at bounding box center [467, 213] width 935 height 350
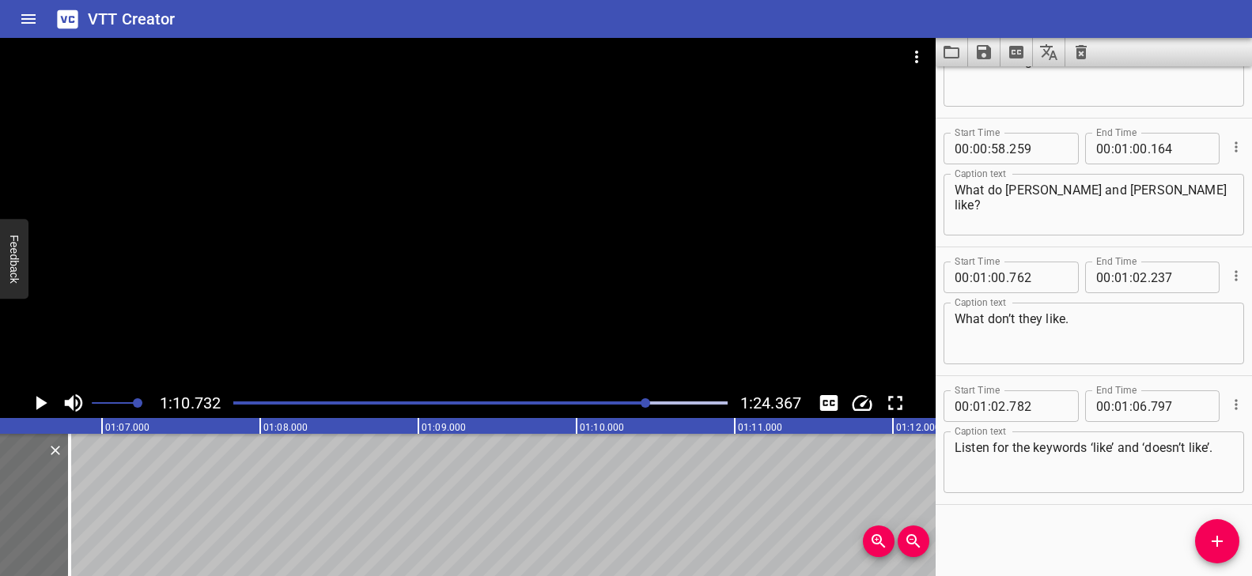
scroll to position [0, 10574]
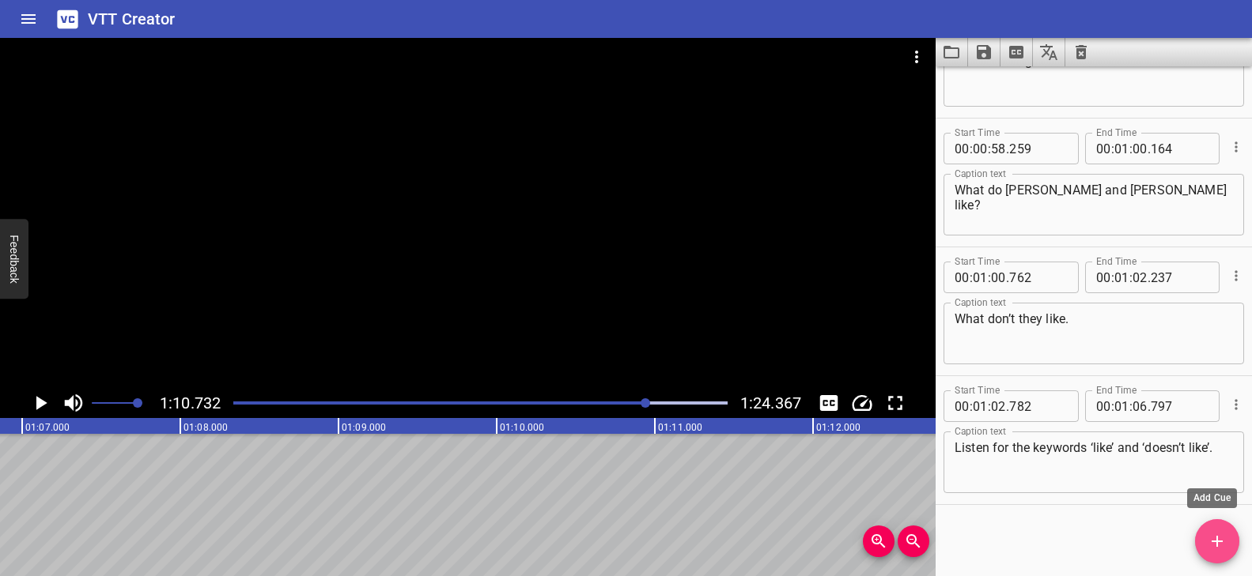
click at [1219, 539] on icon "Add Cue" at bounding box center [1217, 541] width 19 height 19
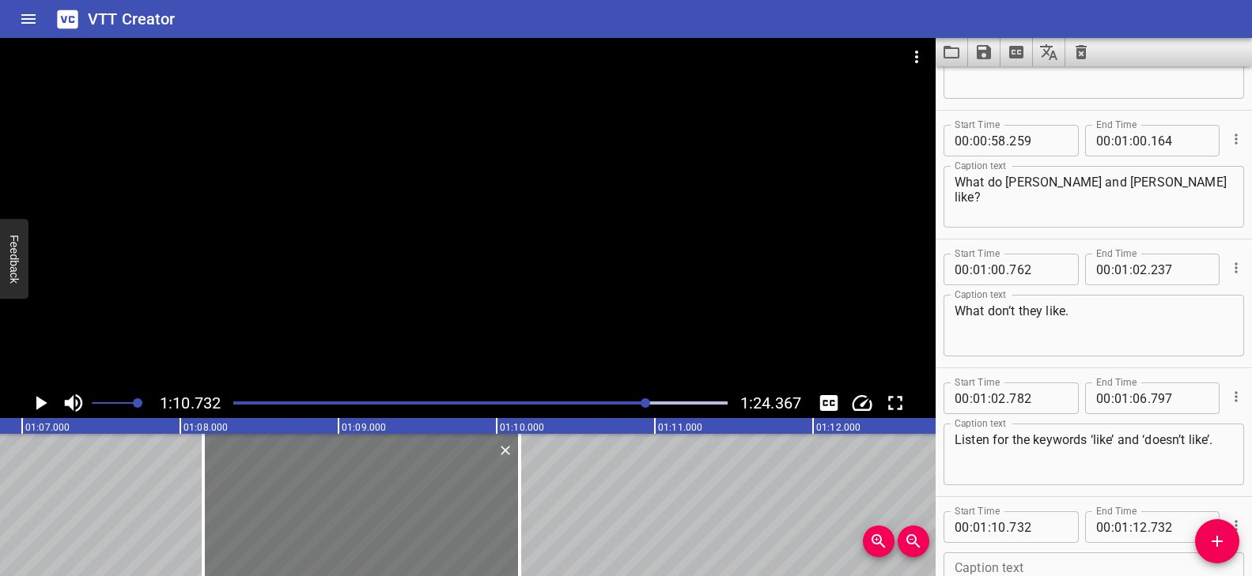
drag, startPoint x: 853, startPoint y: 515, endPoint x: 446, endPoint y: 523, distance: 407.3
click at [446, 523] on div at bounding box center [361, 505] width 316 height 142
type input "08"
type input "147"
type input "10"
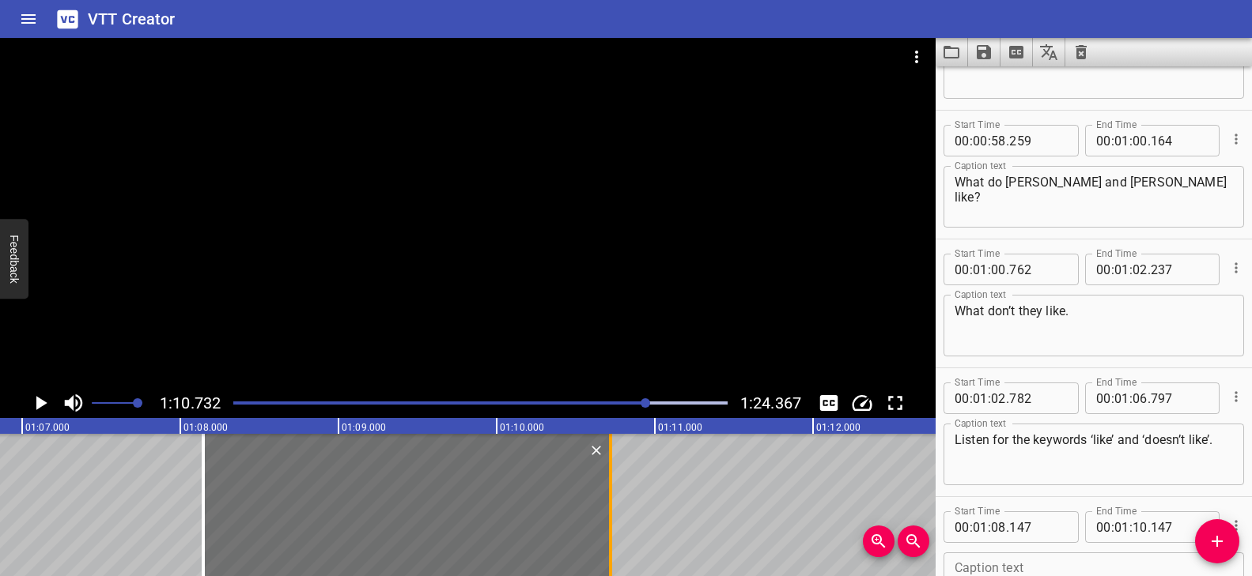
drag, startPoint x: 522, startPoint y: 484, endPoint x: 613, endPoint y: 490, distance: 91.2
click at [613, 490] on div at bounding box center [611, 505] width 16 height 142
type input "722"
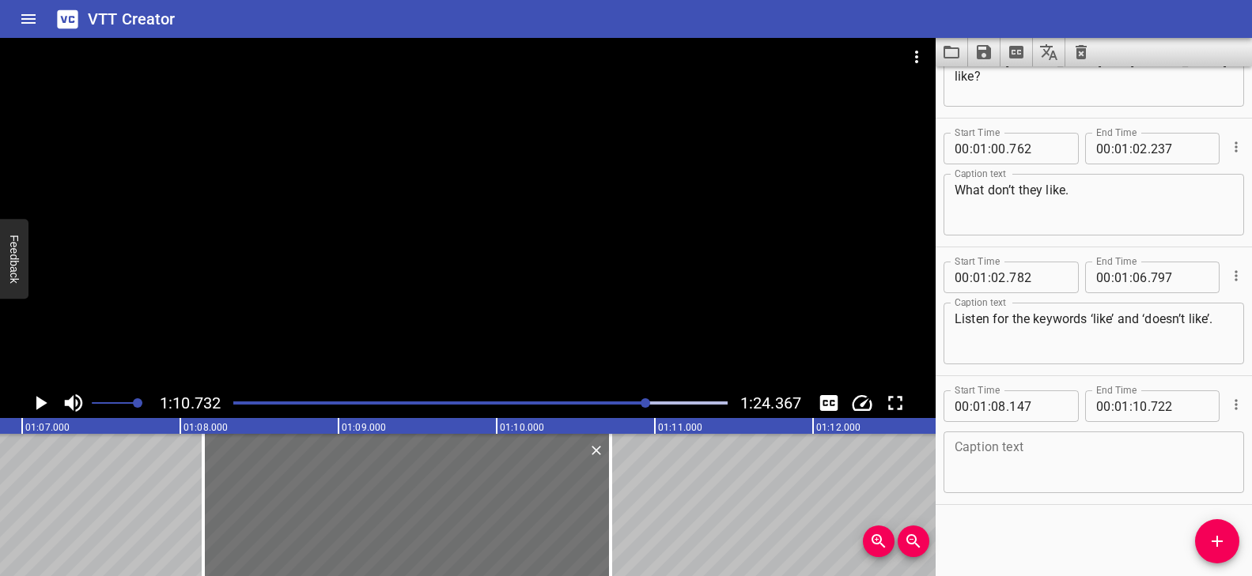
click at [1065, 452] on textarea at bounding box center [1093, 462] width 278 height 45
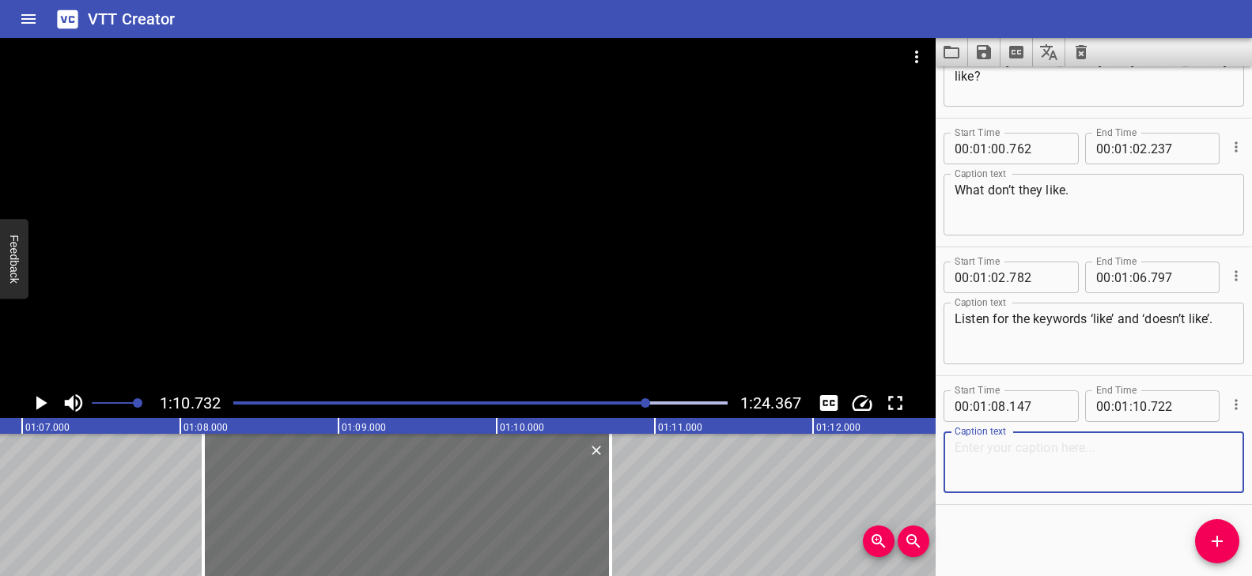
paste textarea "Sara doesn’t like playing football."
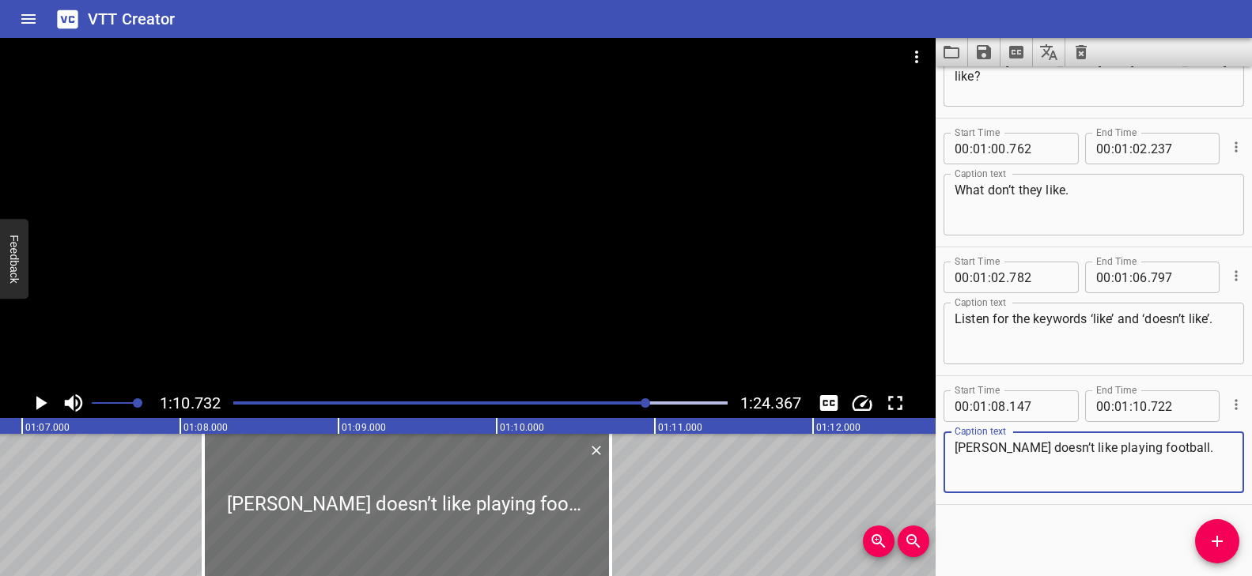
click at [969, 449] on textarea "Sara doesn’t like playing football." at bounding box center [1093, 462] width 278 height 45
type textarea "Sam doesn’t like playing football."
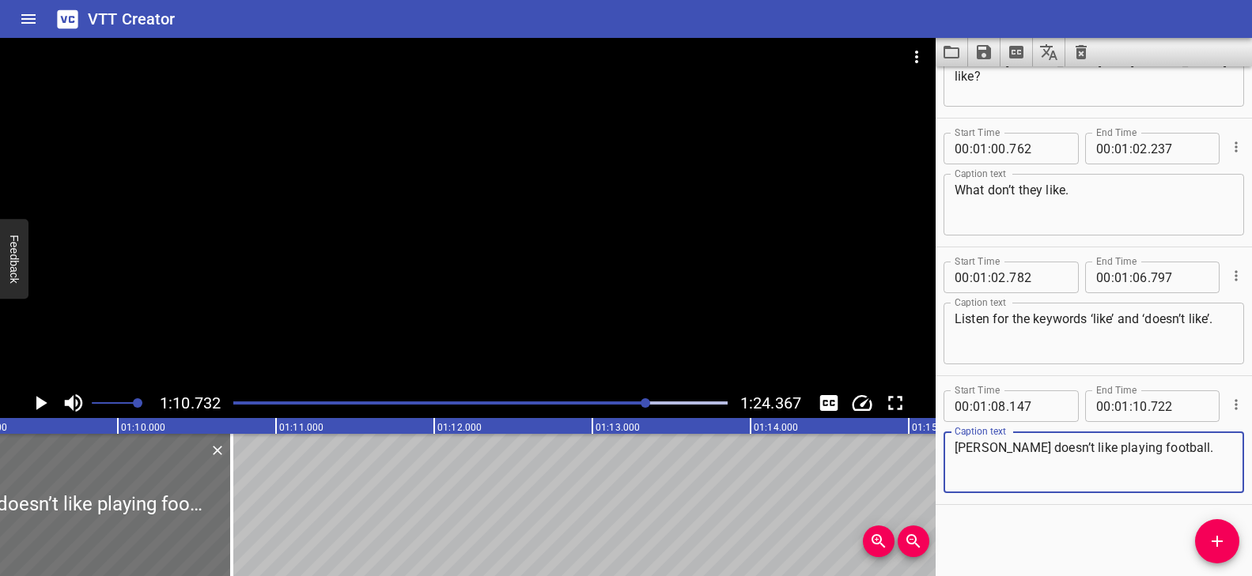
scroll to position [0, 10970]
click at [1215, 537] on icon "Add Cue" at bounding box center [1217, 541] width 19 height 19
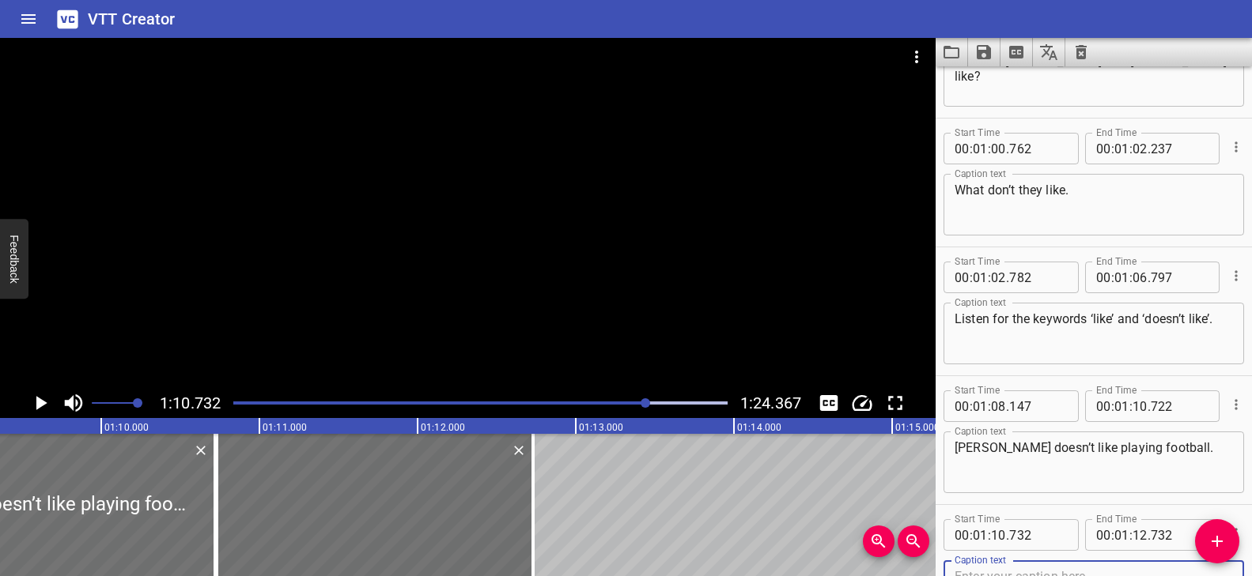
scroll to position [2408, 0]
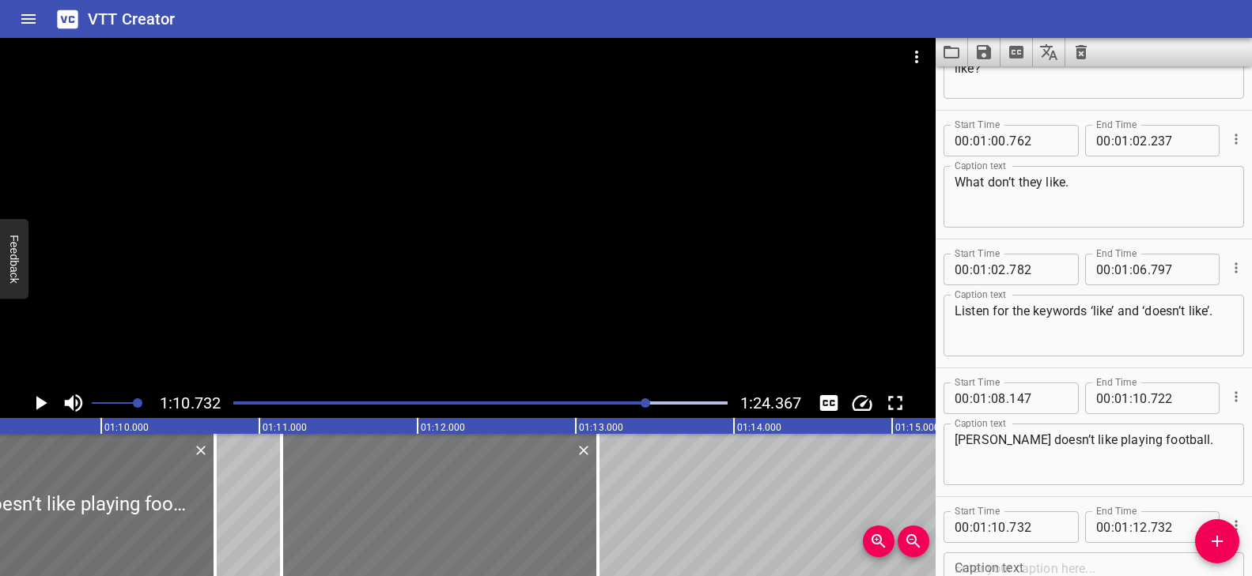
drag, startPoint x: 489, startPoint y: 527, endPoint x: 551, endPoint y: 527, distance: 62.5
click at [551, 527] on div at bounding box center [440, 505] width 316 height 142
type input "11"
type input "142"
type input "13"
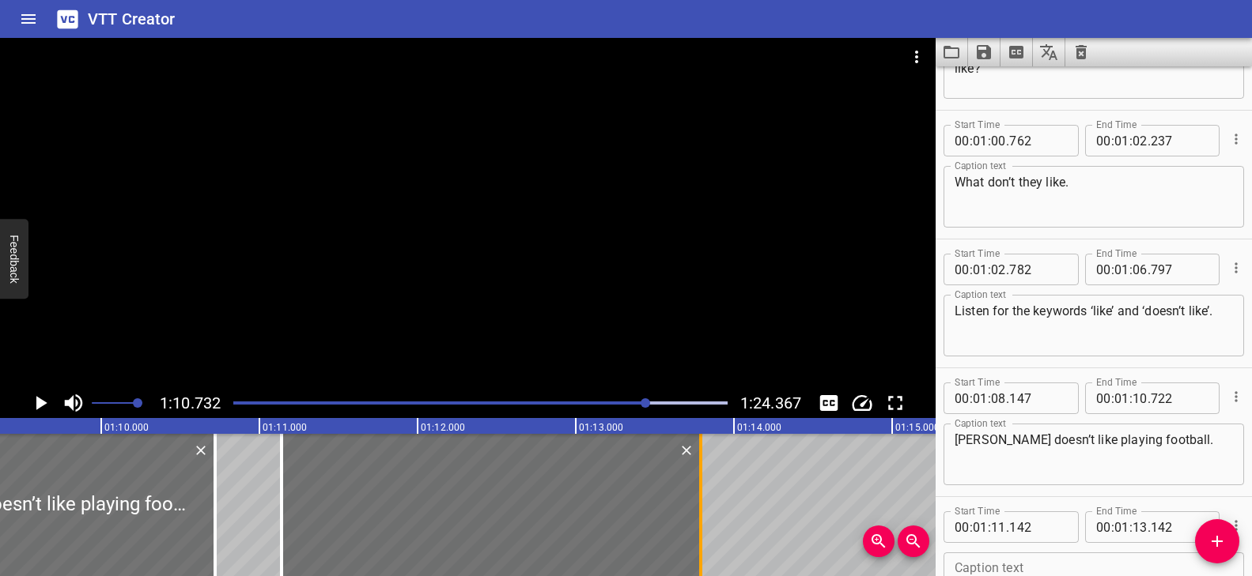
drag, startPoint x: 596, startPoint y: 511, endPoint x: 697, endPoint y: 514, distance: 100.5
click at [699, 514] on div at bounding box center [700, 505] width 3 height 142
type input "777"
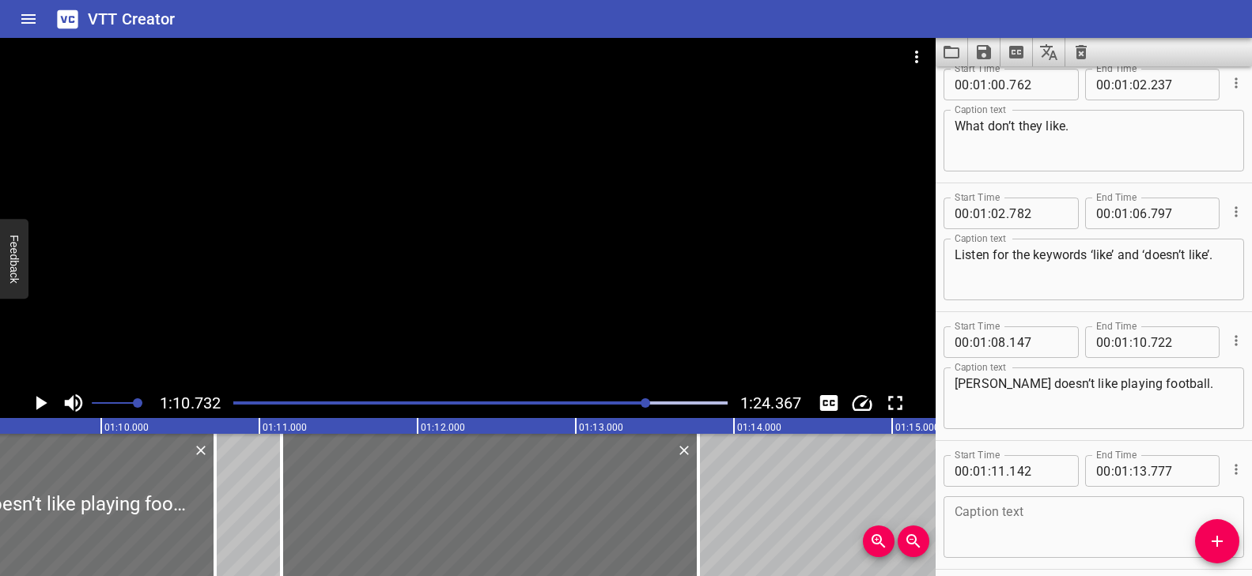
scroll to position [2529, 0]
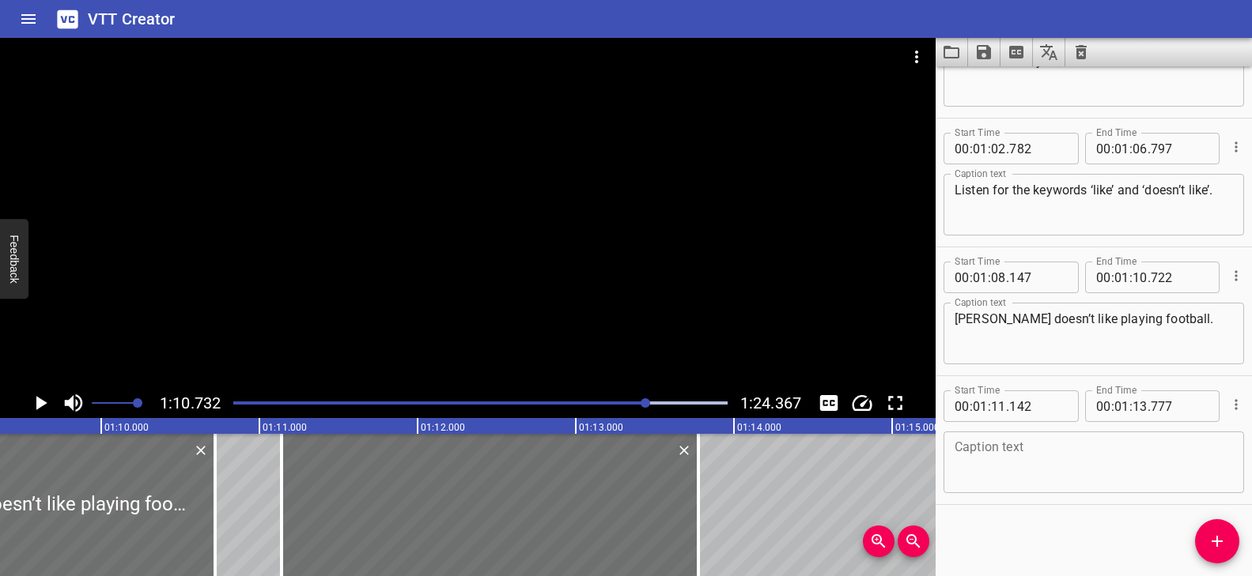
click at [1036, 445] on textarea at bounding box center [1093, 462] width 278 height 45
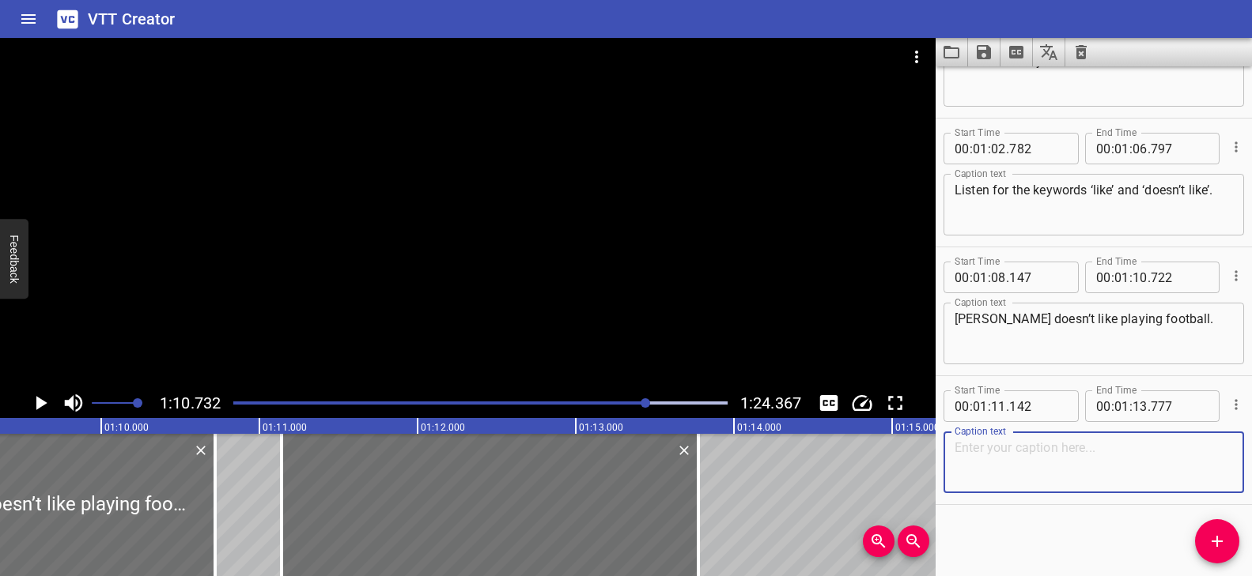
paste textarea "Jamar doesn’t like watching TV."
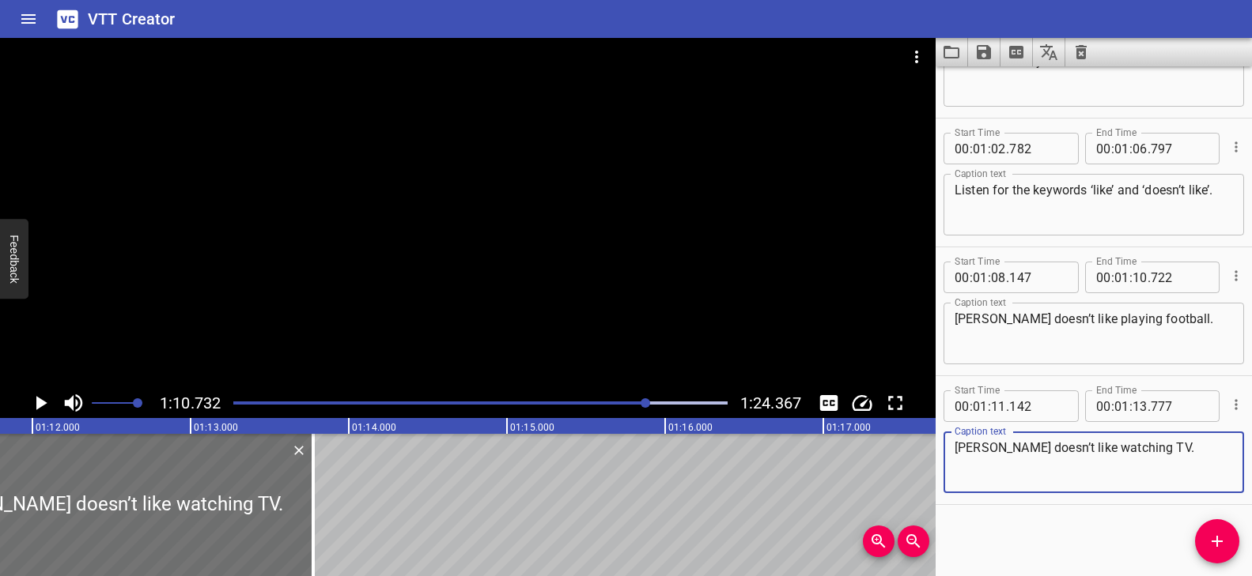
scroll to position [0, 11387]
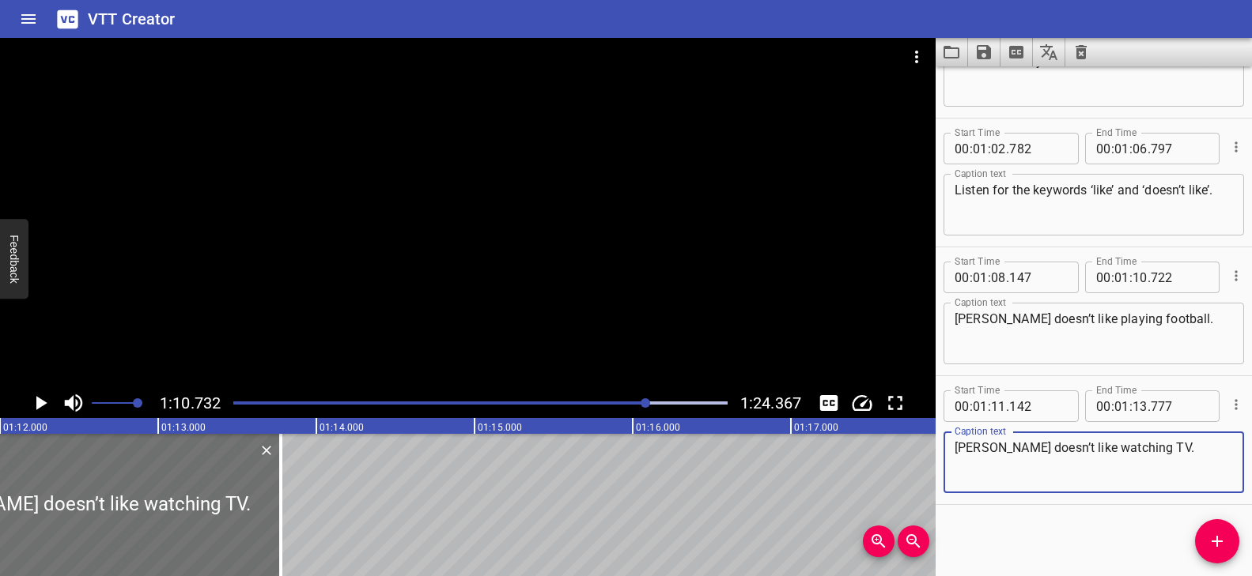
type textarea "Jamar doesn’t like watching TV."
click at [1212, 540] on icon "Add Cue" at bounding box center [1217, 541] width 19 height 19
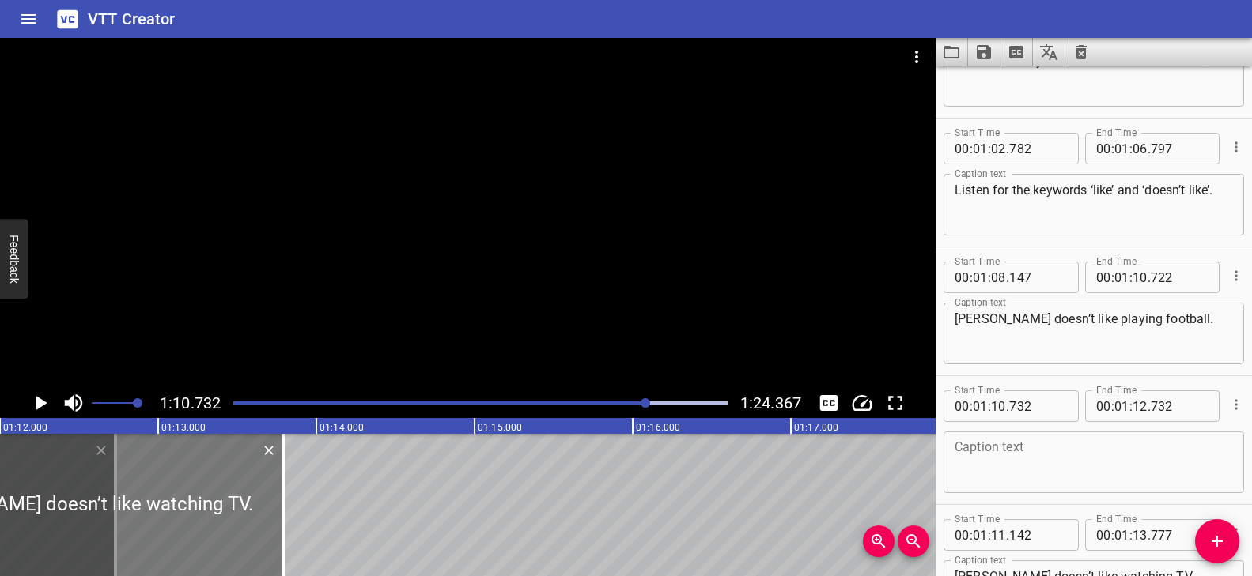
click at [206, 513] on div at bounding box center [74, 505] width 417 height 142
type input "157"
type input "792"
click at [111, 467] on div at bounding box center [79, 505] width 417 height 142
type input "177"
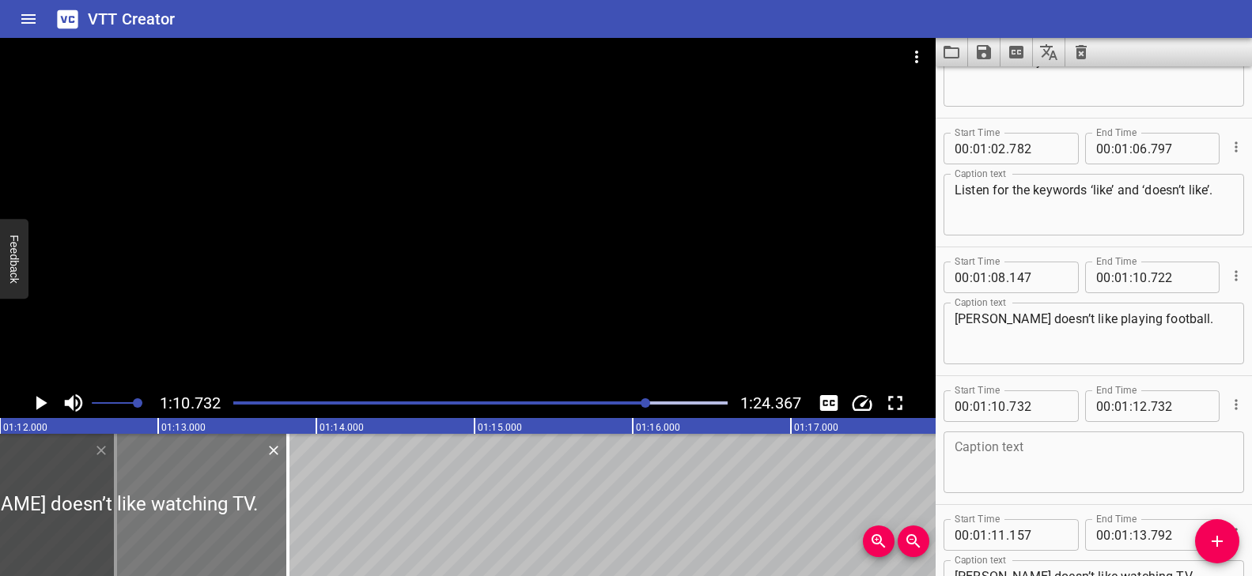
type input "812"
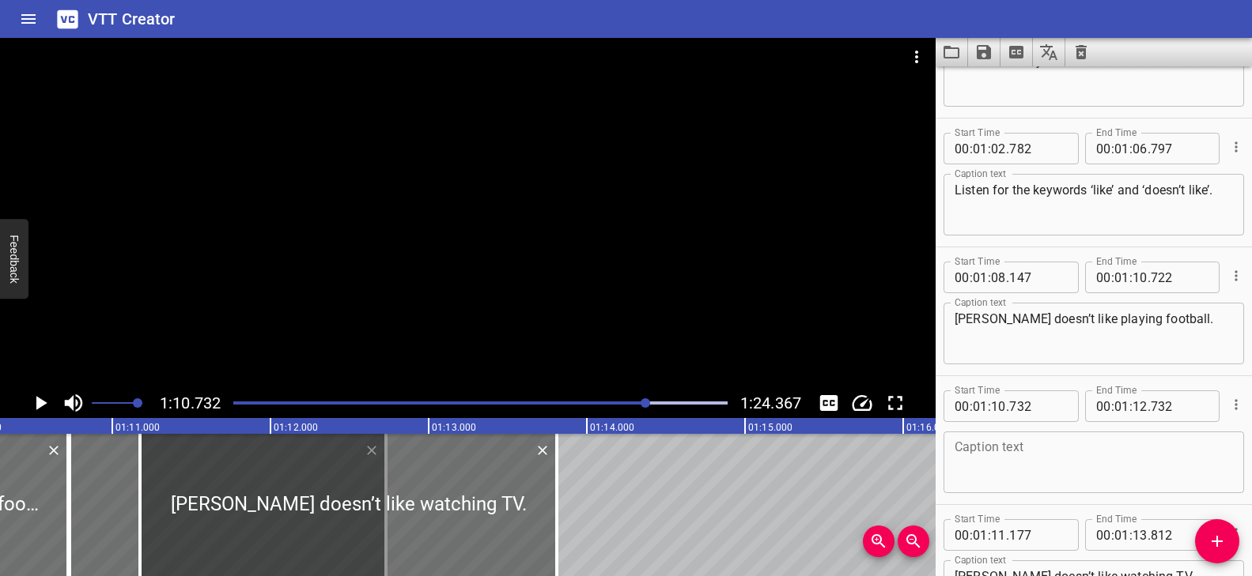
scroll to position [0, 11101]
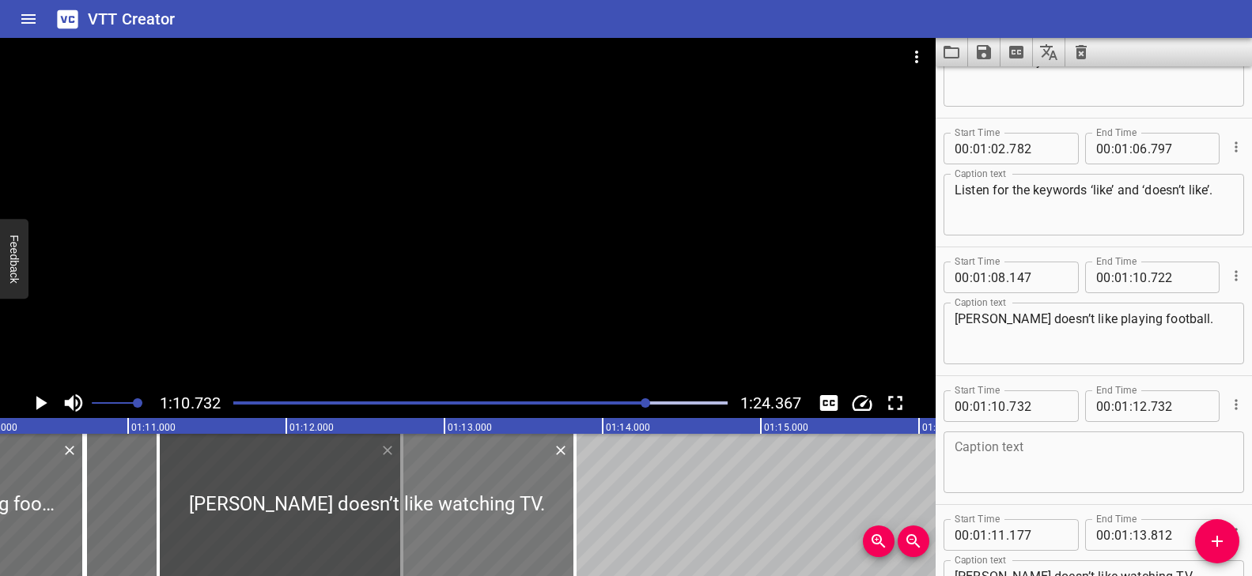
click at [193, 516] on div at bounding box center [366, 505] width 417 height 142
type input "192"
type input "827"
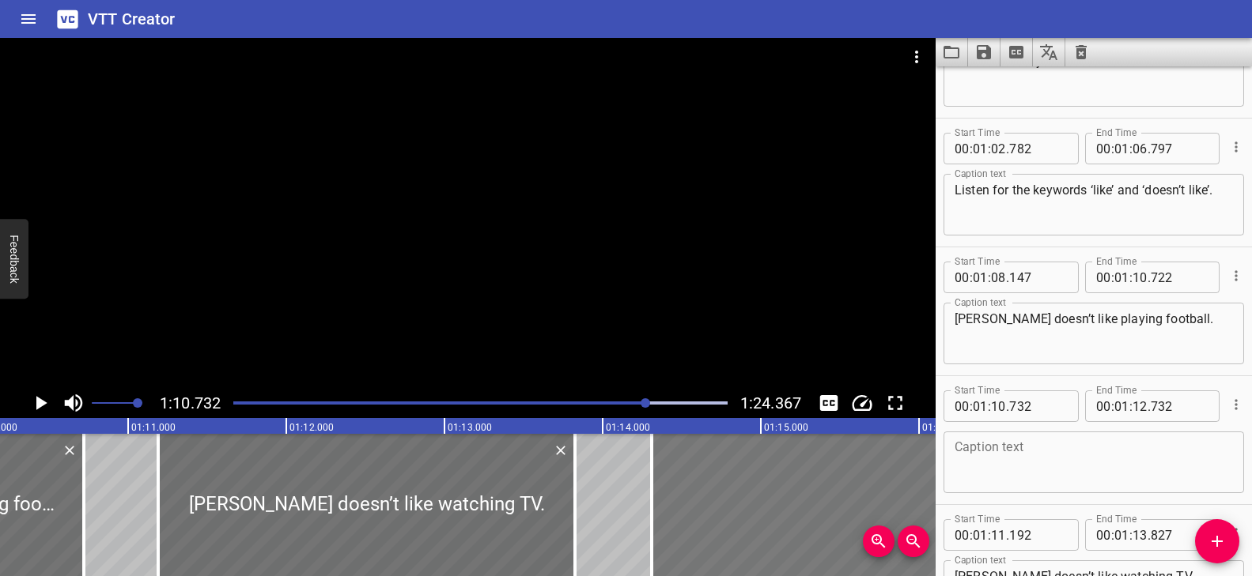
drag, startPoint x: 135, startPoint y: 508, endPoint x: 702, endPoint y: 513, distance: 567.0
type input "14"
type input "317"
type input "16"
type input "317"
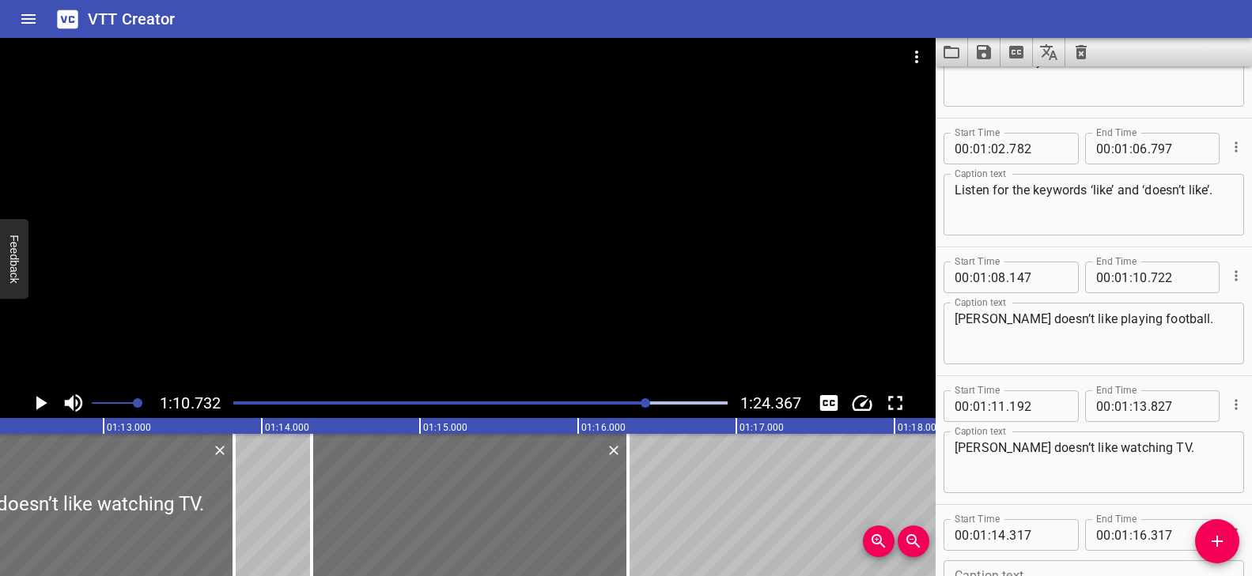
scroll to position [0, 11521]
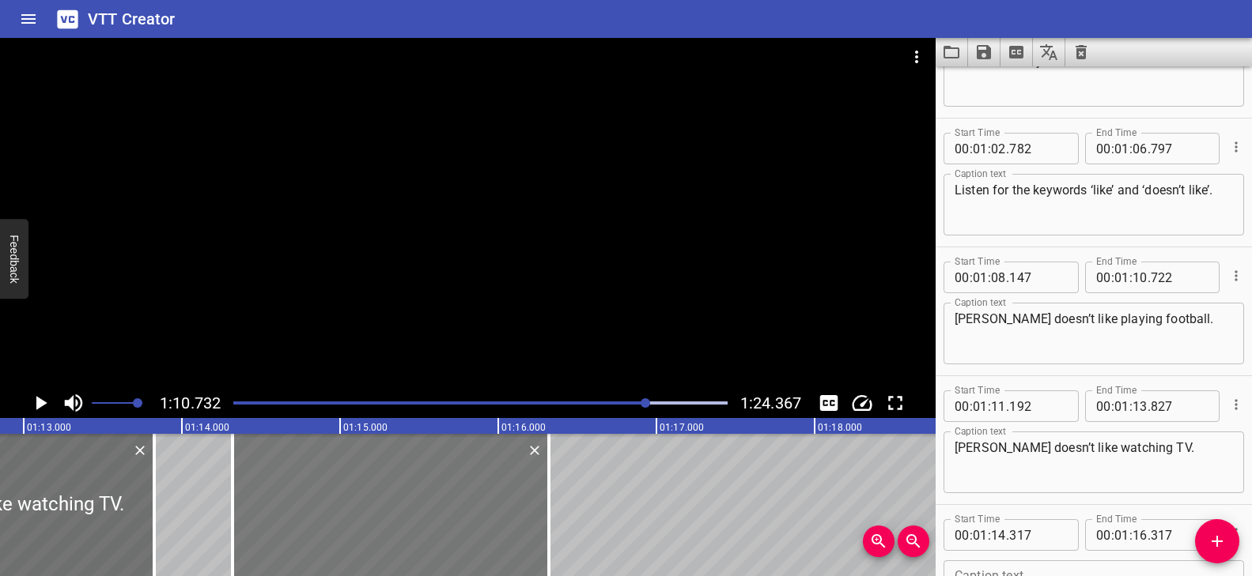
click at [482, 486] on div at bounding box center [390, 505] width 316 height 142
type input "322"
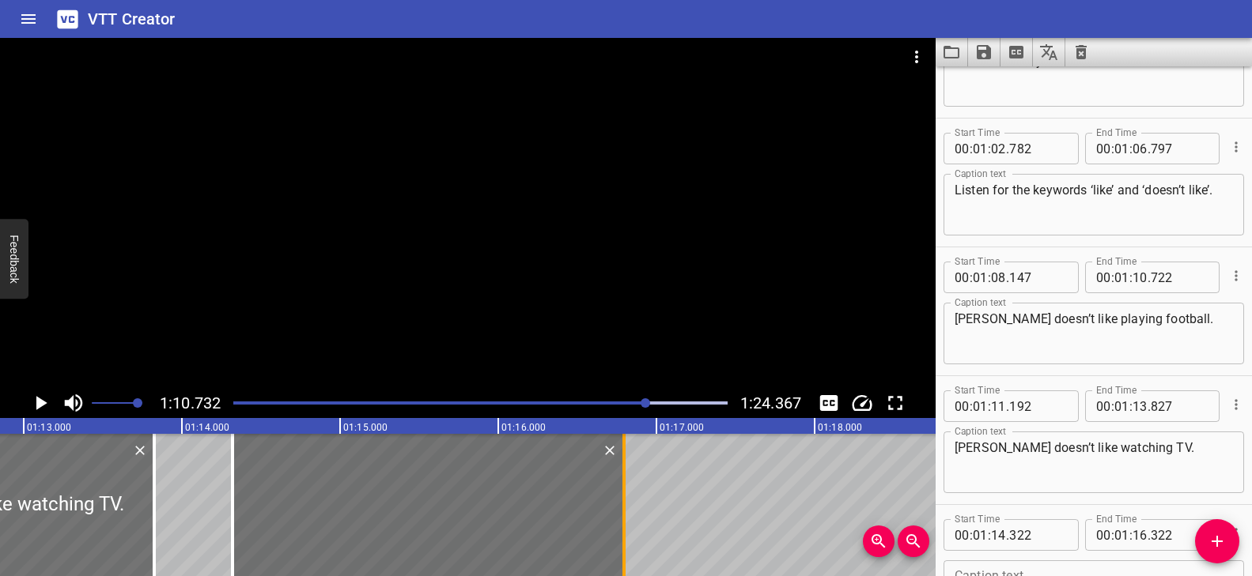
drag, startPoint x: 574, startPoint y: 483, endPoint x: 623, endPoint y: 487, distance: 49.2
click at [623, 487] on div at bounding box center [623, 505] width 3 height 142
type input "802"
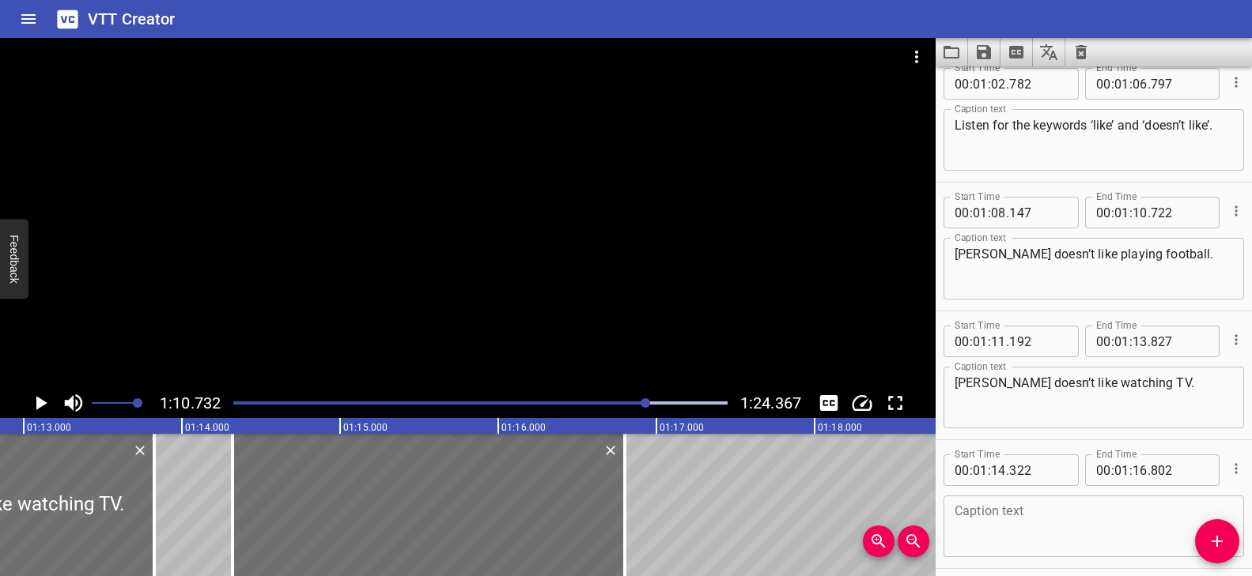
scroll to position [2658, 0]
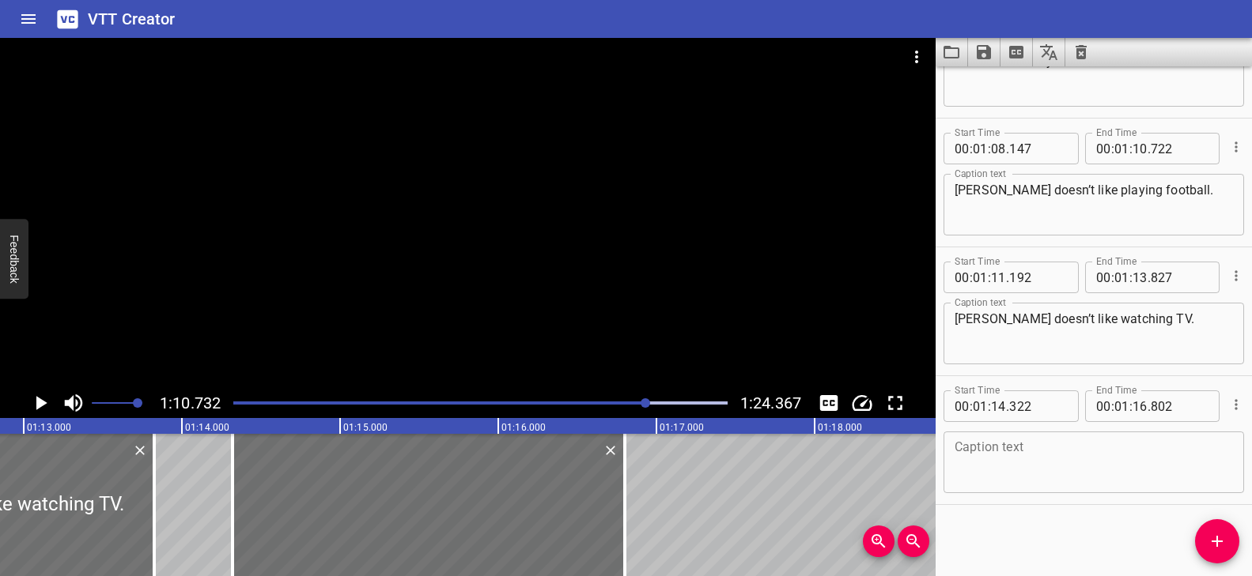
click at [1034, 440] on textarea at bounding box center [1093, 462] width 278 height 45
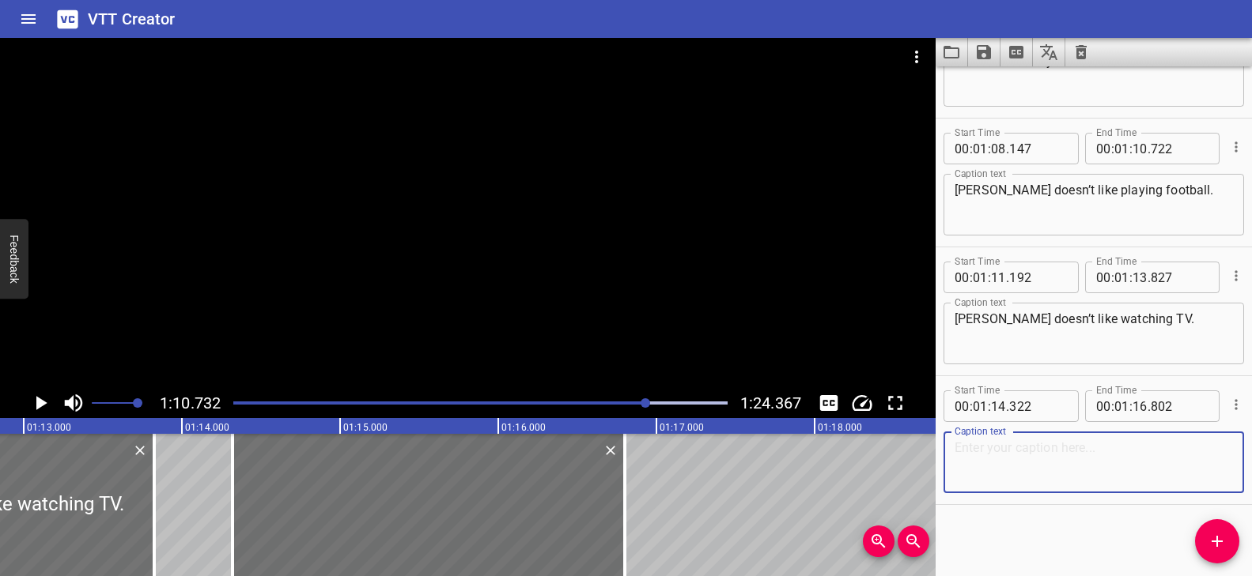
paste textarea "Sara and Jamar like to work out."
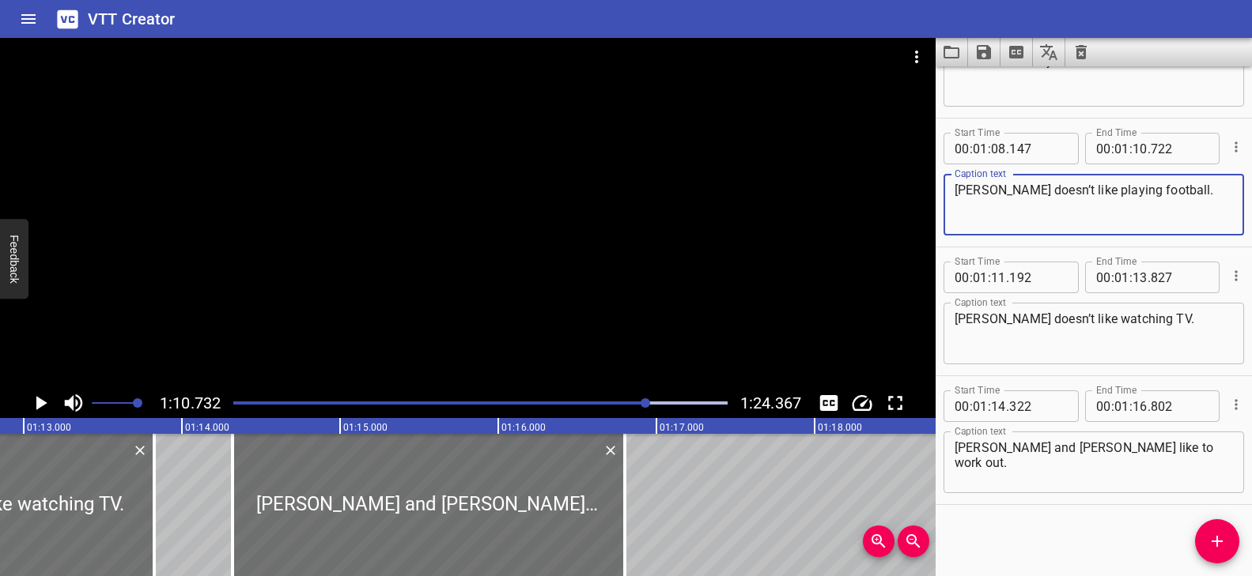
click at [969, 188] on textarea "Sam doesn’t like playing football." at bounding box center [1093, 205] width 278 height 45
click at [969, 452] on textarea "Sara and Jamar like to work out." at bounding box center [1093, 462] width 278 height 45
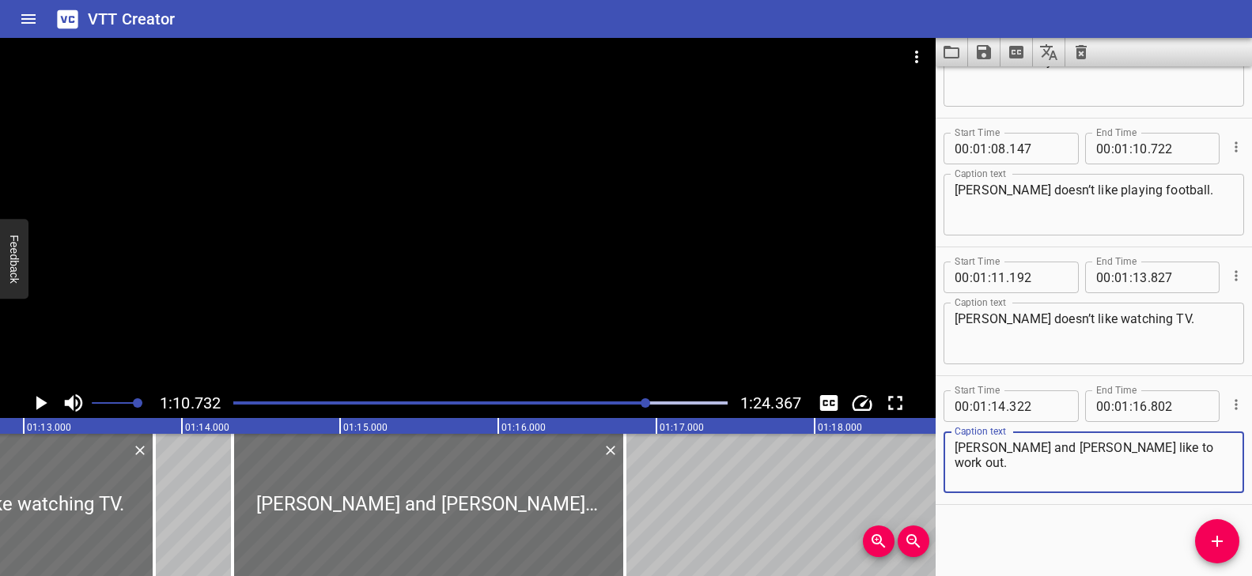
click at [969, 452] on textarea "Sara and Jamar like to work out." at bounding box center [1093, 462] width 278 height 45
paste textarea "m"
type textarea "Sam and Jamar like to work out."
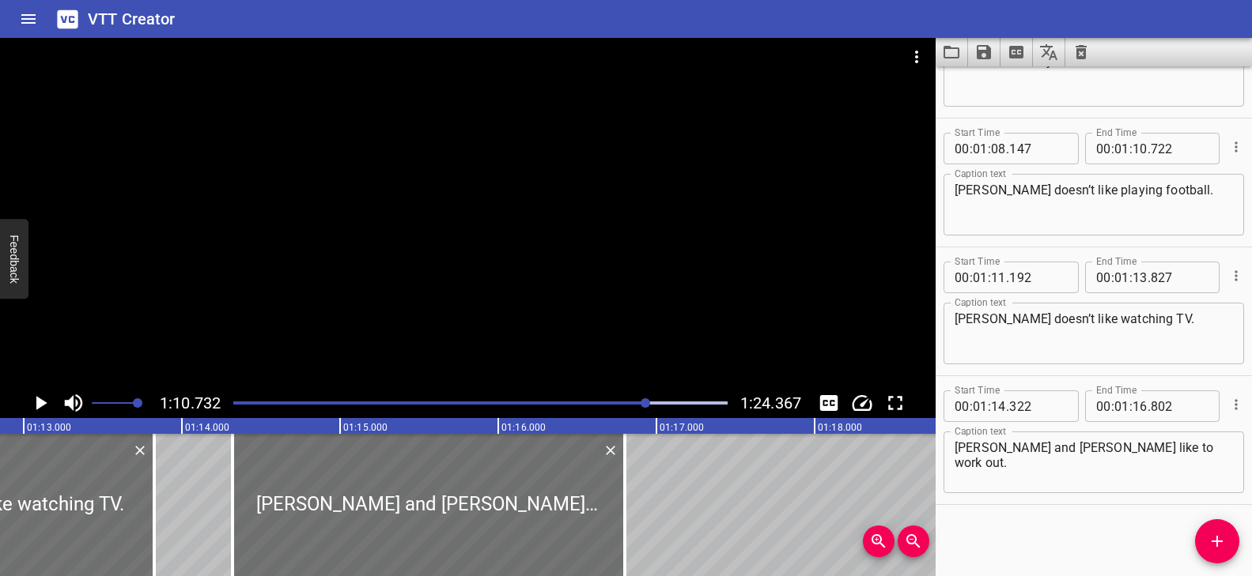
click at [502, 276] on div at bounding box center [467, 213] width 935 height 350
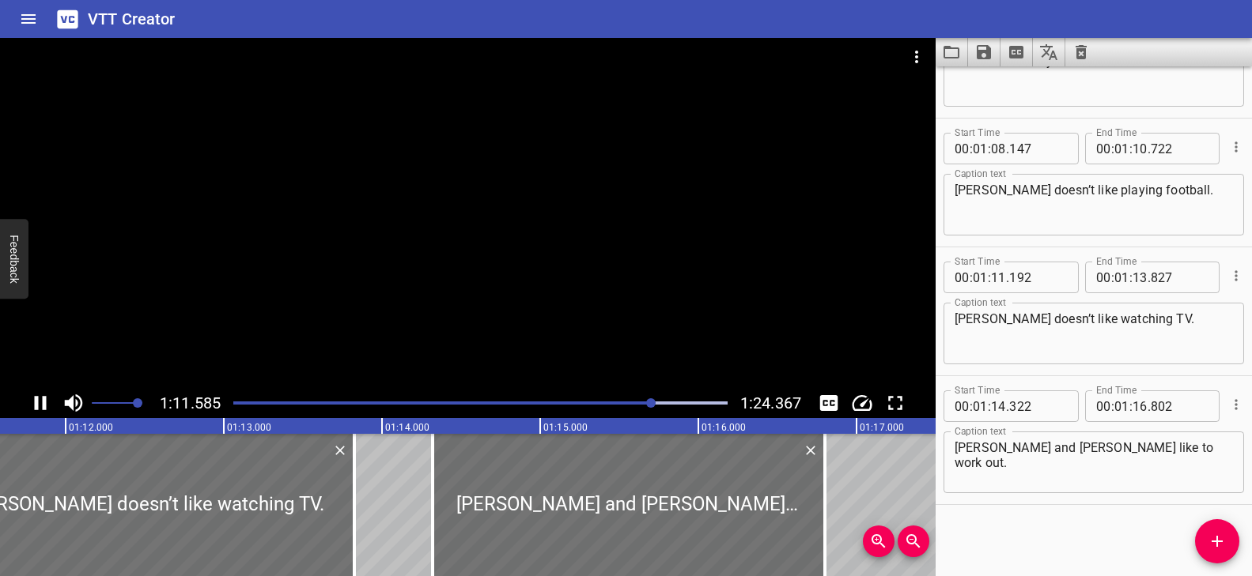
click at [472, 294] on div at bounding box center [467, 213] width 935 height 350
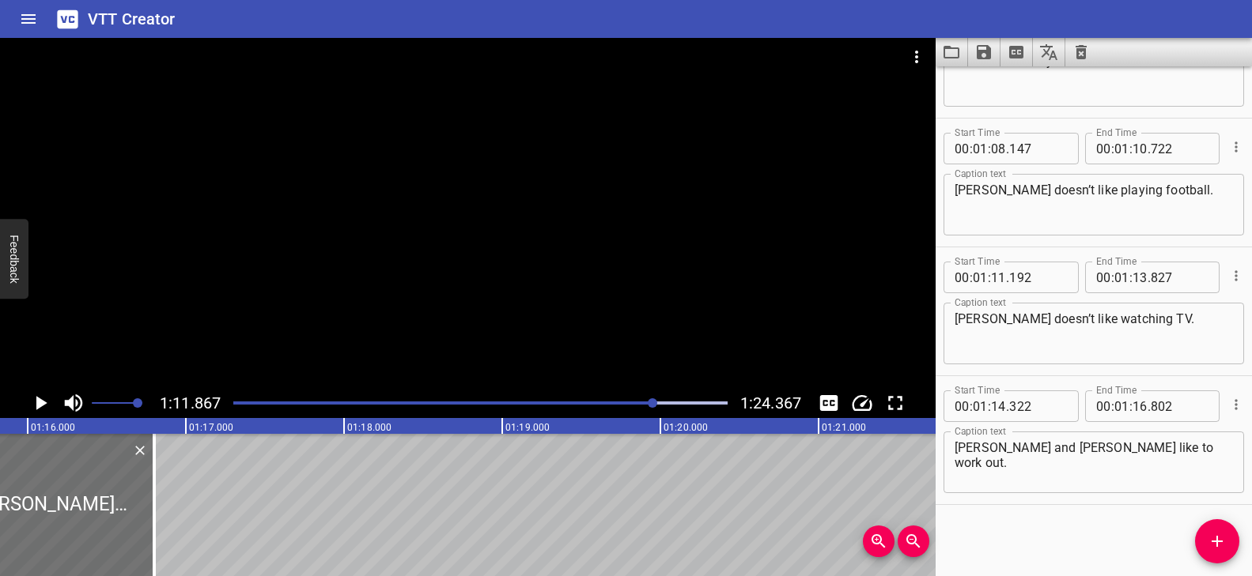
scroll to position [0, 12008]
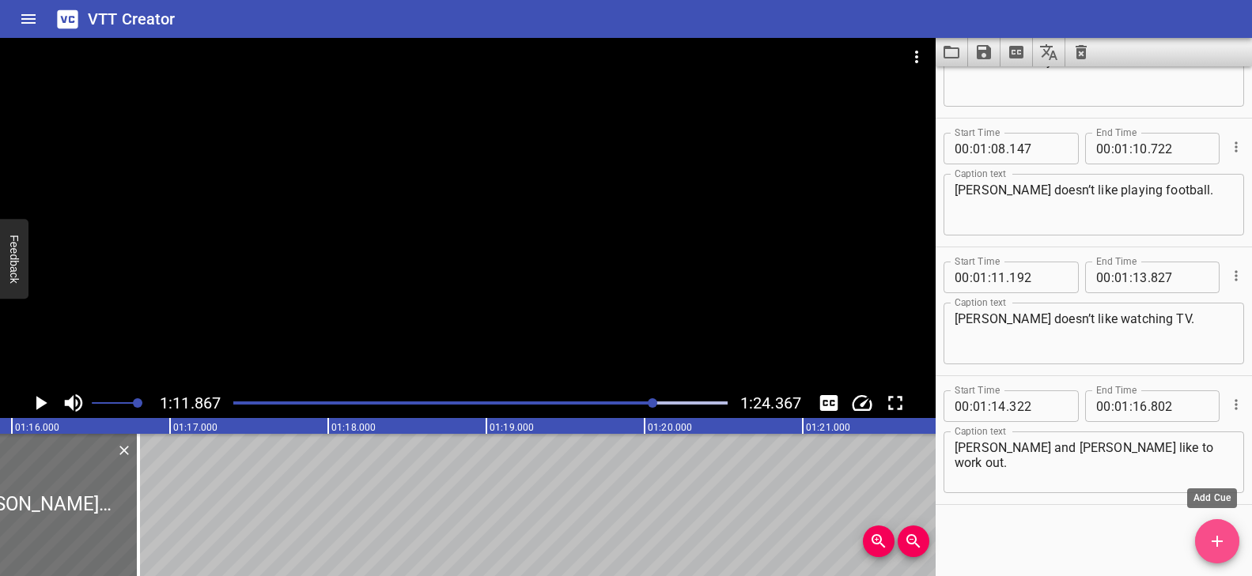
click at [1219, 544] on icon "Add Cue" at bounding box center [1217, 541] width 19 height 19
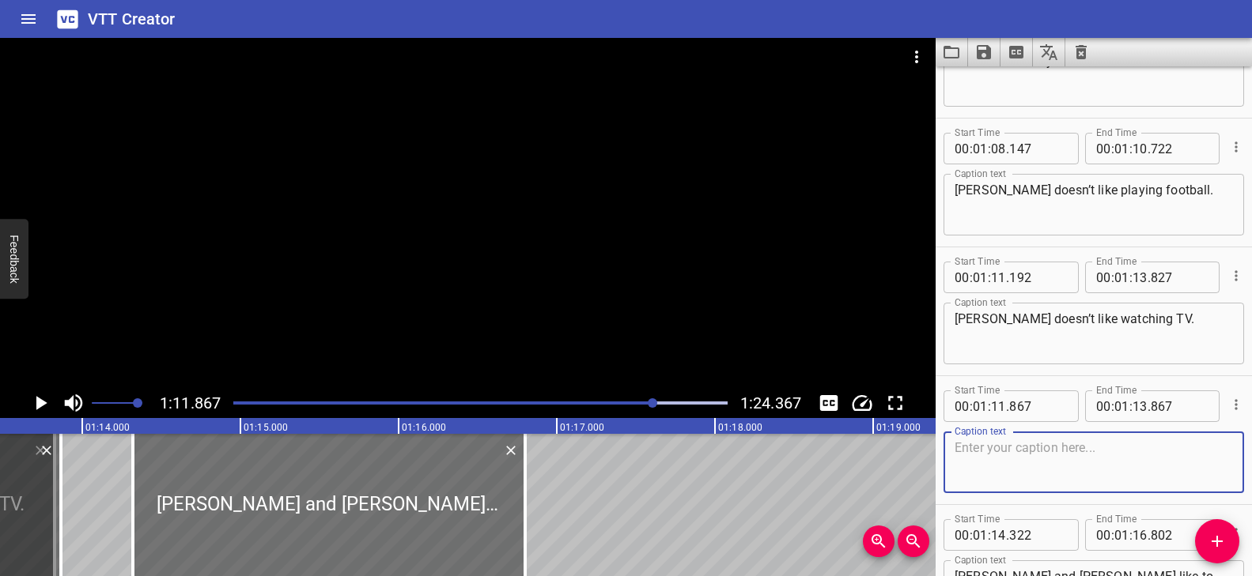
scroll to position [0, 11605]
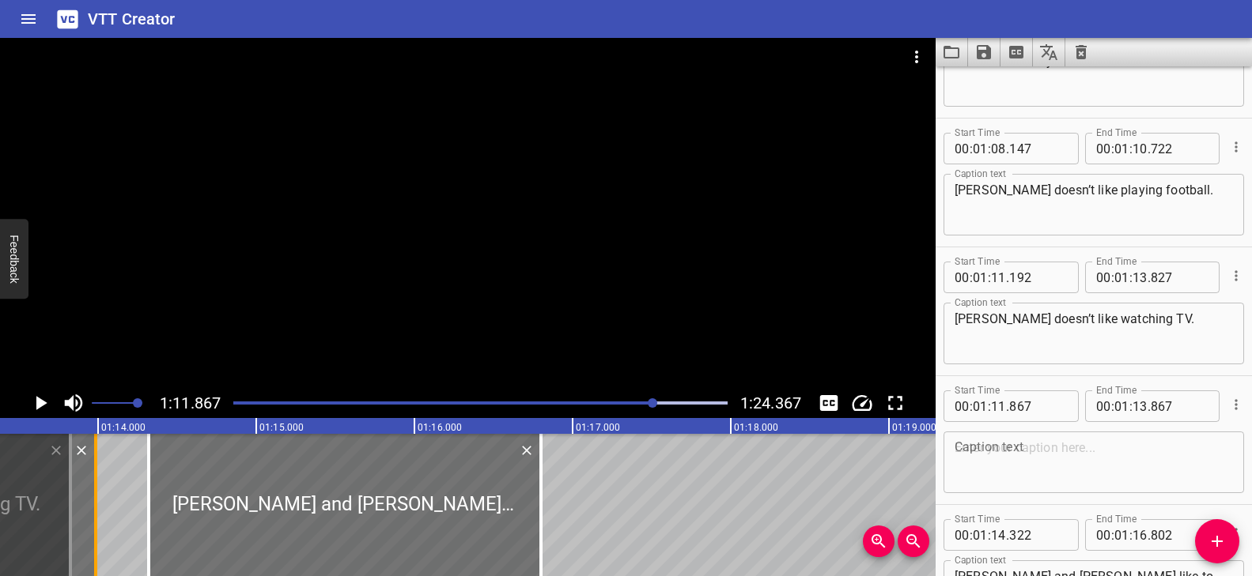
drag, startPoint x: 77, startPoint y: 520, endPoint x: 96, endPoint y: 522, distance: 19.0
click at [96, 522] on div at bounding box center [95, 505] width 3 height 142
type input "987"
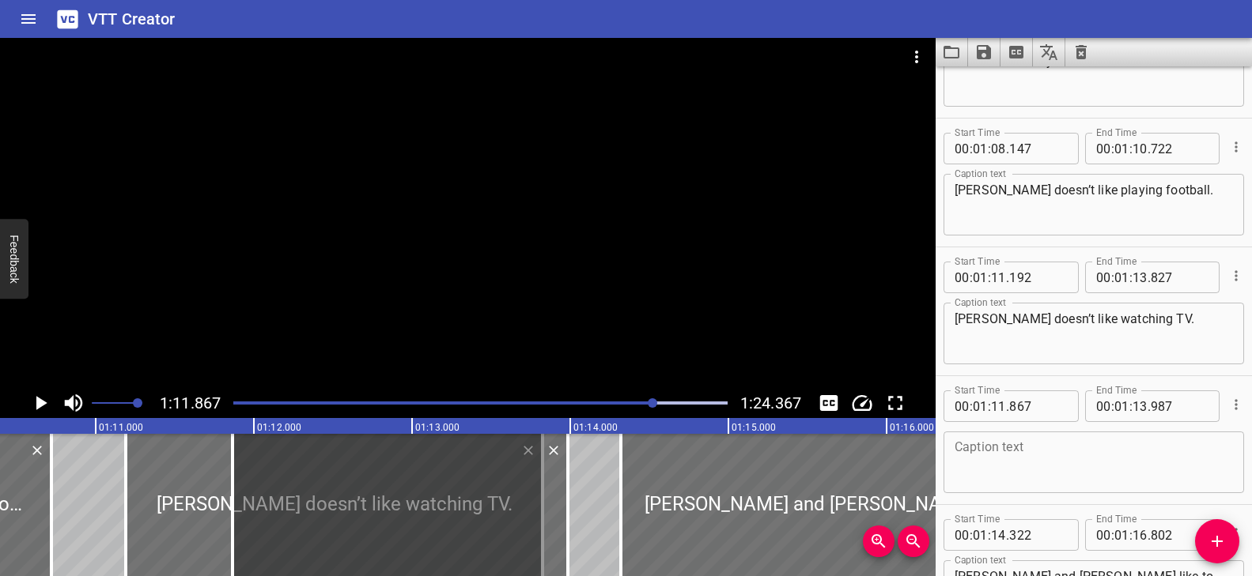
scroll to position [0, 11150]
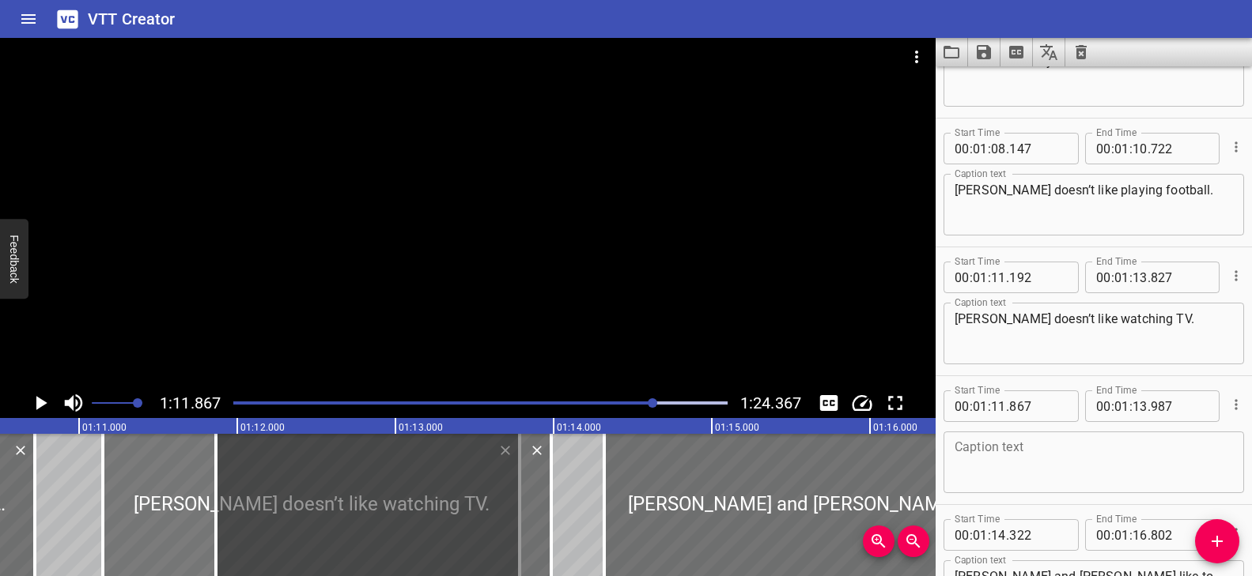
click at [138, 531] on div at bounding box center [311, 505] width 417 height 142
type input "152"
type input "787"
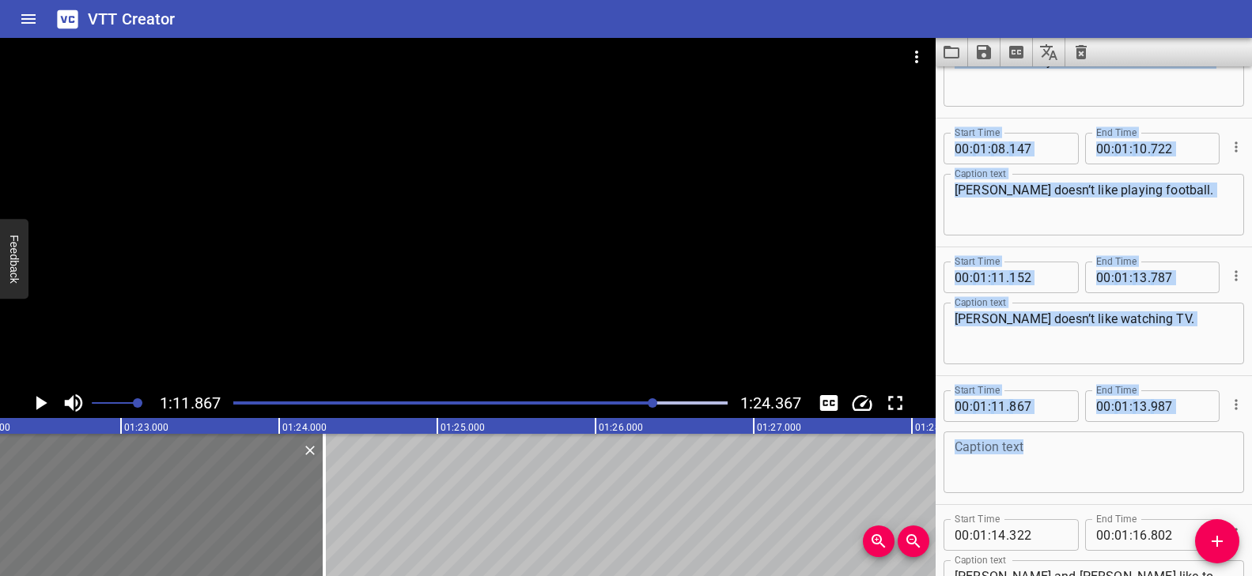
scroll to position [0, 13328]
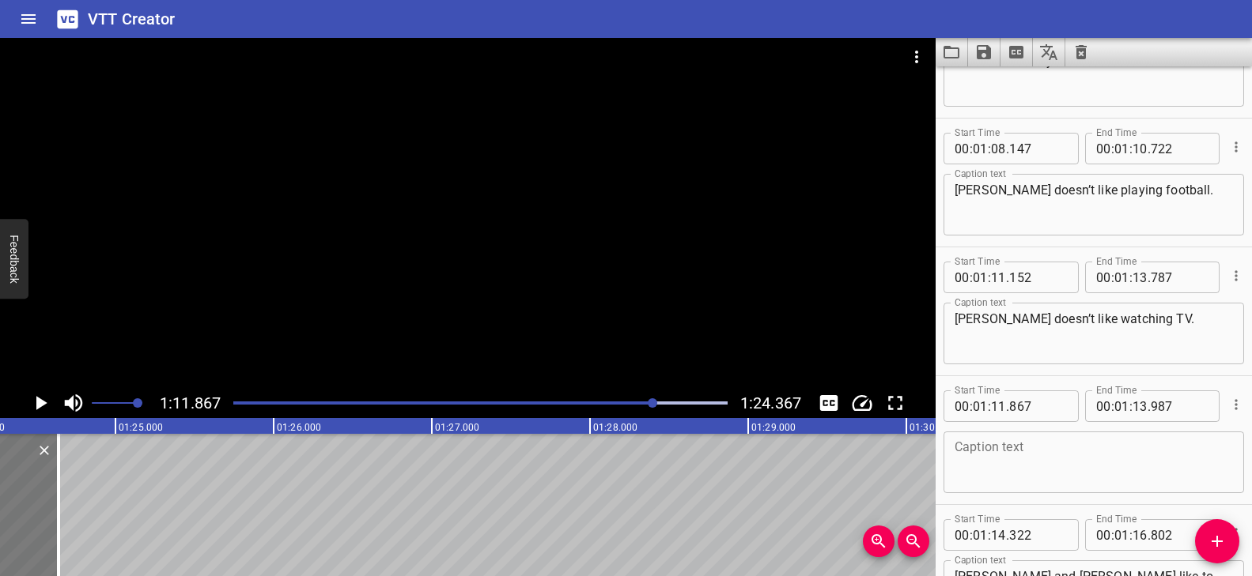
drag, startPoint x: 537, startPoint y: 492, endPoint x: 46, endPoint y: 545, distance: 493.9
type input "22"
type input "522"
type input "24"
type input "642"
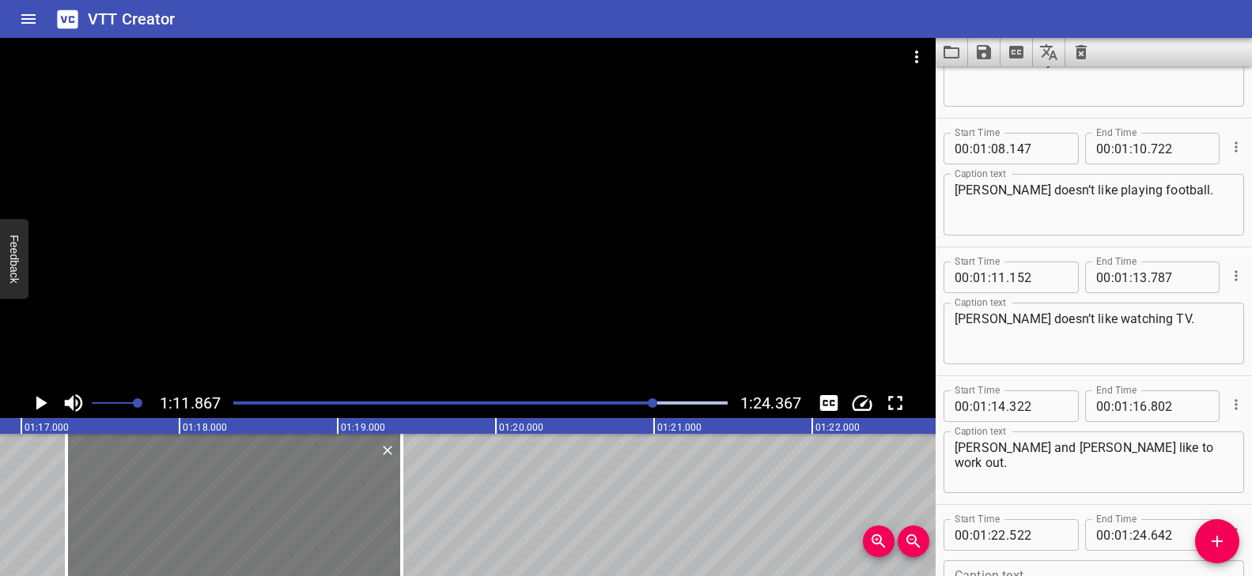
drag, startPoint x: 773, startPoint y: 495, endPoint x: 0, endPoint y: 512, distance: 772.8
click at [66, 512] on div at bounding box center [233, 505] width 335 height 142
type input "16"
type input "287"
type input "18"
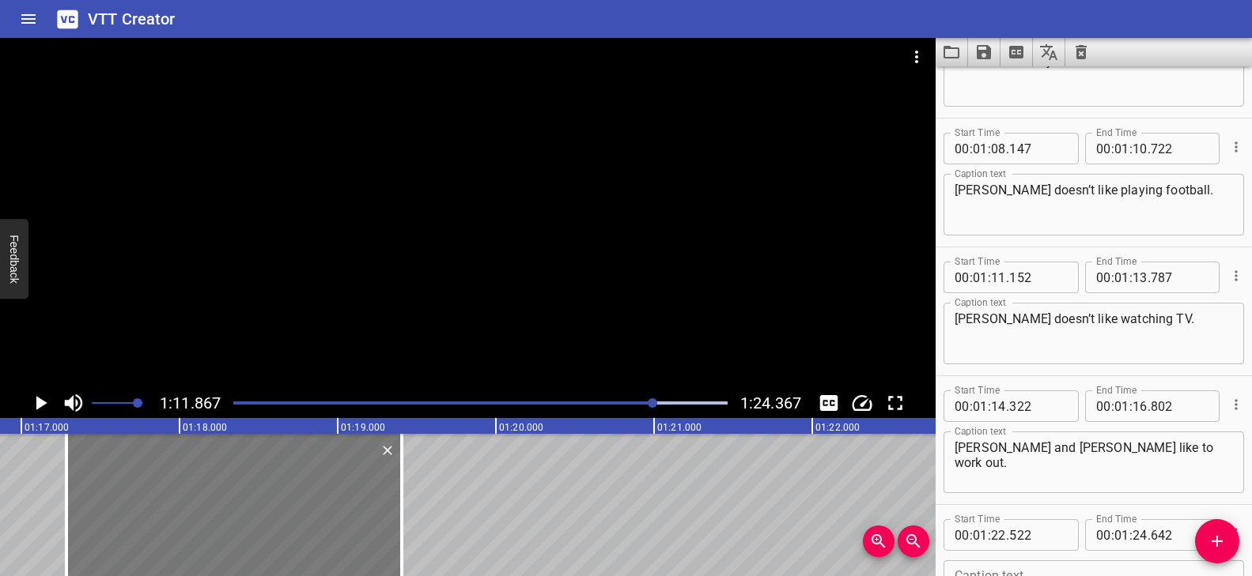
type input "407"
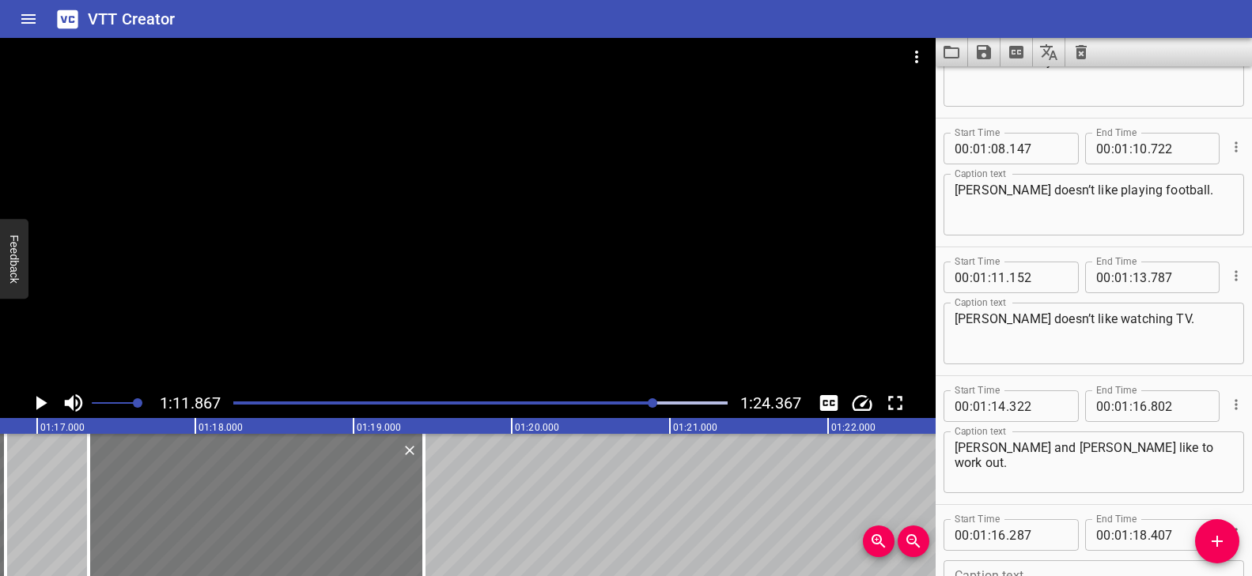
drag, startPoint x: 216, startPoint y: 520, endPoint x: 298, endPoint y: 523, distance: 82.3
click at [298, 523] on div at bounding box center [256, 505] width 335 height 142
type input "17"
type input "327"
type input "19"
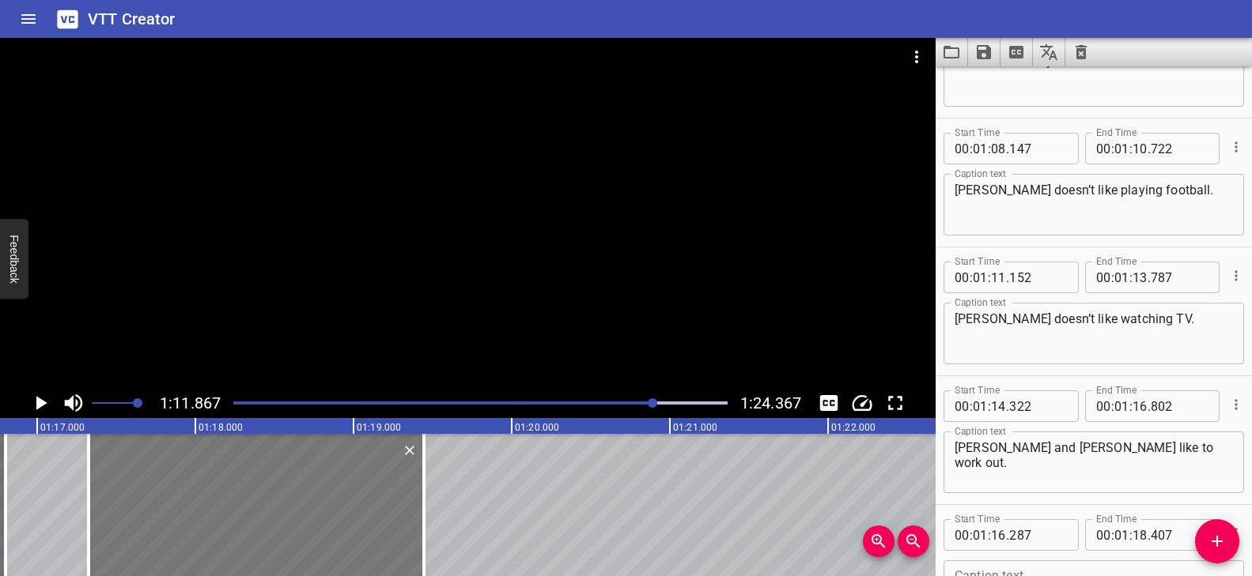
type input "447"
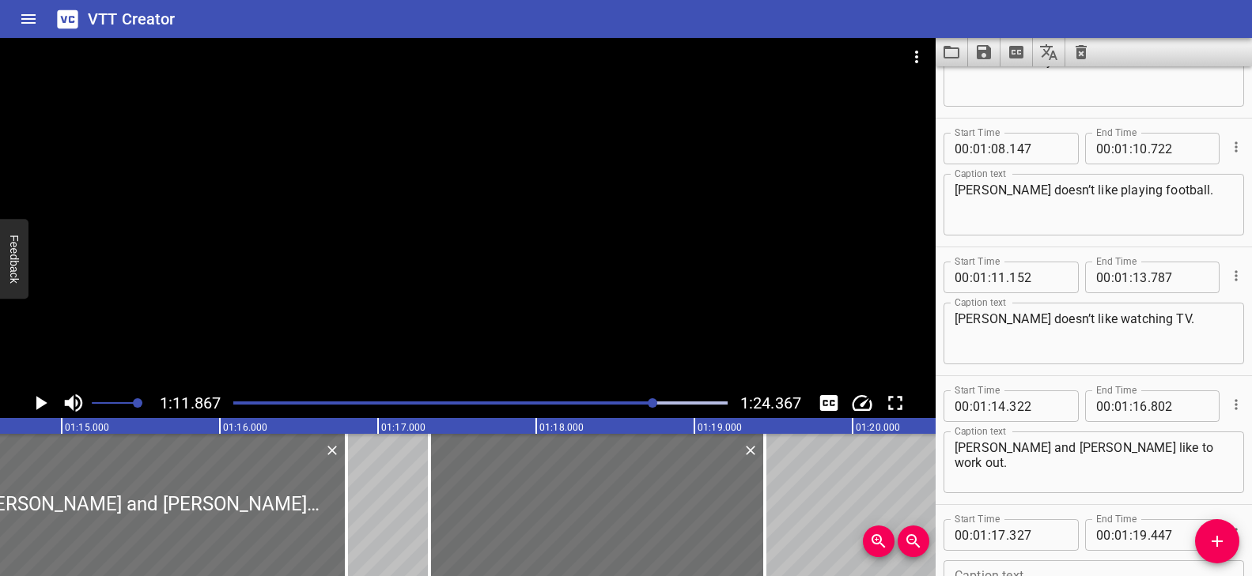
scroll to position [0, 11816]
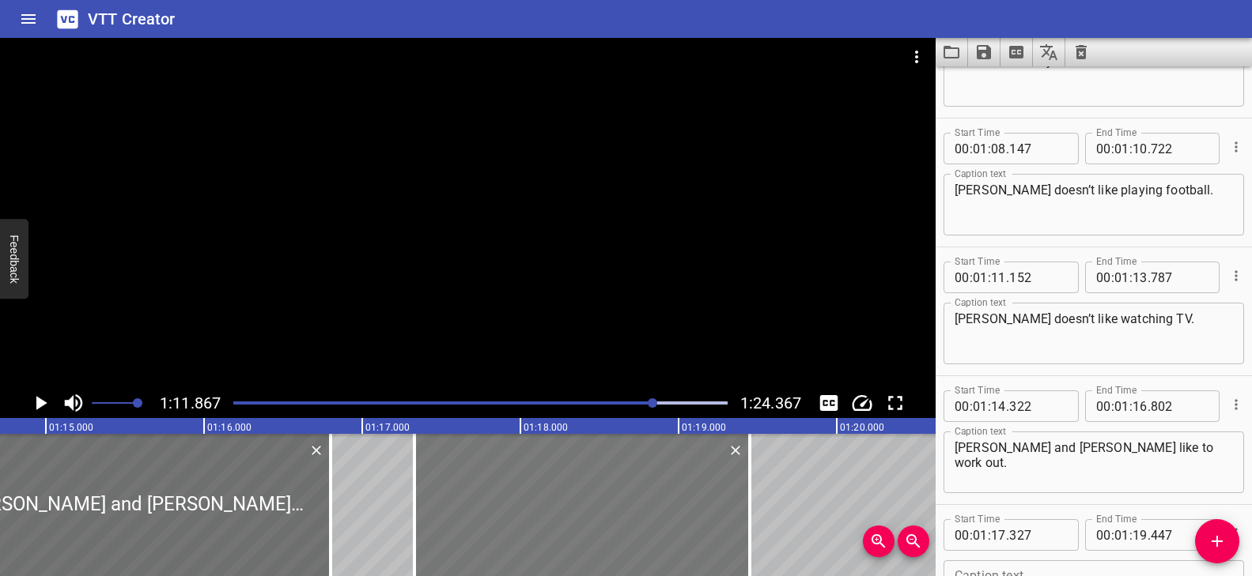
click at [622, 524] on div at bounding box center [581, 505] width 335 height 142
type input "337"
drag, startPoint x: 749, startPoint y: 490, endPoint x: 700, endPoint y: 514, distance: 54.5
click at [715, 496] on div at bounding box center [716, 505] width 3 height 142
type input "237"
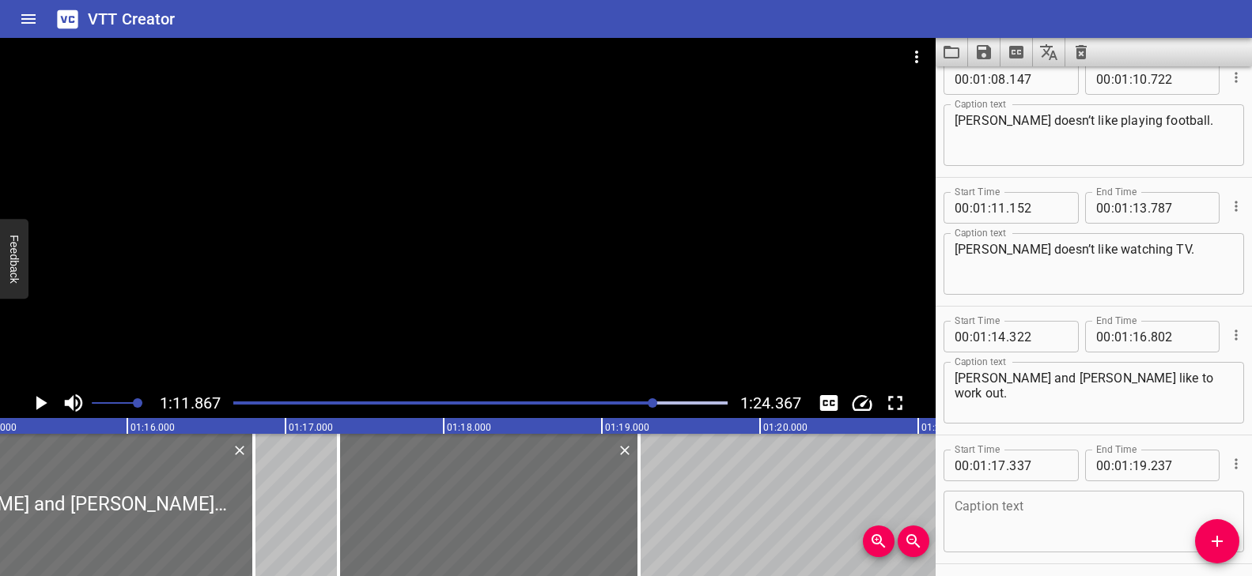
scroll to position [2787, 0]
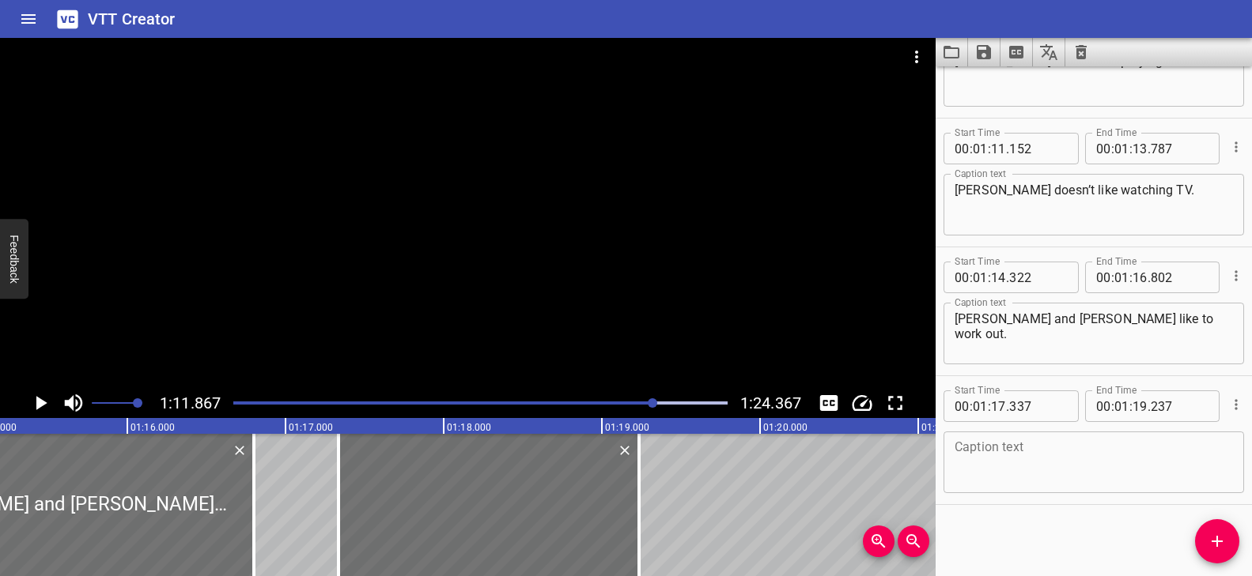
click at [1050, 459] on textarea at bounding box center [1093, 462] width 278 height 45
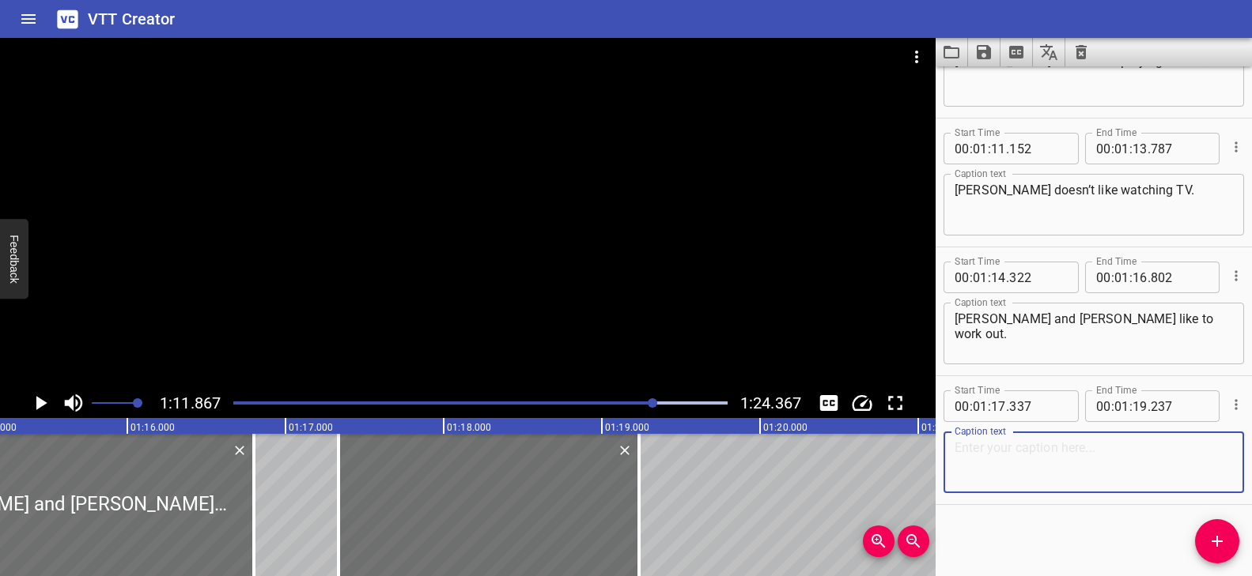
paste textarea "They like to listen to music."
type textarea "They like to listen to music."
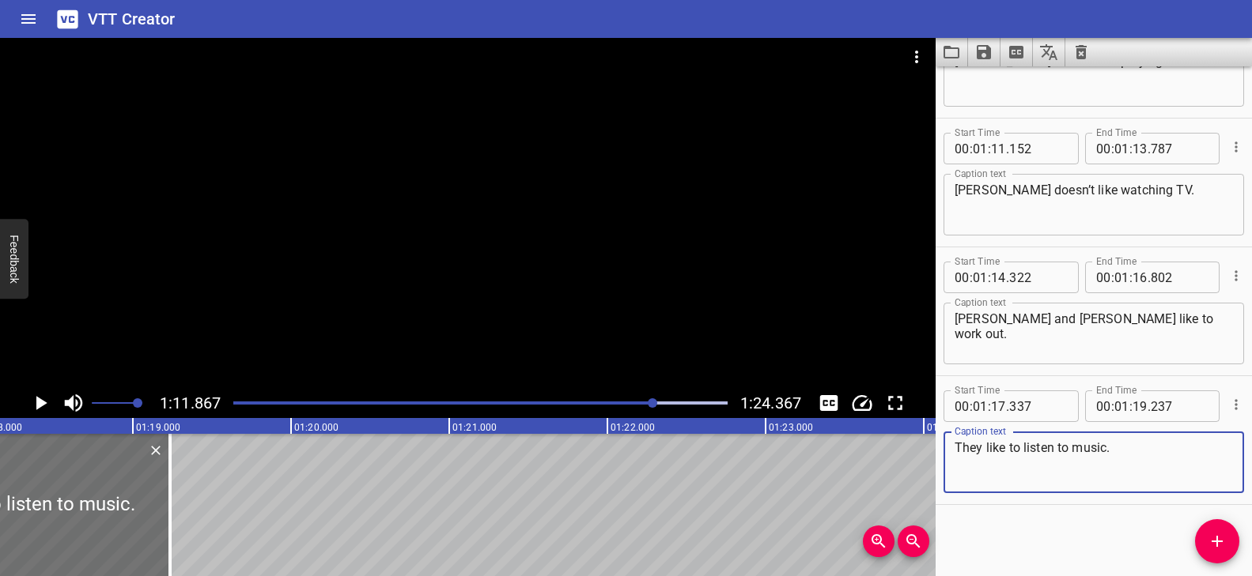
scroll to position [0, 12377]
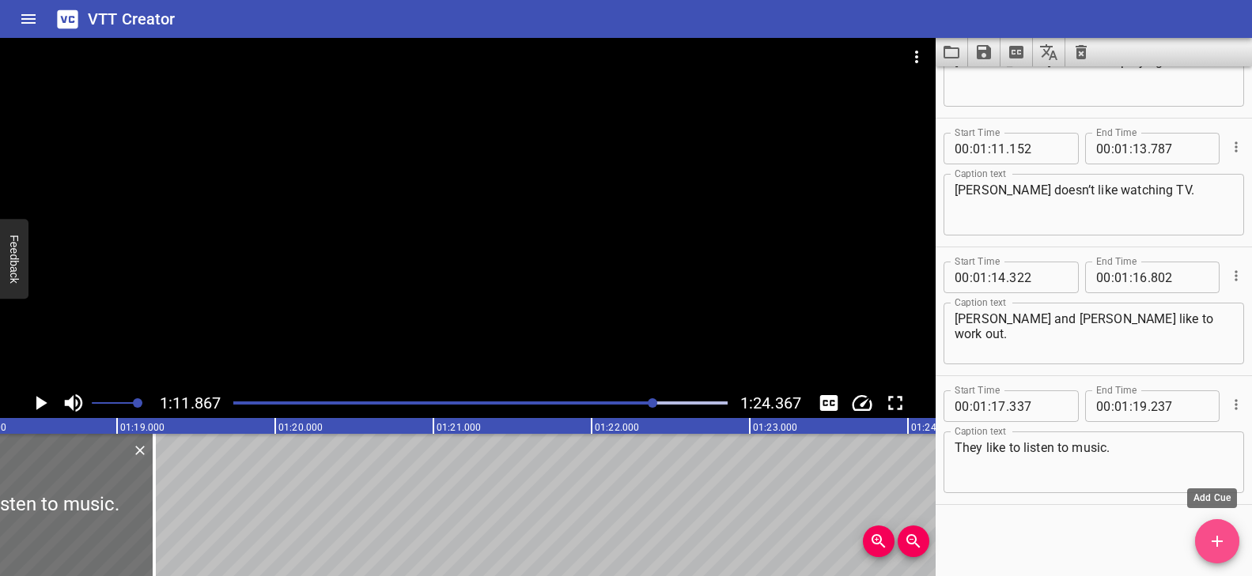
click at [1215, 543] on icon "Add Cue" at bounding box center [1217, 541] width 19 height 19
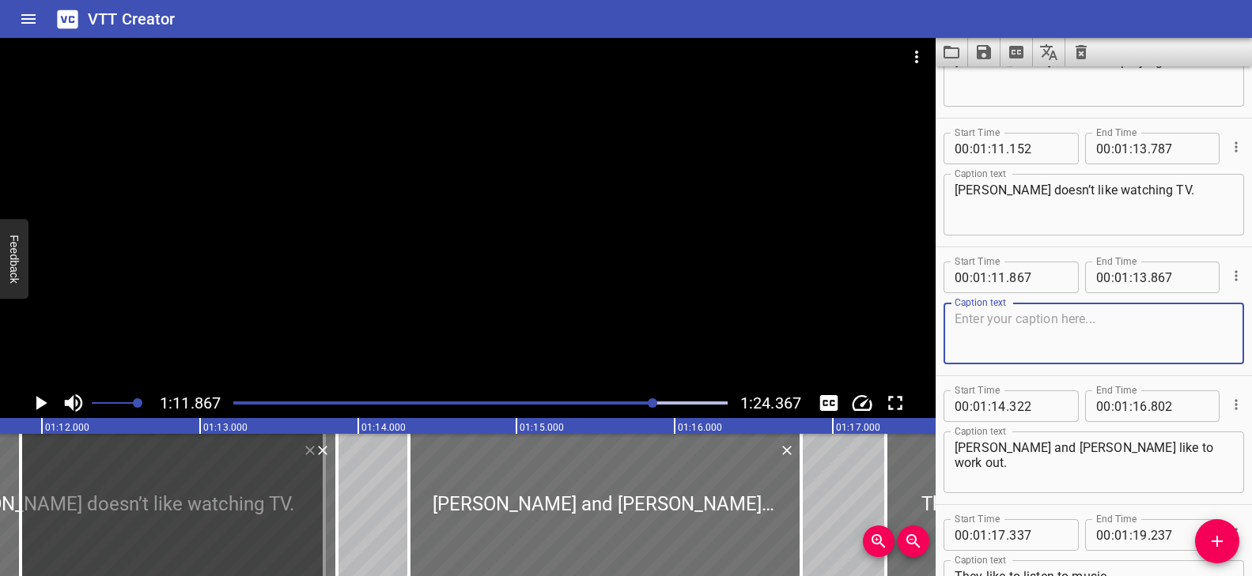
scroll to position [0, 11105]
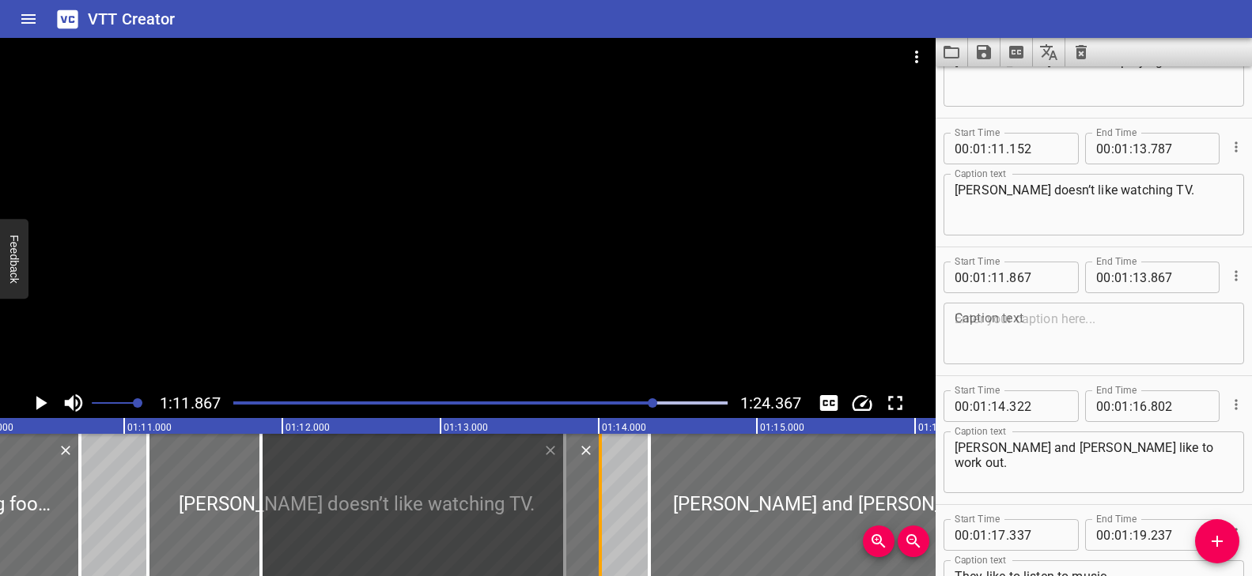
drag, startPoint x: 573, startPoint y: 494, endPoint x: 596, endPoint y: 497, distance: 23.1
click at [596, 497] on div at bounding box center [600, 505] width 16 height 142
type input "14"
type input "012"
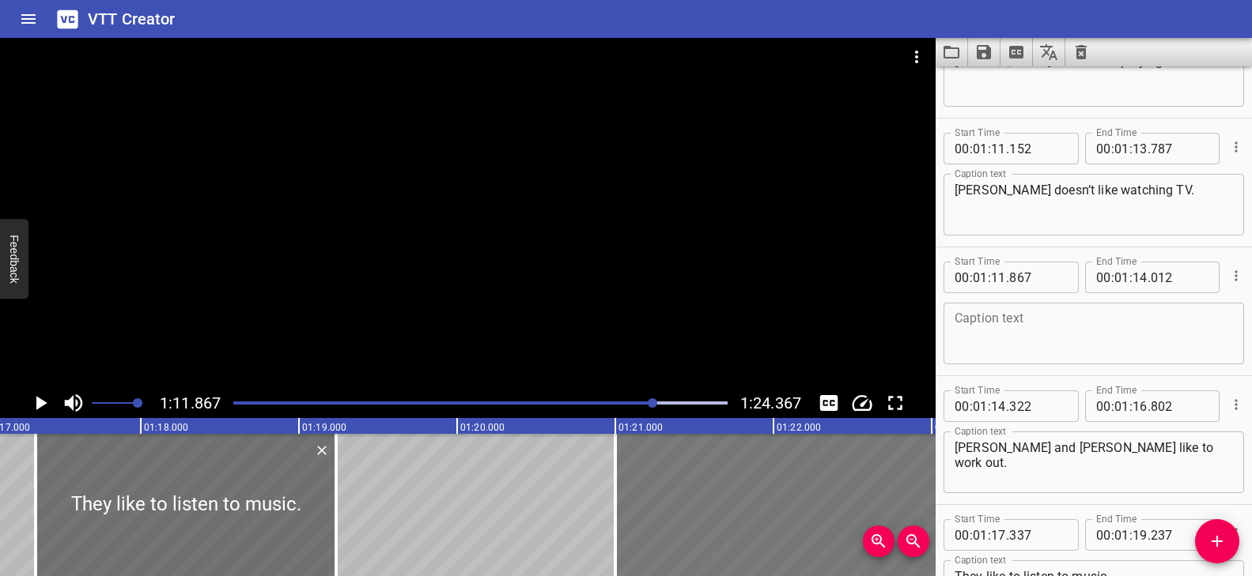
scroll to position [0, 12281]
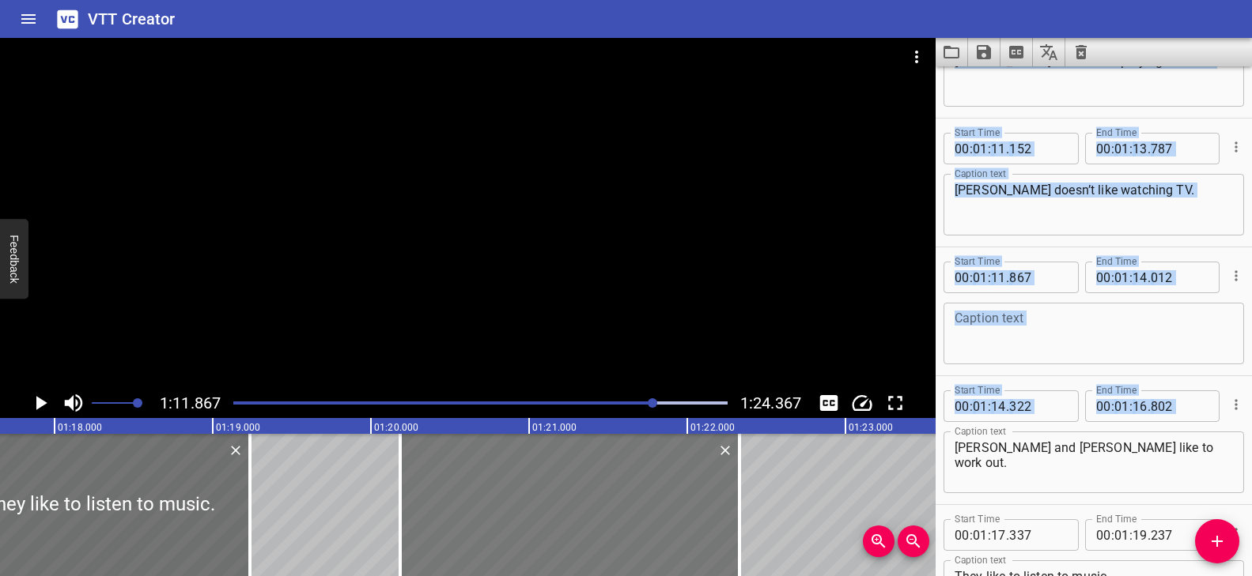
drag, startPoint x: 583, startPoint y: 493, endPoint x: 722, endPoint y: 508, distance: 140.0
type input "20"
type input "187"
type input "22"
type input "332"
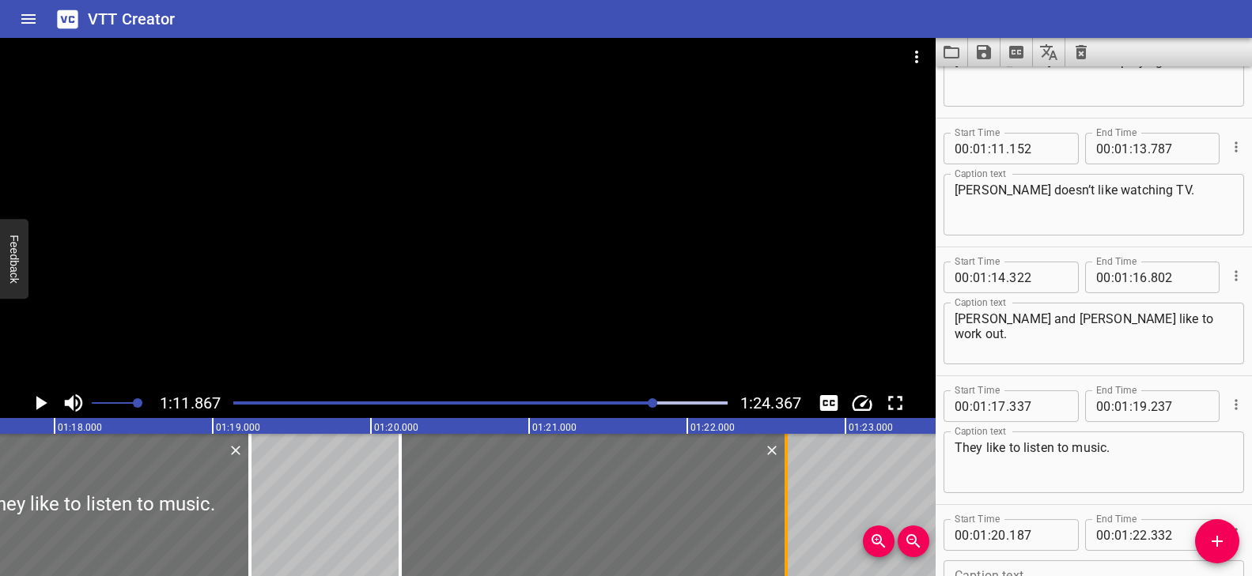
drag, startPoint x: 741, startPoint y: 487, endPoint x: 788, endPoint y: 493, distance: 47.0
click at [788, 493] on div at bounding box center [786, 505] width 16 height 142
type input "627"
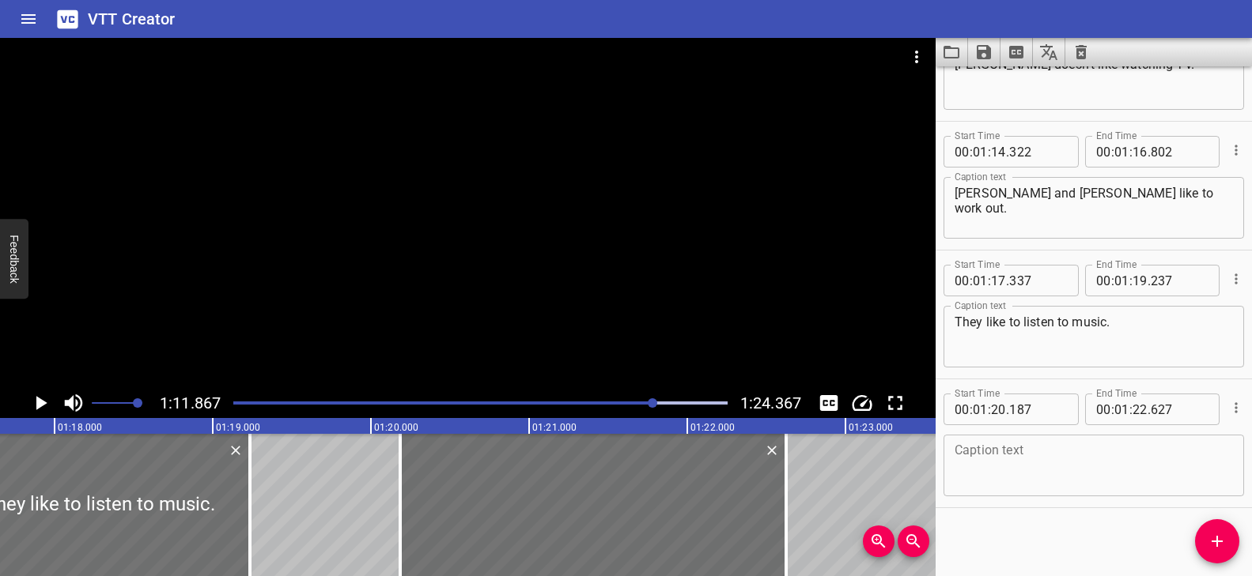
scroll to position [2916, 0]
click at [1000, 478] on textarea at bounding box center [1093, 462] width 278 height 45
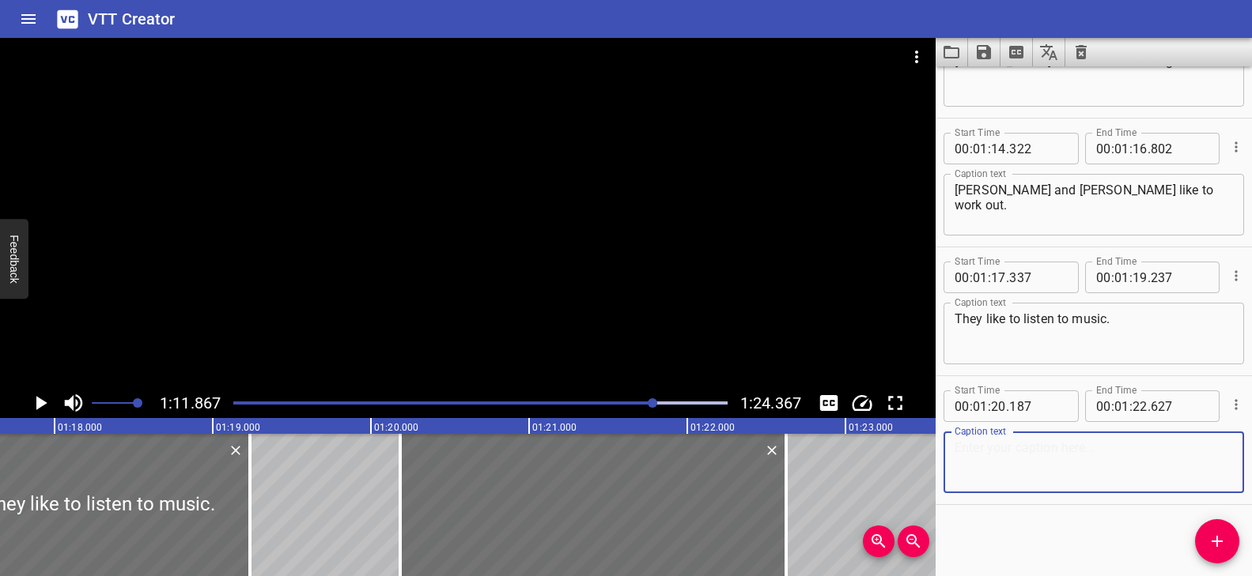
paste textarea "Keywords help us understand!"
type textarea "Keywords help us understand!"
click at [642, 402] on div "Play progress" at bounding box center [408, 403] width 494 height 3
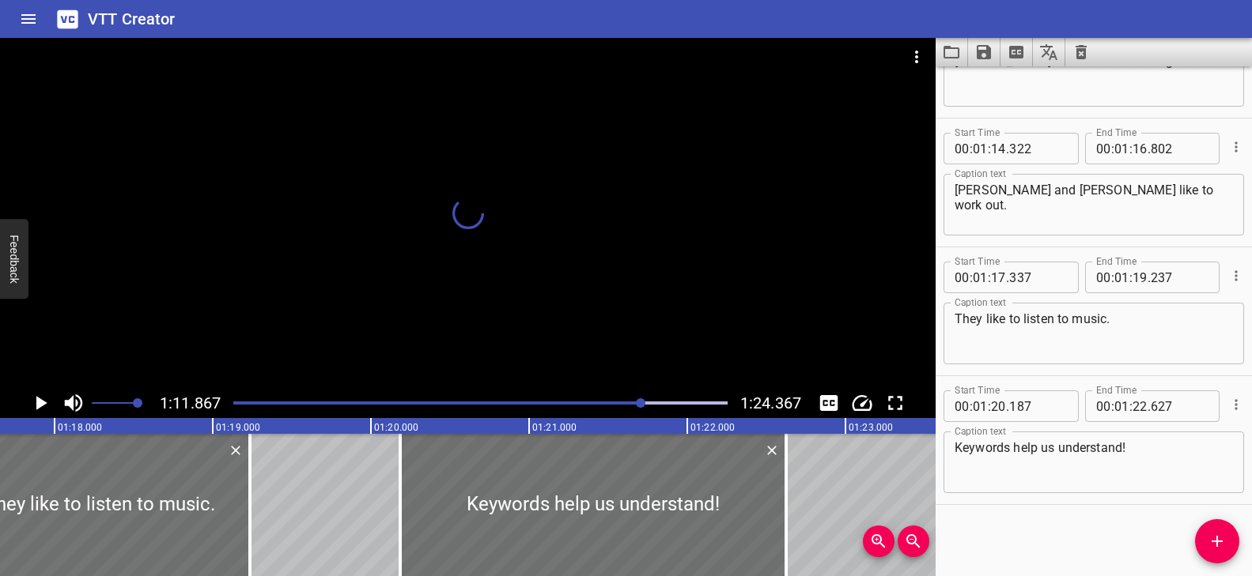
scroll to position [2839, 0]
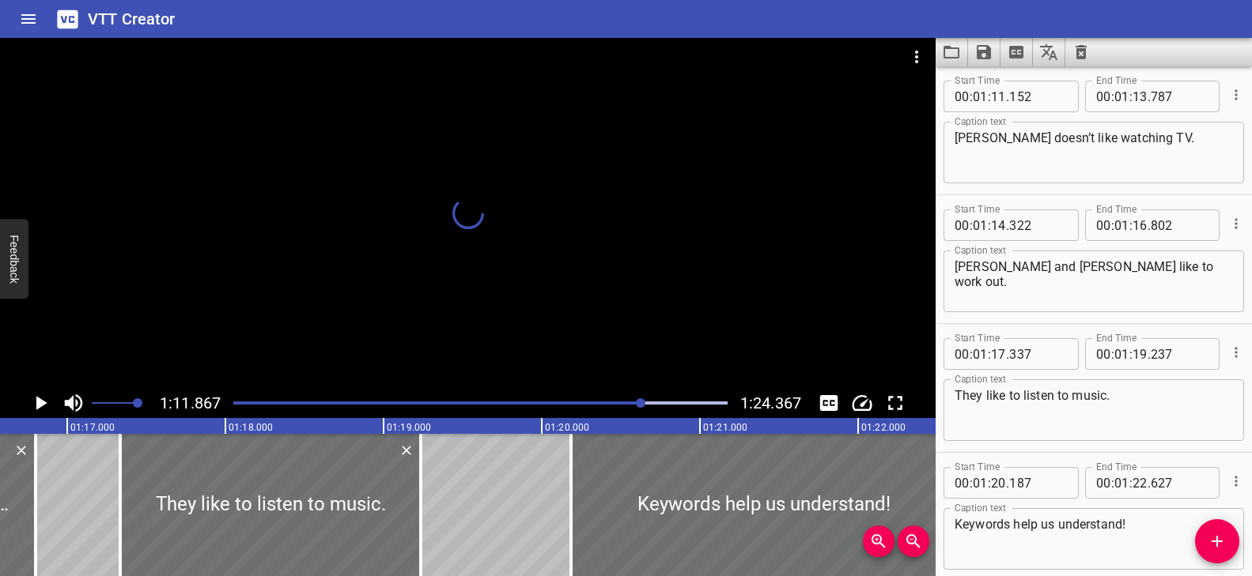
click at [591, 290] on div at bounding box center [467, 213] width 935 height 350
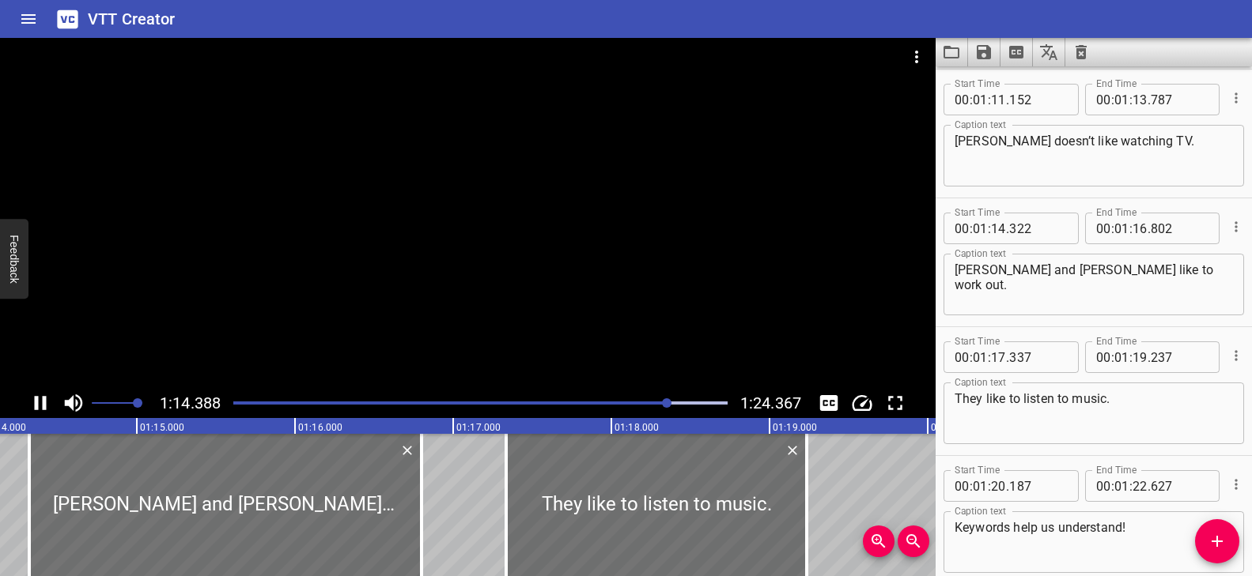
scroll to position [2916, 0]
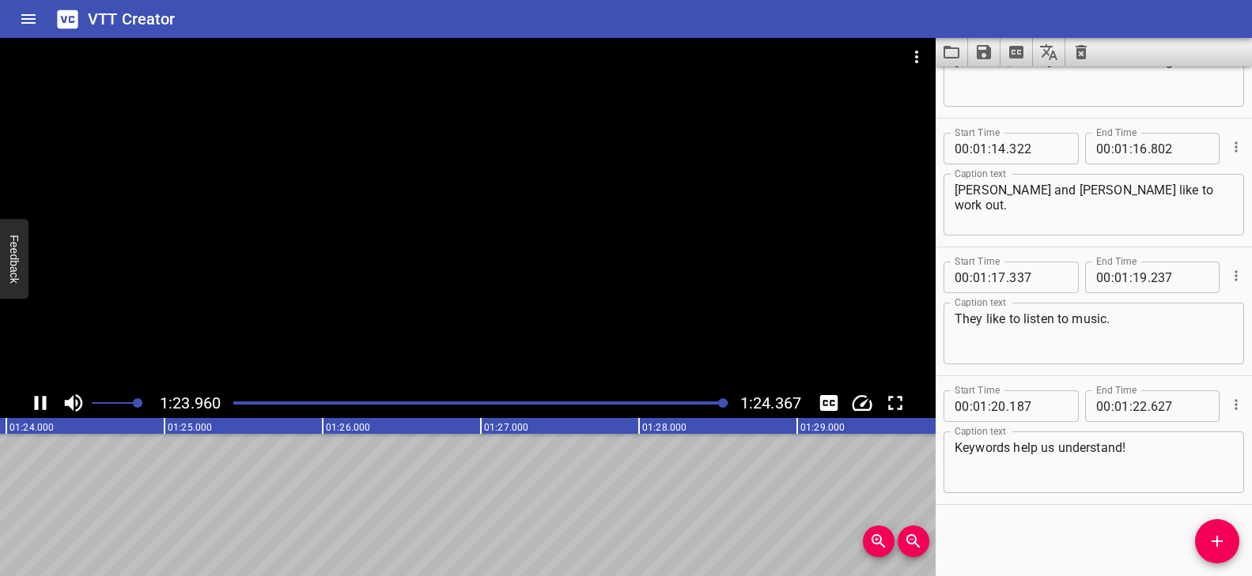
click at [238, 403] on div "Play progress" at bounding box center [478, 403] width 494 height 3
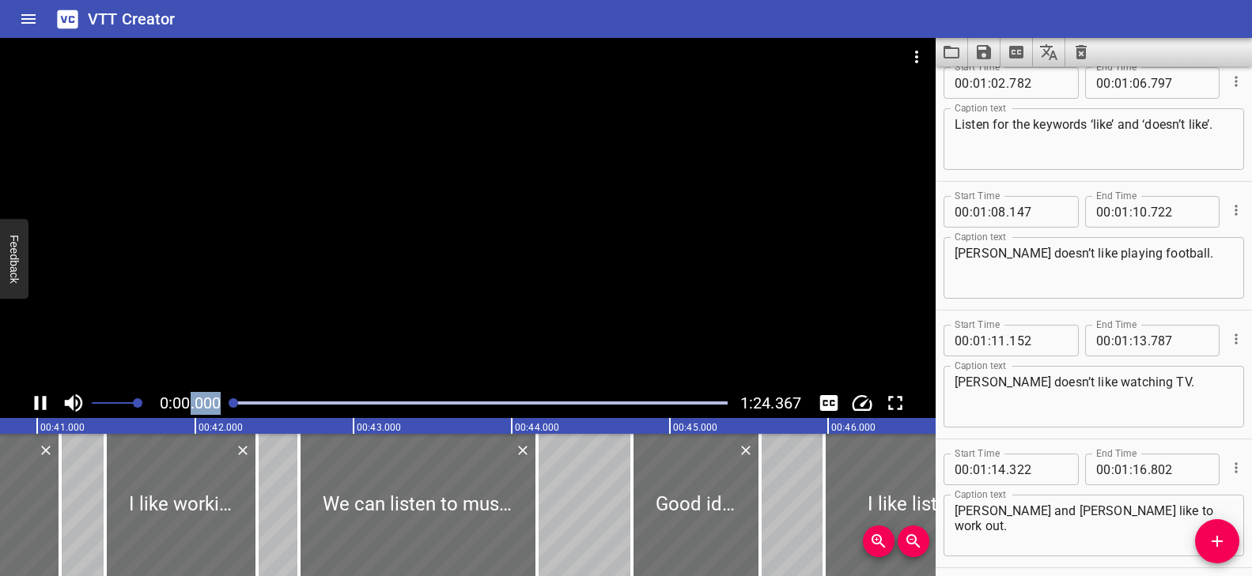
scroll to position [1411, 0]
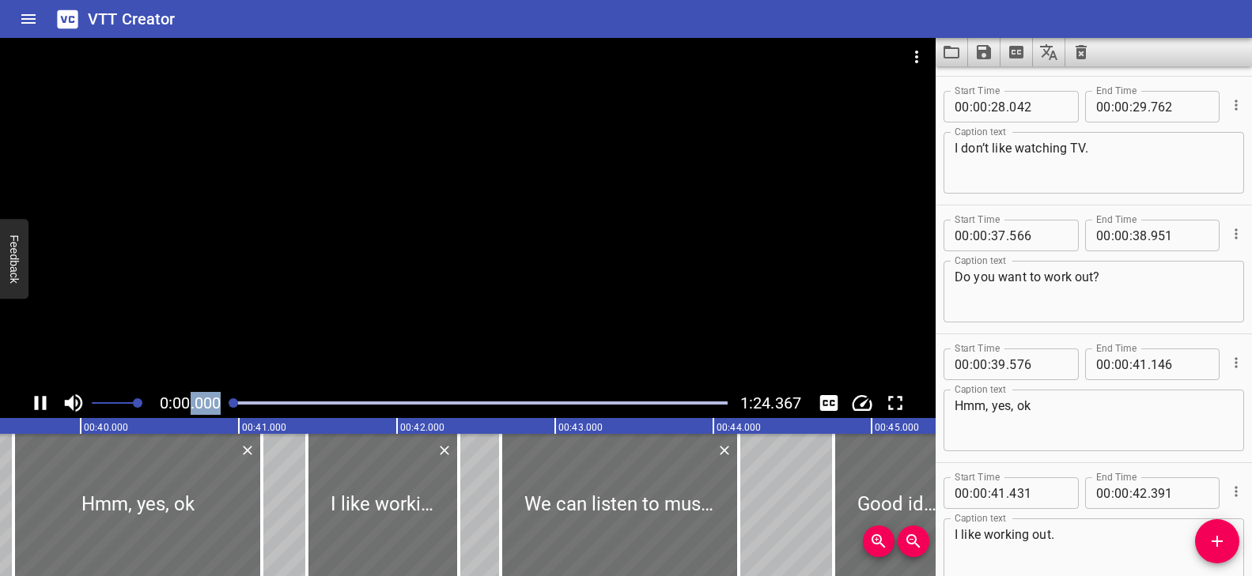
drag, startPoint x: 237, startPoint y: 402, endPoint x: 188, endPoint y: 397, distance: 49.3
click at [188, 397] on div "0:00.000 1:24.367" at bounding box center [467, 403] width 935 height 30
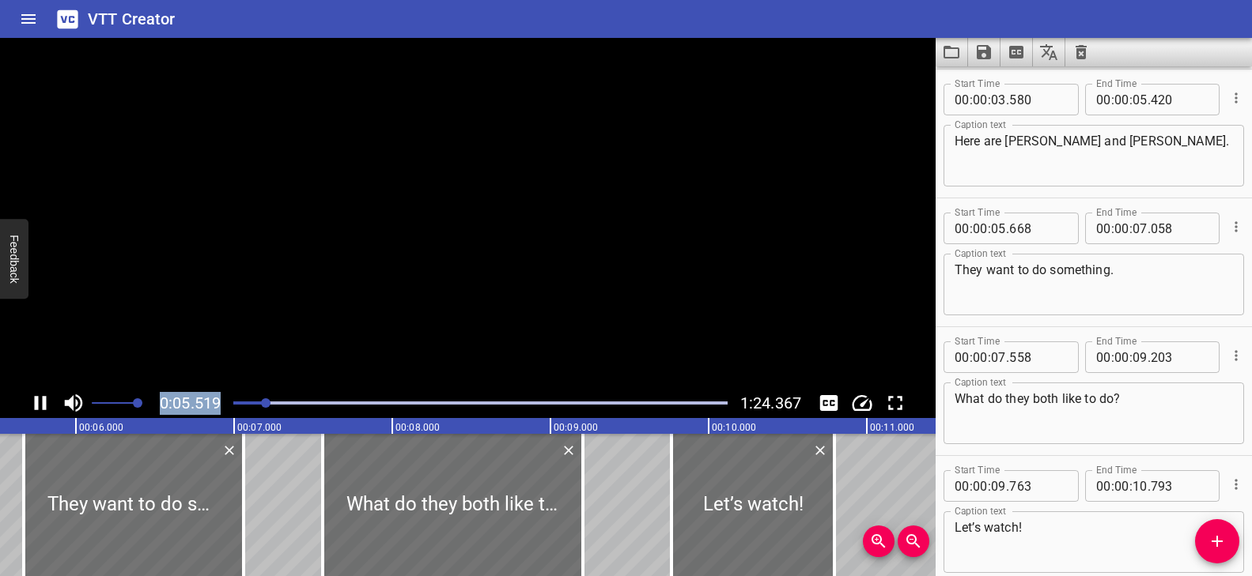
scroll to position [0, 915]
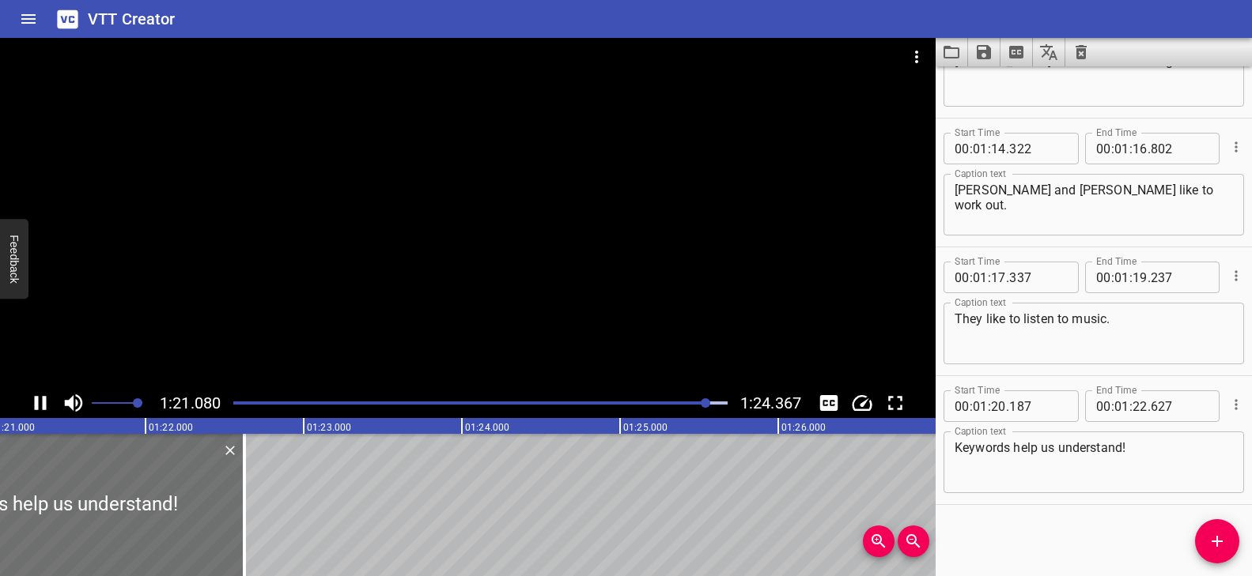
click at [597, 338] on div at bounding box center [467, 213] width 935 height 350
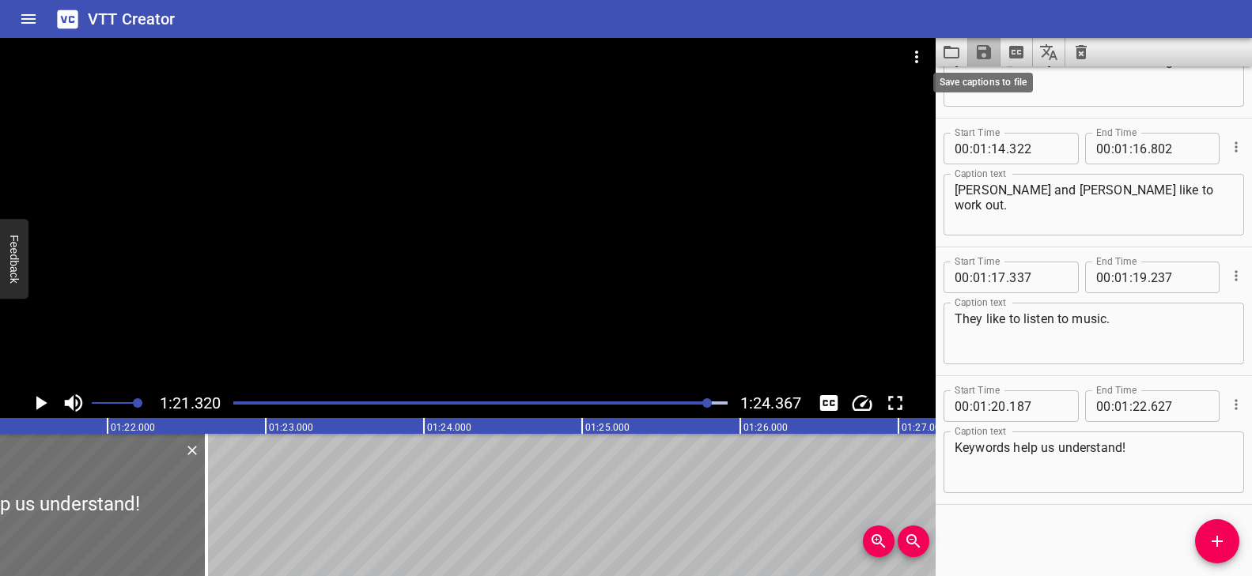
click at [981, 49] on icon "Save captions to file" at bounding box center [983, 52] width 19 height 19
click at [1007, 86] on li "Save to VTT file" at bounding box center [1026, 87] width 116 height 28
click at [951, 55] on icon "Load captions from file" at bounding box center [951, 52] width 19 height 19
click at [951, 51] on icon "Load captions from file" at bounding box center [951, 52] width 19 height 19
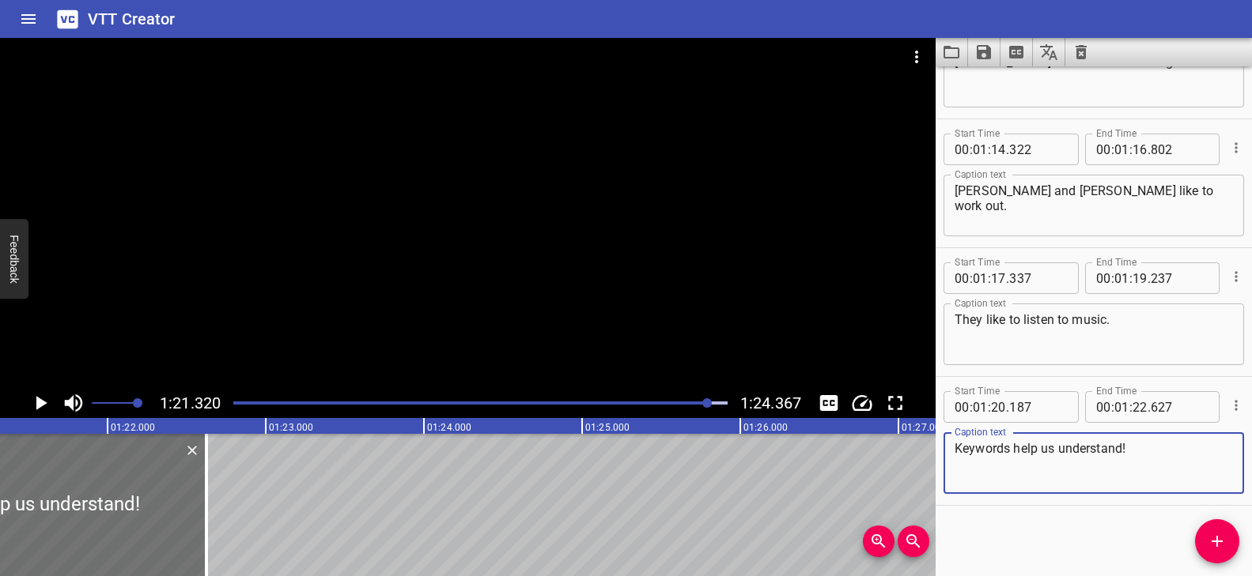
scroll to position [2916, 0]
click at [240, 403] on div "Play progress" at bounding box center [463, 403] width 494 height 3
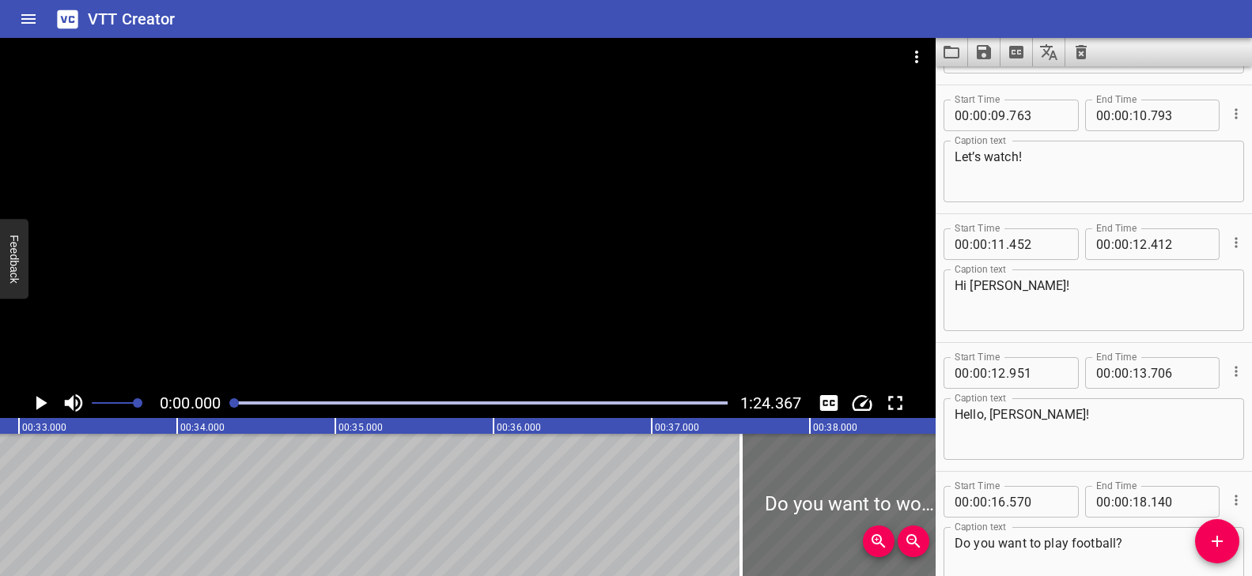
scroll to position [260, 0]
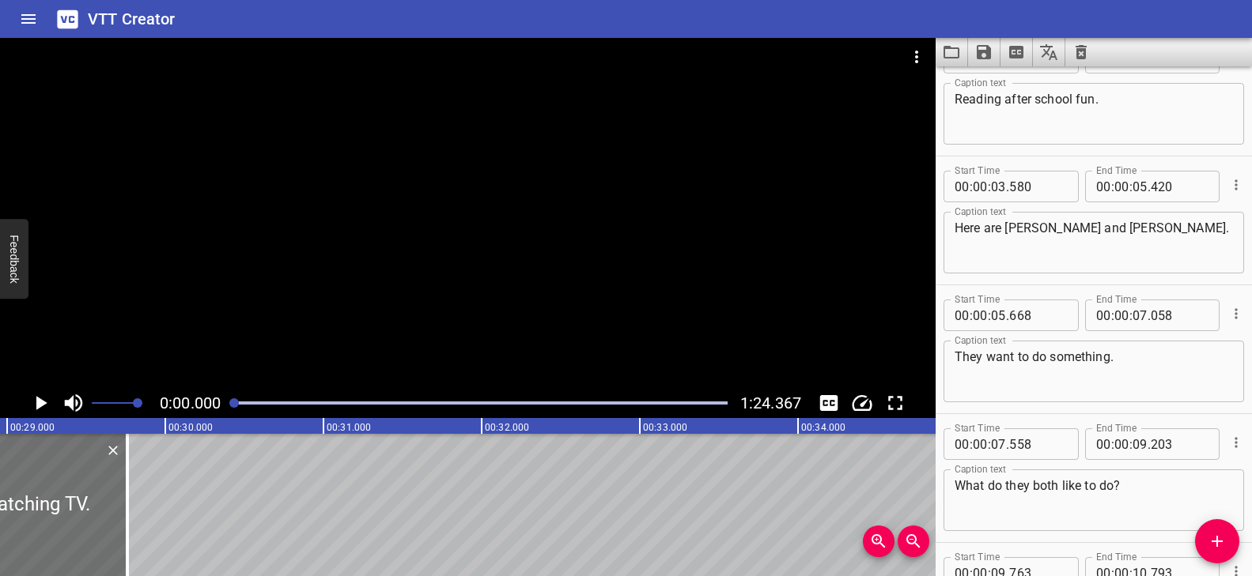
drag, startPoint x: 240, startPoint y: 403, endPoint x: 232, endPoint y: 403, distance: 7.9
click at [232, 403] on div at bounding box center [233, 403] width 9 height 9
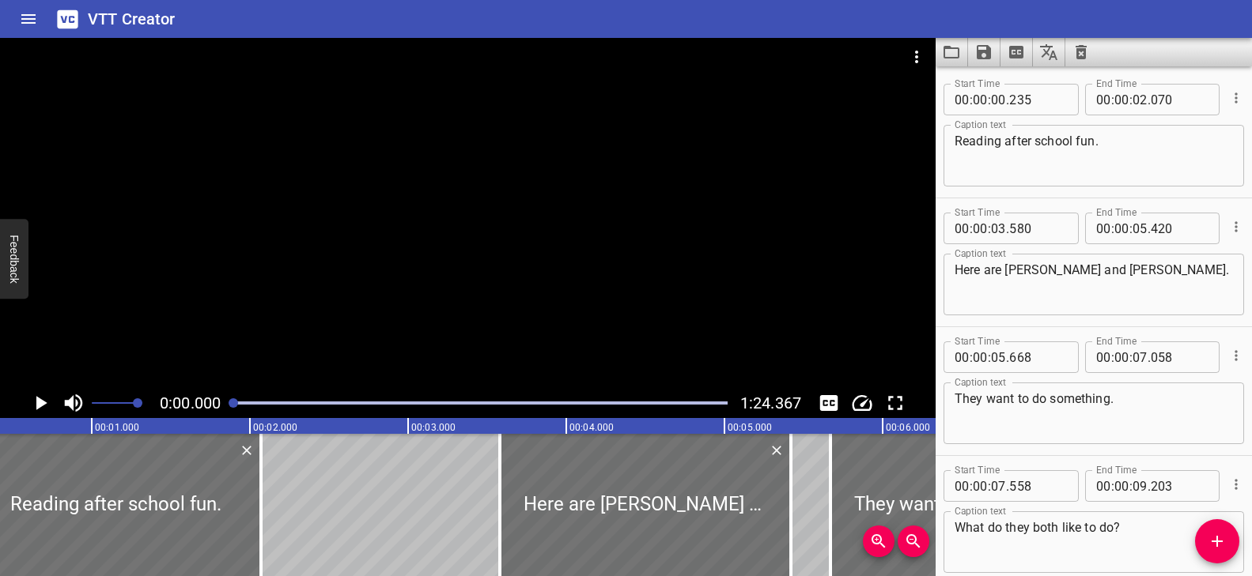
scroll to position [0, 0]
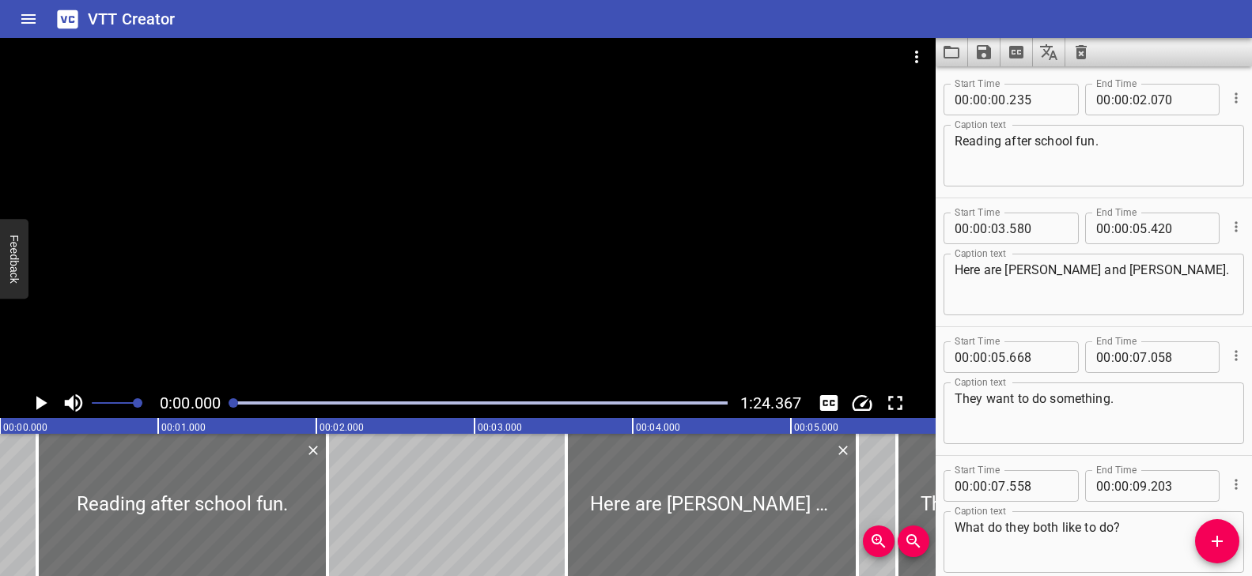
click at [452, 300] on div at bounding box center [467, 213] width 935 height 350
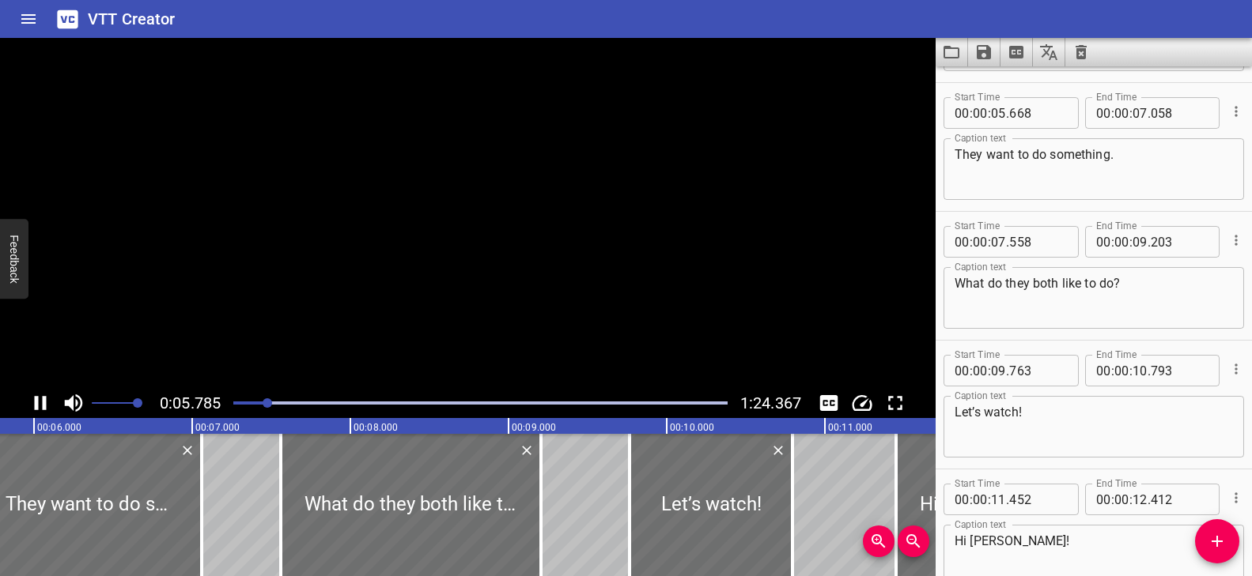
scroll to position [258, 0]
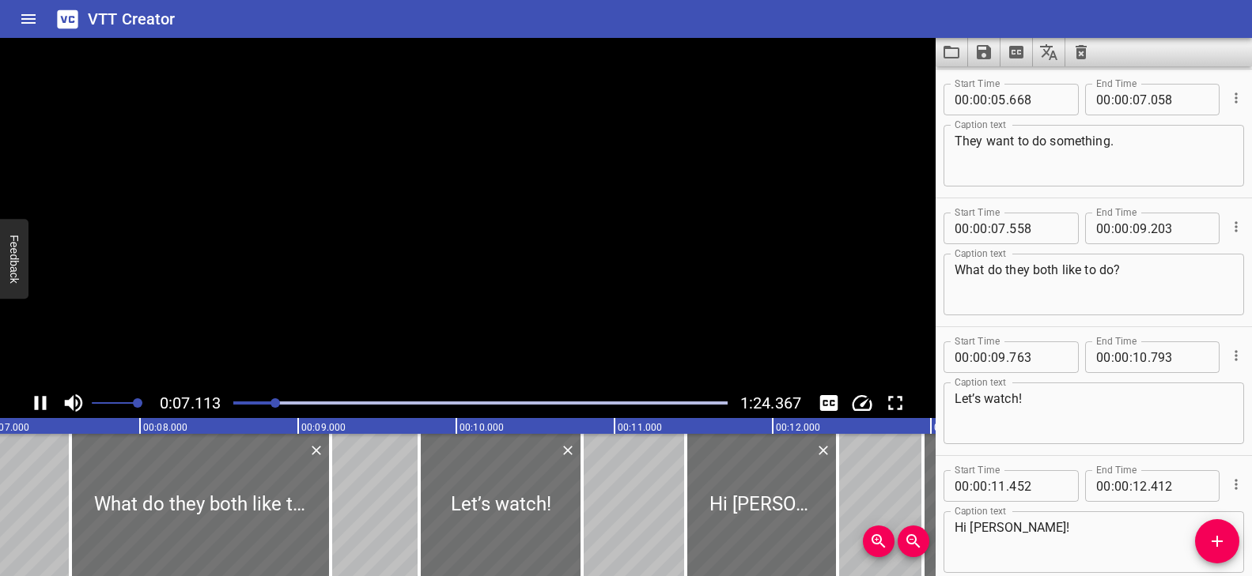
click at [443, 308] on video at bounding box center [467, 213] width 935 height 350
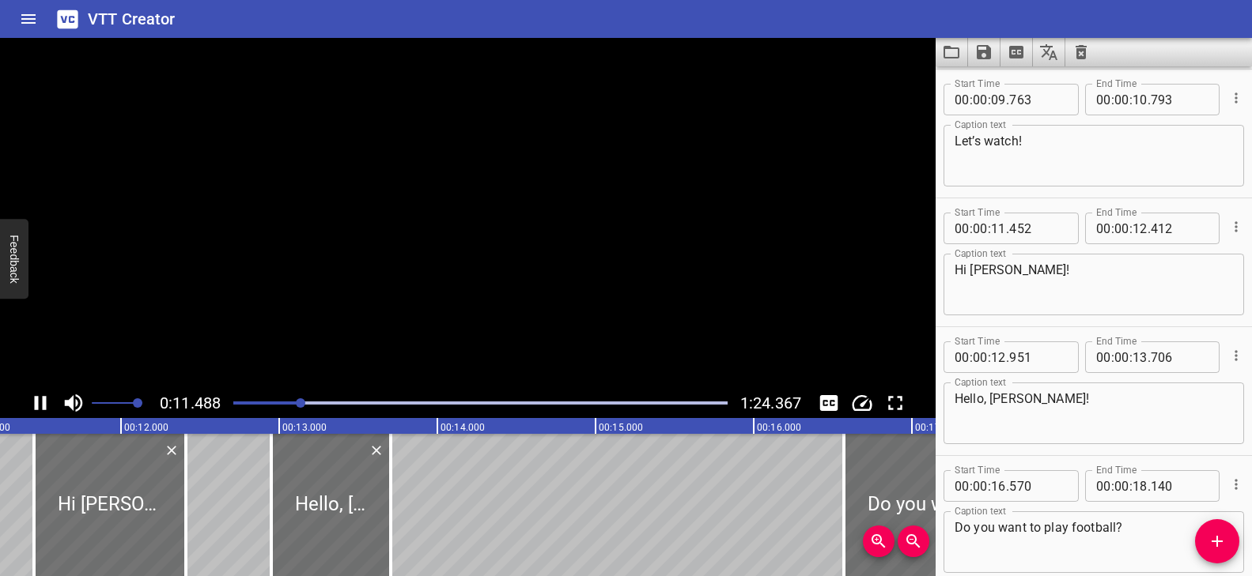
scroll to position [0, 1817]
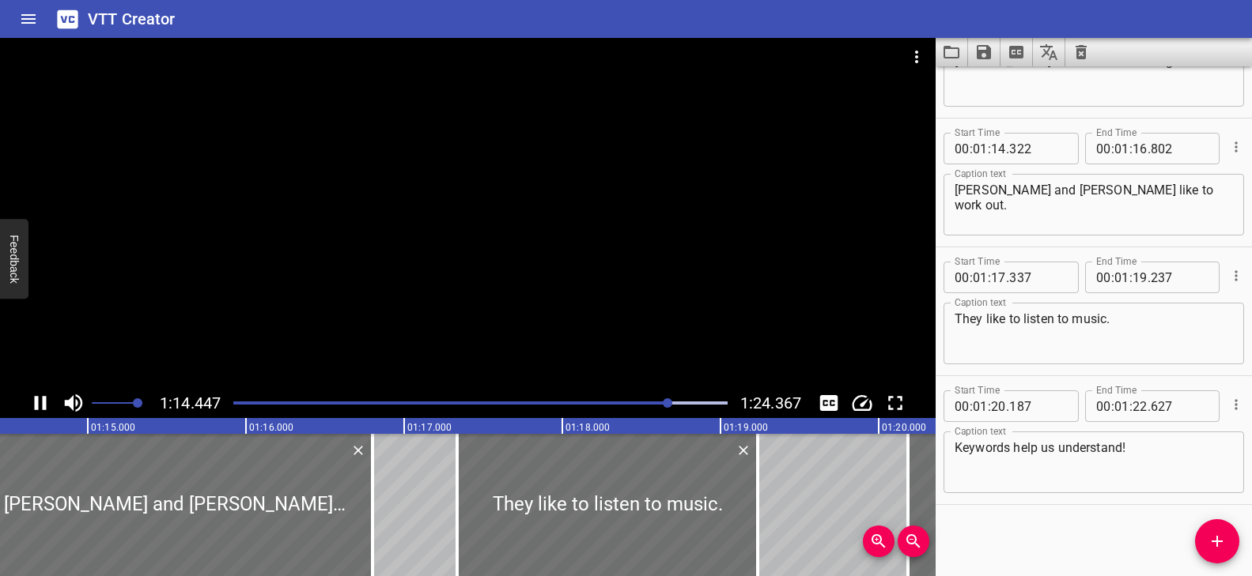
click at [534, 331] on div at bounding box center [467, 213] width 935 height 350
